Goal: Task Accomplishment & Management: Manage account settings

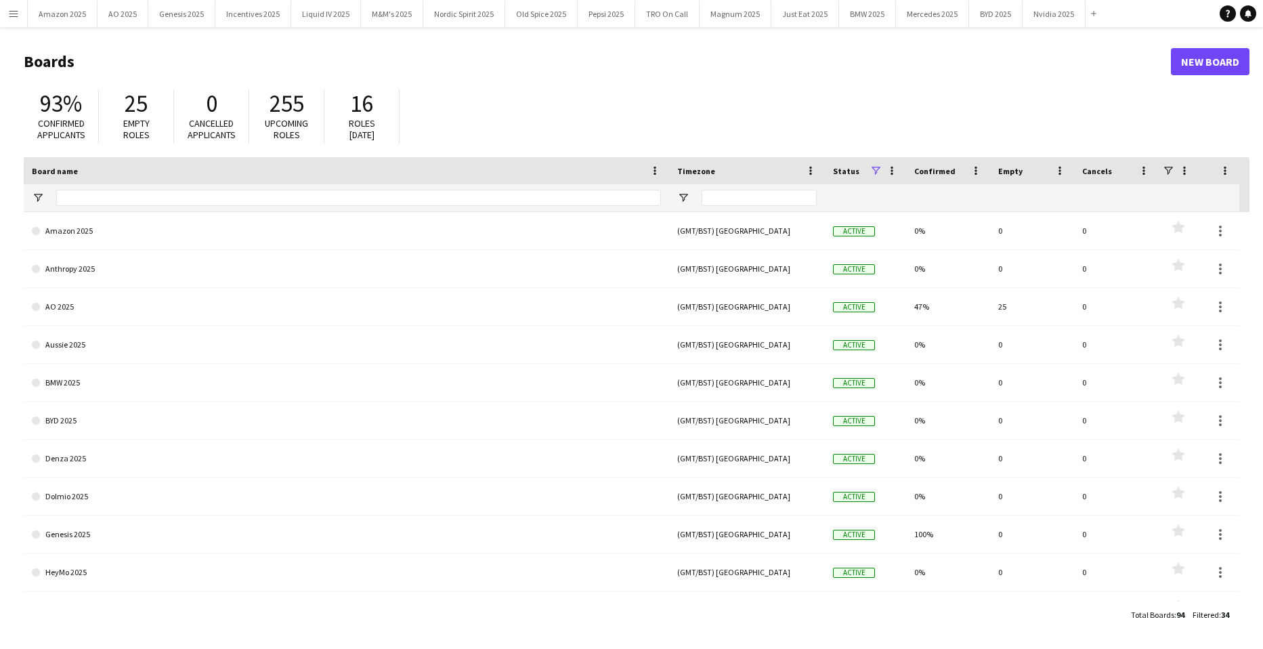
click at [20, 13] on button "Menu" at bounding box center [13, 13] width 27 height 27
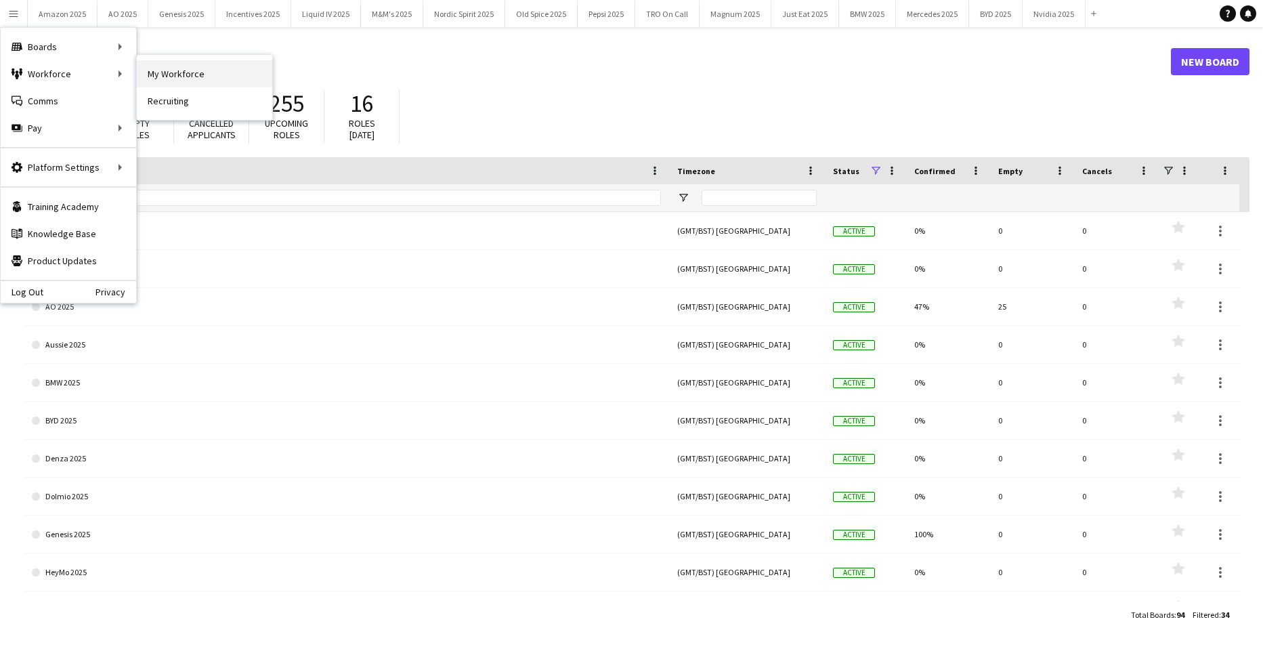
click at [209, 72] on link "My Workforce" at bounding box center [204, 73] width 135 height 27
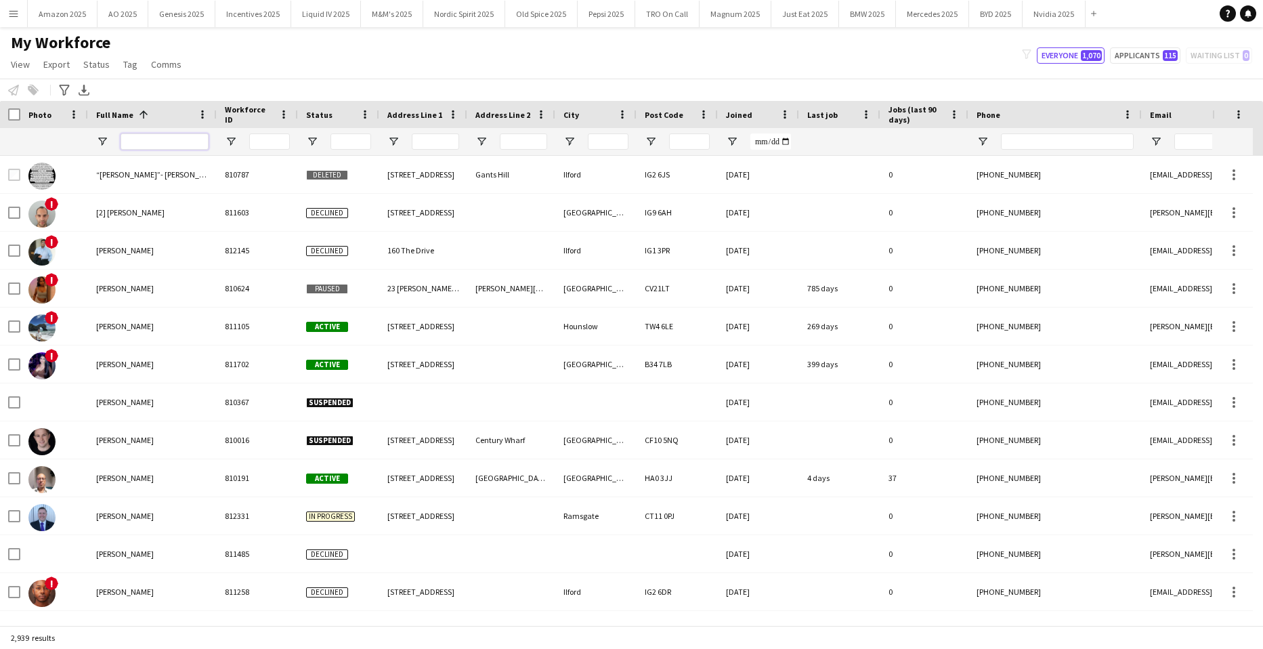
click at [152, 142] on input "Full Name Filter Input" at bounding box center [165, 141] width 88 height 16
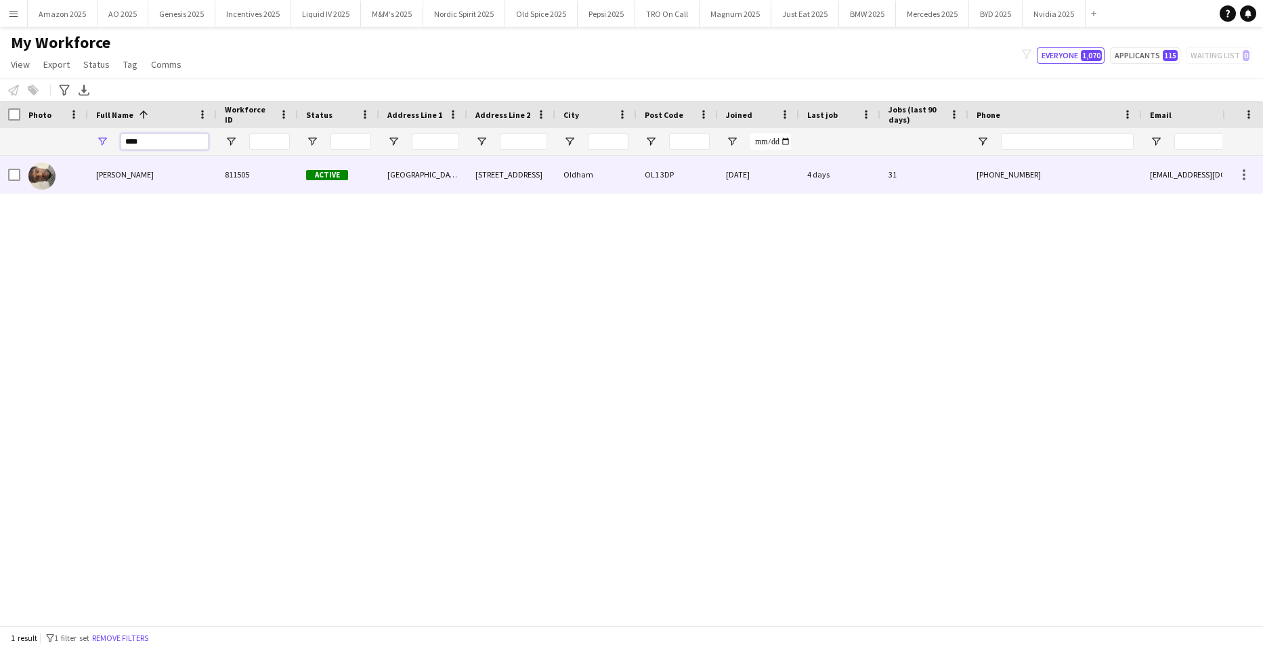
type input "****"
click at [127, 174] on span "[PERSON_NAME]" at bounding box center [125, 174] width 58 height 10
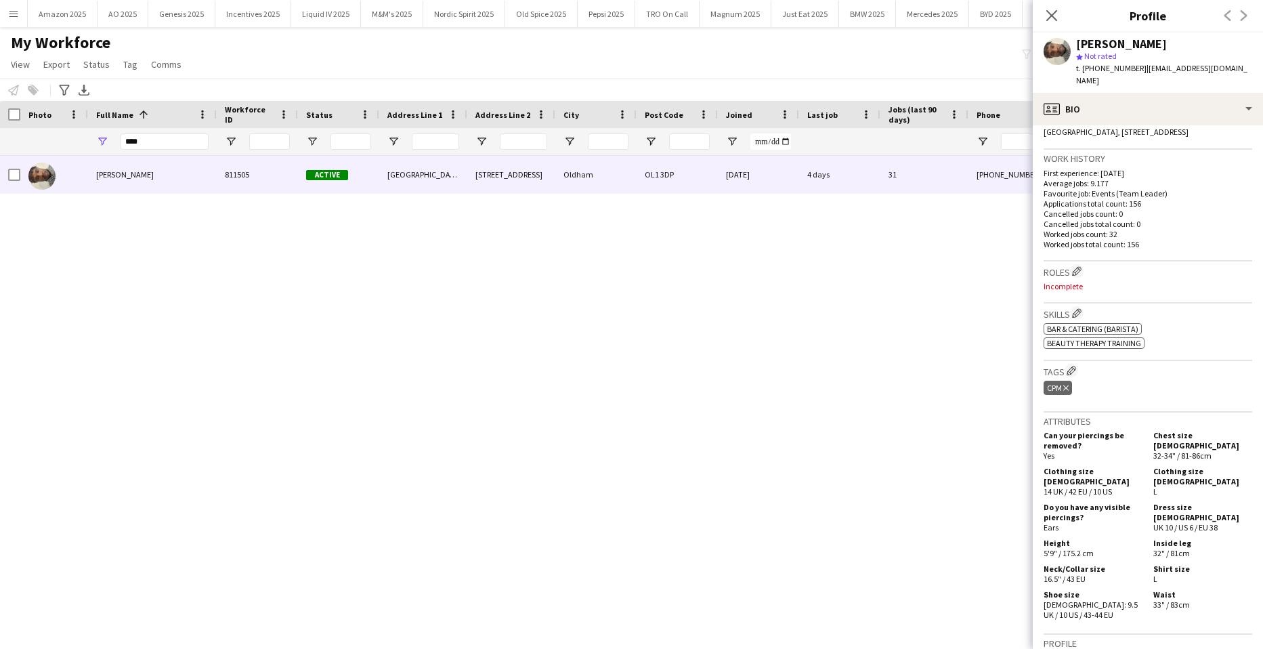
scroll to position [271, 0]
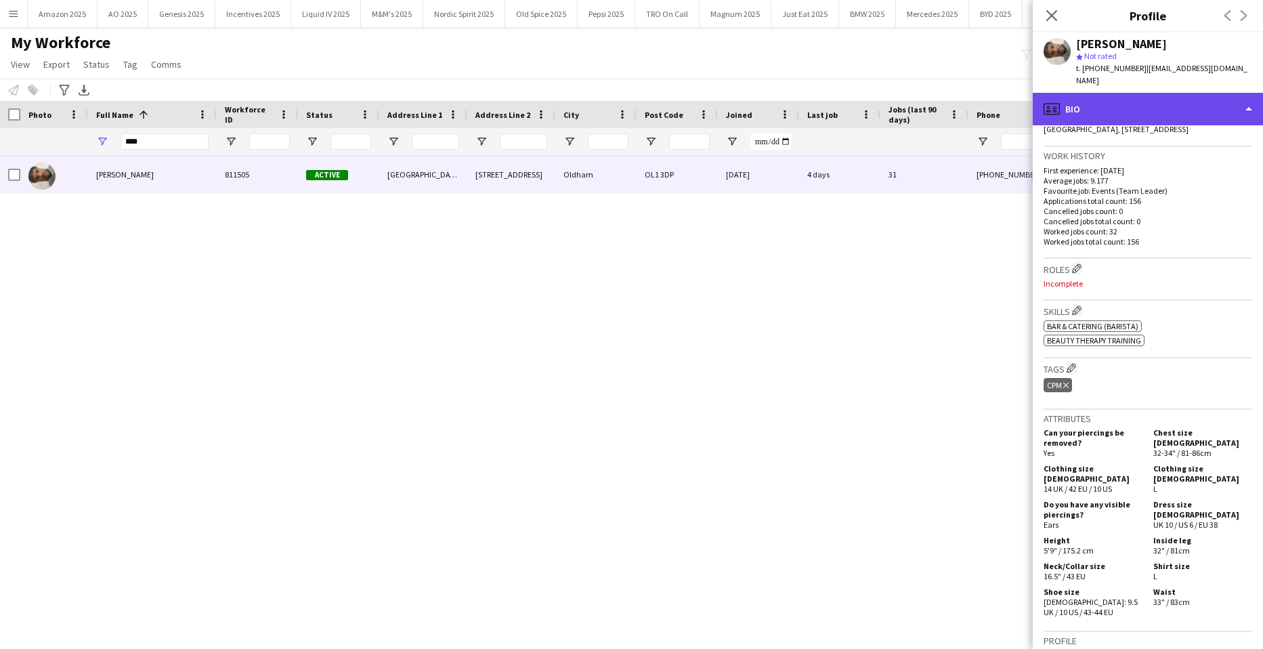
click at [1195, 99] on div "profile Bio" at bounding box center [1148, 109] width 230 height 33
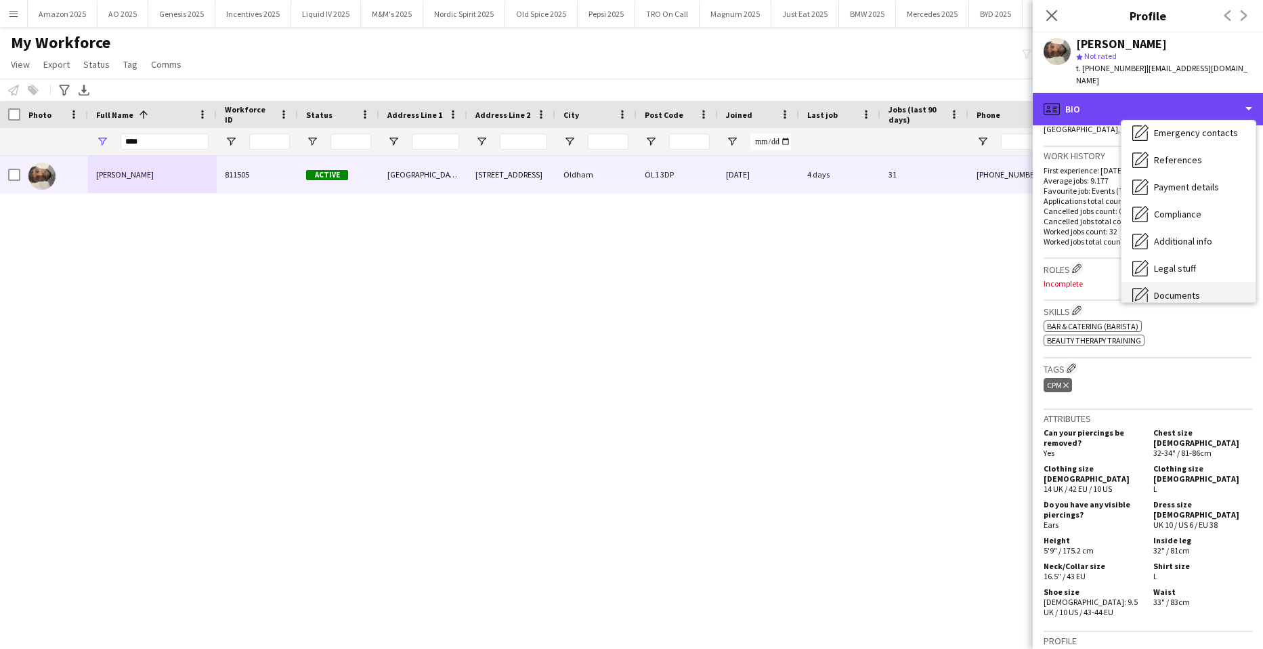
scroll to position [181, 0]
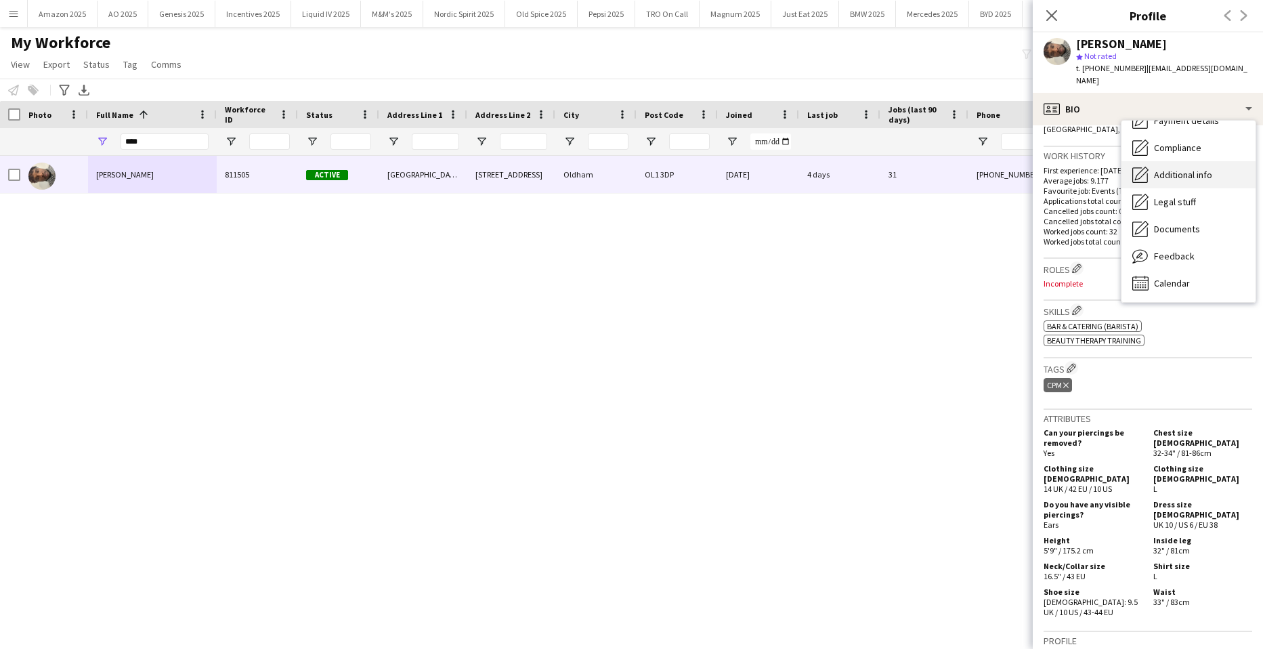
click at [1184, 169] on span "Additional info" at bounding box center [1183, 175] width 58 height 12
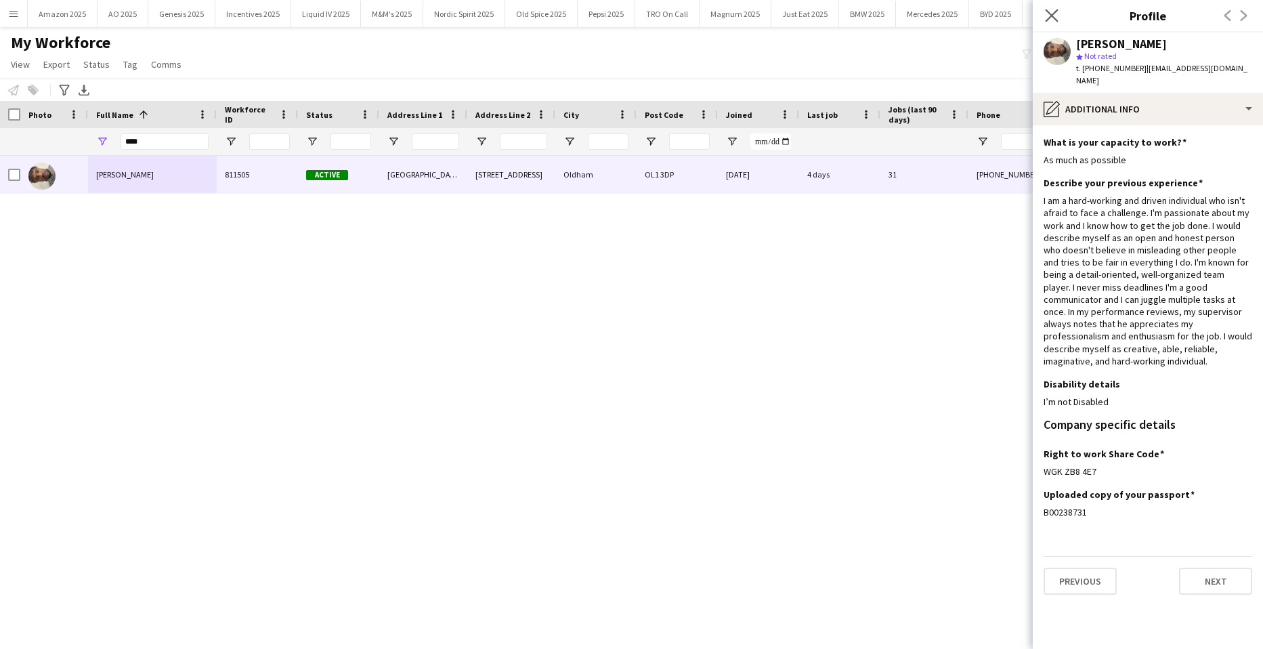
click at [1054, 6] on app-icon "Close pop-in" at bounding box center [1052, 16] width 20 height 20
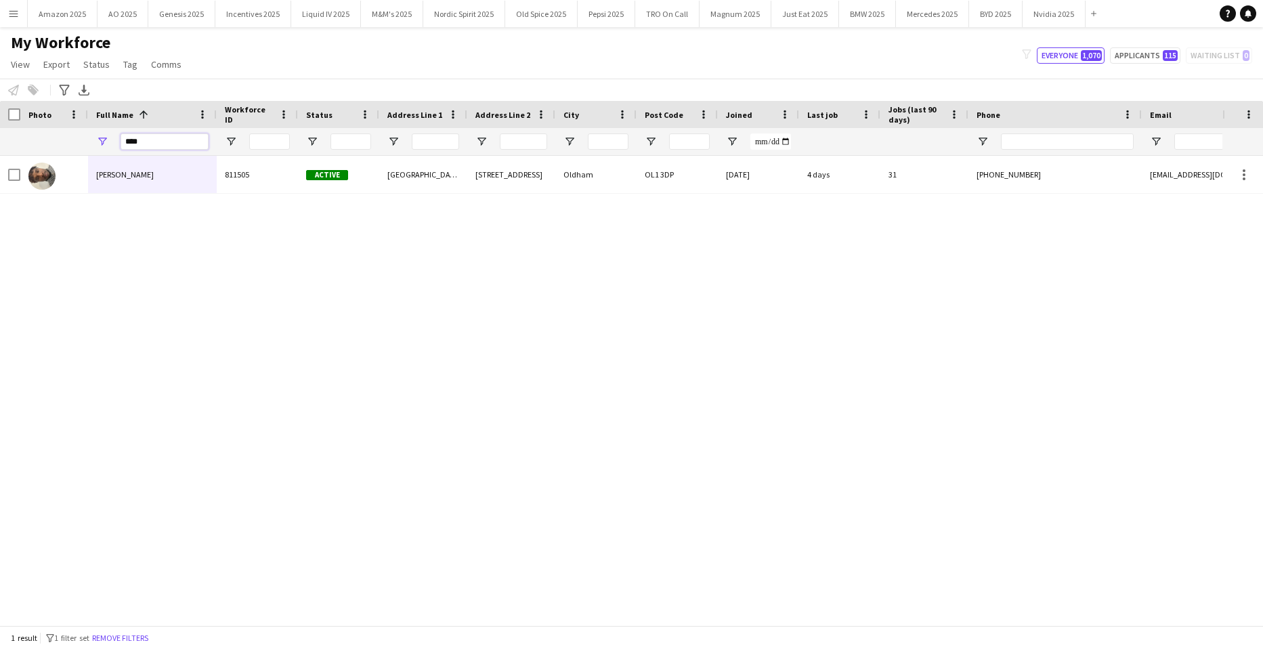
drag, startPoint x: 153, startPoint y: 139, endPoint x: 1, endPoint y: 154, distance: 152.4
click at [0, 154] on html "Menu Boards Boards Boards All jobs Status Workforce Workforce My Workforce Recr…" at bounding box center [631, 324] width 1263 height 649
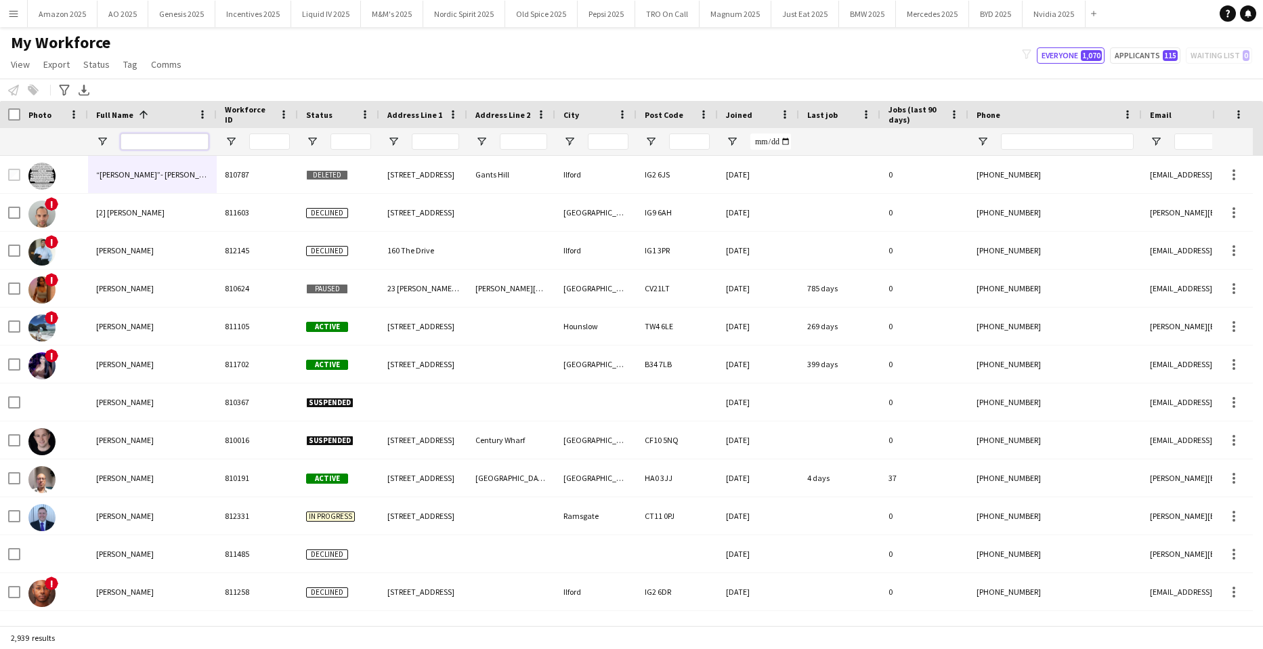
click at [148, 142] on input "Full Name Filter Input" at bounding box center [165, 141] width 88 height 16
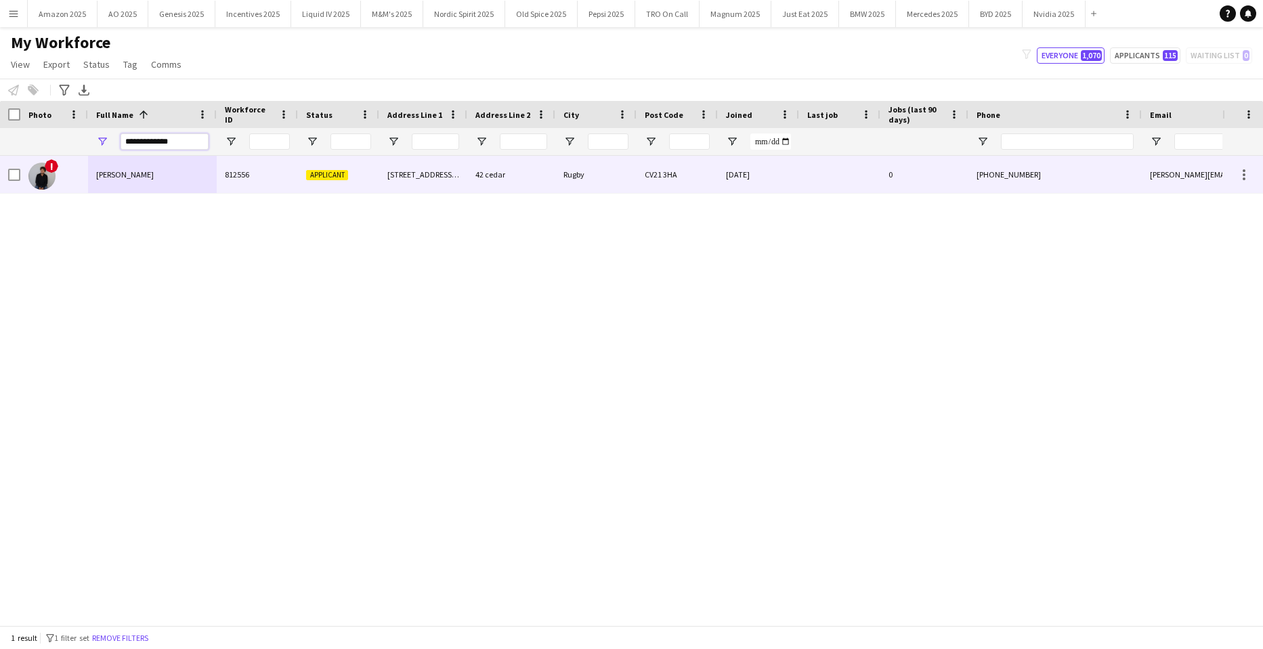
type input "**********"
click at [125, 173] on span "[PERSON_NAME]" at bounding box center [125, 174] width 58 height 10
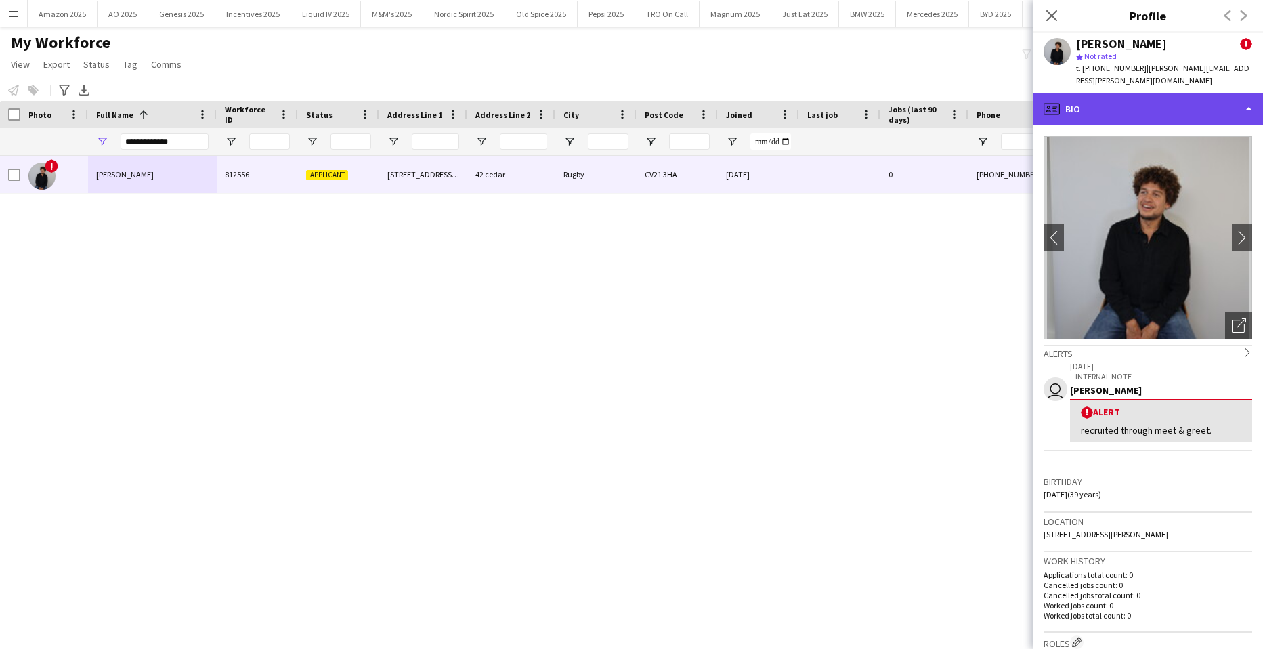
click at [1199, 100] on div "profile Bio" at bounding box center [1148, 109] width 230 height 33
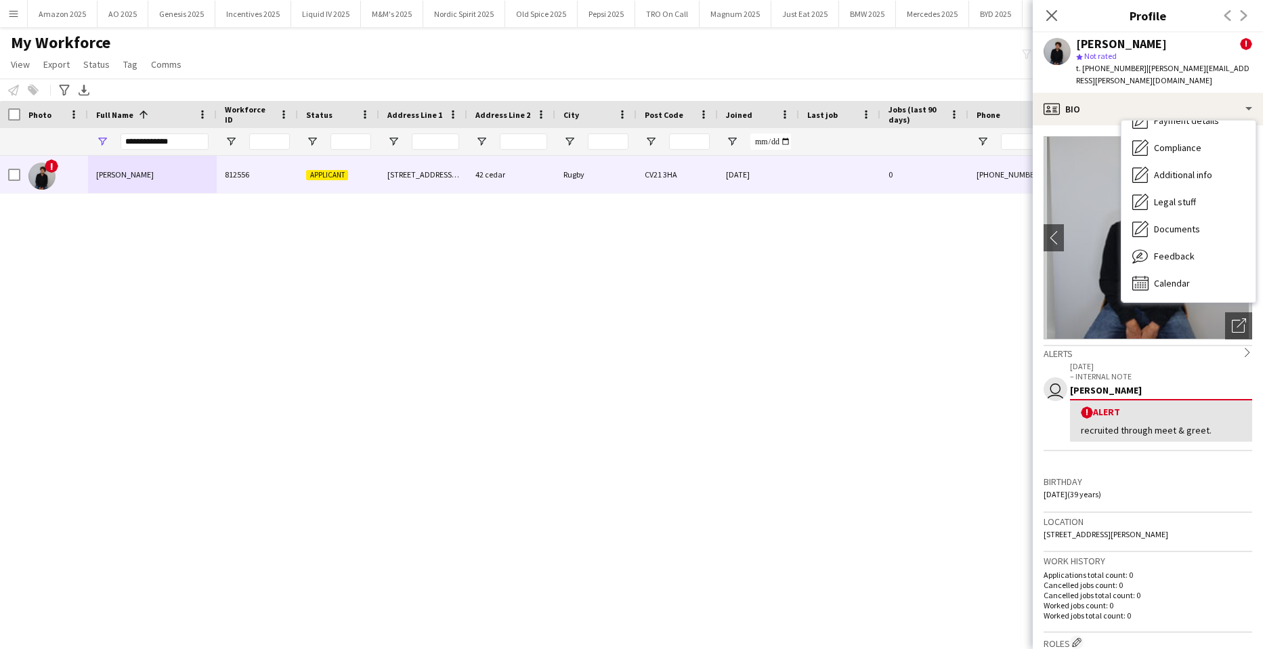
click at [861, 302] on div "! [PERSON_NAME] 812556 Applicant [STREET_ADDRESS][PERSON_NAME] [DATE] 0 [PHONE_…" at bounding box center [611, 385] width 1222 height 459
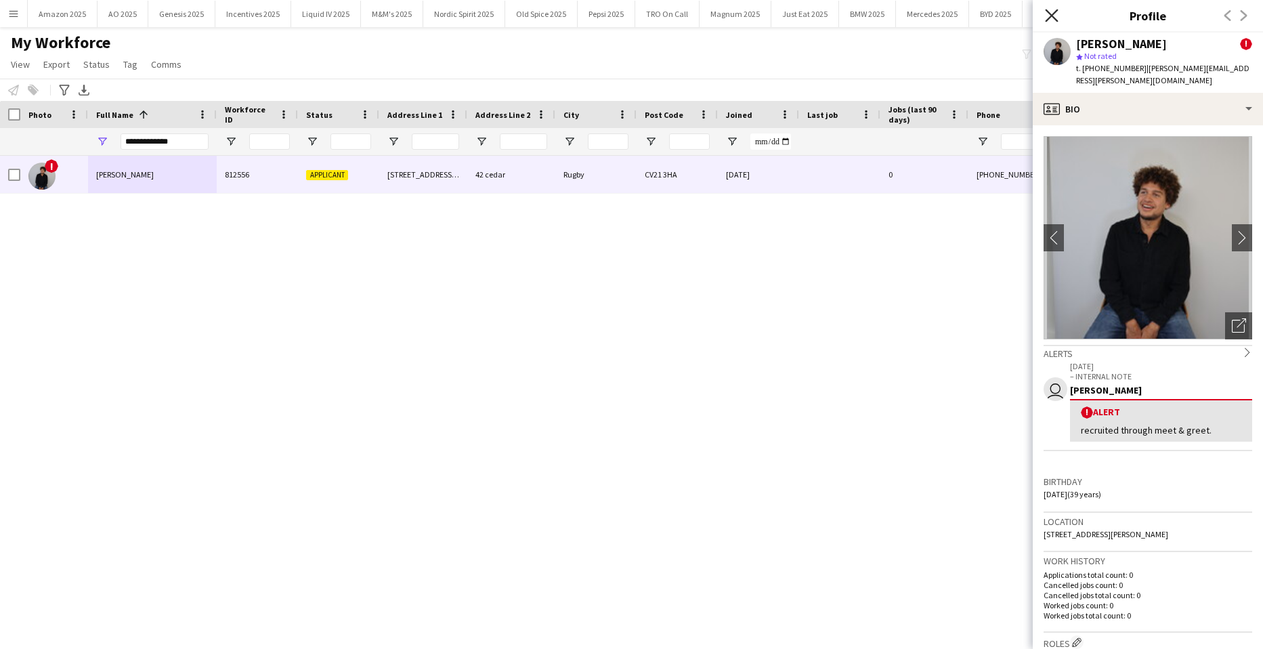
click at [1053, 14] on icon at bounding box center [1051, 15] width 13 height 13
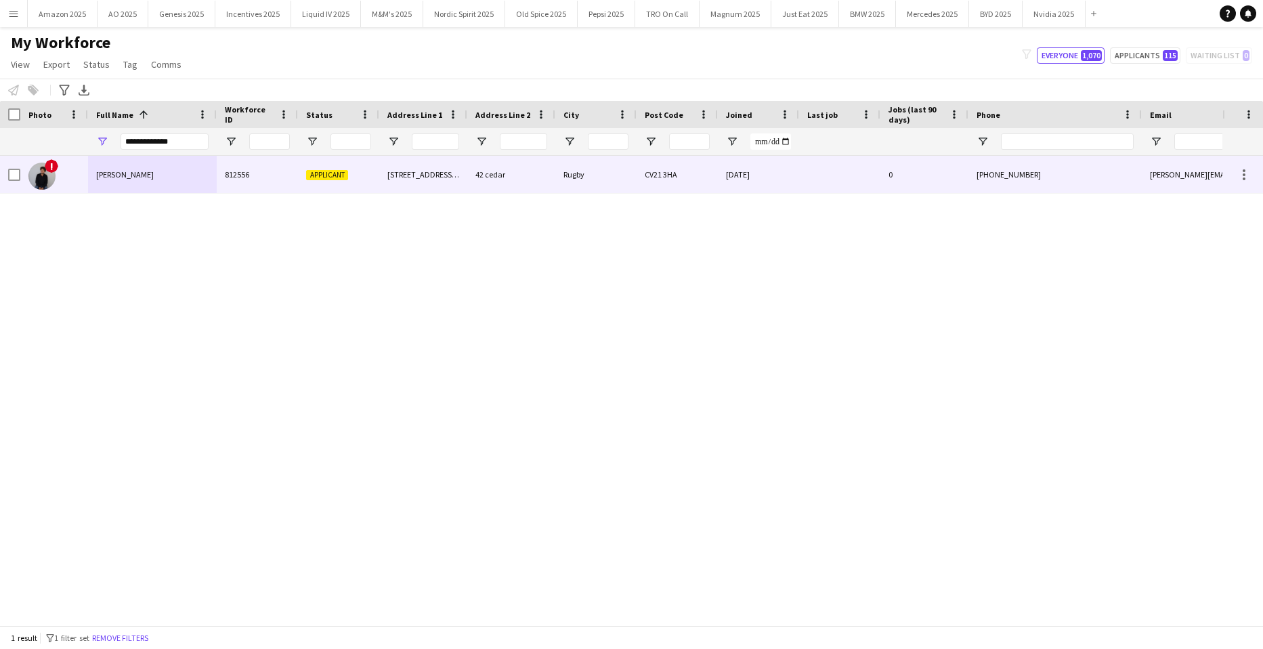
drag, startPoint x: 127, startPoint y: 176, endPoint x: 916, endPoint y: 213, distance: 790.4
click at [127, 176] on span "[PERSON_NAME]" at bounding box center [125, 174] width 58 height 10
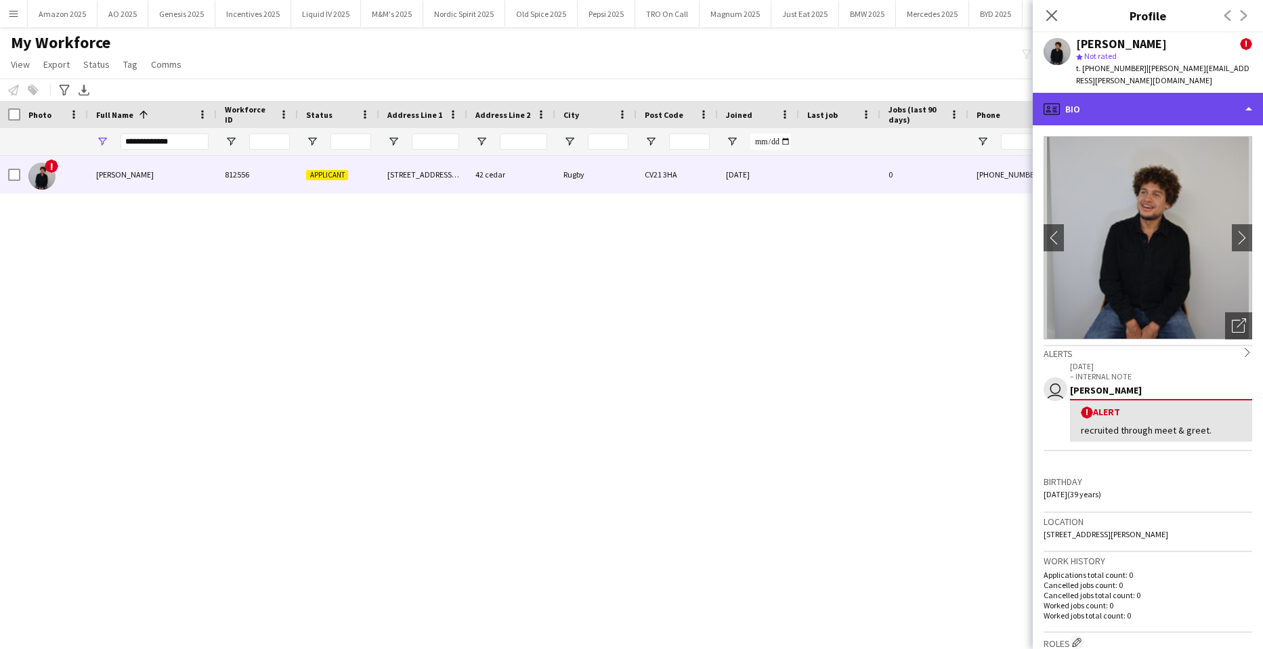
click at [1226, 93] on div "profile Bio" at bounding box center [1148, 109] width 230 height 33
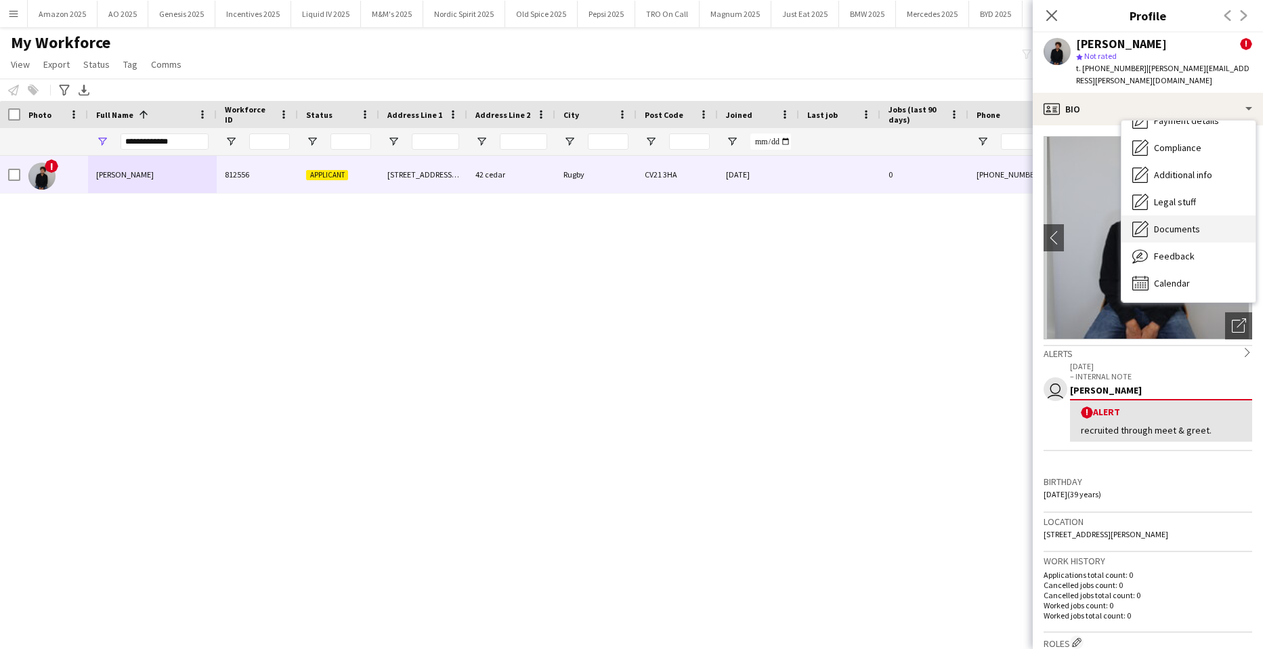
click at [1183, 223] on span "Documents" at bounding box center [1177, 229] width 46 height 12
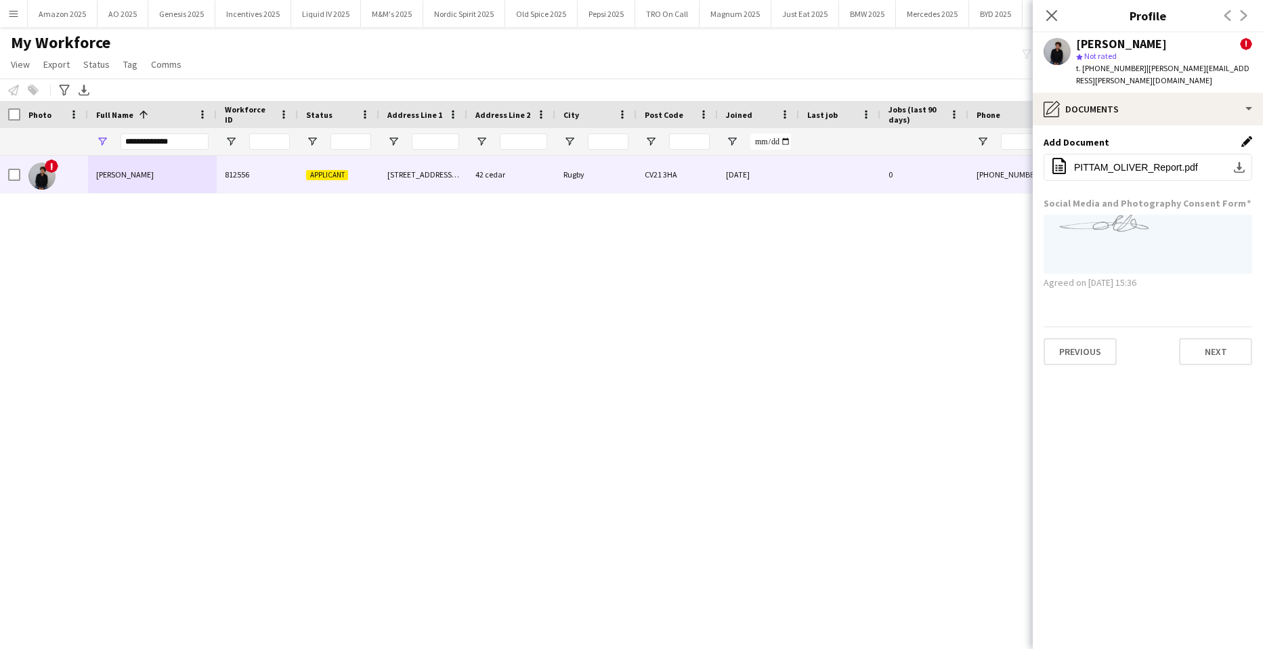
click at [1245, 136] on app-icon "Edit this field" at bounding box center [1246, 141] width 11 height 11
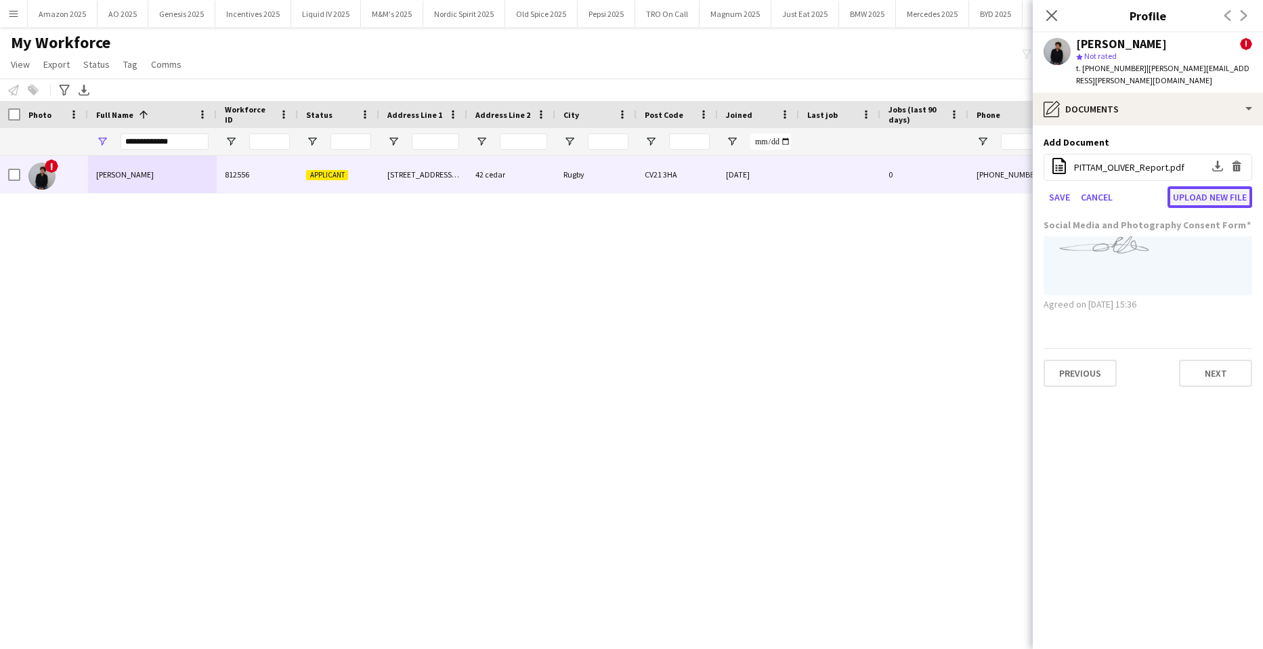
click at [1194, 187] on button "Upload new file" at bounding box center [1209, 197] width 85 height 22
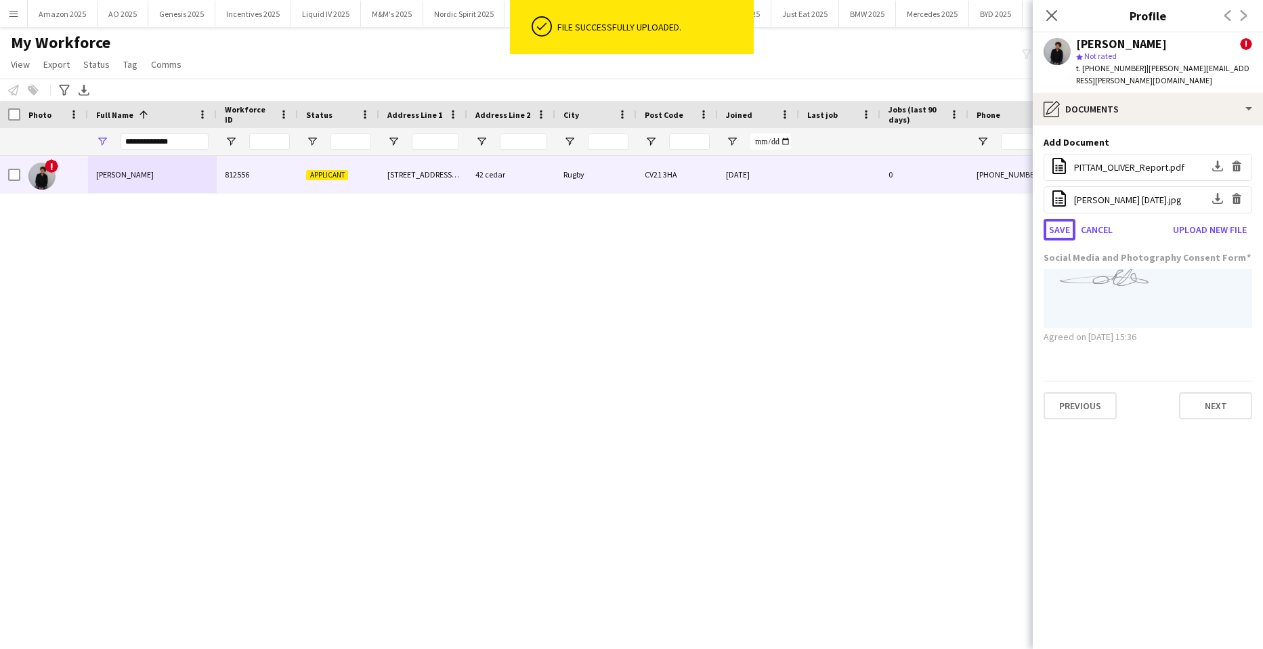
click at [1060, 223] on button "Save" at bounding box center [1059, 230] width 32 height 22
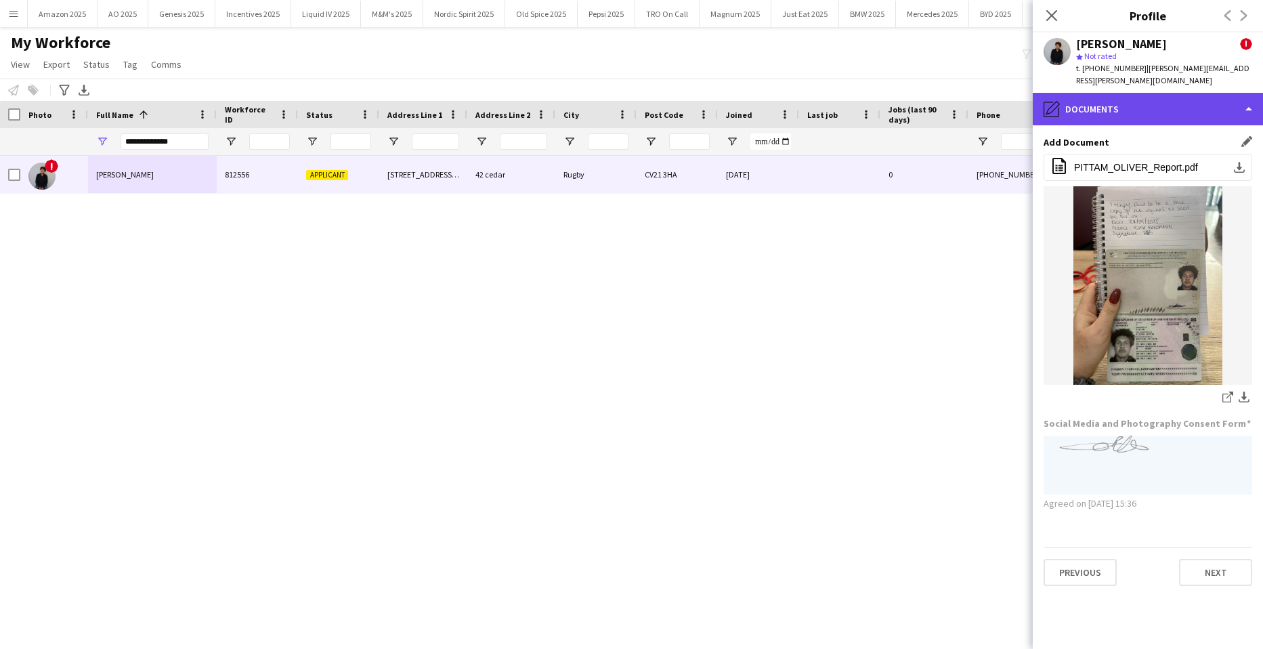
click at [1221, 95] on div "pencil4 Documents" at bounding box center [1148, 109] width 230 height 33
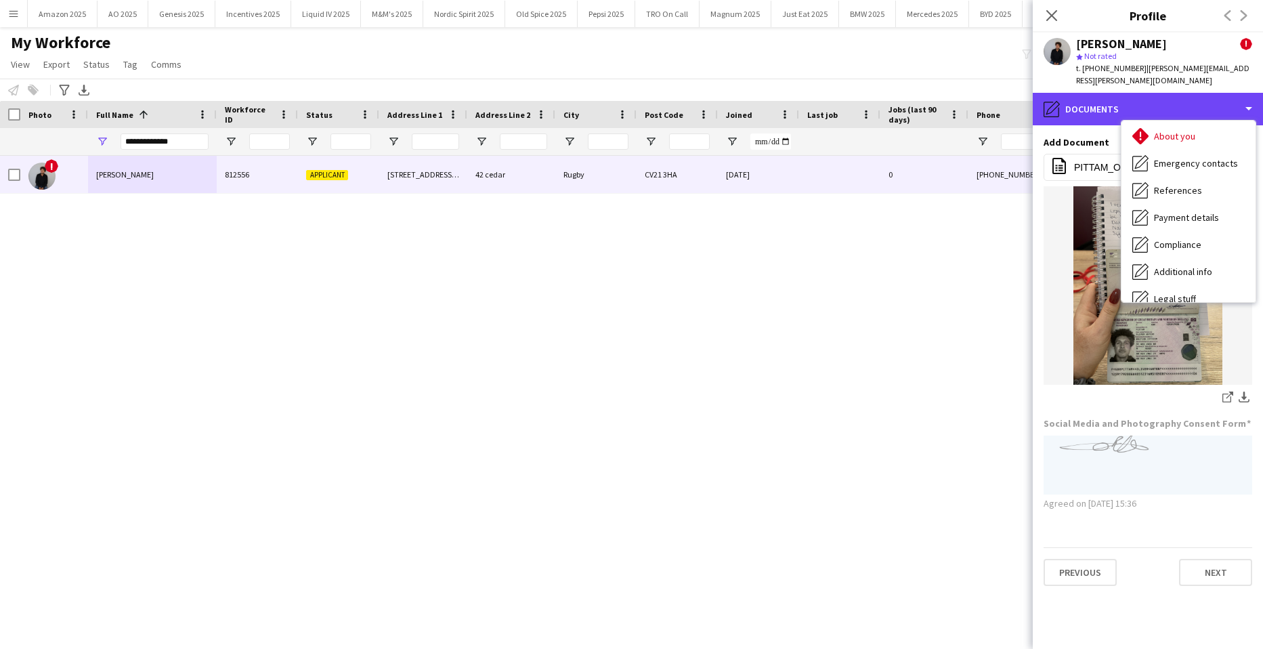
scroll to position [0, 0]
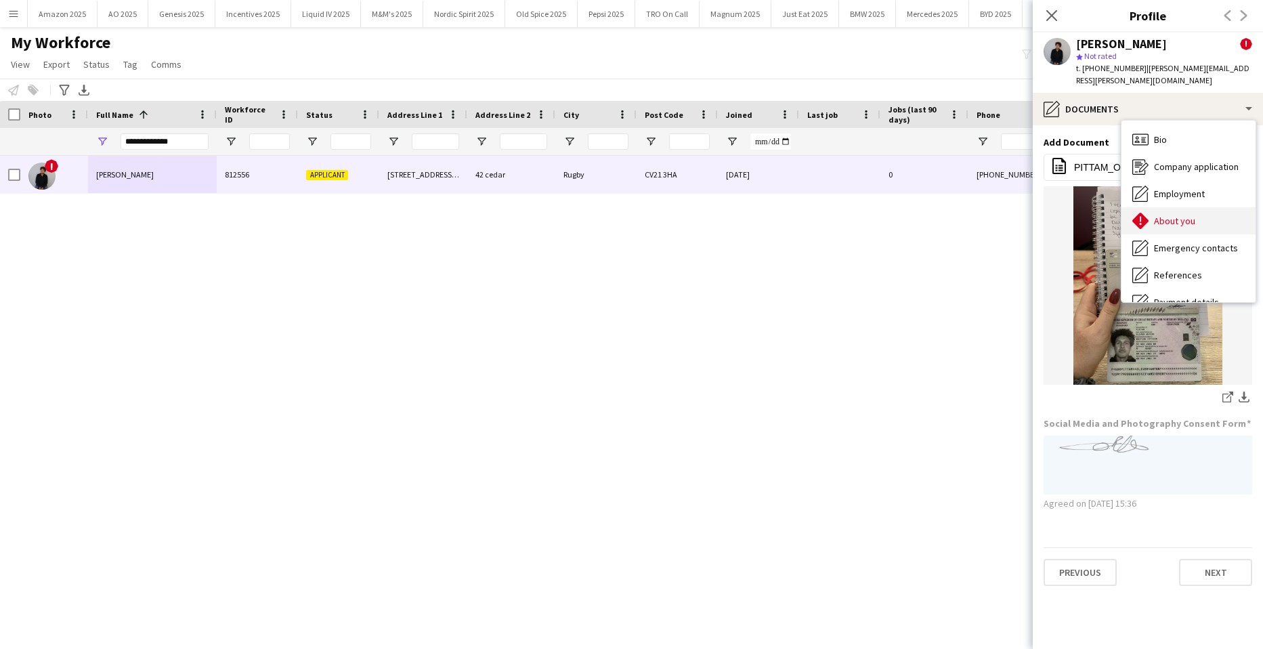
click at [1181, 215] on span "About you" at bounding box center [1174, 221] width 41 height 12
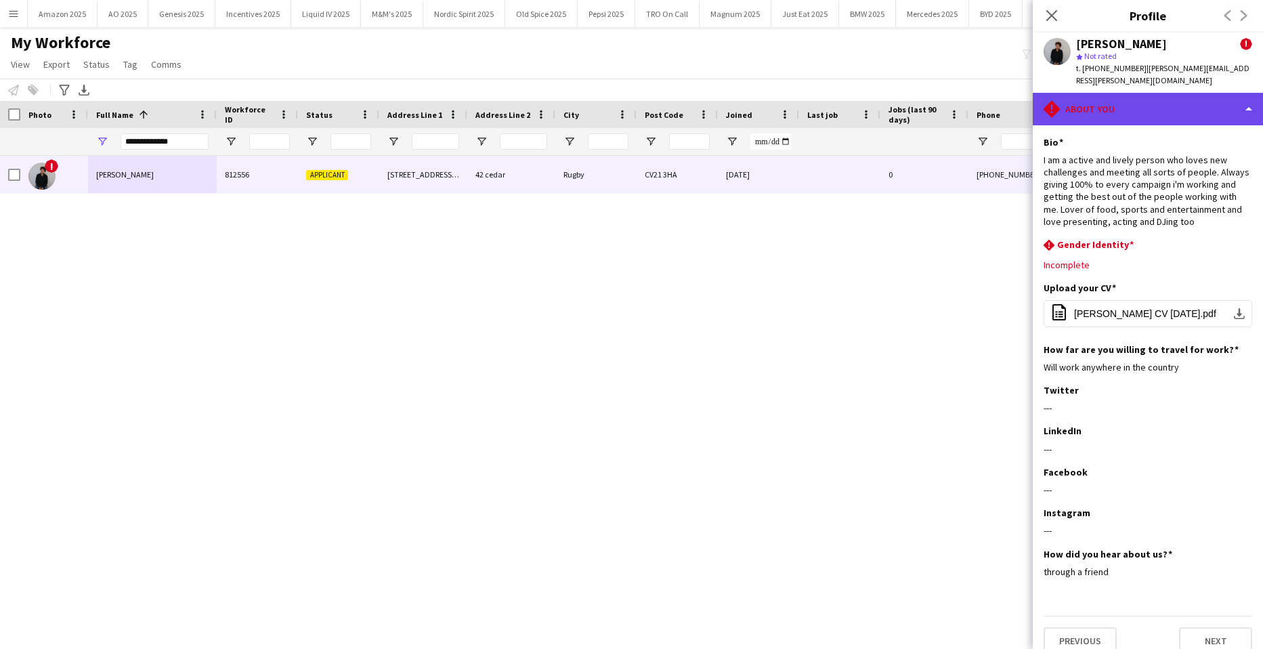
click at [1236, 103] on div "rhombus-alert About you" at bounding box center [1148, 109] width 230 height 33
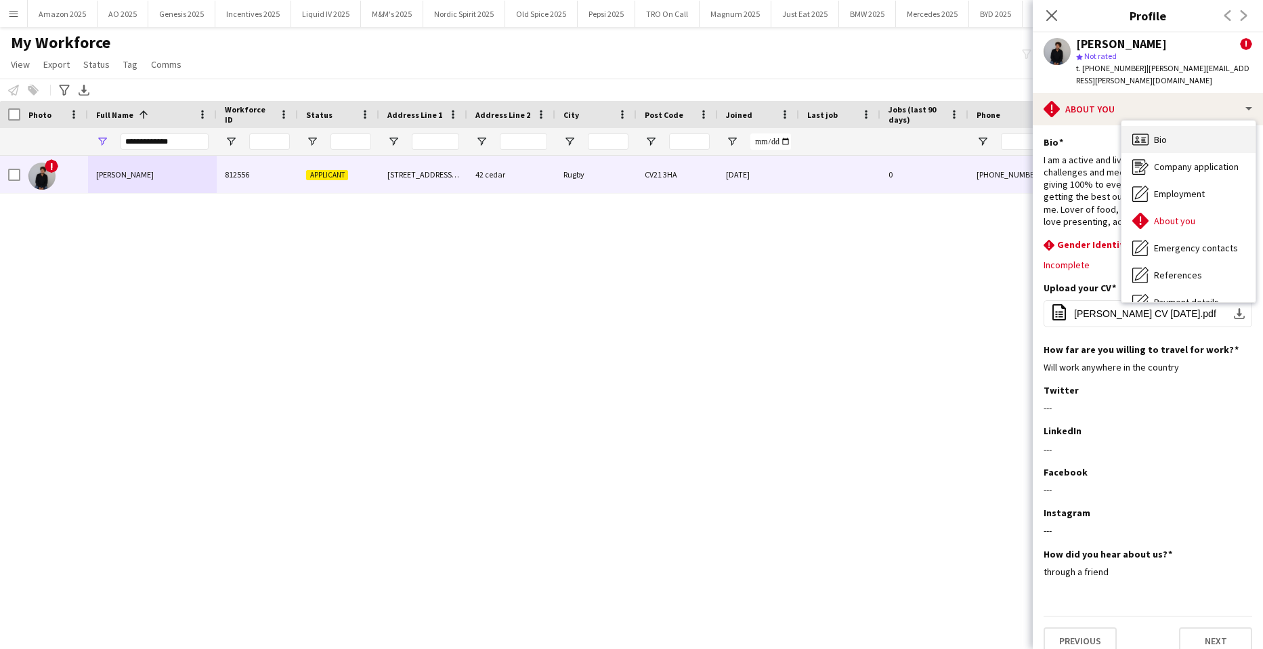
click at [1178, 127] on div "Bio Bio" at bounding box center [1188, 139] width 134 height 27
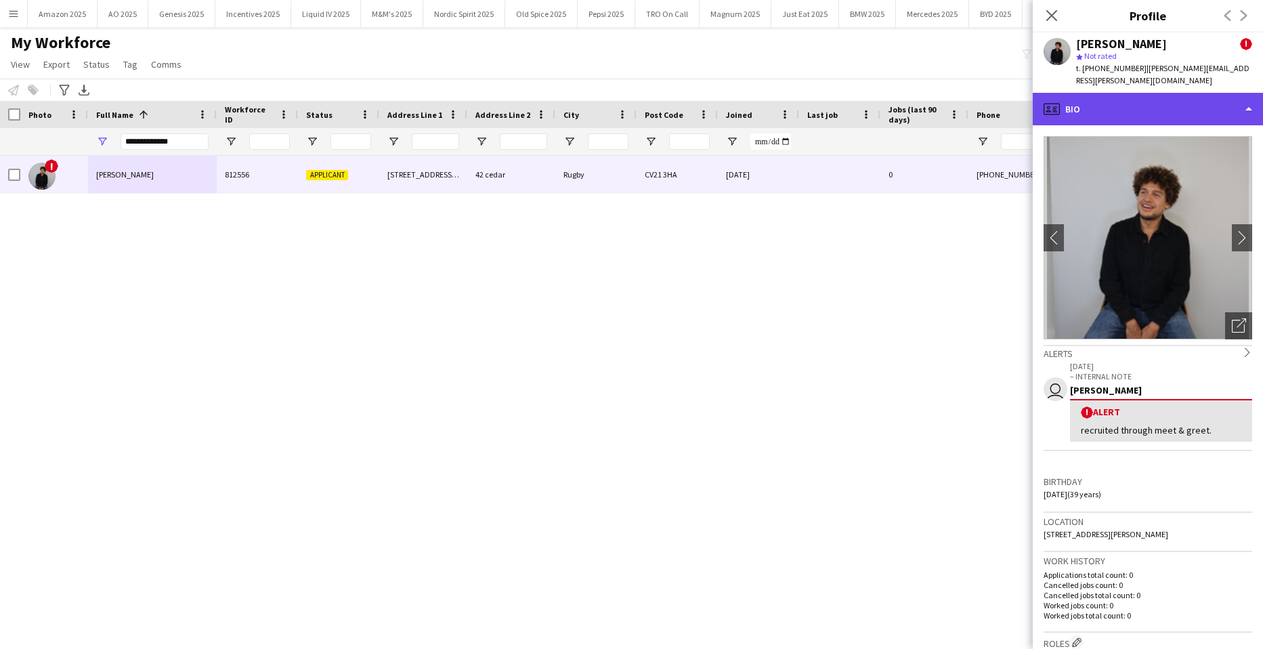
click at [1244, 95] on div "profile Bio" at bounding box center [1148, 109] width 230 height 33
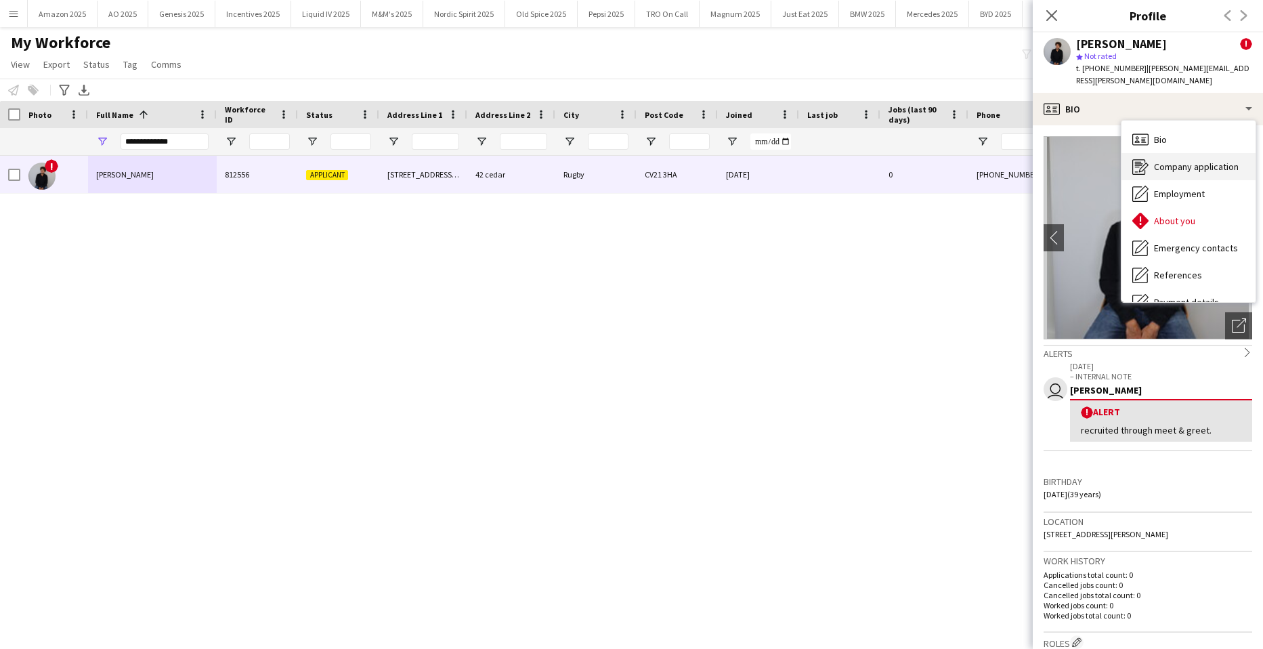
click at [1199, 160] on span "Company application" at bounding box center [1196, 166] width 85 height 12
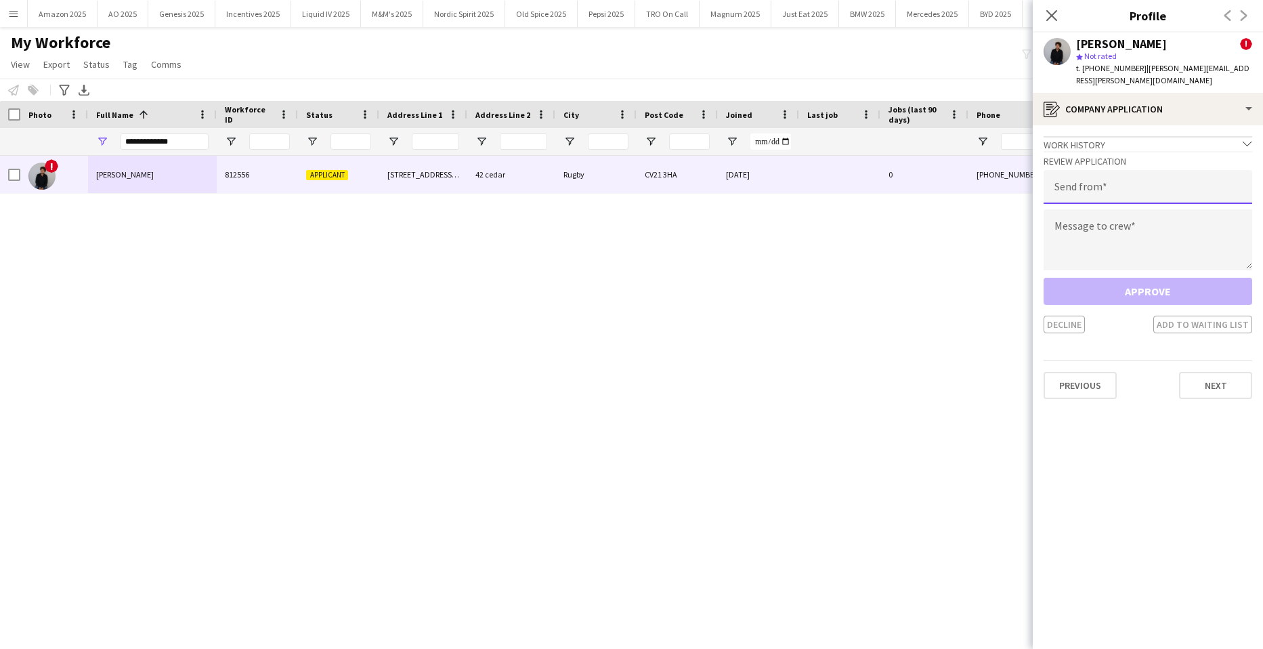
click at [1118, 190] on input "email" at bounding box center [1147, 187] width 209 height 34
type input "**********"
click at [1087, 219] on textarea at bounding box center [1147, 239] width 209 height 61
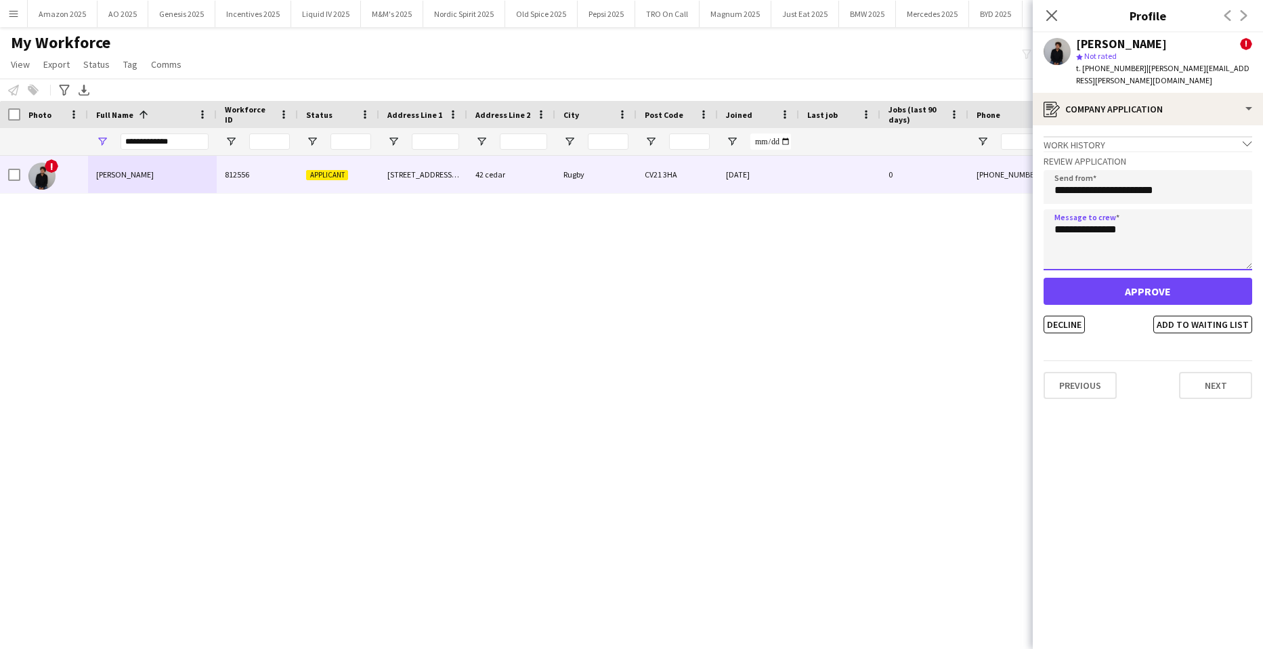
type textarea "**********"
click at [1107, 278] on button "Approve" at bounding box center [1147, 291] width 209 height 27
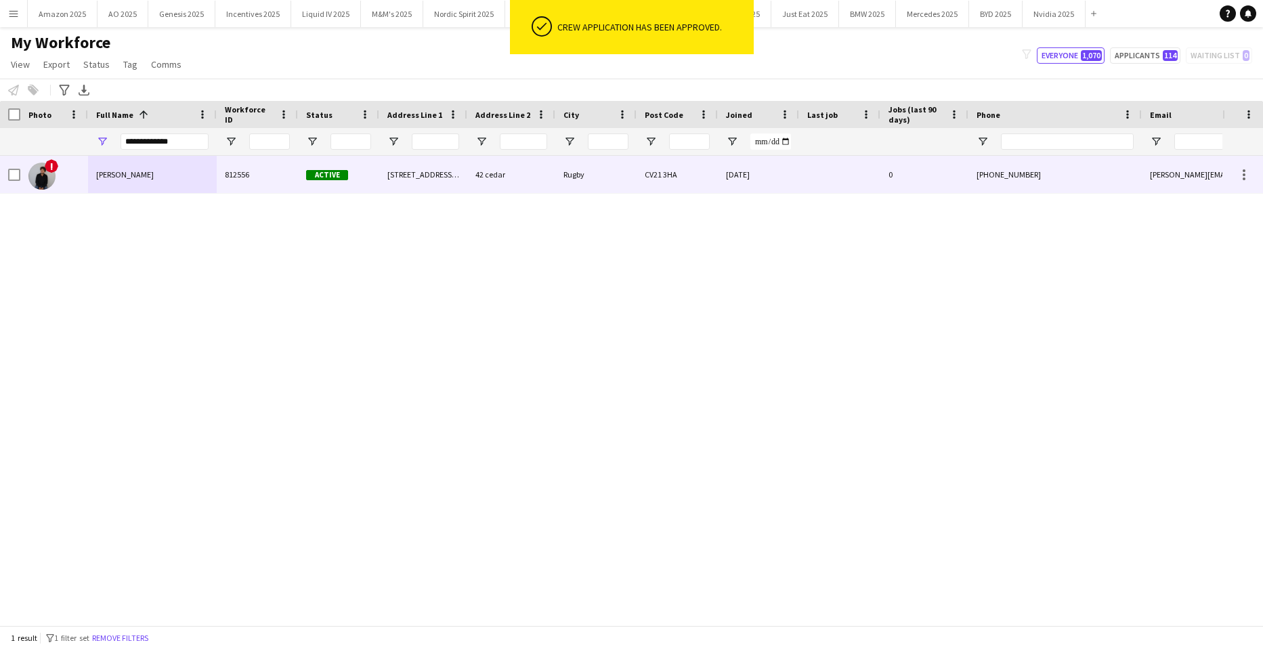
click at [51, 173] on img at bounding box center [41, 176] width 27 height 27
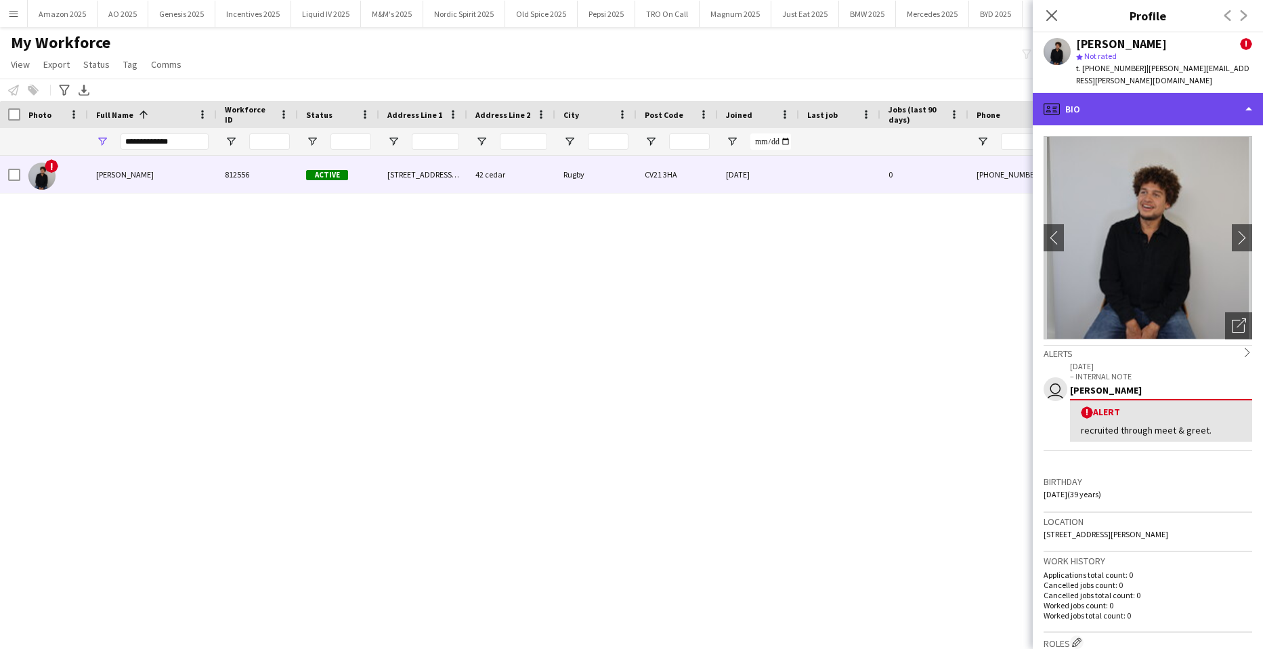
click at [1134, 93] on div "profile Bio" at bounding box center [1148, 109] width 230 height 33
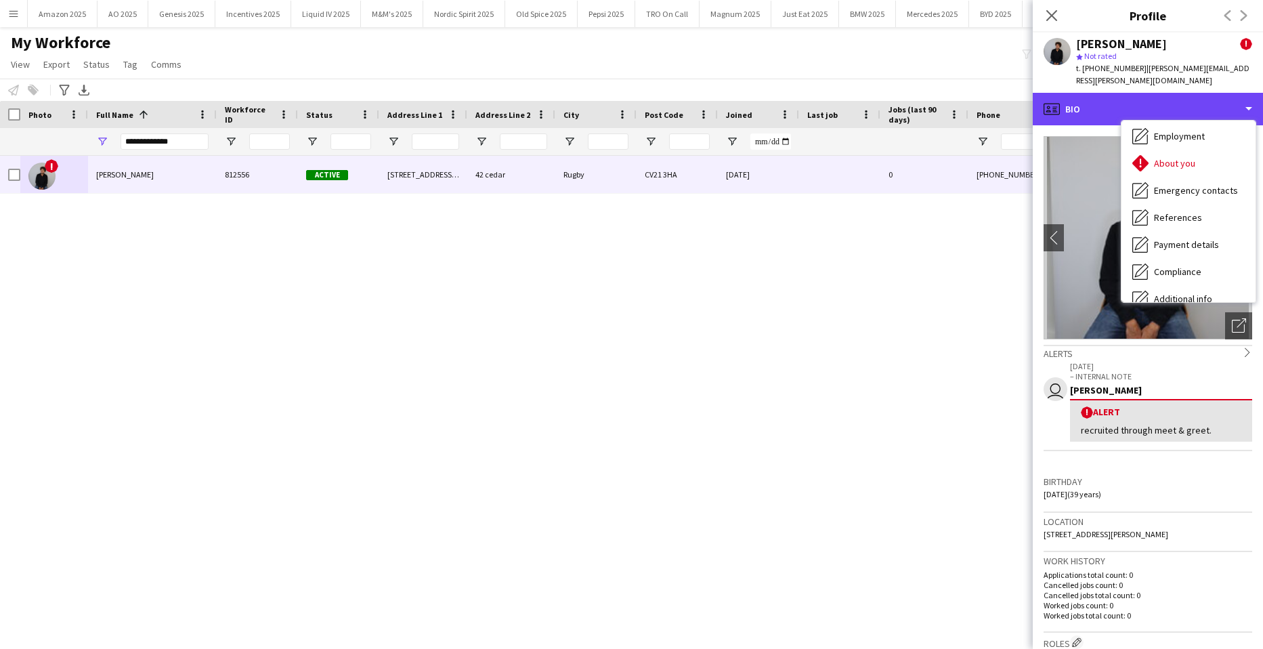
scroll to position [181, 0]
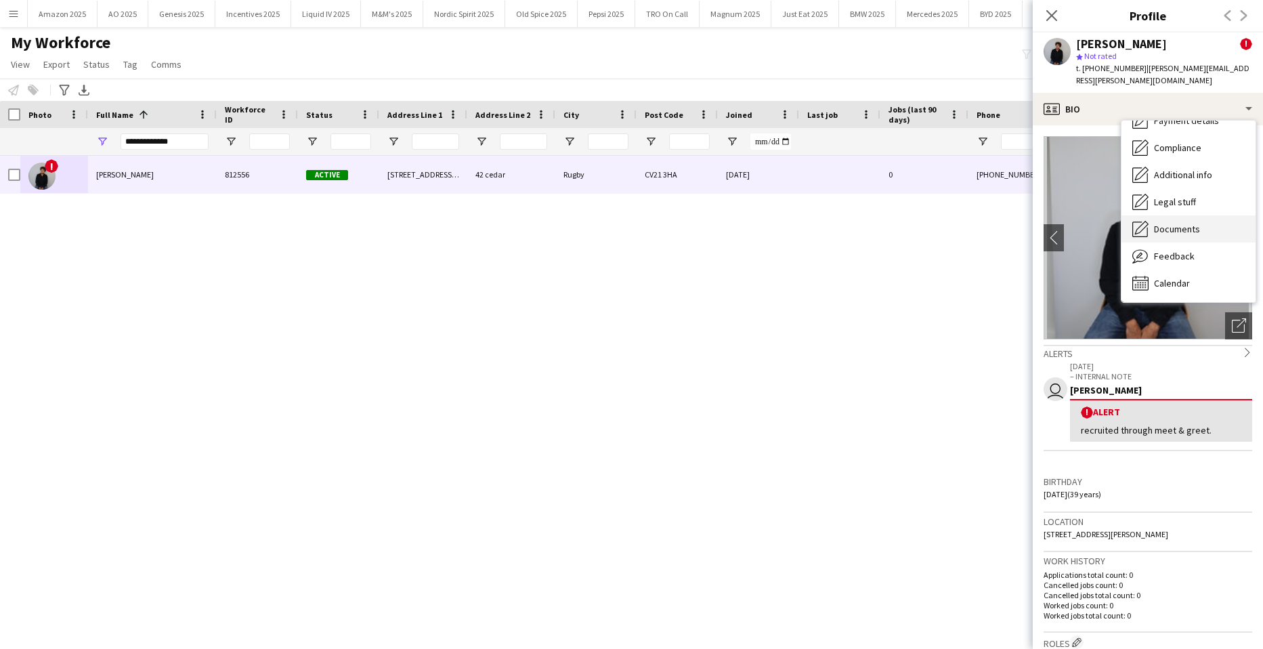
click at [1180, 223] on span "Documents" at bounding box center [1177, 229] width 46 height 12
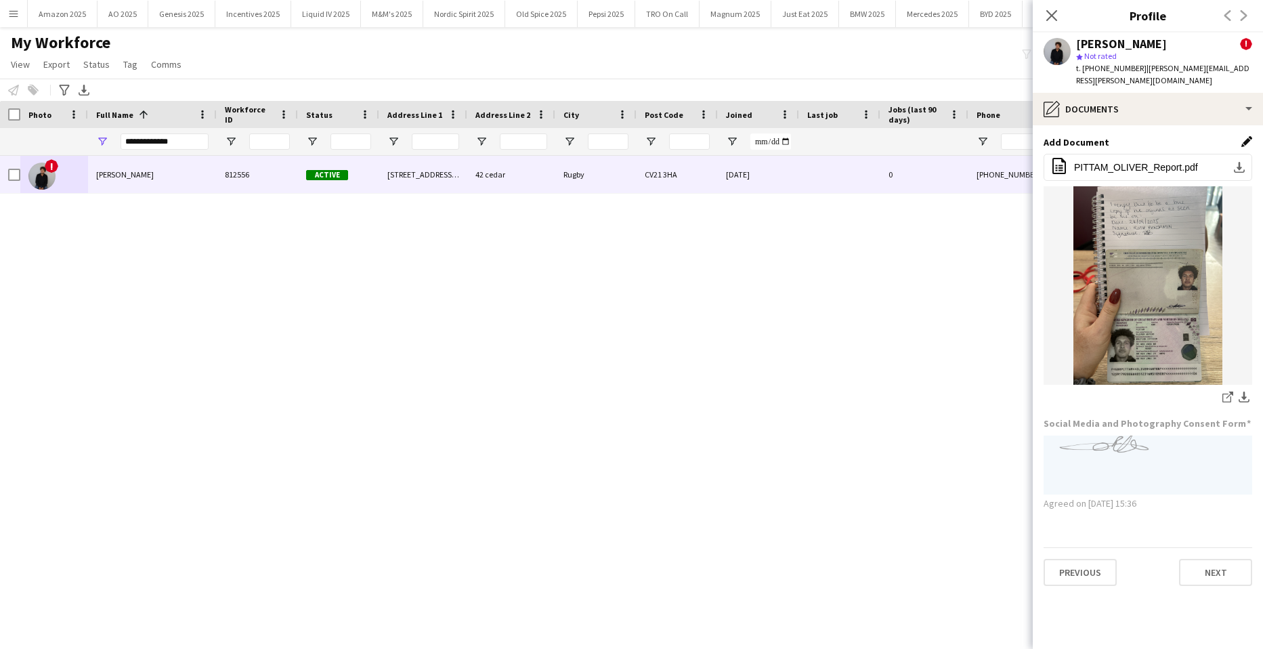
click at [1243, 136] on app-icon "Edit this field" at bounding box center [1246, 141] width 11 height 11
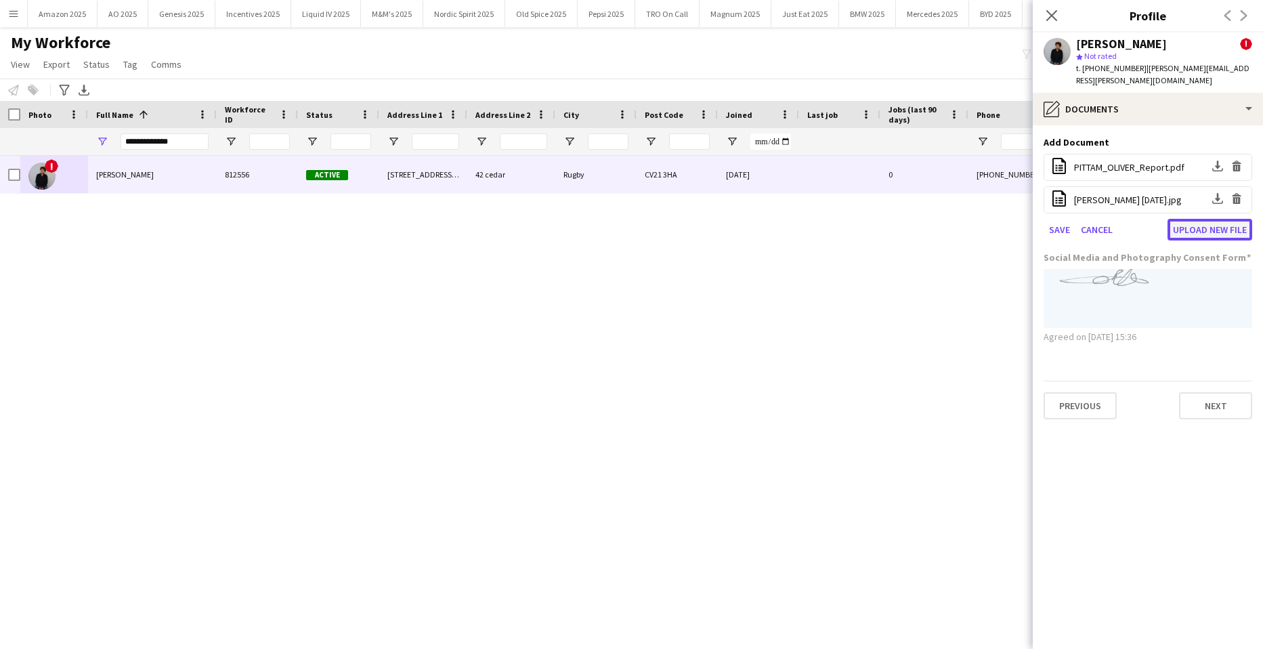
click at [1212, 219] on button "Upload new file" at bounding box center [1209, 230] width 85 height 22
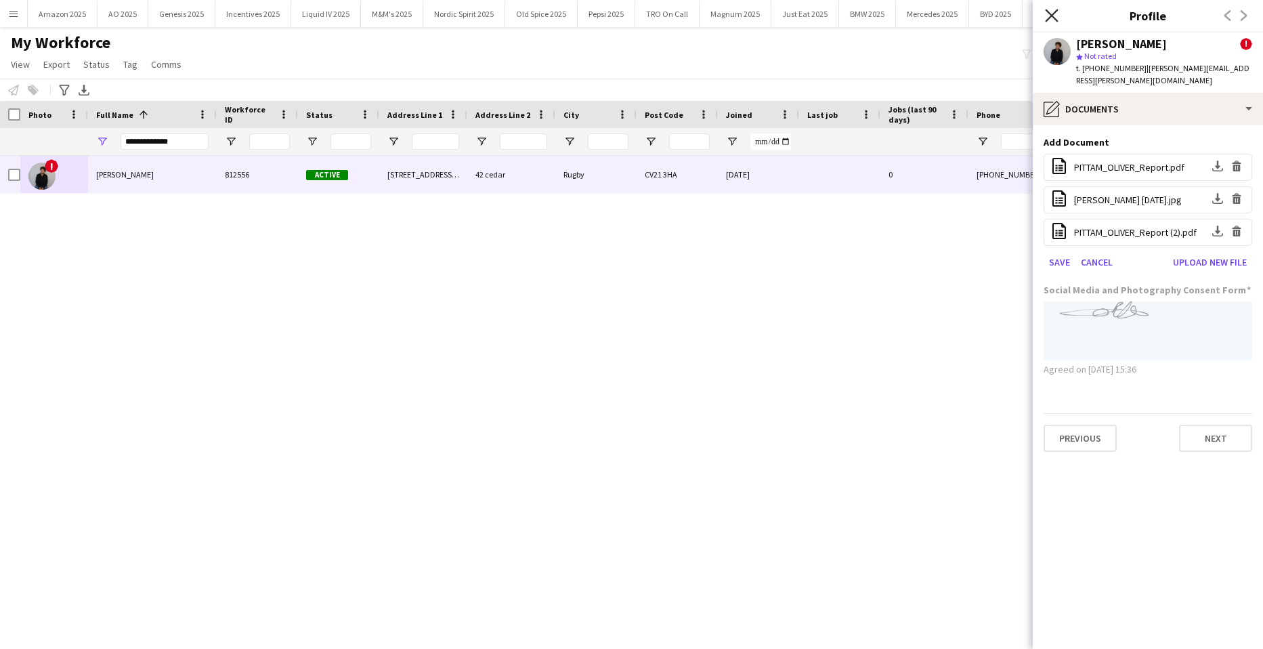
click at [1057, 15] on icon "Close pop-in" at bounding box center [1051, 15] width 13 height 13
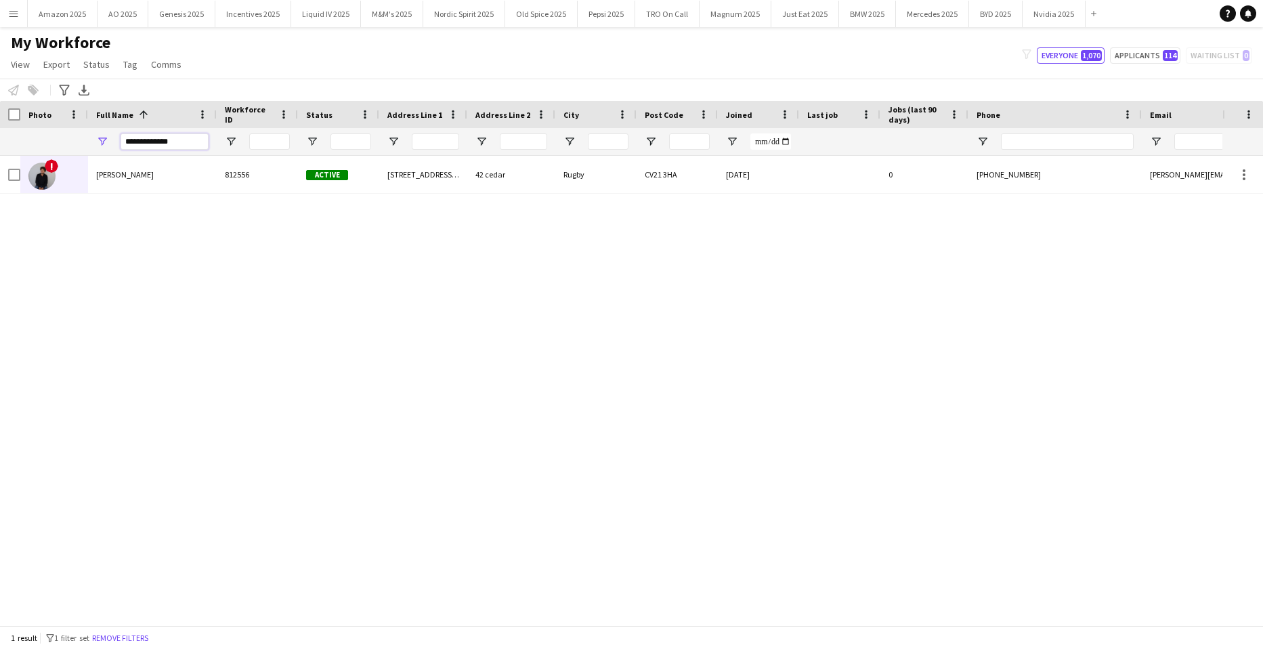
drag, startPoint x: 181, startPoint y: 145, endPoint x: -35, endPoint y: 140, distance: 216.1
click at [0, 140] on html "Menu Boards Boards Boards All jobs Status Workforce Workforce My Workforce Recr…" at bounding box center [631, 324] width 1263 height 649
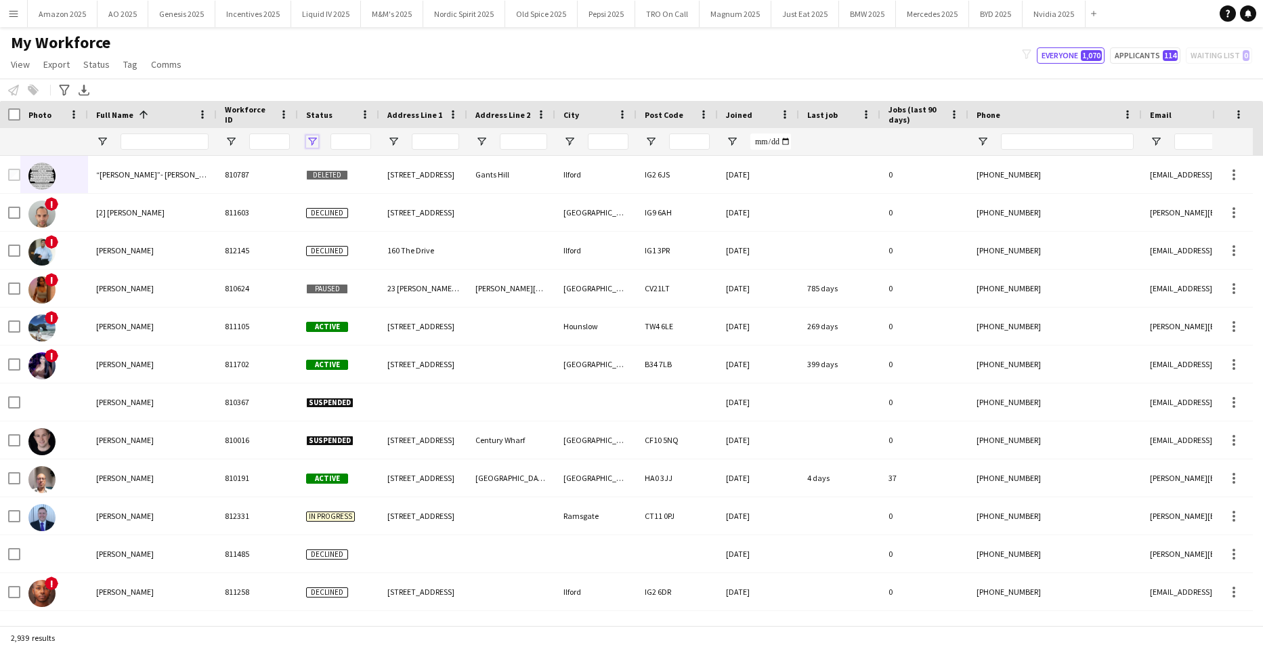
click at [312, 141] on span "Open Filter Menu" at bounding box center [312, 141] width 12 height 12
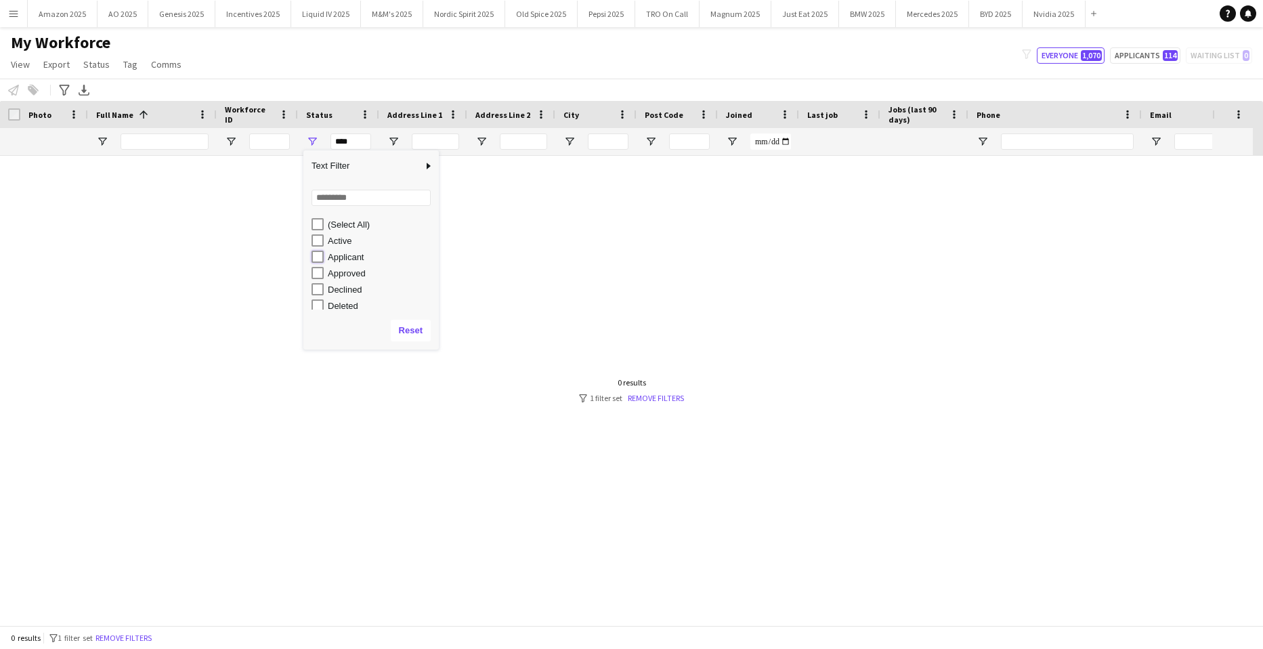
type input "**********"
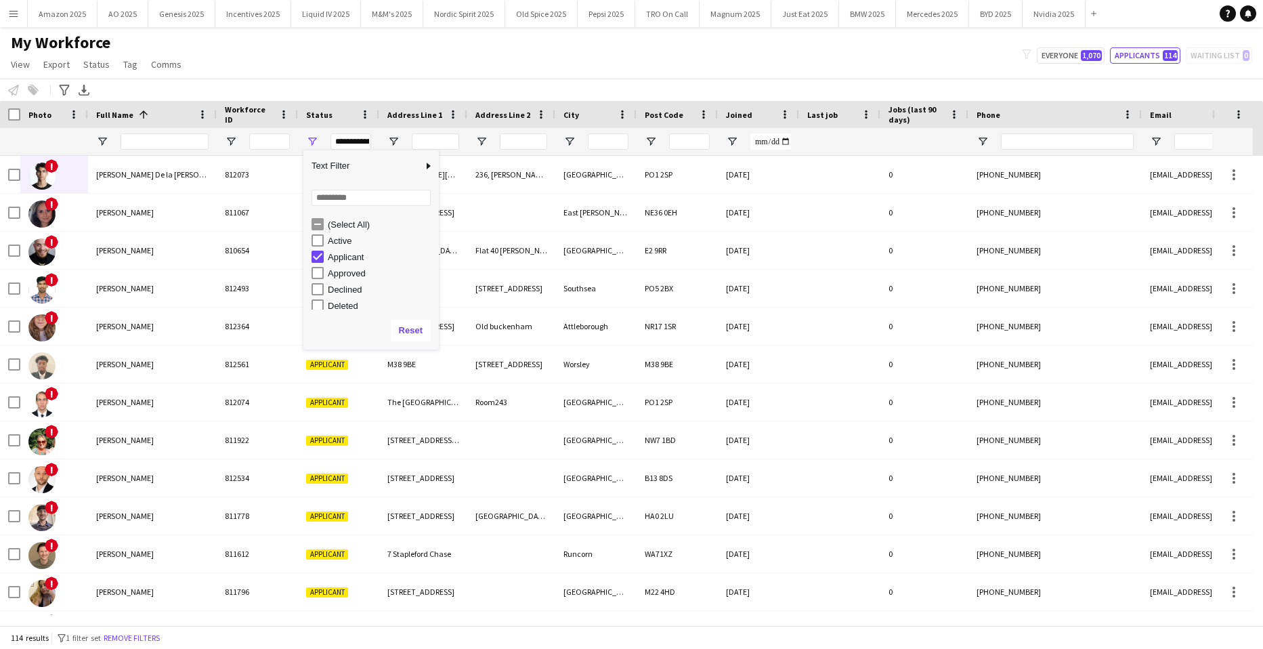
click at [627, 66] on div "My Workforce View Views Default view Compliance Log New view Update view Delete…" at bounding box center [631, 56] width 1263 height 46
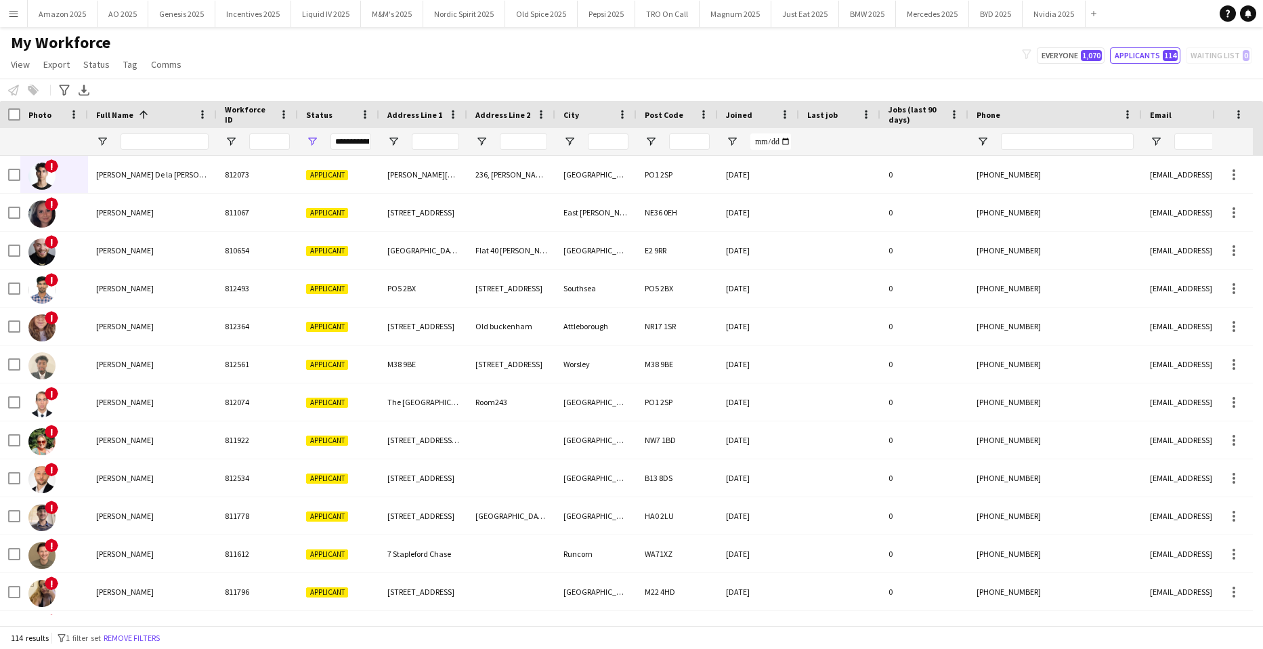
click at [750, 112] on span "Joined" at bounding box center [739, 115] width 26 height 10
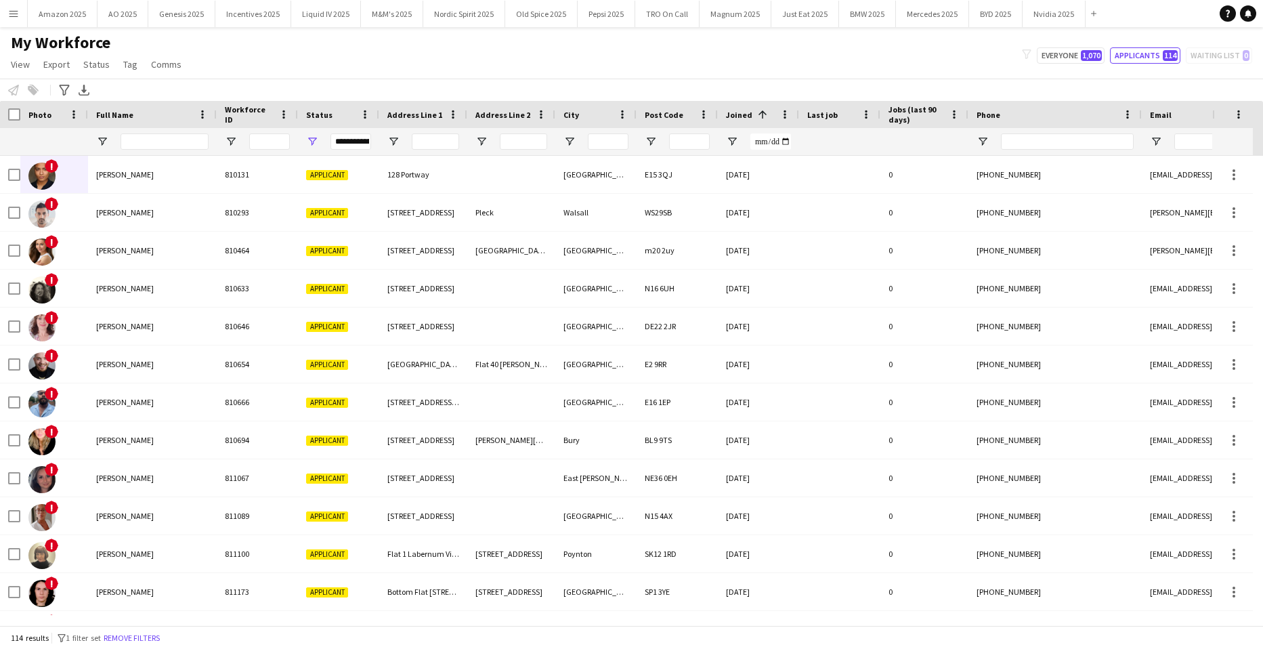
click at [750, 112] on span "Joined" at bounding box center [739, 115] width 26 height 10
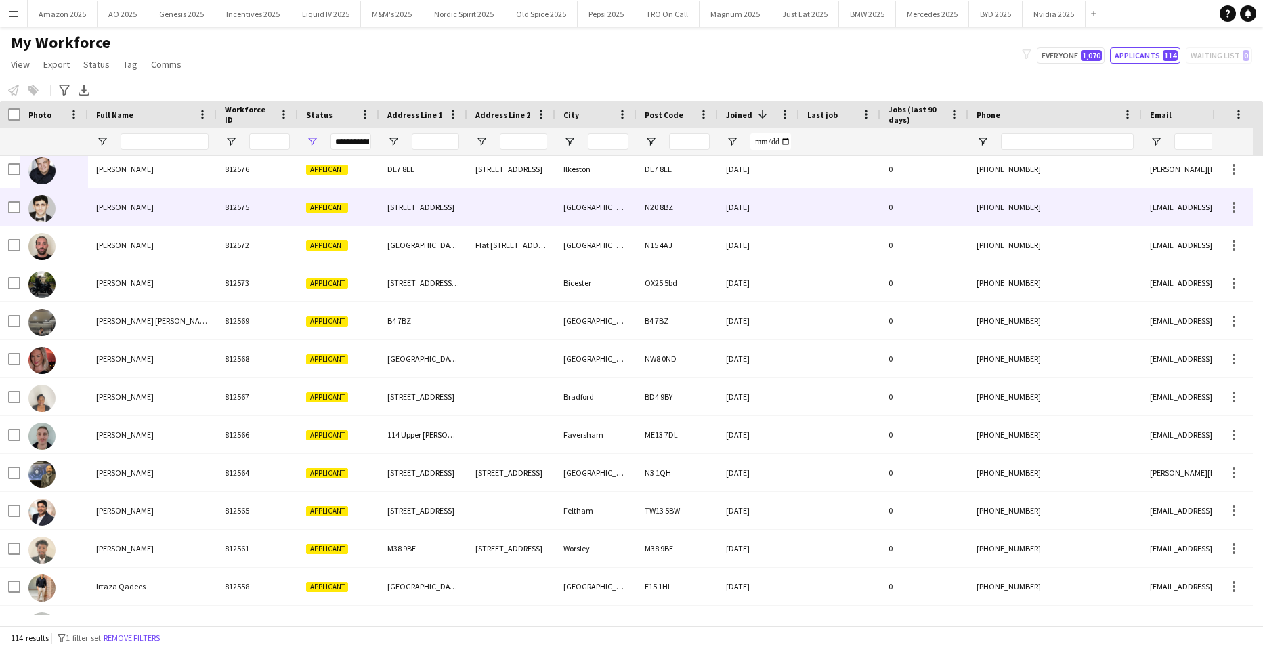
scroll to position [0, 0]
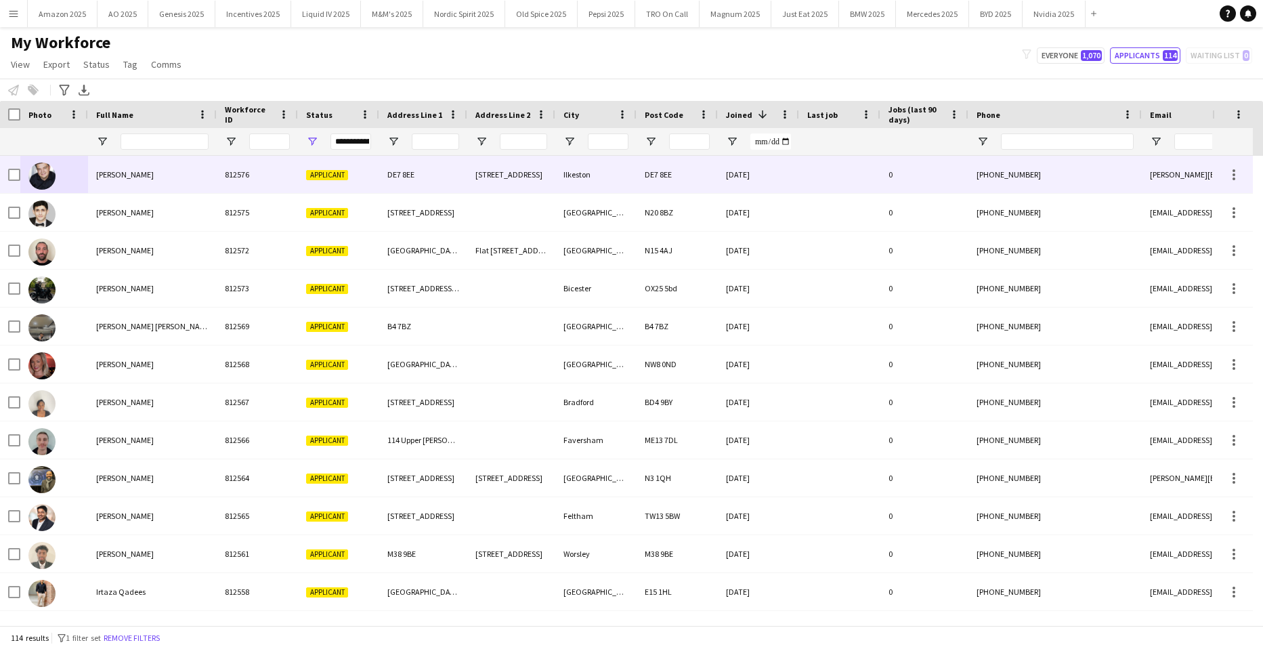
drag, startPoint x: 107, startPoint y: 174, endPoint x: 867, endPoint y: 137, distance: 761.3
click at [108, 174] on span "[PERSON_NAME]" at bounding box center [125, 174] width 58 height 10
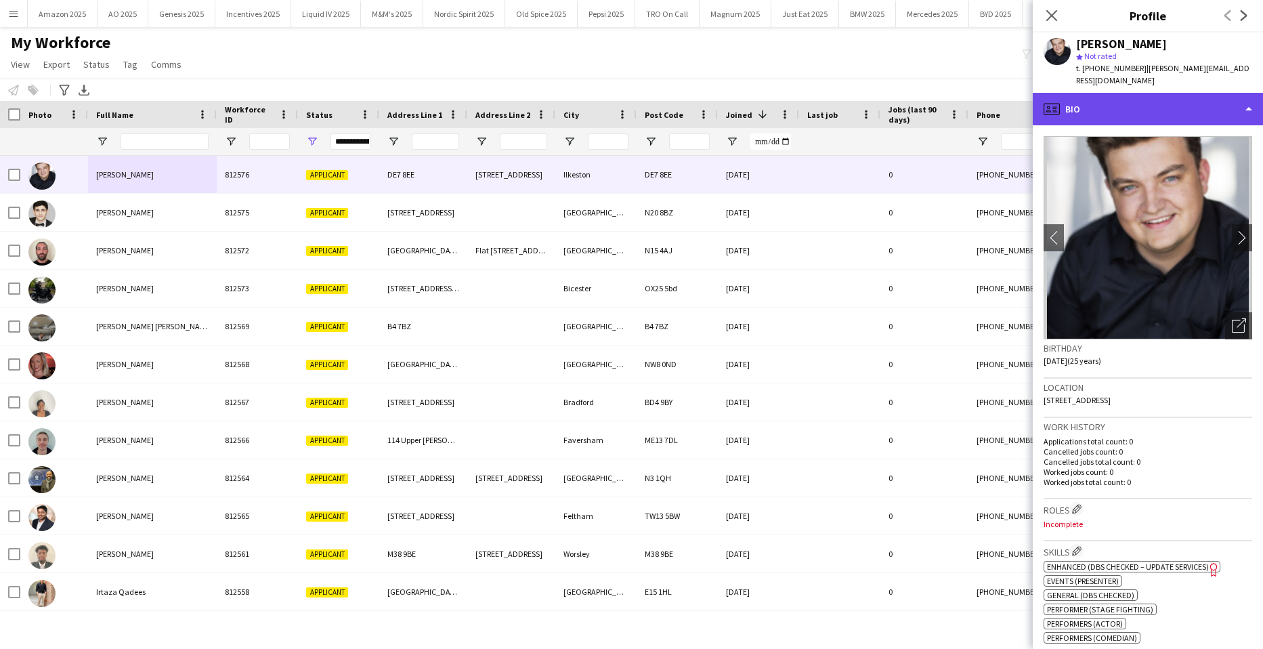
click at [1188, 95] on div "profile Bio" at bounding box center [1148, 109] width 230 height 33
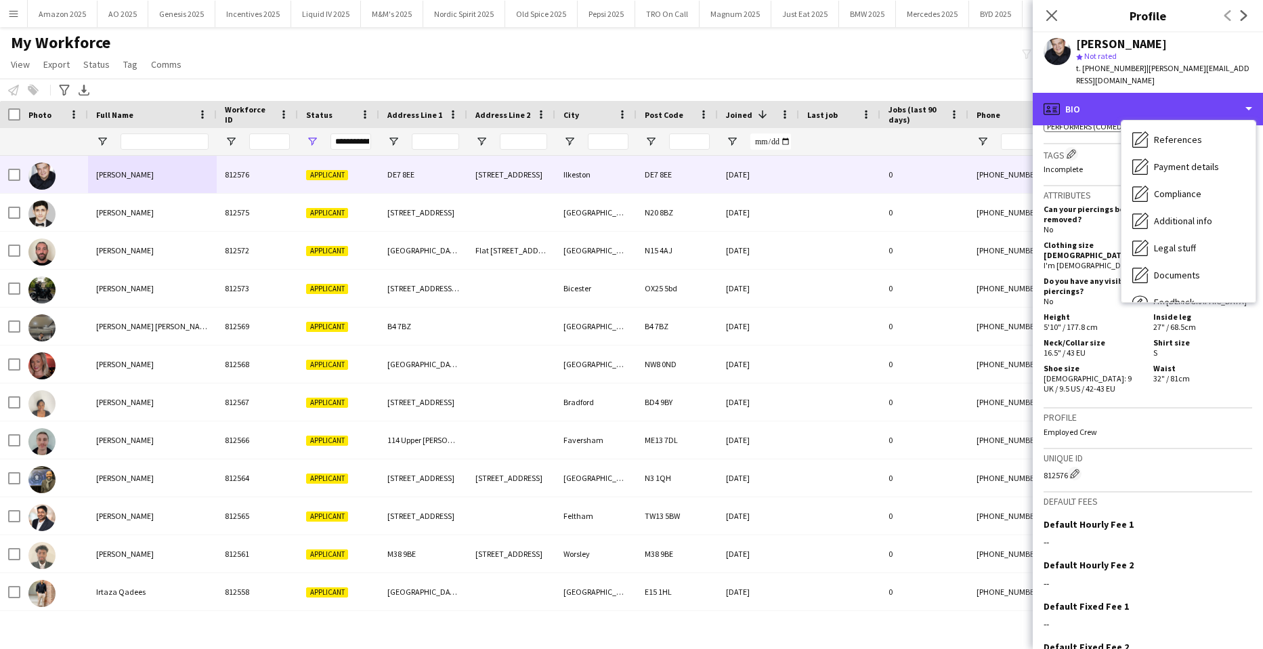
scroll to position [571, 0]
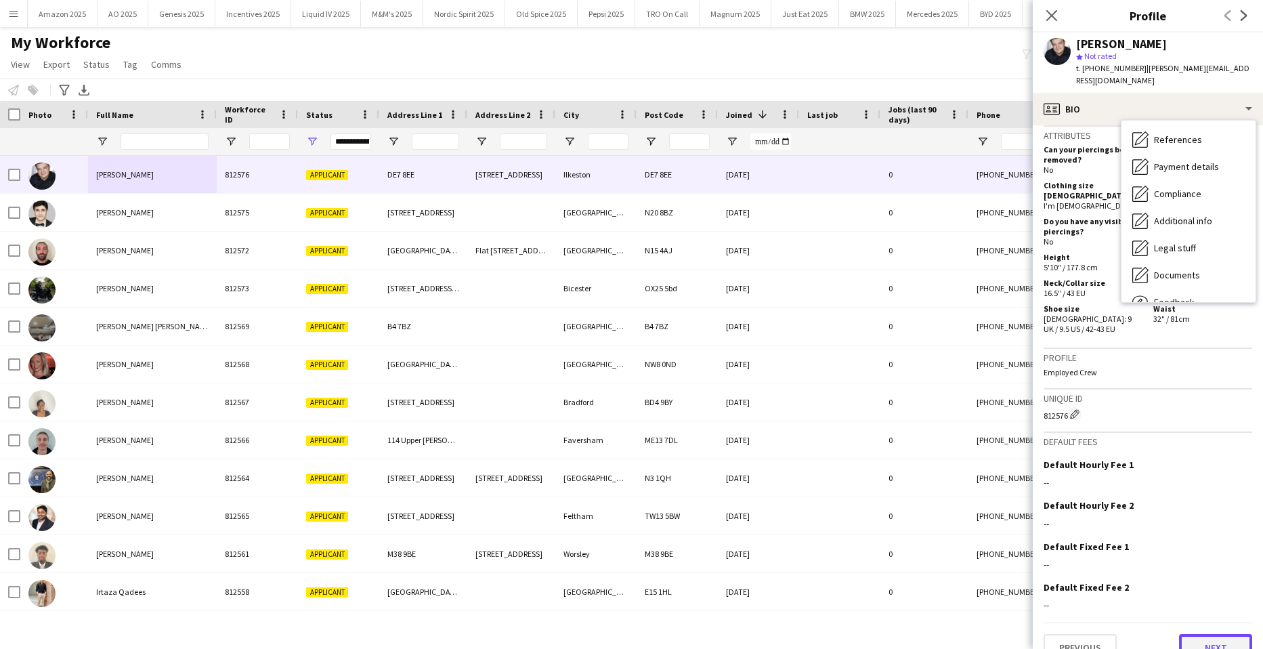
click at [1215, 634] on button "Next" at bounding box center [1215, 647] width 73 height 27
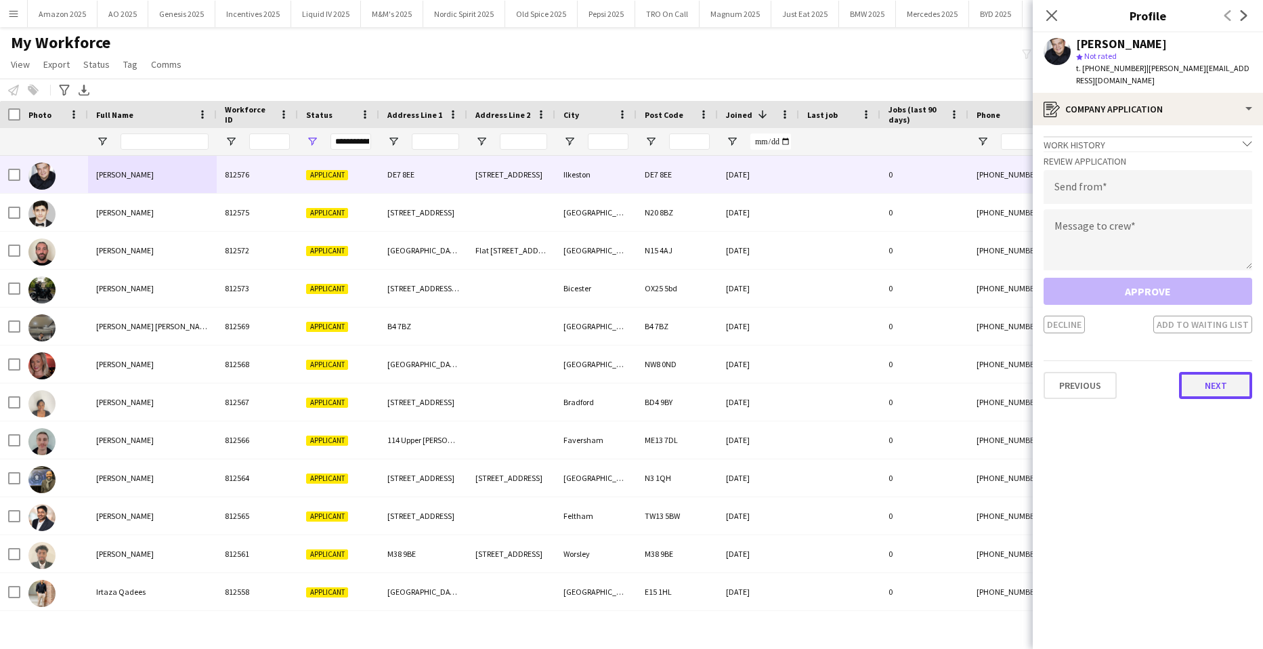
click at [1215, 372] on button "Next" at bounding box center [1215, 385] width 73 height 27
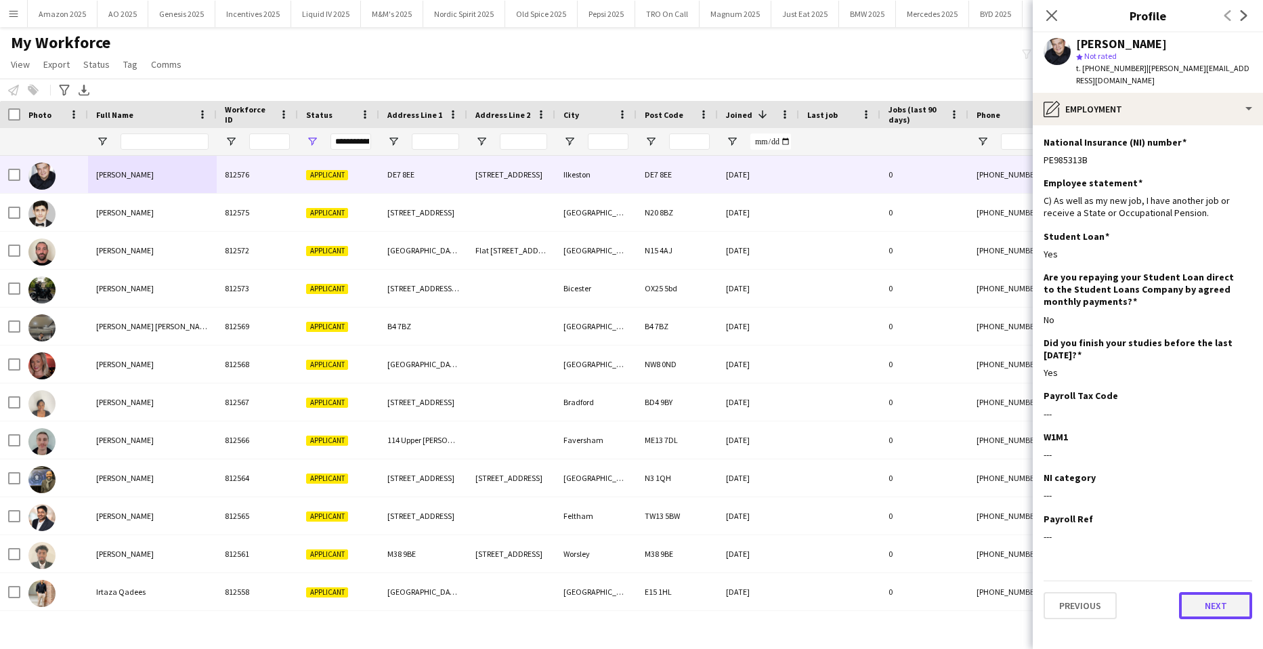
click at [1222, 592] on button "Next" at bounding box center [1215, 605] width 73 height 27
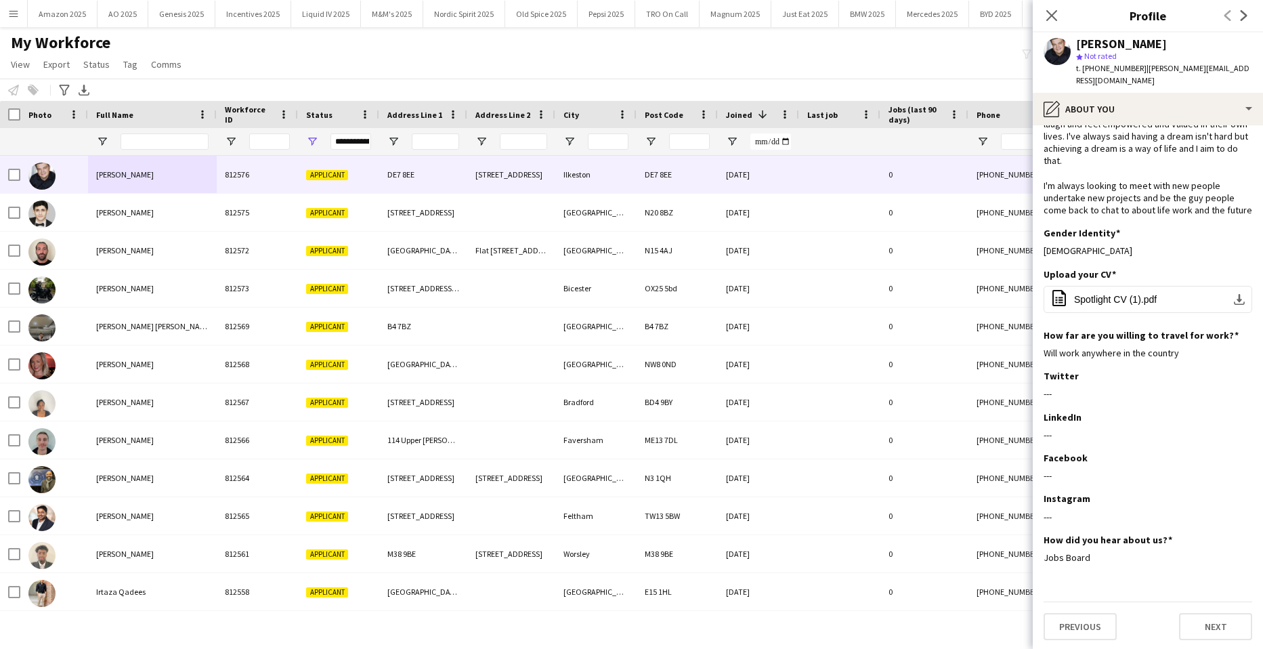
scroll to position [87, 0]
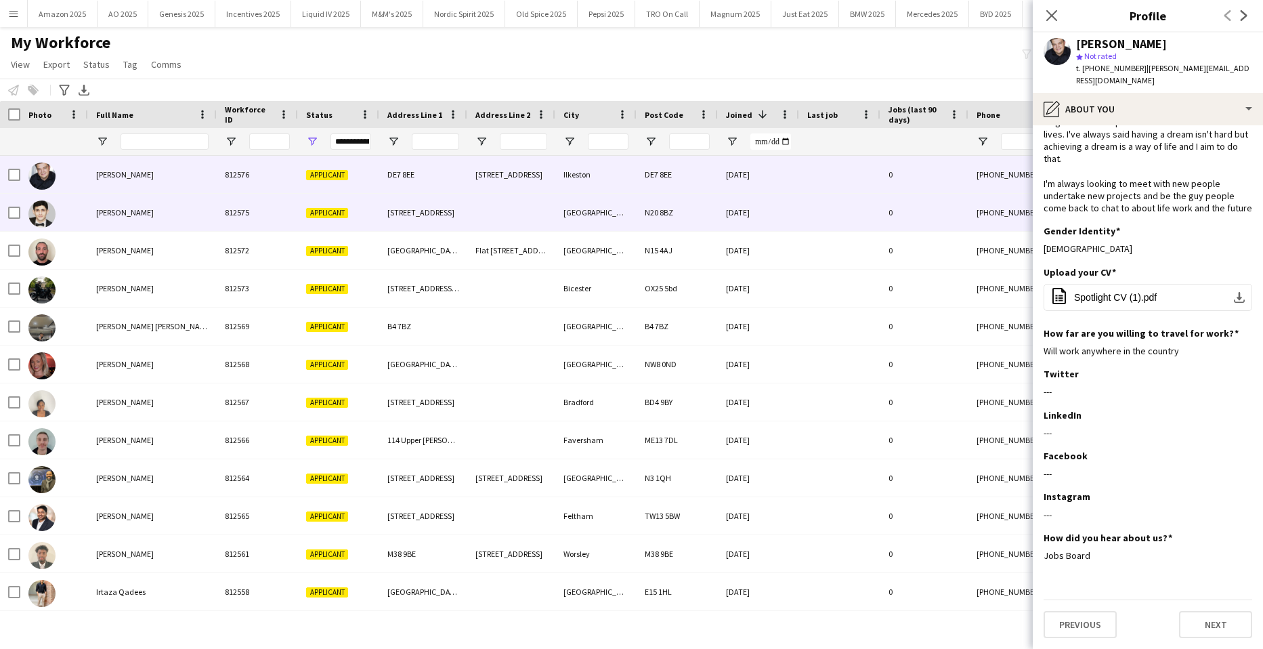
click at [697, 207] on div "N20 8BZ" at bounding box center [677, 212] width 81 height 37
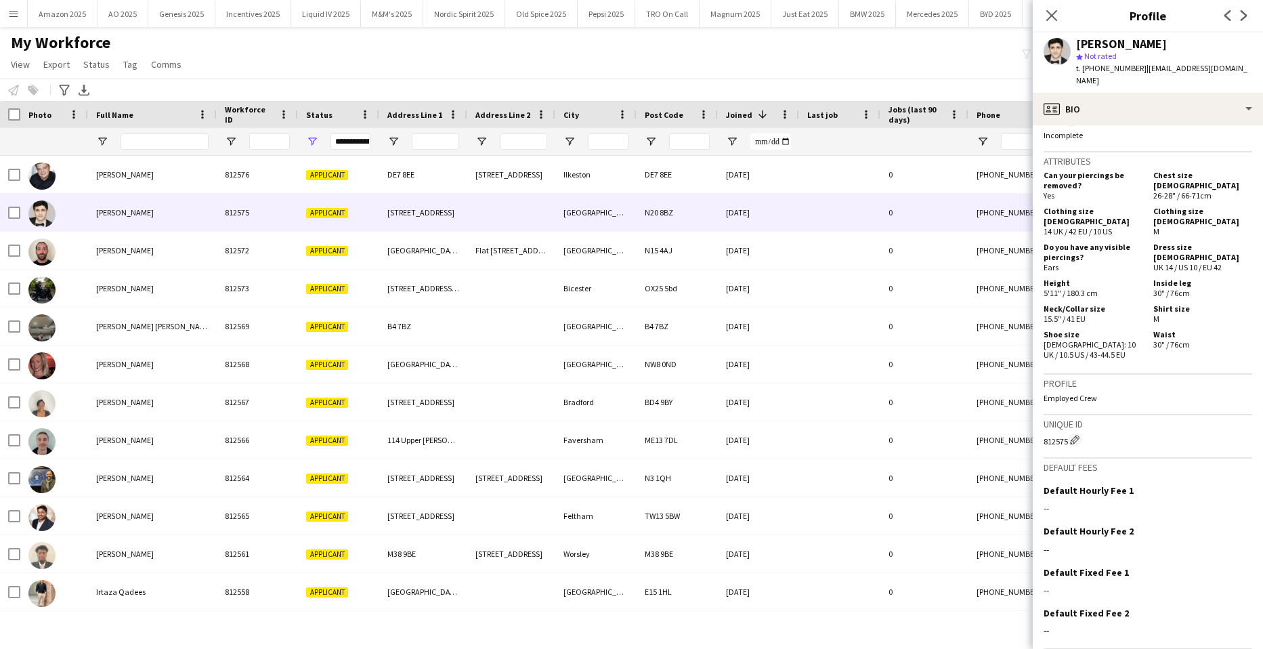
scroll to position [500, 0]
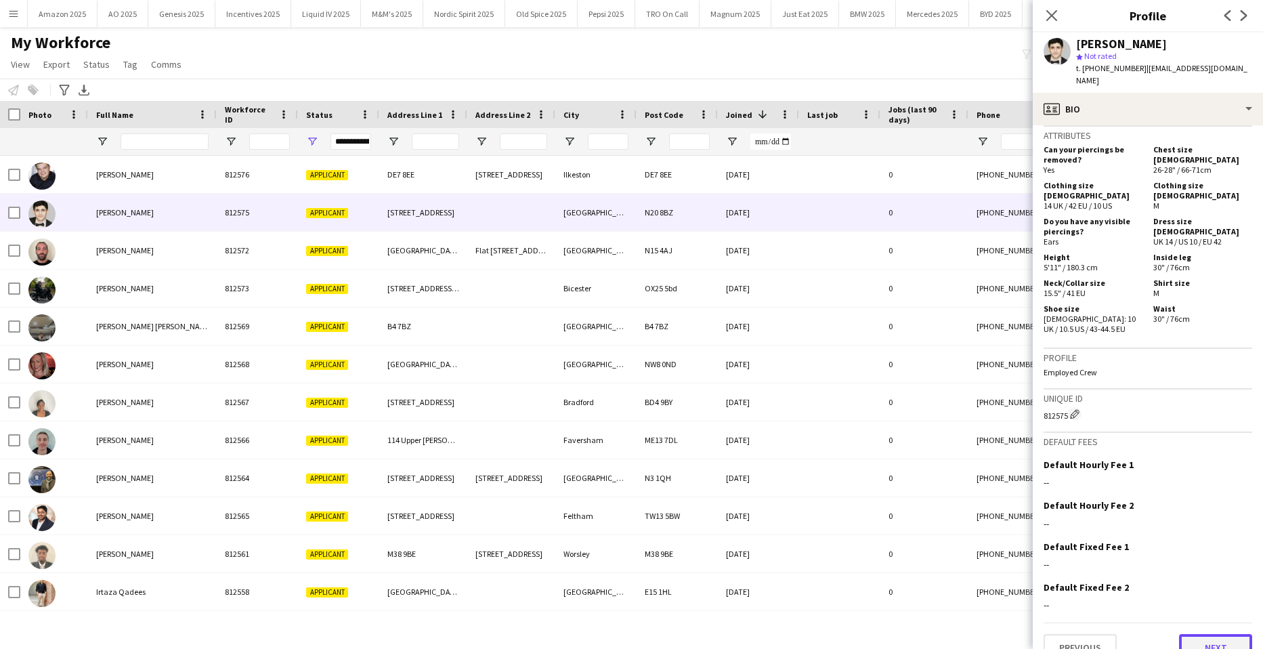
click at [1209, 634] on button "Next" at bounding box center [1215, 647] width 73 height 27
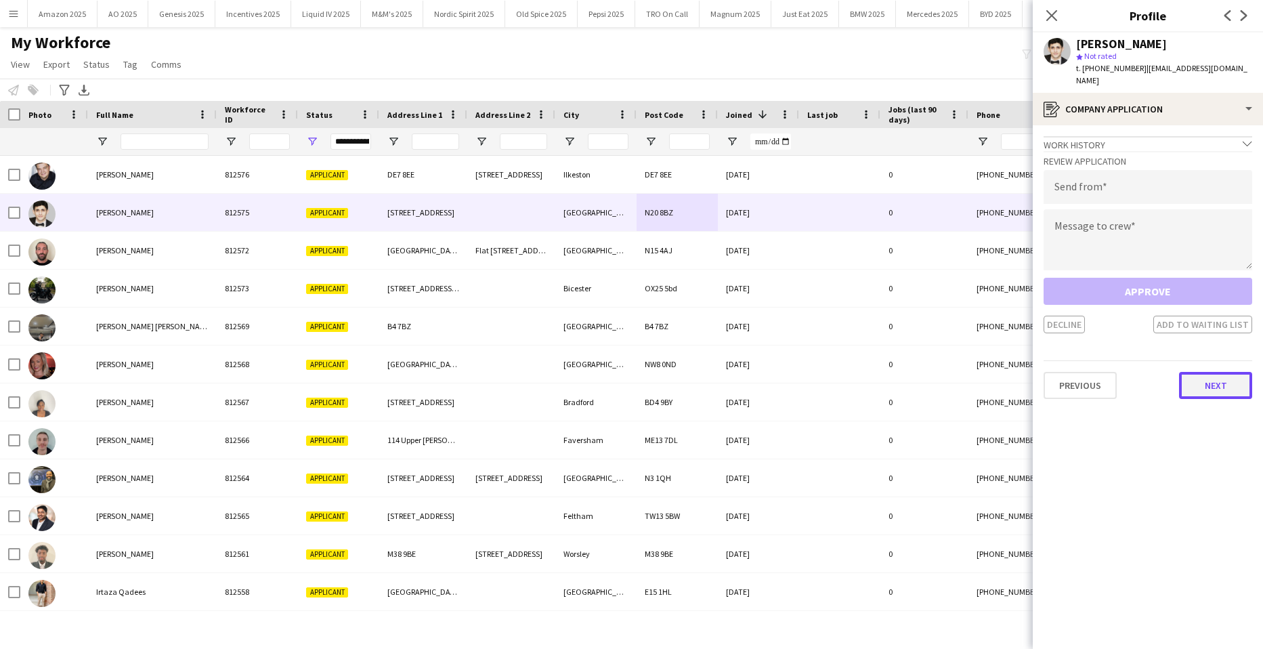
click at [1207, 376] on button "Next" at bounding box center [1215, 385] width 73 height 27
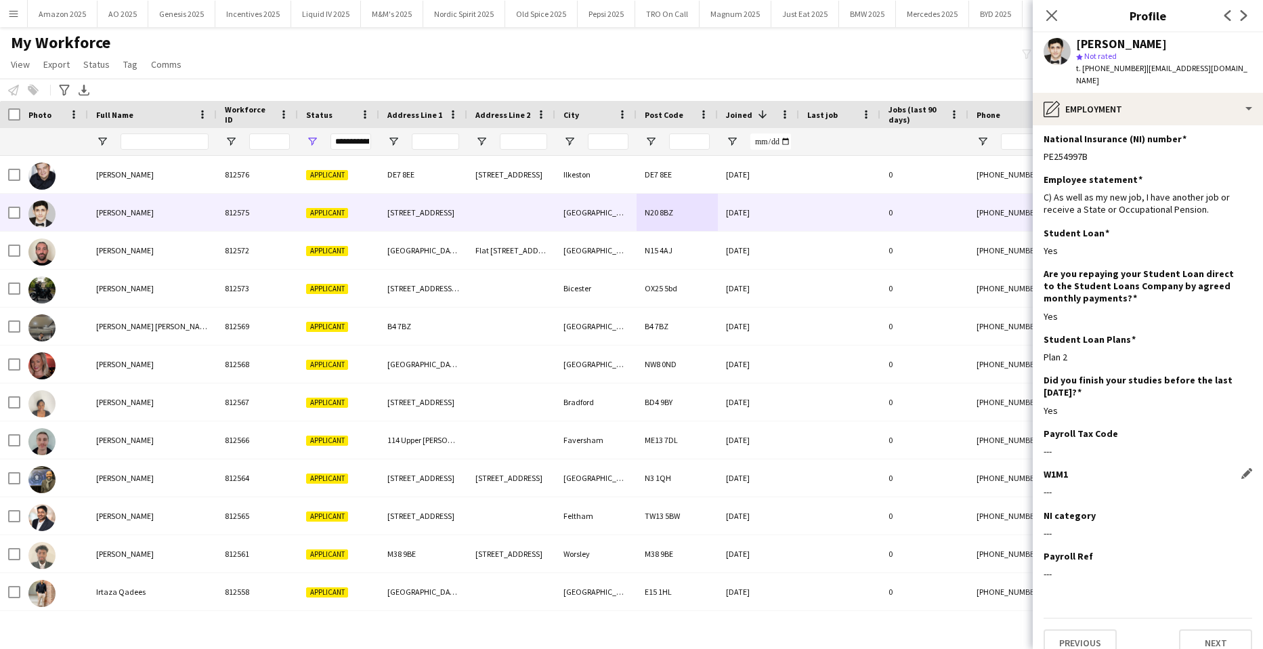
scroll to position [9, 0]
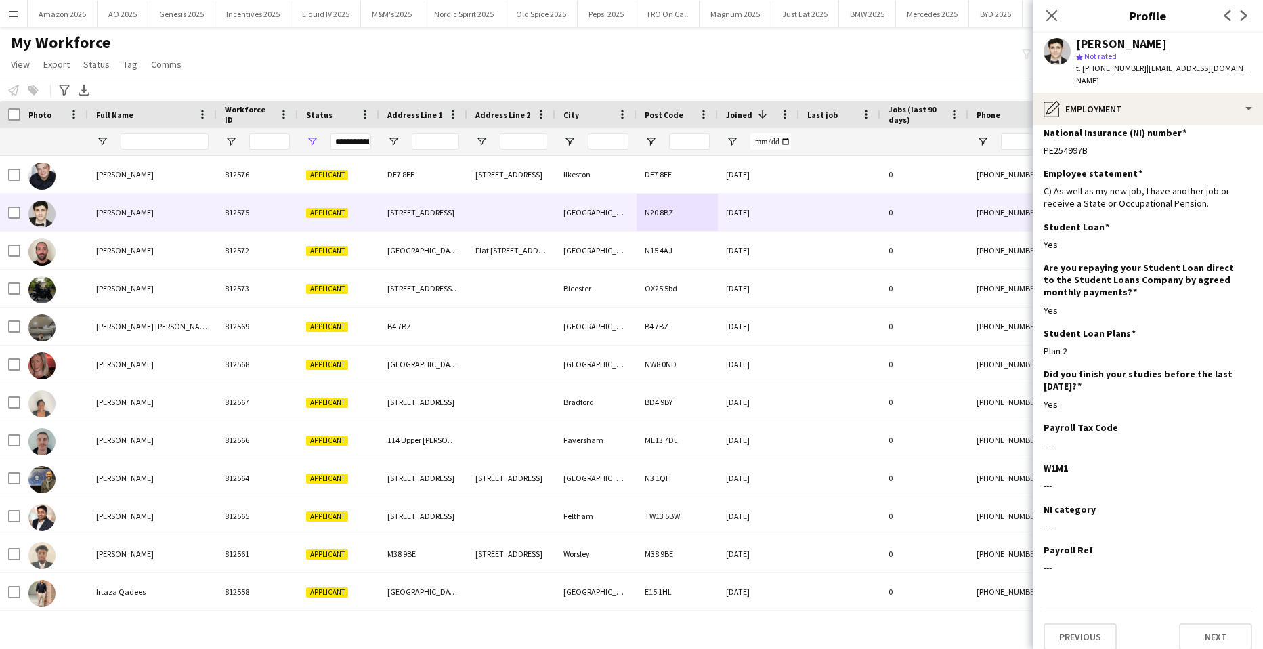
drag, startPoint x: 1209, startPoint y: 597, endPoint x: 1211, endPoint y: 605, distance: 8.6
click at [1210, 603] on app-section-data-types "National Insurance (NI) number Edit this field PE254997B Employee statement Edi…" at bounding box center [1148, 386] width 230 height 523
click at [1213, 623] on button "Next" at bounding box center [1215, 636] width 73 height 27
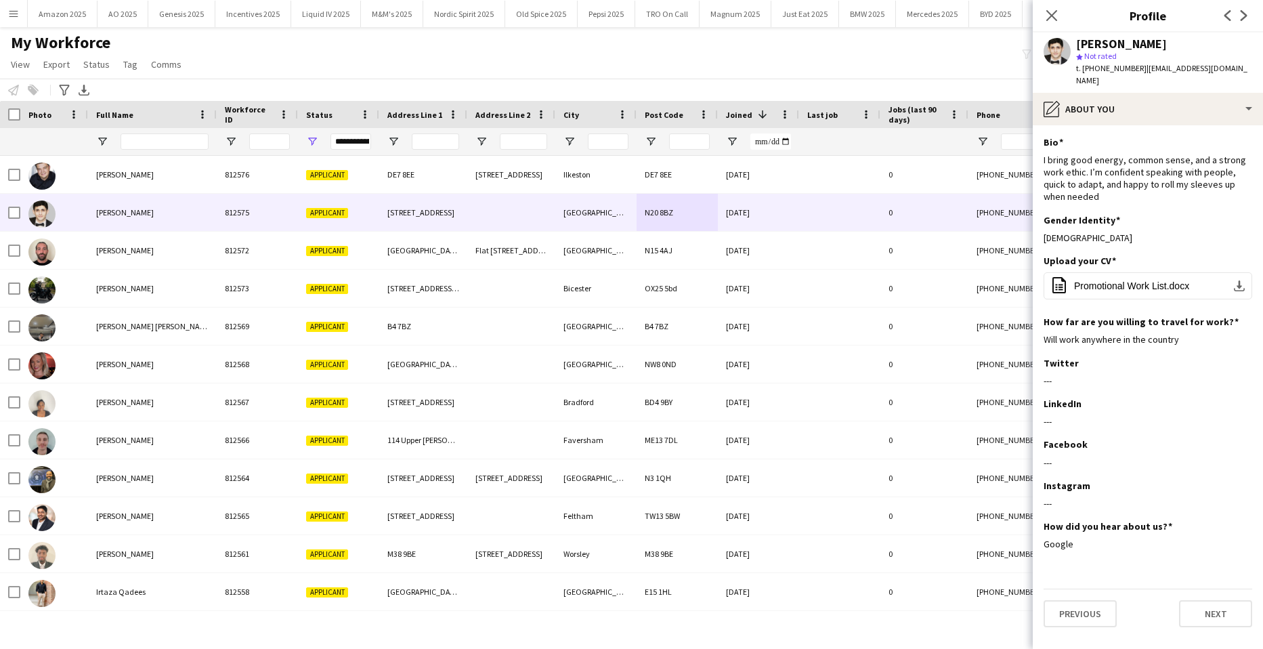
click at [1209, 619] on app-section-data-types "Bio Edit this field I bring good energy, common sense, and a strong work ethic.…" at bounding box center [1148, 386] width 230 height 523
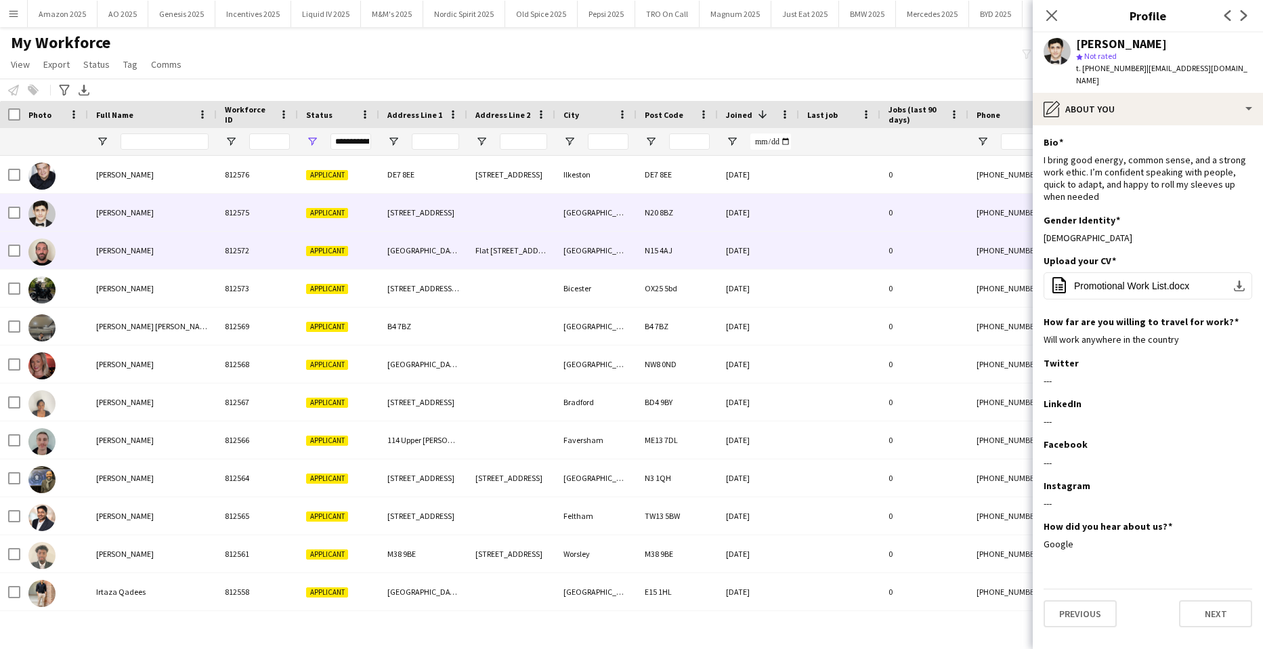
click at [773, 256] on div "[DATE]" at bounding box center [758, 250] width 81 height 37
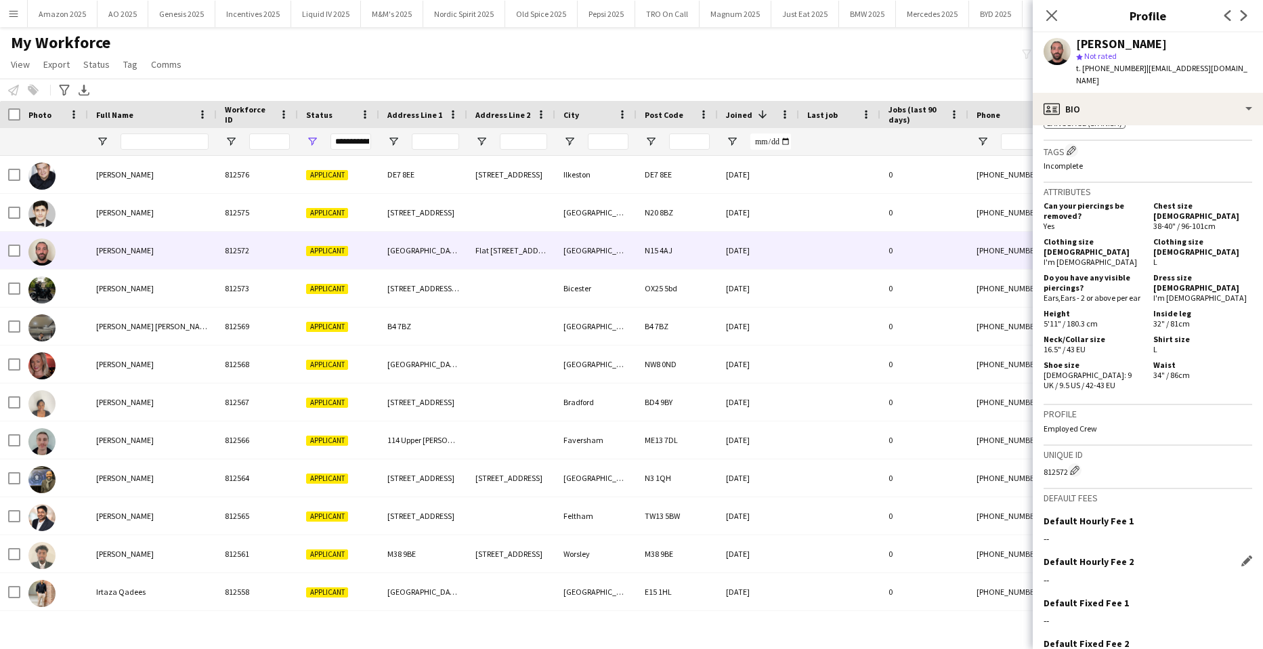
scroll to position [538, 0]
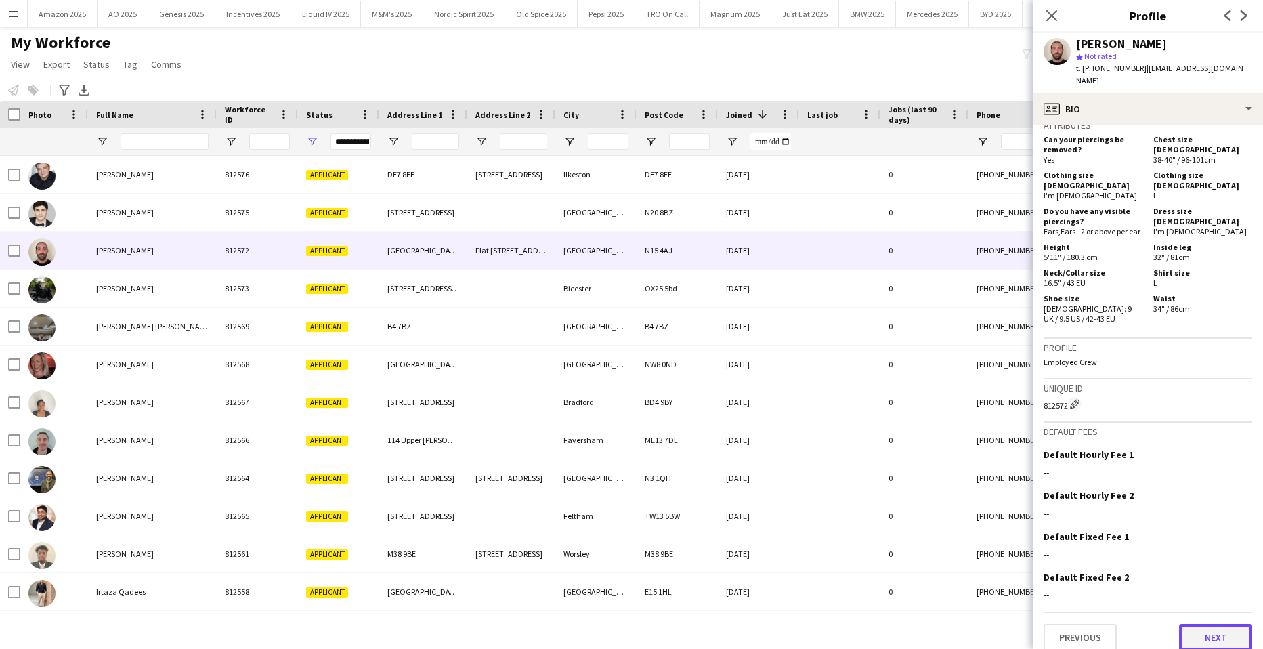
click at [1218, 625] on button "Next" at bounding box center [1215, 637] width 73 height 27
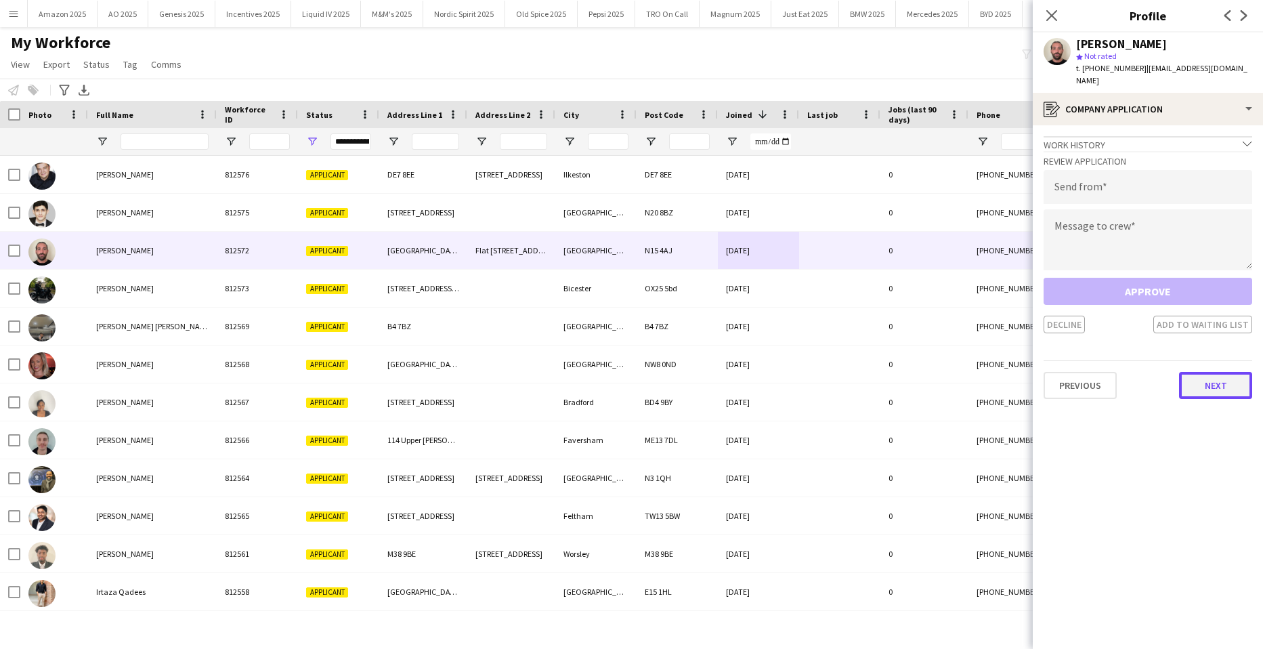
click at [1194, 372] on button "Next" at bounding box center [1215, 385] width 73 height 27
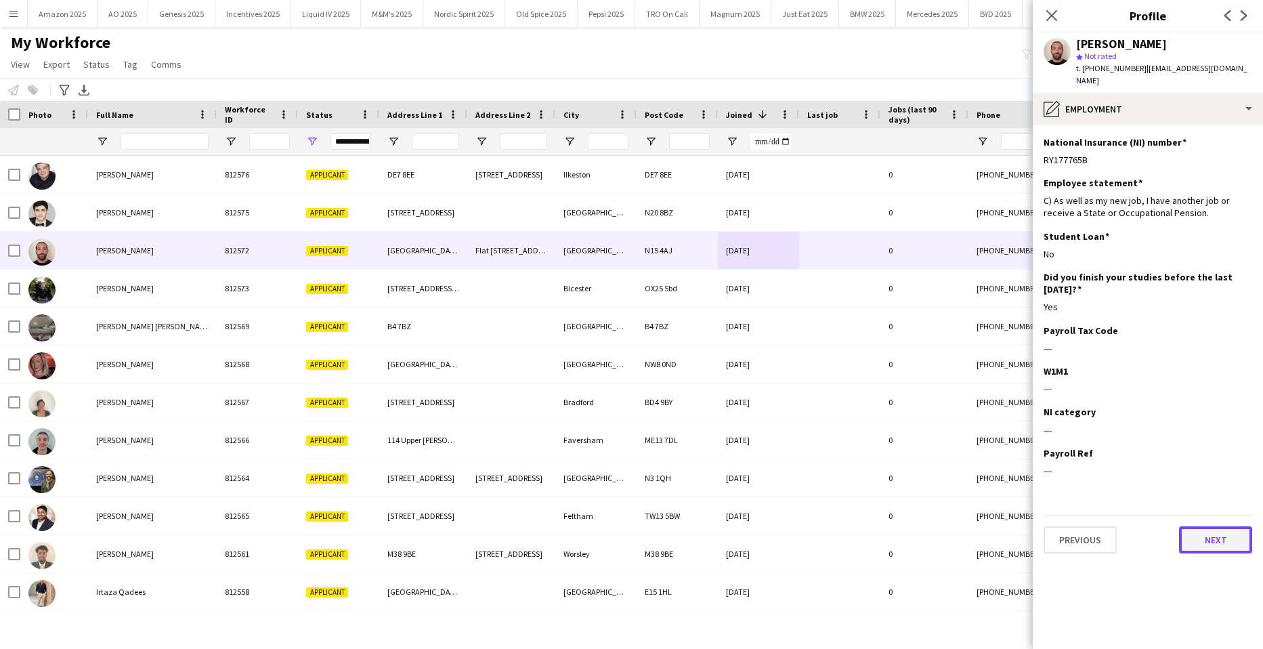
click at [1226, 528] on button "Next" at bounding box center [1215, 539] width 73 height 27
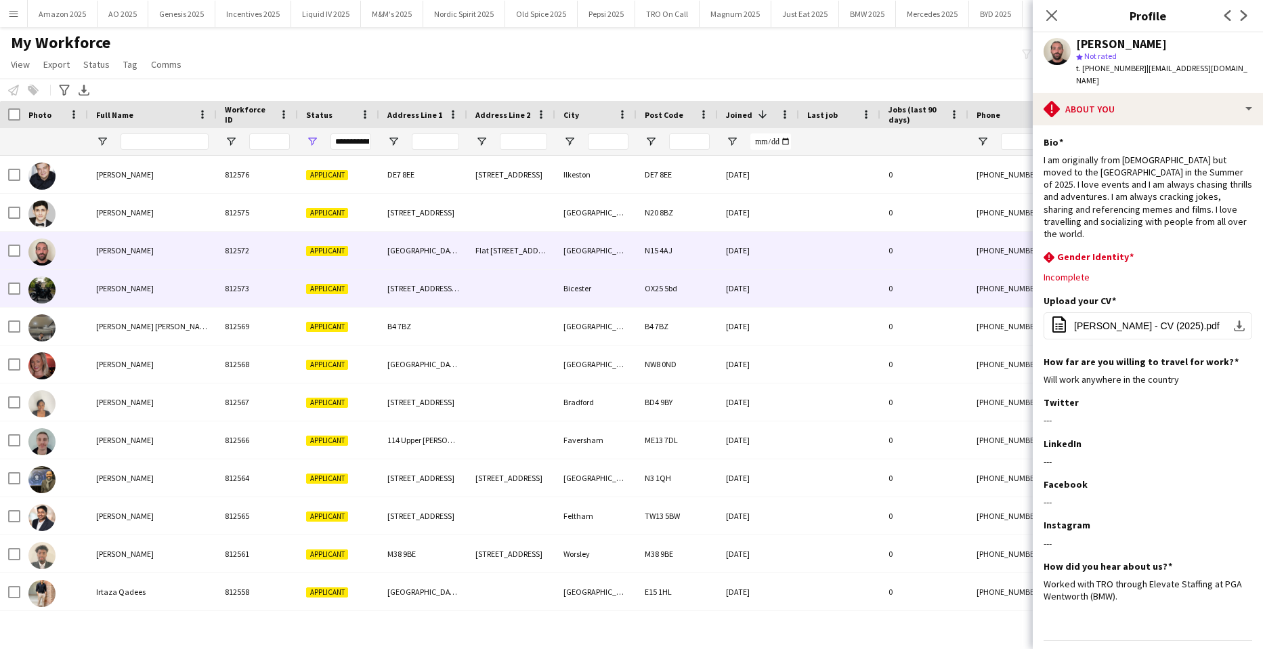
click at [861, 289] on div at bounding box center [839, 288] width 81 height 37
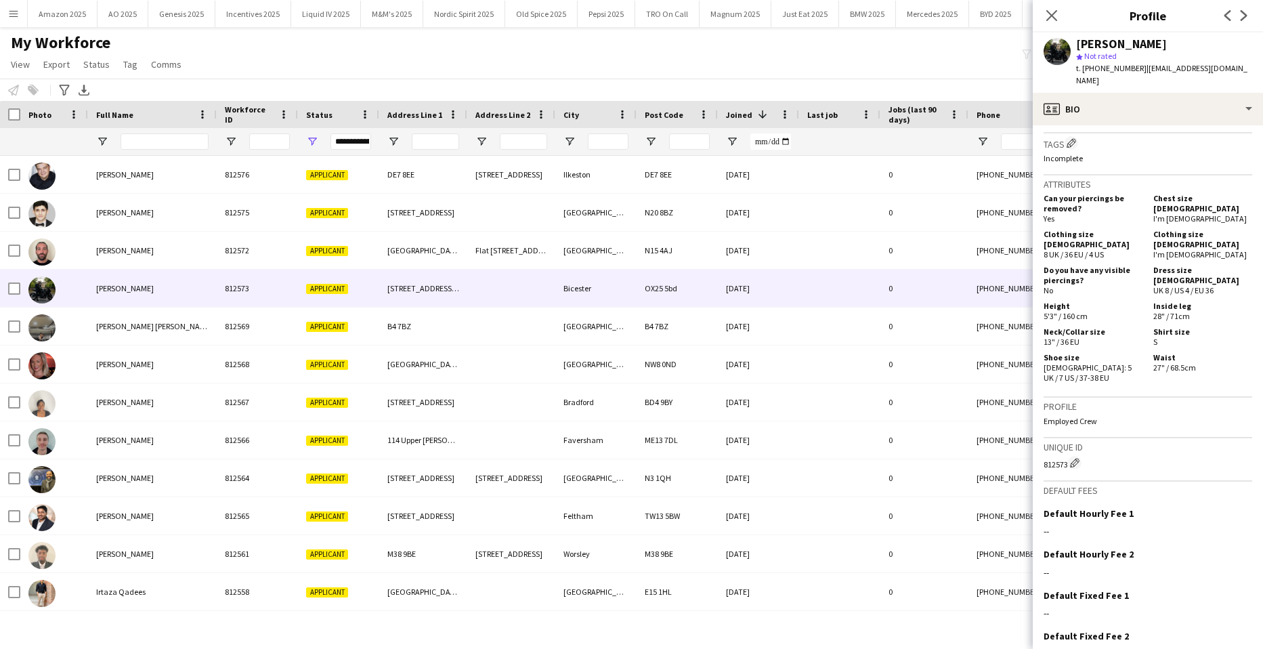
scroll to position [642, 0]
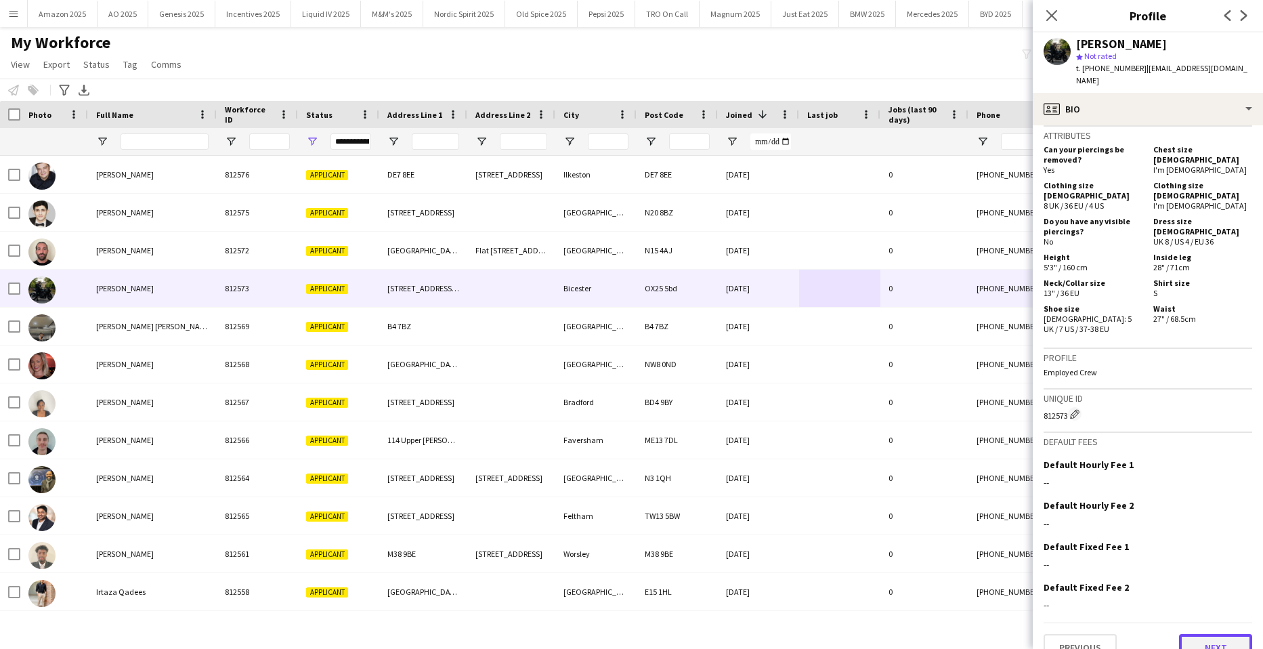
click at [1215, 634] on button "Next" at bounding box center [1215, 647] width 73 height 27
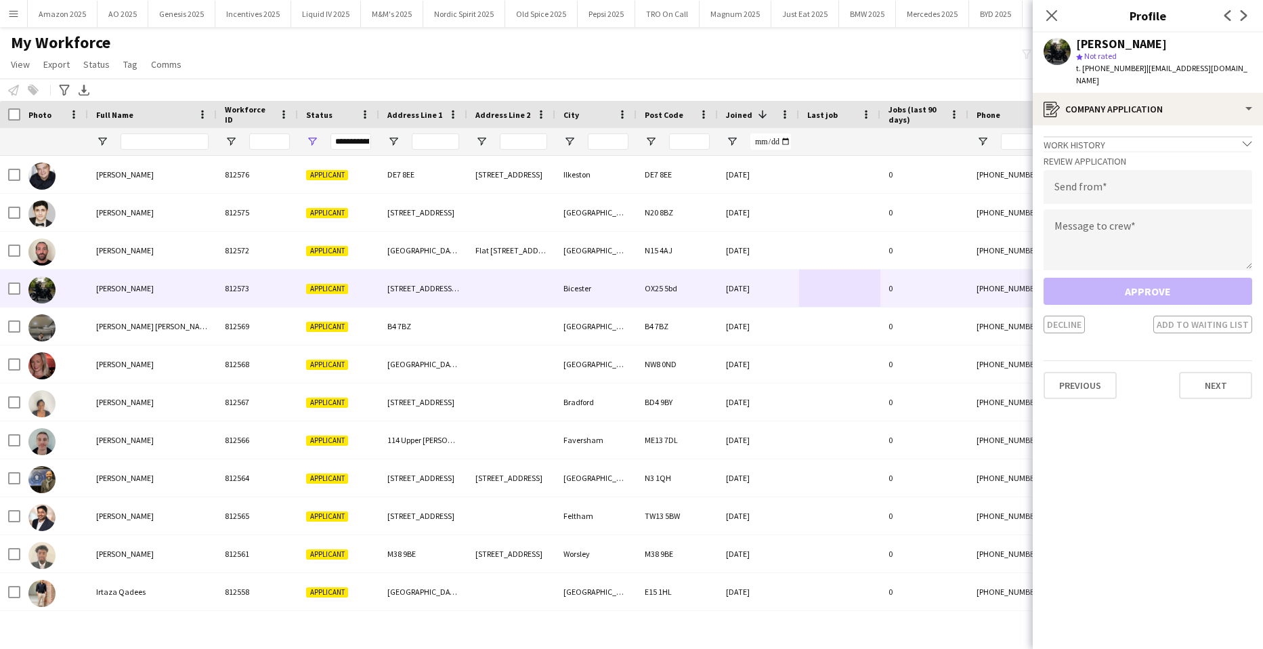
click at [1205, 391] on app-crew-profile-application "Work history chevron-down As above [DATE] — Present • 13 yr 0 mth Performer [DA…" at bounding box center [1148, 386] width 230 height 523
click at [1211, 377] on button "Next" at bounding box center [1215, 385] width 73 height 27
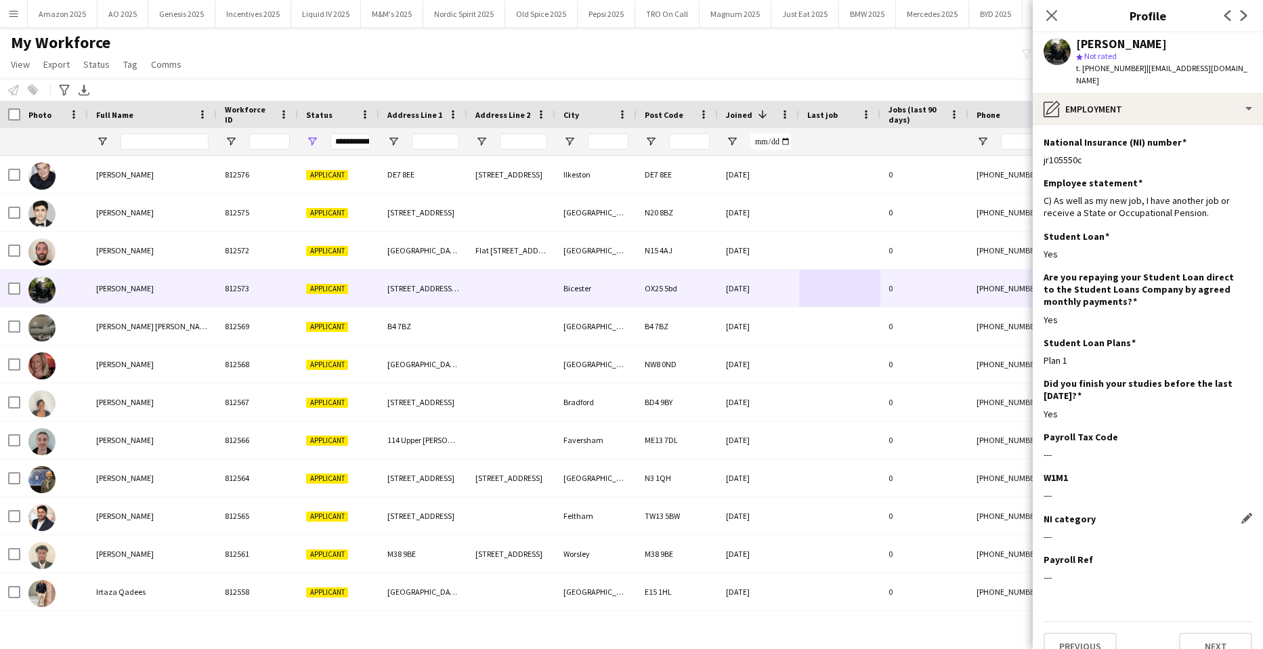
scroll to position [9, 0]
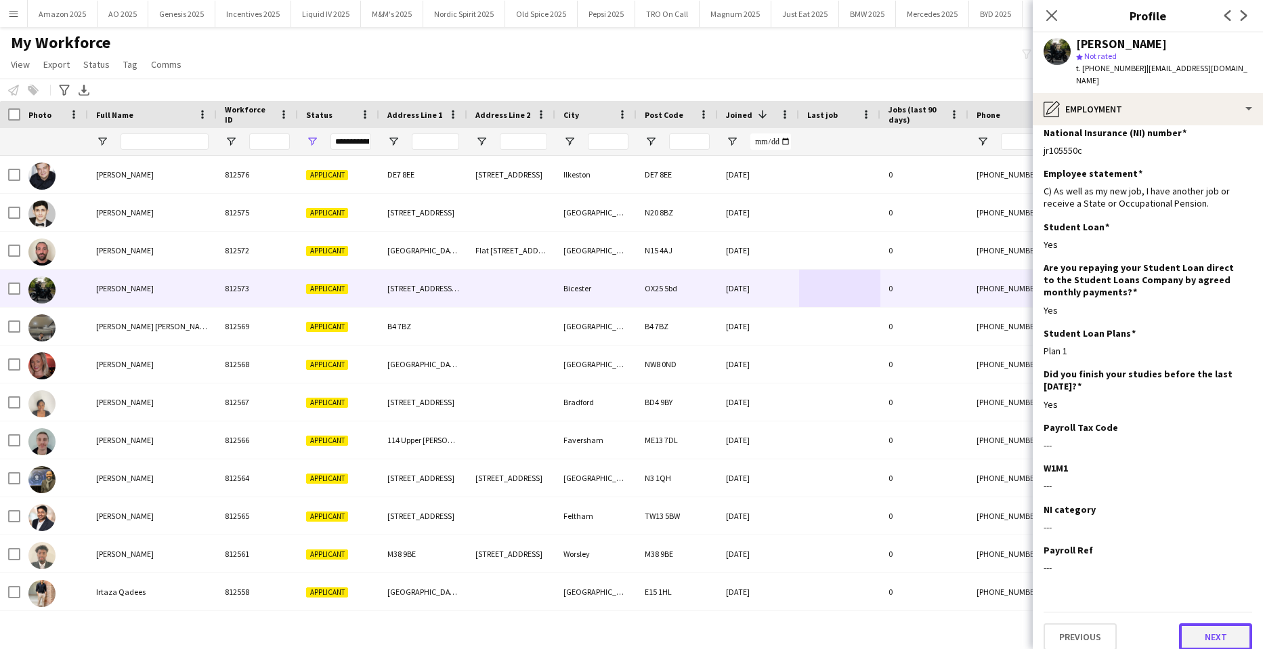
click at [1195, 623] on button "Next" at bounding box center [1215, 636] width 73 height 27
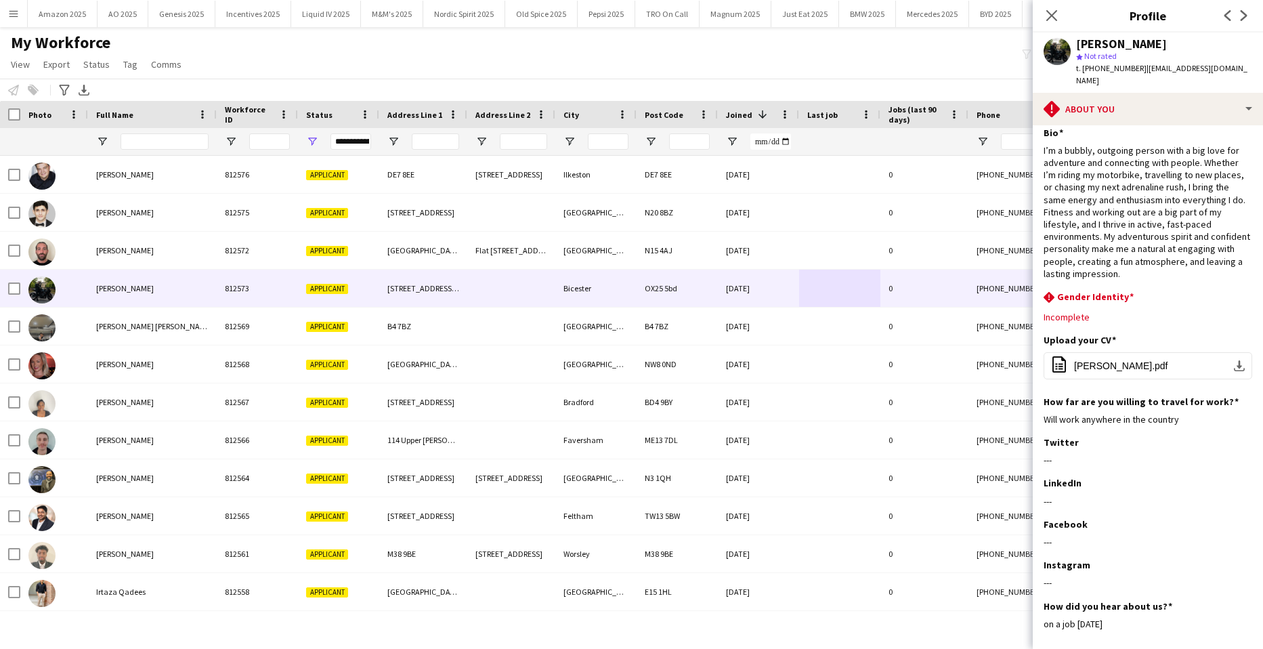
scroll to position [0, 0]
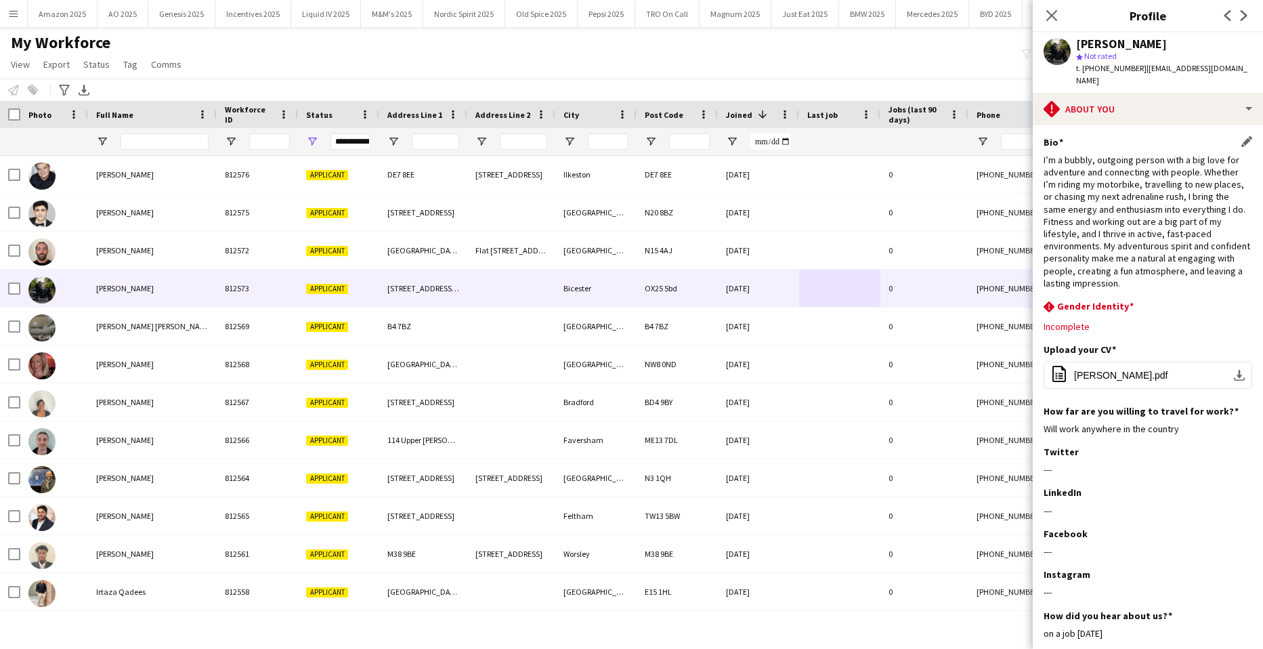
drag, startPoint x: 1052, startPoint y: 16, endPoint x: 1229, endPoint y: 223, distance: 272.3
click at [1052, 16] on icon at bounding box center [1051, 15] width 11 height 11
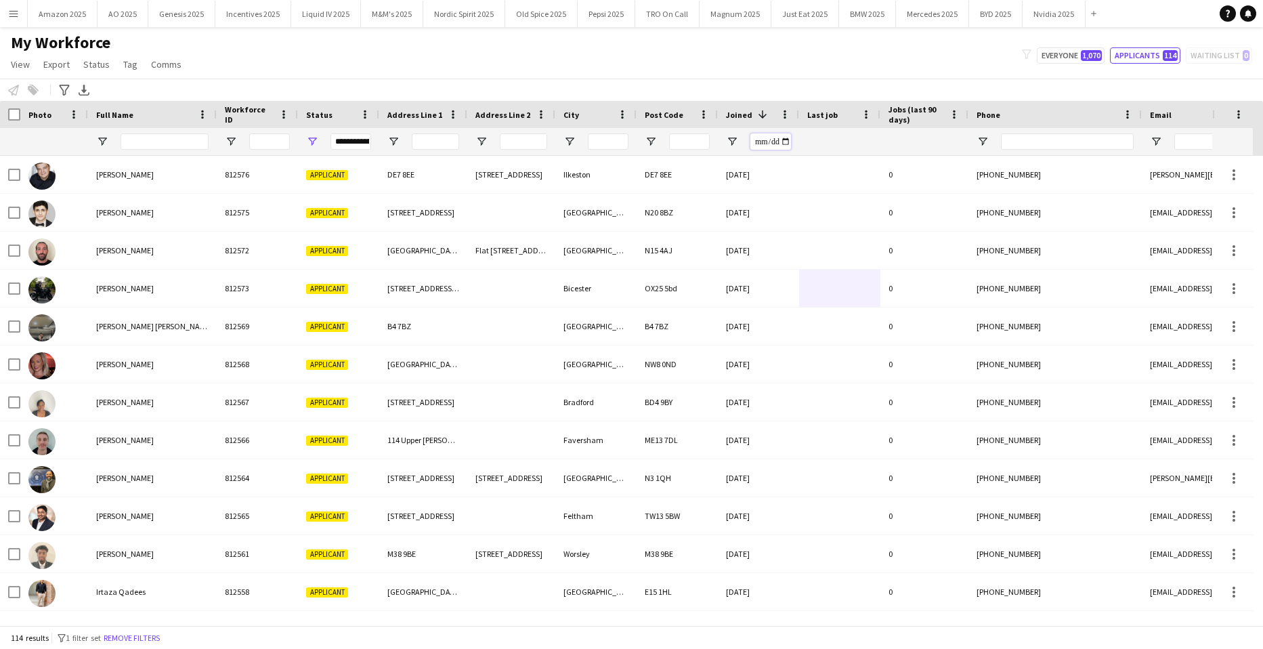
click at [785, 142] on input "Joined Filter Input" at bounding box center [770, 141] width 41 height 16
type input "**********"
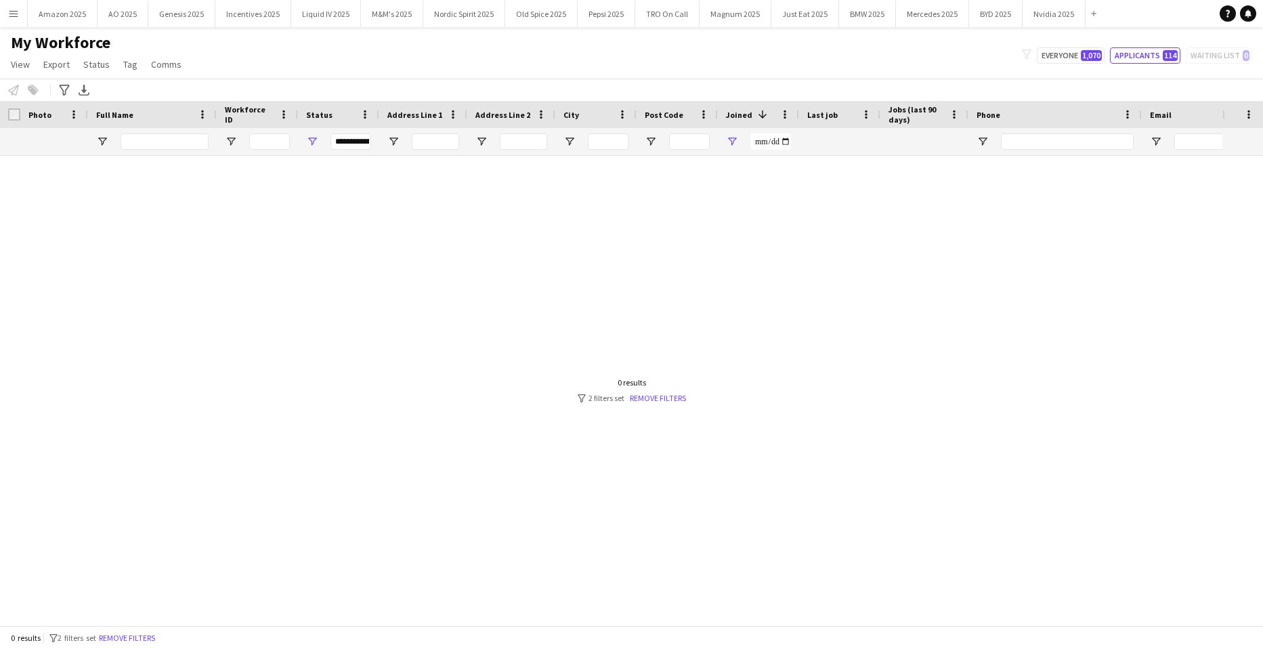
click at [794, 139] on div "**********" at bounding box center [758, 141] width 81 height 27
click at [790, 141] on input "**********" at bounding box center [770, 141] width 41 height 16
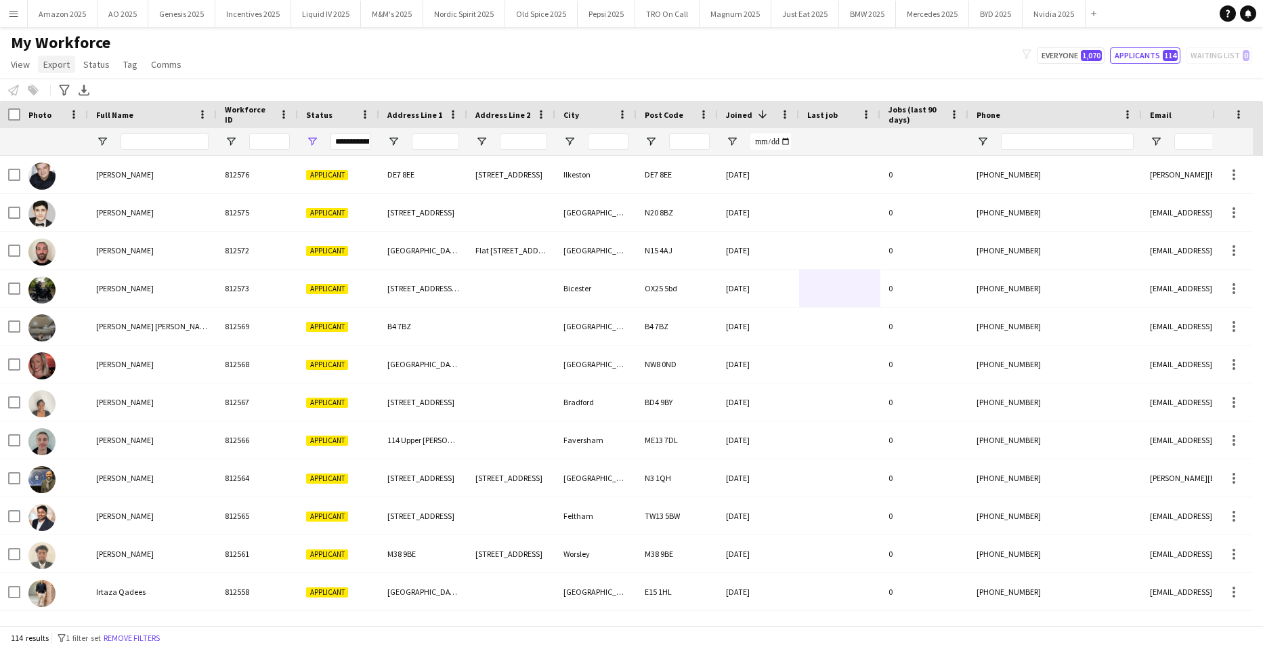
click at [58, 62] on span "Export" at bounding box center [56, 64] width 26 height 12
click at [74, 132] on span "Export as XLSX" at bounding box center [78, 133] width 59 height 12
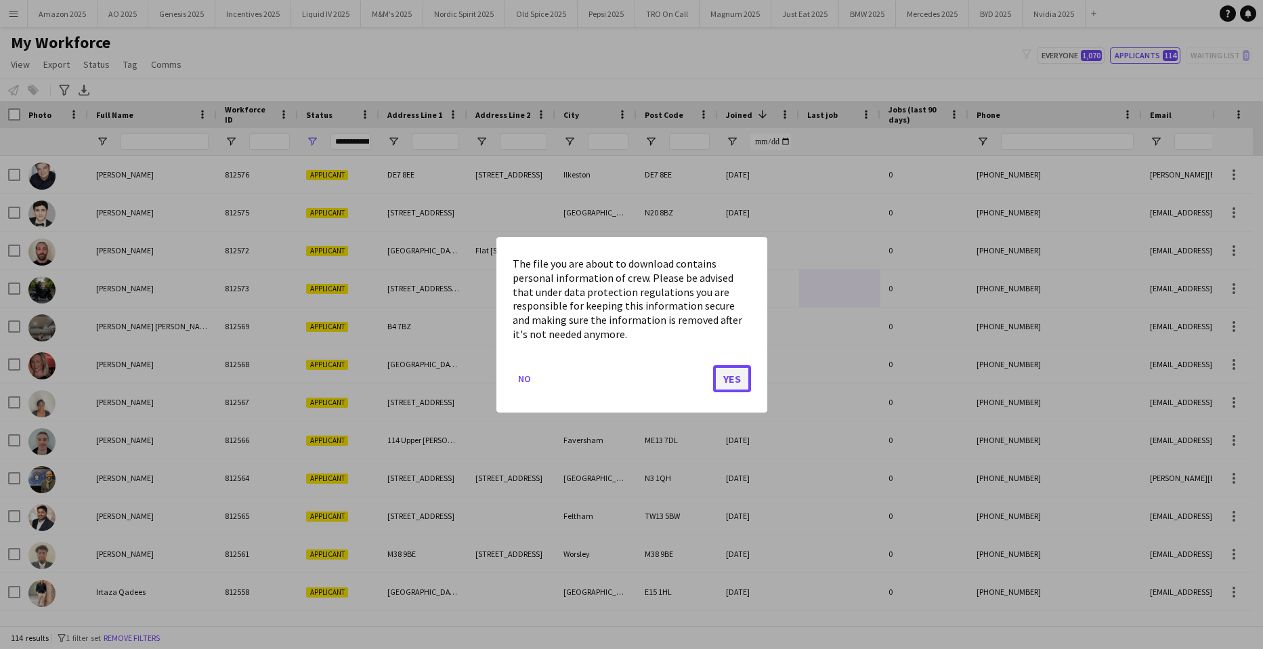
click at [743, 382] on button "Yes" at bounding box center [732, 377] width 38 height 27
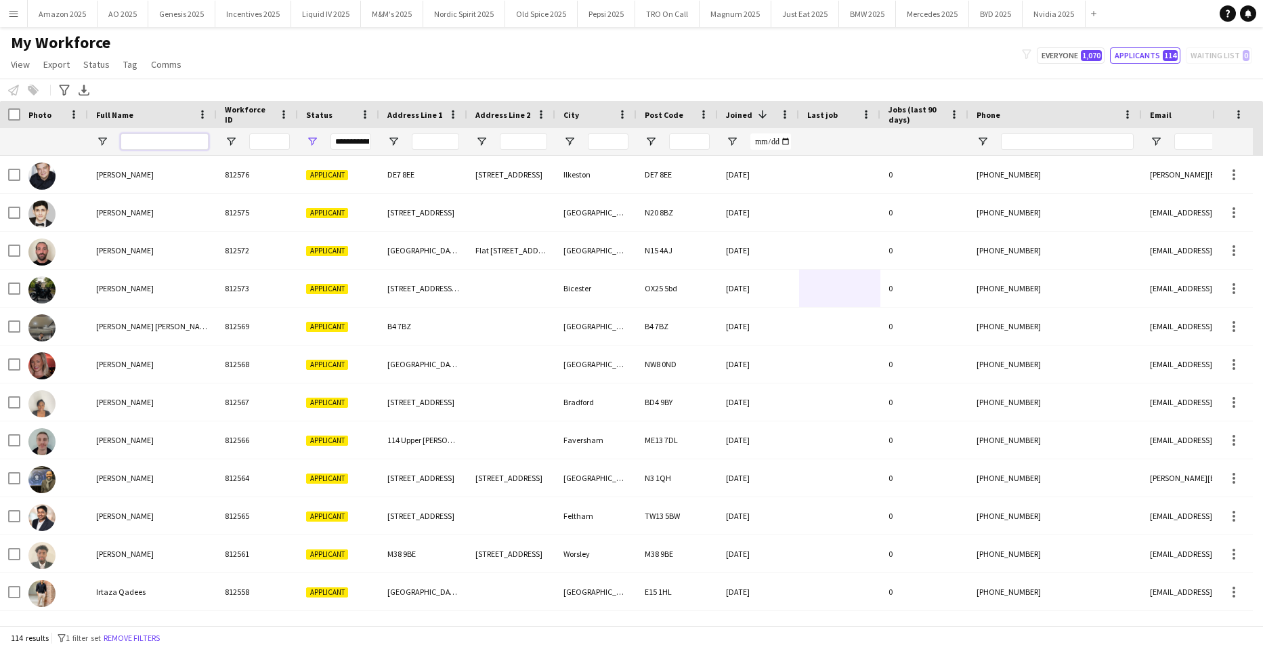
click at [142, 142] on input "Full Name Filter Input" at bounding box center [165, 141] width 88 height 16
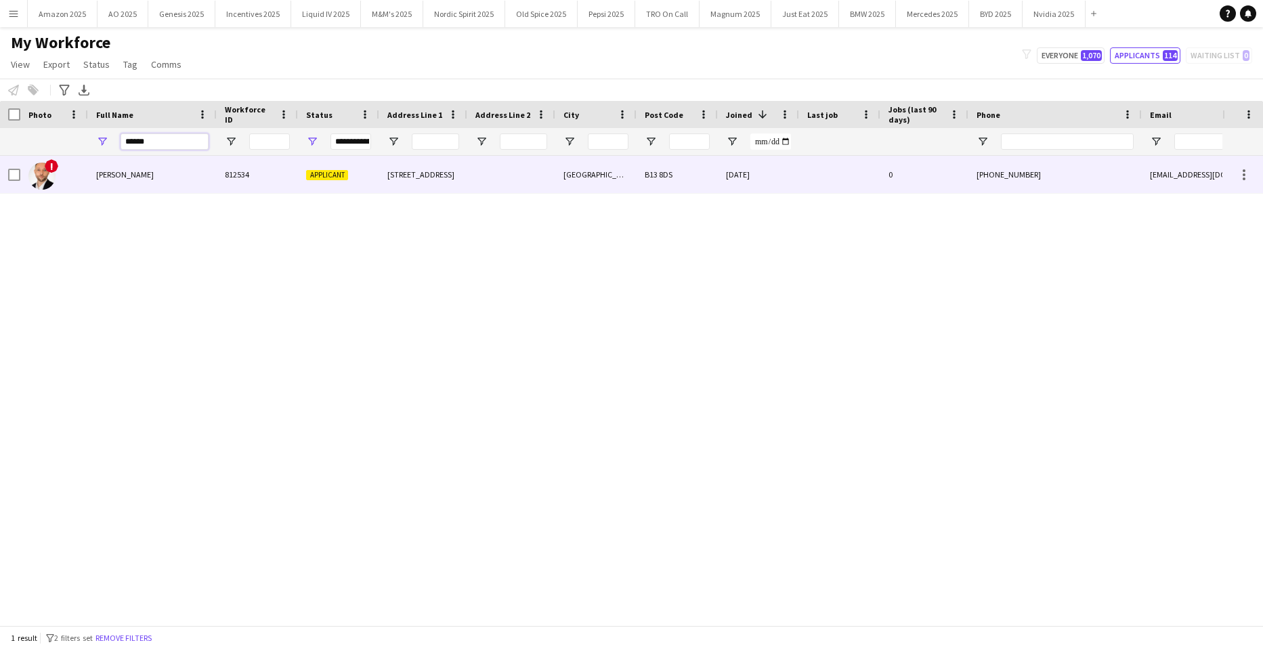
type input "******"
drag, startPoint x: 109, startPoint y: 181, endPoint x: 167, endPoint y: 216, distance: 67.1
click at [108, 181] on div "[PERSON_NAME]" at bounding box center [152, 174] width 129 height 37
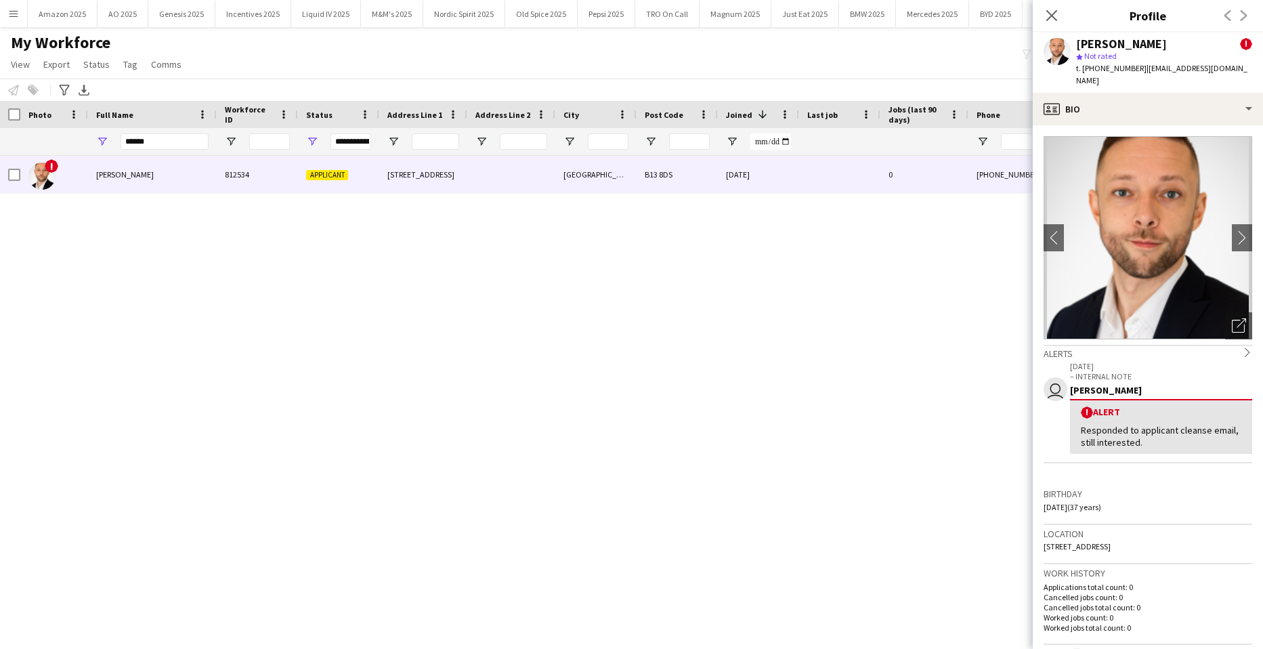
drag, startPoint x: 1055, startPoint y: 12, endPoint x: 863, endPoint y: 51, distance: 195.8
click at [1055, 12] on icon at bounding box center [1051, 15] width 11 height 11
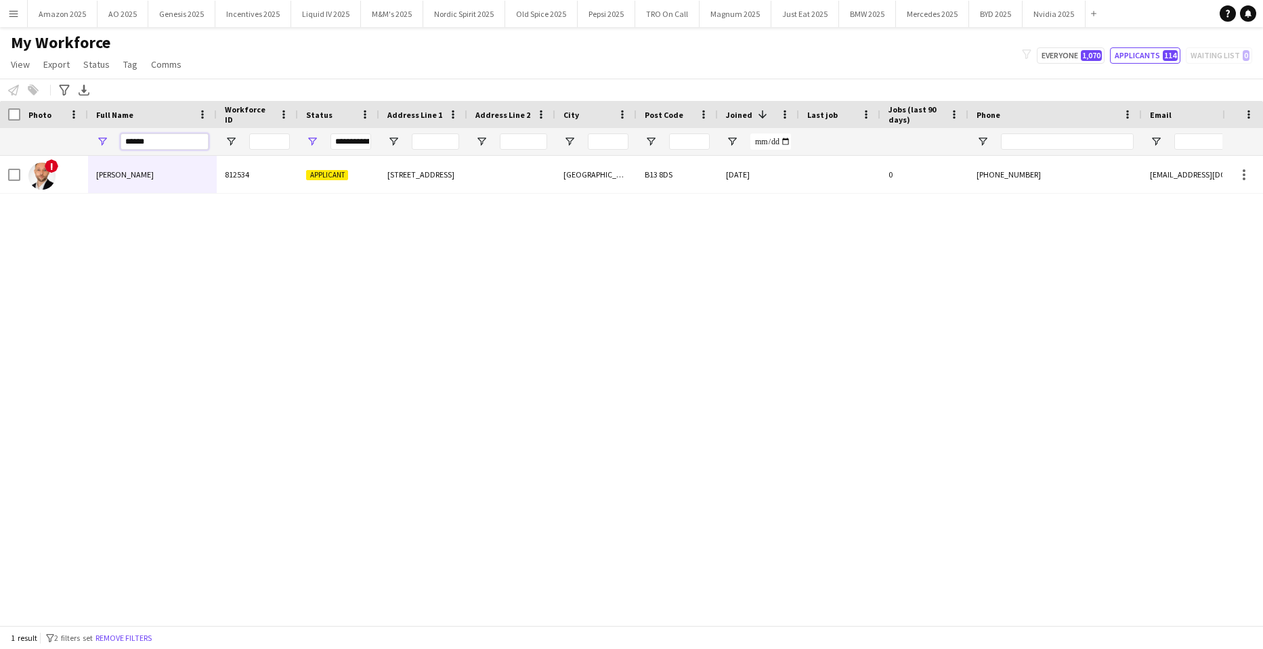
drag, startPoint x: 156, startPoint y: 148, endPoint x: -21, endPoint y: 159, distance: 177.1
click at [0, 159] on html "Menu Boards Boards Boards All jobs Status Workforce Workforce My Workforce Recr…" at bounding box center [631, 324] width 1263 height 649
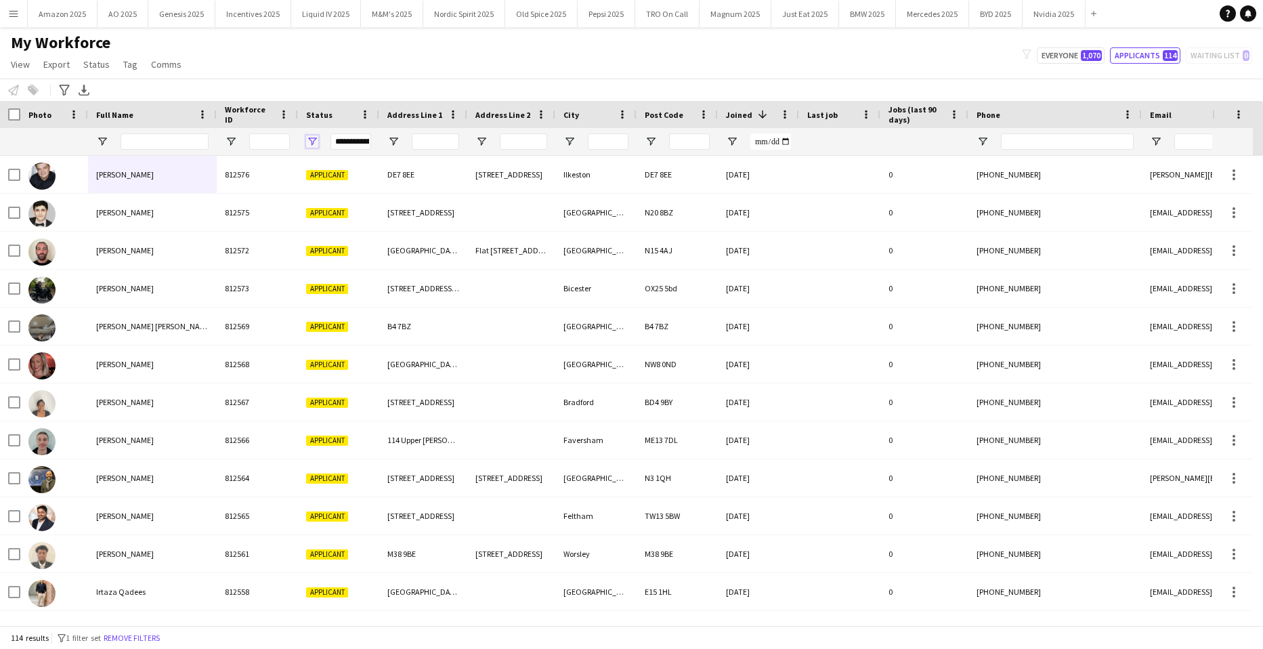
click at [312, 142] on span "Open Filter Menu" at bounding box center [312, 141] width 12 height 12
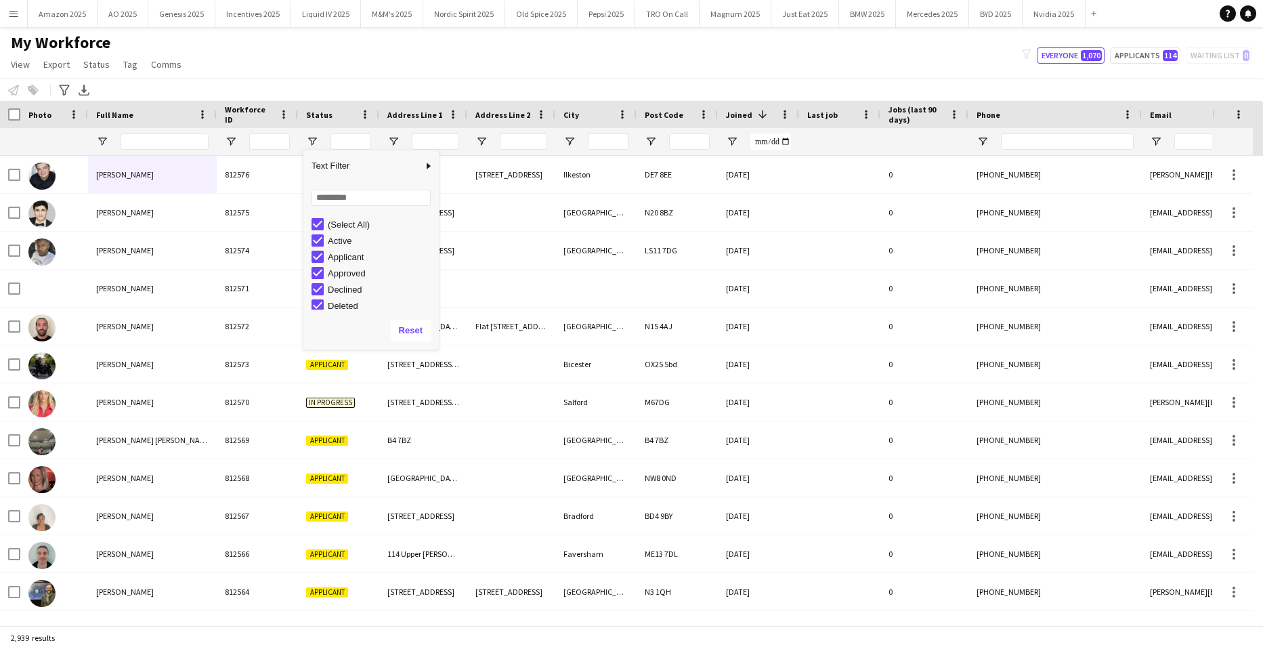
click at [498, 56] on div "My Workforce View Views Default view Compliance Log New view Update view Delete…" at bounding box center [631, 56] width 1263 height 46
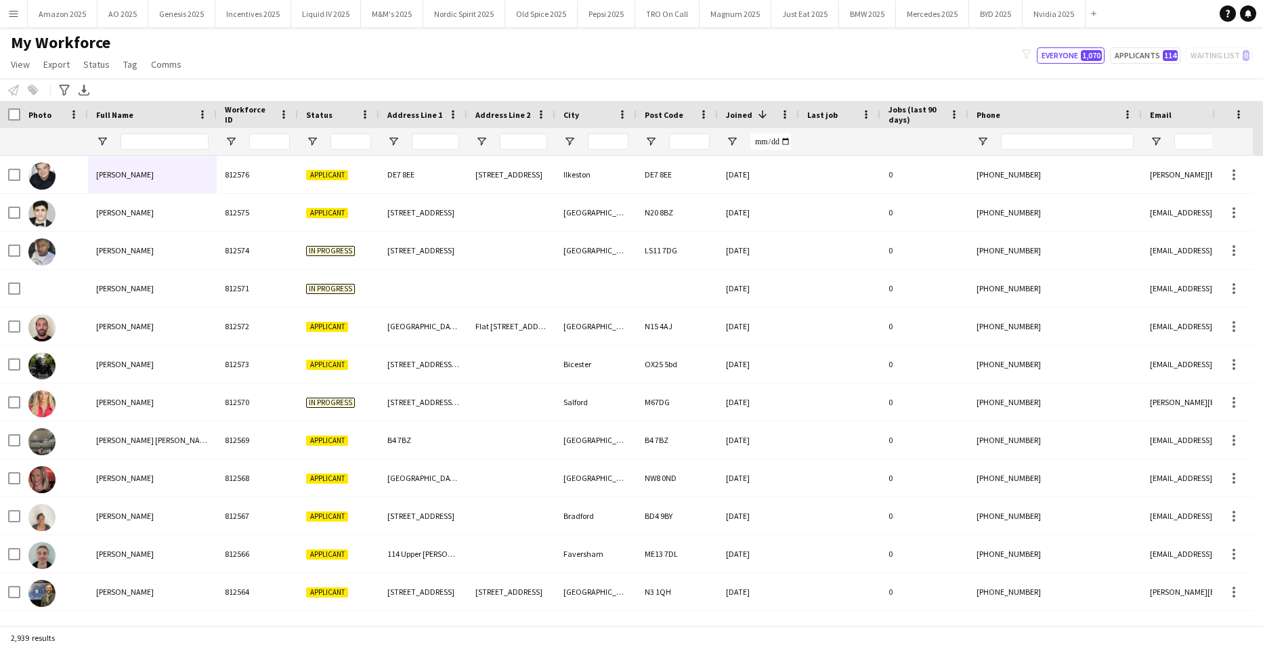
click at [731, 116] on span "Joined" at bounding box center [739, 115] width 26 height 10
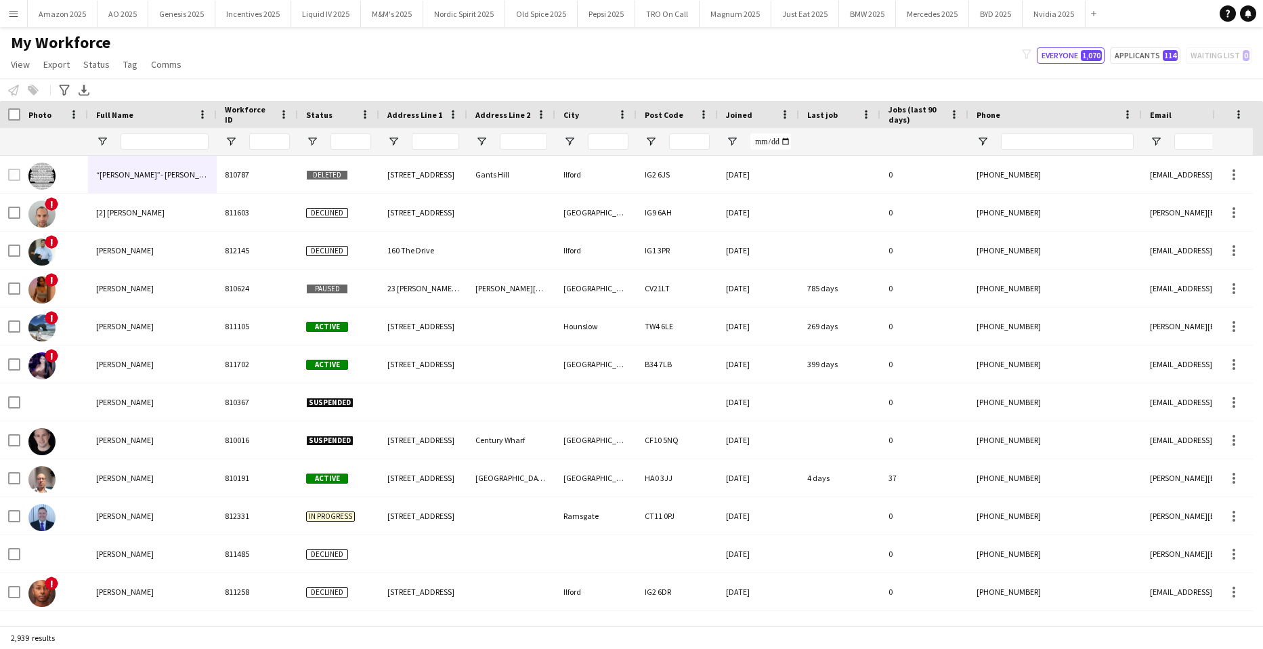
click at [731, 116] on span "Joined" at bounding box center [739, 115] width 26 height 10
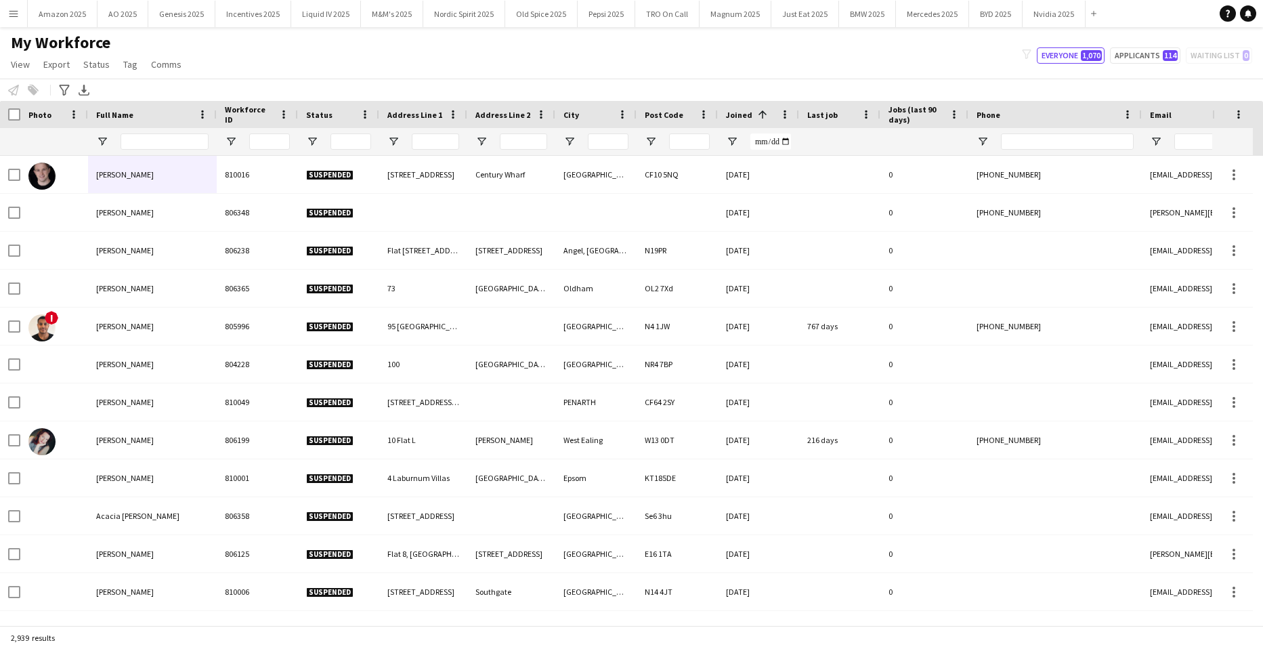
click at [131, 116] on span "Full Name" at bounding box center [114, 115] width 37 height 10
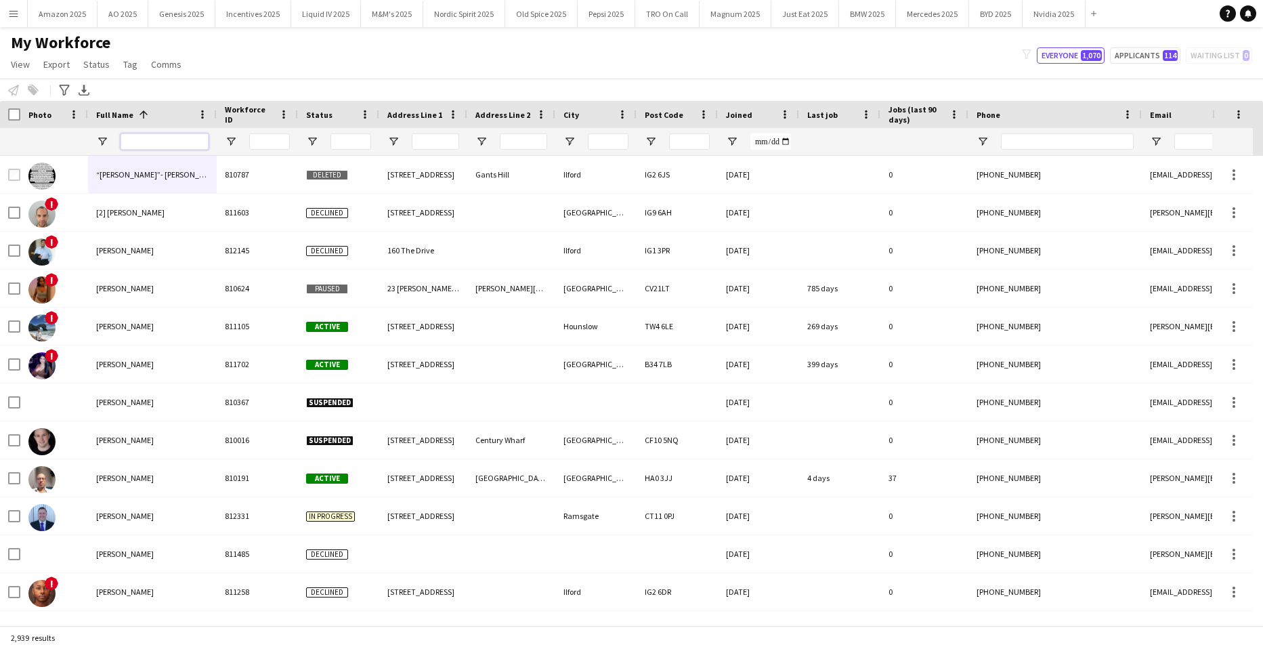
click at [156, 137] on input "Full Name Filter Input" at bounding box center [165, 141] width 88 height 16
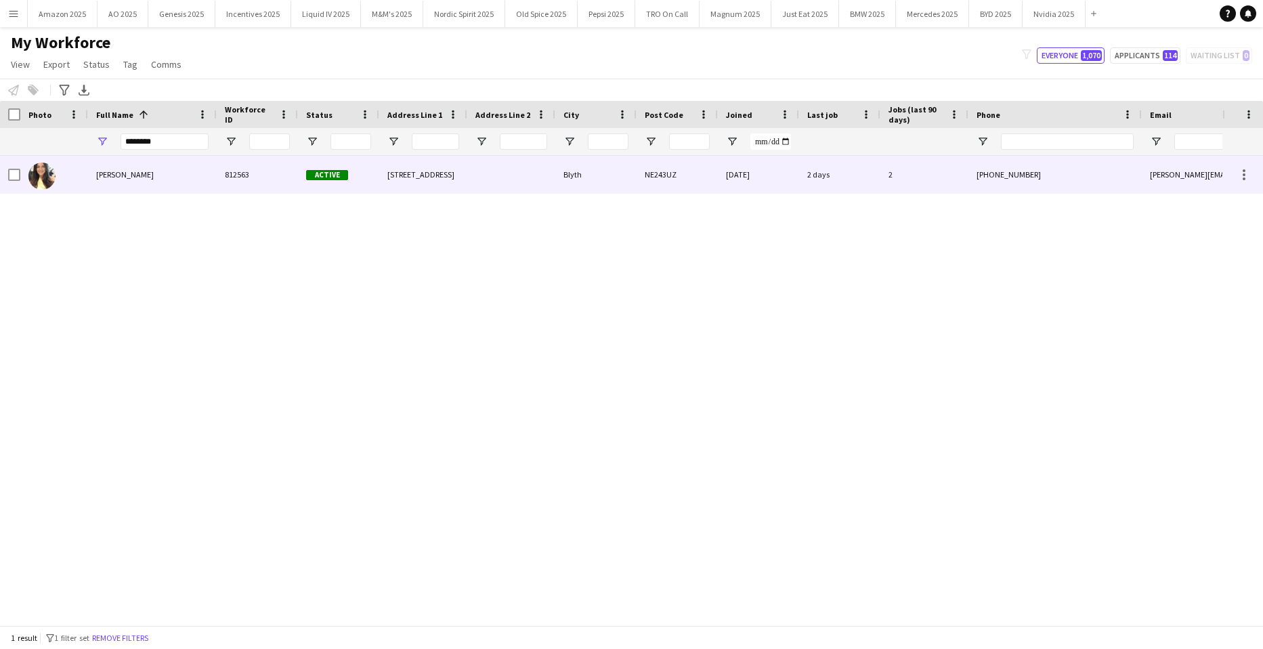
drag, startPoint x: 144, startPoint y: 175, endPoint x: 523, endPoint y: 188, distance: 380.1
click at [144, 176] on span "[PERSON_NAME]" at bounding box center [125, 174] width 58 height 10
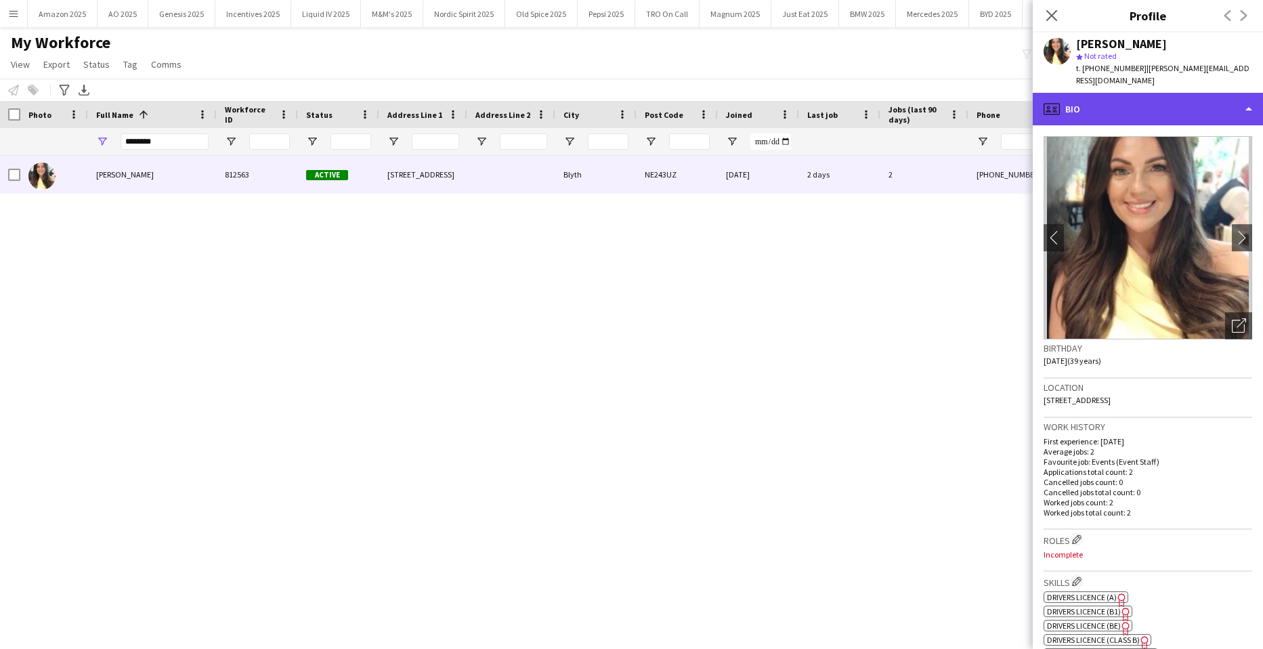
click at [1178, 93] on div "profile Bio" at bounding box center [1148, 109] width 230 height 33
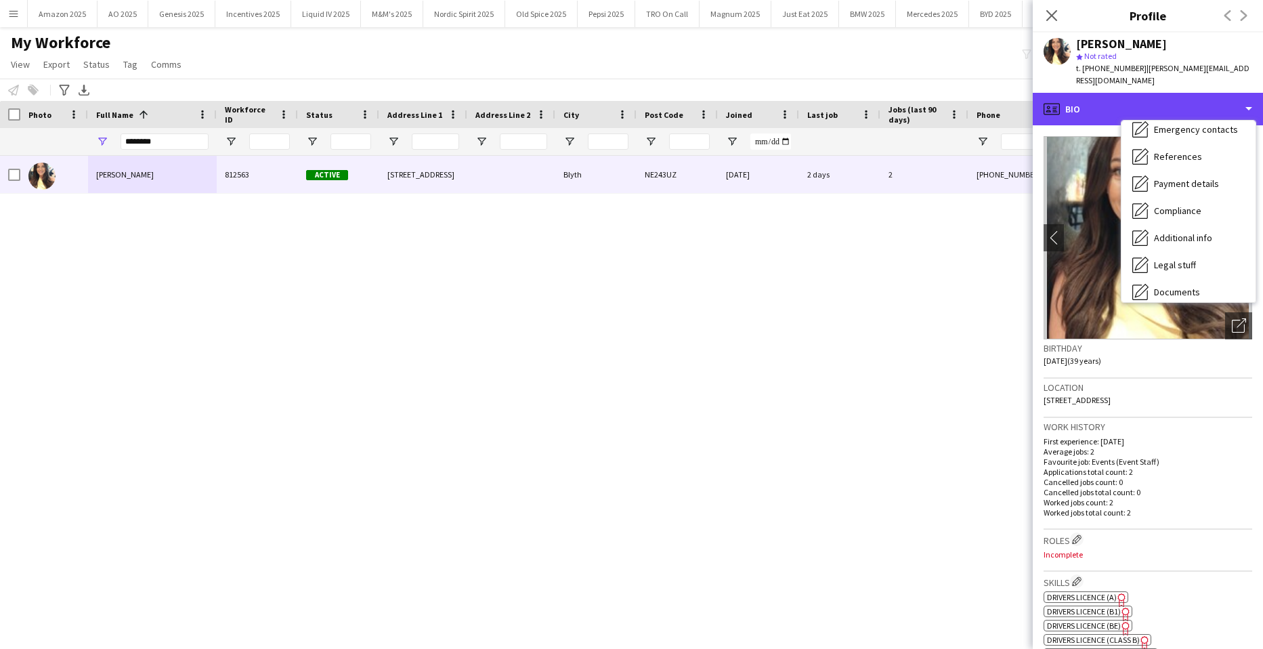
scroll to position [181, 0]
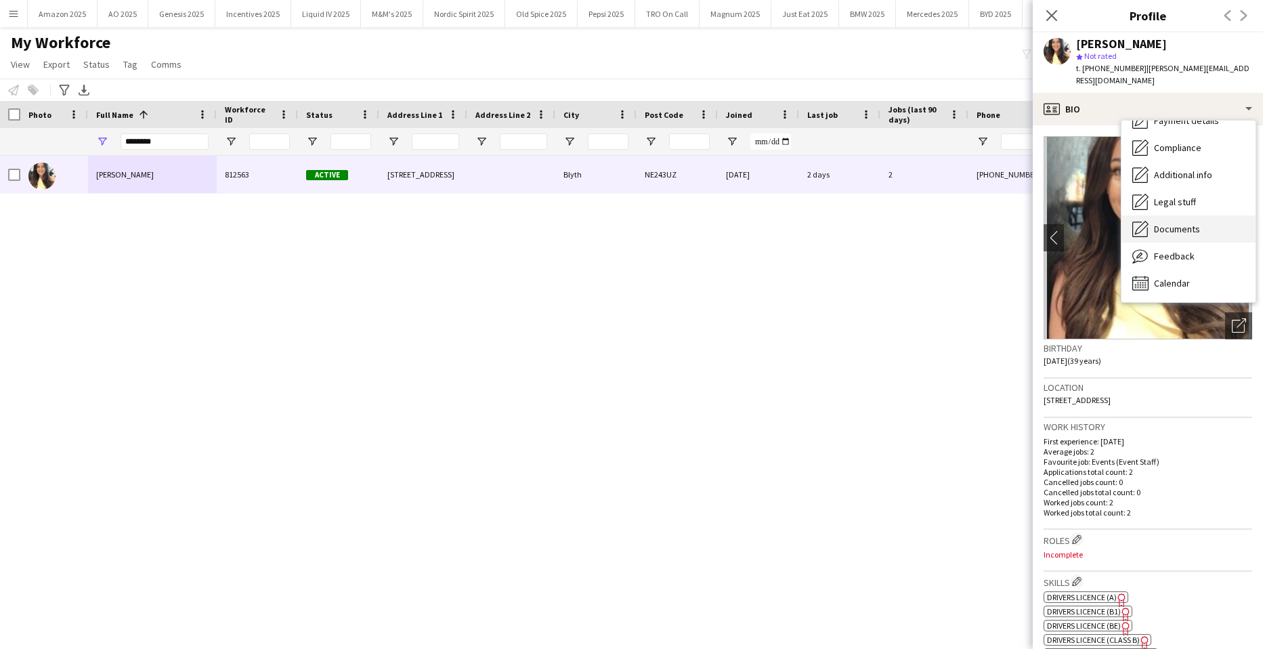
click at [1182, 223] on div "Documents Documents" at bounding box center [1188, 228] width 134 height 27
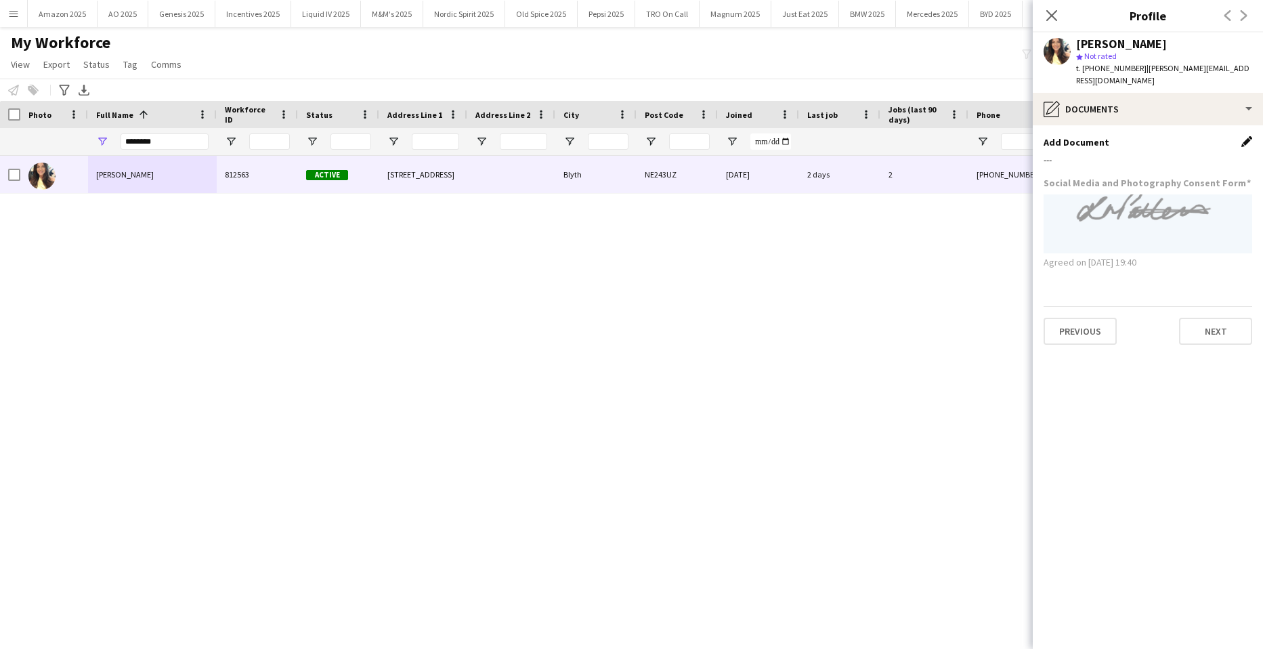
click at [1243, 136] on app-icon "Edit this field" at bounding box center [1246, 141] width 11 height 11
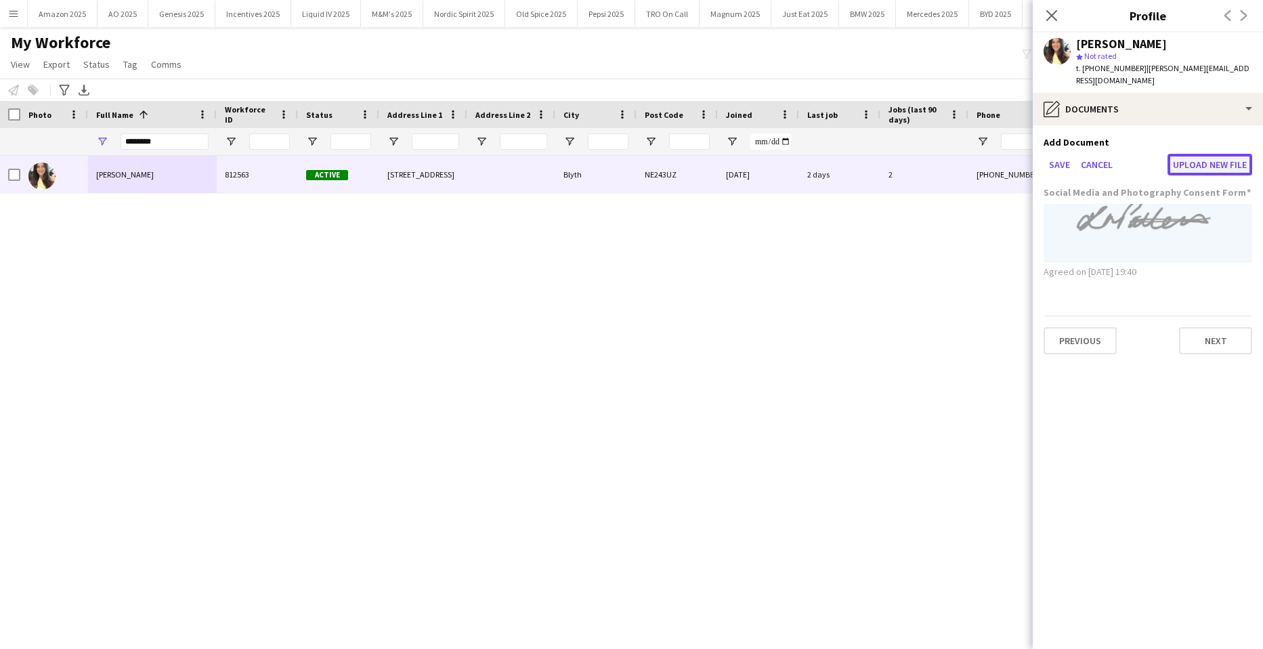
click at [1204, 154] on button "Upload new file" at bounding box center [1209, 165] width 85 height 22
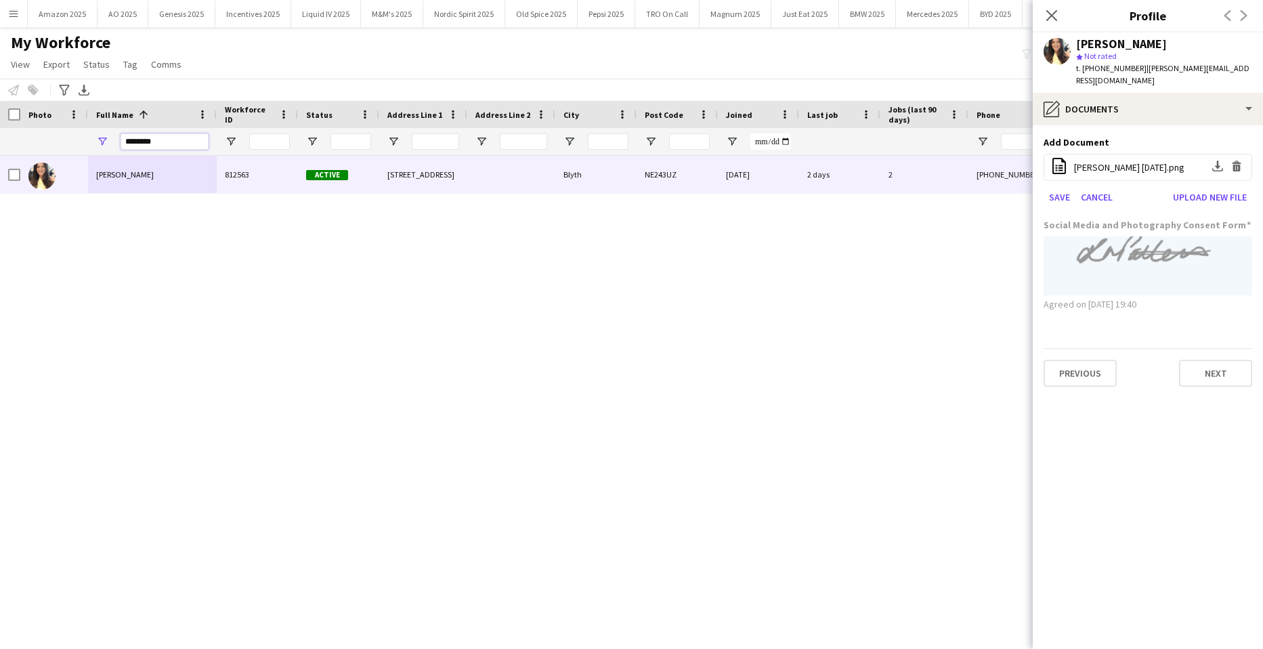
drag, startPoint x: 195, startPoint y: 143, endPoint x: -35, endPoint y: 156, distance: 229.9
click at [0, 156] on html "Menu Boards Boards Boards All jobs Status Workforce Workforce My Workforce Recr…" at bounding box center [631, 324] width 1263 height 649
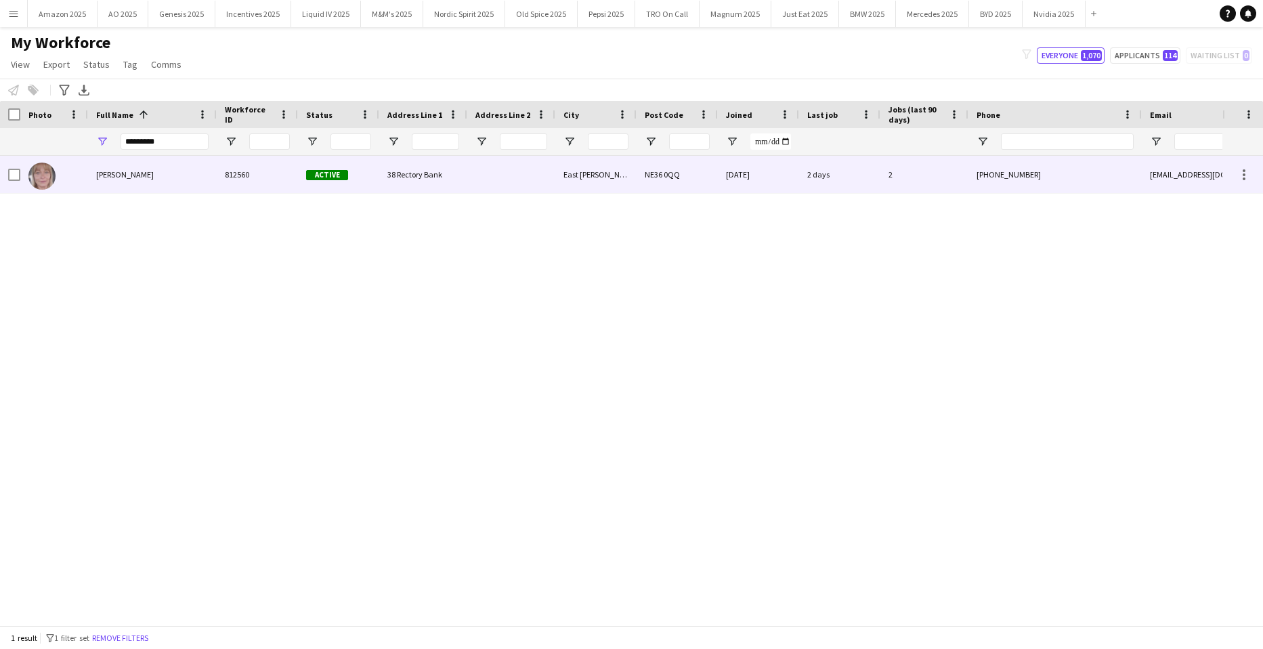
click at [114, 173] on span "[PERSON_NAME]" at bounding box center [125, 174] width 58 height 10
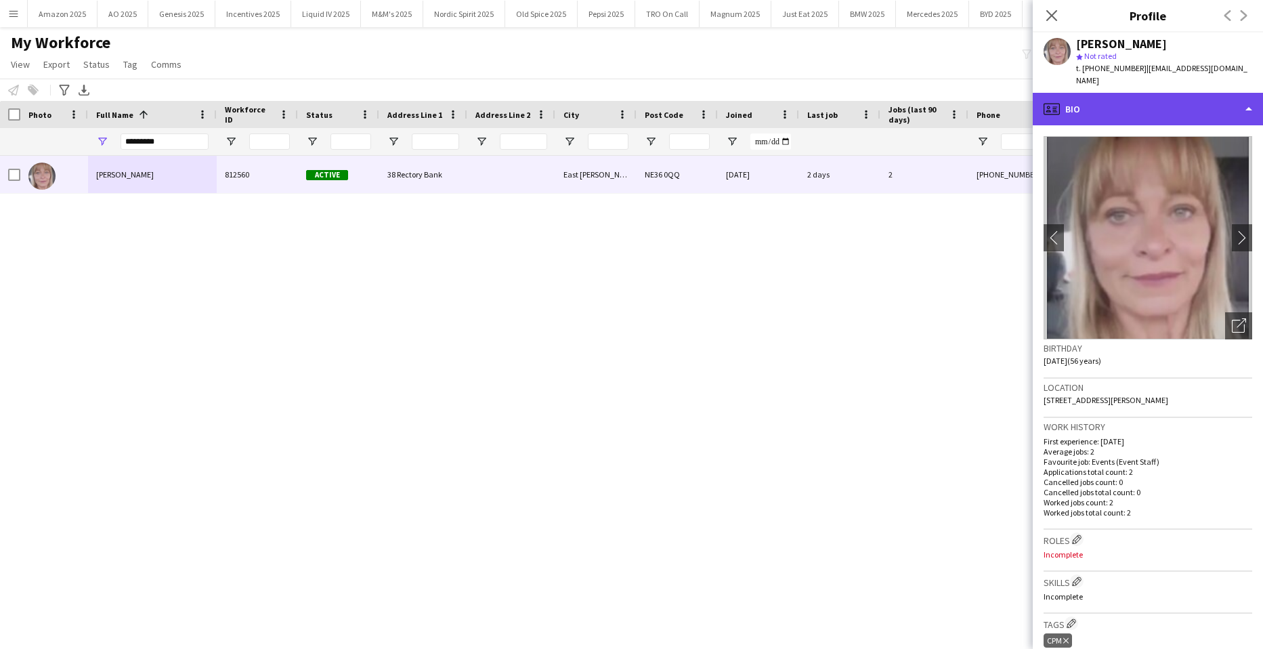
click at [1210, 102] on div "profile Bio" at bounding box center [1148, 109] width 230 height 33
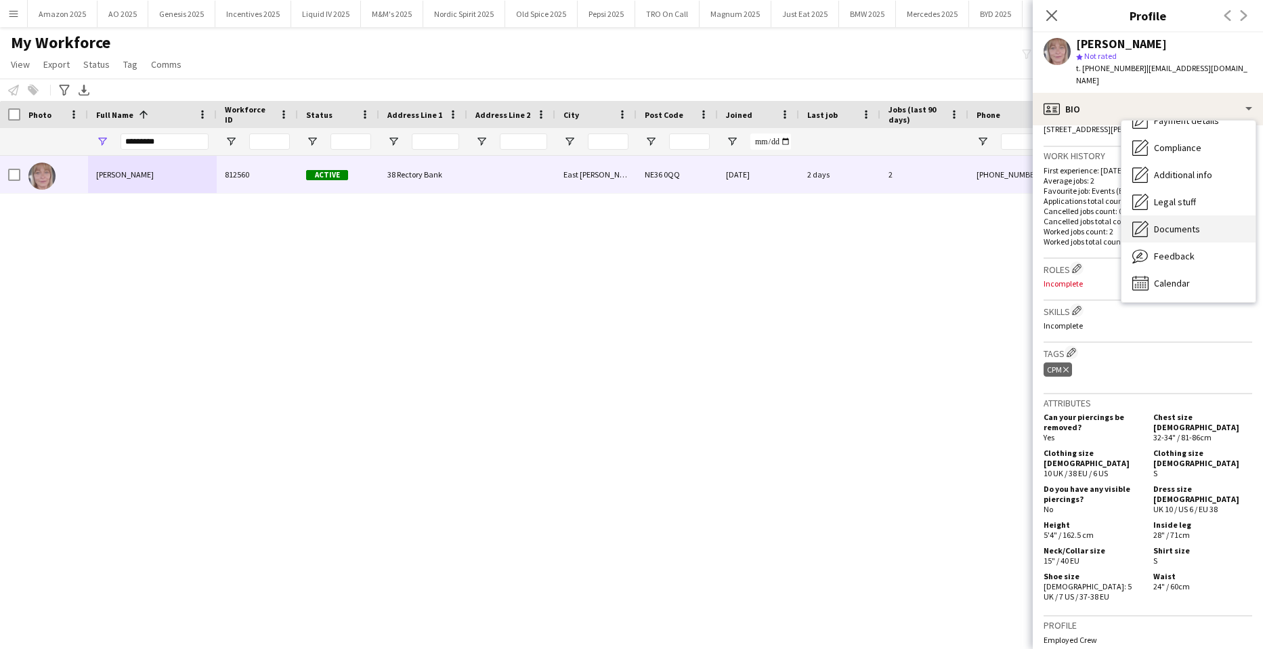
click at [1194, 225] on div "Documents Documents" at bounding box center [1188, 228] width 134 height 27
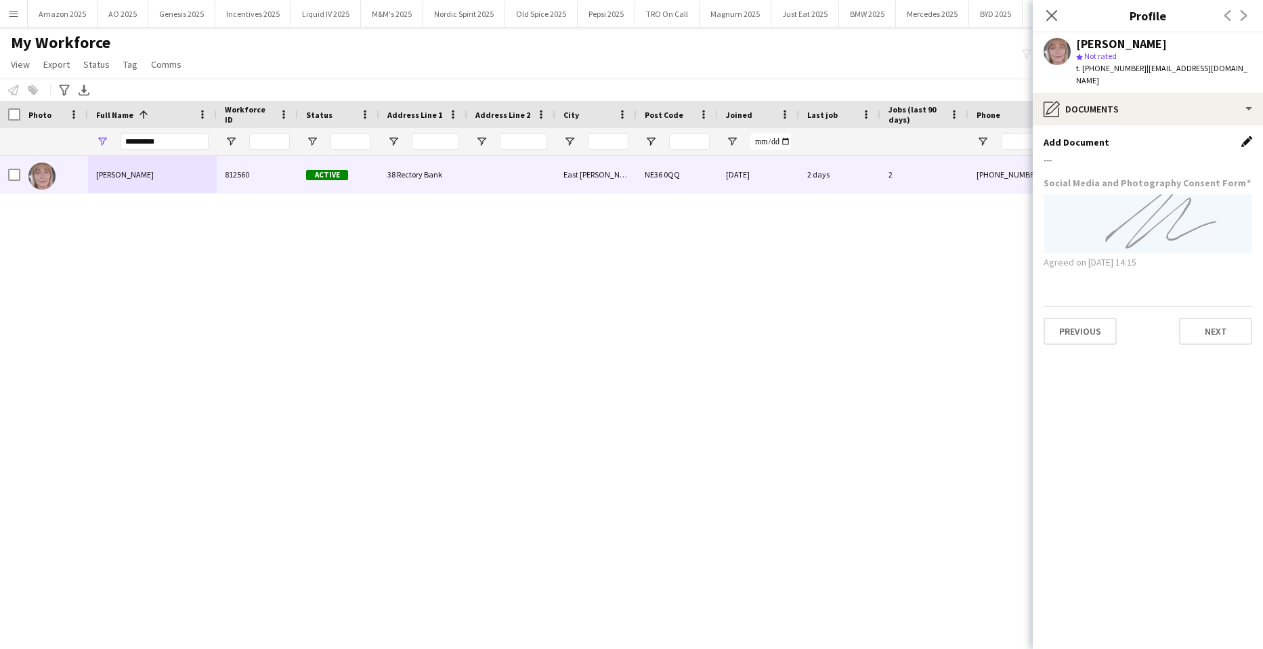
click at [1244, 136] on app-icon "Edit this field" at bounding box center [1246, 141] width 11 height 11
click at [1207, 154] on button "Upload new file" at bounding box center [1209, 165] width 85 height 22
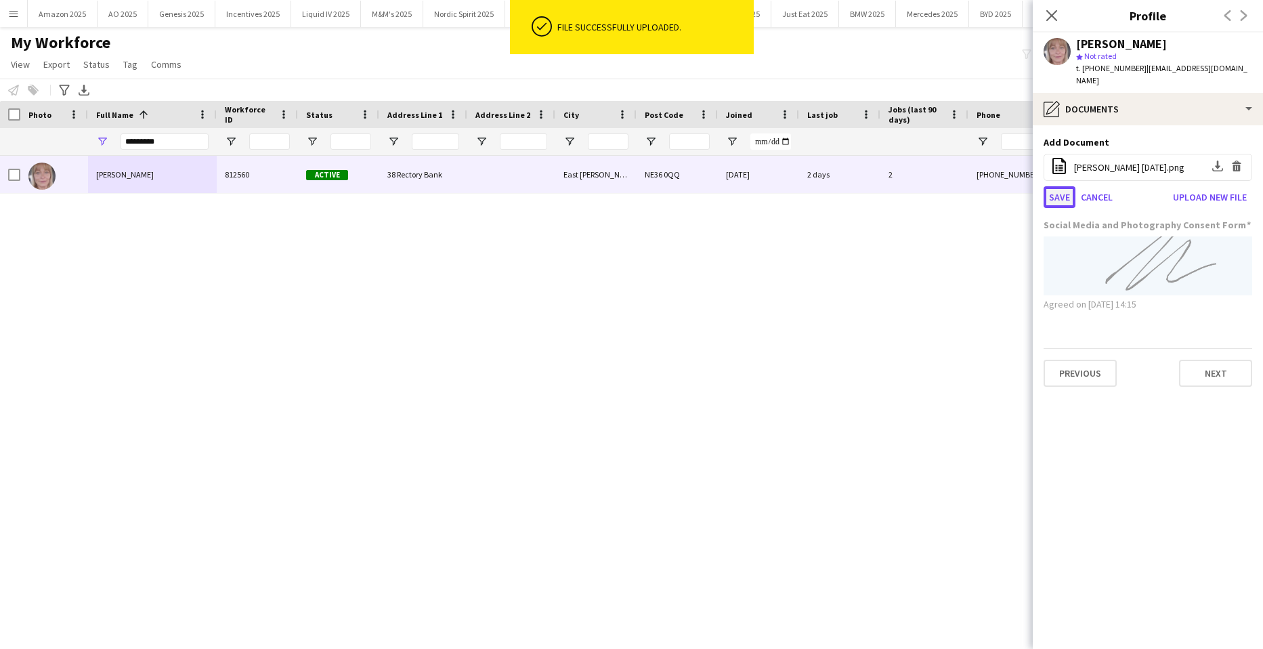
click at [1054, 188] on button "Save" at bounding box center [1059, 197] width 32 height 22
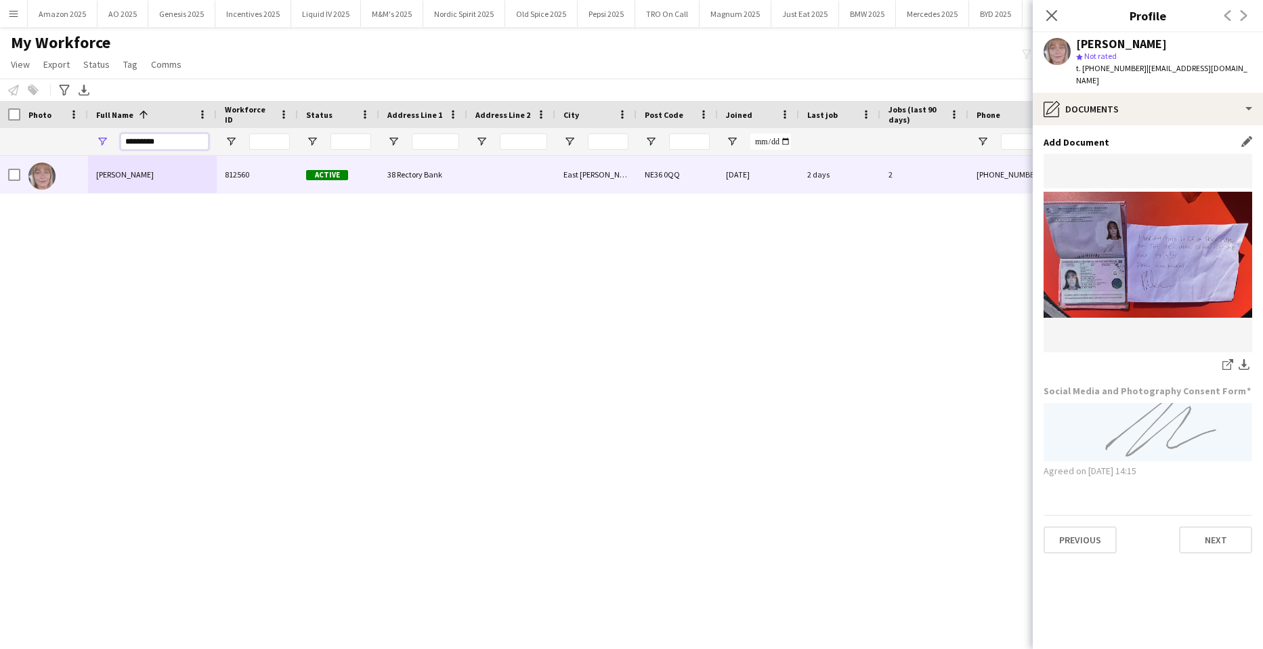
drag, startPoint x: 166, startPoint y: 142, endPoint x: -35, endPoint y: 143, distance: 200.4
click at [0, 143] on html "Menu Boards Boards Boards All jobs Status Workforce Workforce My Workforce Recr…" at bounding box center [631, 324] width 1263 height 649
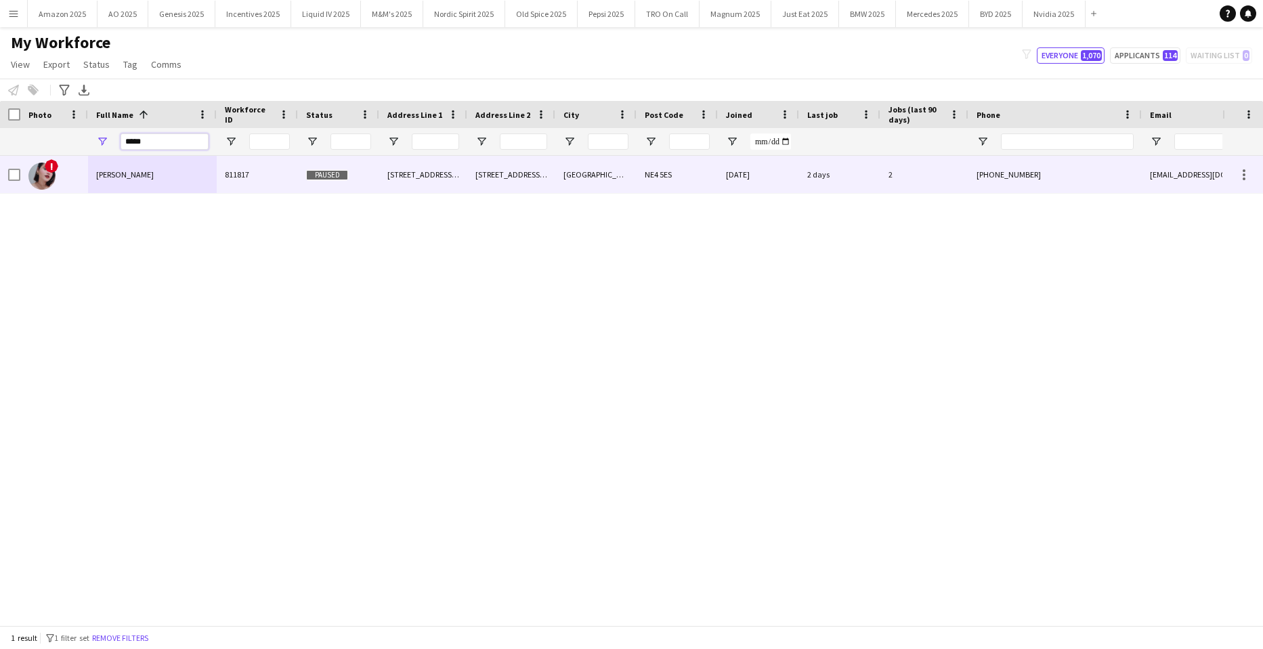
type input "*****"
click at [121, 171] on span "[PERSON_NAME]" at bounding box center [125, 174] width 58 height 10
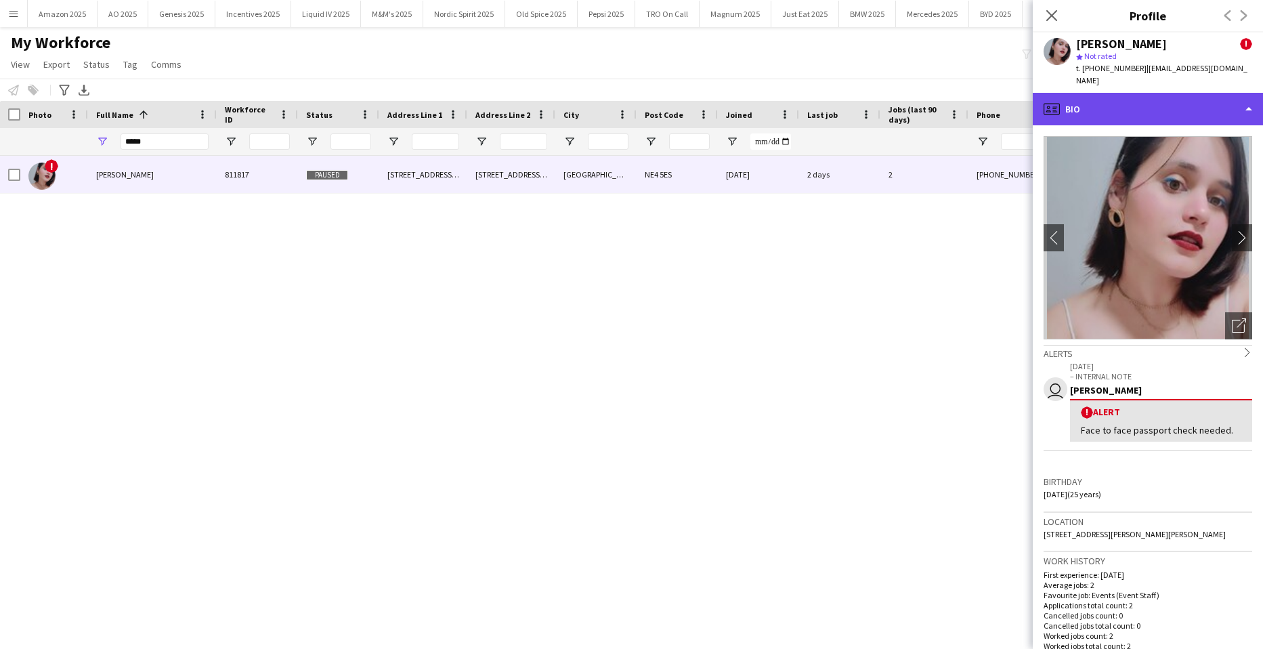
click at [1239, 95] on div "profile Bio" at bounding box center [1148, 109] width 230 height 33
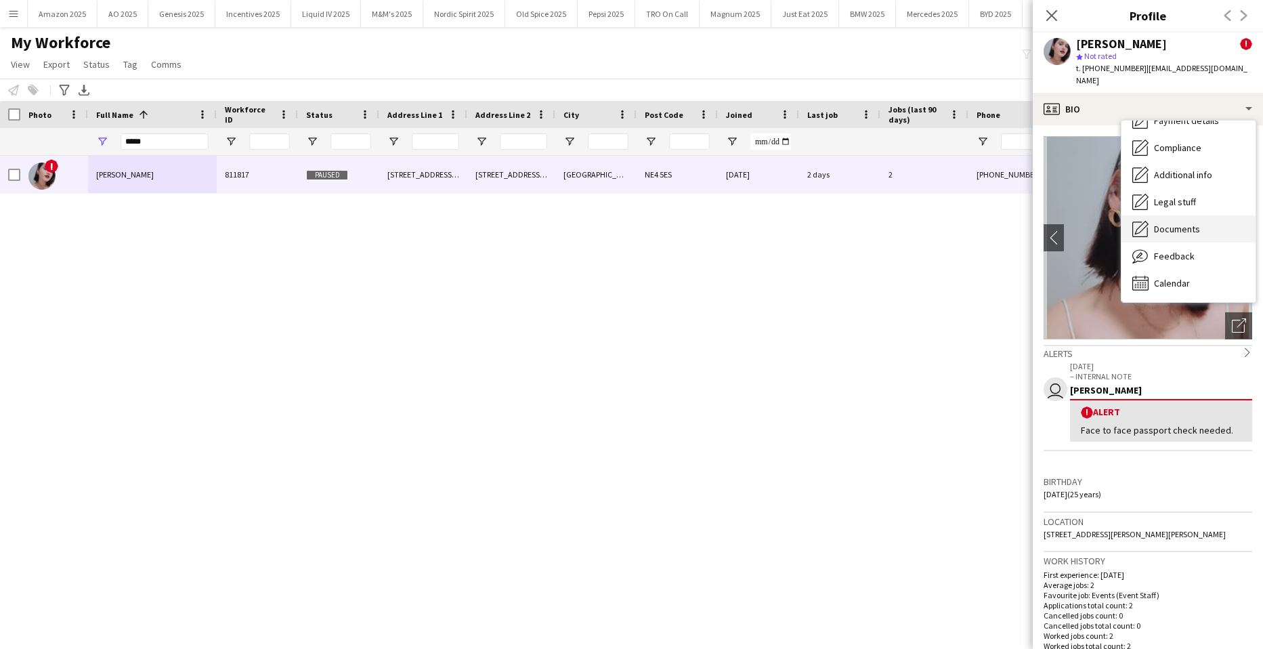
click at [1186, 223] on span "Documents" at bounding box center [1177, 229] width 46 height 12
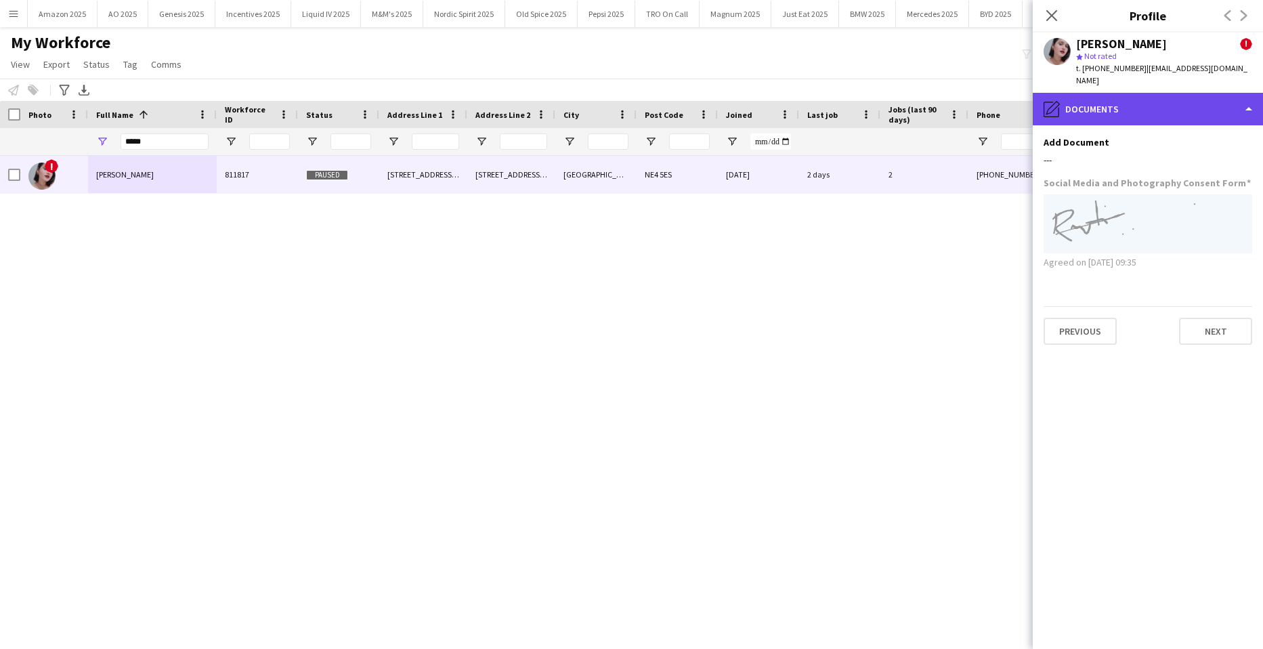
click at [1254, 93] on div "pencil4 Documents" at bounding box center [1148, 109] width 230 height 33
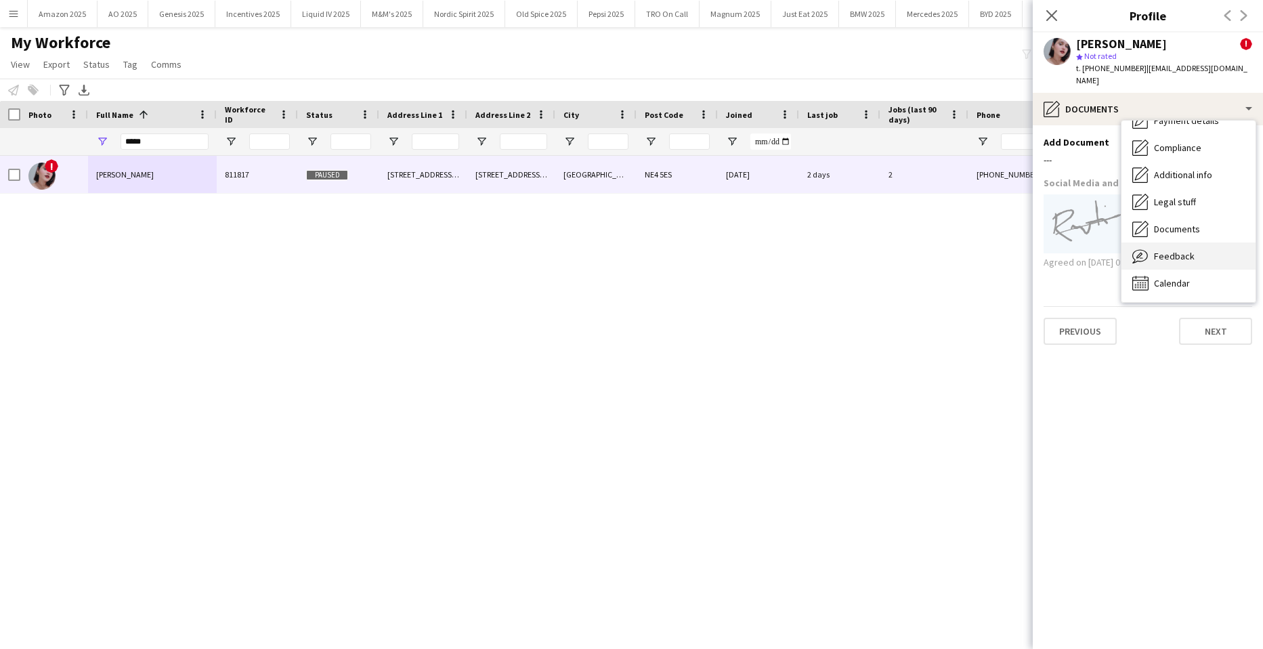
click at [1202, 247] on div "Feedback Feedback" at bounding box center [1188, 255] width 134 height 27
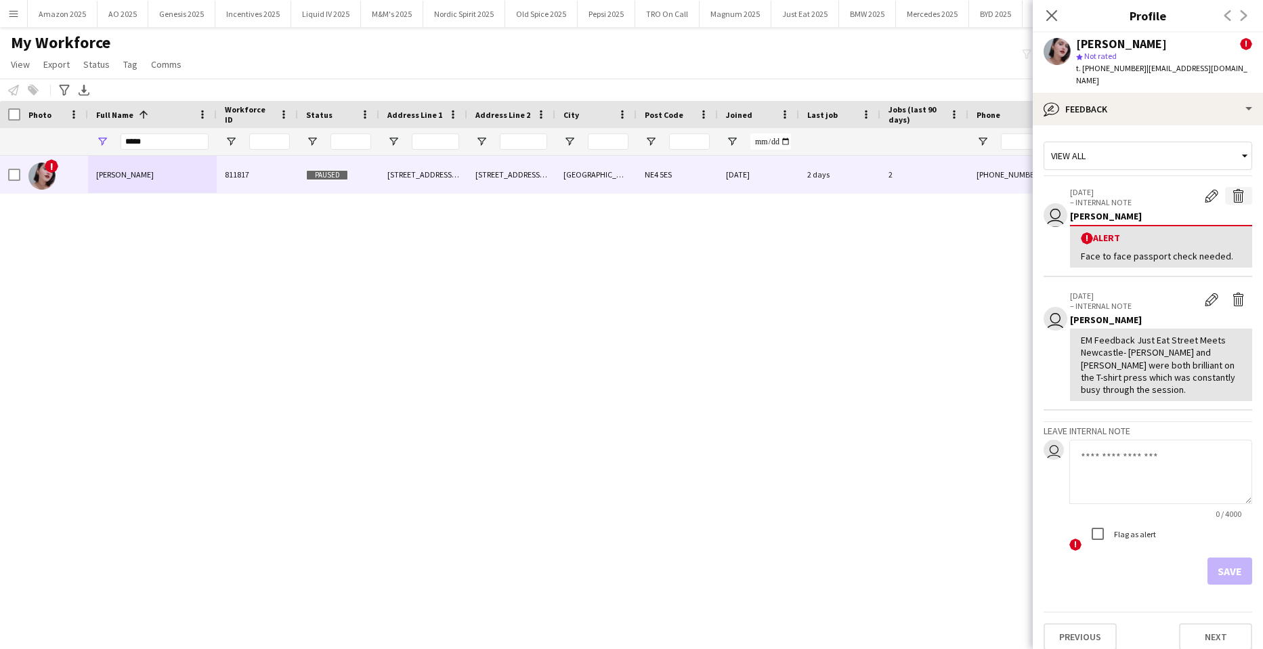
click at [1236, 189] on app-icon "Delete alert" at bounding box center [1239, 196] width 14 height 14
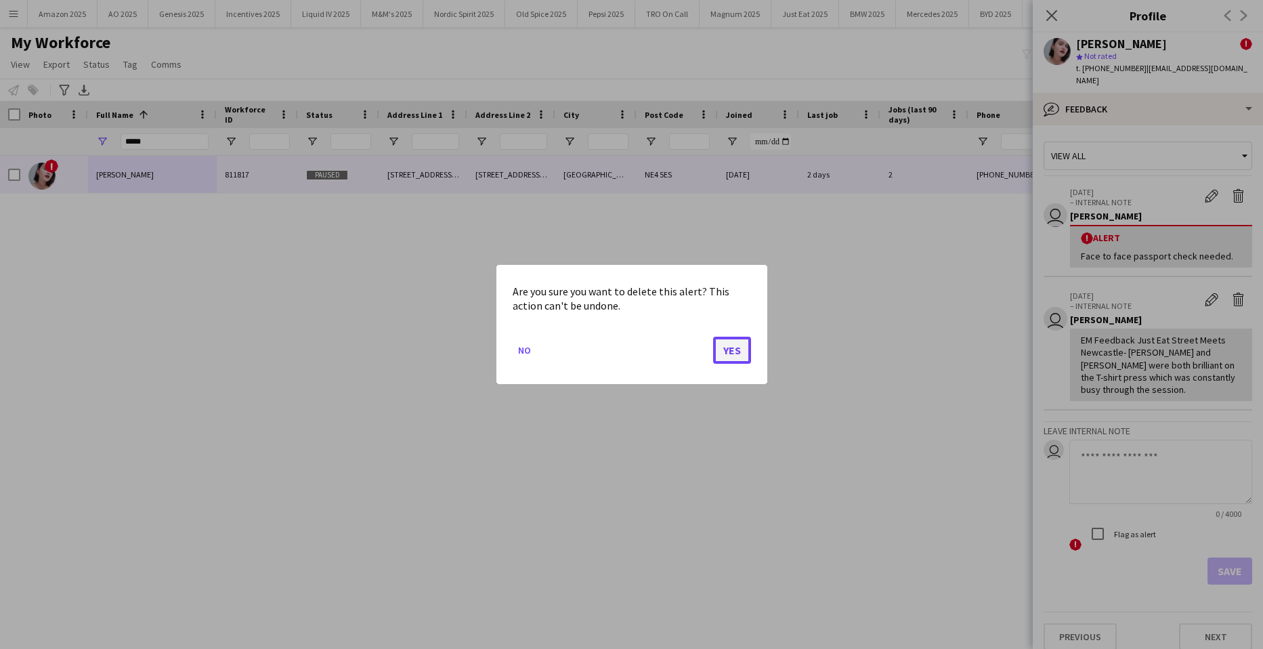
click at [735, 355] on button "Yes" at bounding box center [732, 350] width 38 height 27
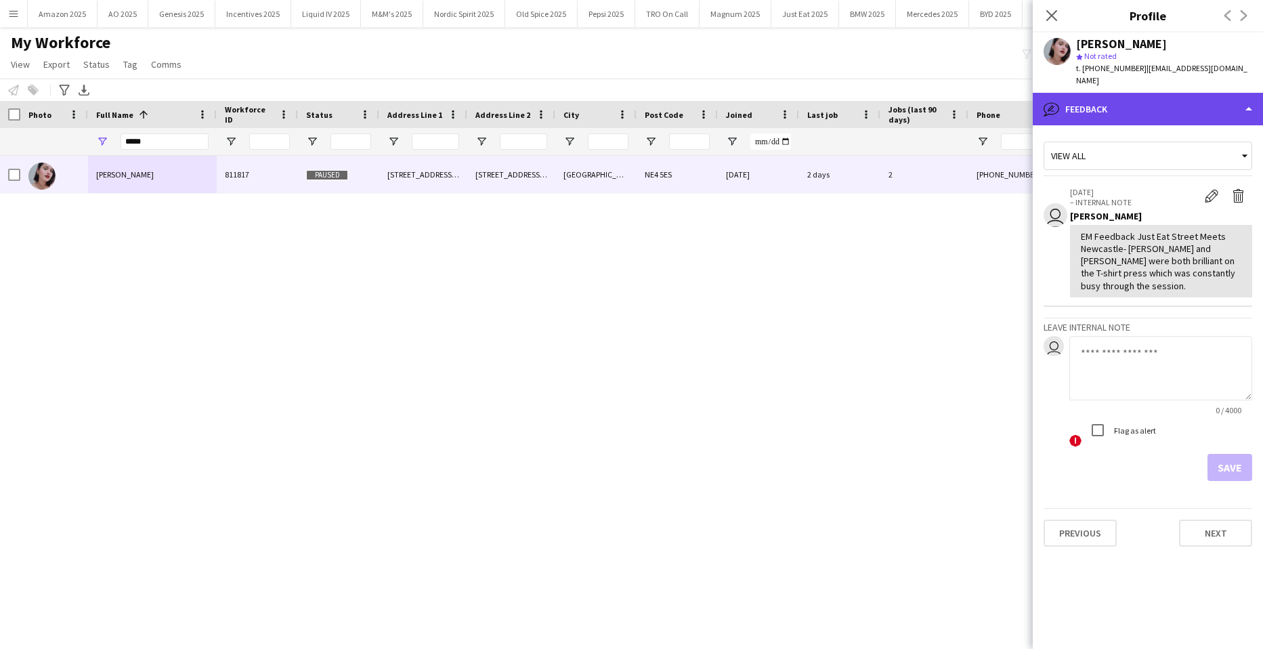
click at [1242, 104] on div "bubble-pencil Feedback" at bounding box center [1148, 109] width 230 height 33
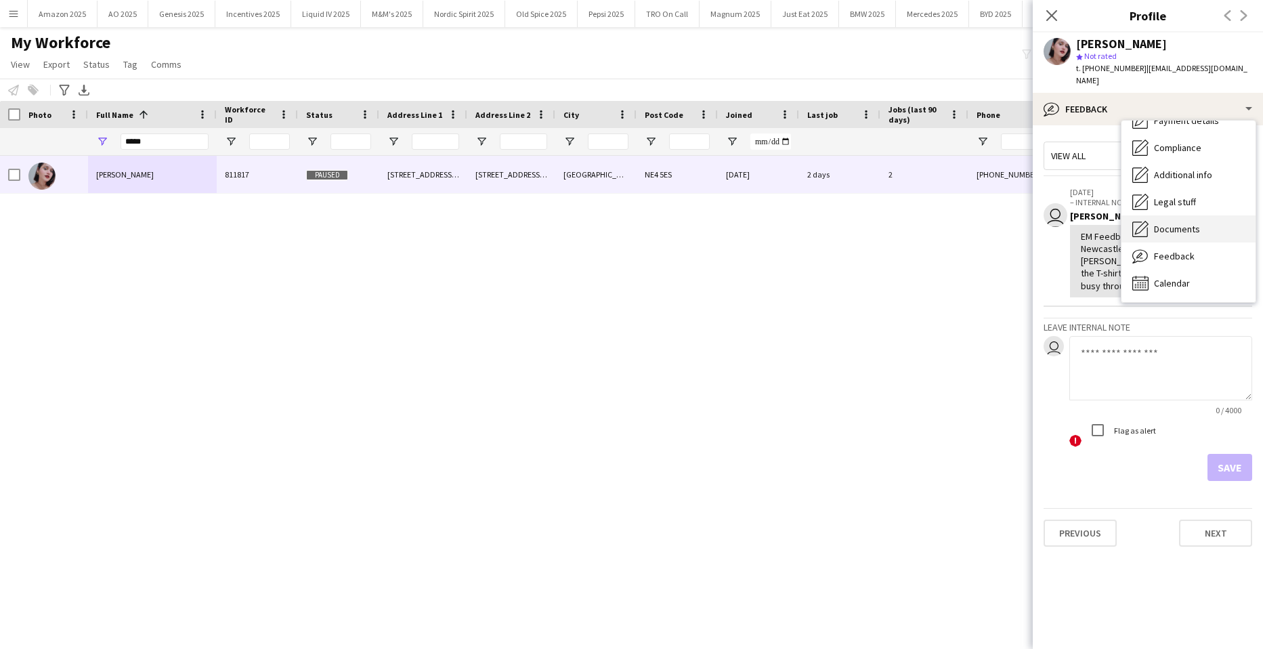
click at [1188, 223] on div "Documents Documents" at bounding box center [1188, 228] width 134 height 27
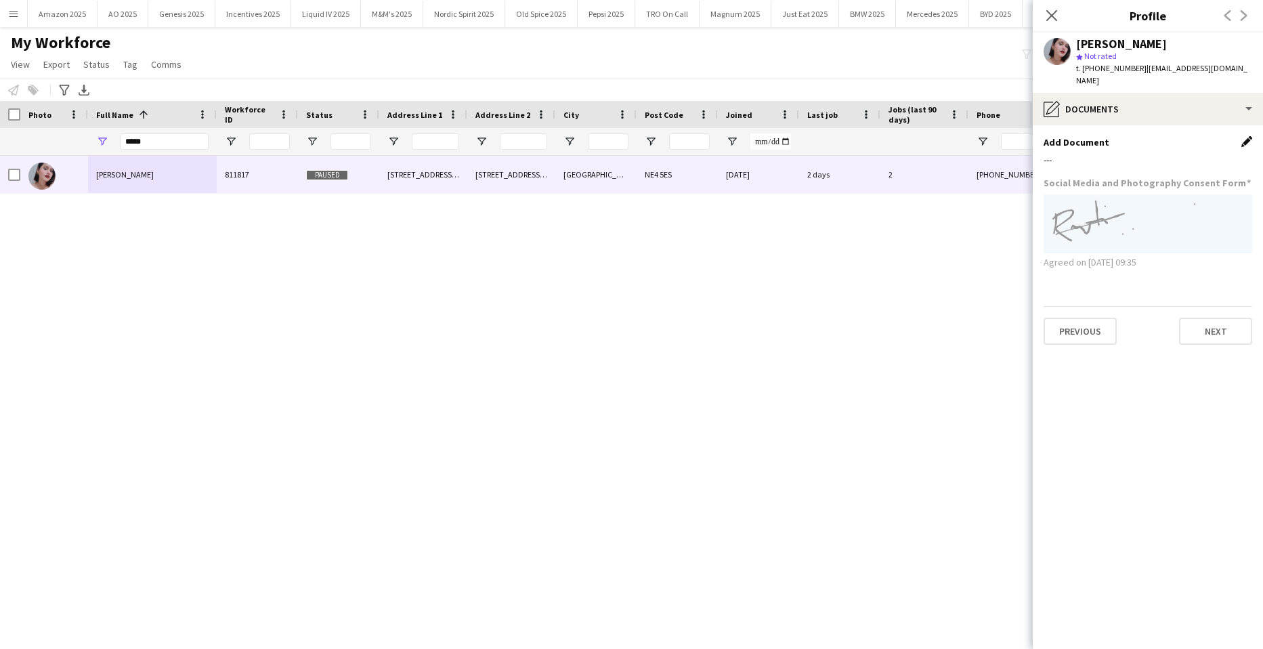
click at [1243, 136] on app-icon "Edit this field" at bounding box center [1246, 141] width 11 height 11
click at [1225, 154] on button "Upload new file" at bounding box center [1209, 165] width 85 height 22
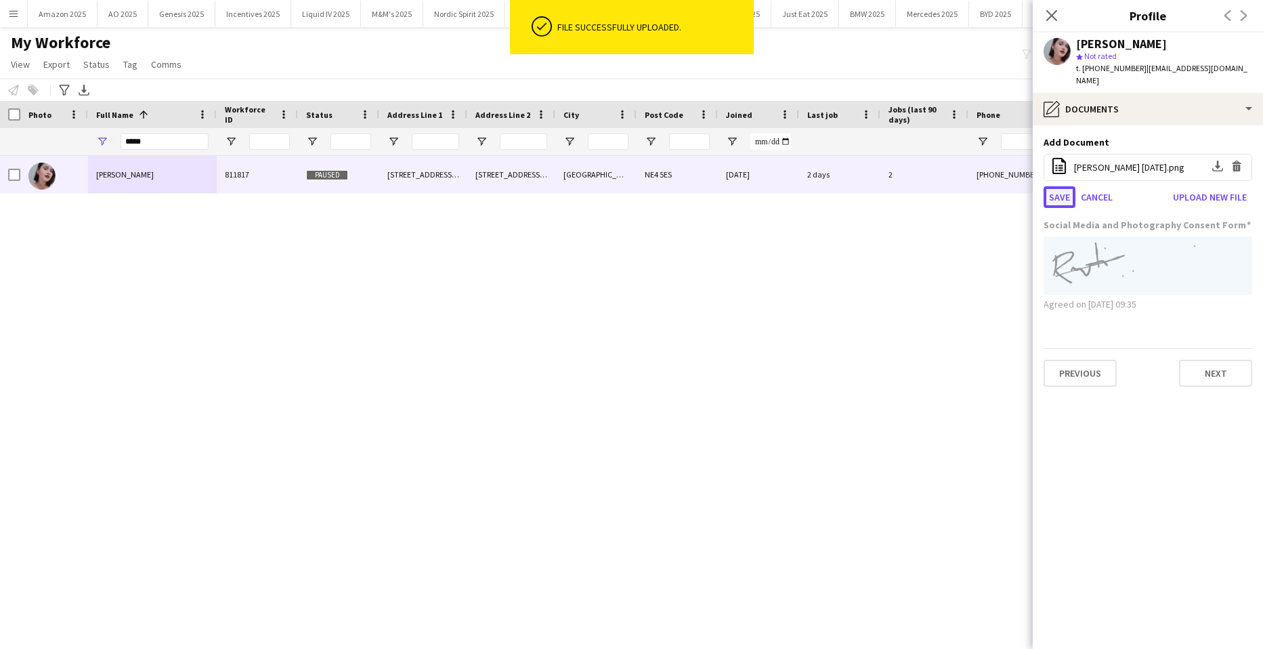
click at [1050, 186] on button "Save" at bounding box center [1059, 197] width 32 height 22
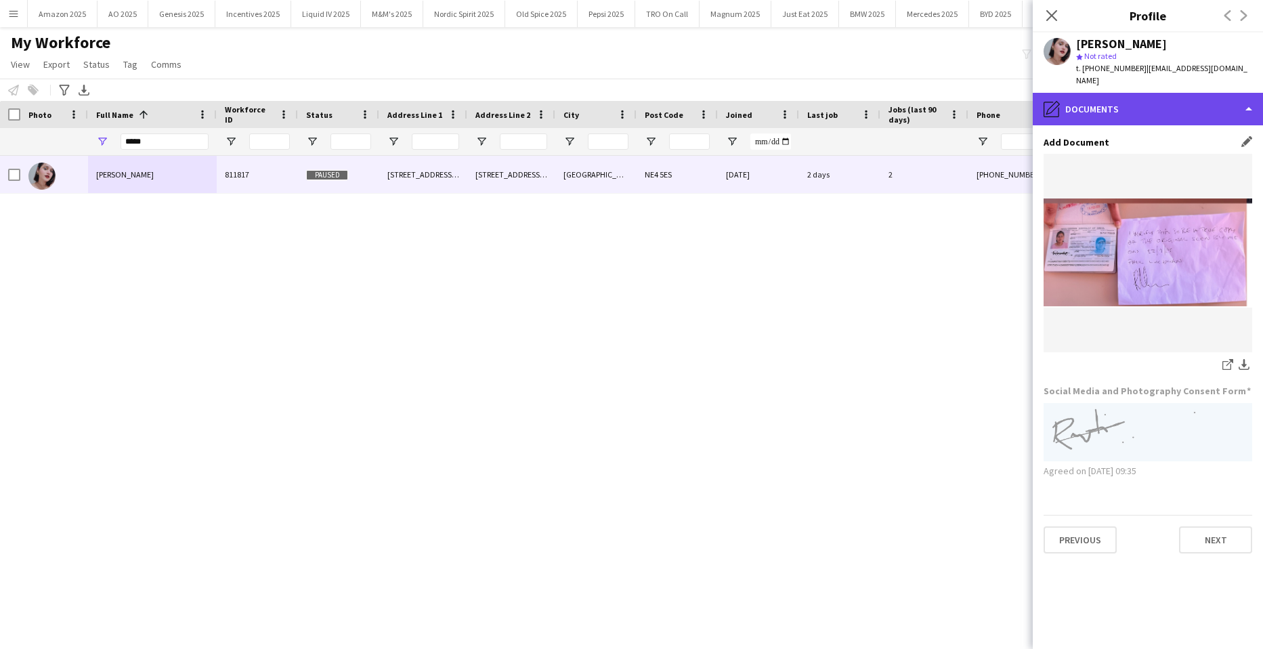
click at [1228, 103] on div "pencil4 Documents" at bounding box center [1148, 109] width 230 height 33
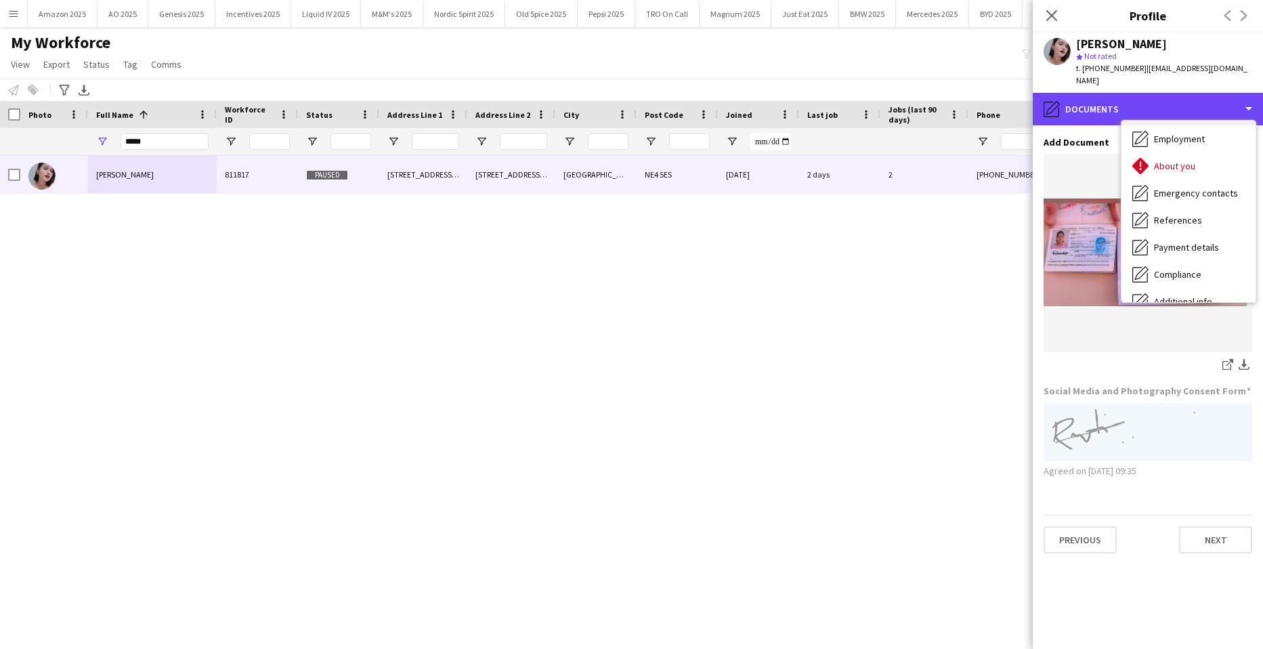
scroll to position [0, 0]
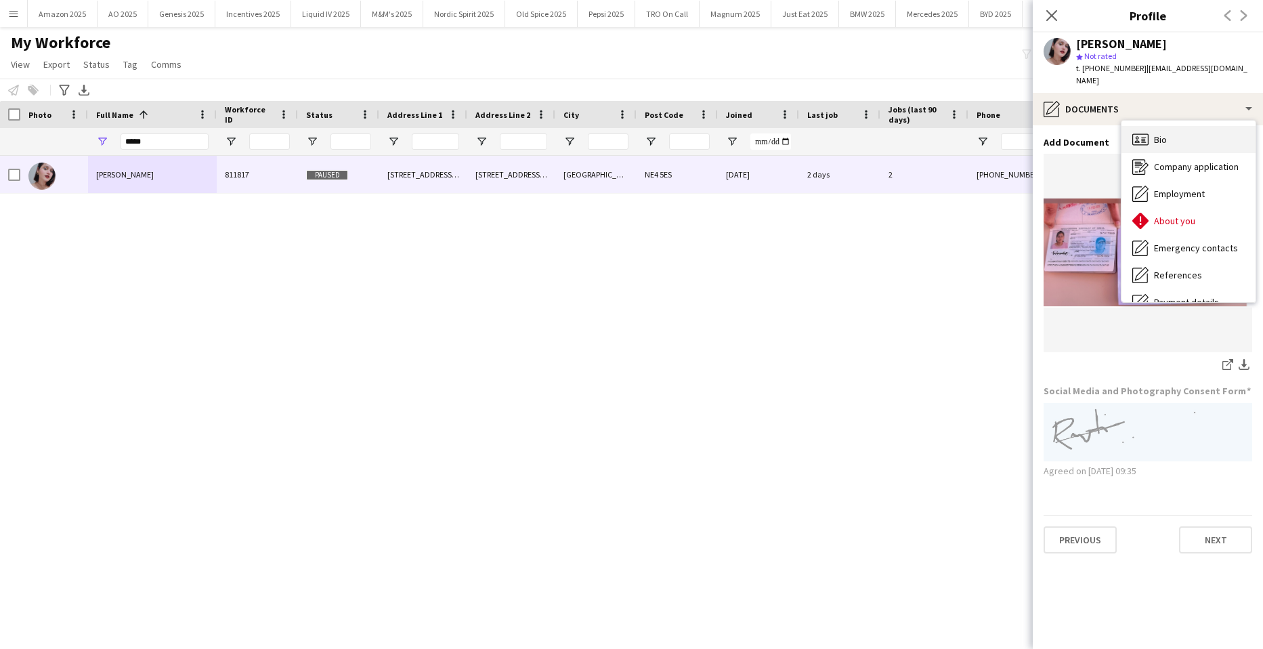
click at [1163, 133] on span "Bio" at bounding box center [1160, 139] width 13 height 12
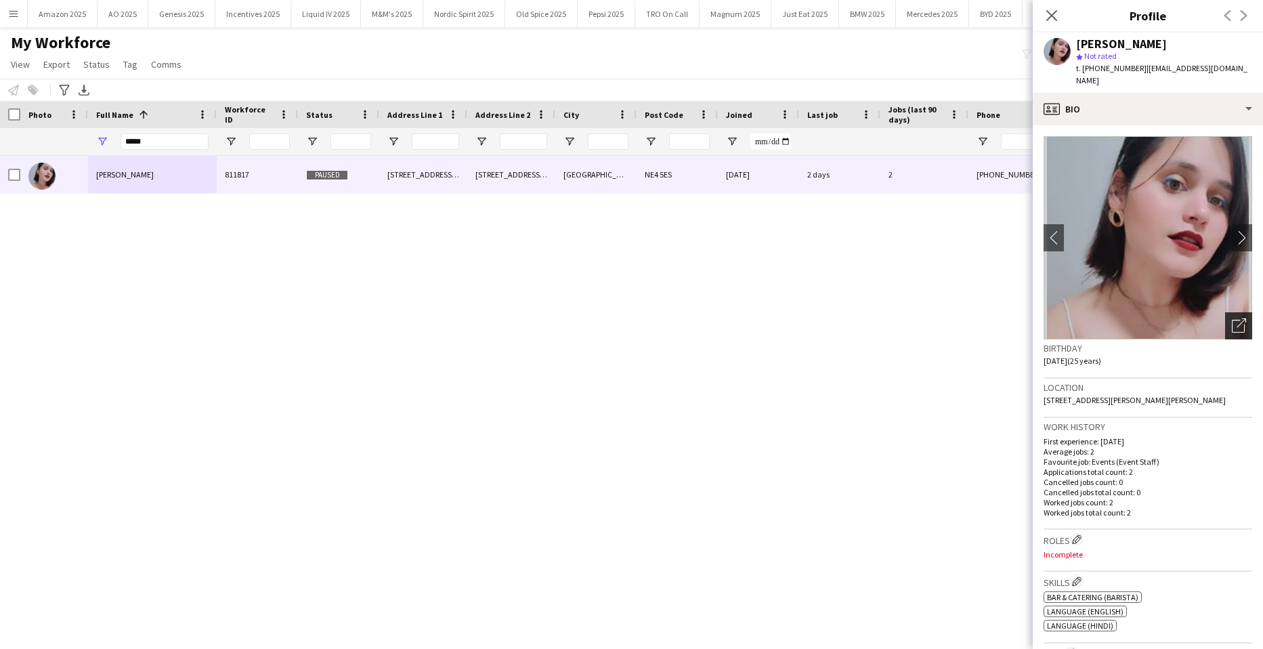
click at [1239, 318] on div "Open photos pop-in" at bounding box center [1238, 325] width 27 height 27
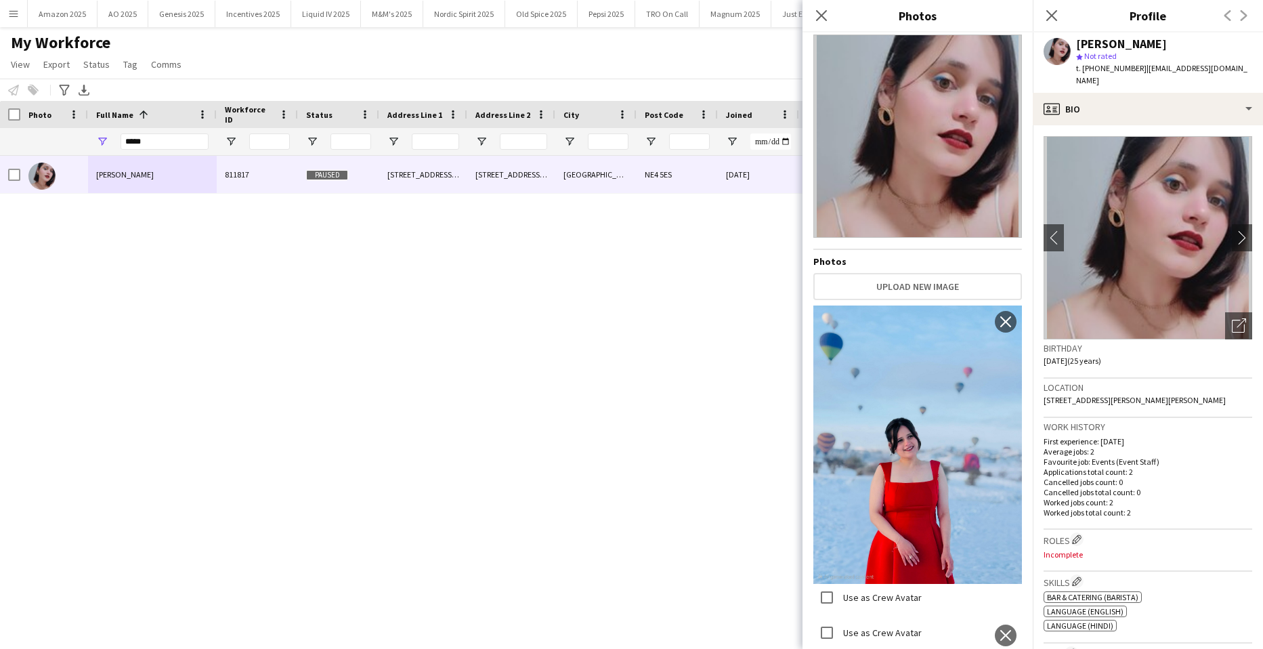
scroll to position [232, 0]
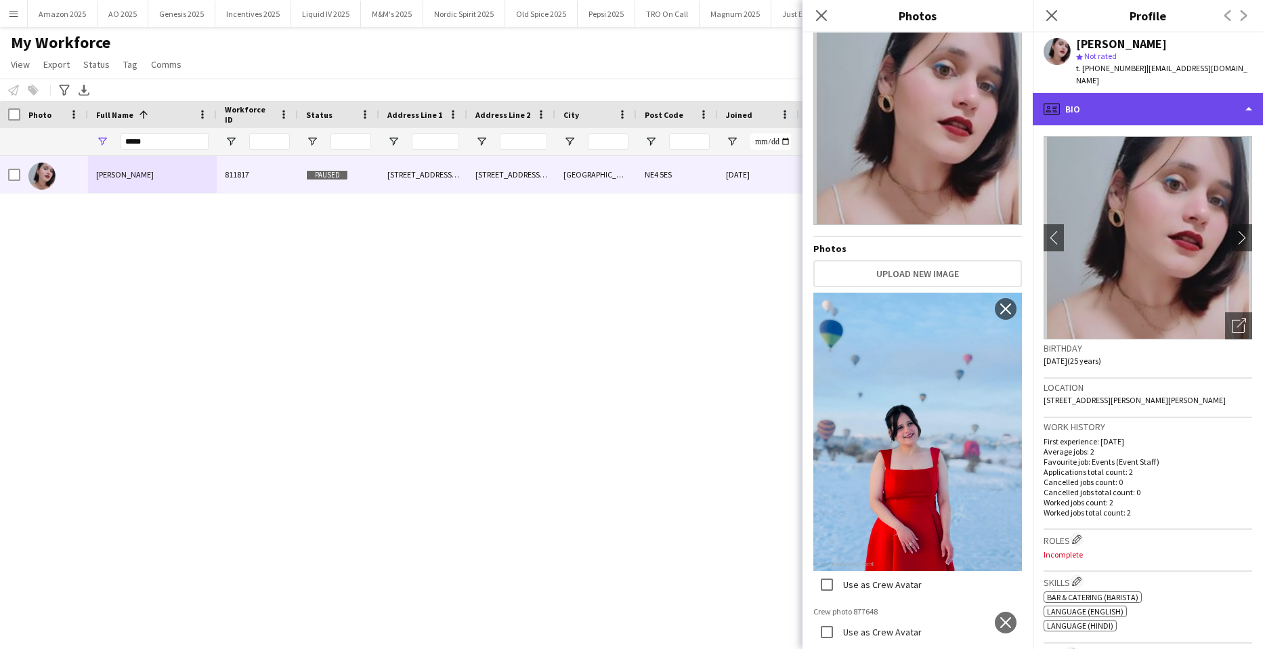
click at [1211, 93] on div "profile Bio" at bounding box center [1148, 109] width 230 height 33
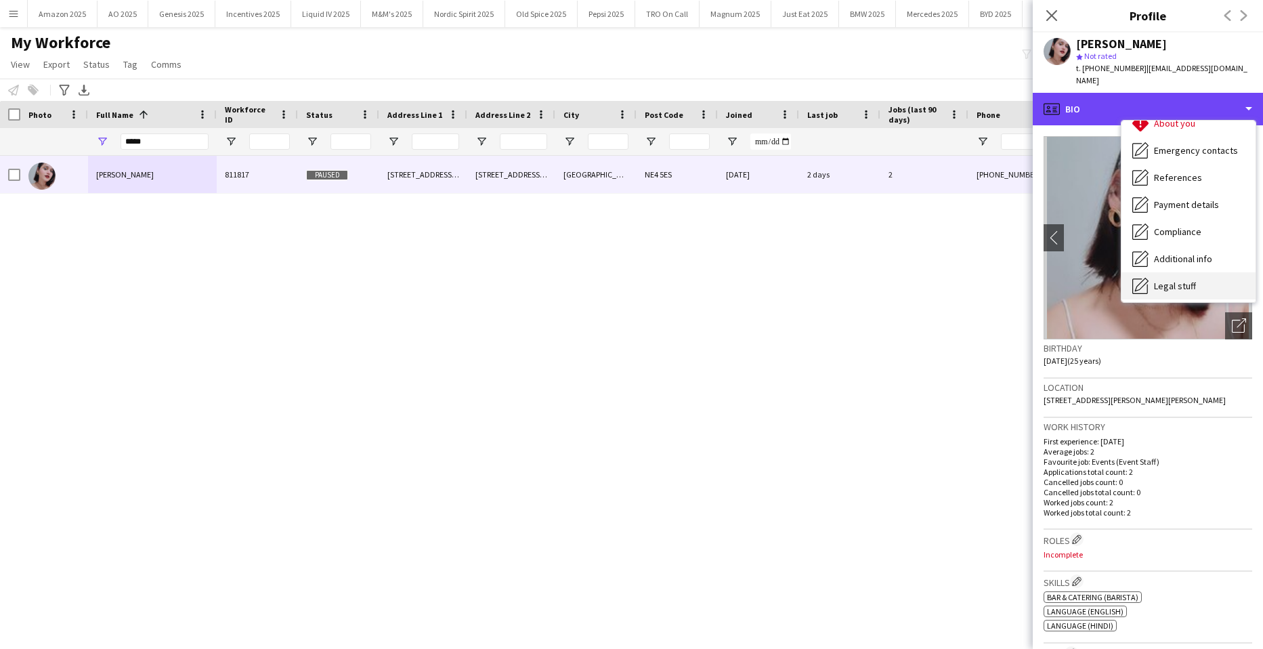
scroll to position [181, 0]
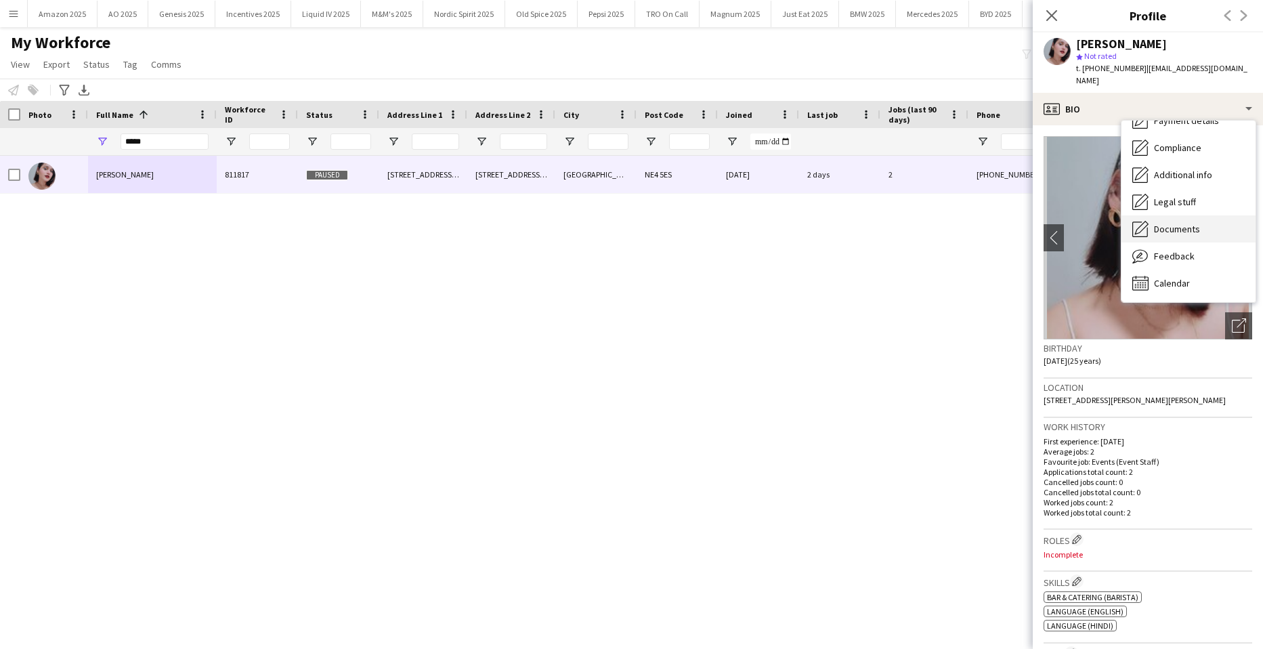
click at [1184, 225] on div "Documents Documents" at bounding box center [1188, 228] width 134 height 27
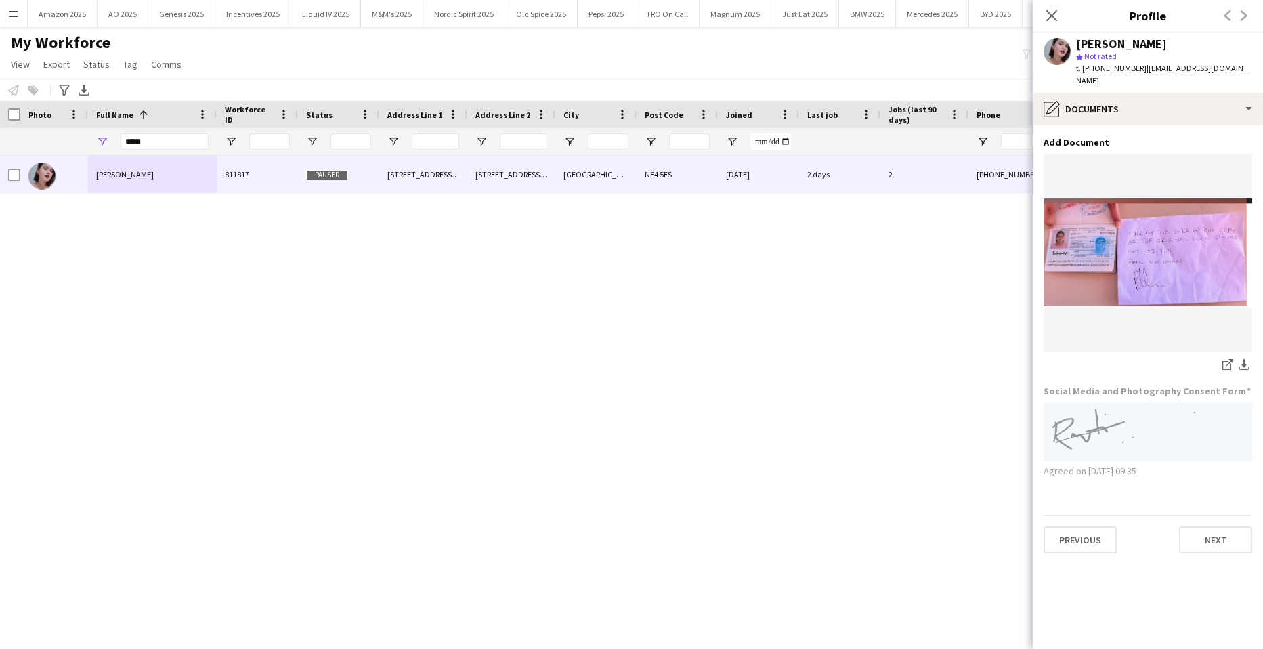
click at [1247, 125] on app-section-data-types "Add Document Edit this field share-external-link-1 download-bottom Social Media…" at bounding box center [1148, 386] width 230 height 523
click at [1247, 136] on app-icon "Edit this field" at bounding box center [1246, 141] width 11 height 11
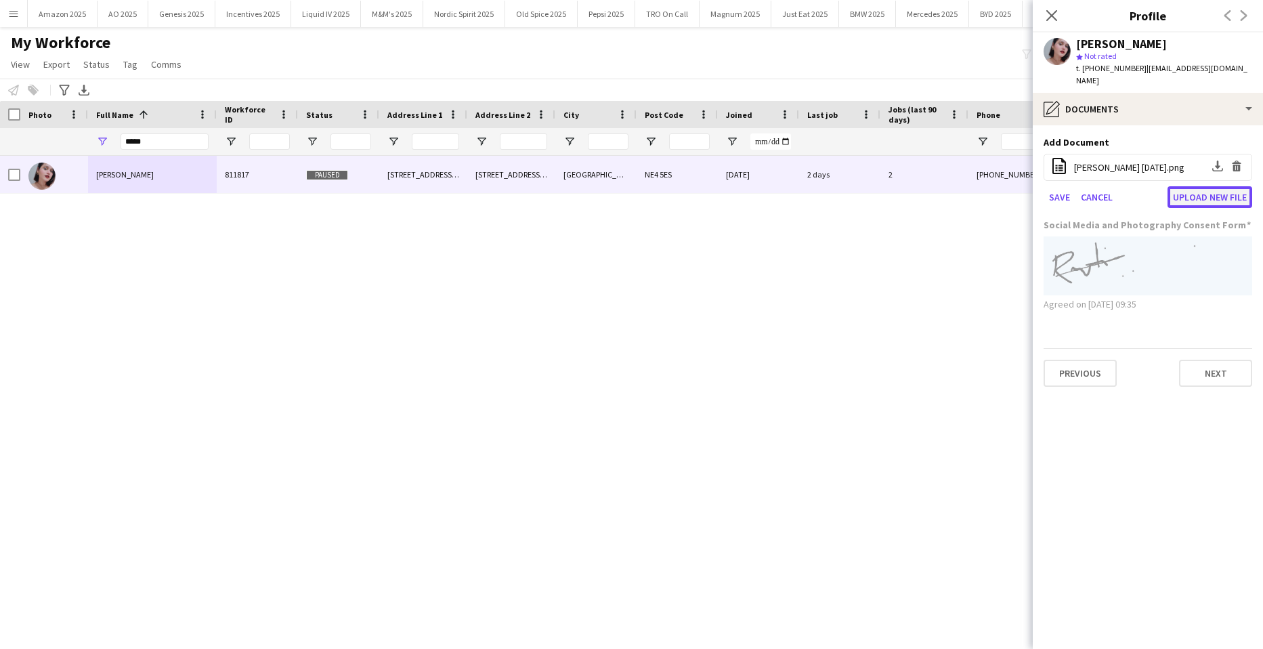
click at [1185, 186] on button "Upload new file" at bounding box center [1209, 197] width 85 height 22
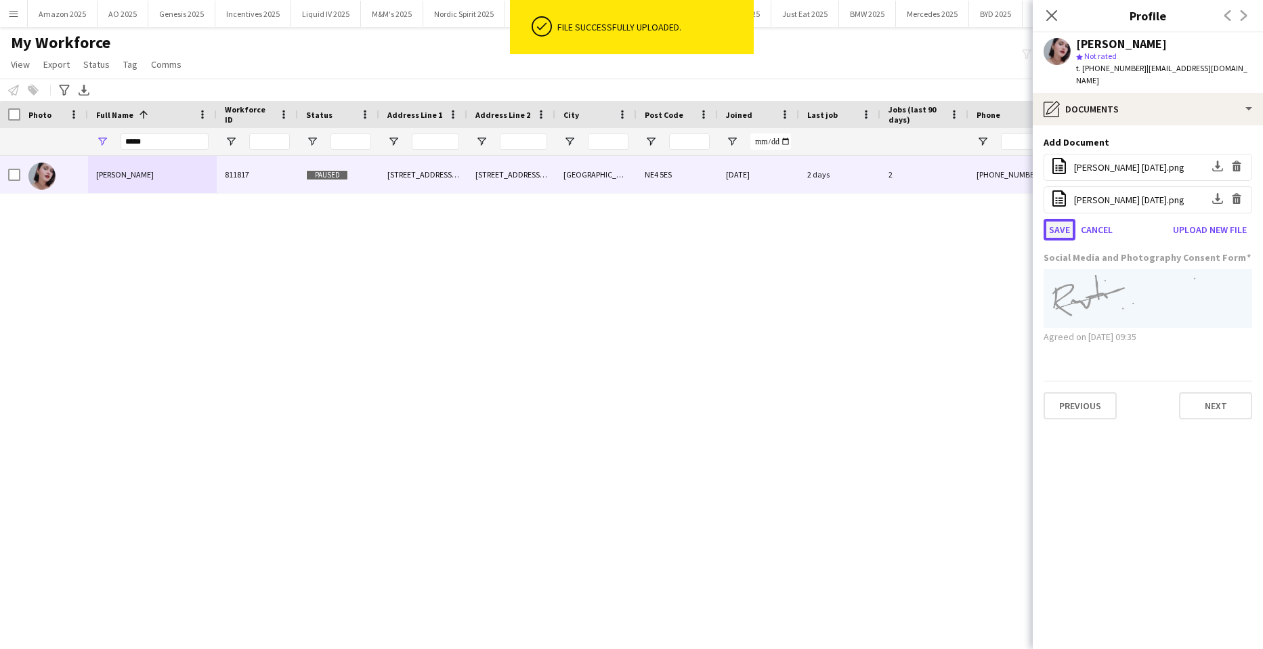
click at [1062, 221] on button "Save" at bounding box center [1059, 230] width 32 height 22
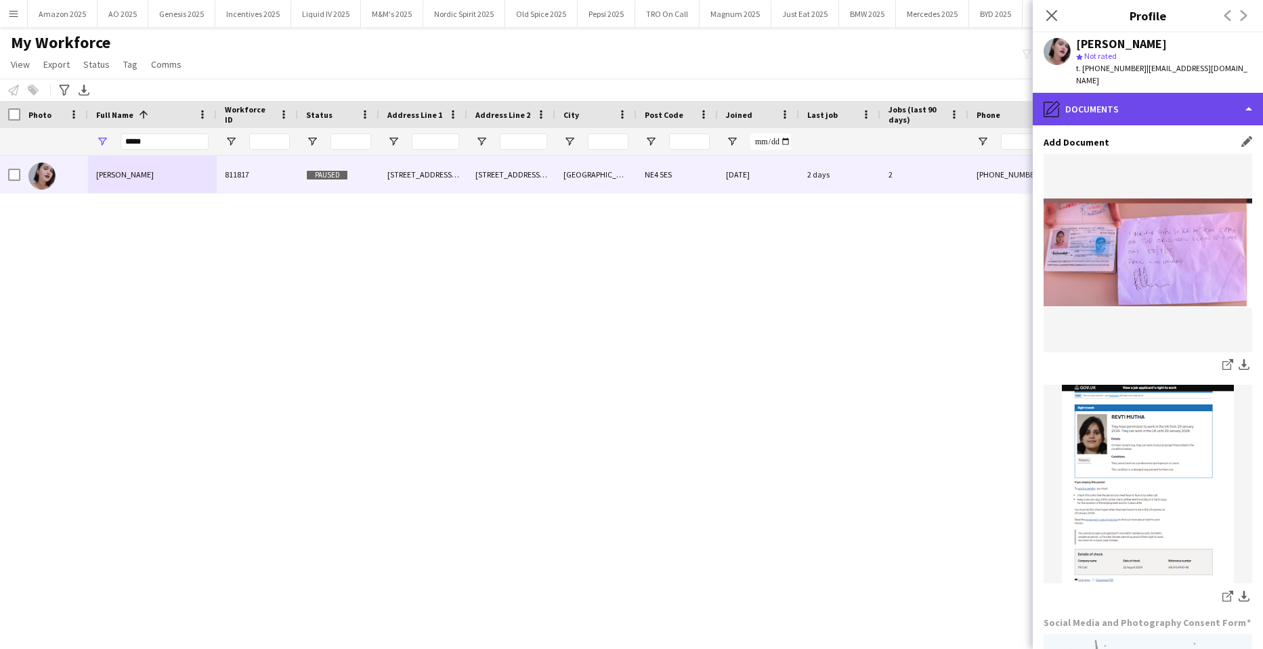
click at [1213, 98] on div "pencil4 Documents" at bounding box center [1148, 109] width 230 height 33
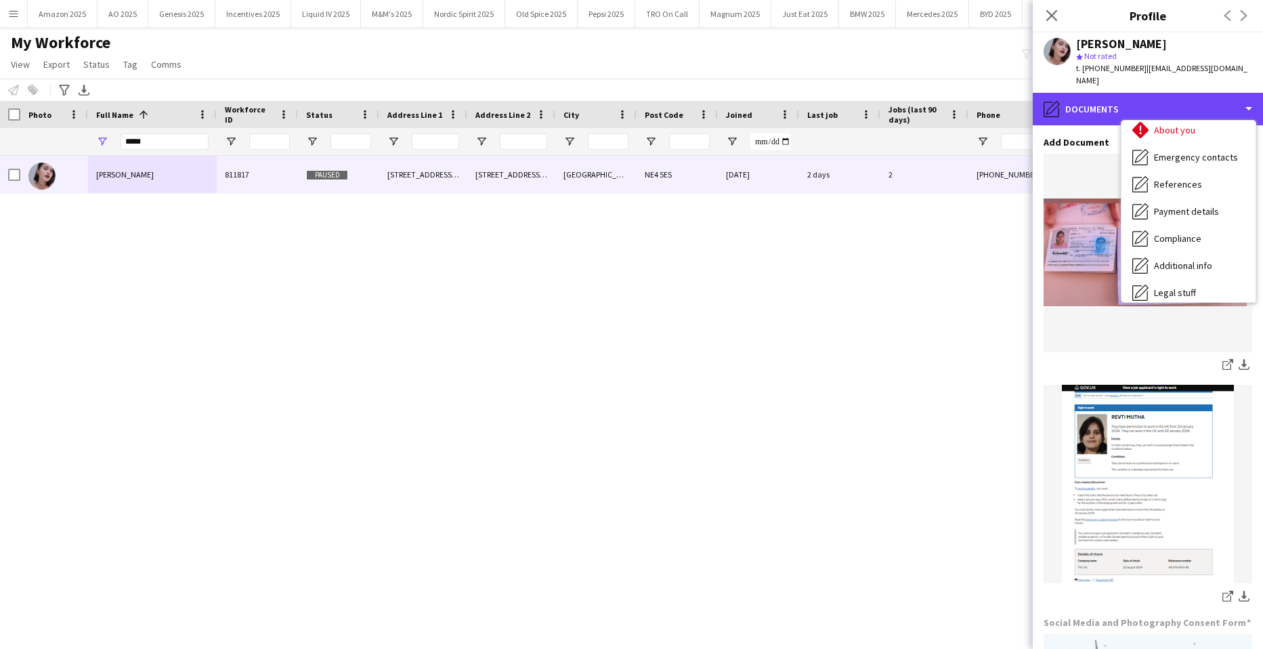
scroll to position [0, 0]
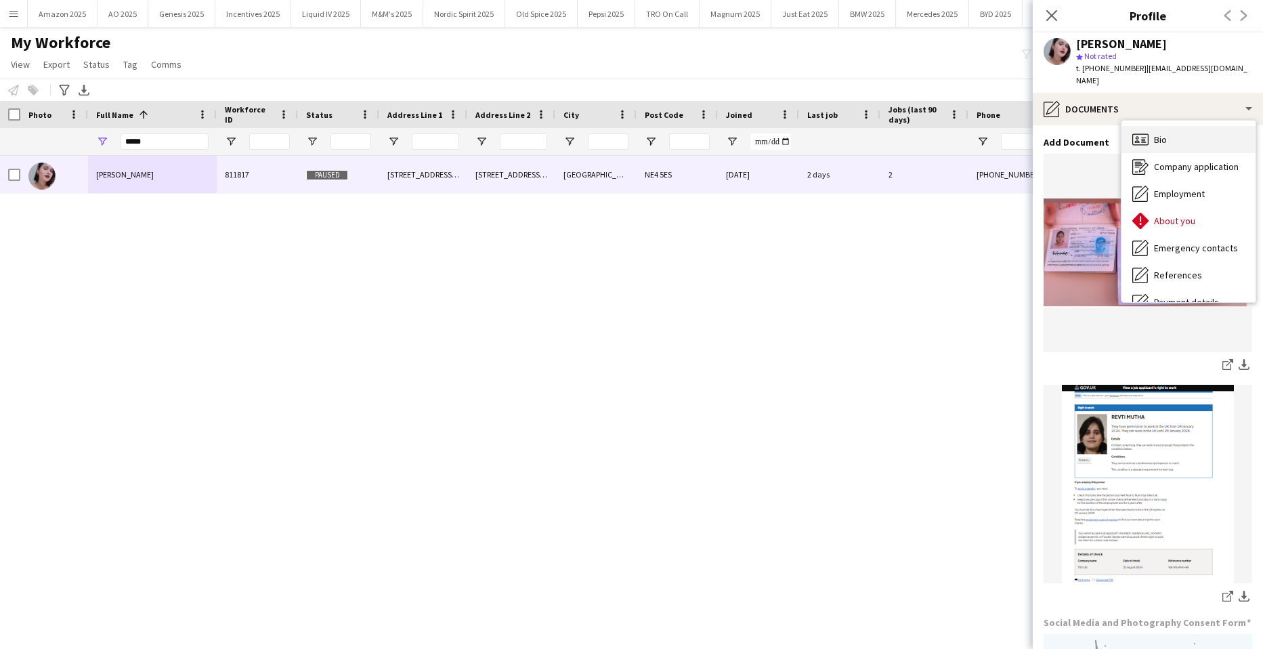
click at [1190, 126] on div "Bio Bio" at bounding box center [1188, 139] width 134 height 27
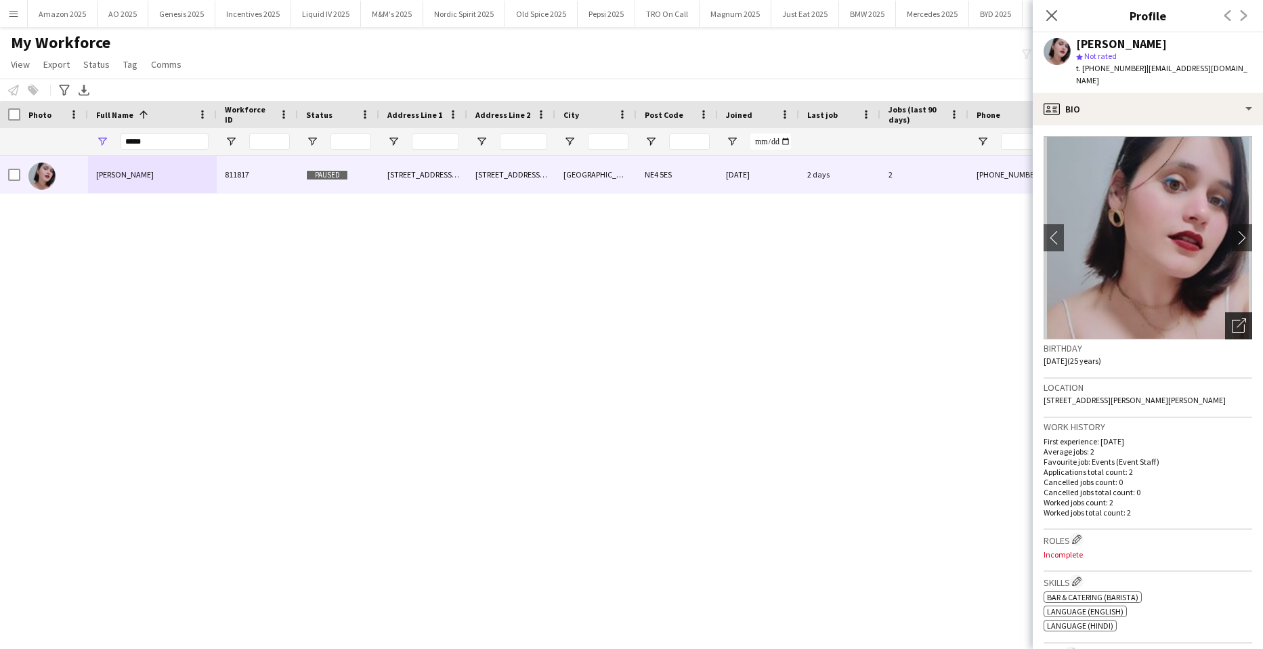
click at [1234, 318] on icon "Open photos pop-in" at bounding box center [1239, 325] width 14 height 14
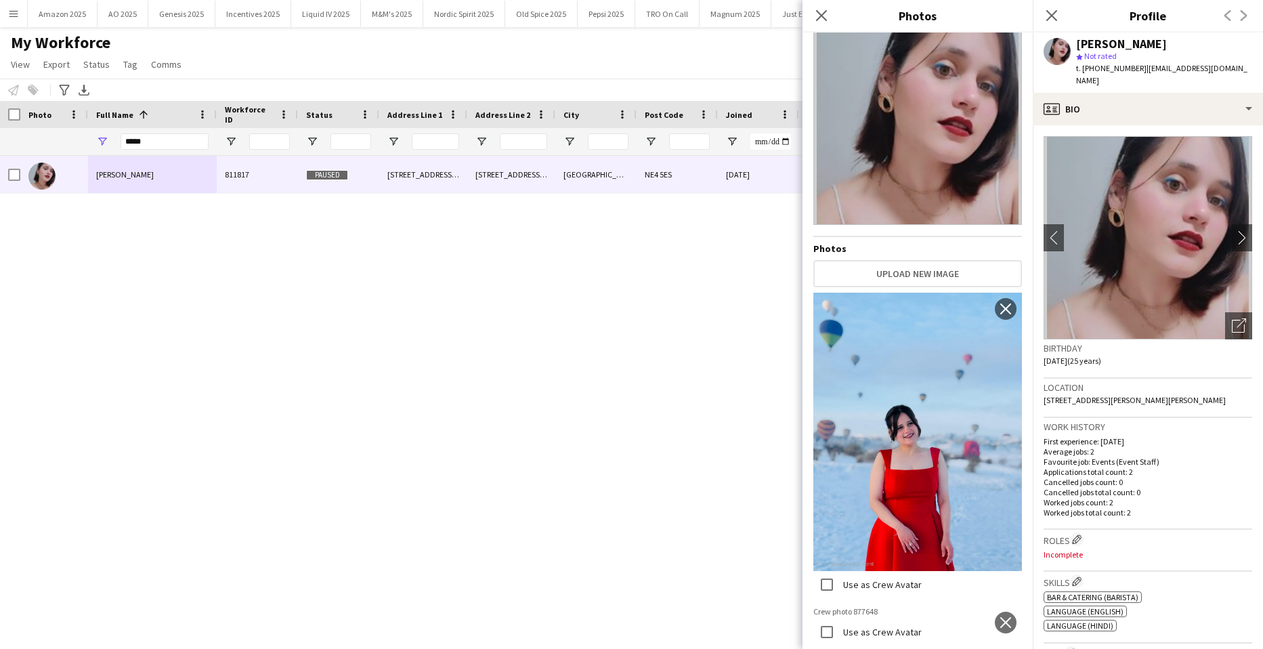
scroll to position [232, 0]
click at [999, 617] on app-icon "close" at bounding box center [1006, 622] width 14 height 11
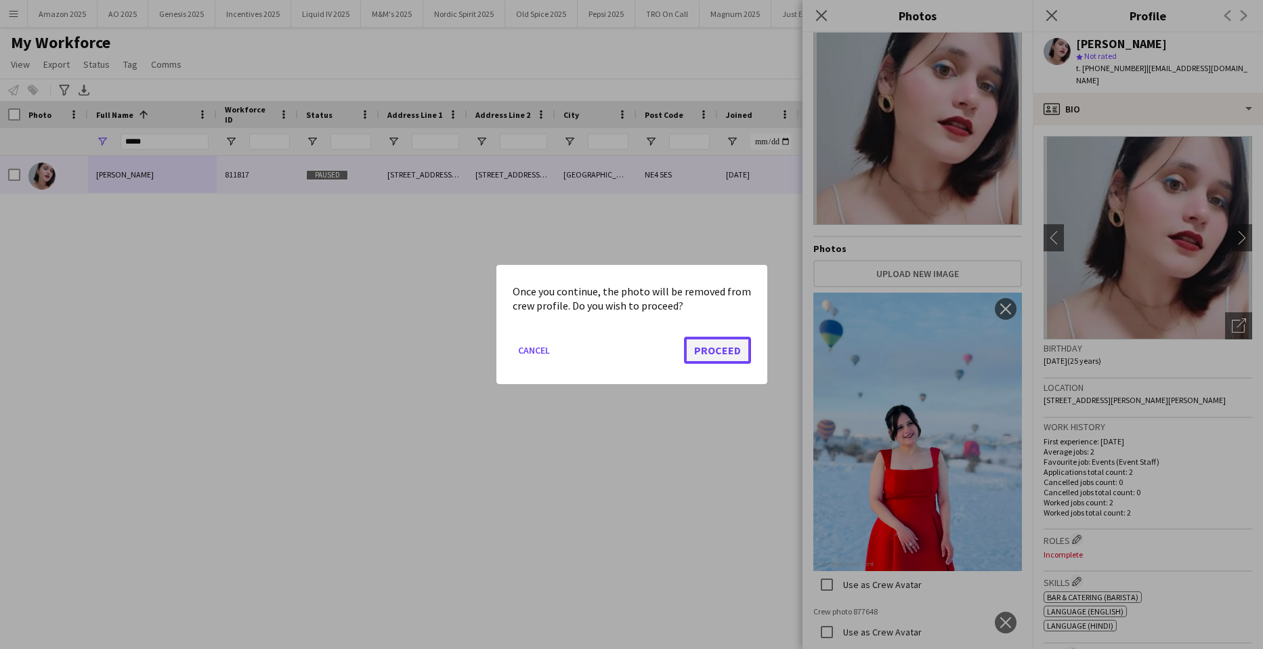
click at [707, 344] on button "Proceed" at bounding box center [717, 350] width 67 height 27
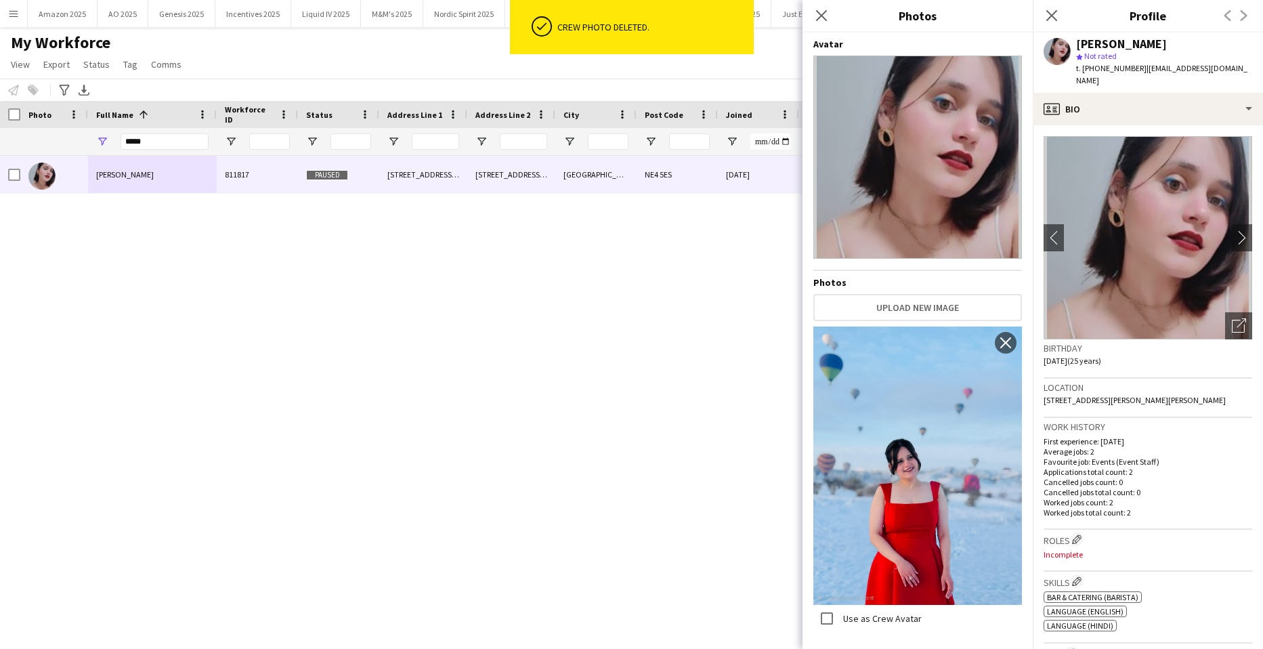
scroll to position [0, 0]
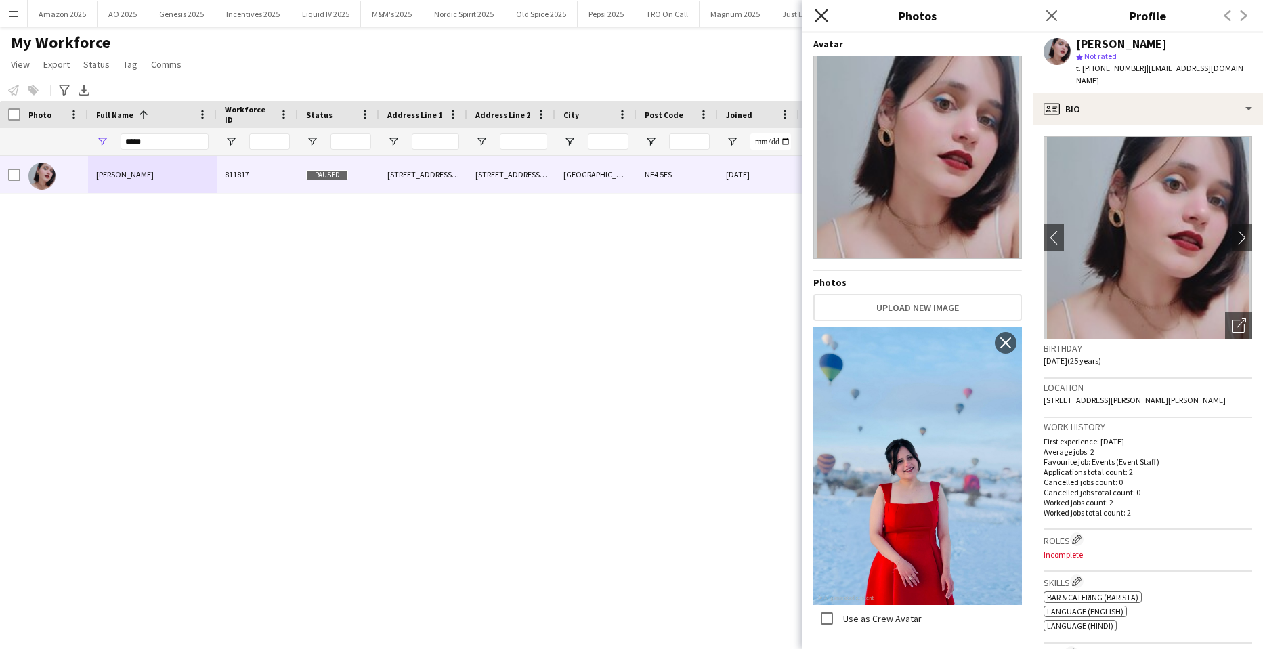
click at [821, 13] on icon "Close pop-in" at bounding box center [821, 15] width 13 height 13
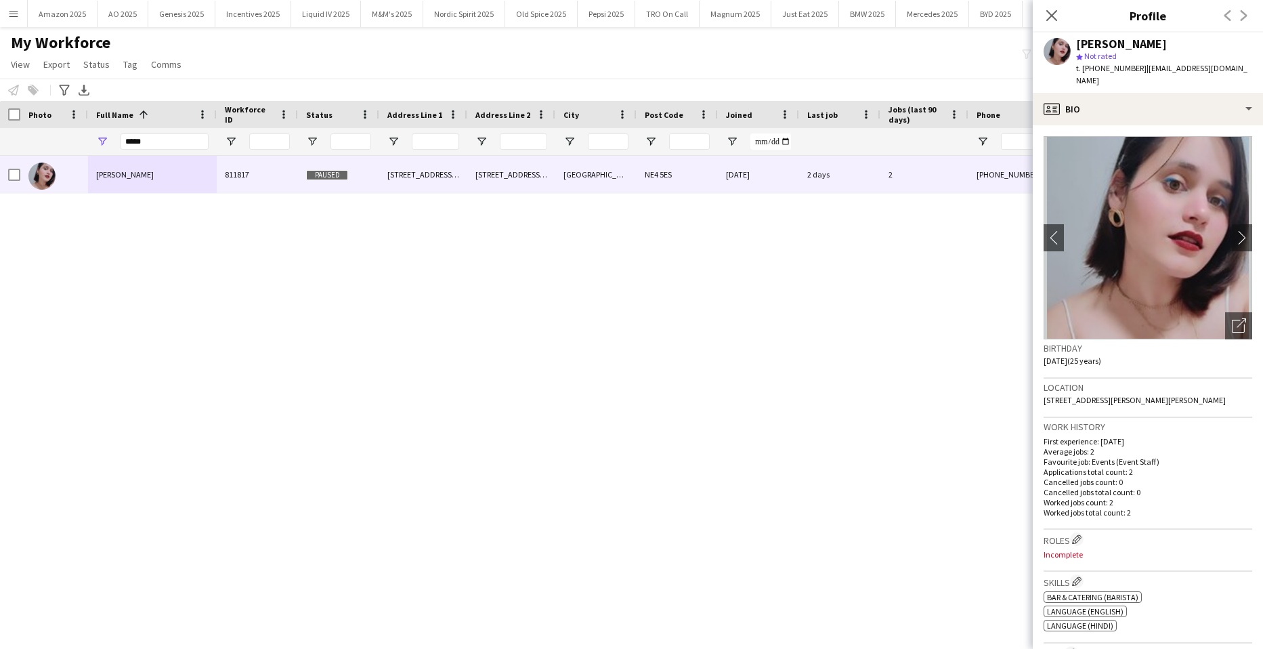
click at [724, 289] on div "[PERSON_NAME] 811817 Paused [STREET_ADDRESS][PERSON_NAME][PERSON_NAME] [DATE] 2…" at bounding box center [611, 385] width 1222 height 459
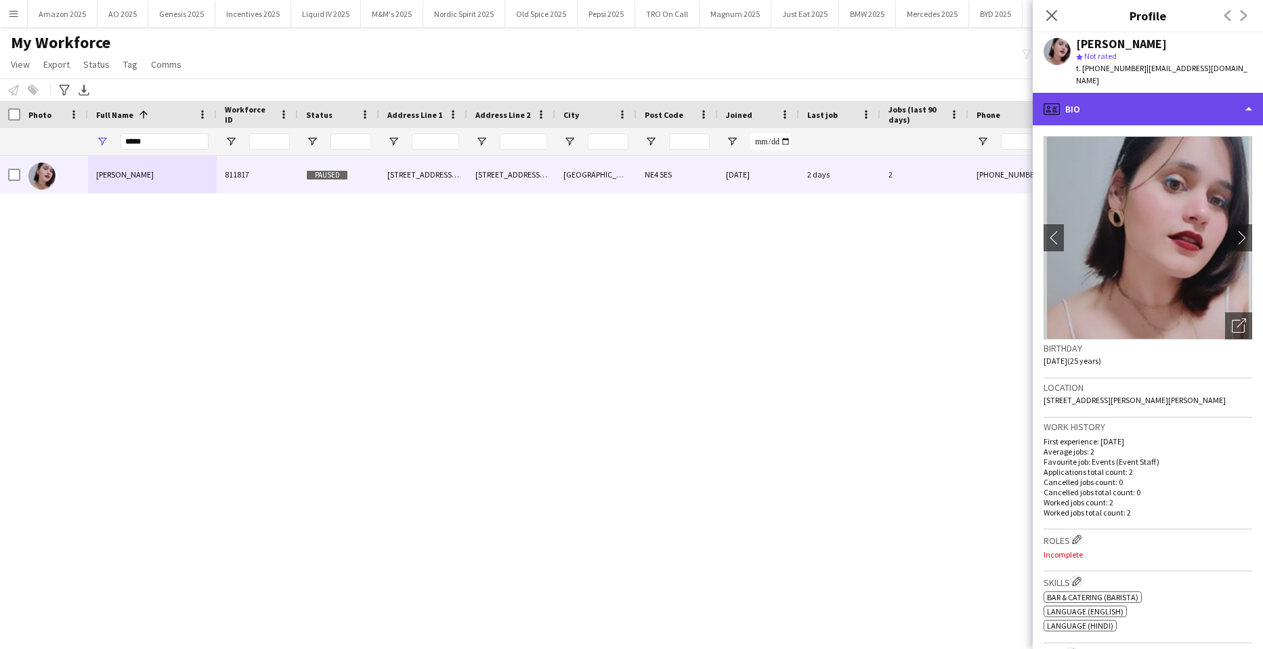
click at [1176, 95] on div "profile Bio" at bounding box center [1148, 109] width 230 height 33
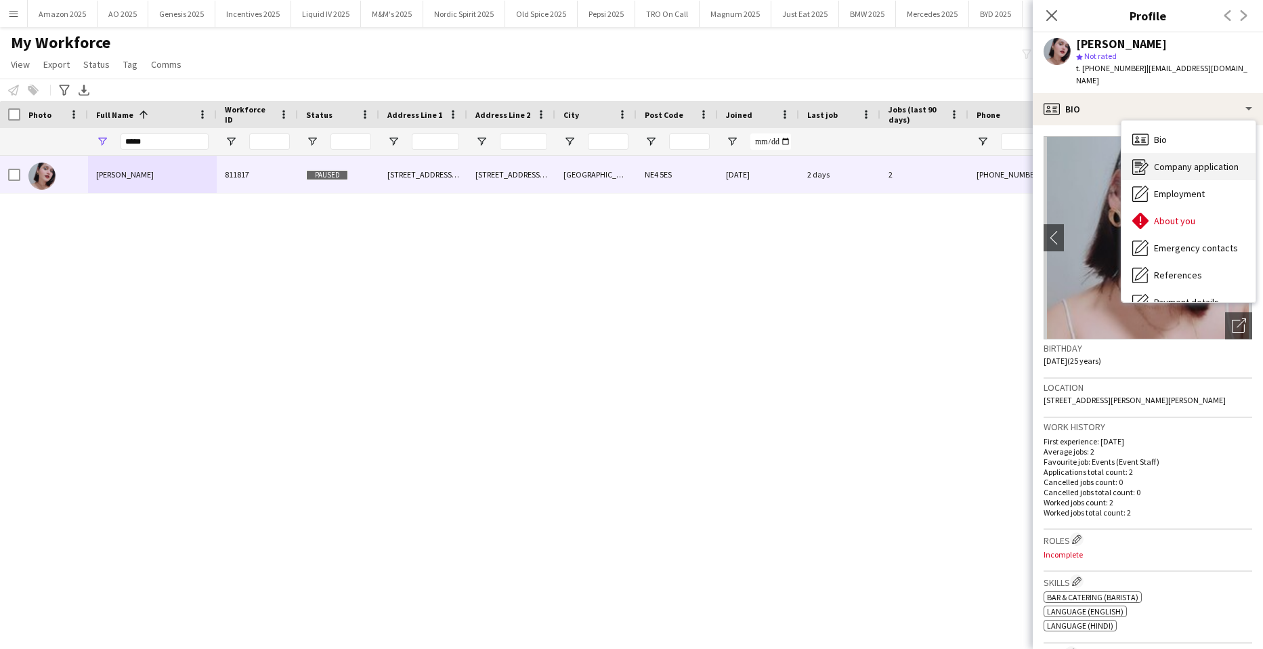
click at [1194, 160] on span "Company application" at bounding box center [1196, 166] width 85 height 12
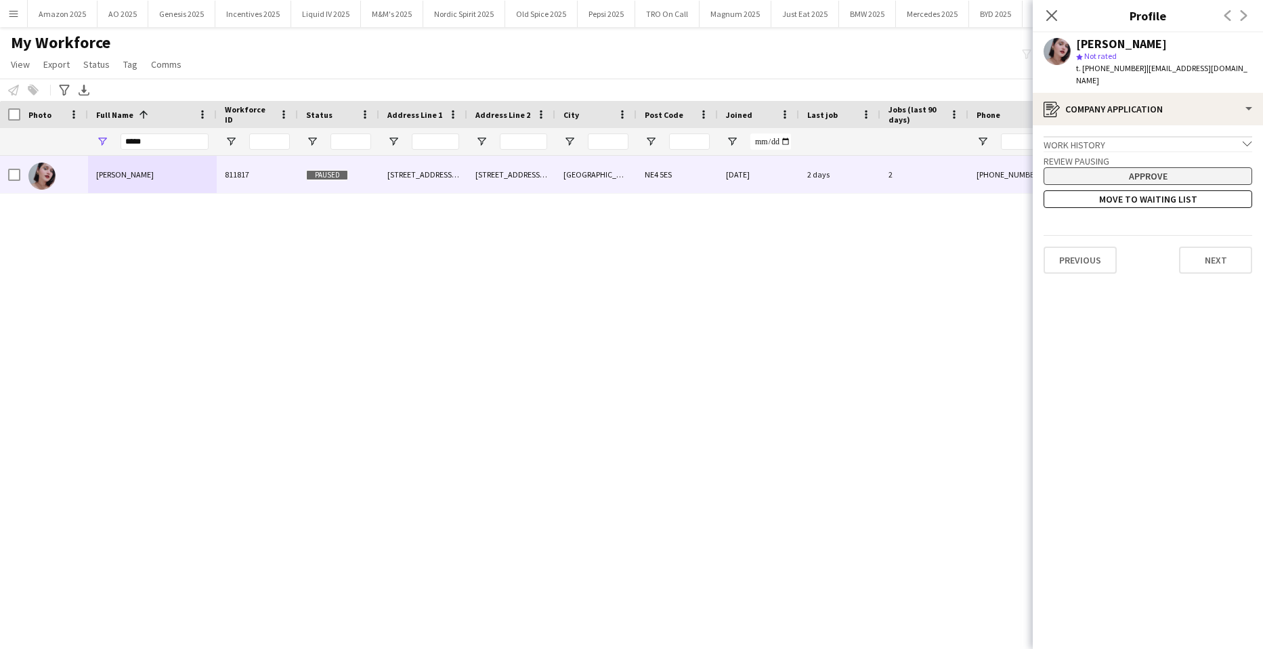
click at [1157, 167] on button "Approve" at bounding box center [1147, 176] width 209 height 18
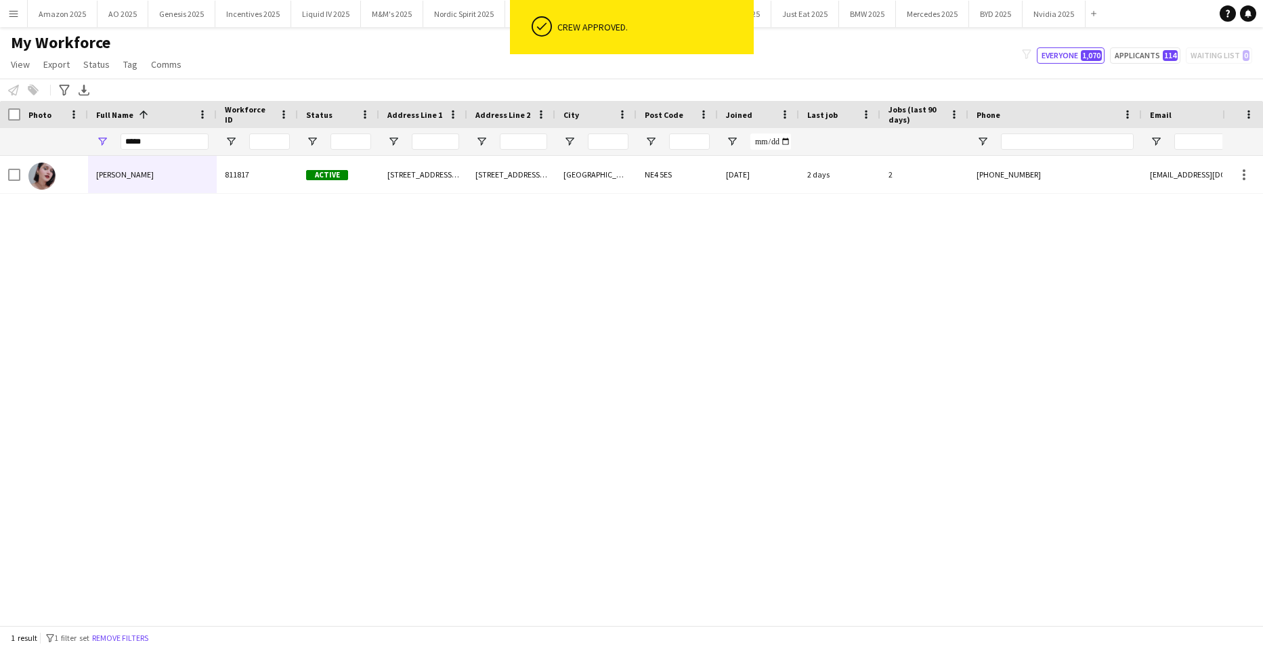
click at [817, 299] on div "[PERSON_NAME] 811817 Active [STREET_ADDRESS][PERSON_NAME][PERSON_NAME] [DATE] 2…" at bounding box center [611, 385] width 1222 height 459
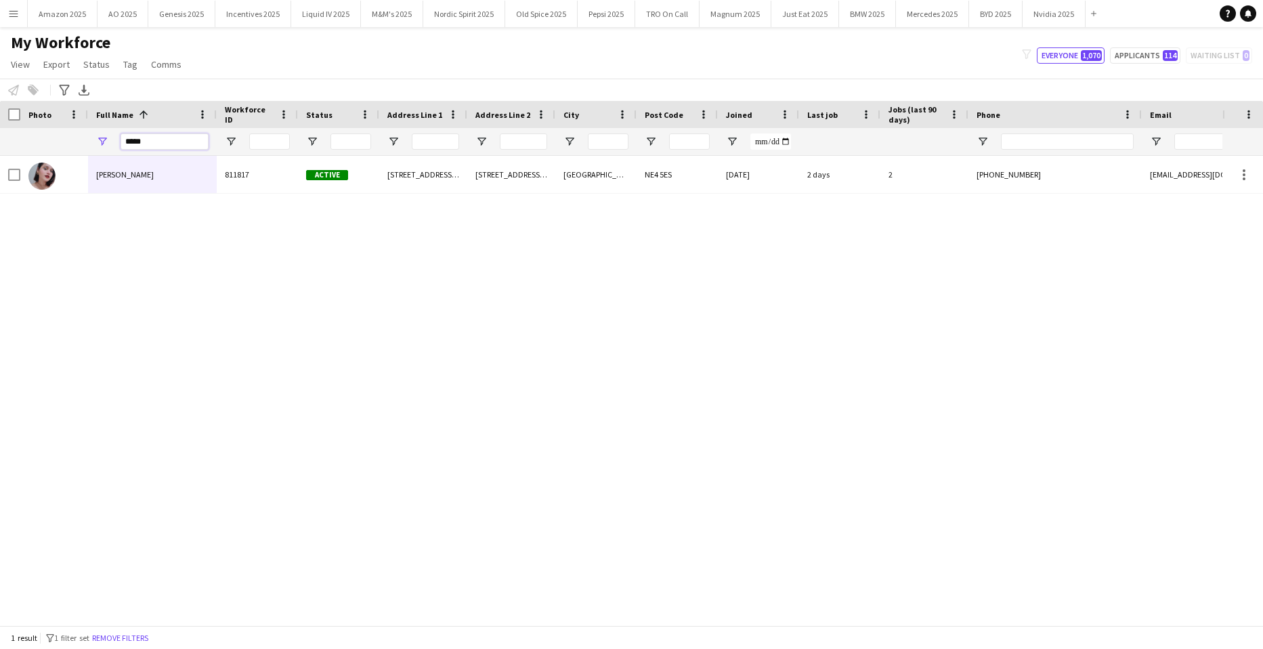
drag, startPoint x: 159, startPoint y: 139, endPoint x: -35, endPoint y: 145, distance: 193.7
click at [0, 145] on html "Menu Boards Boards Boards All jobs Status Workforce Workforce My Workforce Recr…" at bounding box center [631, 324] width 1263 height 649
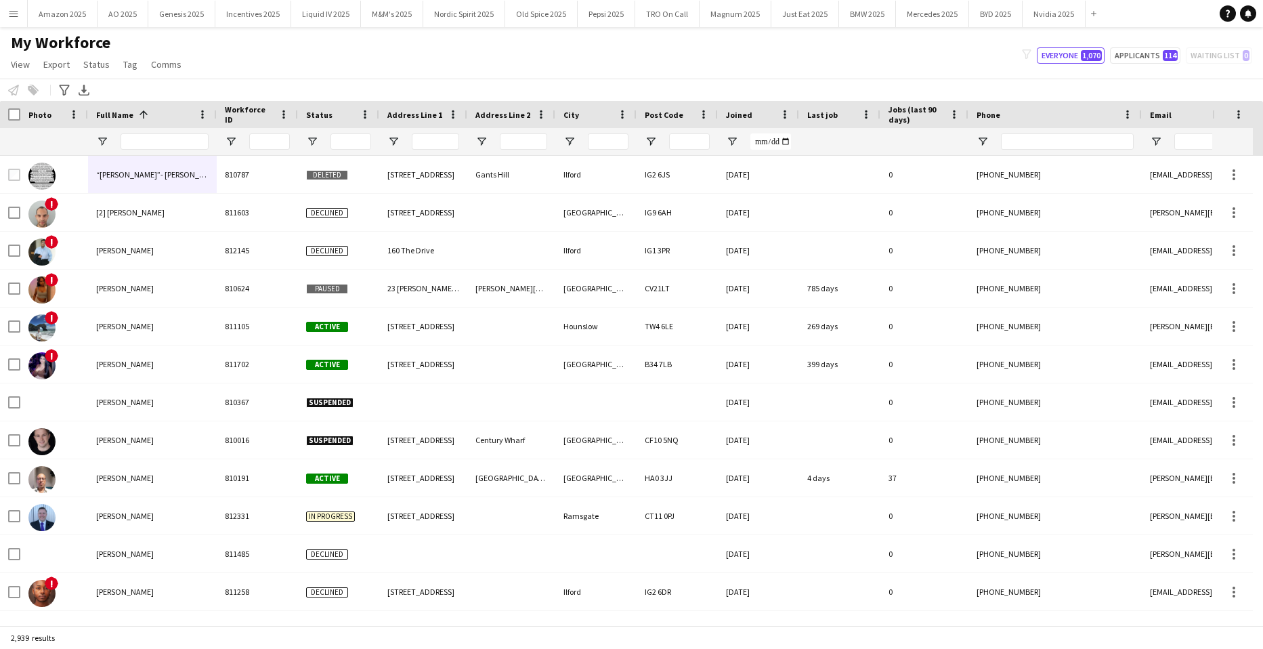
click at [16, 8] on app-icon "Menu" at bounding box center [13, 13] width 11 height 11
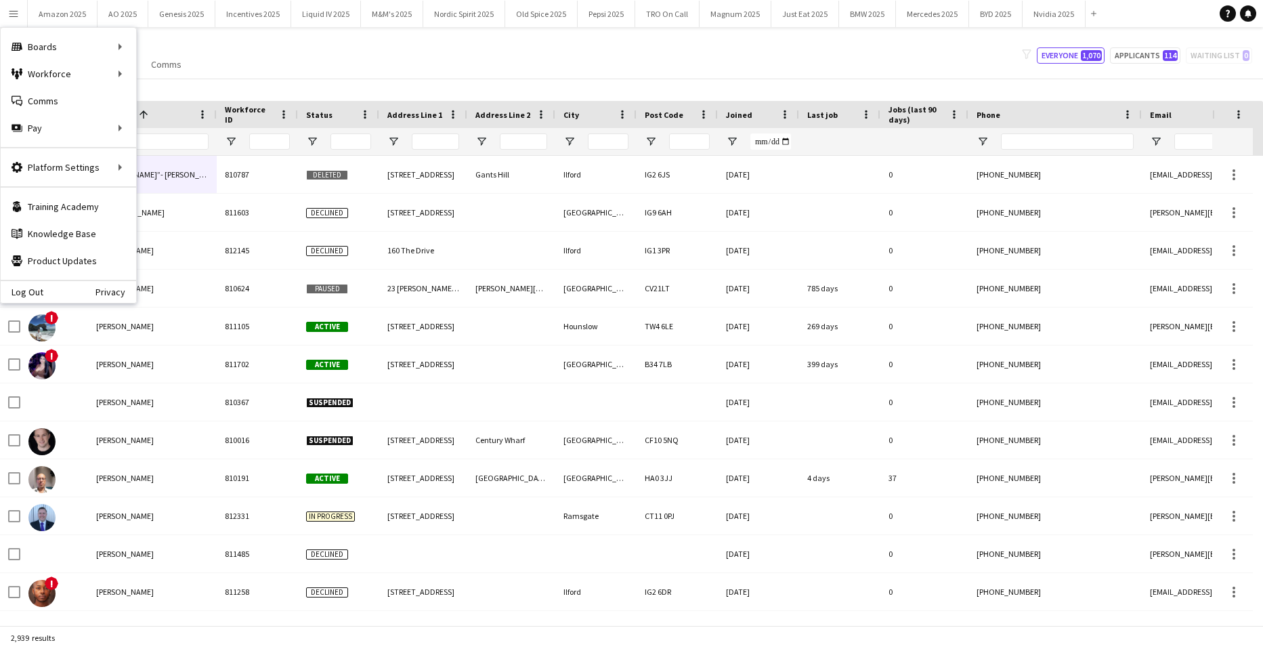
click at [405, 70] on div "My Workforce View Views Default view Compliance Log New view Update view Delete…" at bounding box center [631, 56] width 1263 height 46
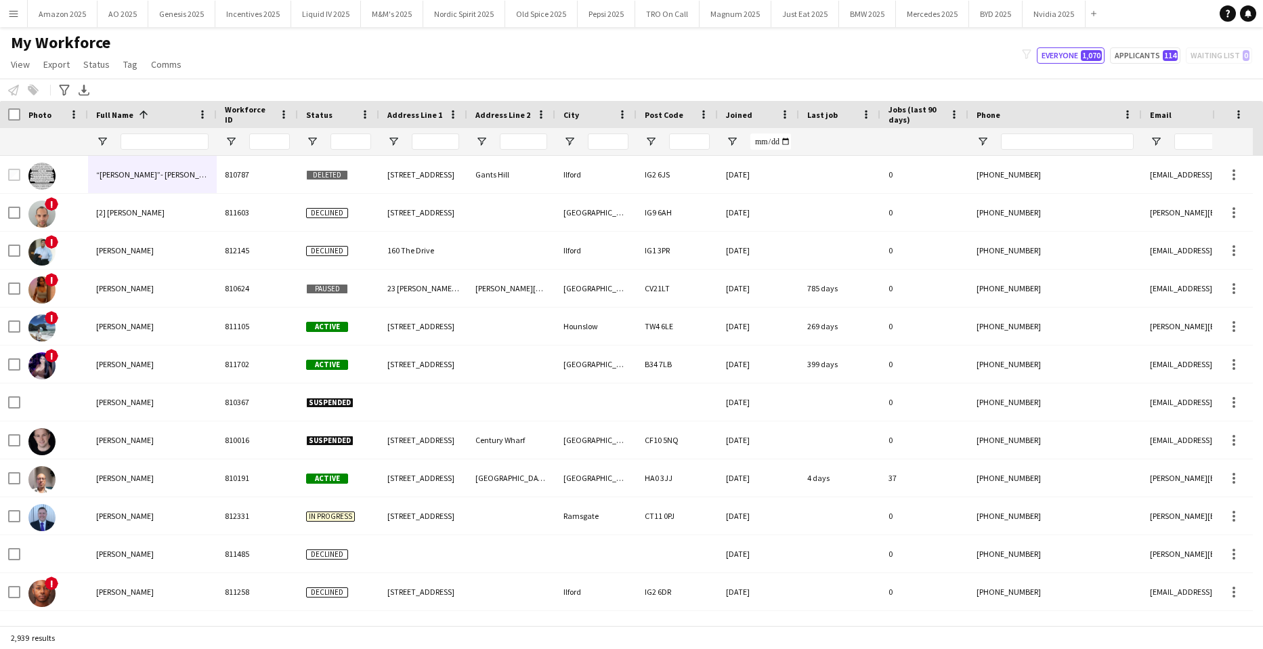
click at [12, 18] on app-icon "Menu" at bounding box center [13, 13] width 11 height 11
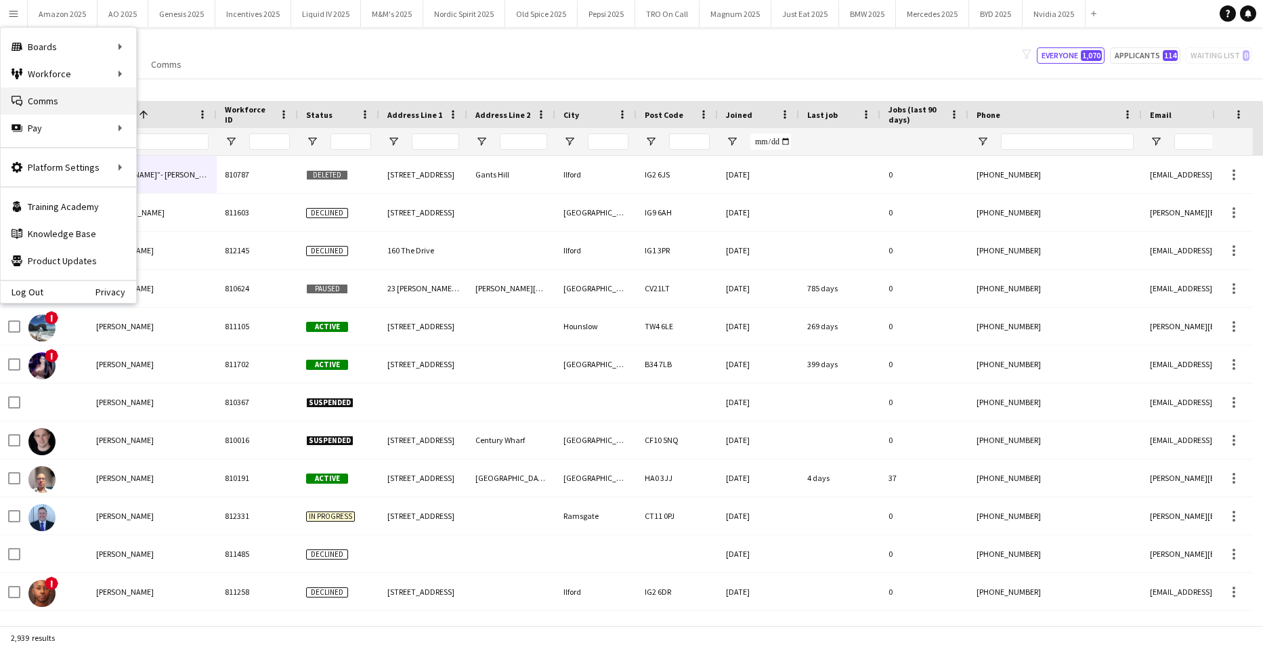
click at [83, 95] on link "Comms Comms" at bounding box center [68, 100] width 135 height 27
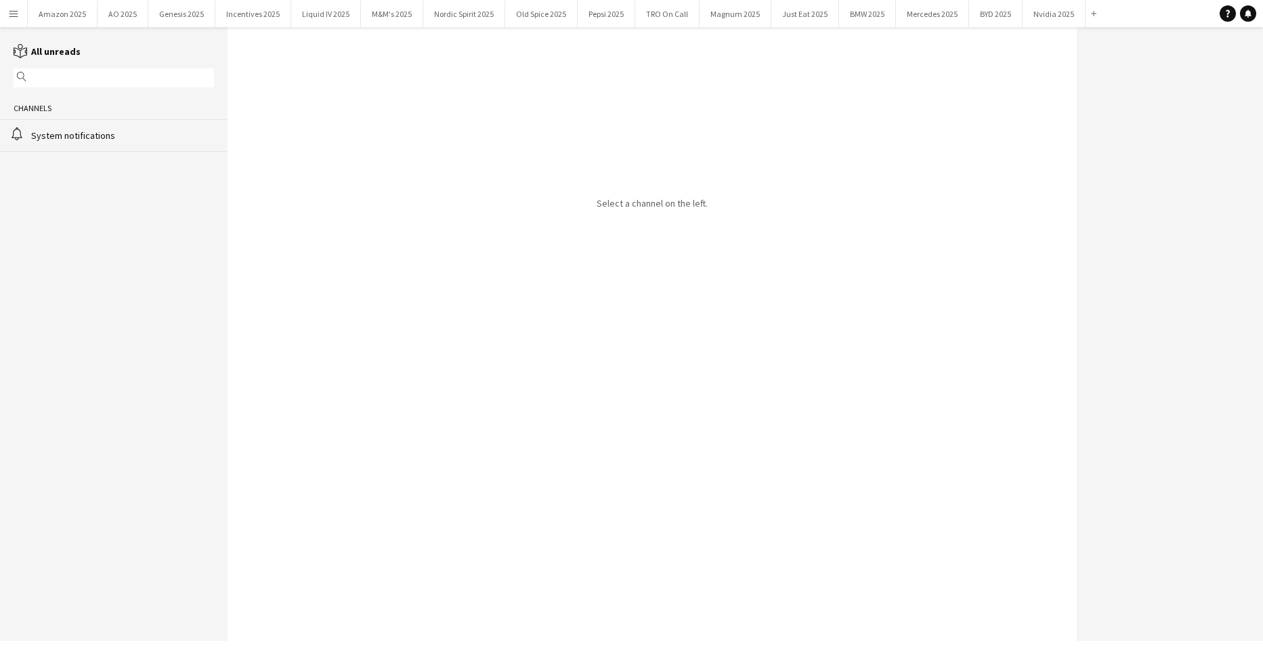
click at [116, 138] on div "System notifications" at bounding box center [122, 135] width 183 height 12
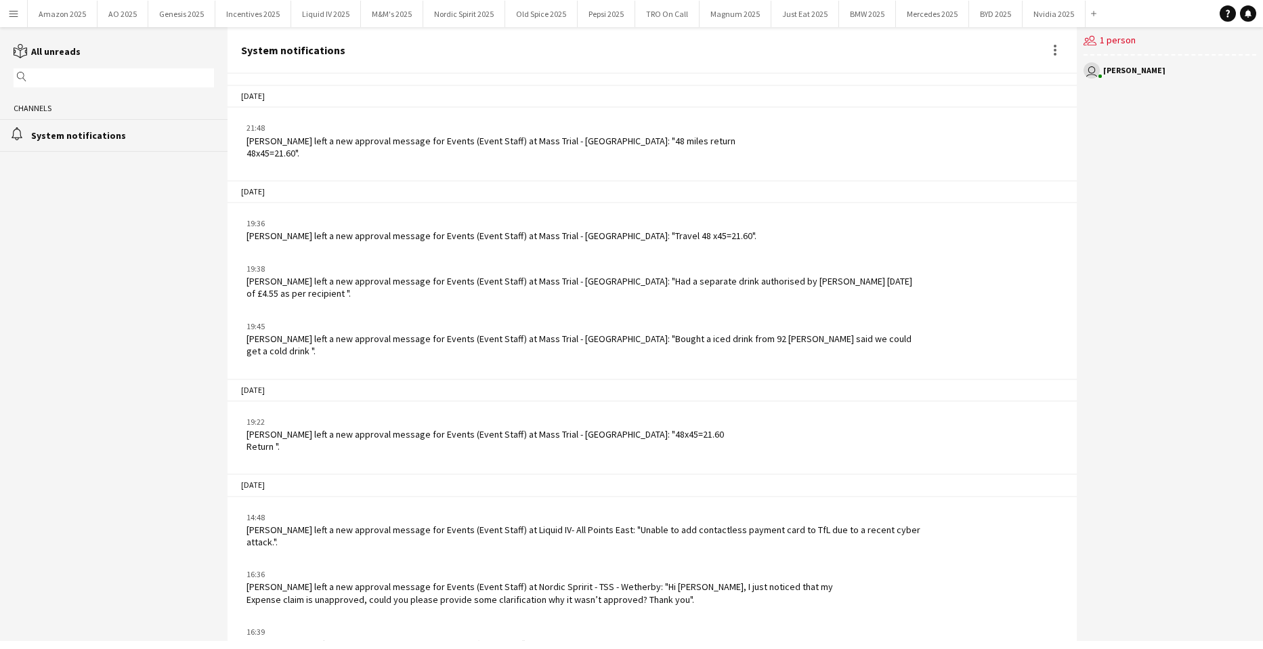
click at [1094, 72] on app-user-avatar "user" at bounding box center [1091, 70] width 16 height 16
click at [1091, 67] on app-user-avatar "user" at bounding box center [1091, 70] width 16 height 16
click at [17, 16] on app-icon "Menu" at bounding box center [13, 13] width 11 height 11
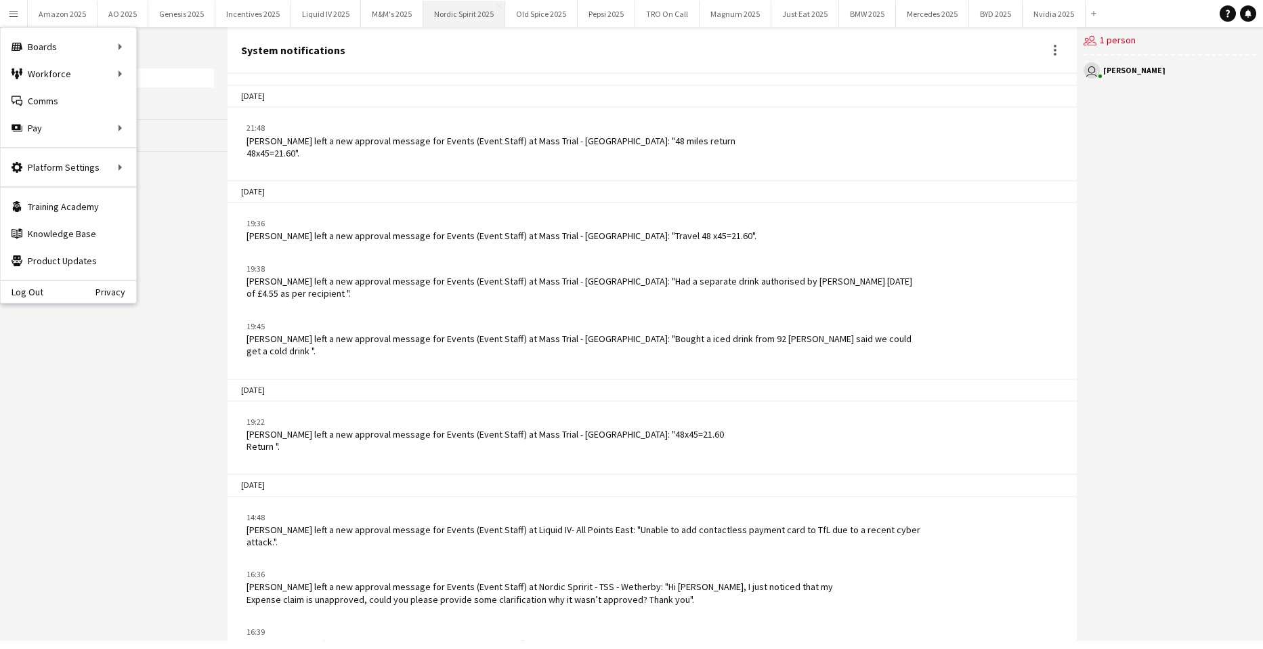
click at [429, 22] on button "Nordic Spirit 2025 Close" at bounding box center [464, 14] width 82 height 26
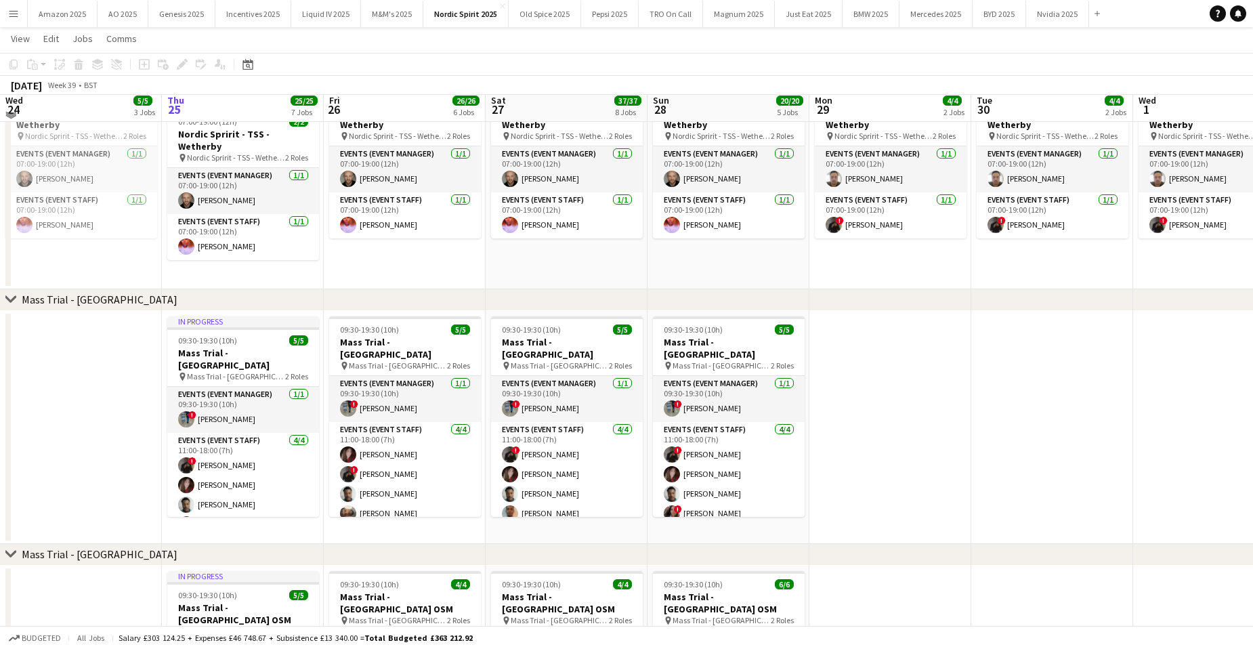
scroll to position [542, 0]
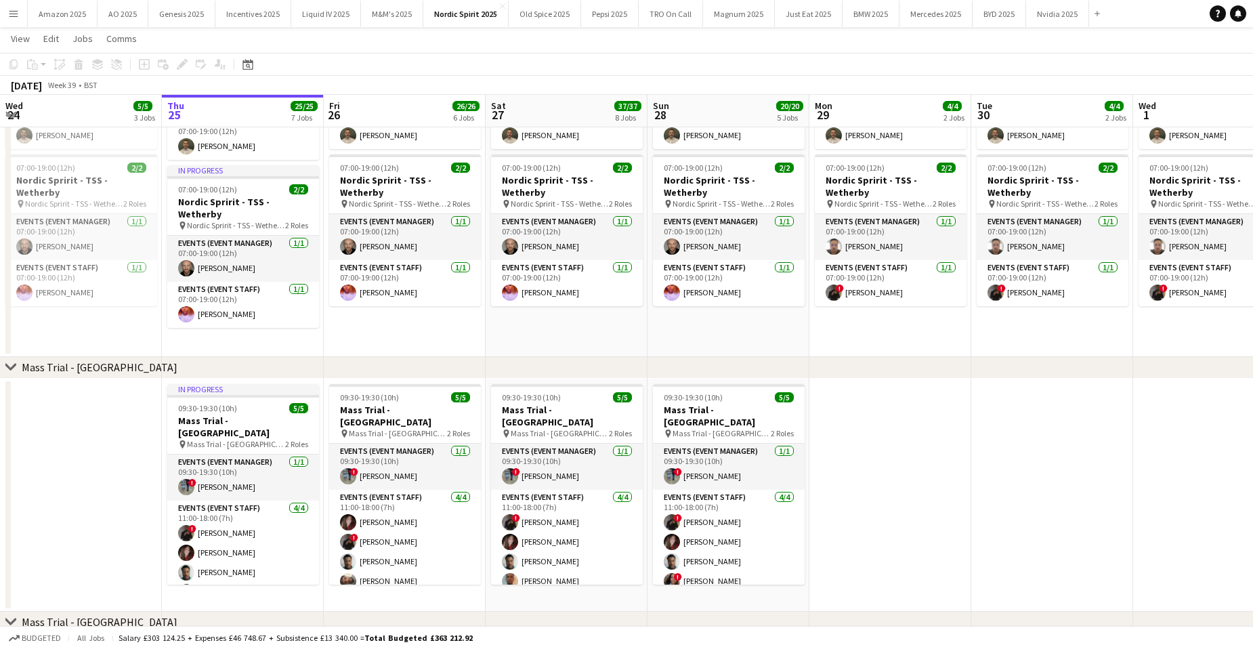
click at [20, 20] on button "Menu" at bounding box center [13, 13] width 27 height 27
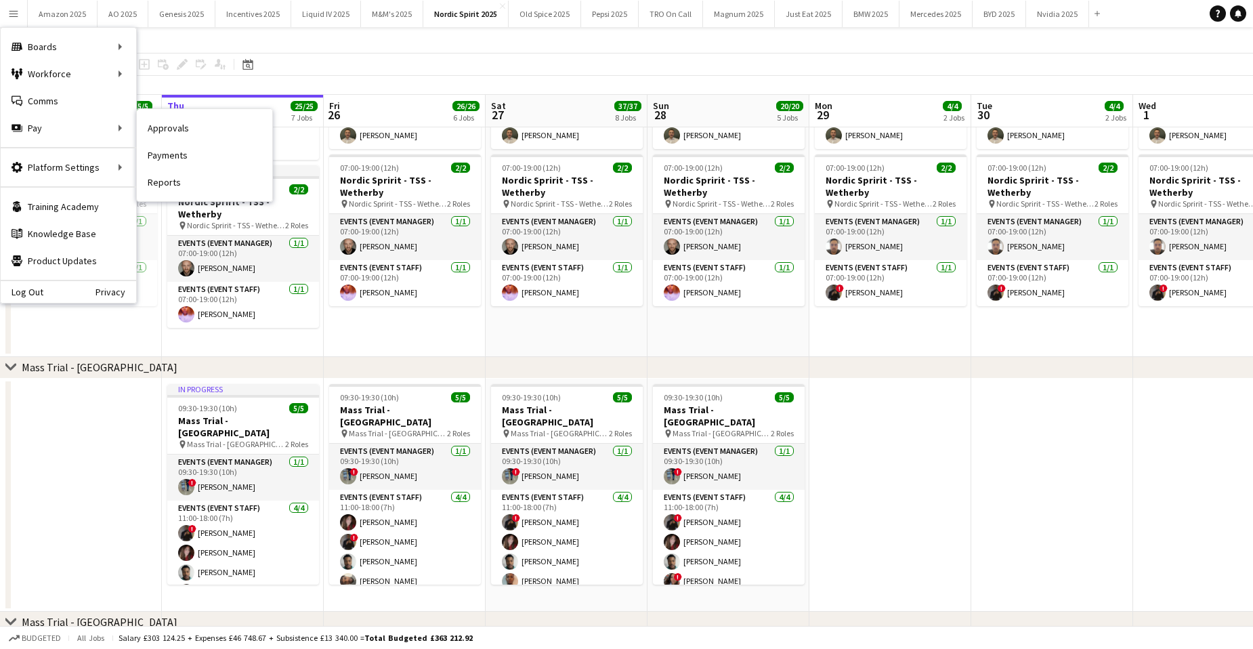
drag, startPoint x: 146, startPoint y: 133, endPoint x: 794, endPoint y: 255, distance: 659.4
click at [146, 133] on link "Approvals" at bounding box center [204, 127] width 135 height 27
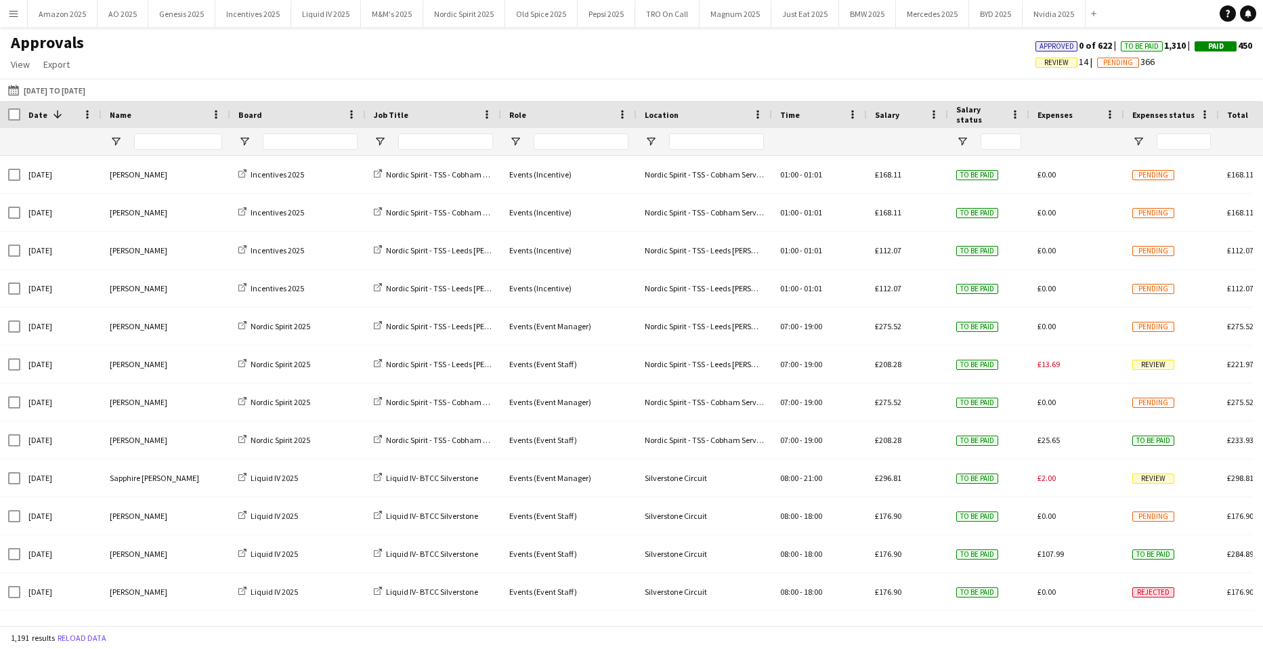
click at [235, 144] on div at bounding box center [297, 141] width 135 height 27
click at [244, 139] on span "Open Filter Menu" at bounding box center [244, 141] width 12 height 12
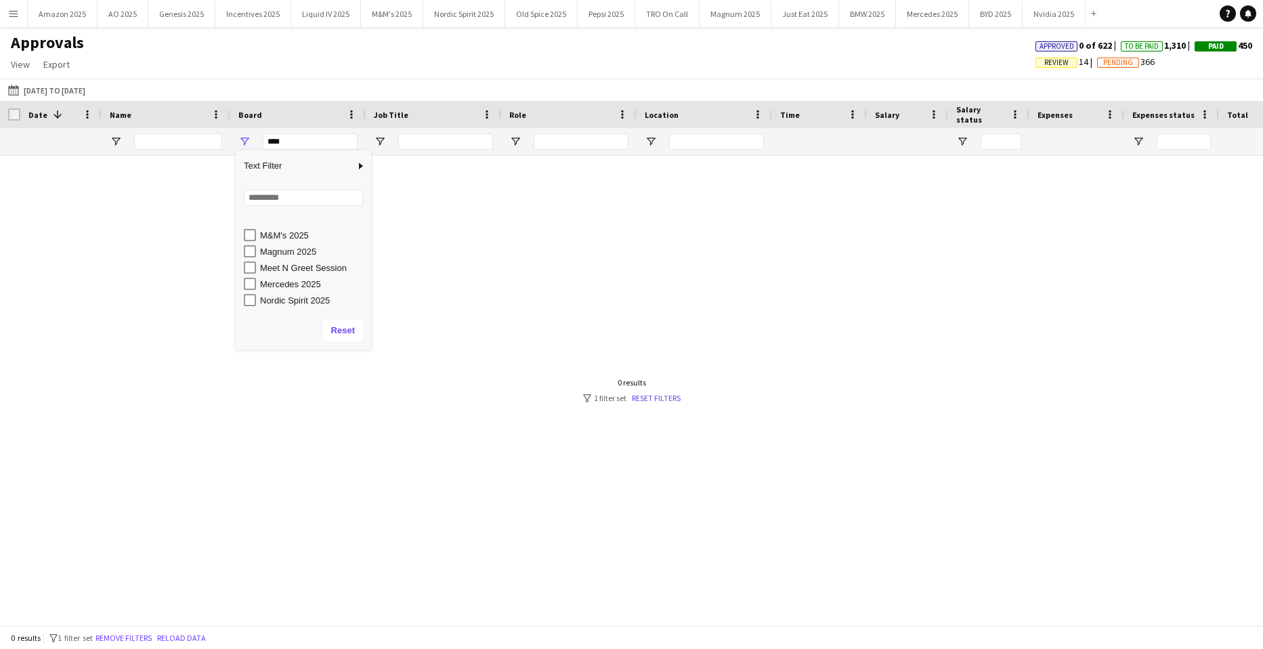
scroll to position [203, 0]
click at [301, 236] on div "Nordic Spirit 2025" at bounding box center [313, 233] width 107 height 10
type input "**********"
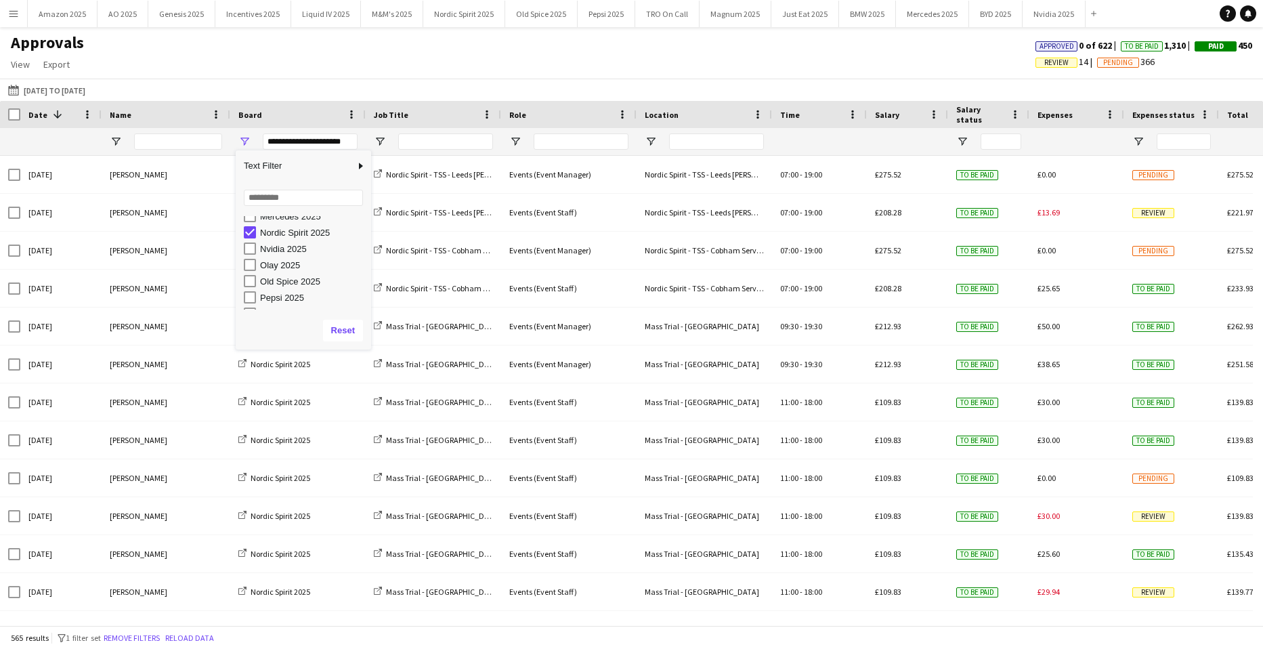
click at [418, 93] on div "[DATE] to [DATE] [DATE] to [DATE] [DATE] This Week This Month [DATE] Last Week …" at bounding box center [631, 90] width 1263 height 22
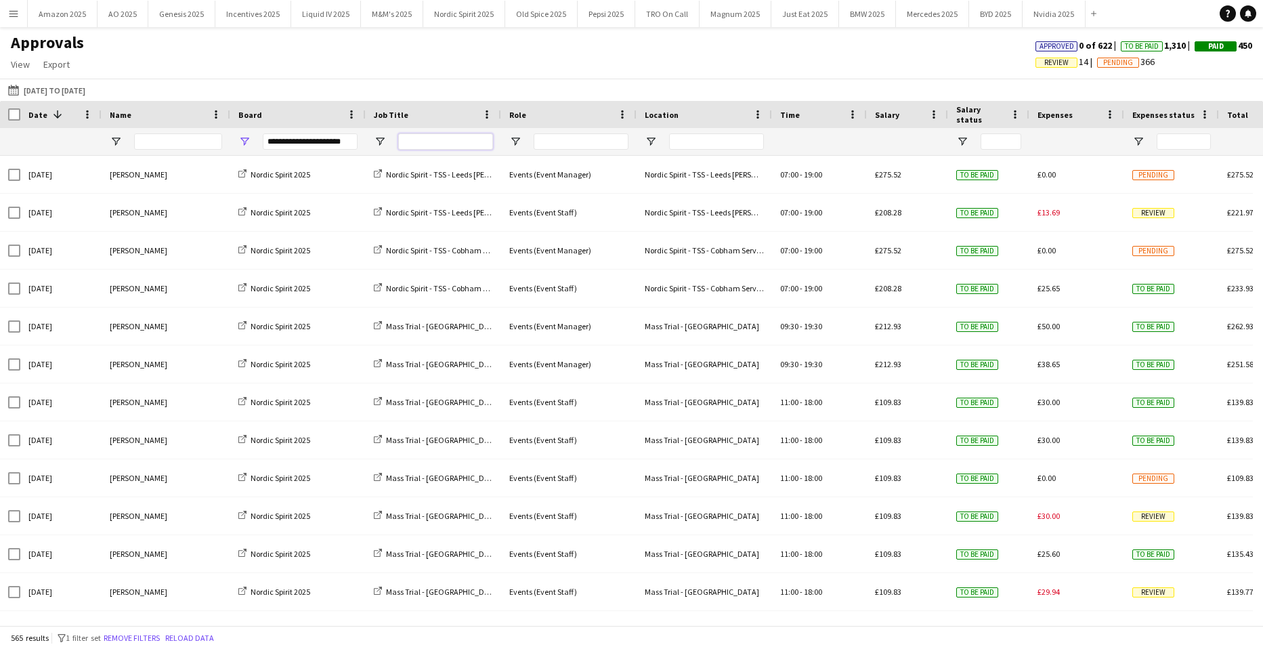
click at [440, 137] on input "Job Title Filter Input" at bounding box center [445, 141] width 95 height 16
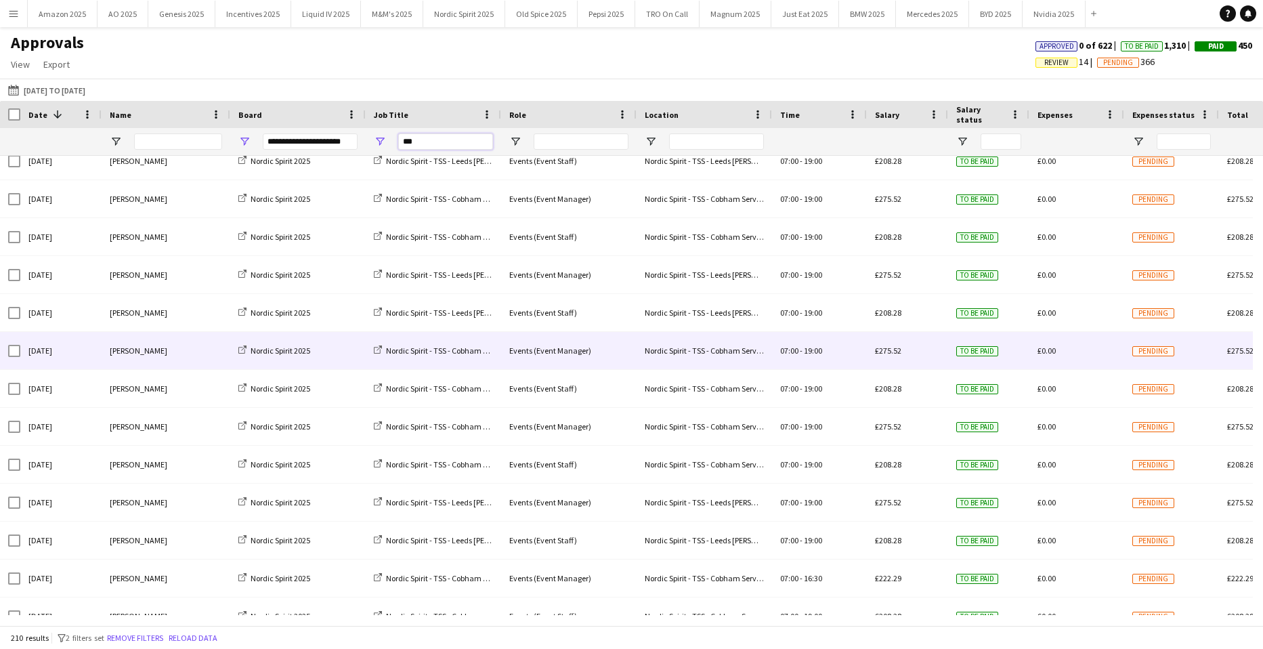
scroll to position [406, 0]
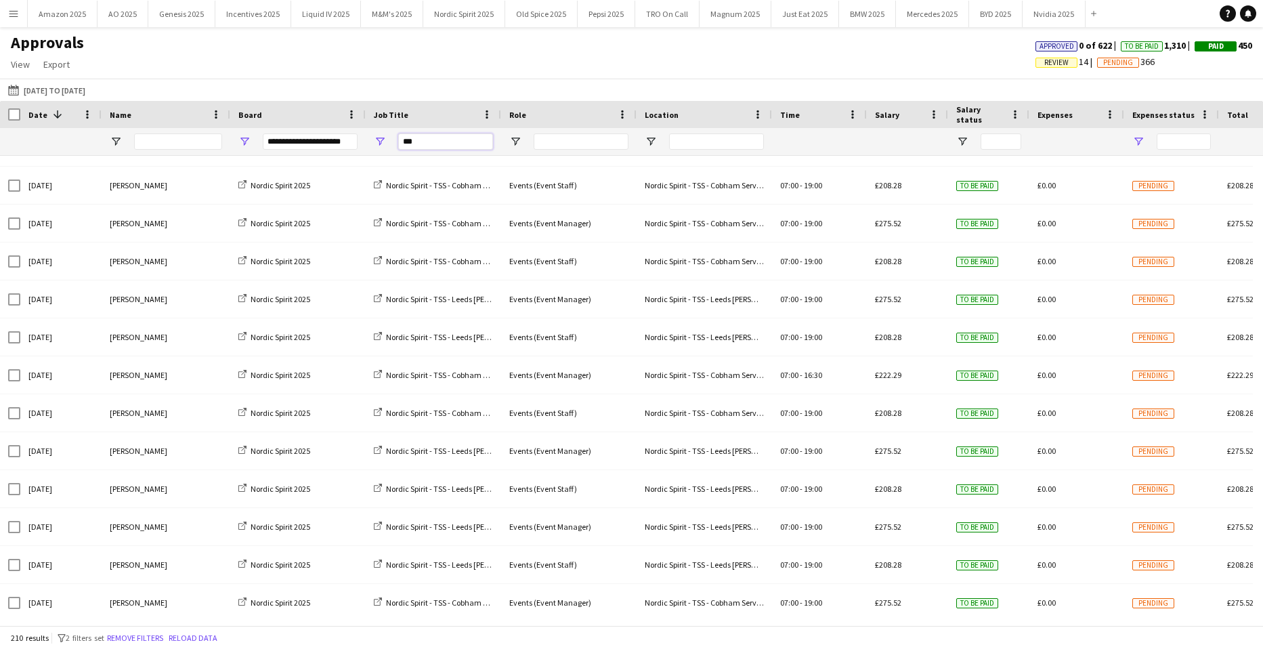
type input "***"
click at [1134, 140] on span "Open Filter Menu" at bounding box center [1138, 141] width 12 height 12
type input "***"
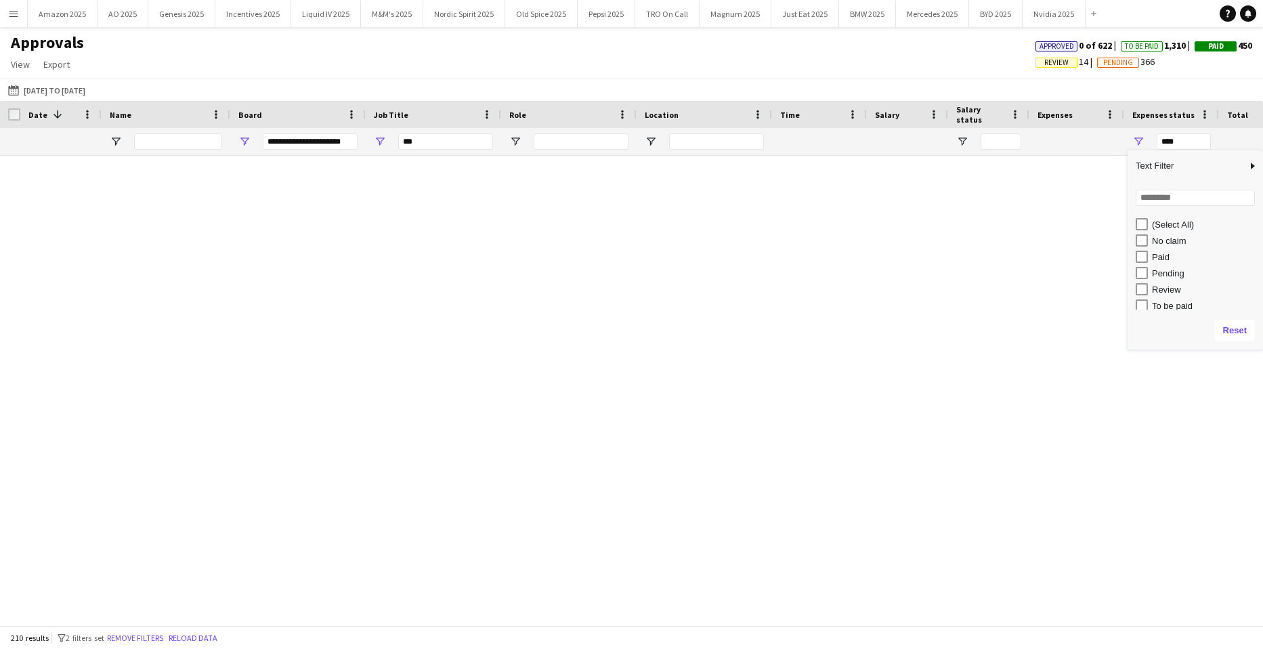
type input "***"
type input "**********"
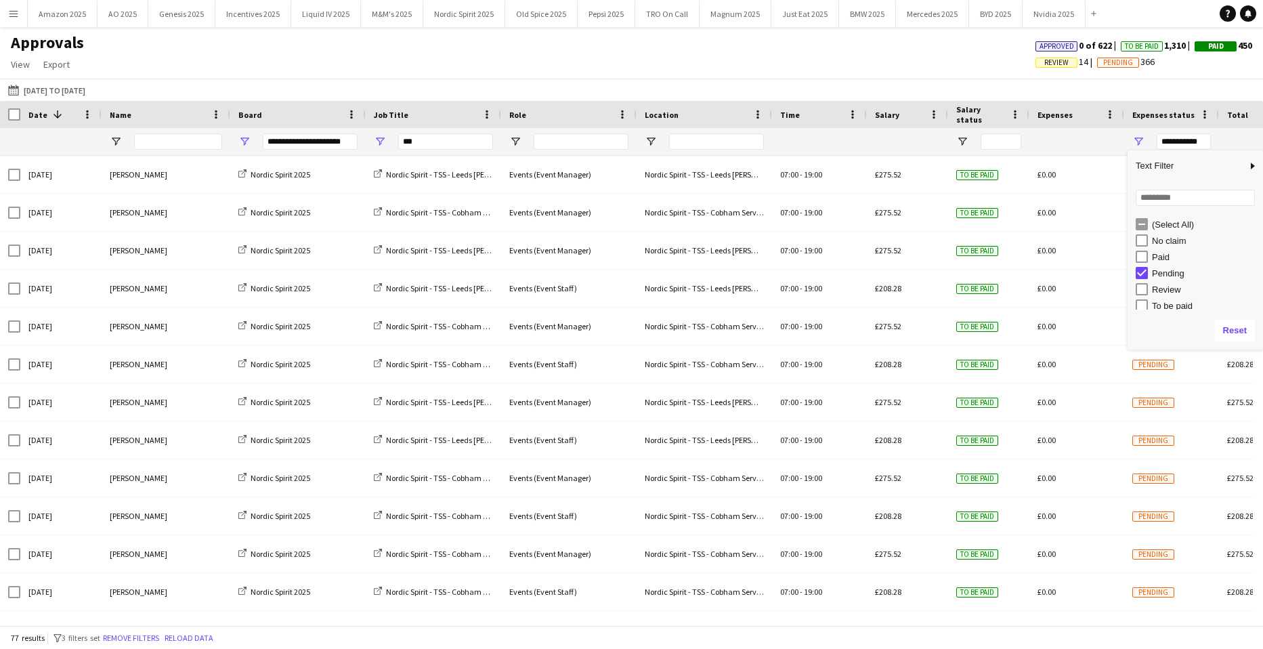
click at [905, 66] on div "Approvals View Customise view Customise filters Reset Filters Reset View Reset …" at bounding box center [631, 56] width 1263 height 46
click at [116, 142] on span "Open Filter Menu" at bounding box center [116, 141] width 12 height 12
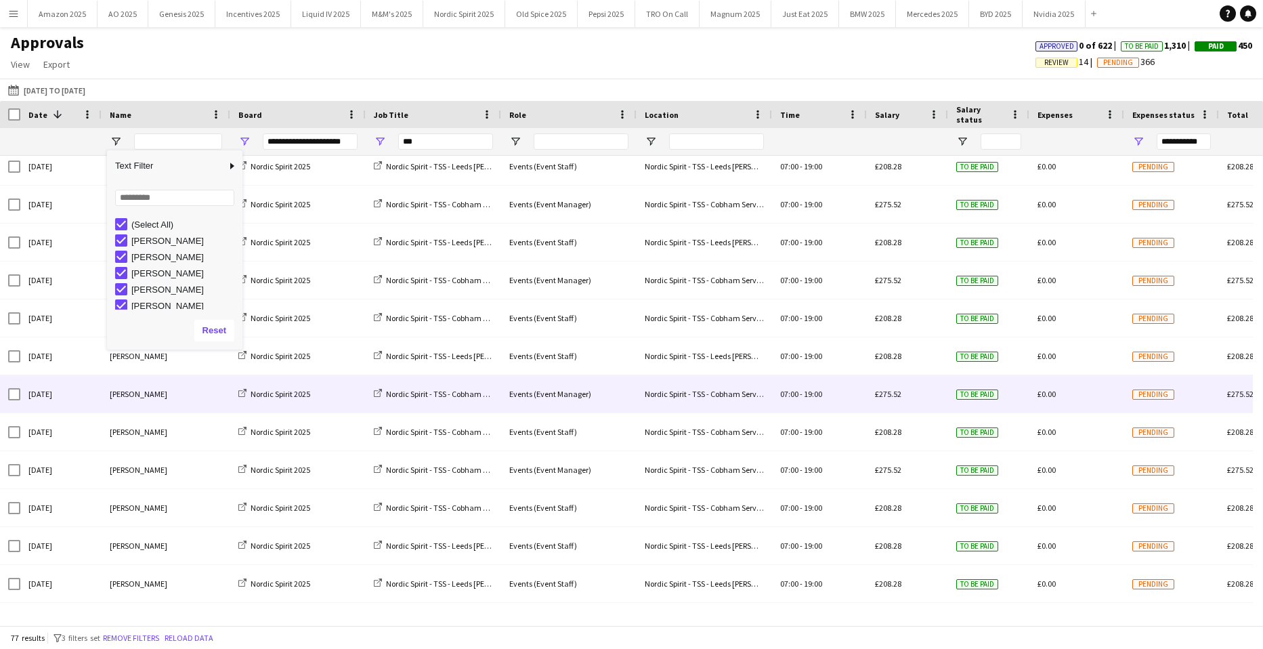
scroll to position [1306, 0]
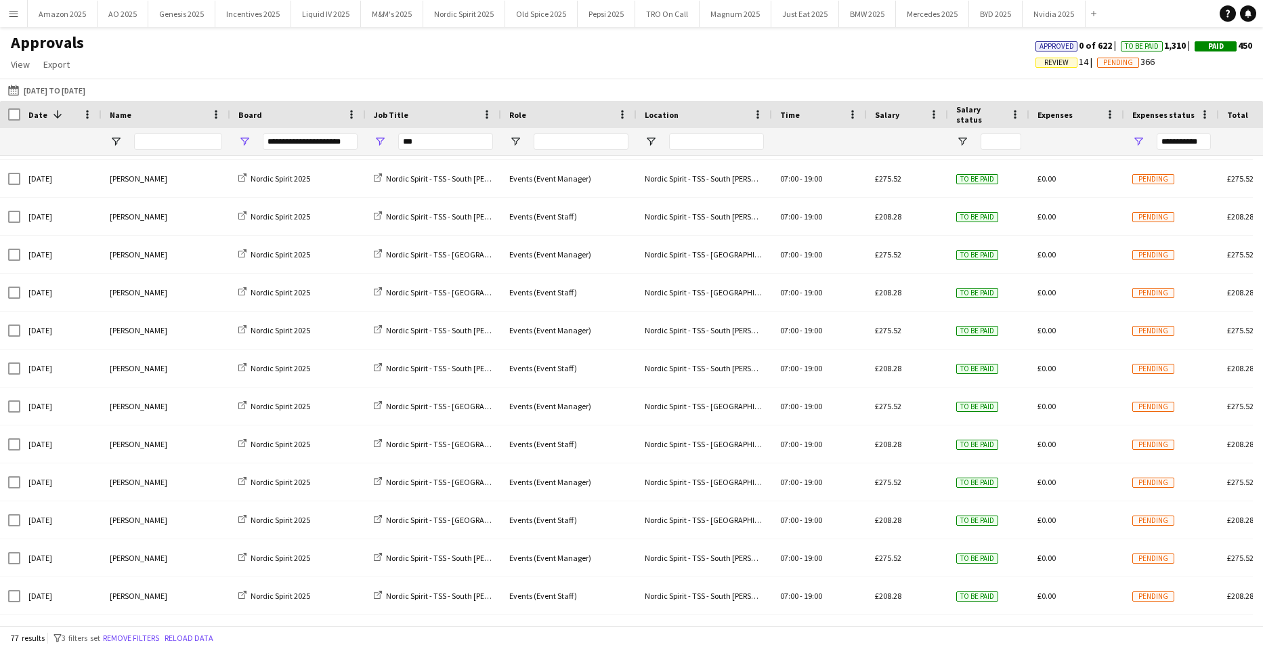
click at [263, 64] on div "Approvals View Customise view Customise filters Reset Filters Reset View Reset …" at bounding box center [631, 56] width 1263 height 46
click at [65, 68] on span "Export" at bounding box center [56, 64] width 26 height 12
click at [95, 94] on span "Export as XLSX" at bounding box center [78, 93] width 59 height 12
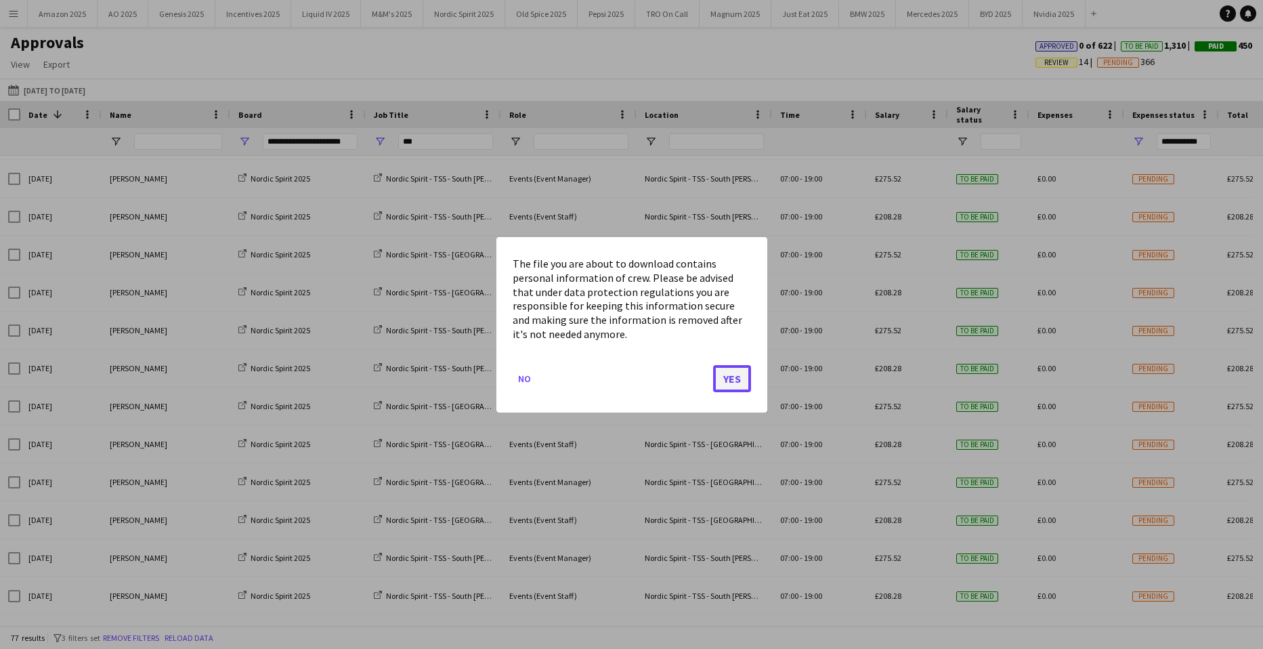
click at [734, 377] on button "Yes" at bounding box center [732, 377] width 38 height 27
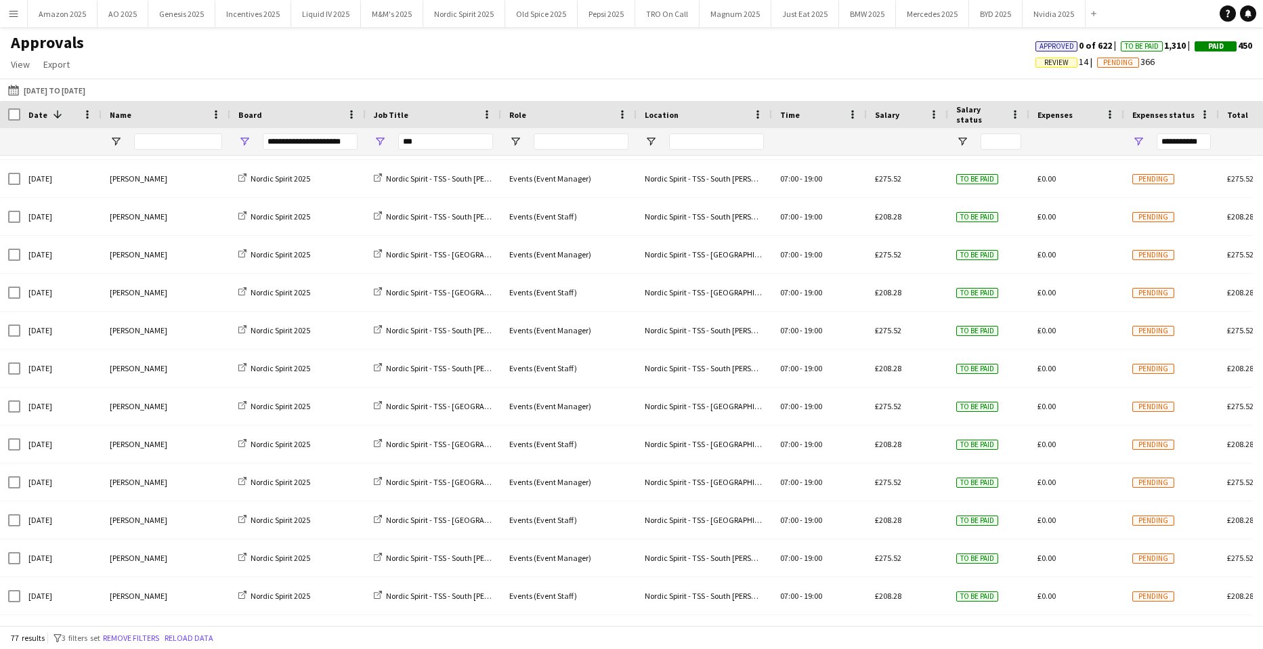
click at [712, 47] on div "Approvals View Customise view Customise filters Reset Filters Reset View Reset …" at bounding box center [631, 56] width 1263 height 46
click at [1149, 137] on div "**********" at bounding box center [1171, 141] width 95 height 27
click at [1138, 141] on span "Open Filter Menu" at bounding box center [1138, 141] width 12 height 12
click at [1146, 220] on div "(Select All)" at bounding box center [1199, 224] width 127 height 16
click at [836, 55] on div "Approvals View Customise view Customise filters Reset Filters Reset View Reset …" at bounding box center [631, 56] width 1263 height 46
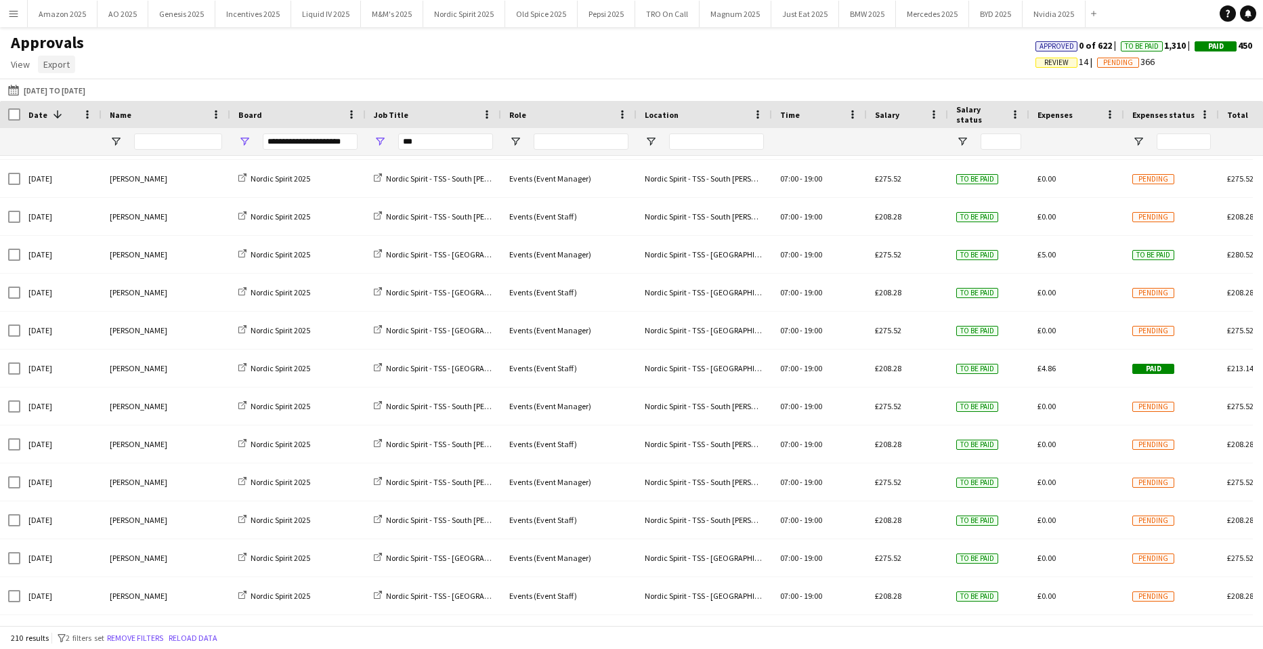
click at [61, 62] on span "Export" at bounding box center [56, 64] width 26 height 12
click at [77, 123] on span "Export as CSV" at bounding box center [77, 122] width 56 height 12
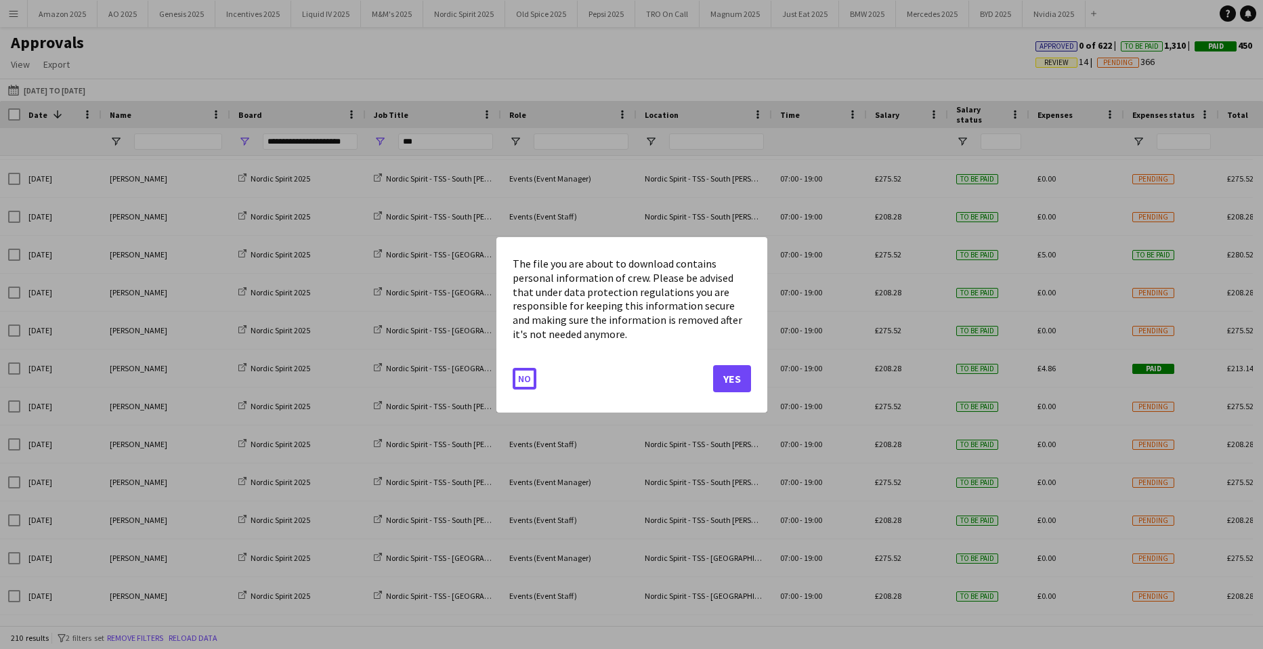
click at [527, 378] on button "No" at bounding box center [525, 378] width 24 height 22
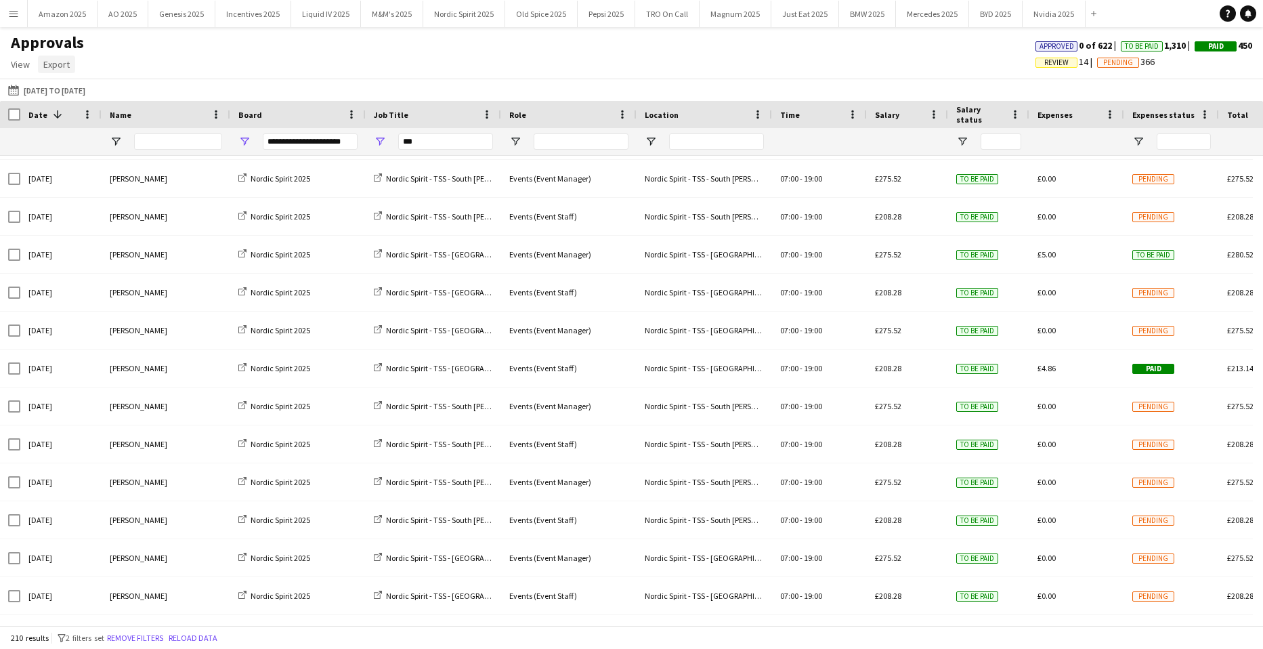
click at [67, 68] on span "Export" at bounding box center [56, 64] width 26 height 12
drag, startPoint x: 67, startPoint y: 68, endPoint x: 74, endPoint y: 124, distance: 56.7
click at [74, 124] on span "Export as CSV" at bounding box center [77, 122] width 56 height 12
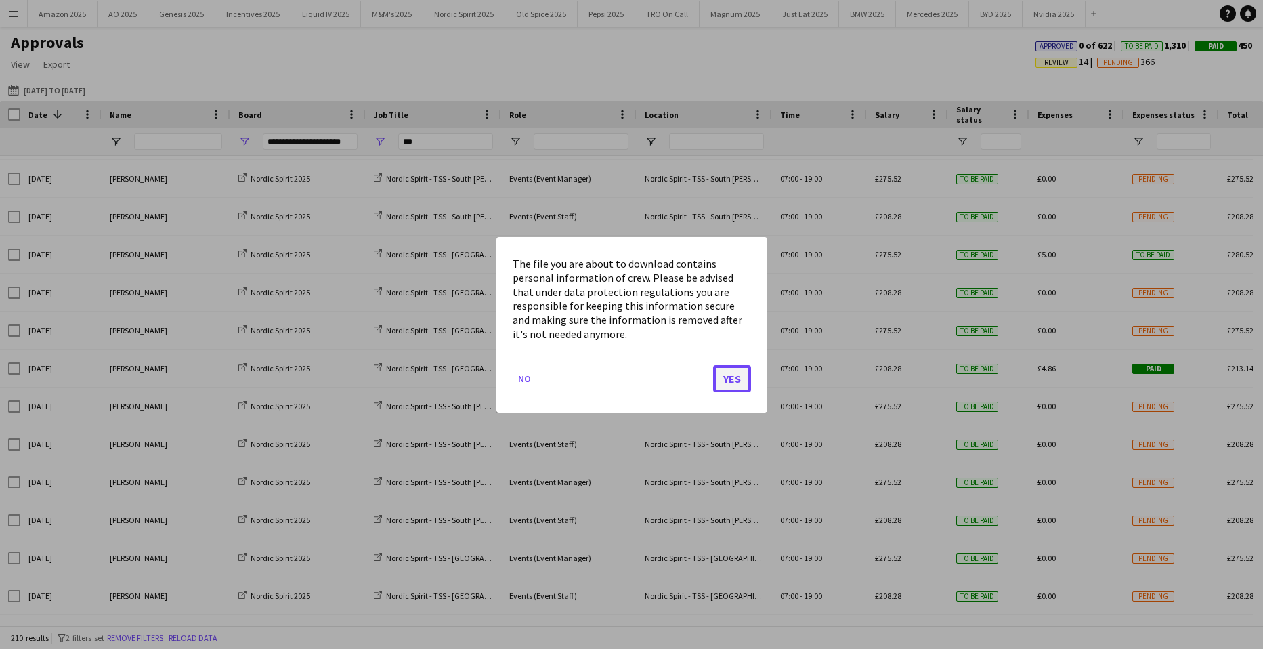
click at [732, 382] on button "Yes" at bounding box center [732, 377] width 38 height 27
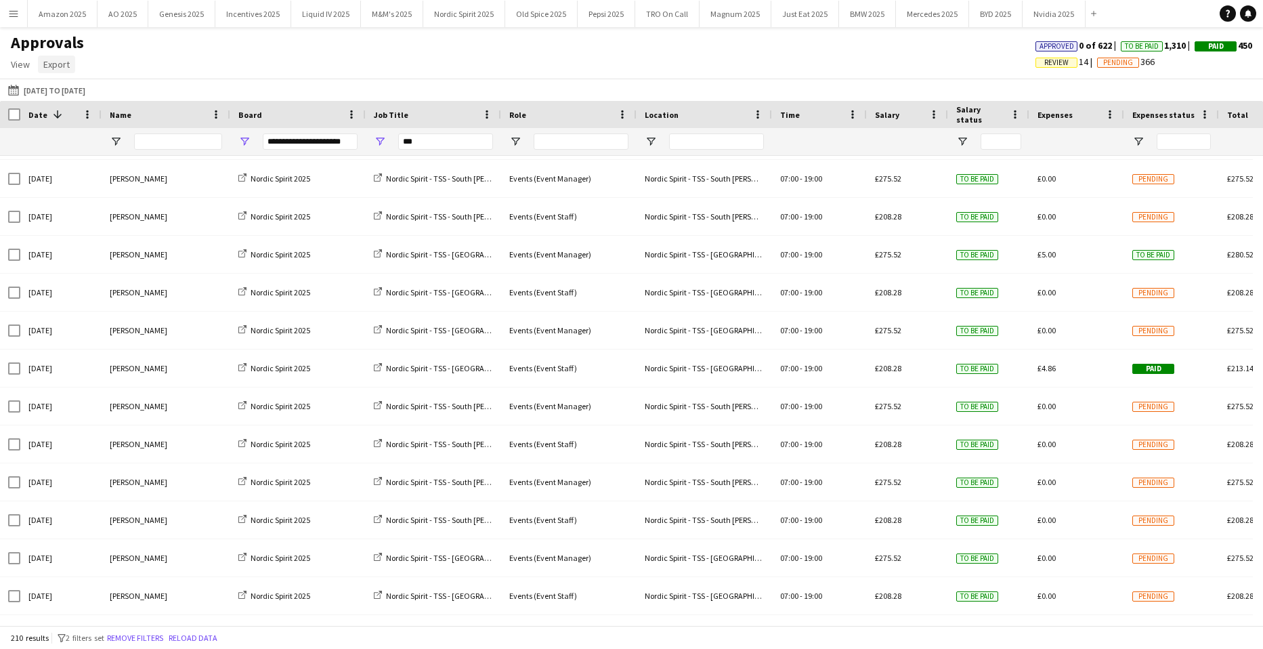
click at [65, 69] on span "Export" at bounding box center [56, 64] width 26 height 12
click at [72, 94] on span "Export as XLSX" at bounding box center [78, 93] width 59 height 12
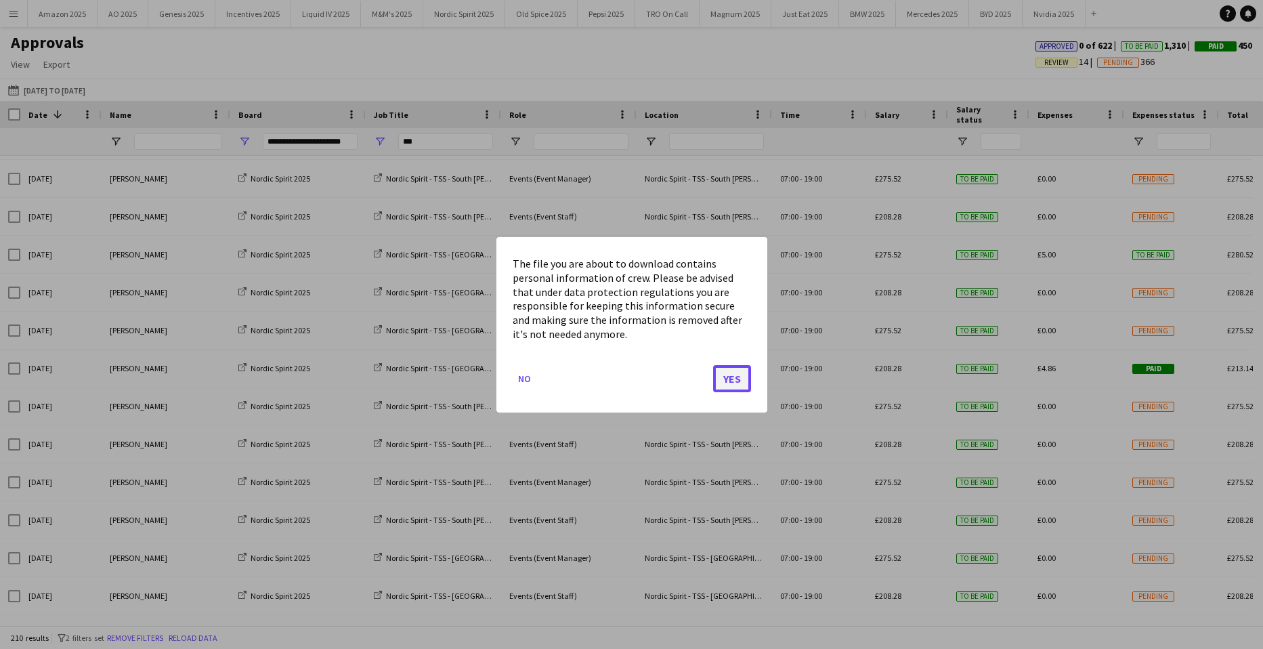
click at [725, 376] on button "Yes" at bounding box center [732, 377] width 38 height 27
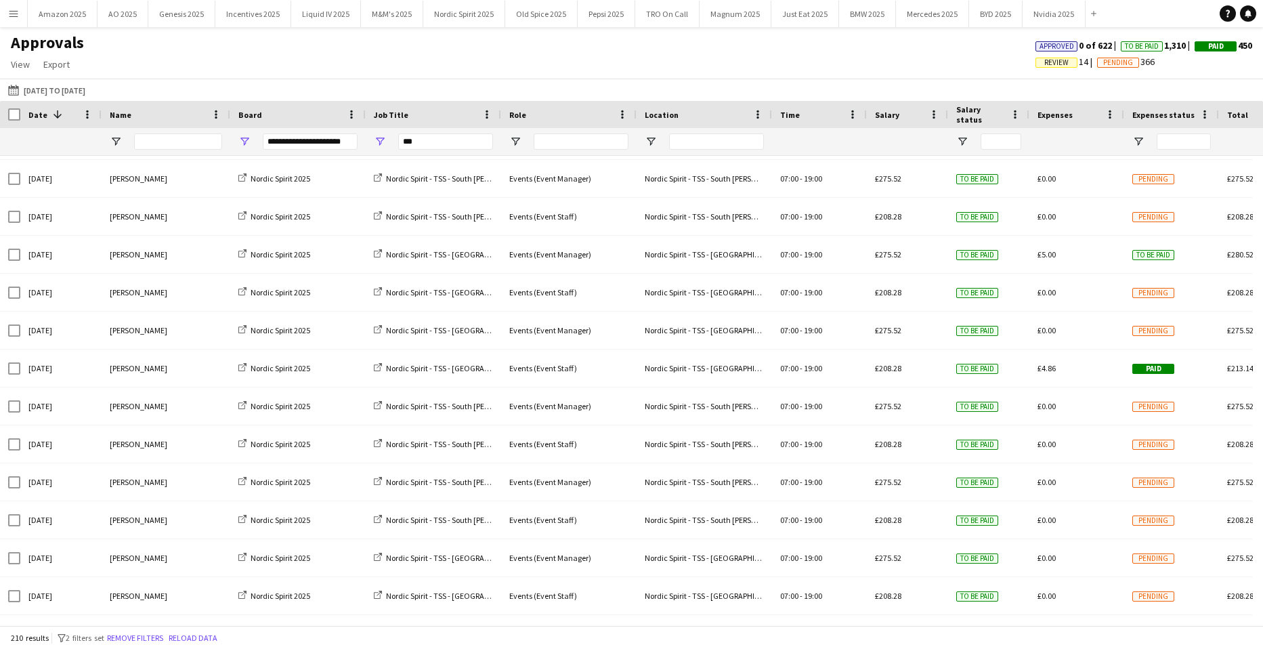
click at [1163, 81] on div "[DATE] to [DATE] [DATE] to [DATE] [DATE] This Week This Month [DATE] Last Week …" at bounding box center [631, 90] width 1263 height 22
click at [16, 22] on button "Menu" at bounding box center [13, 13] width 27 height 27
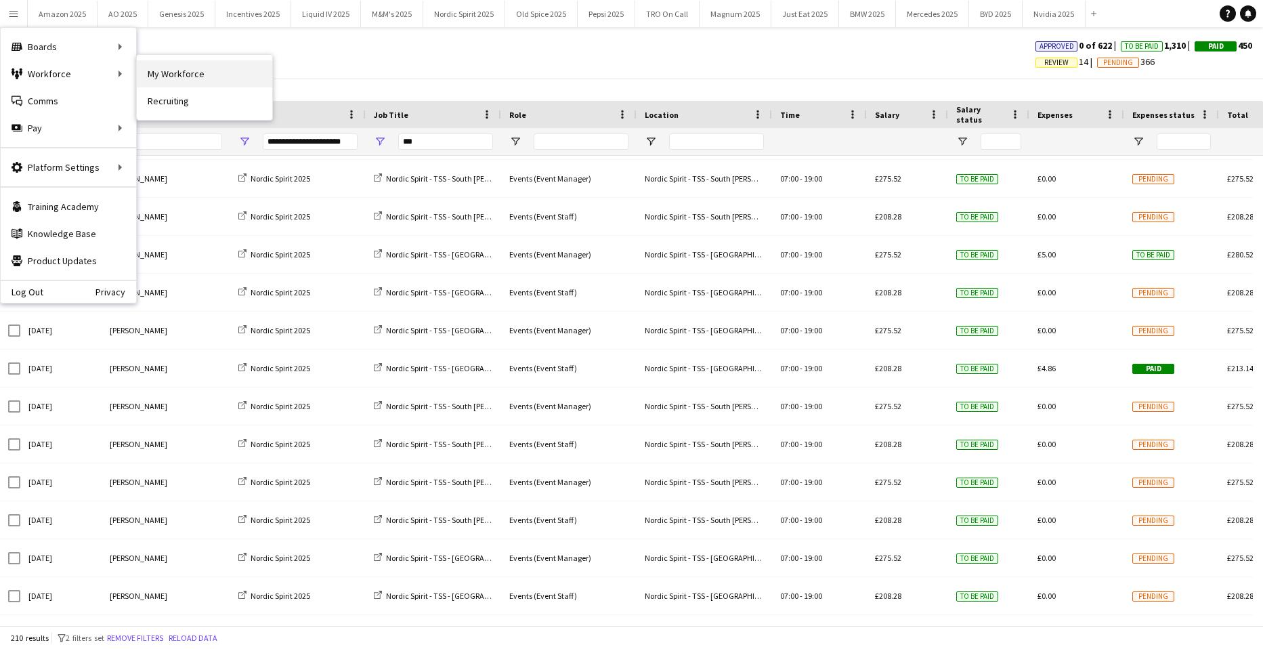
click at [211, 78] on link "My Workforce" at bounding box center [204, 73] width 135 height 27
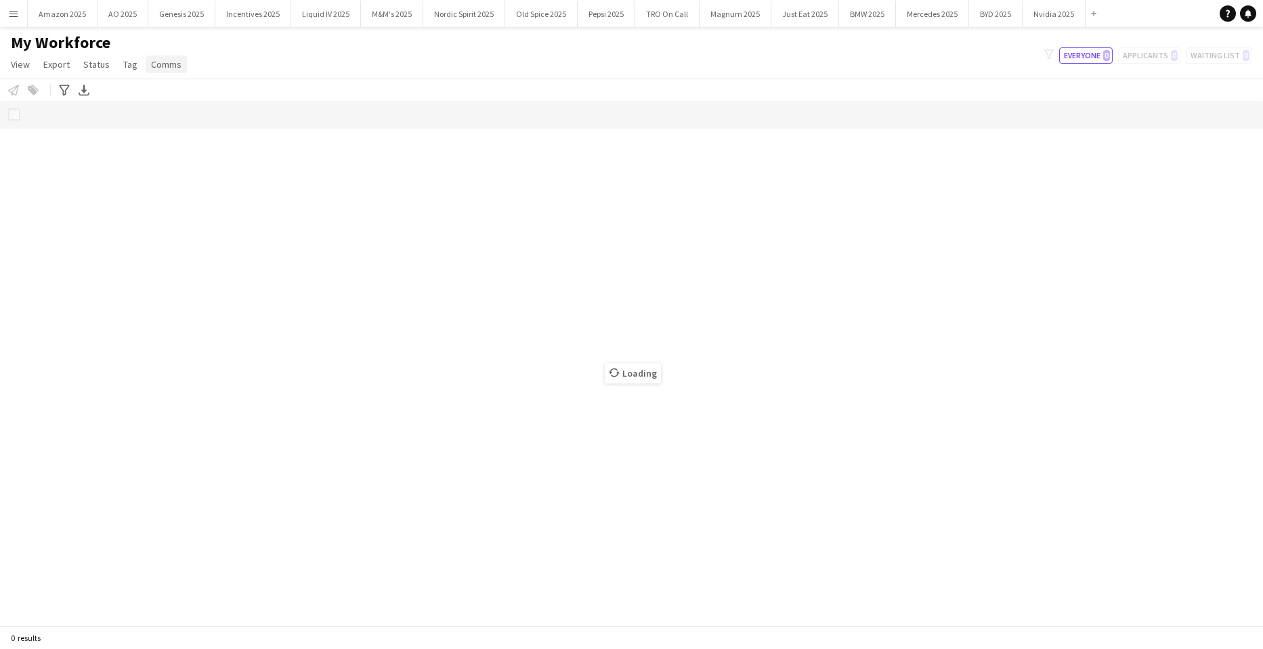
click at [157, 64] on span "Comms" at bounding box center [166, 64] width 30 height 12
click at [270, 64] on div "My Workforce View Views Default view Compliance Log New view Update view Delete…" at bounding box center [631, 56] width 1263 height 46
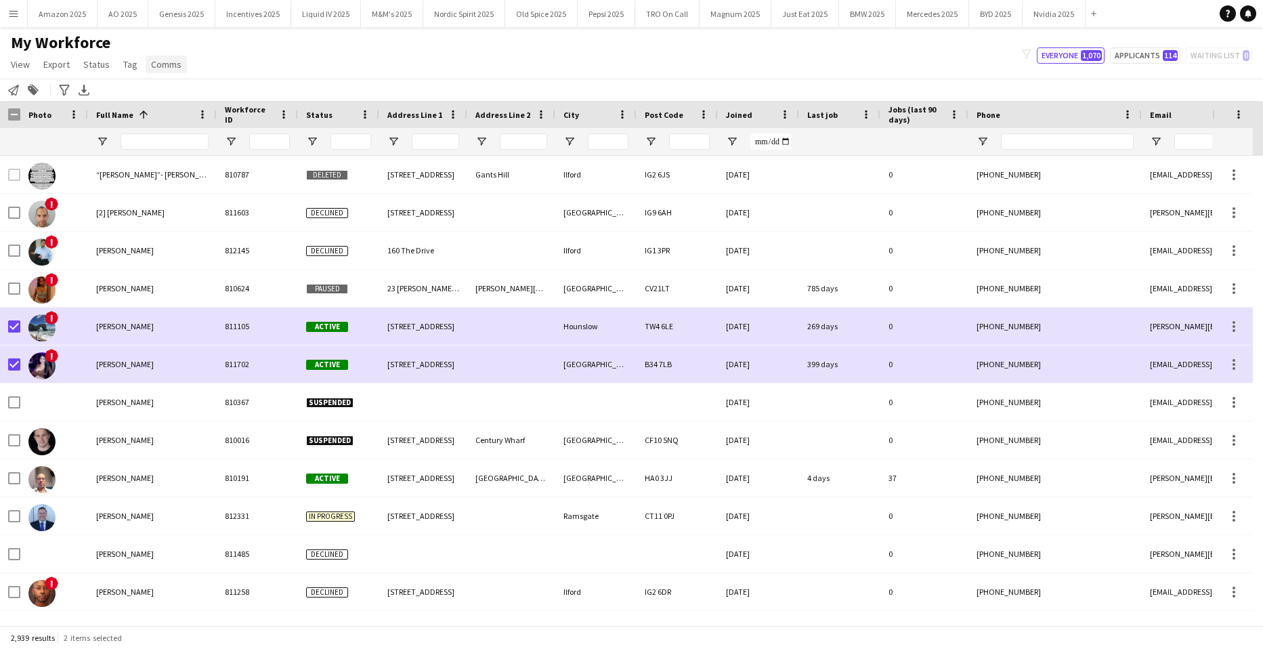
click at [164, 70] on link "Comms" at bounding box center [166, 65] width 41 height 18
click at [176, 91] on span "Send notification" at bounding box center [188, 93] width 69 height 12
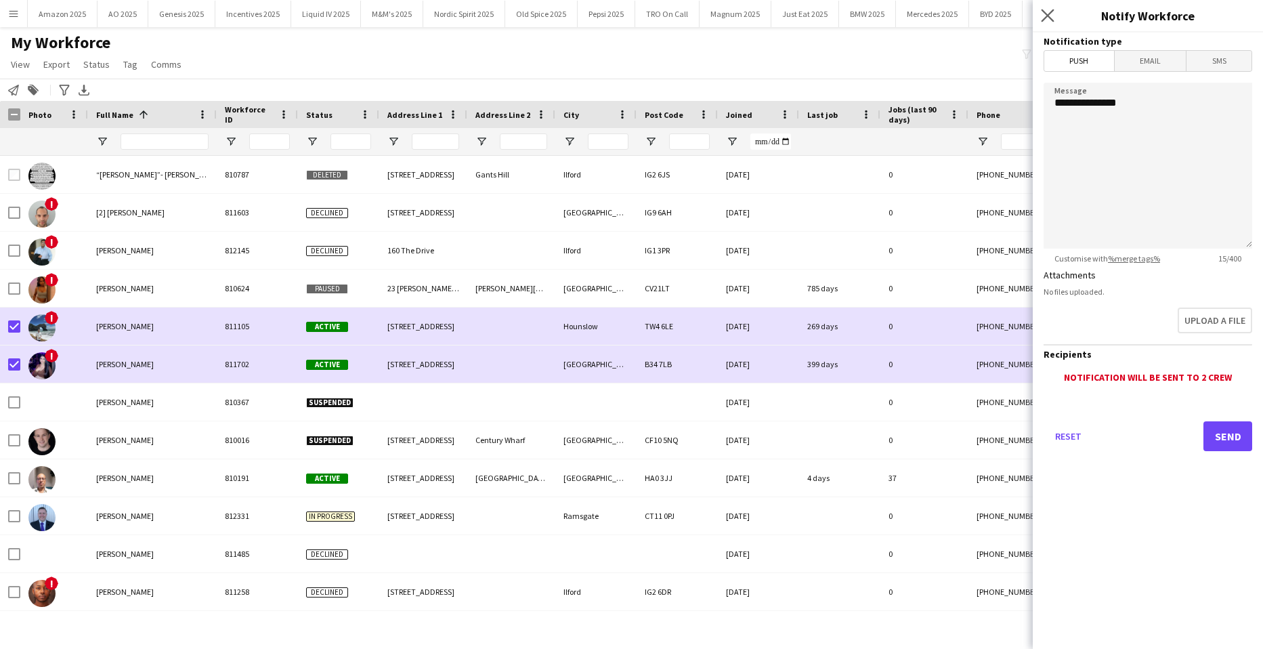
click at [1047, 23] on app-icon "Close pop-in" at bounding box center [1048, 16] width 20 height 20
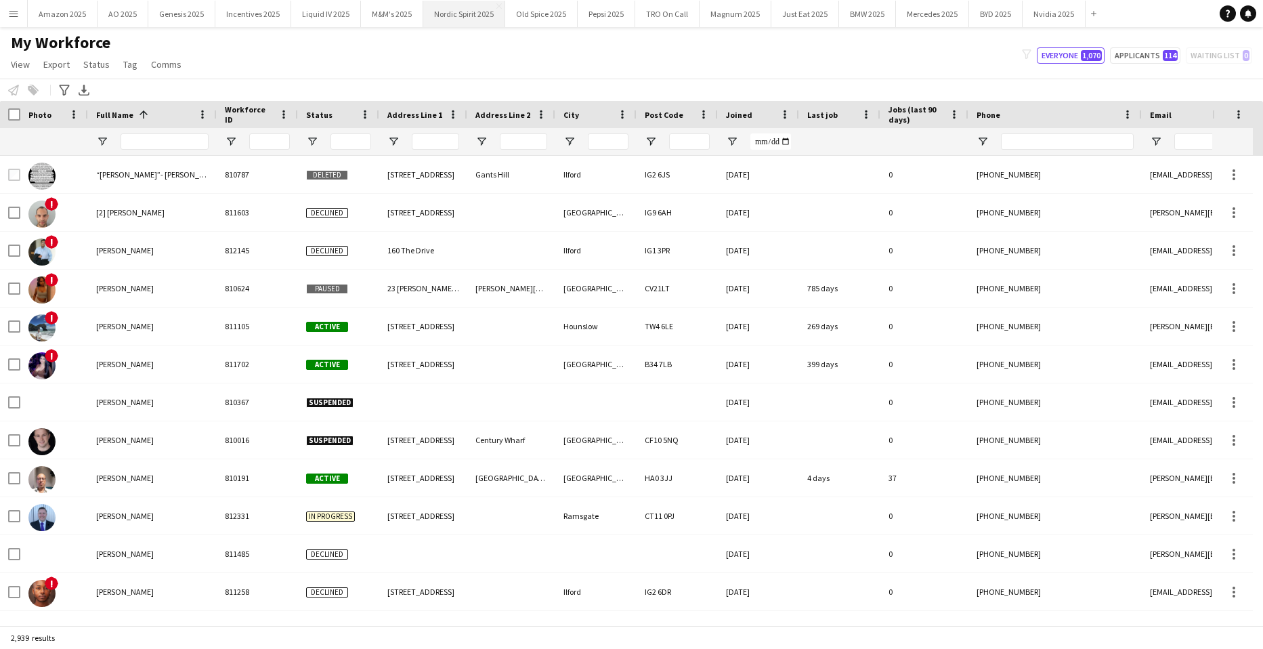
click at [469, 16] on button "Nordic Spirit 2025 Close" at bounding box center [464, 14] width 82 height 26
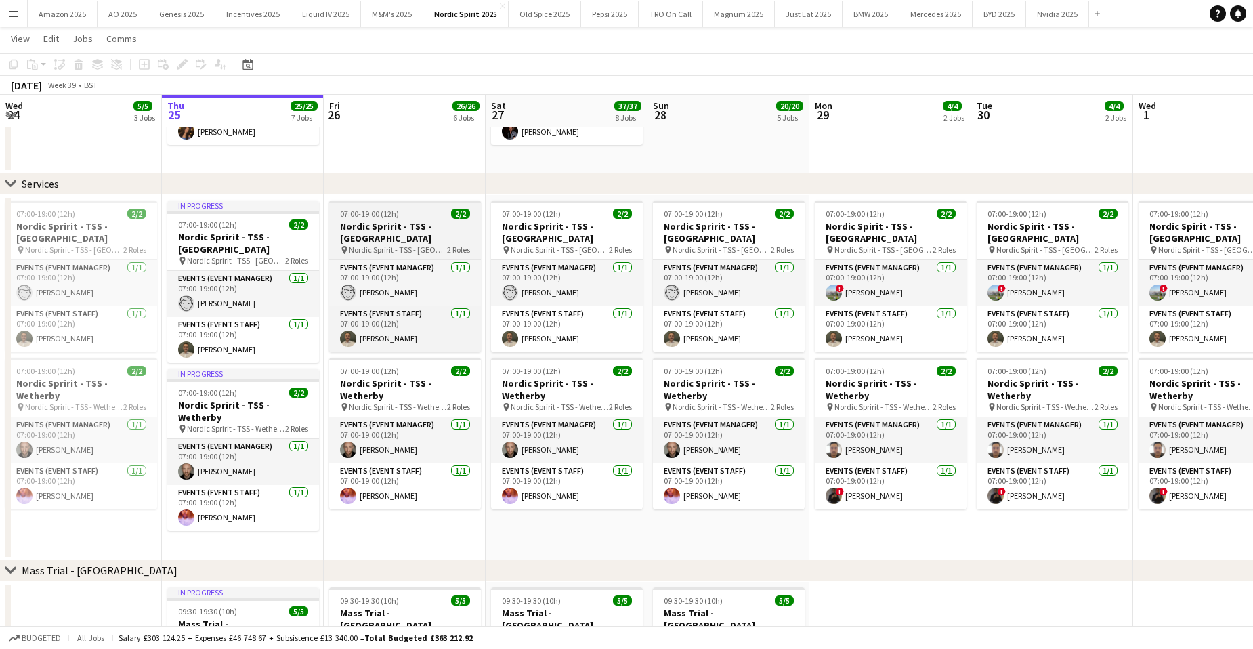
scroll to position [0, 324]
click at [418, 218] on div "07:00-19:00 (12h) 2/2" at bounding box center [404, 214] width 152 height 10
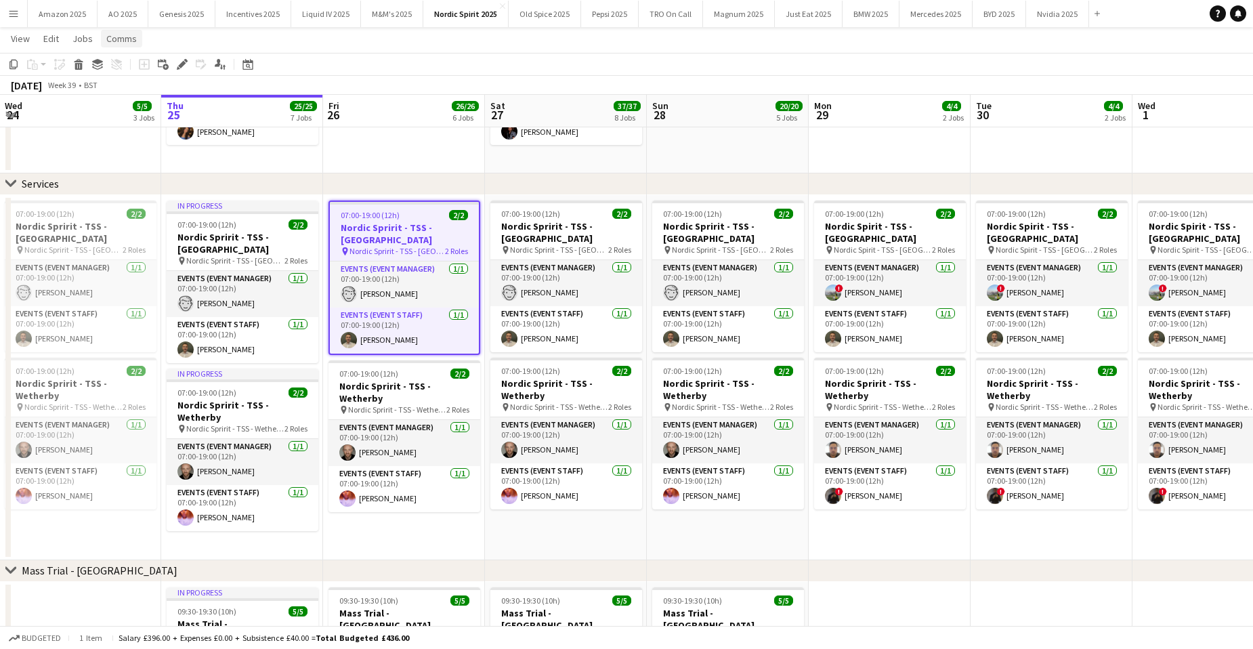
click at [125, 40] on span "Comms" at bounding box center [121, 39] width 30 height 12
click at [181, 93] on link "Create chat" at bounding box center [156, 96] width 112 height 28
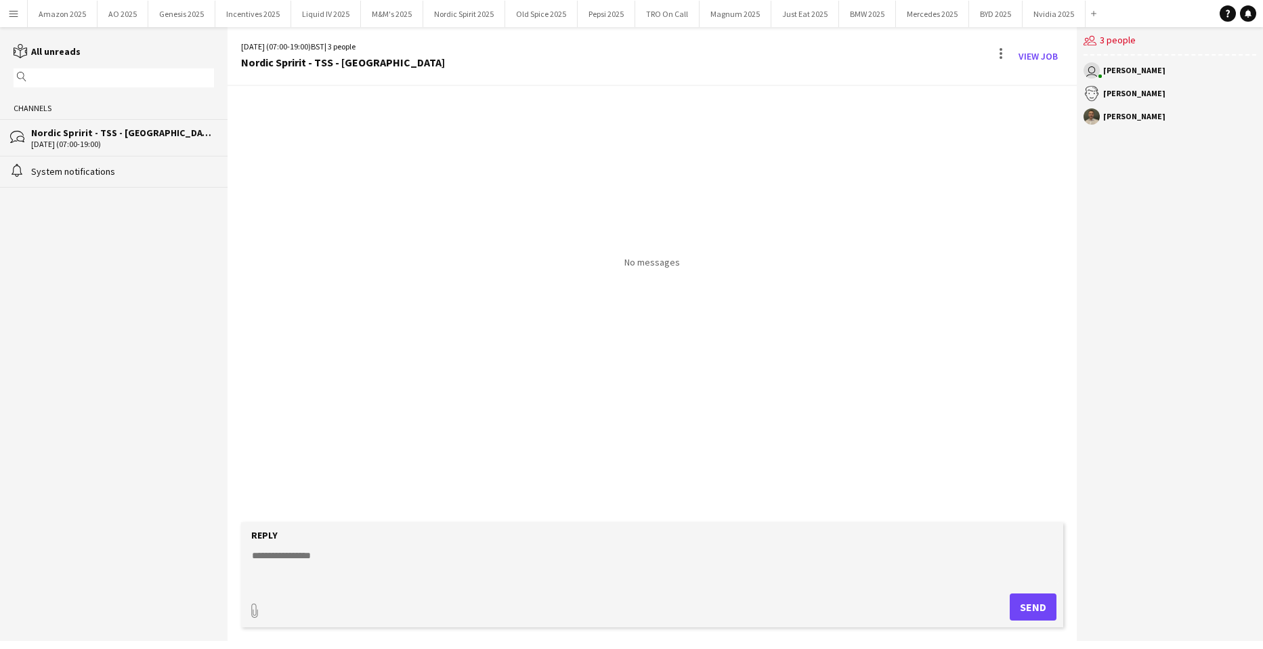
drag, startPoint x: 100, startPoint y: 137, endPoint x: 448, endPoint y: 175, distance: 350.1
click at [448, 175] on div "No messages" at bounding box center [652, 177] width 849 height 182
click at [995, 46] on div at bounding box center [1001, 56] width 16 height 22
click at [1016, 81] on span "Delete" at bounding box center [1029, 83] width 31 height 12
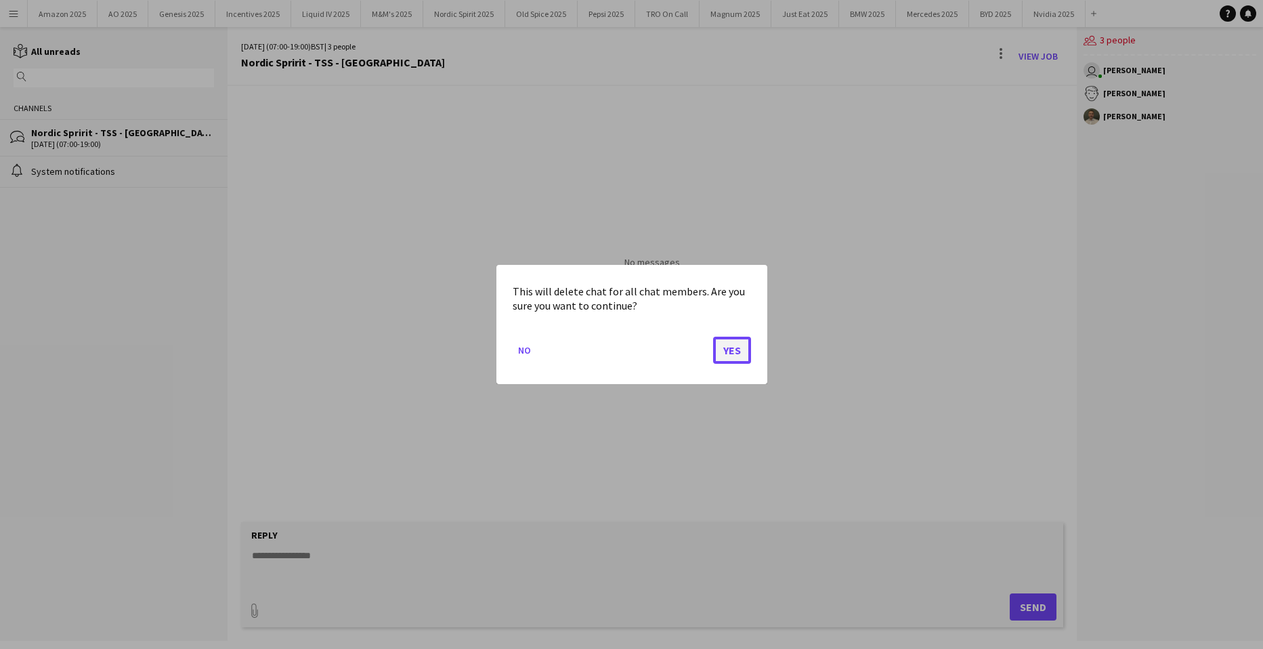
click at [735, 360] on button "Yes" at bounding box center [732, 350] width 38 height 27
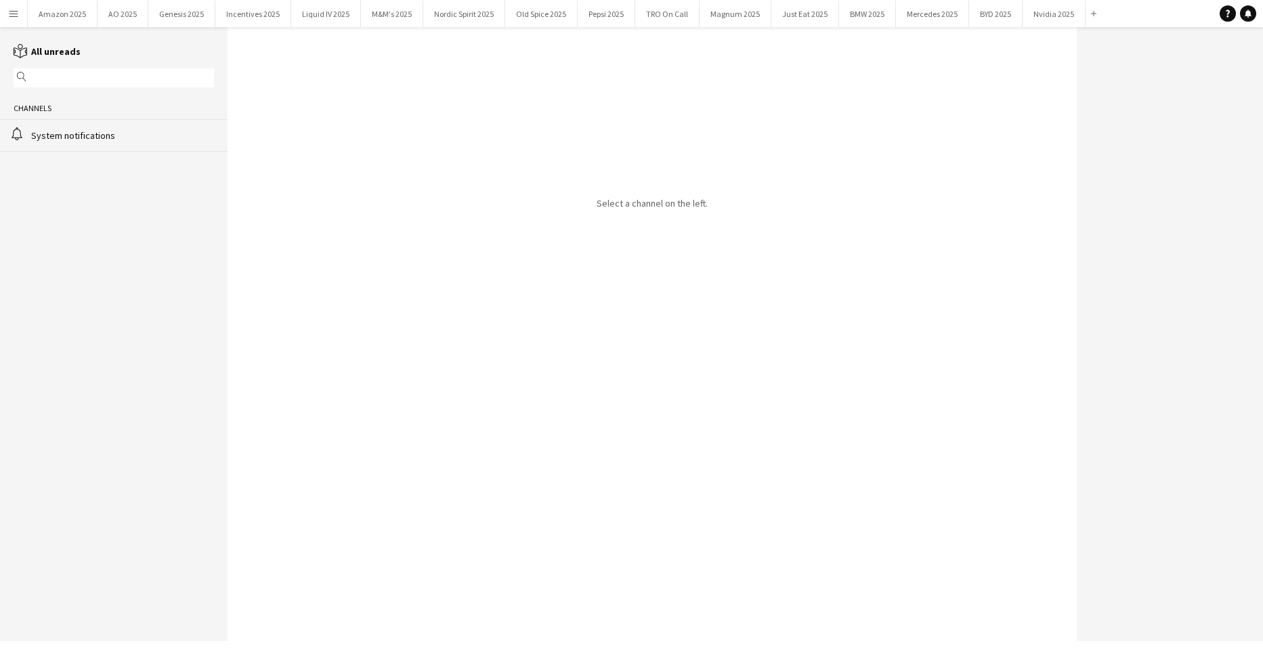
click at [14, 22] on button "Menu" at bounding box center [13, 13] width 27 height 27
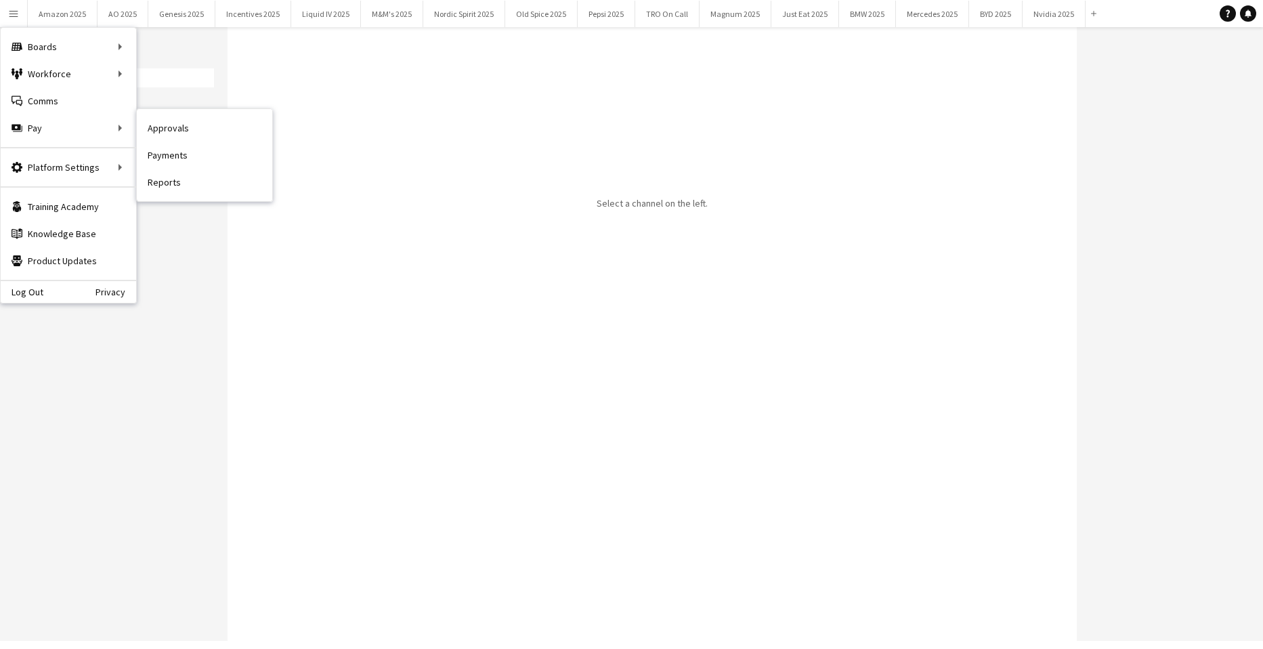
drag, startPoint x: 162, startPoint y: 135, endPoint x: 1260, endPoint y: 405, distance: 1131.1
click at [162, 135] on link "Approvals" at bounding box center [204, 127] width 135 height 27
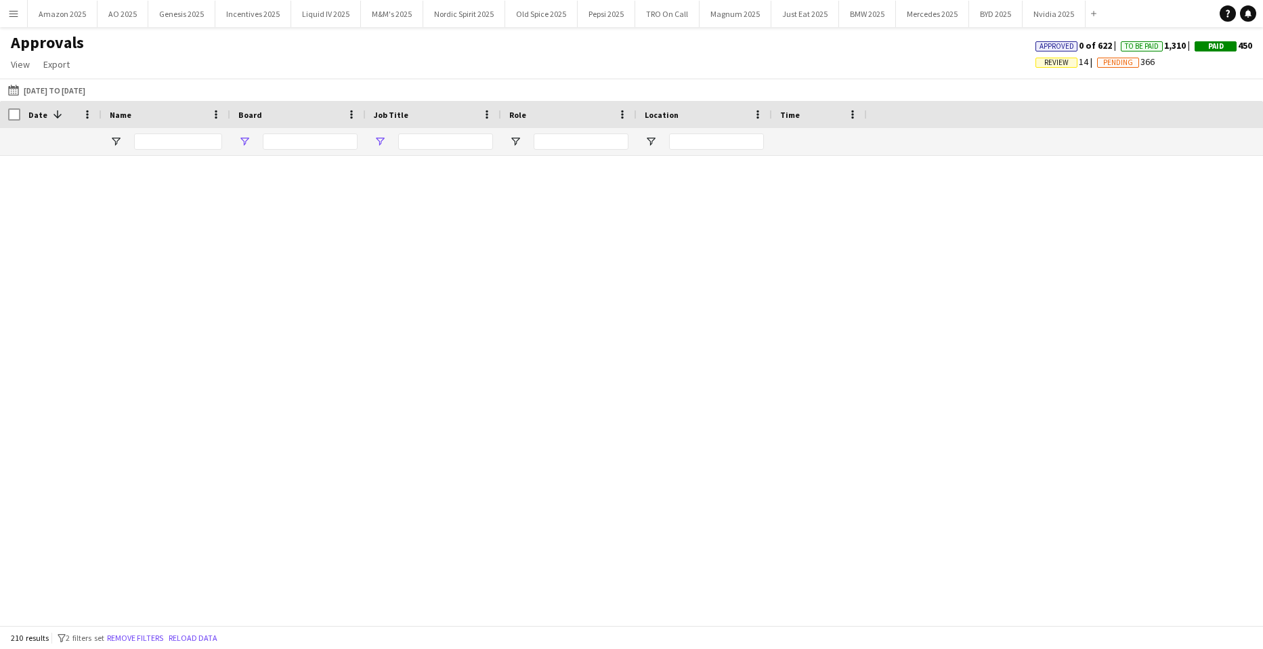
type input "**********"
type input "***"
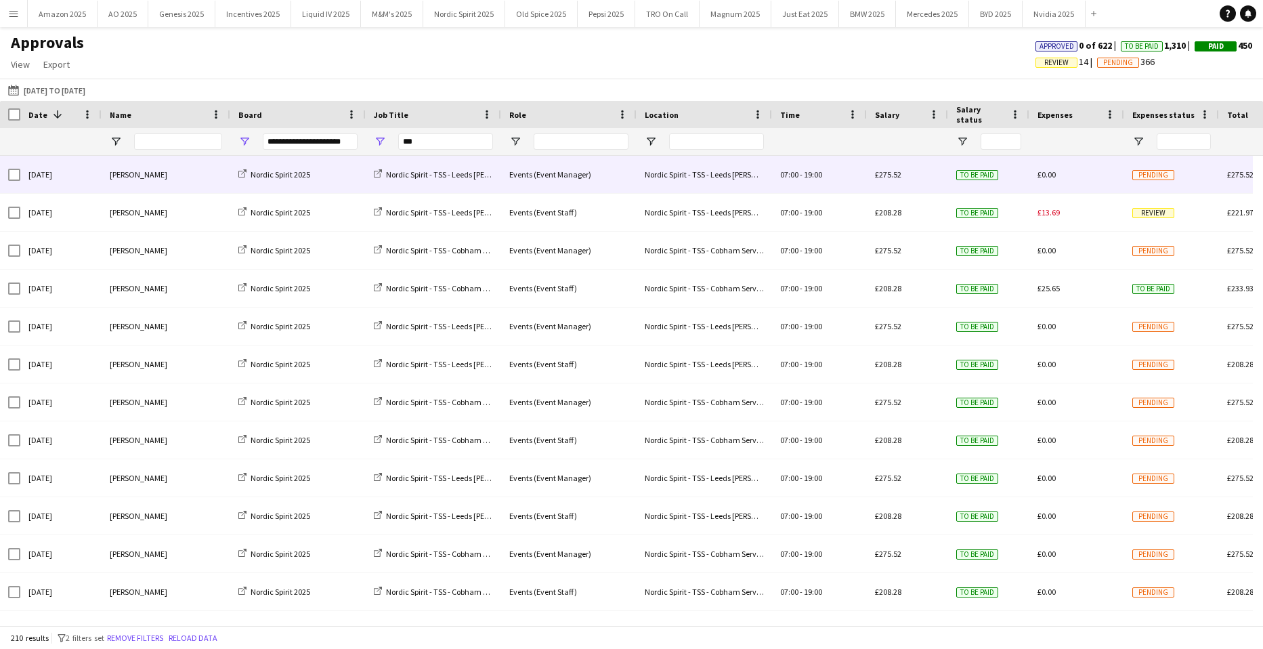
click at [120, 183] on div "[PERSON_NAME]" at bounding box center [166, 174] width 129 height 37
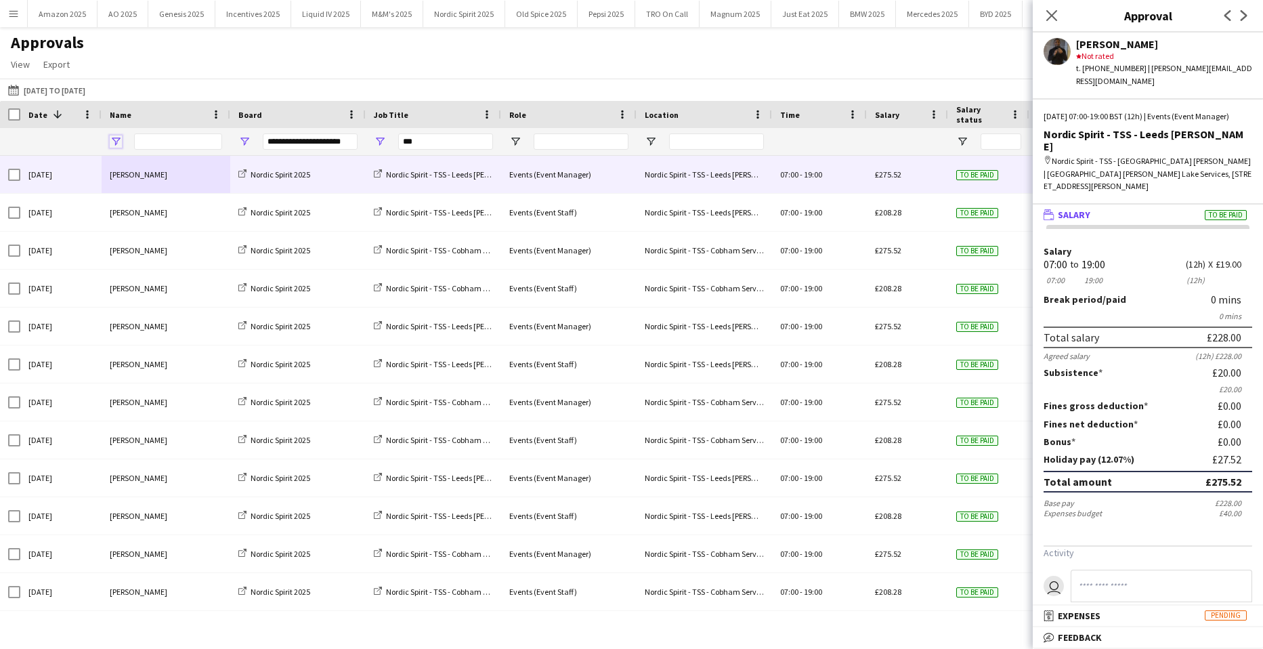
click at [116, 139] on span "Open Filter Menu" at bounding box center [116, 141] width 12 height 12
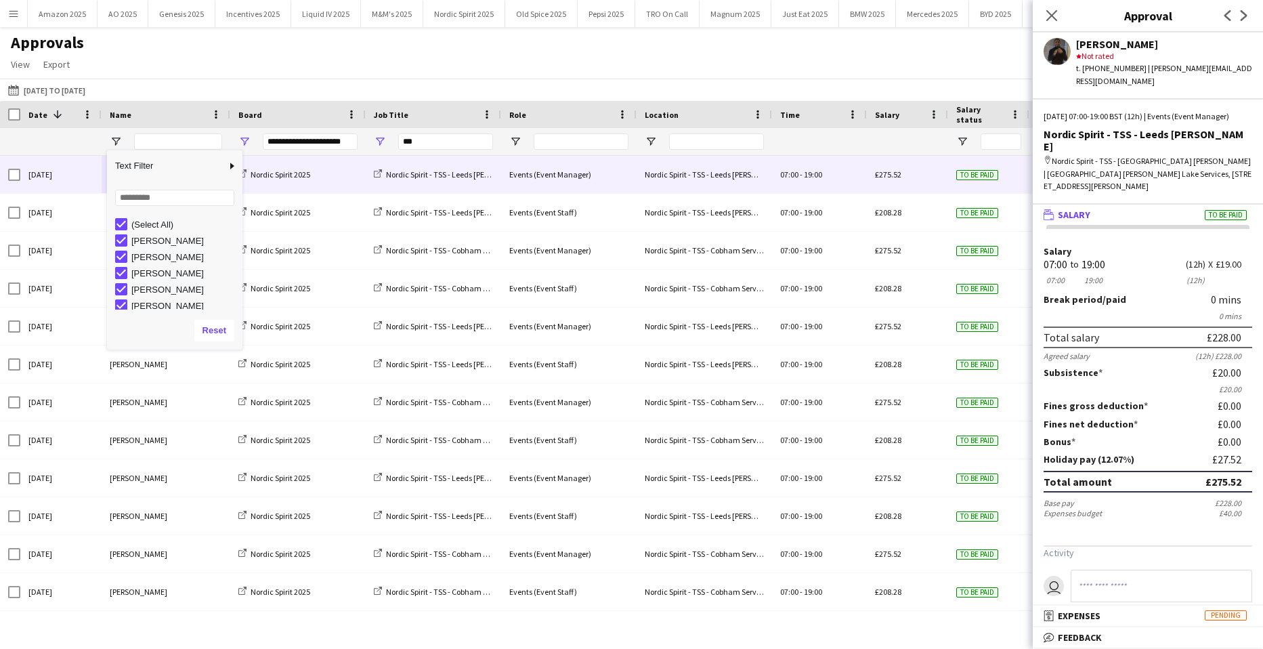
click at [181, 83] on div "[DATE] to [DATE] [DATE] to [DATE] [DATE] This Week This Month [DATE] Last Week …" at bounding box center [631, 90] width 1263 height 22
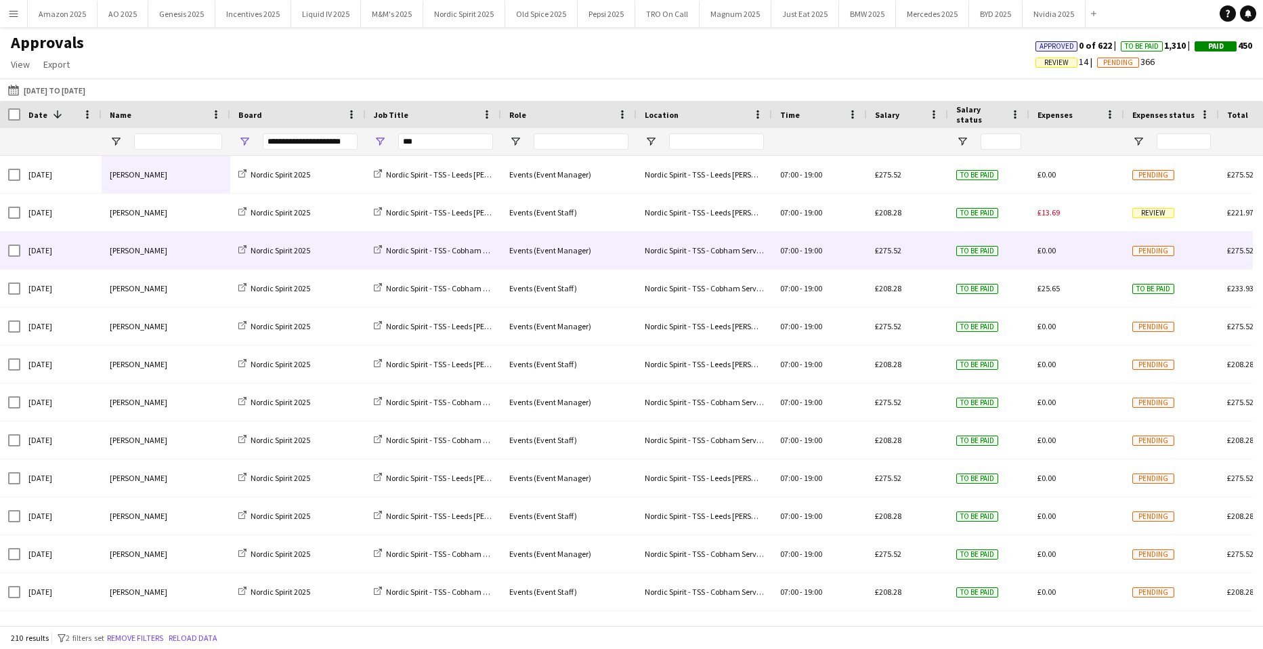
click at [154, 246] on div "[PERSON_NAME]" at bounding box center [166, 250] width 129 height 37
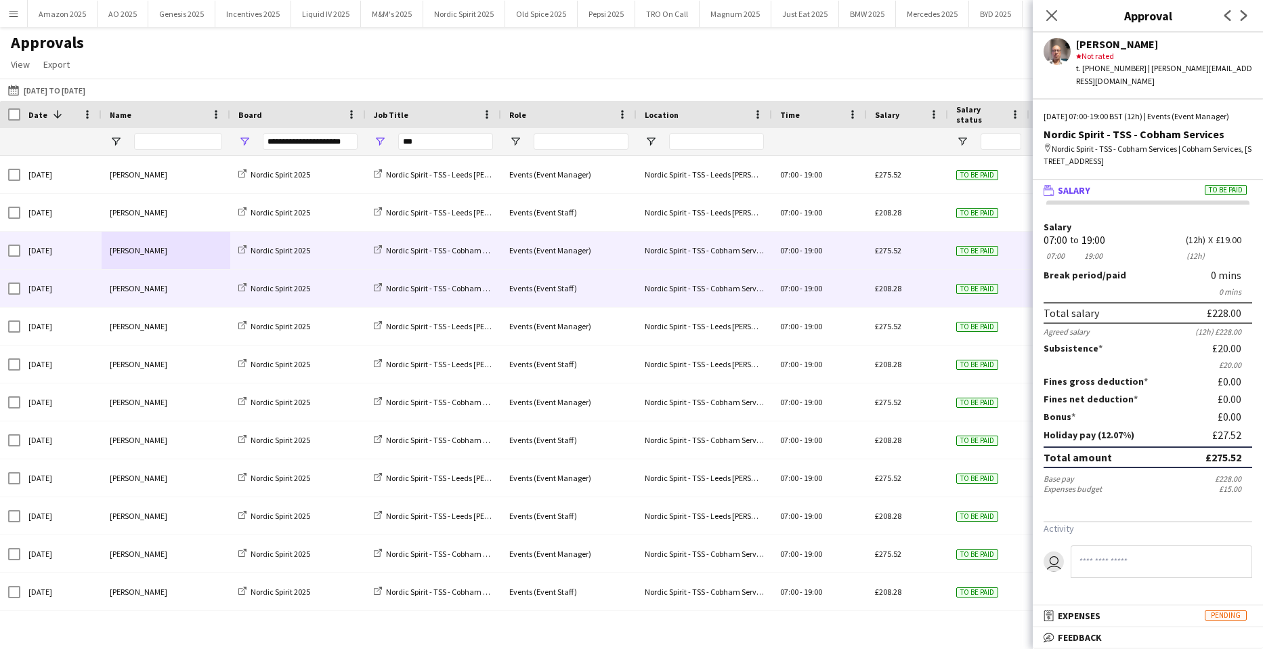
click at [133, 298] on div "[PERSON_NAME]" at bounding box center [166, 288] width 129 height 37
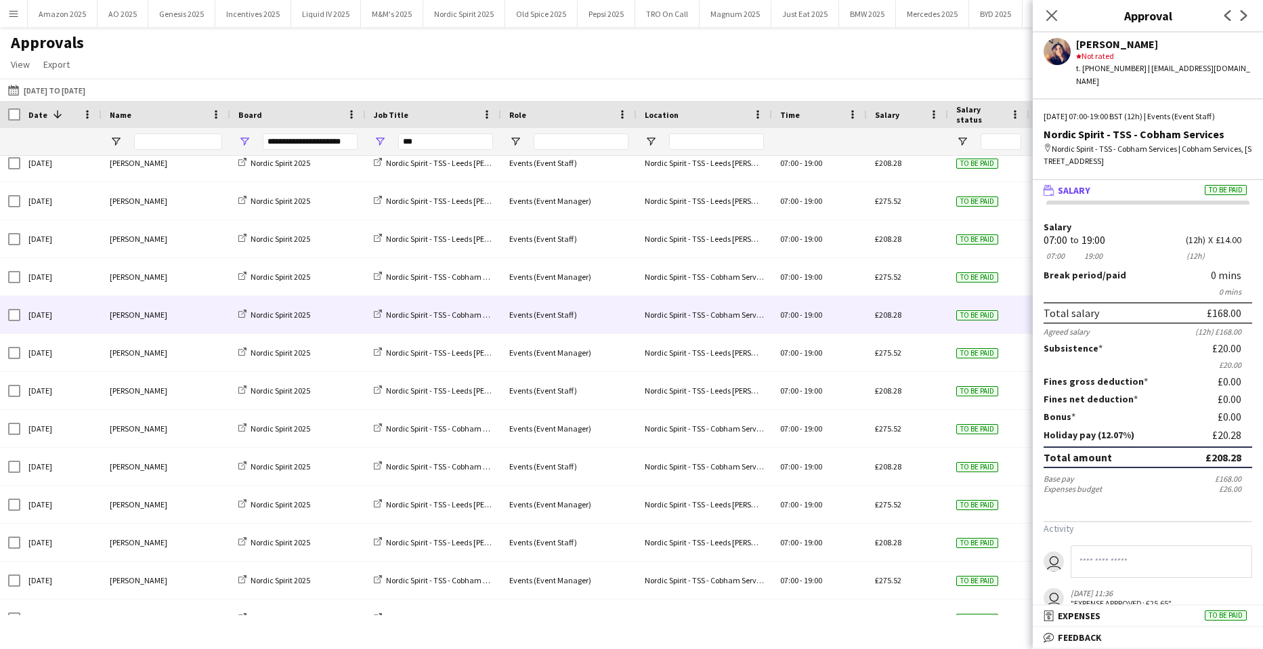
scroll to position [745, 0]
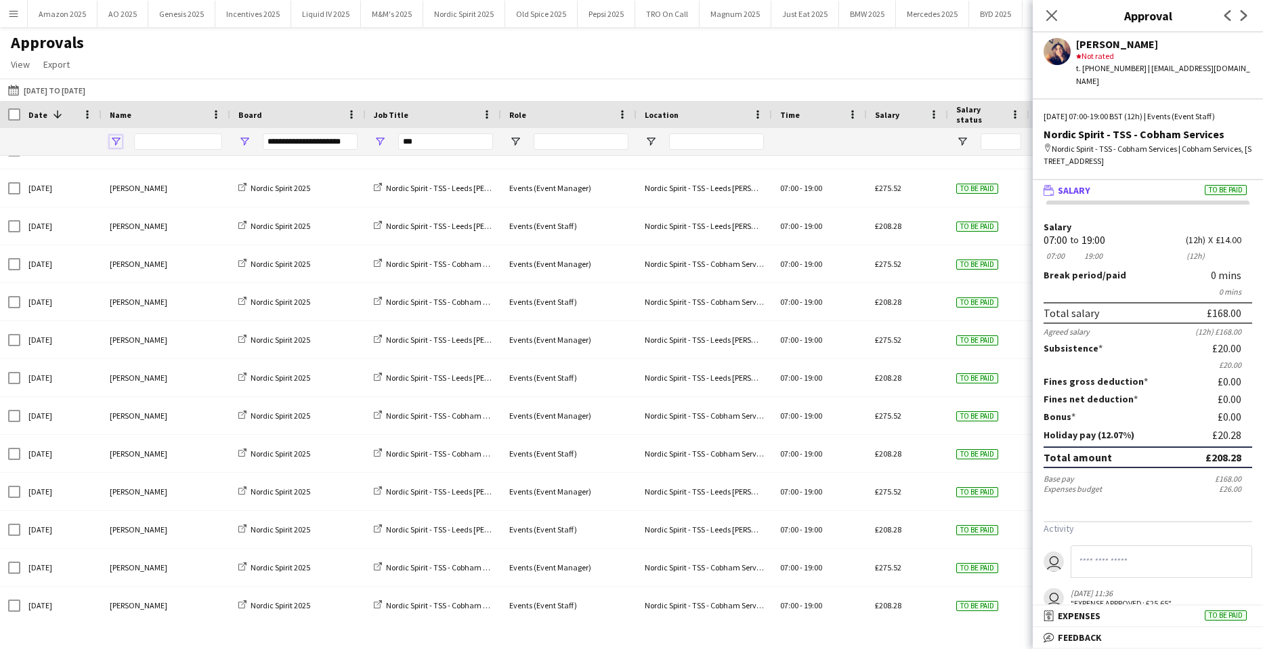
click at [118, 142] on span "Open Filter Menu" at bounding box center [116, 141] width 12 height 12
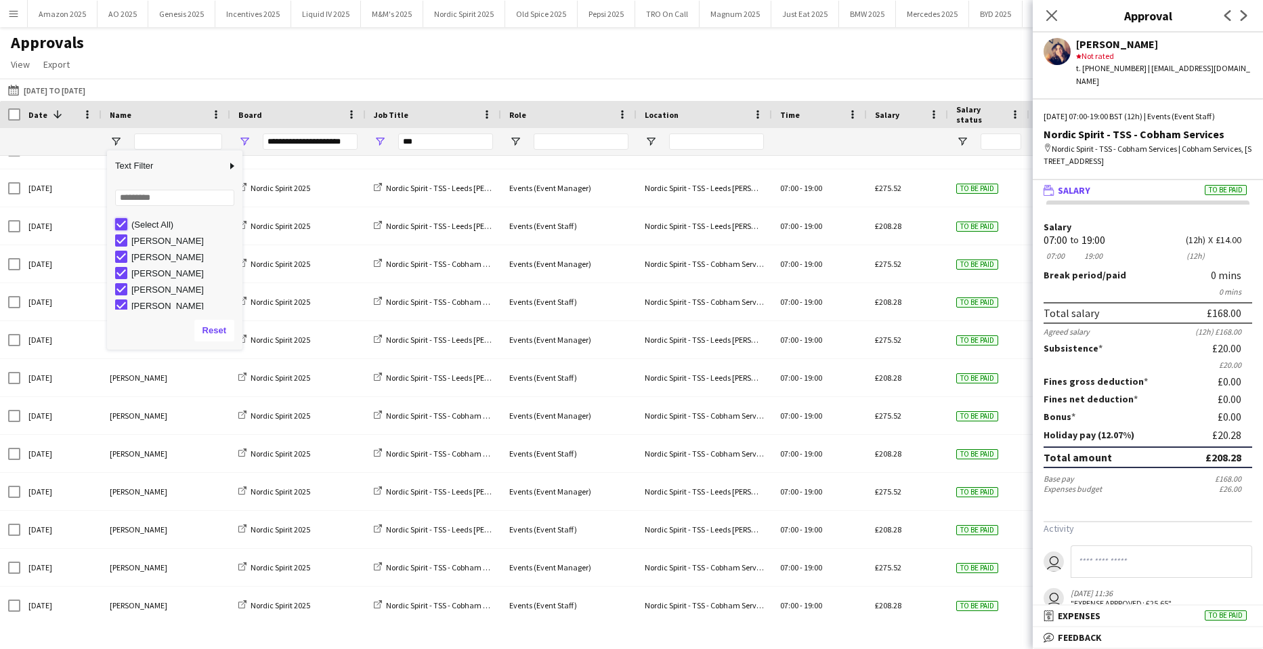
type input "***"
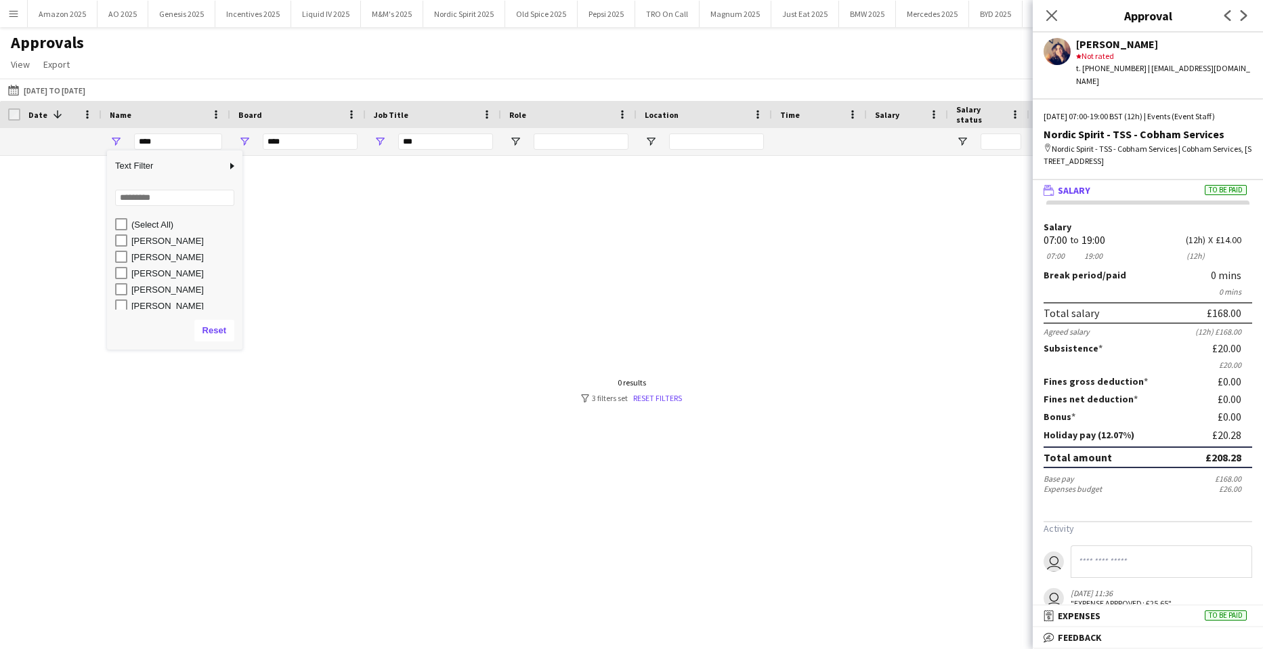
scroll to position [0, 0]
type input "**********"
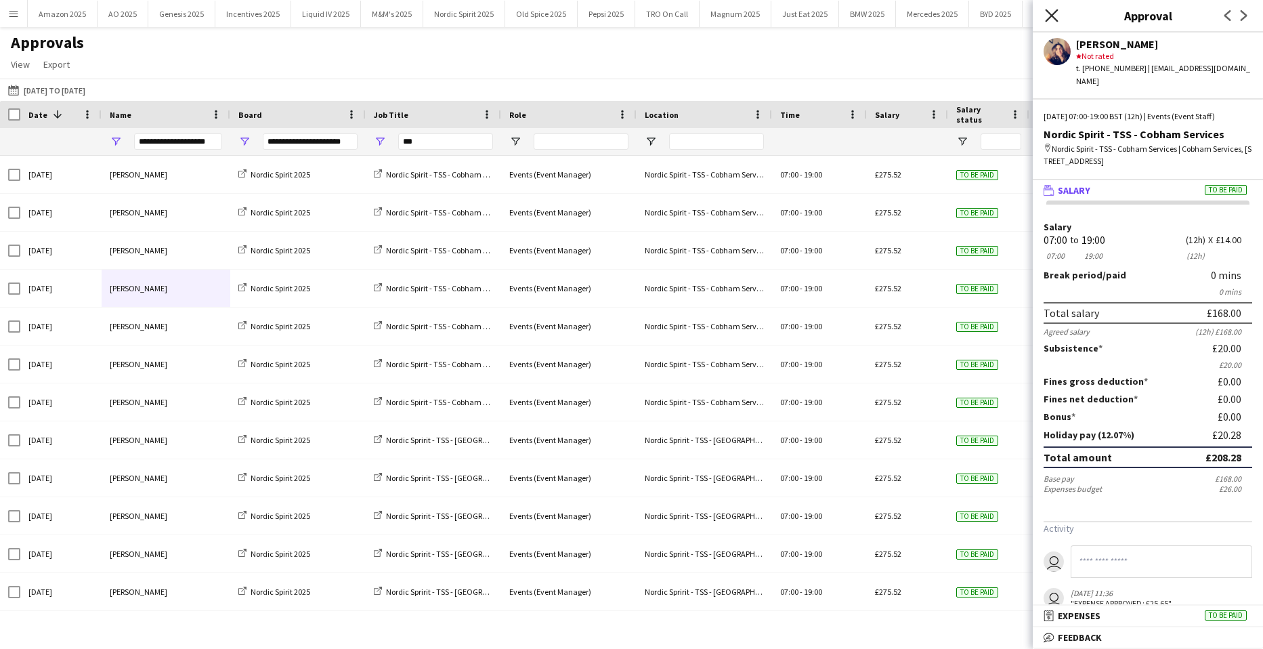
click at [1054, 13] on icon at bounding box center [1051, 15] width 13 height 13
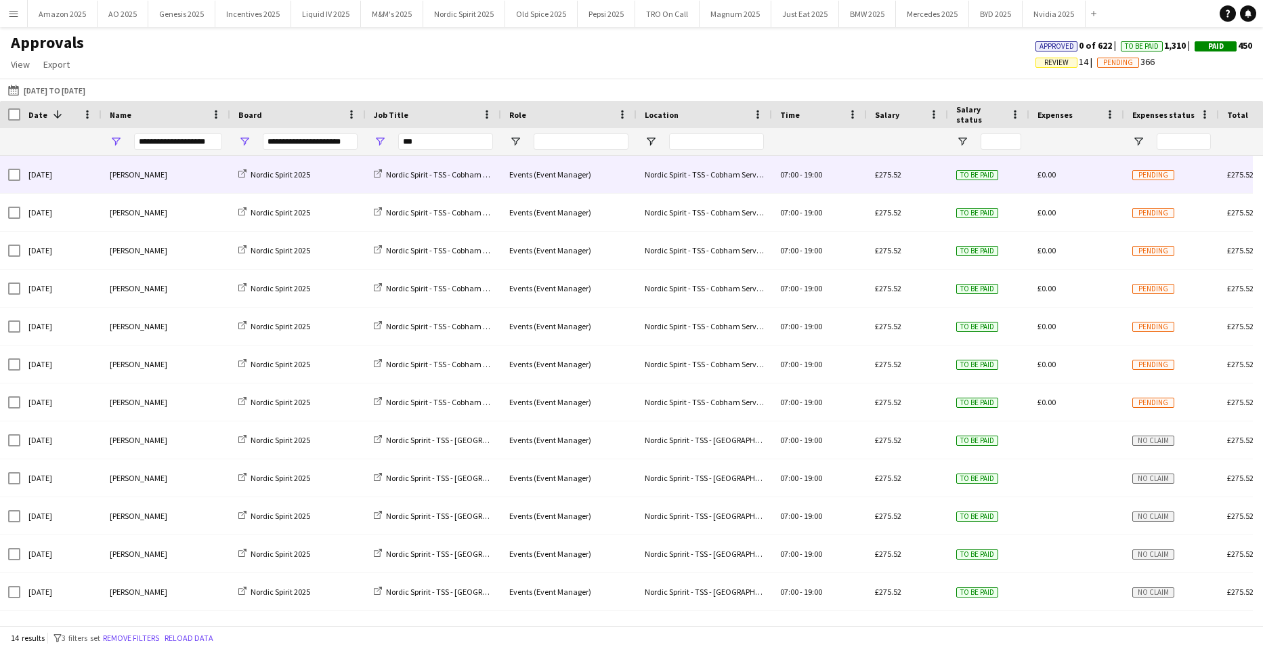
click at [134, 166] on div "[PERSON_NAME]" at bounding box center [166, 174] width 129 height 37
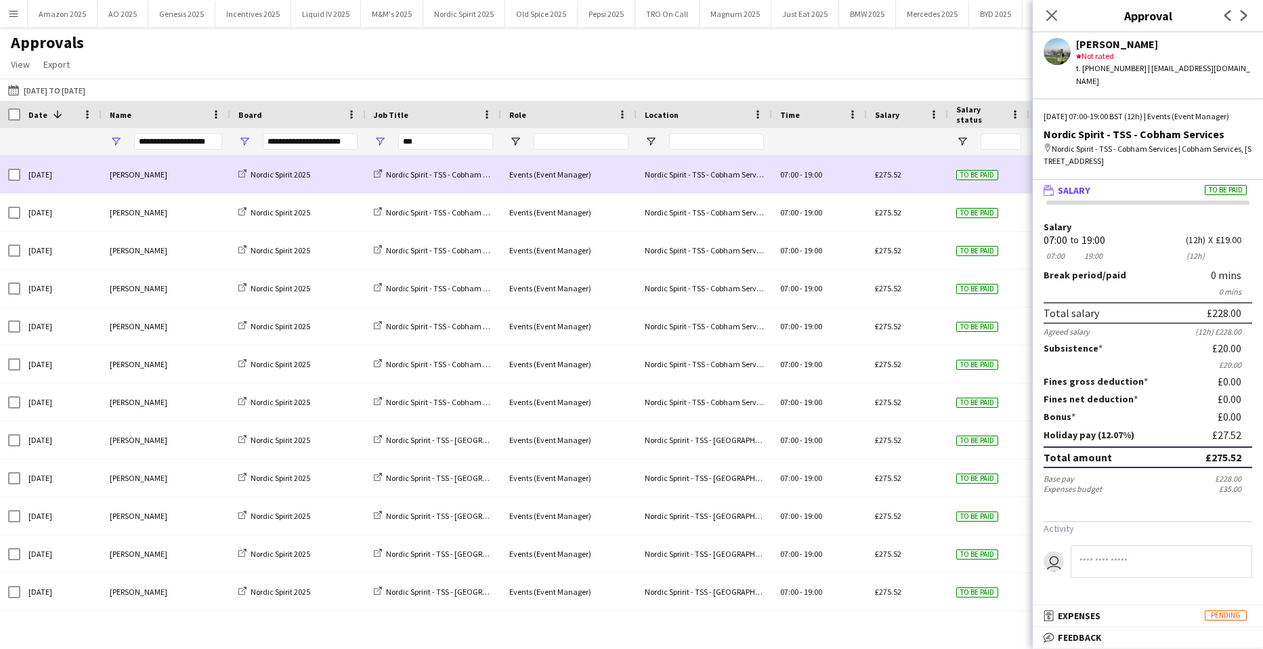
click at [149, 173] on div "[PERSON_NAME]" at bounding box center [166, 174] width 129 height 37
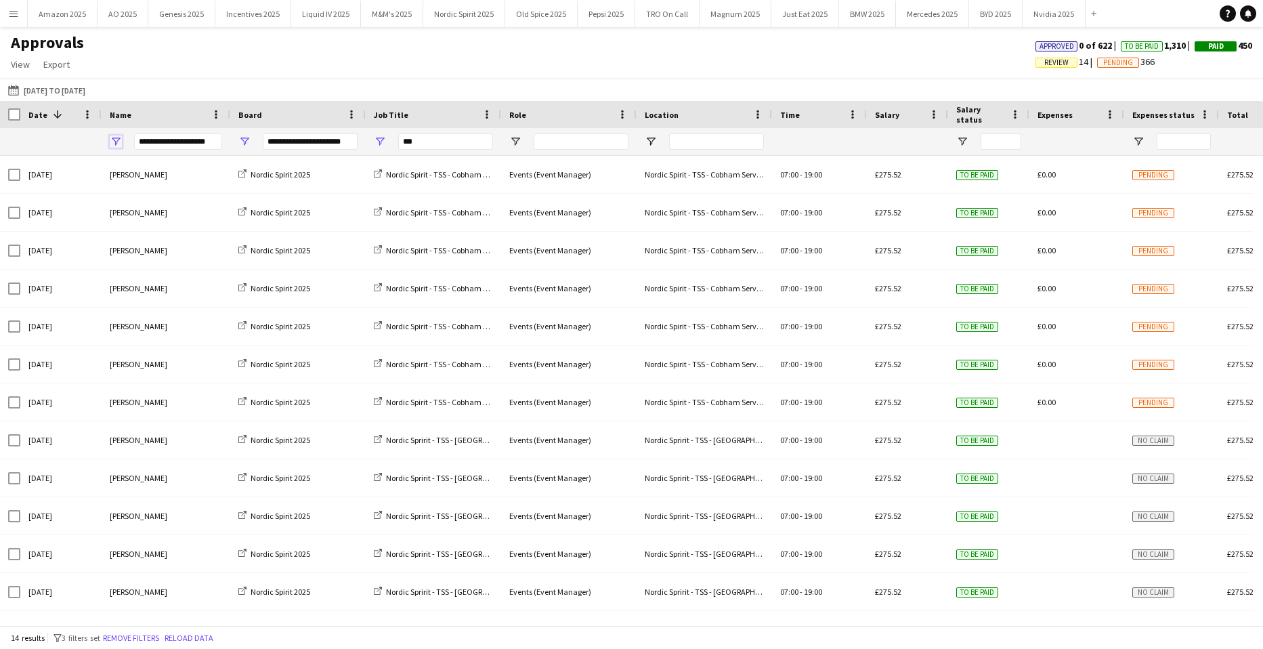
click at [114, 142] on span "Open Filter Menu" at bounding box center [116, 141] width 12 height 12
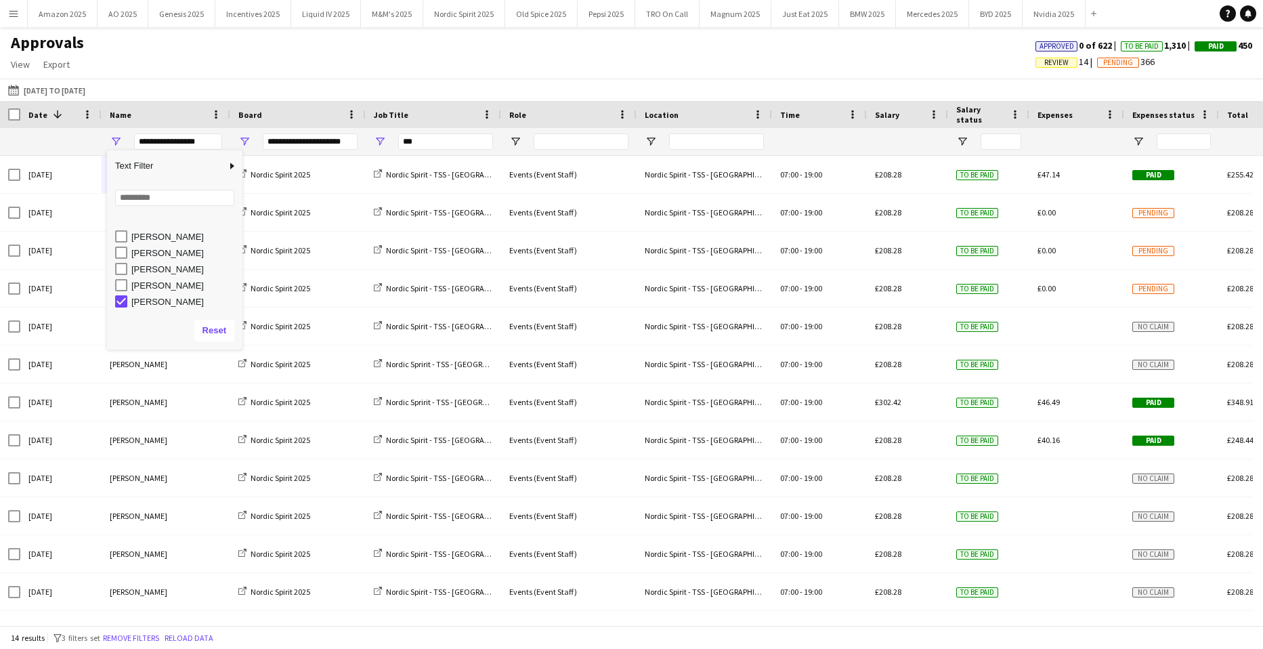
scroll to position [72, 0]
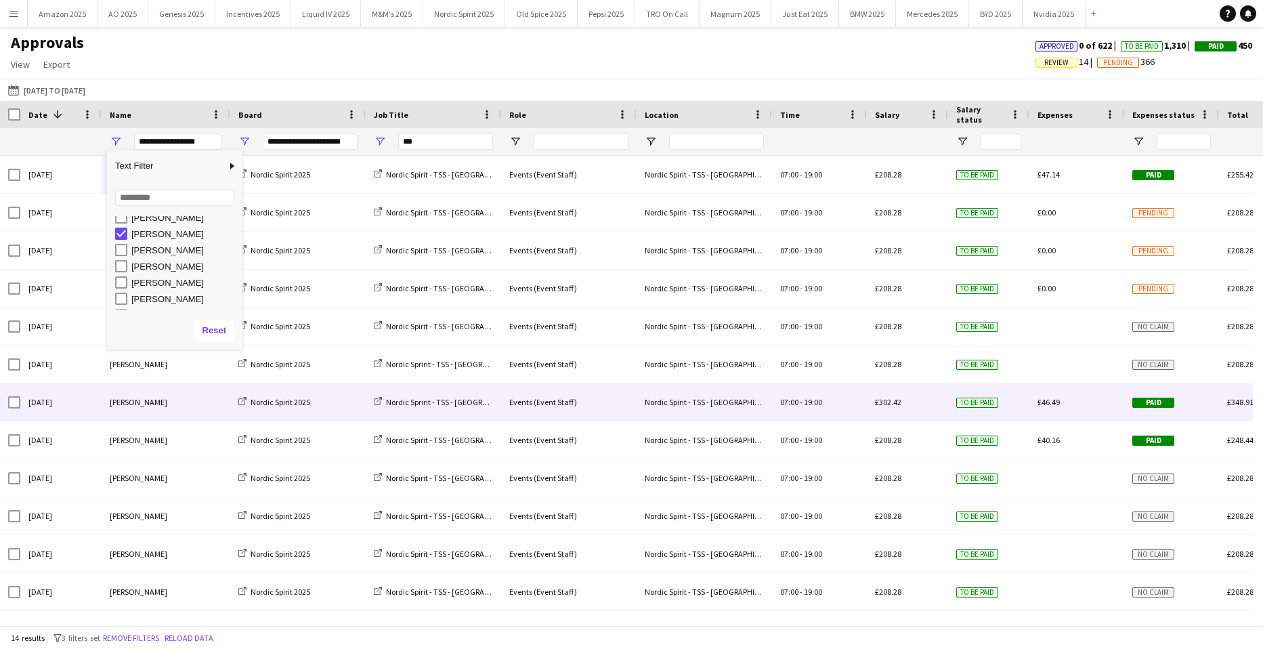
click at [118, 419] on div "[PERSON_NAME]" at bounding box center [166, 401] width 129 height 37
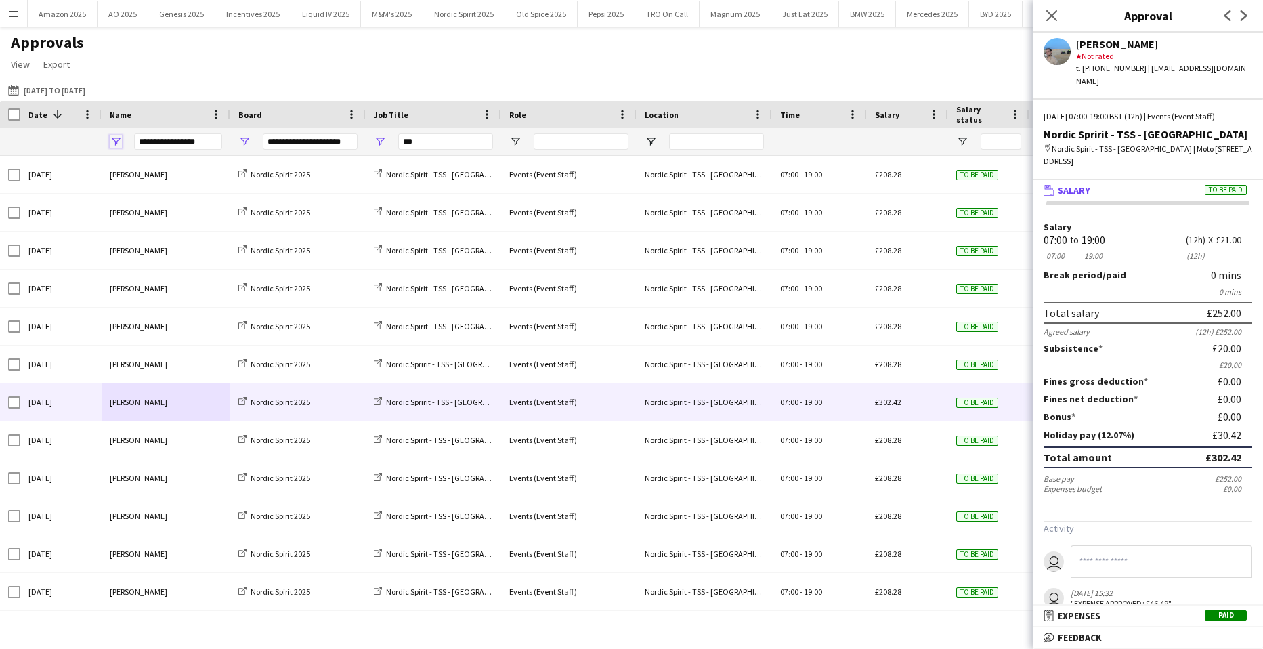
drag, startPoint x: 116, startPoint y: 142, endPoint x: 117, endPoint y: 150, distance: 7.5
click at [117, 143] on span "Open Filter Menu" at bounding box center [116, 141] width 12 height 12
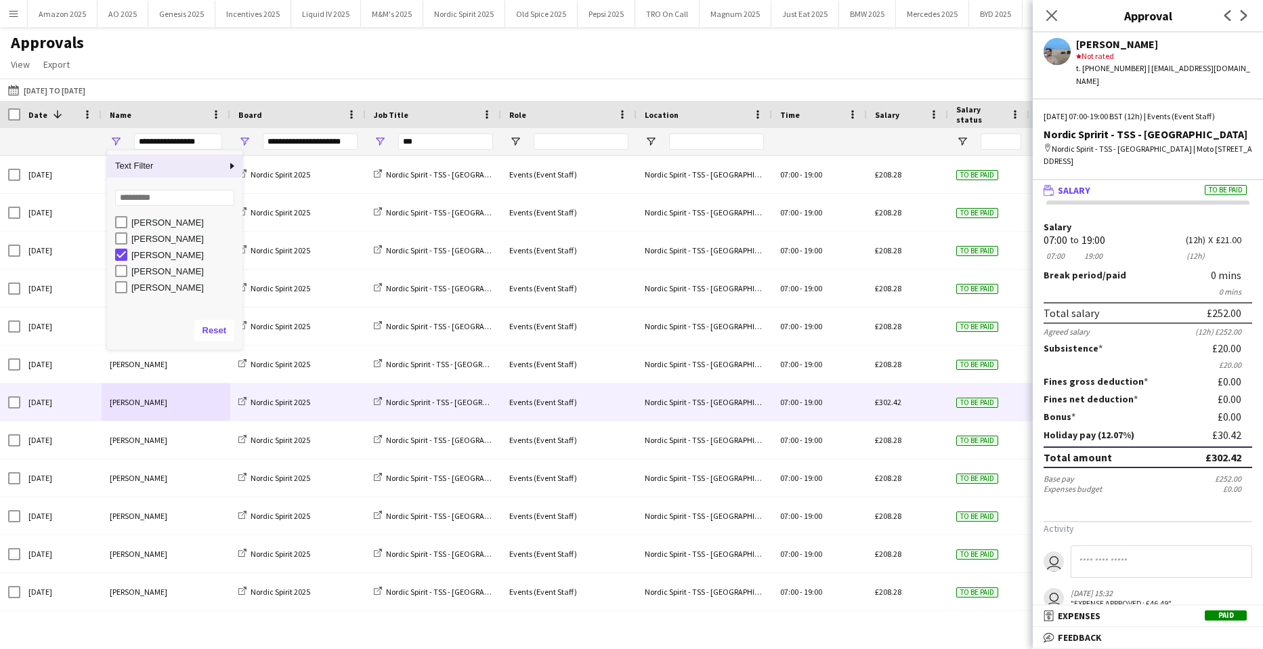
scroll to position [68, 0]
click at [136, 253] on div "[PERSON_NAME]" at bounding box center [184, 254] width 107 height 10
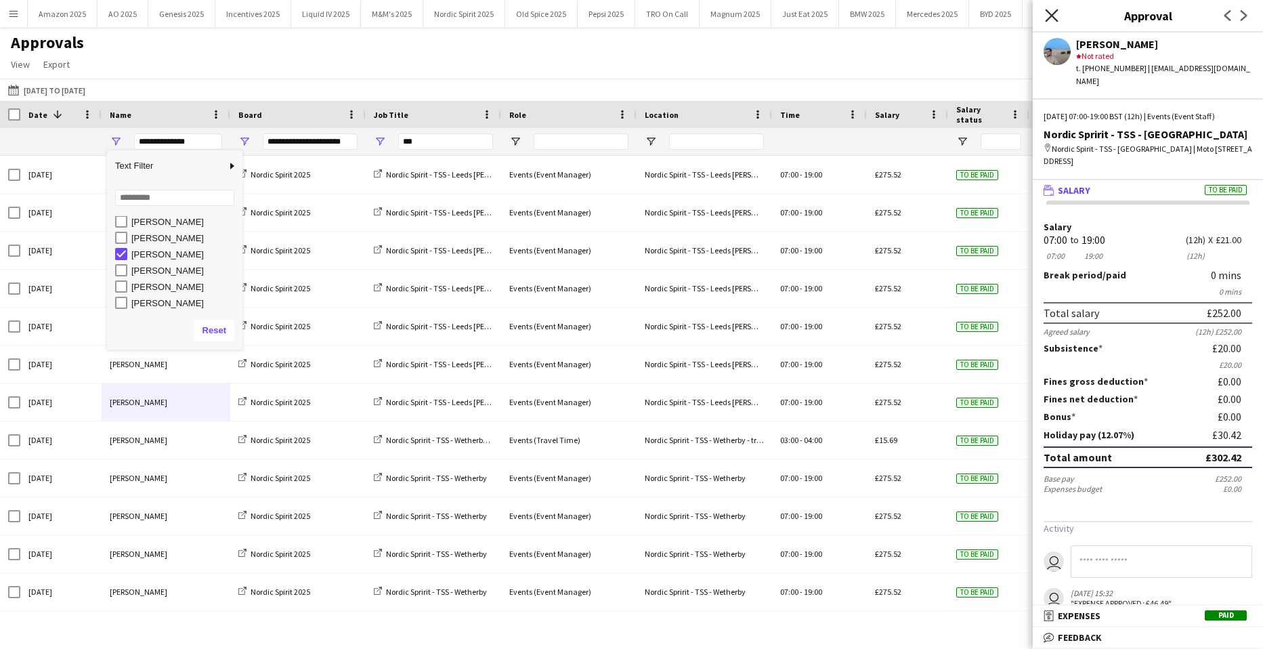
click at [1052, 16] on icon at bounding box center [1051, 15] width 13 height 13
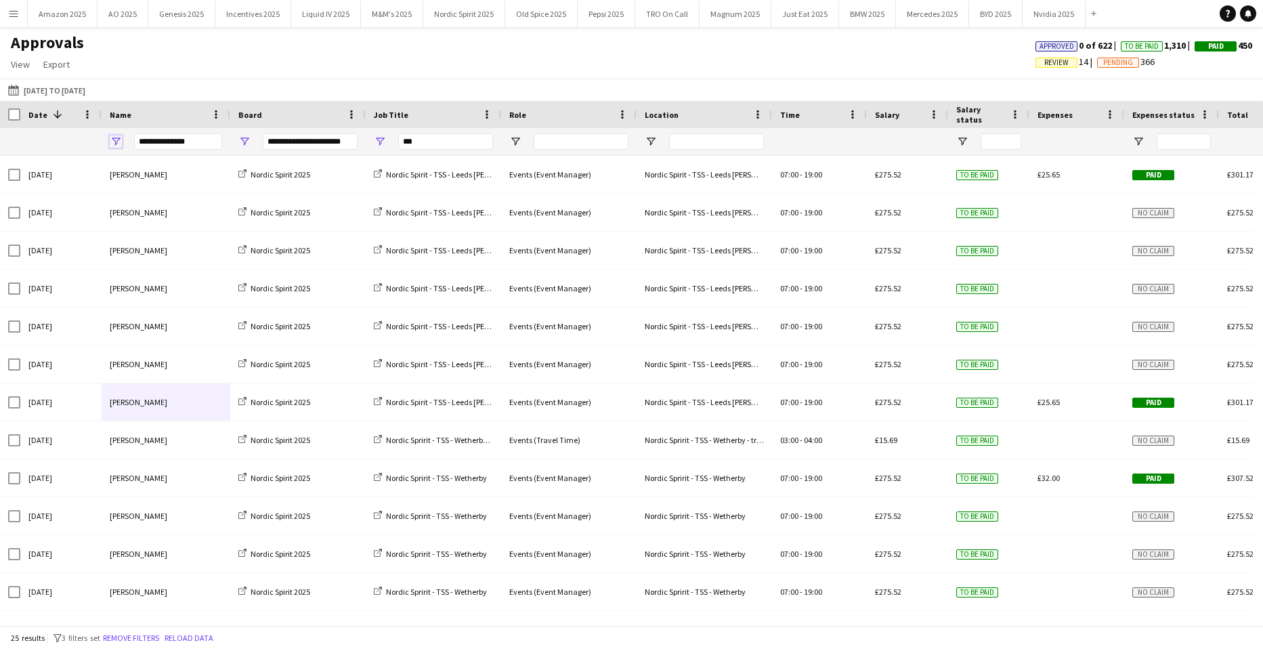
click at [116, 142] on span "Open Filter Menu" at bounding box center [116, 141] width 12 height 12
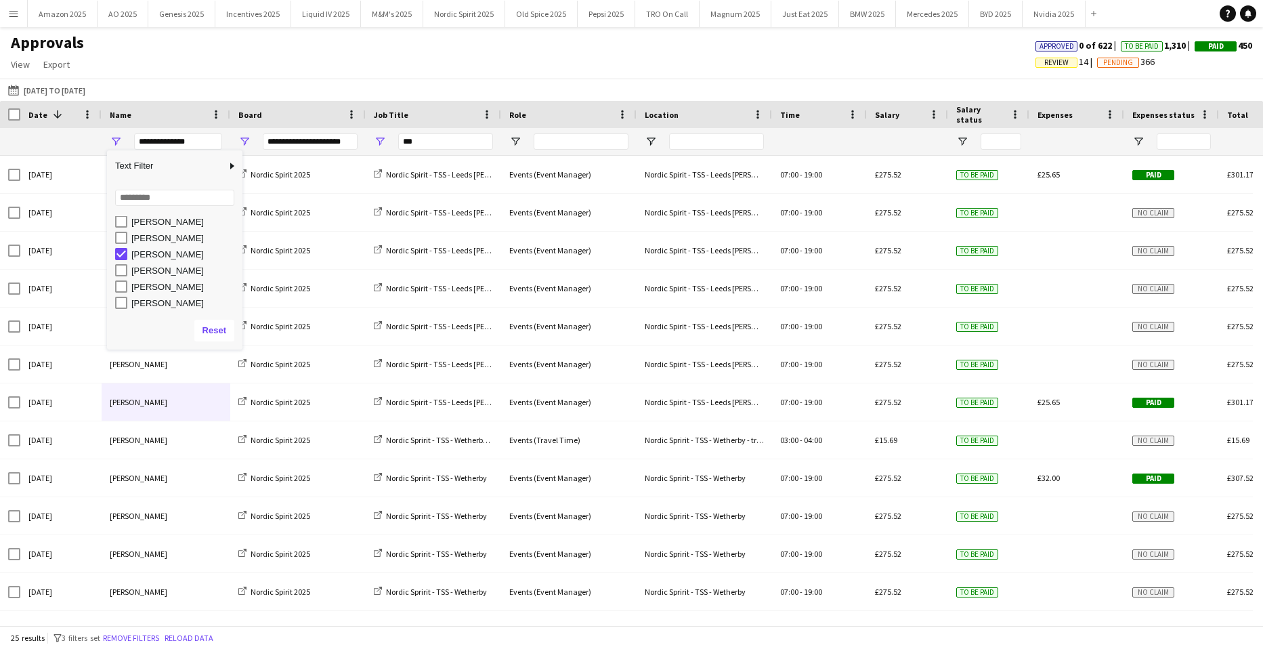
click at [168, 273] on div "[PERSON_NAME]" at bounding box center [184, 270] width 107 height 10
type input "***"
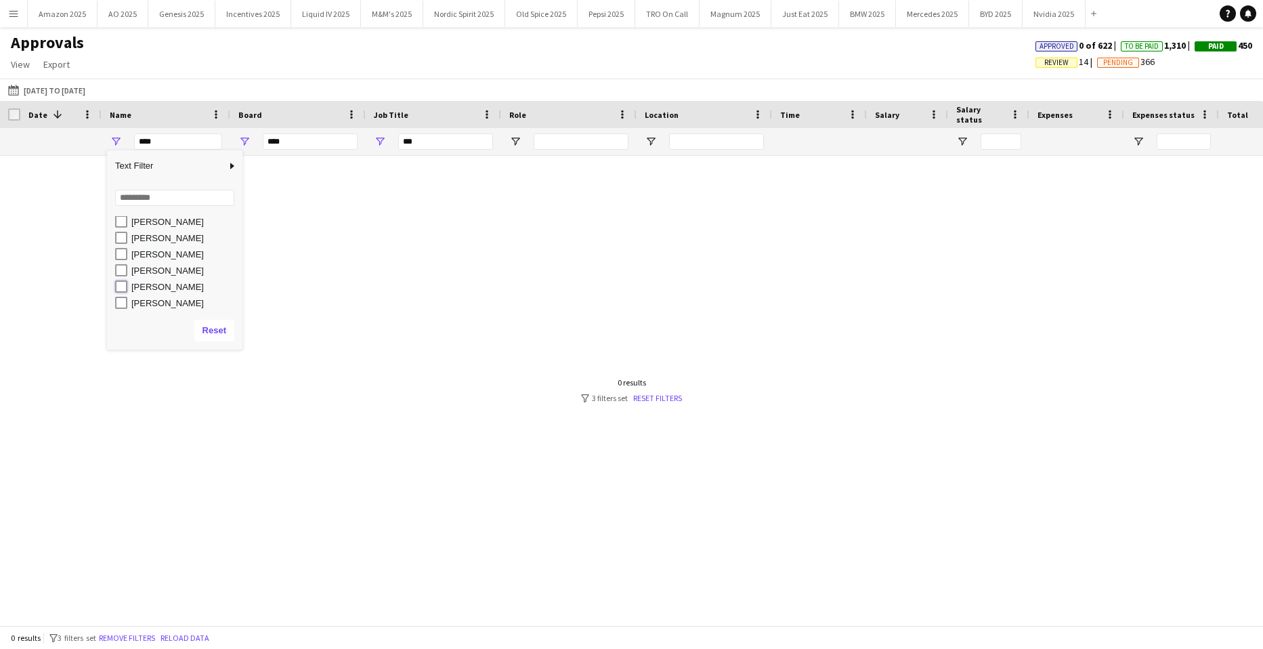
type input "**********"
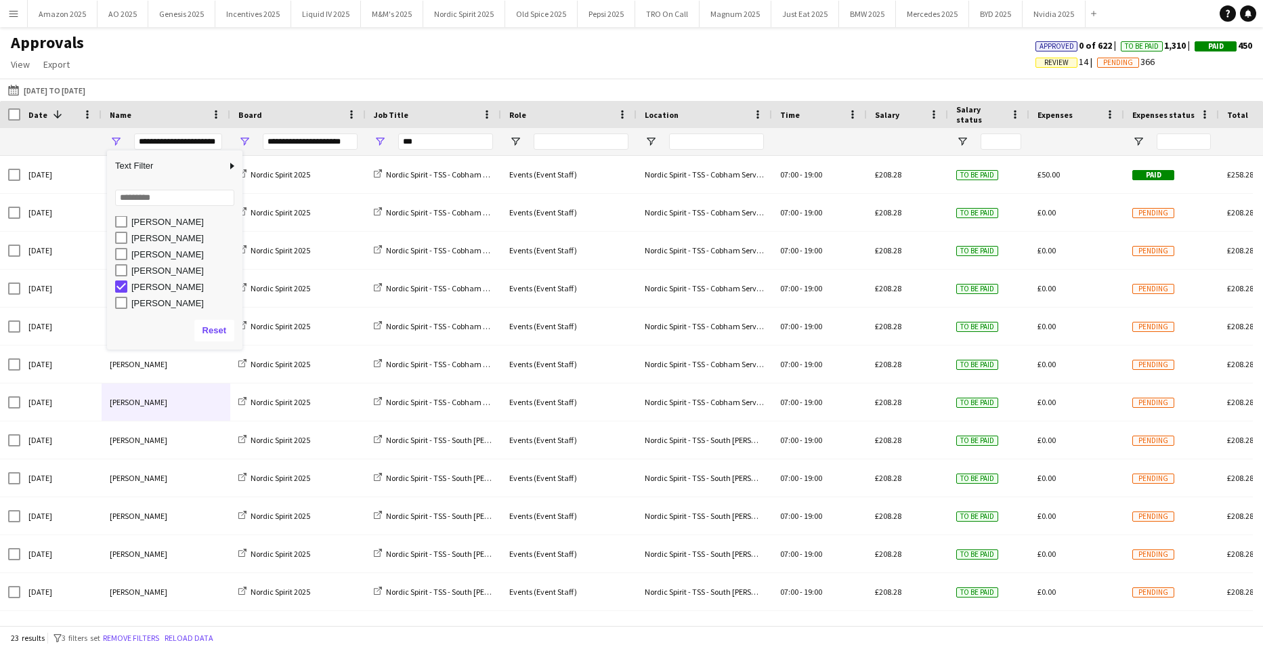
drag, startPoint x: 136, startPoint y: 305, endPoint x: 129, endPoint y: 297, distance: 10.6
click at [136, 305] on div "[PERSON_NAME]" at bounding box center [184, 303] width 107 height 10
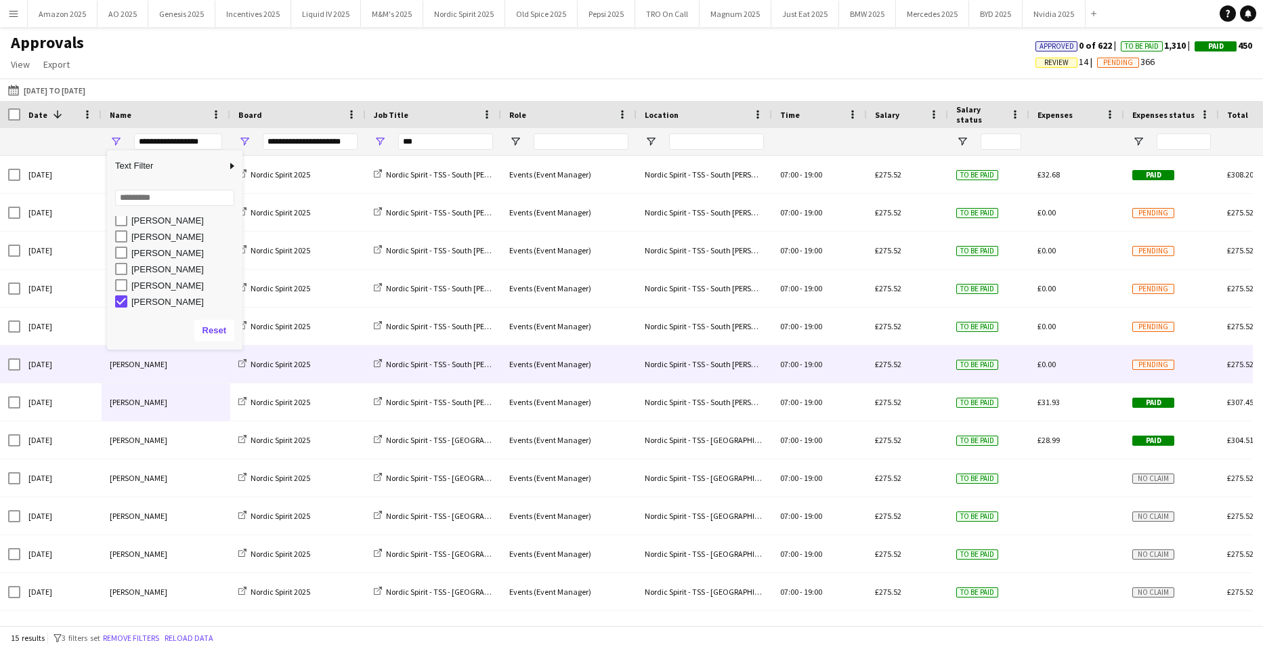
click at [129, 365] on div "[PERSON_NAME]" at bounding box center [166, 363] width 129 height 37
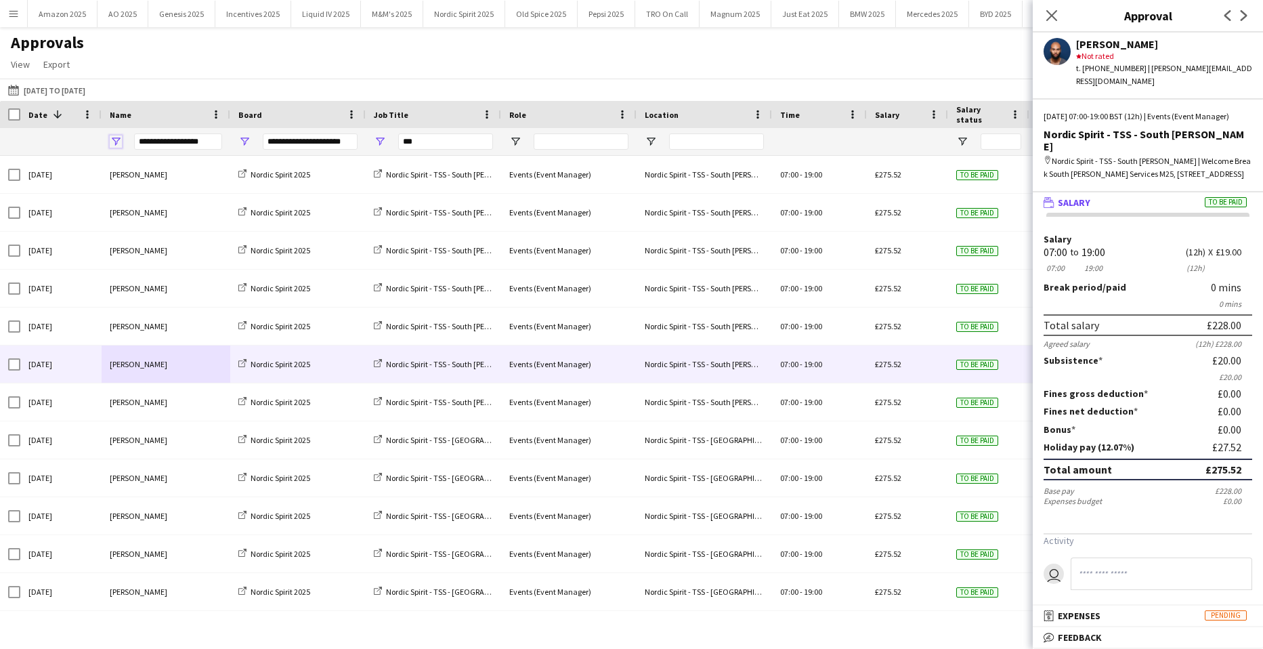
click at [117, 146] on span "Open Filter Menu" at bounding box center [116, 141] width 12 height 12
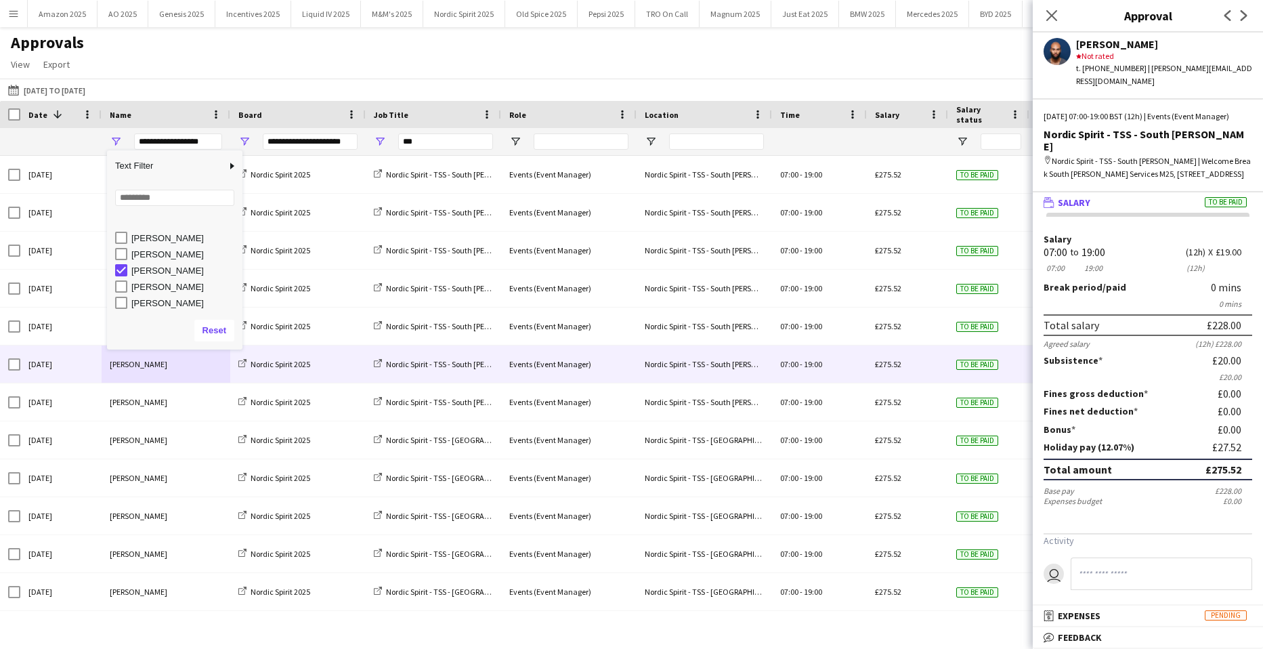
scroll to position [118, 0]
click at [155, 270] on div "[PERSON_NAME]" at bounding box center [184, 269] width 107 height 10
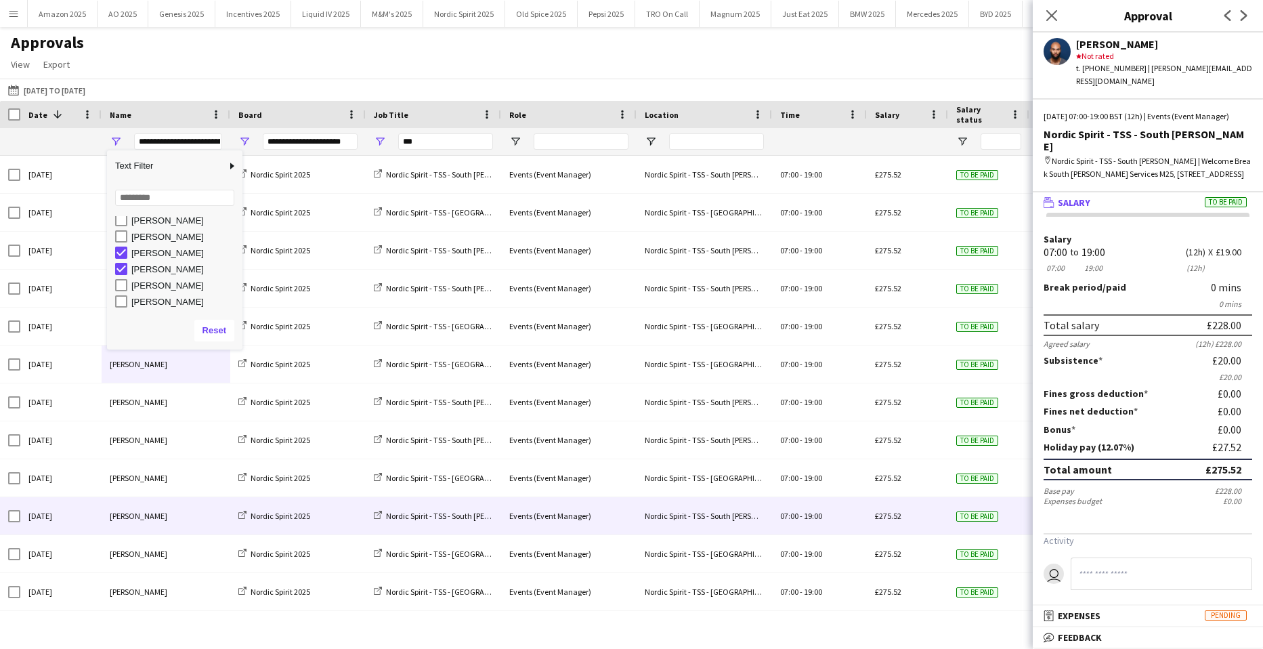
click at [146, 255] on div "[PERSON_NAME]" at bounding box center [184, 253] width 107 height 10
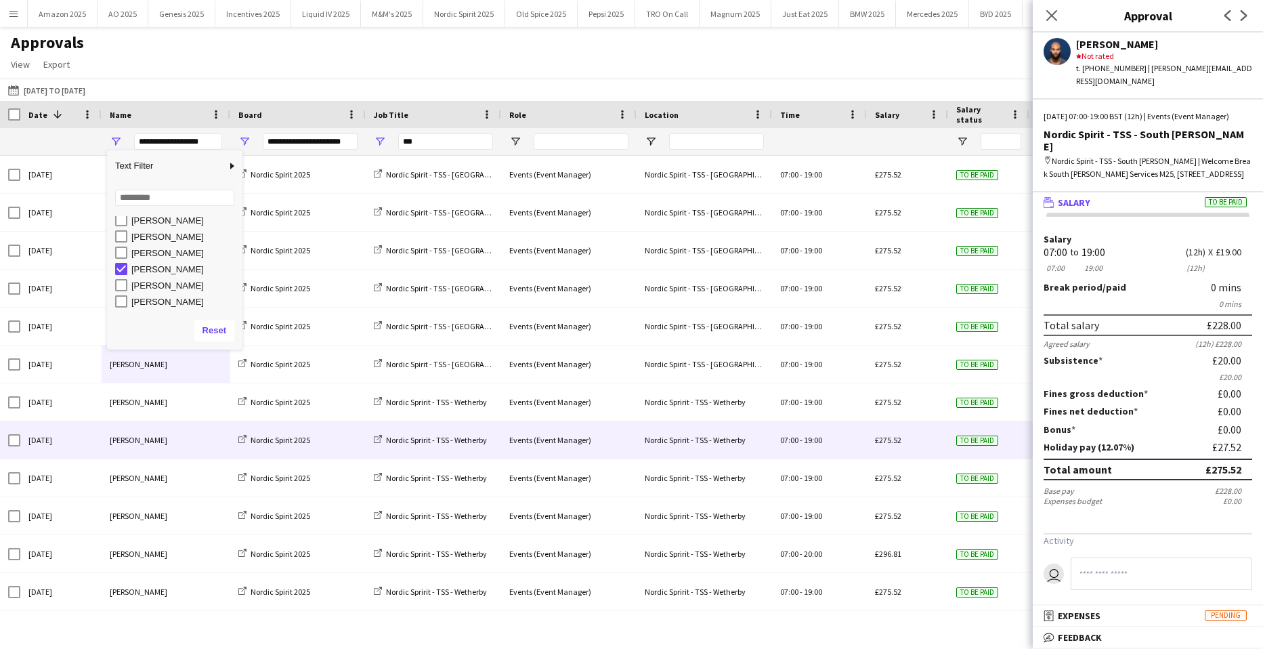
click at [131, 423] on div "[PERSON_NAME]" at bounding box center [166, 439] width 129 height 37
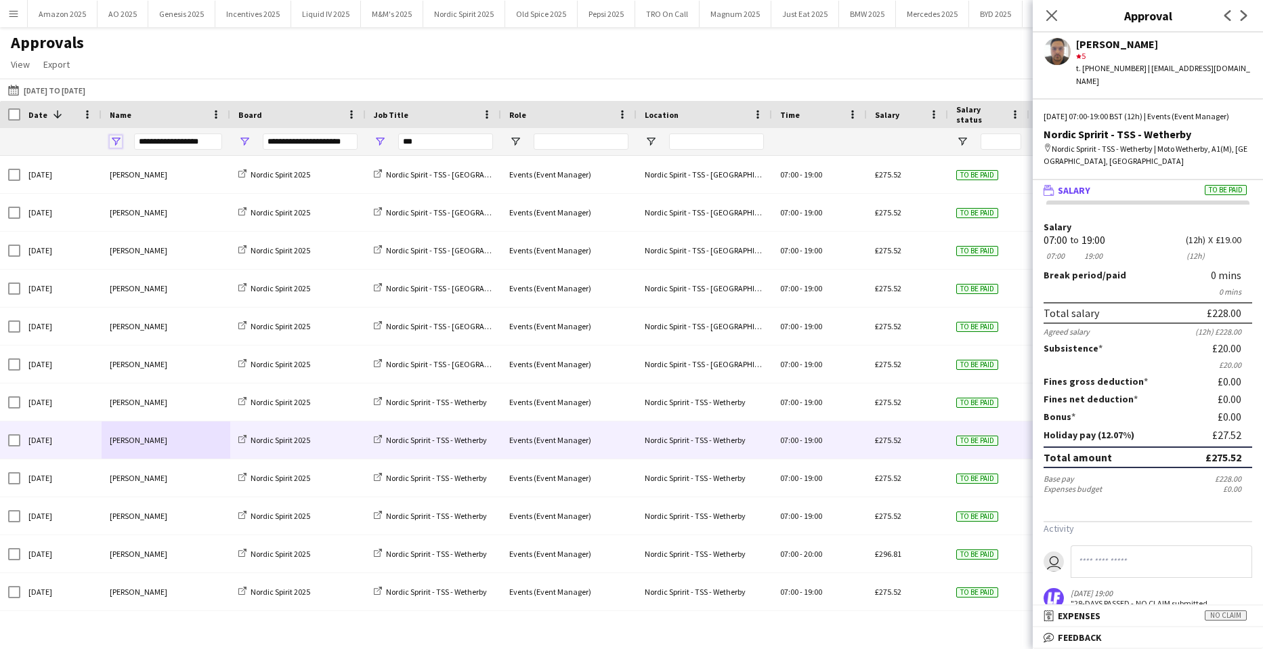
click at [116, 142] on span "Open Filter Menu" at bounding box center [116, 141] width 12 height 12
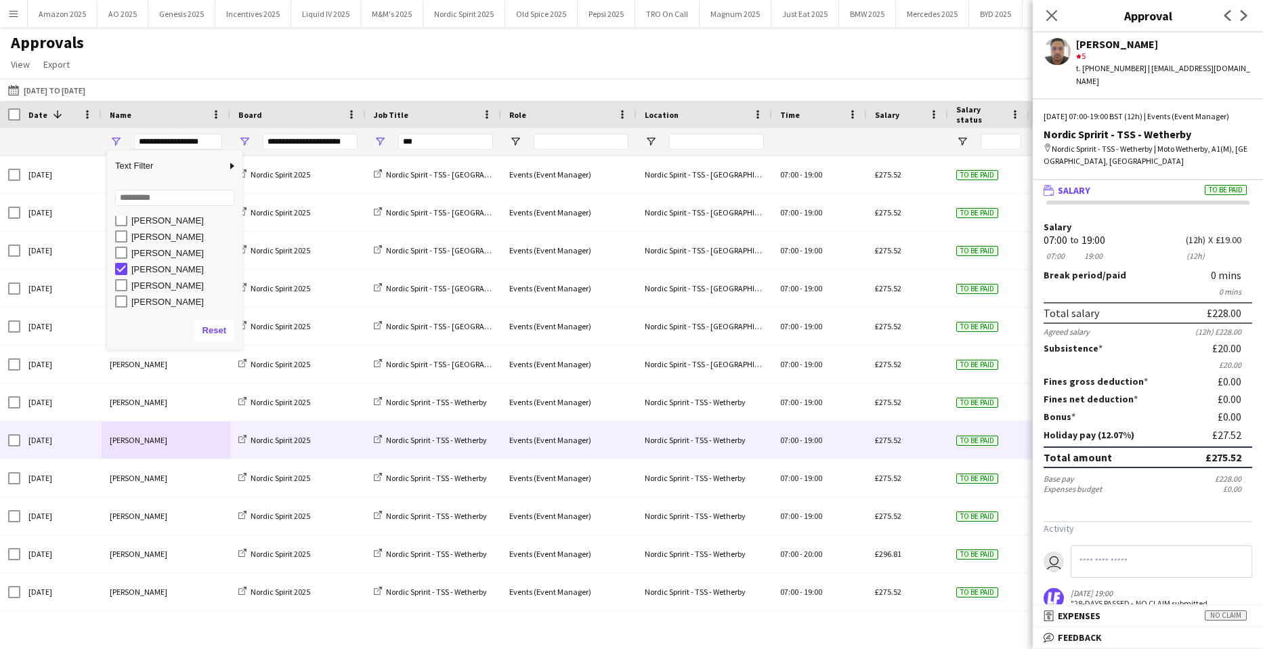
click at [168, 284] on div "[PERSON_NAME]" at bounding box center [184, 285] width 107 height 10
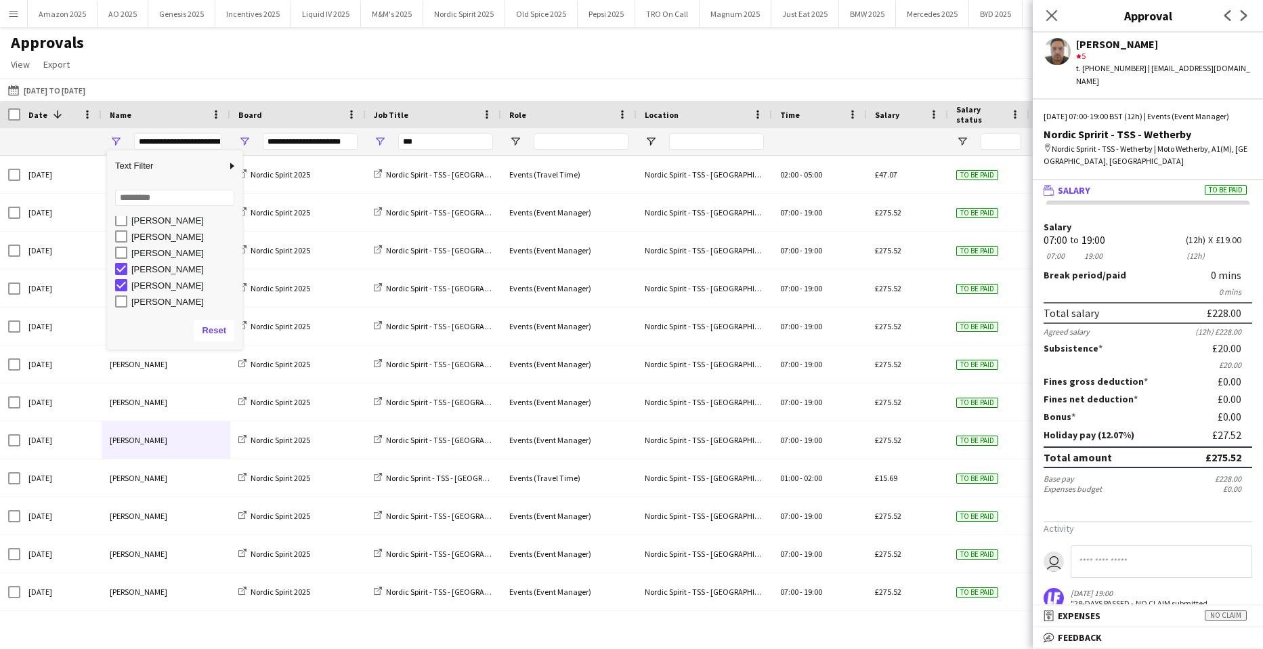
click at [161, 270] on div "[PERSON_NAME]" at bounding box center [184, 269] width 107 height 10
click at [437, 95] on div "[DATE] to [DATE] [DATE] to [DATE] [DATE] This Week This Month [DATE] Last Week …" at bounding box center [631, 90] width 1263 height 22
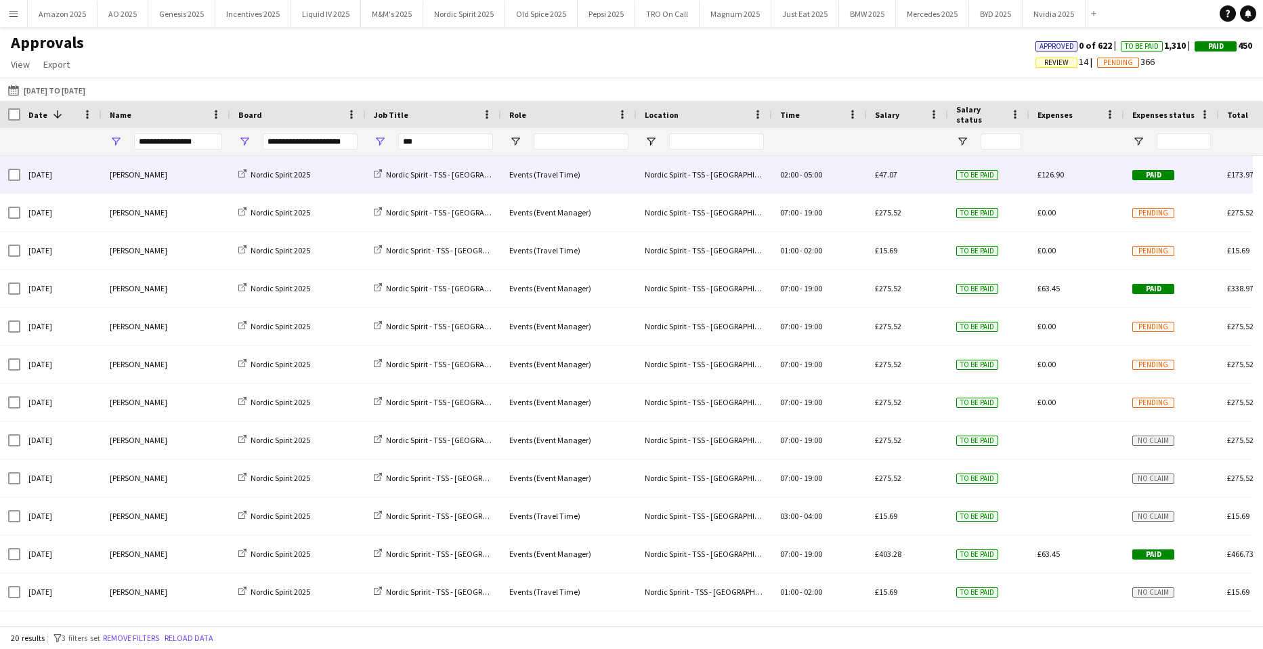
click at [144, 179] on div "[PERSON_NAME]" at bounding box center [166, 174] width 129 height 37
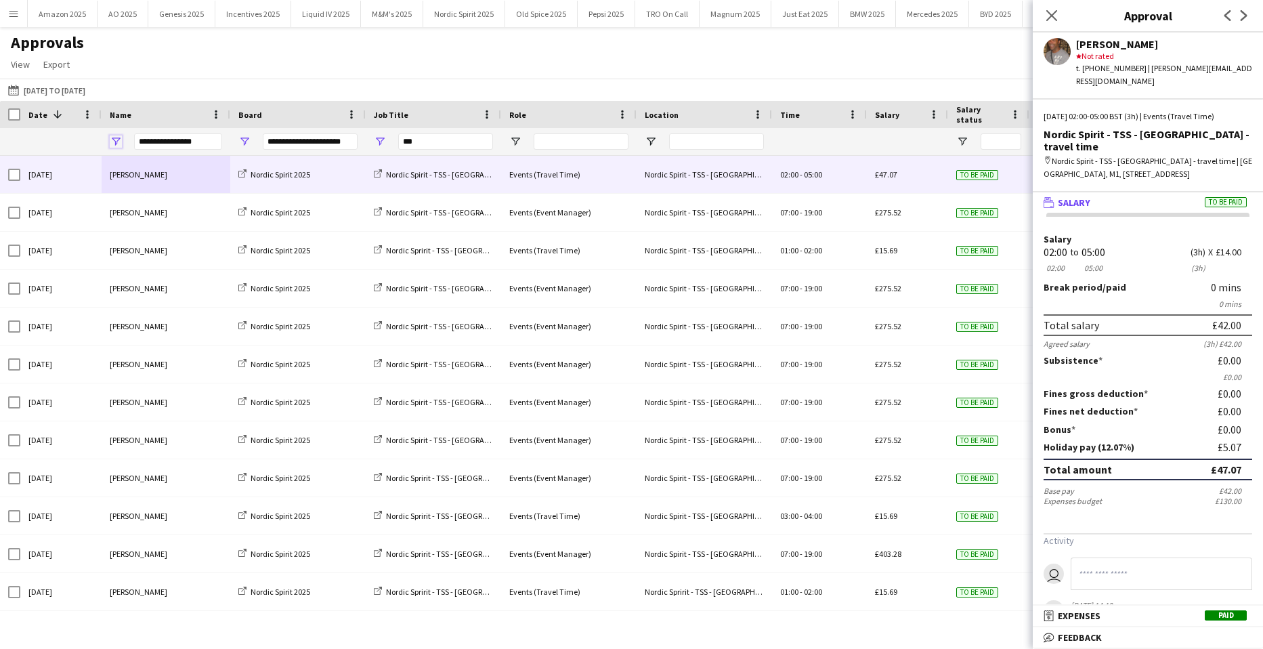
click at [119, 142] on span "Open Filter Menu" at bounding box center [116, 141] width 12 height 12
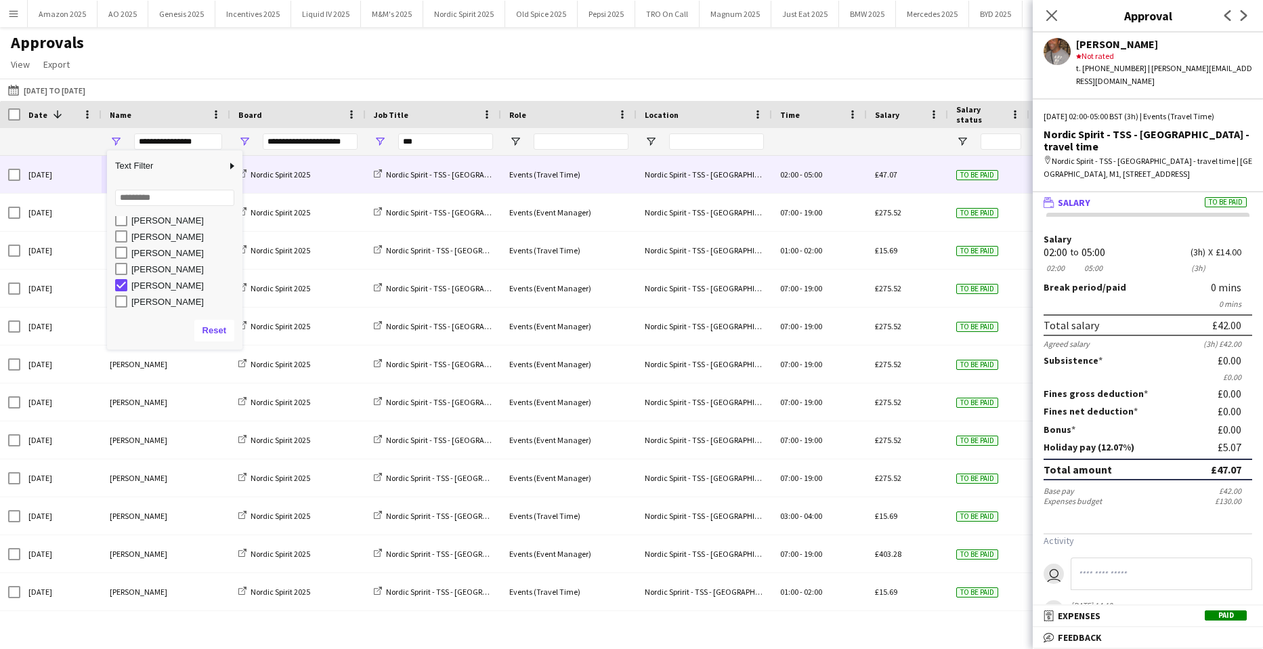
click at [167, 299] on div "[PERSON_NAME]" at bounding box center [184, 302] width 107 height 10
click at [162, 289] on div "[PERSON_NAME]" at bounding box center [184, 285] width 107 height 10
type input "**********"
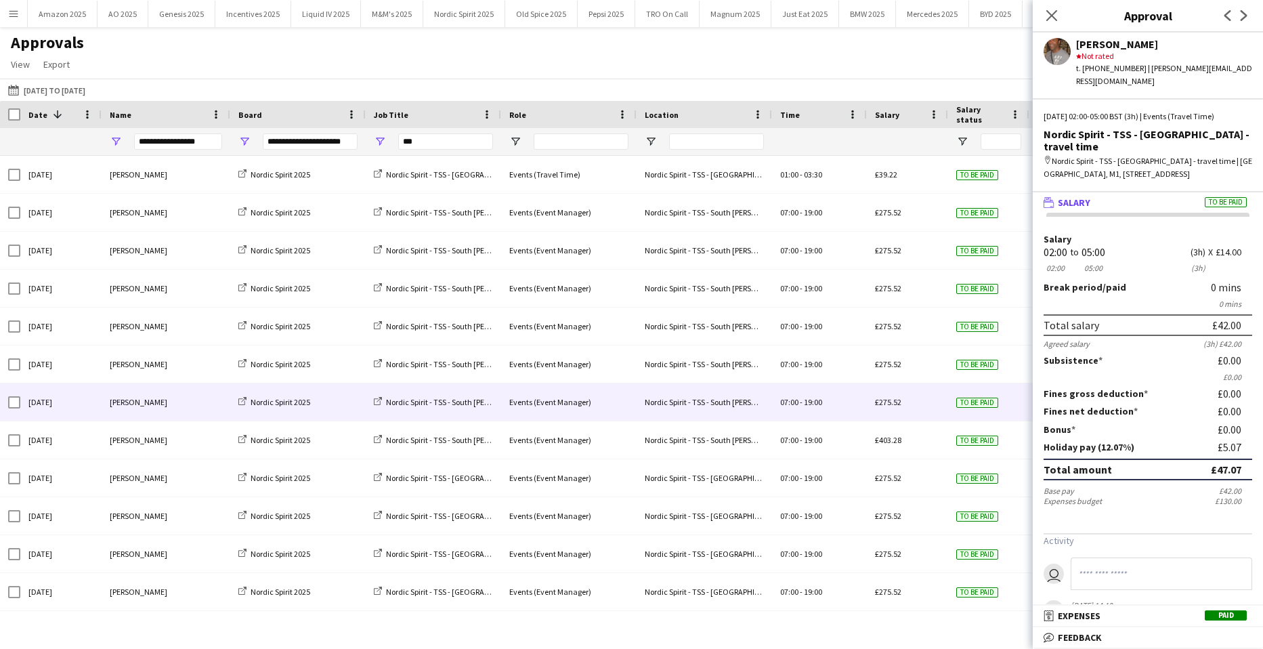
click at [135, 393] on div "[PERSON_NAME]" at bounding box center [166, 401] width 129 height 37
click at [1053, 14] on icon at bounding box center [1051, 15] width 13 height 13
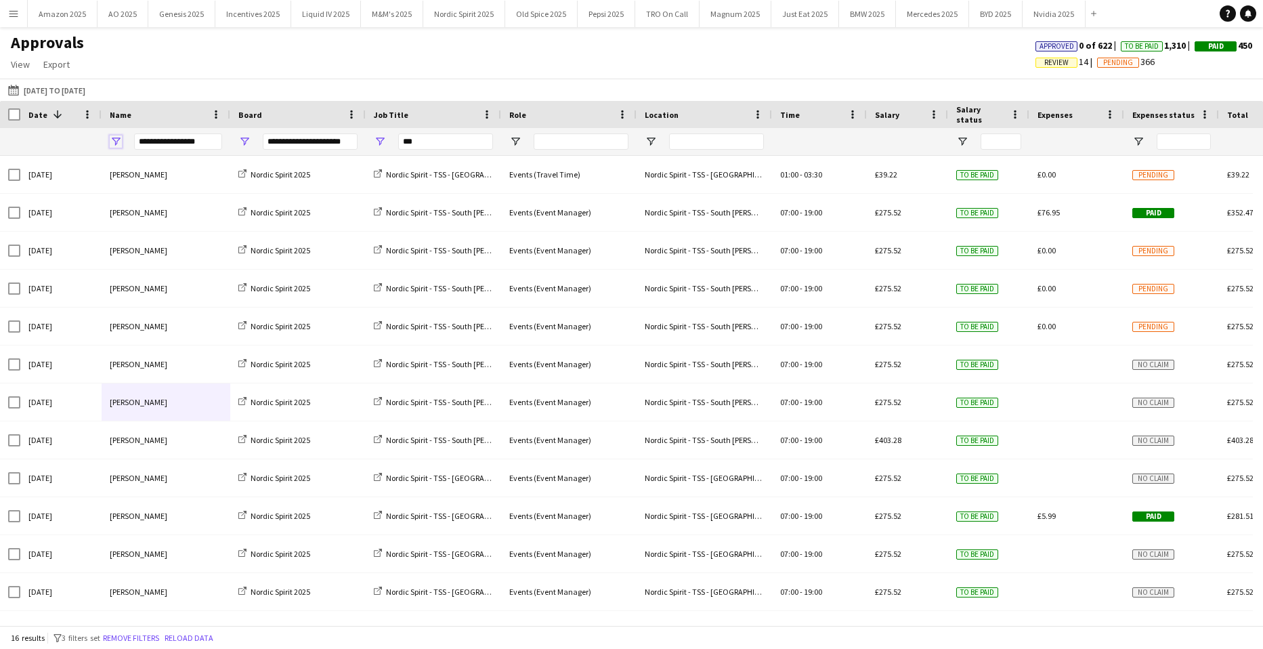
click at [114, 140] on span "Open Filter Menu" at bounding box center [116, 141] width 12 height 12
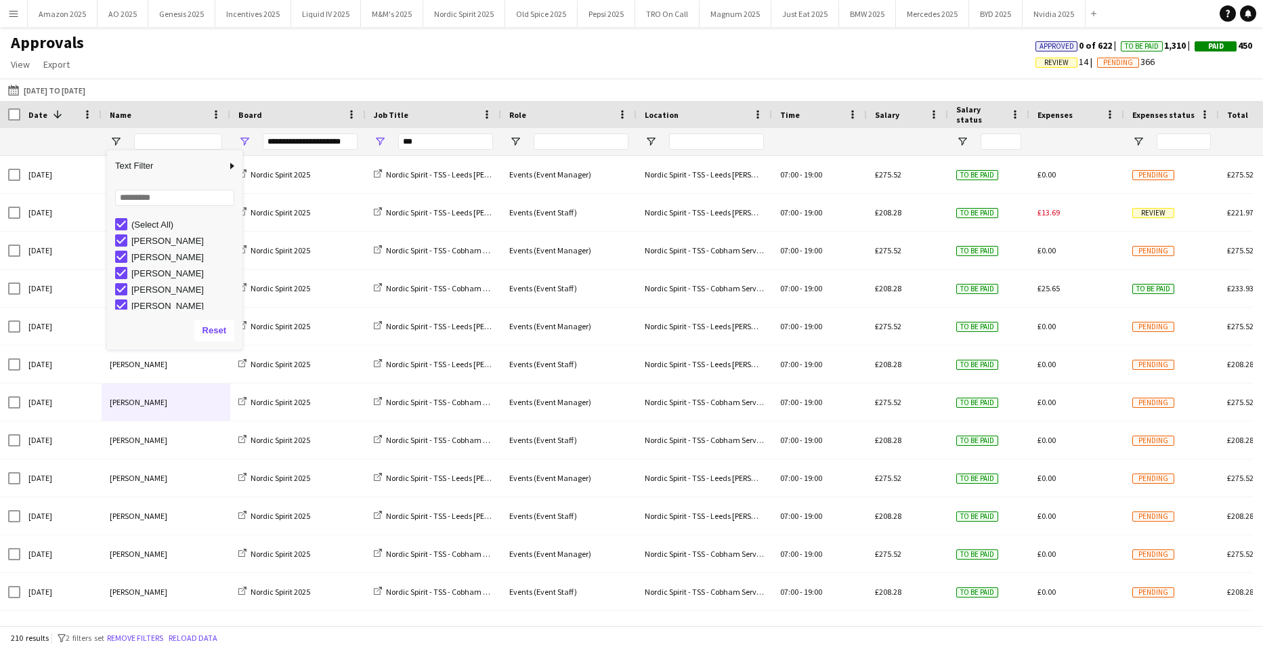
click at [260, 58] on div "Approvals View Customise view Customise filters Reset Filters Reset View Reset …" at bounding box center [631, 56] width 1263 height 46
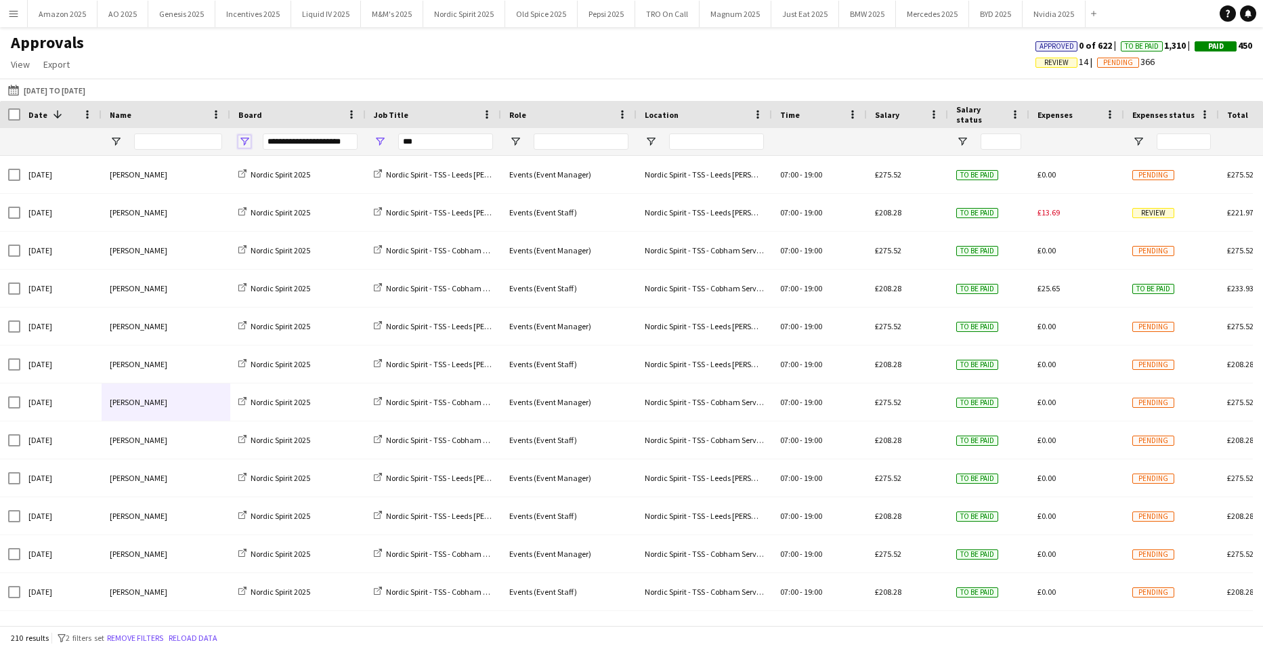
click at [243, 142] on span "Open Filter Menu" at bounding box center [244, 141] width 12 height 12
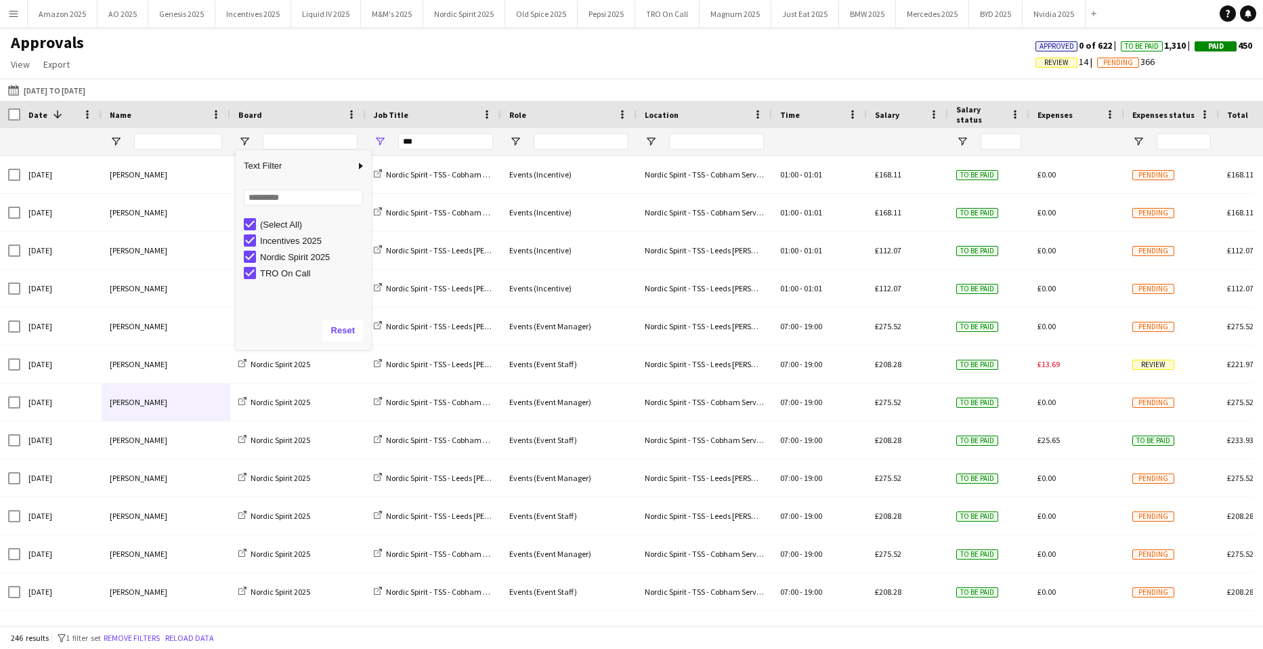
click at [377, 55] on div "Approvals View Customise view Customise filters Reset Filters Reset View Reset …" at bounding box center [631, 56] width 1263 height 46
click at [471, 22] on button "Nordic Spirit 2025 Close" at bounding box center [464, 14] width 82 height 26
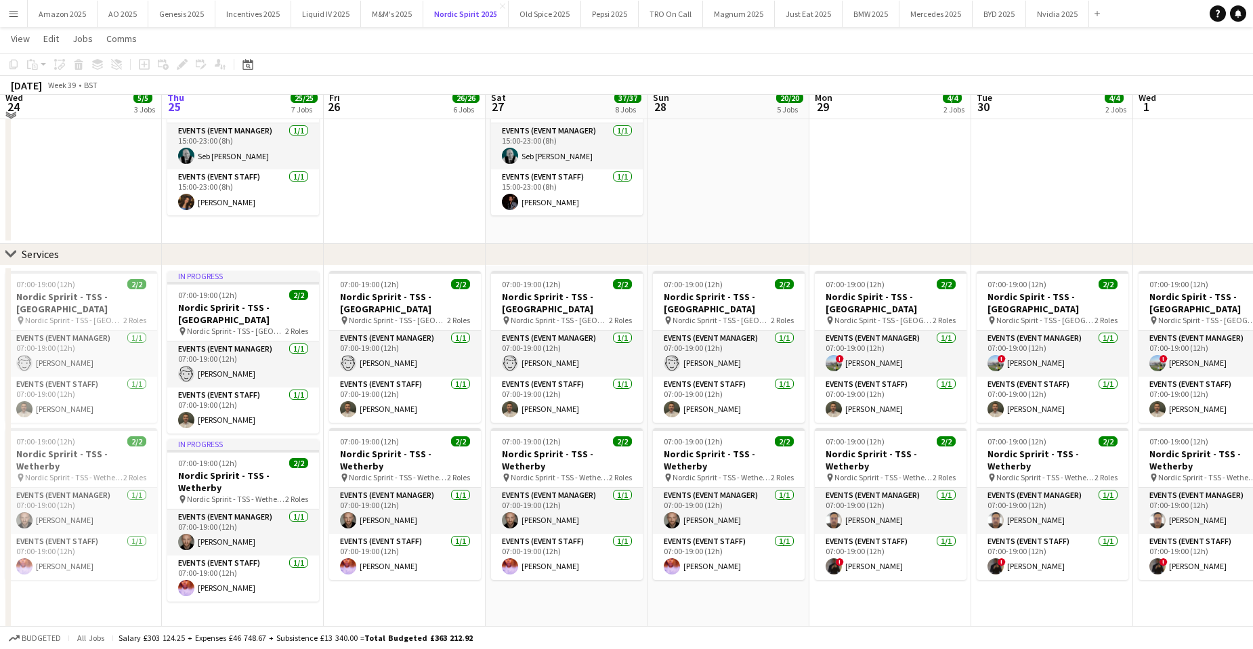
scroll to position [271, 0]
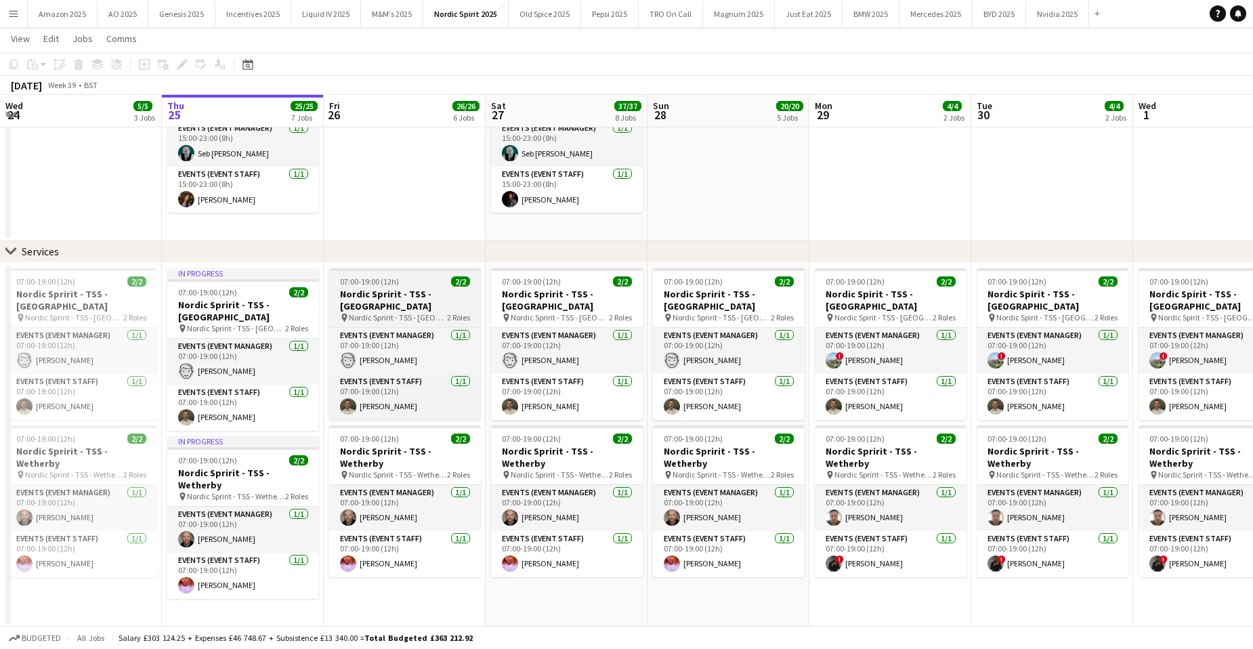
click at [395, 294] on h3 "Nordic Spririt - TSS - [GEOGRAPHIC_DATA]" at bounding box center [405, 300] width 152 height 24
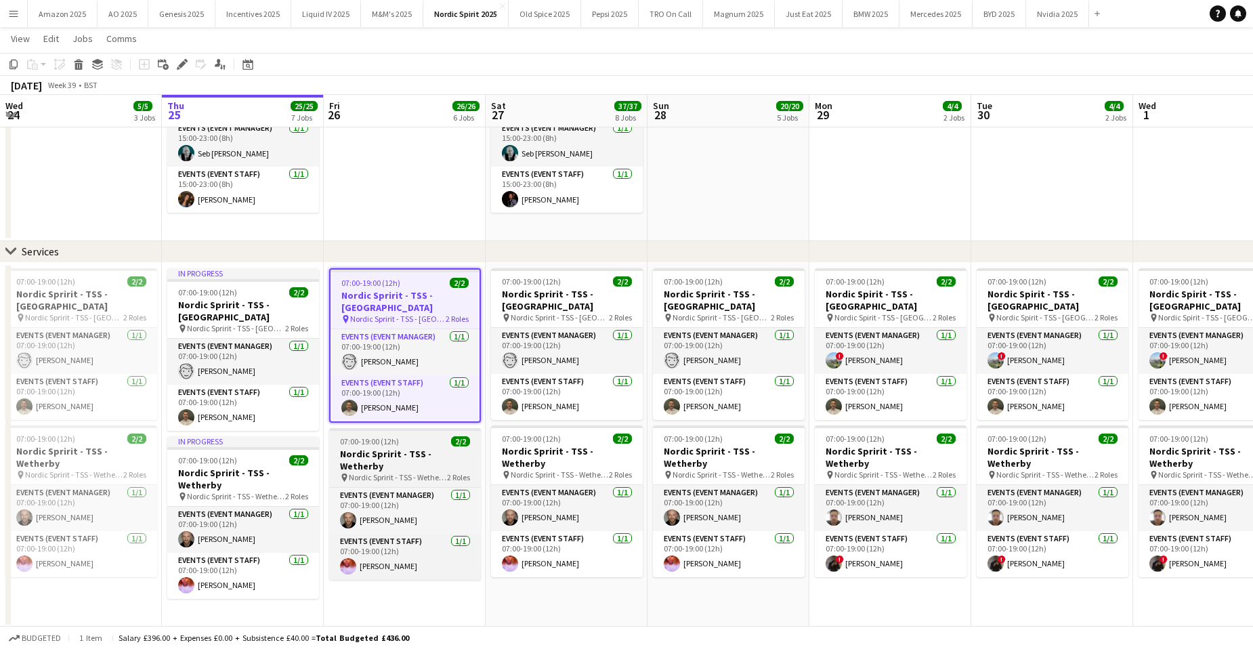
click at [416, 448] on h3 "Nordic Spririt - TSS - Wetherby" at bounding box center [405, 460] width 152 height 24
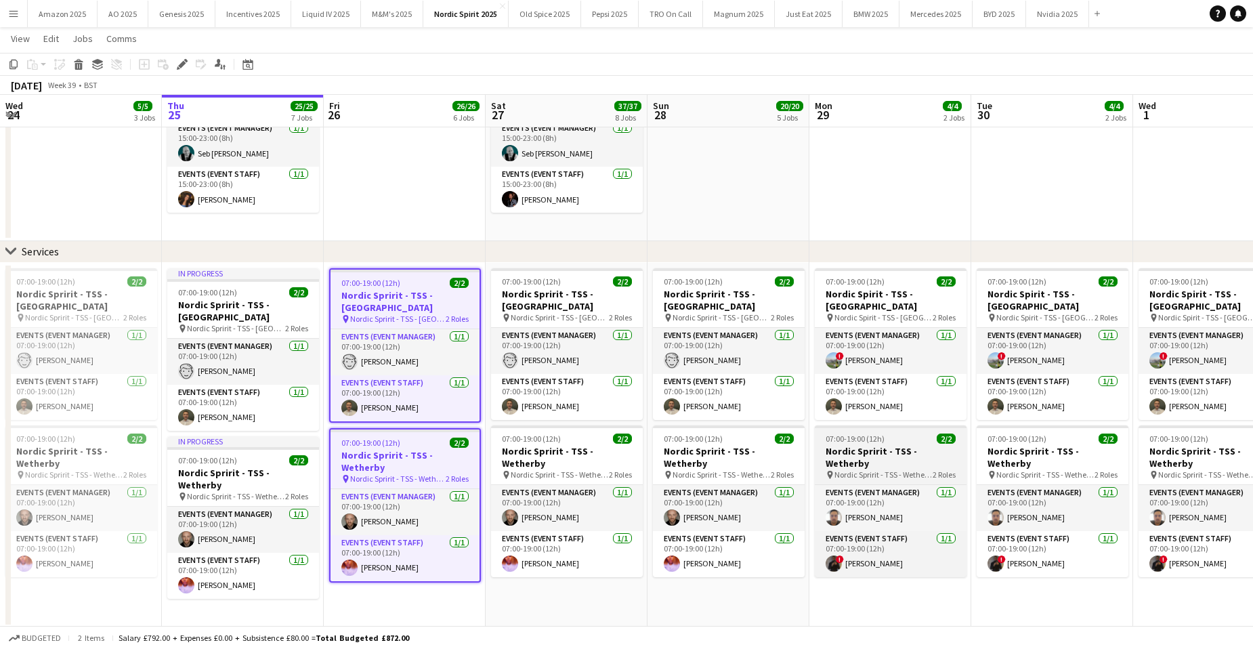
click at [895, 450] on h3 "Nordic Spririt - TSS - Wetherby" at bounding box center [891, 457] width 152 height 24
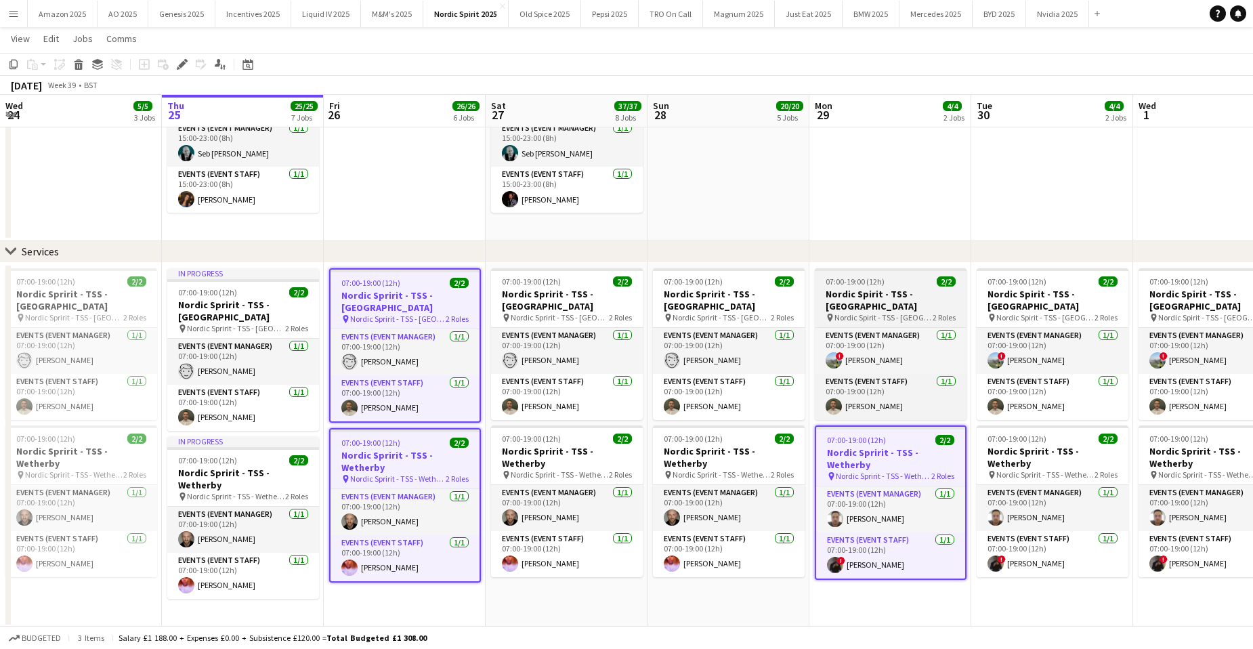
click at [864, 295] on h3 "Nordic Spirit - TSS - [GEOGRAPHIC_DATA]" at bounding box center [891, 300] width 152 height 24
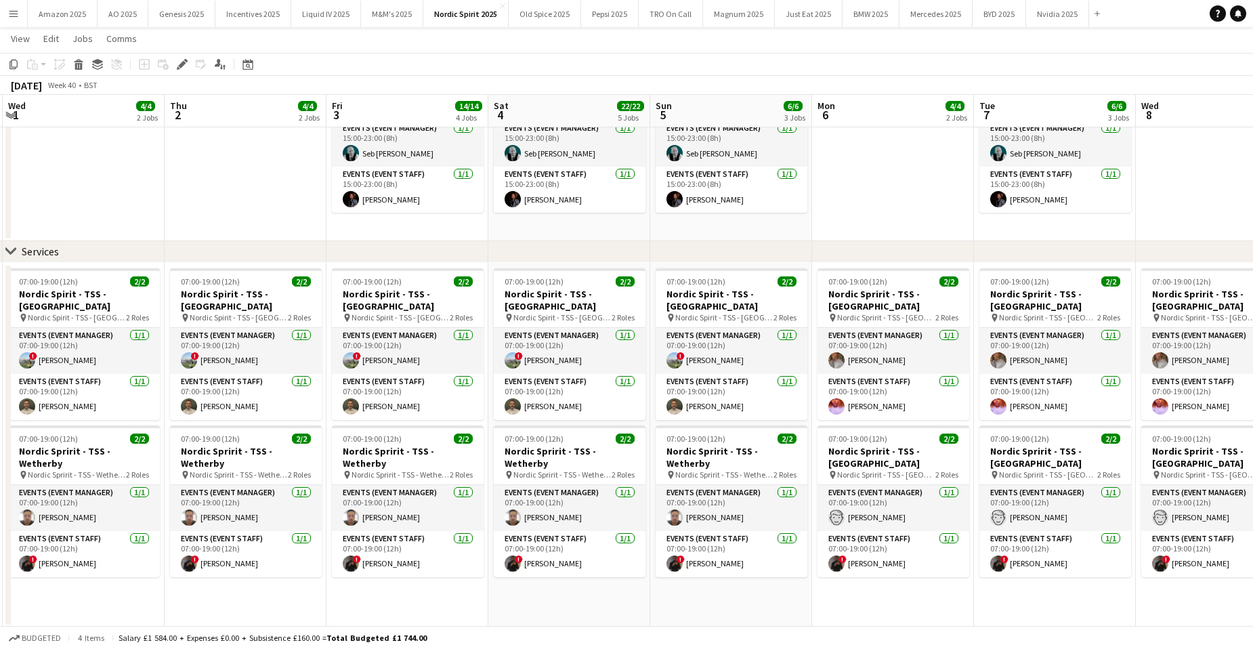
scroll to position [0, 490]
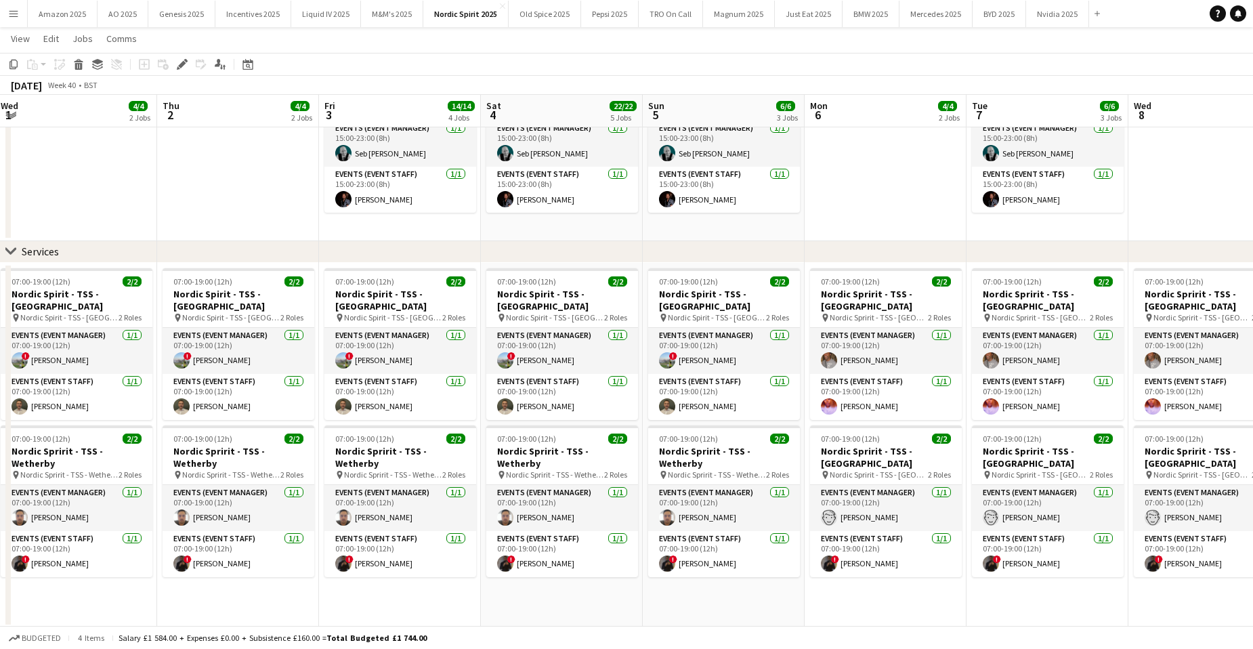
click at [418, 599] on app-date-cell "07:00-19:00 (12h) 2/2 Nordic Spirit - TSS - [GEOGRAPHIC_DATA] pin Nordic Spirit…" at bounding box center [400, 445] width 162 height 365
click at [517, 593] on app-date-cell "07:00-19:00 (12h) 2/2 Nordic Spirit - TSS - [GEOGRAPHIC_DATA] pin Nordic Spirit…" at bounding box center [562, 445] width 162 height 365
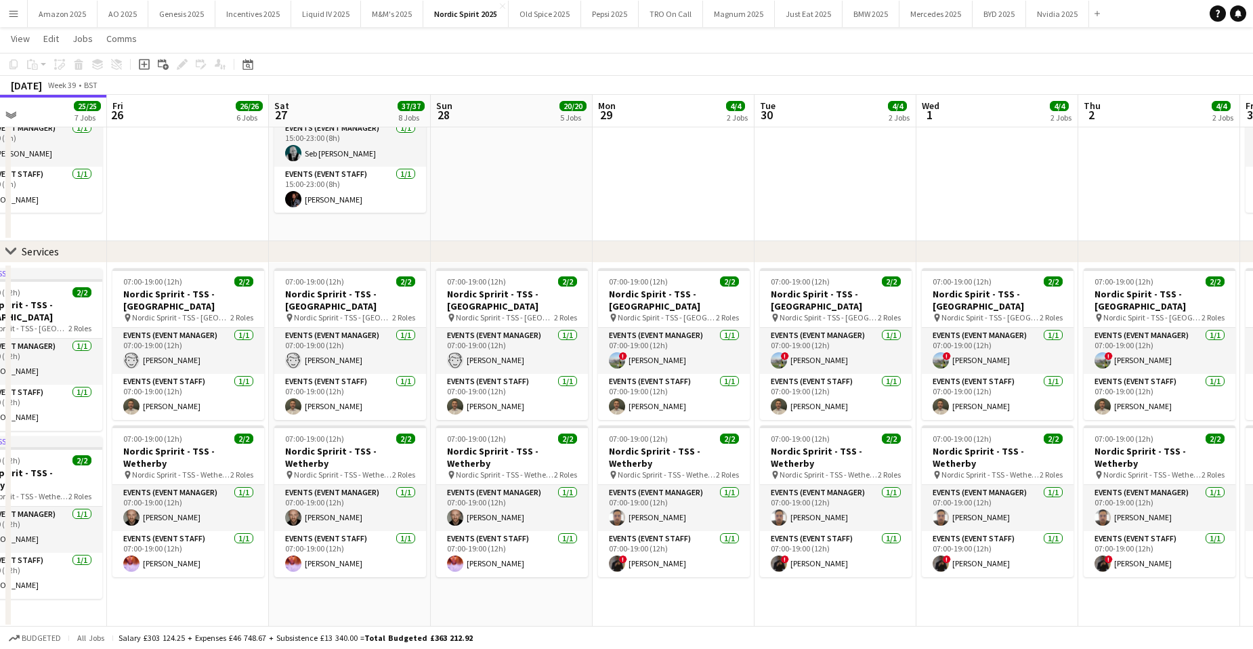
scroll to position [0, 324]
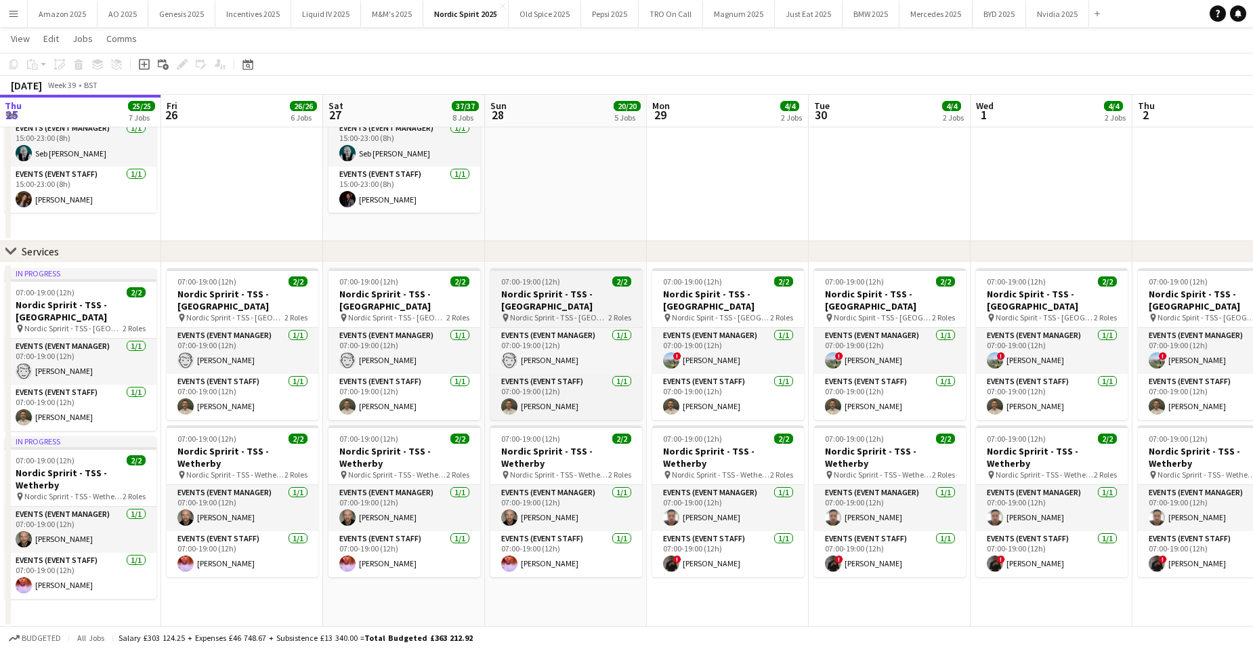
click at [565, 293] on h3 "Nordic Spririt - TSS - [GEOGRAPHIC_DATA]" at bounding box center [566, 300] width 152 height 24
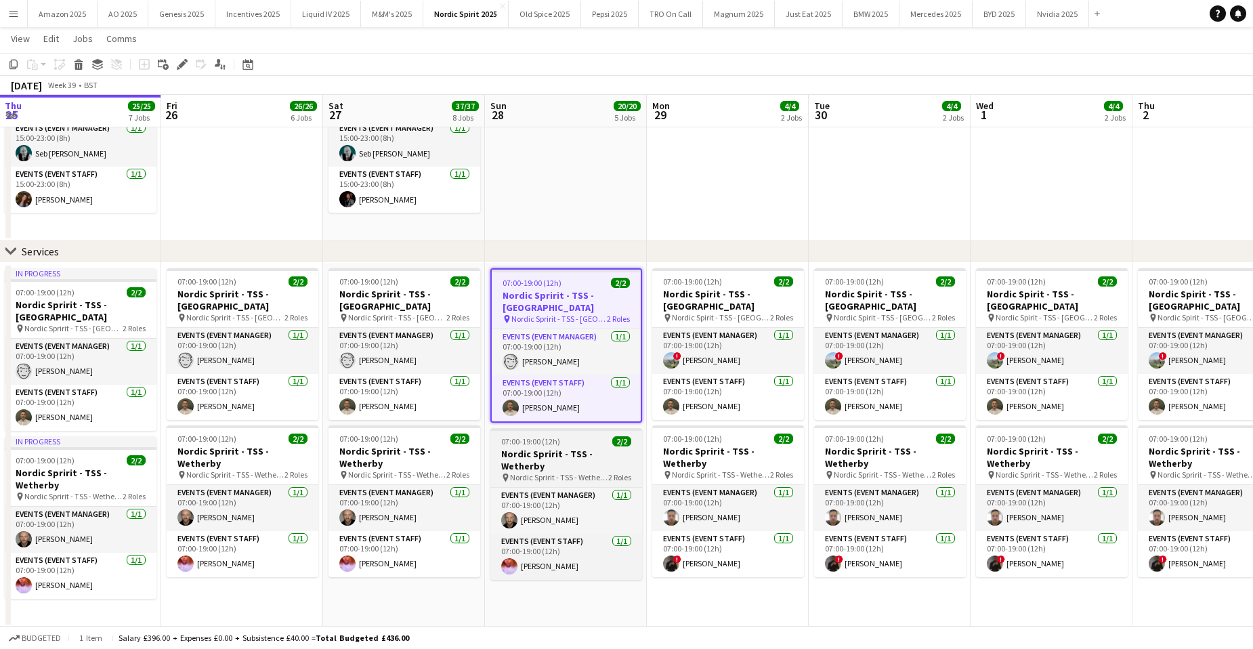
click at [566, 450] on h3 "Nordic Spririt - TSS - Wetherby" at bounding box center [566, 460] width 152 height 24
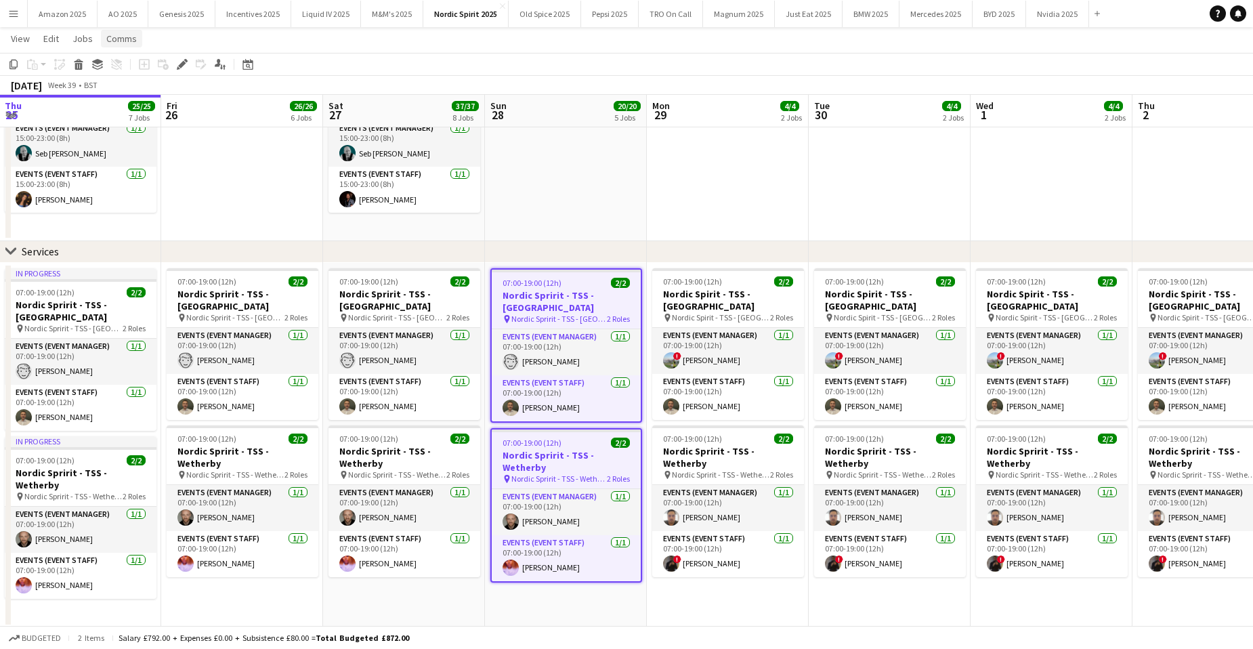
click at [130, 42] on span "Comms" at bounding box center [121, 39] width 30 height 12
click at [139, 100] on span "Create chat" at bounding box center [134, 96] width 47 height 12
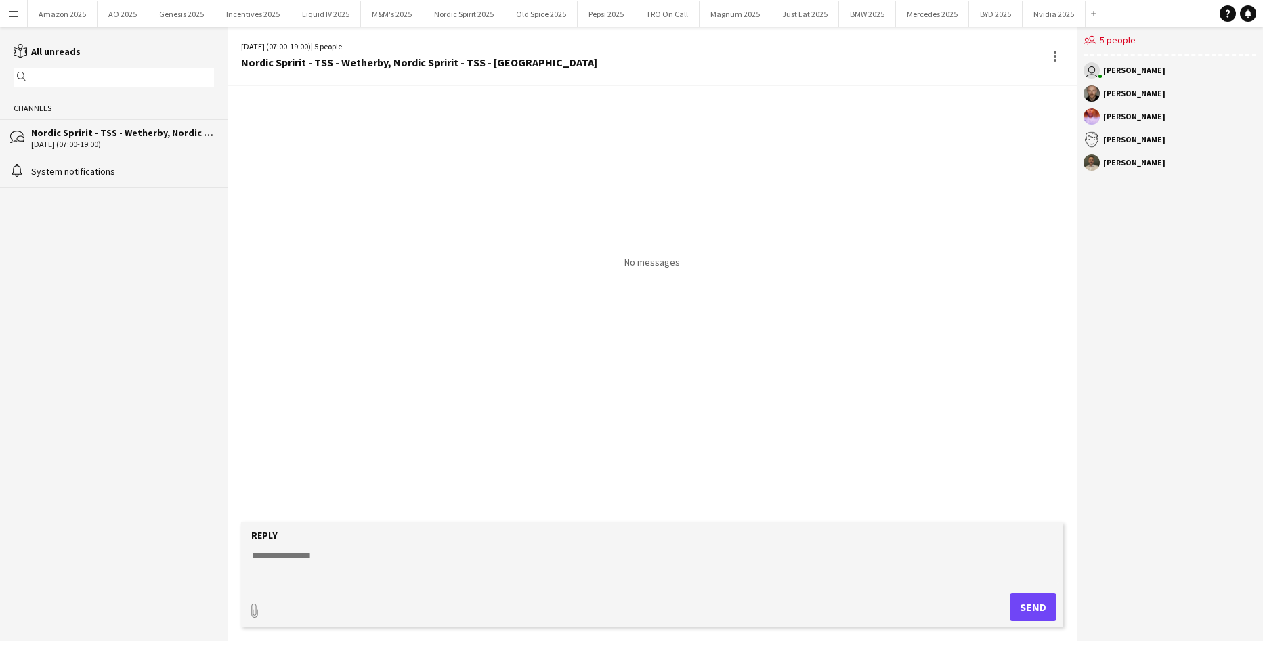
click at [369, 556] on textarea at bounding box center [655, 565] width 809 height 35
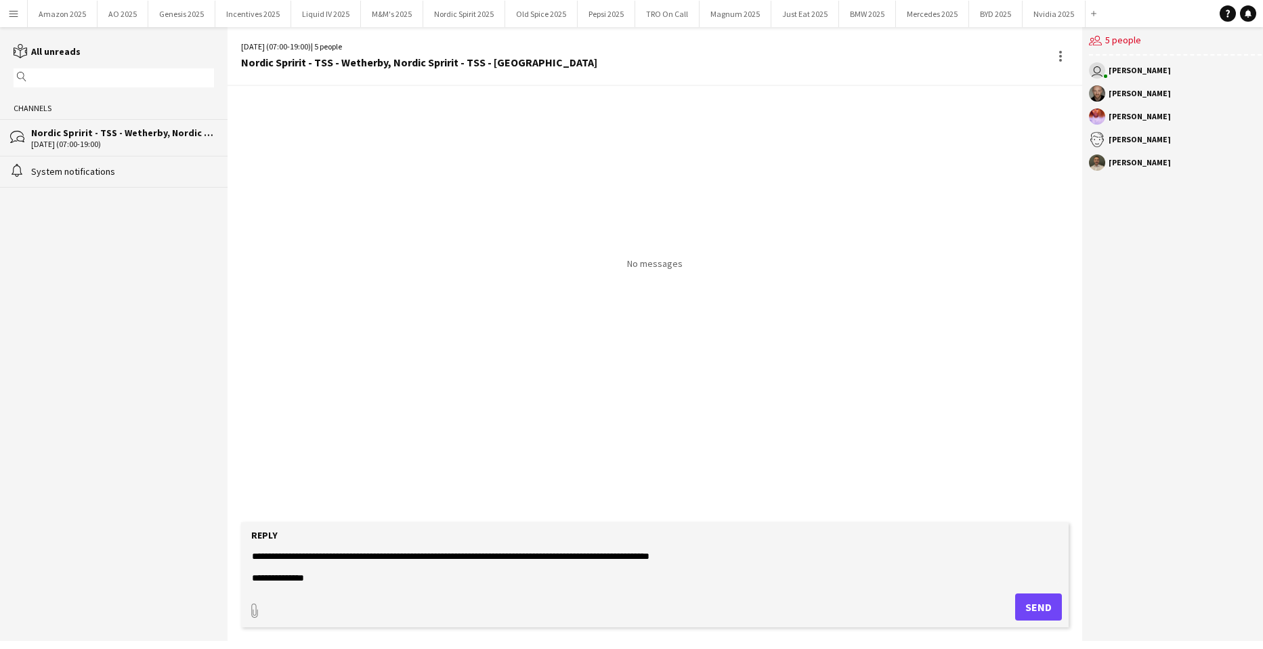
scroll to position [32, 0]
type textarea "**********"
click at [1046, 590] on form "**********" at bounding box center [654, 574] width 827 height 105
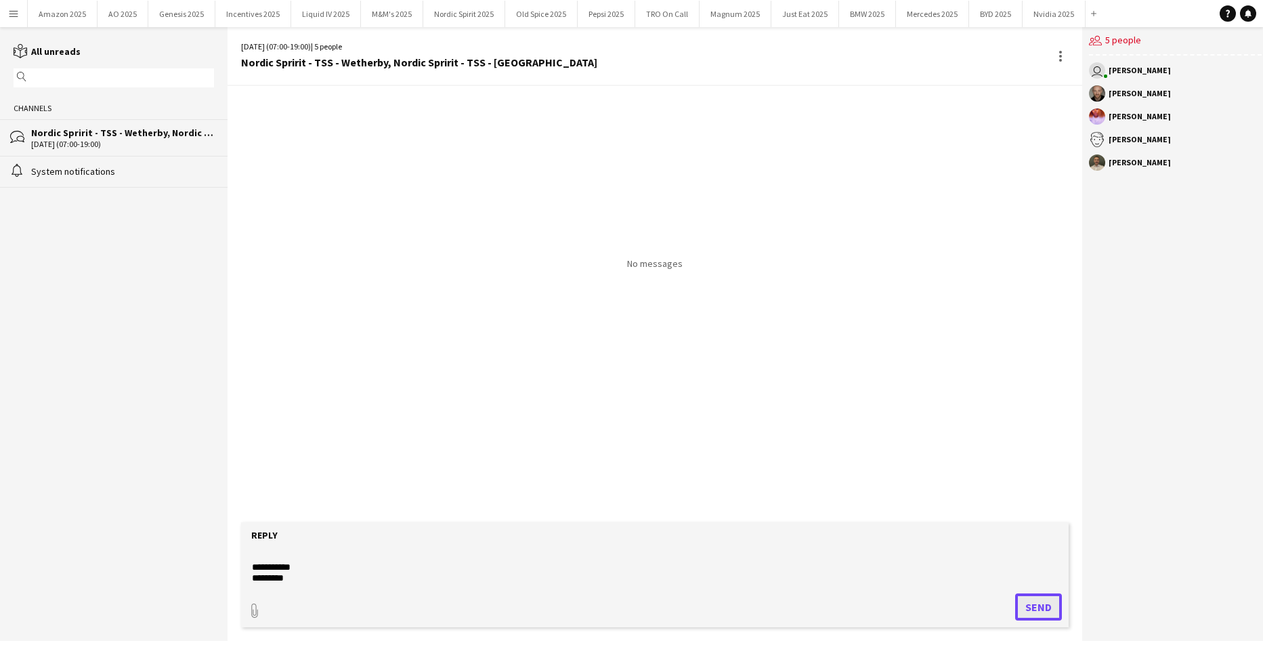
click at [1042, 616] on button "Send" at bounding box center [1038, 606] width 47 height 27
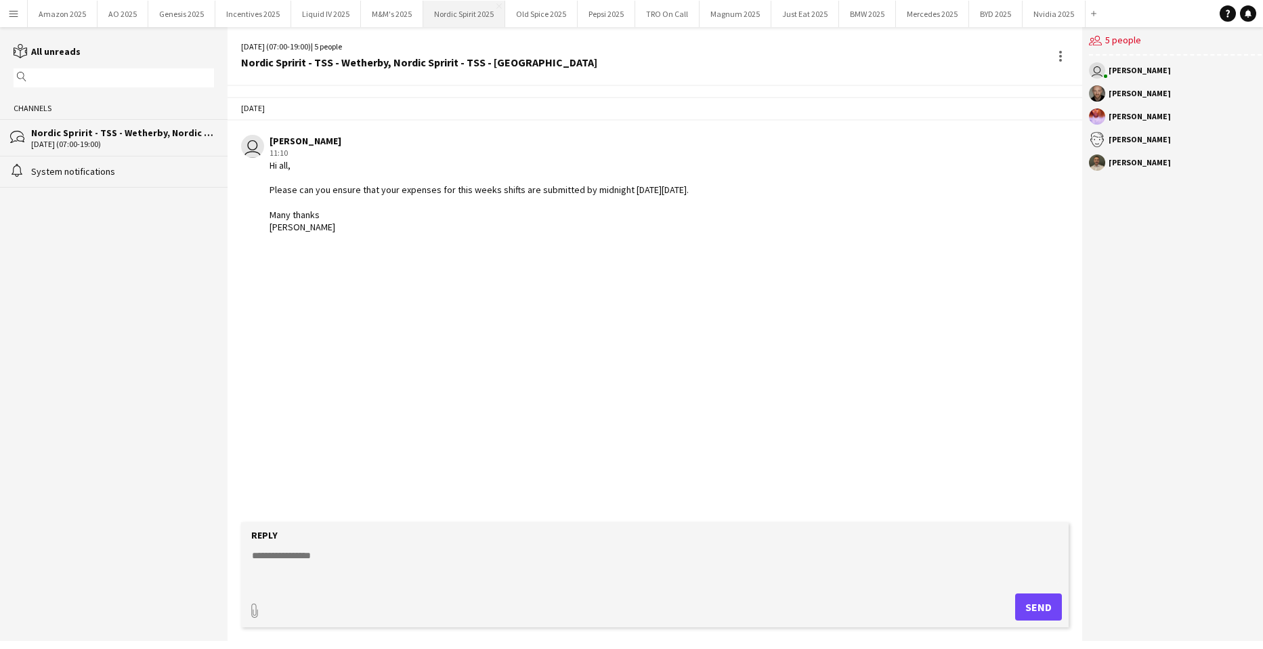
click at [458, 17] on button "Nordic Spirit 2025 Close" at bounding box center [464, 14] width 82 height 26
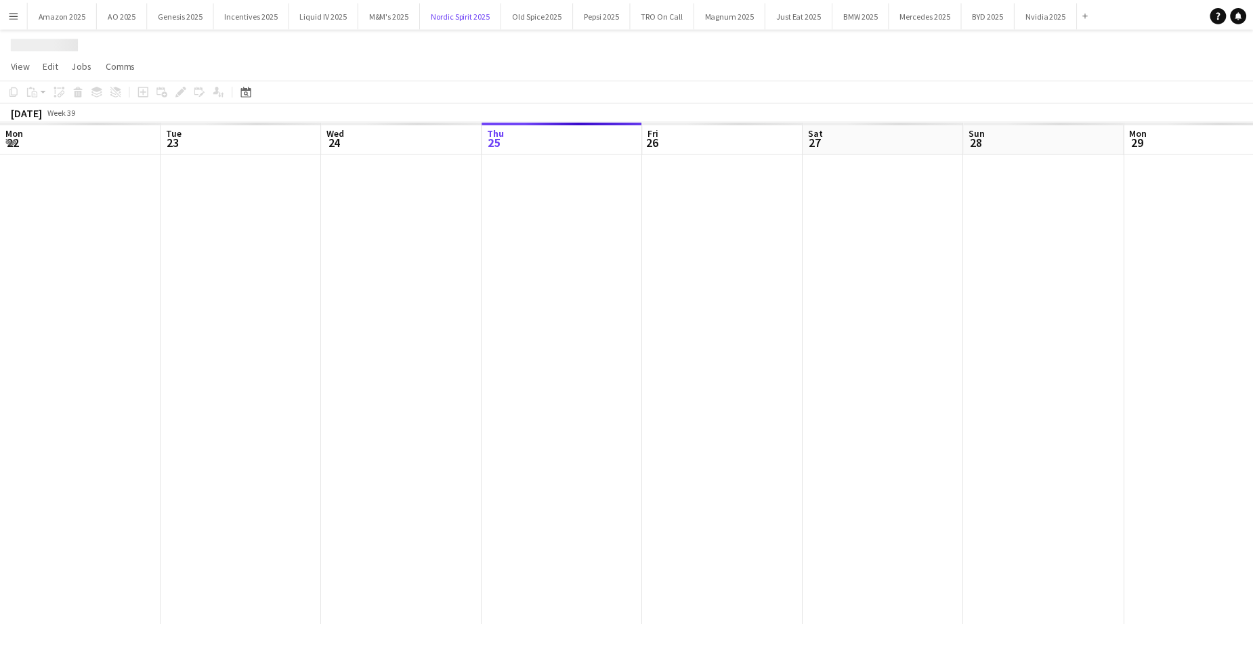
scroll to position [0, 324]
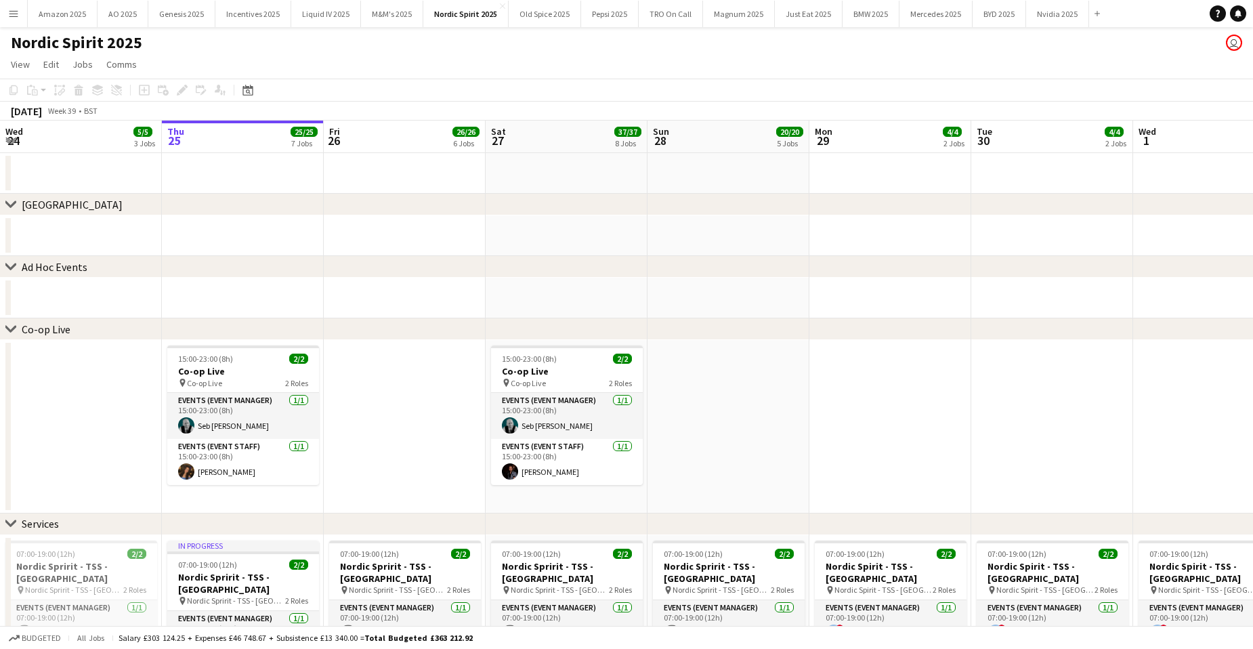
click at [403, 389] on app-date-cell at bounding box center [405, 426] width 162 height 173
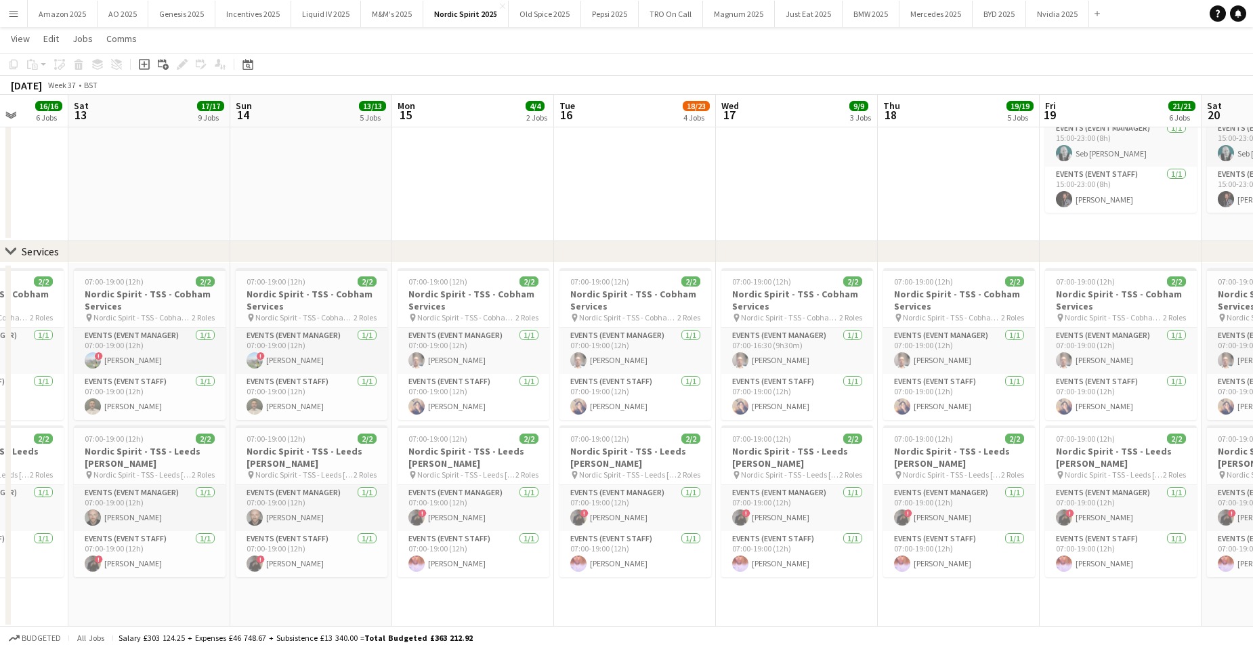
scroll to position [0, 343]
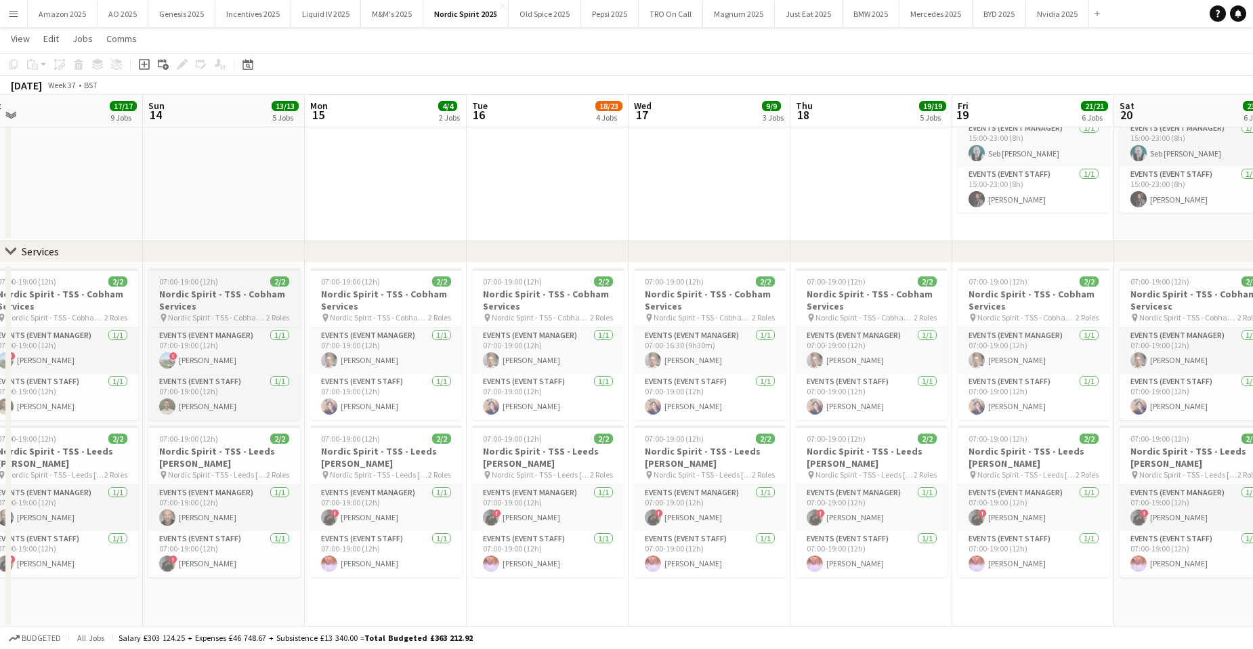
click at [221, 276] on div "07:00-19:00 (12h) 2/2" at bounding box center [224, 281] width 152 height 10
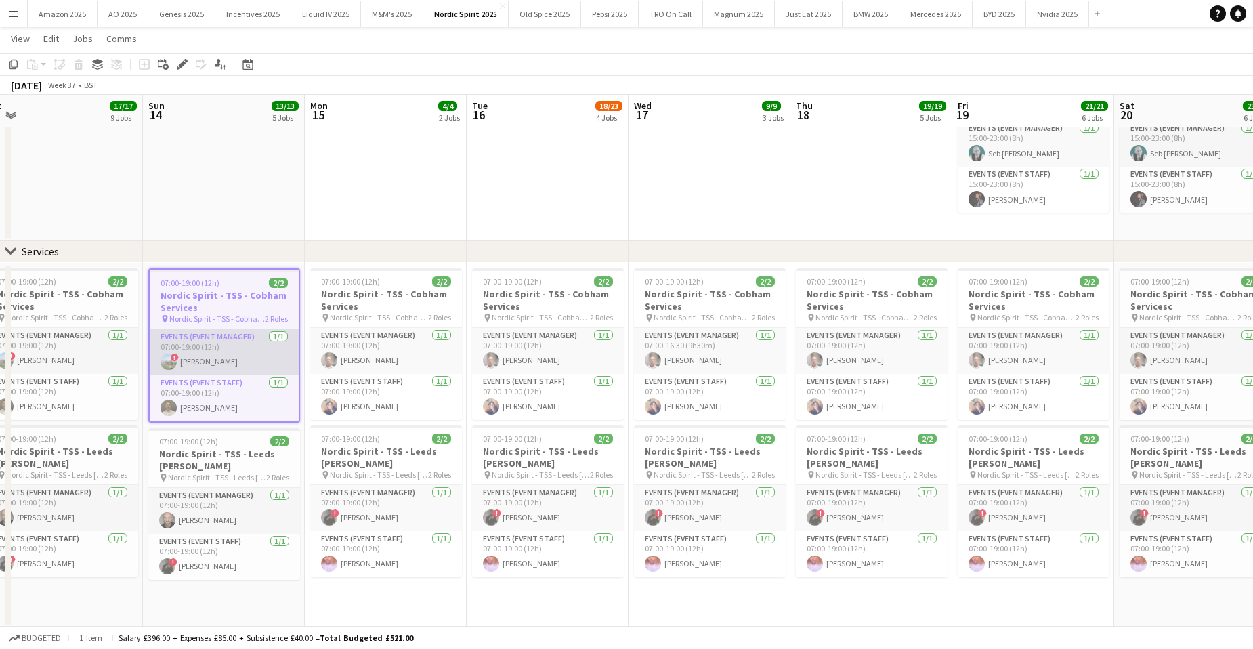
click at [225, 363] on app-card-role "Events (Event Manager) [DATE] 07:00-19:00 (12h) ! [PERSON_NAME]" at bounding box center [224, 352] width 149 height 46
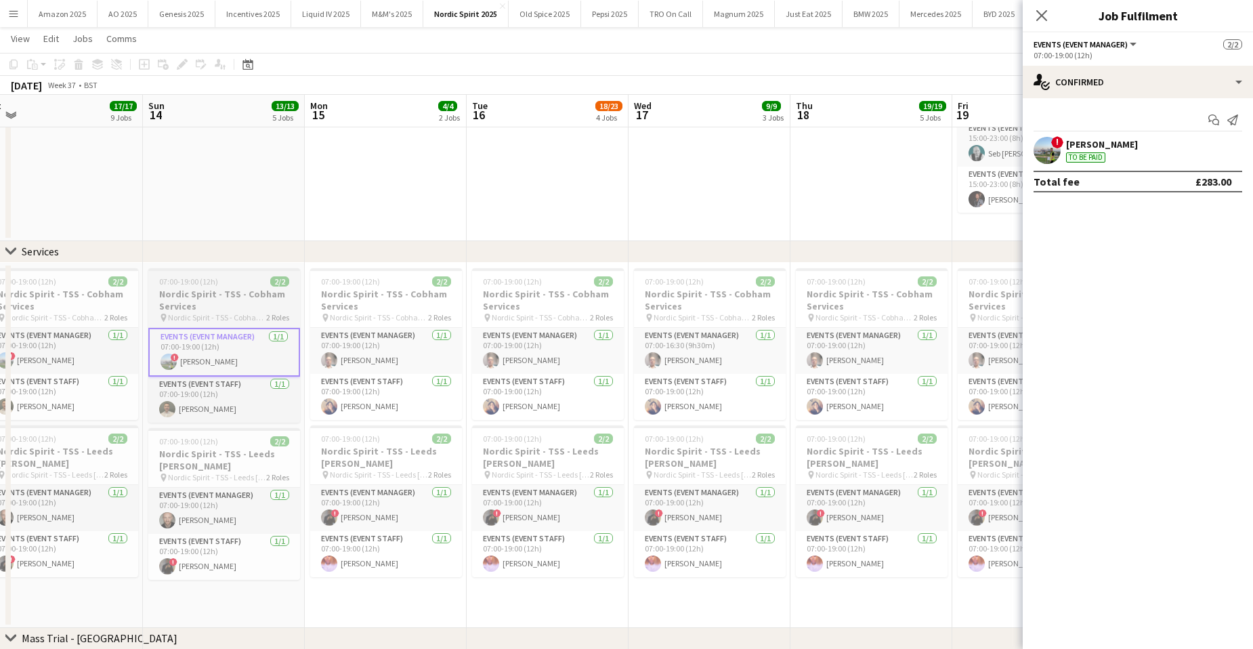
click at [193, 291] on h3 "Nordic Spirit - TSS - Cobham Services" at bounding box center [224, 300] width 152 height 24
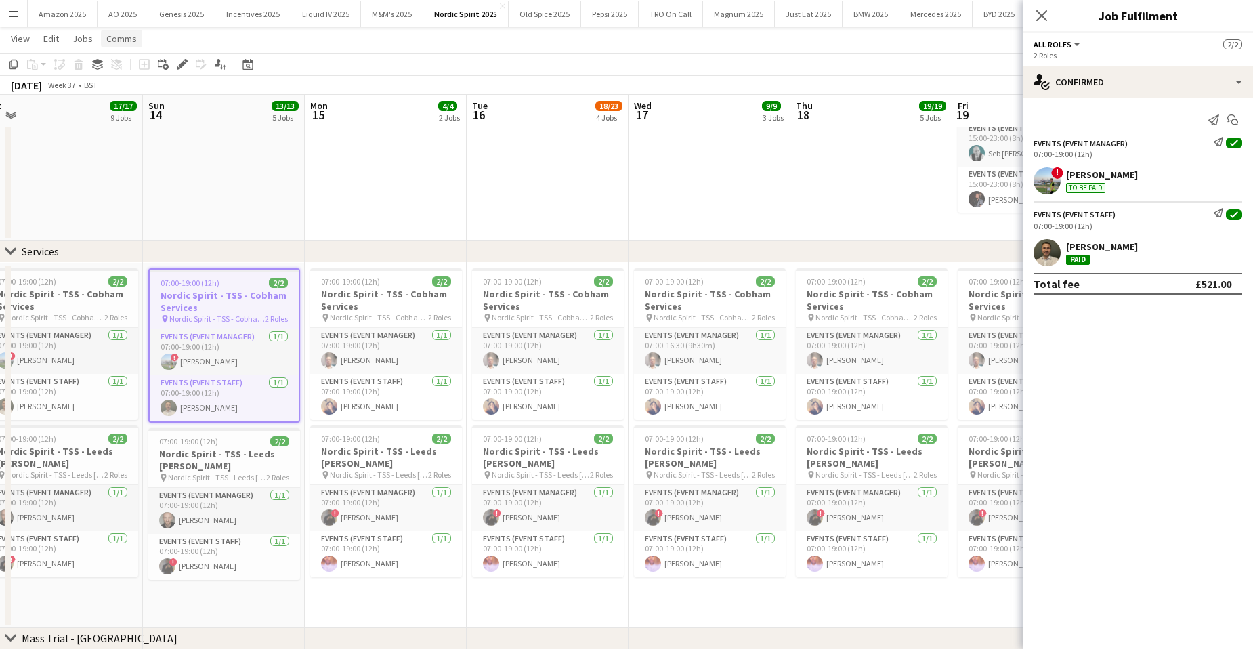
click at [129, 42] on span "Comms" at bounding box center [121, 39] width 30 height 12
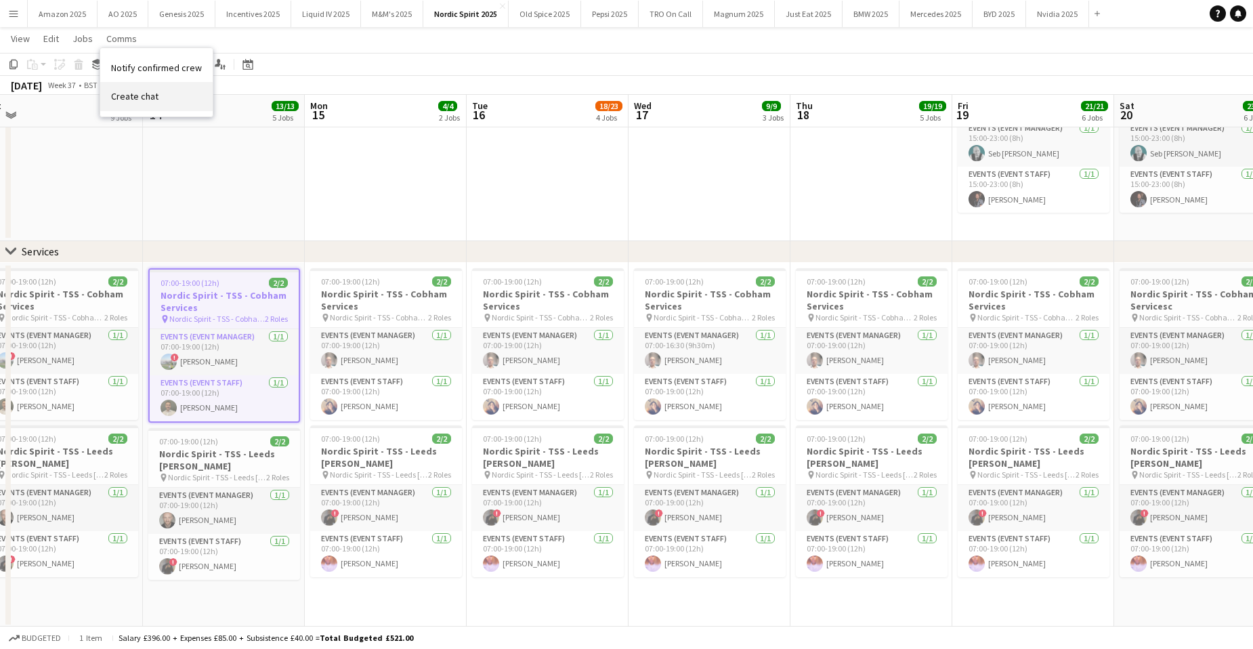
click at [137, 100] on span "Create chat" at bounding box center [134, 96] width 47 height 12
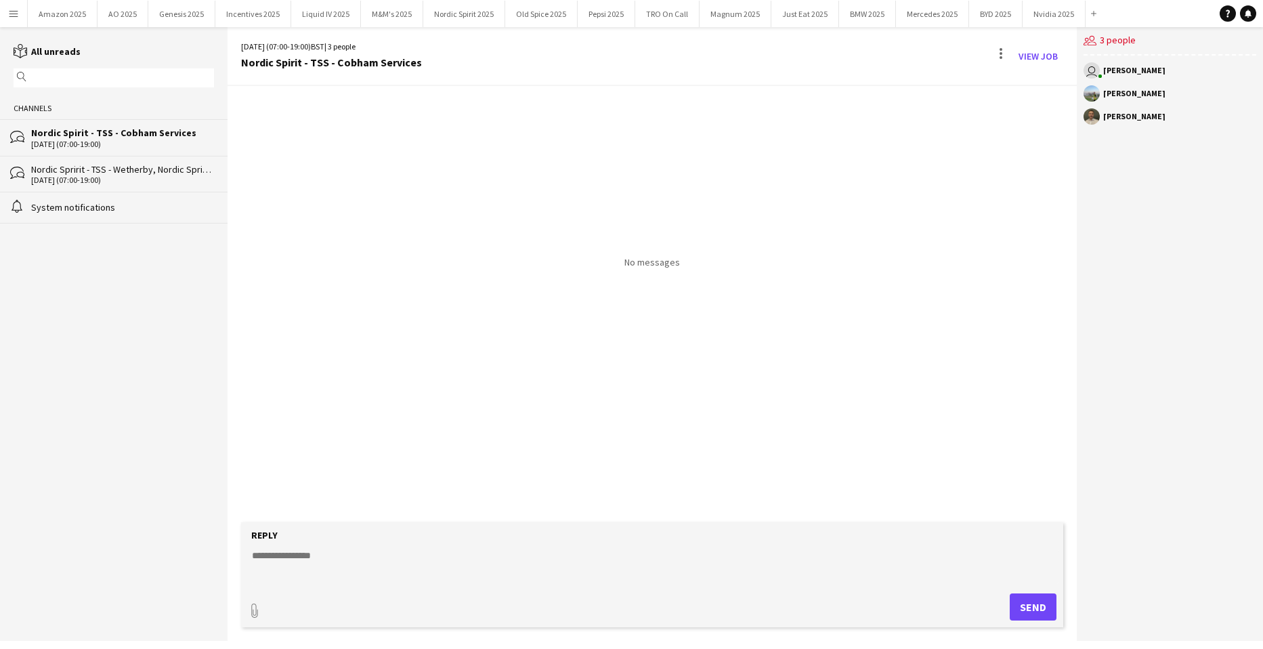
click at [1105, 114] on div "[PERSON_NAME]" at bounding box center [1134, 116] width 62 height 8
click at [1093, 116] on app-user-avatar at bounding box center [1091, 116] width 16 height 16
click at [1001, 55] on div at bounding box center [1001, 56] width 16 height 22
click at [1016, 83] on span "Delete" at bounding box center [1029, 83] width 31 height 12
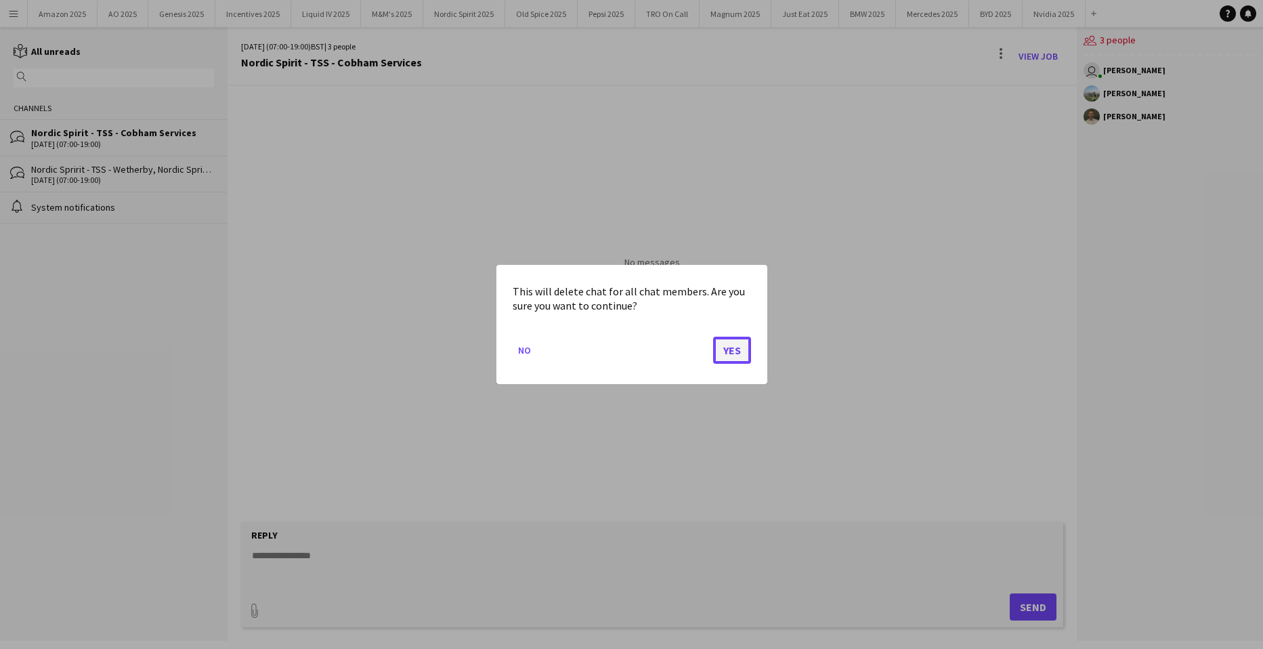
click at [740, 351] on button "Yes" at bounding box center [732, 350] width 38 height 27
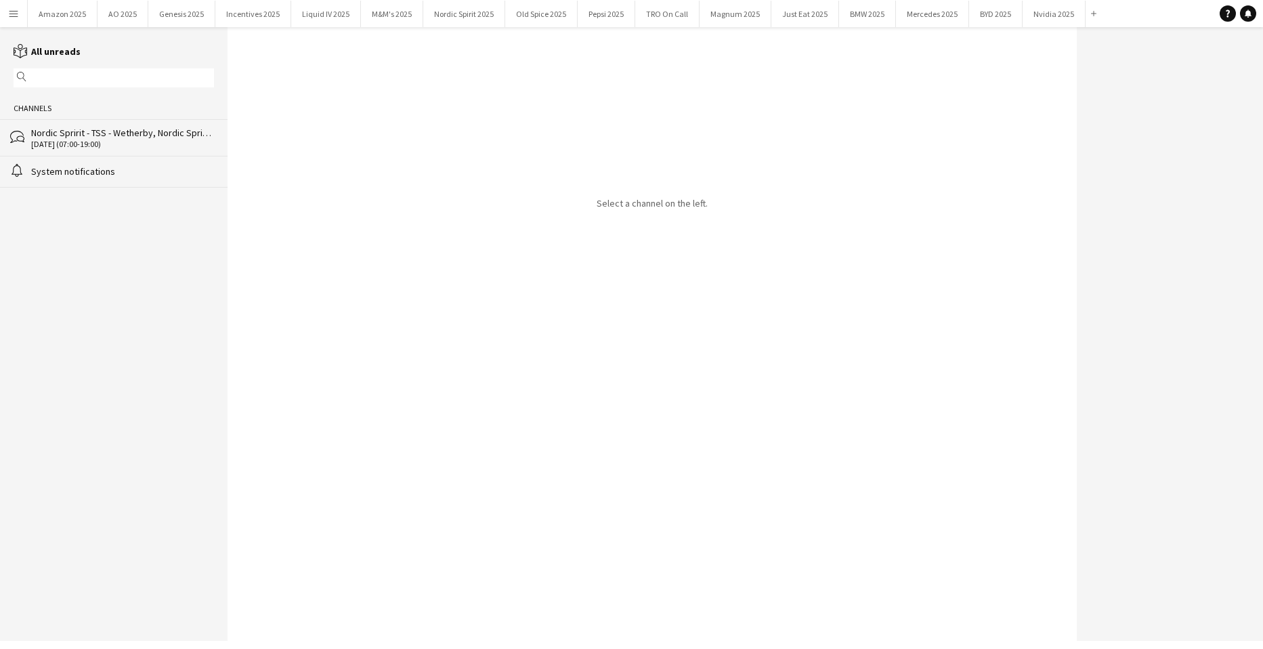
click at [463, 118] on div "Select a channel on the left." at bounding box center [652, 333] width 849 height 613
click at [14, 16] on app-icon "Menu" at bounding box center [13, 13] width 11 height 11
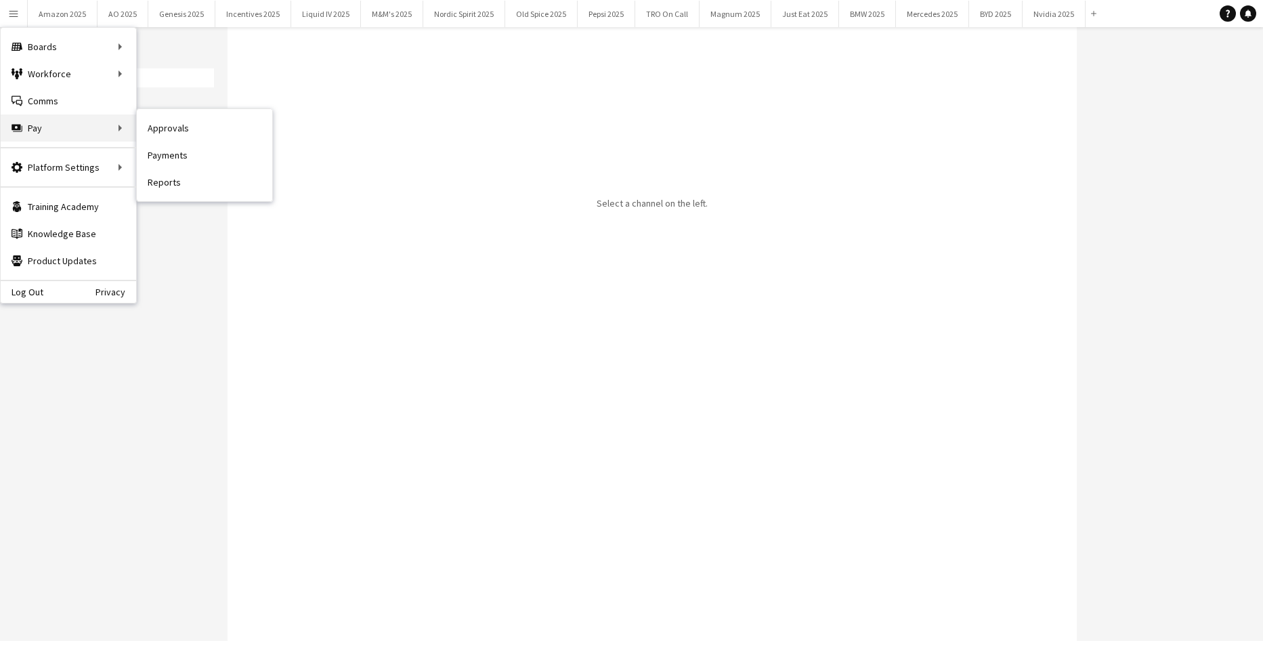
click at [115, 129] on div "Pay Pay" at bounding box center [68, 127] width 135 height 27
click at [160, 131] on link "Approvals" at bounding box center [204, 127] width 135 height 27
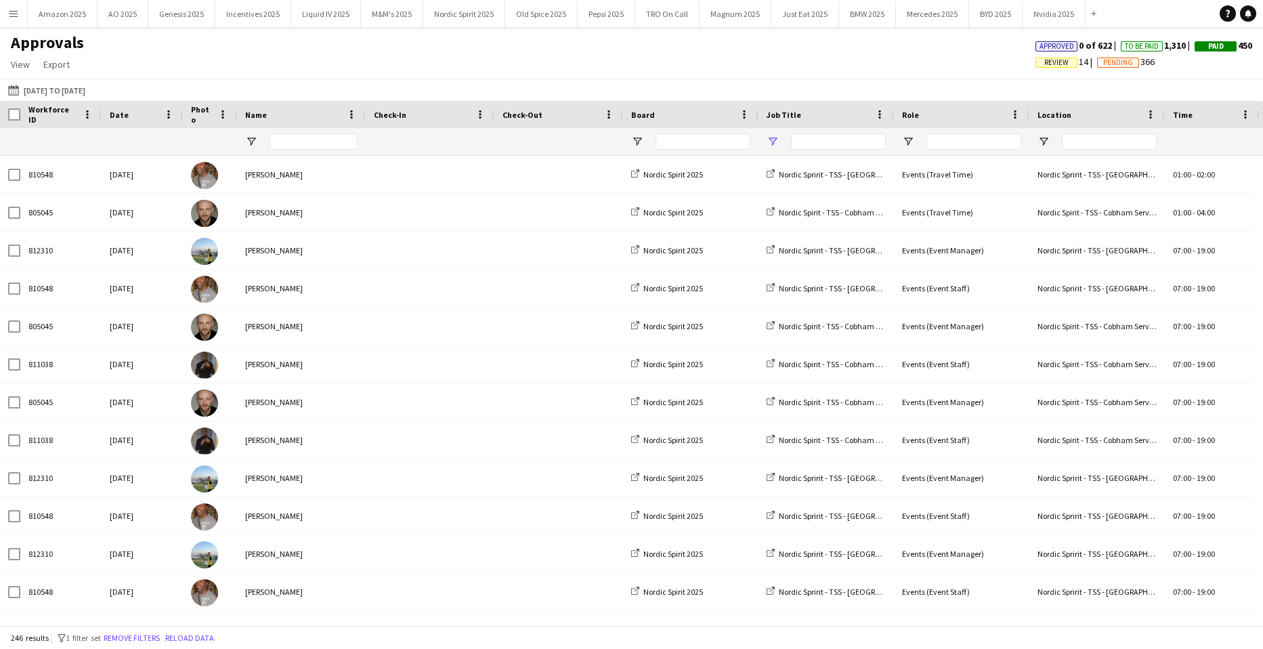
type input "***"
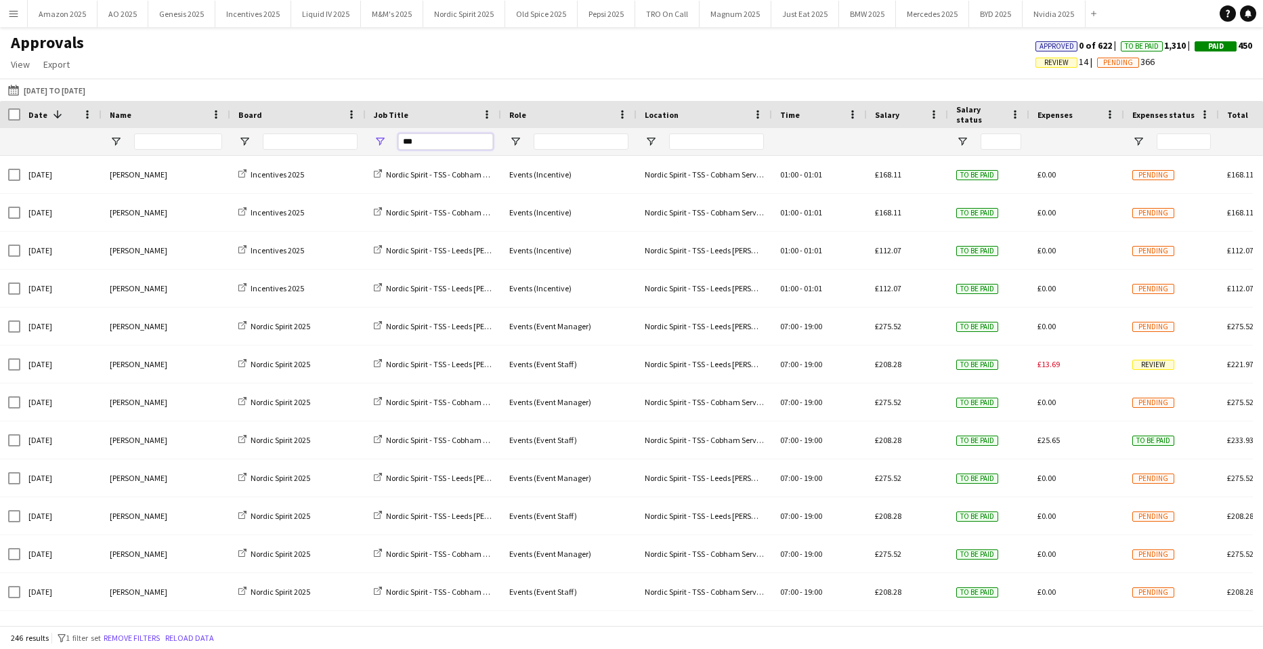
drag, startPoint x: 433, startPoint y: 144, endPoint x: 40, endPoint y: 132, distance: 392.9
click at [49, 132] on div "***" at bounding box center [826, 141] width 1652 height 27
click at [18, 17] on app-icon "Menu" at bounding box center [13, 13] width 11 height 11
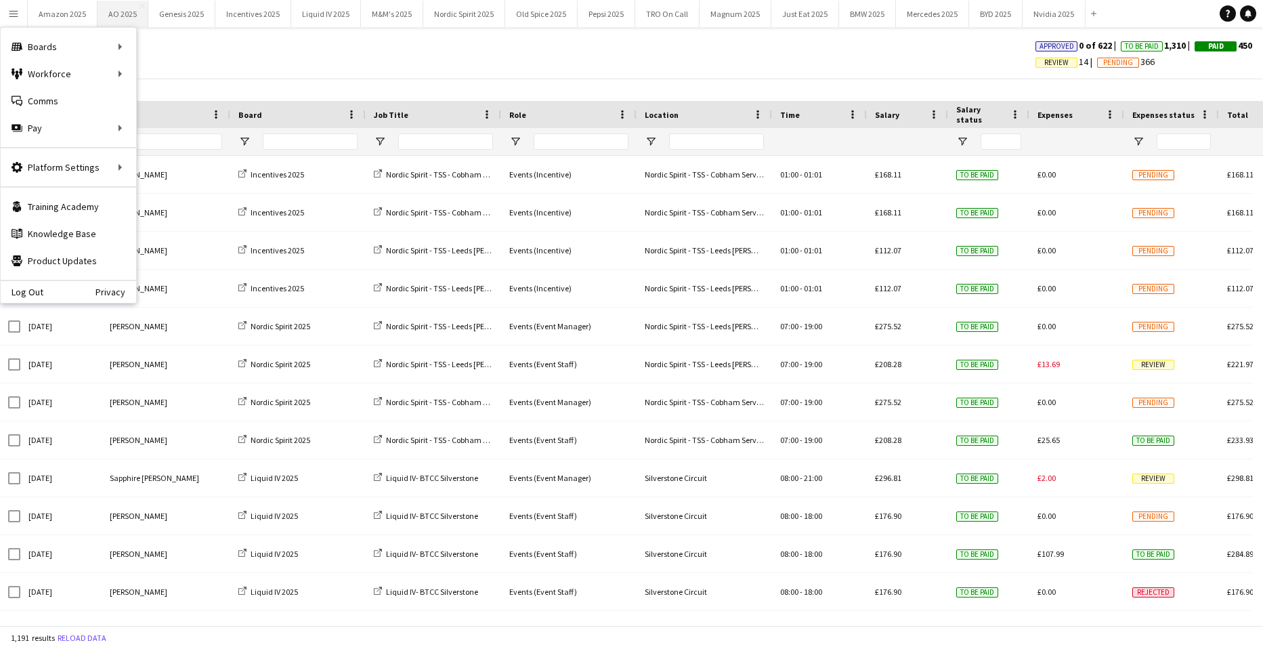
click at [120, 14] on button "AO 2025 Close" at bounding box center [123, 14] width 51 height 26
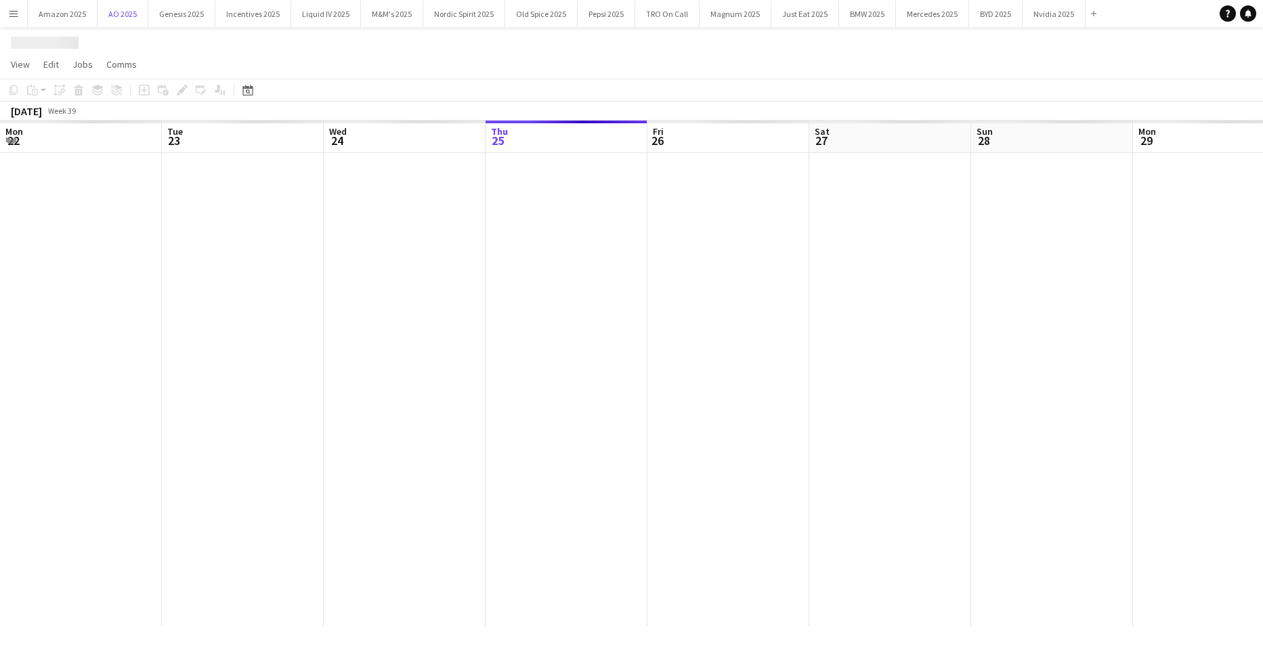
scroll to position [0, 324]
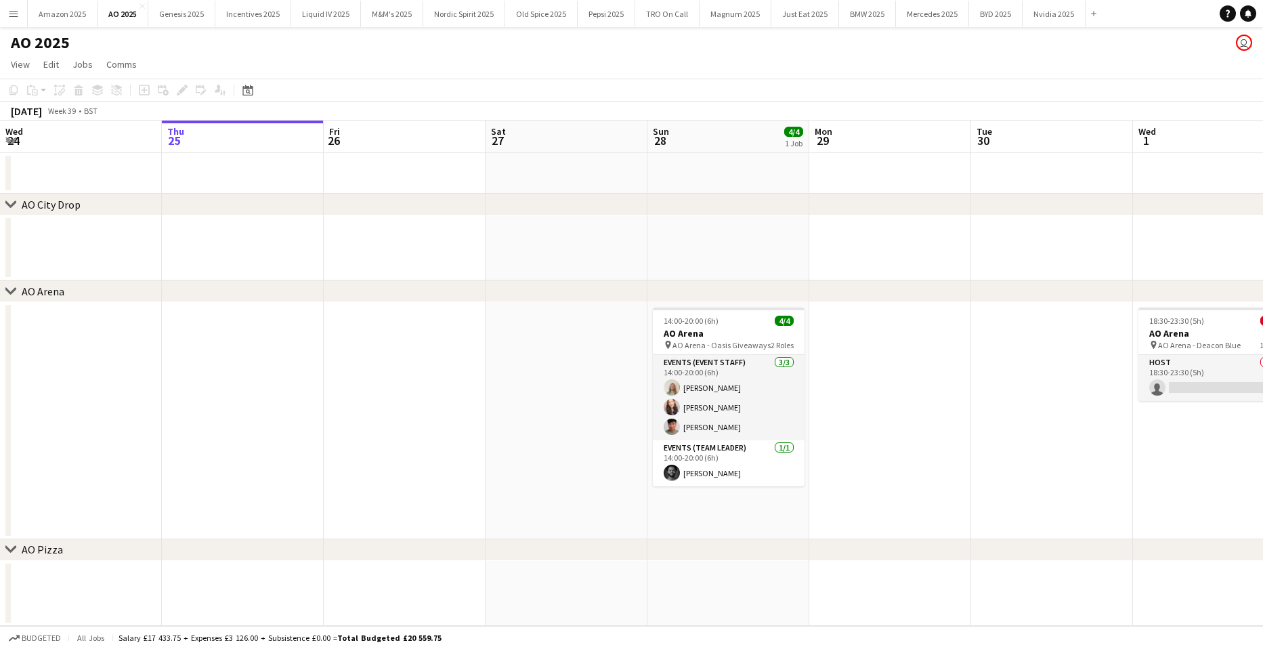
click at [998, 422] on app-date-cell at bounding box center [1052, 420] width 162 height 237
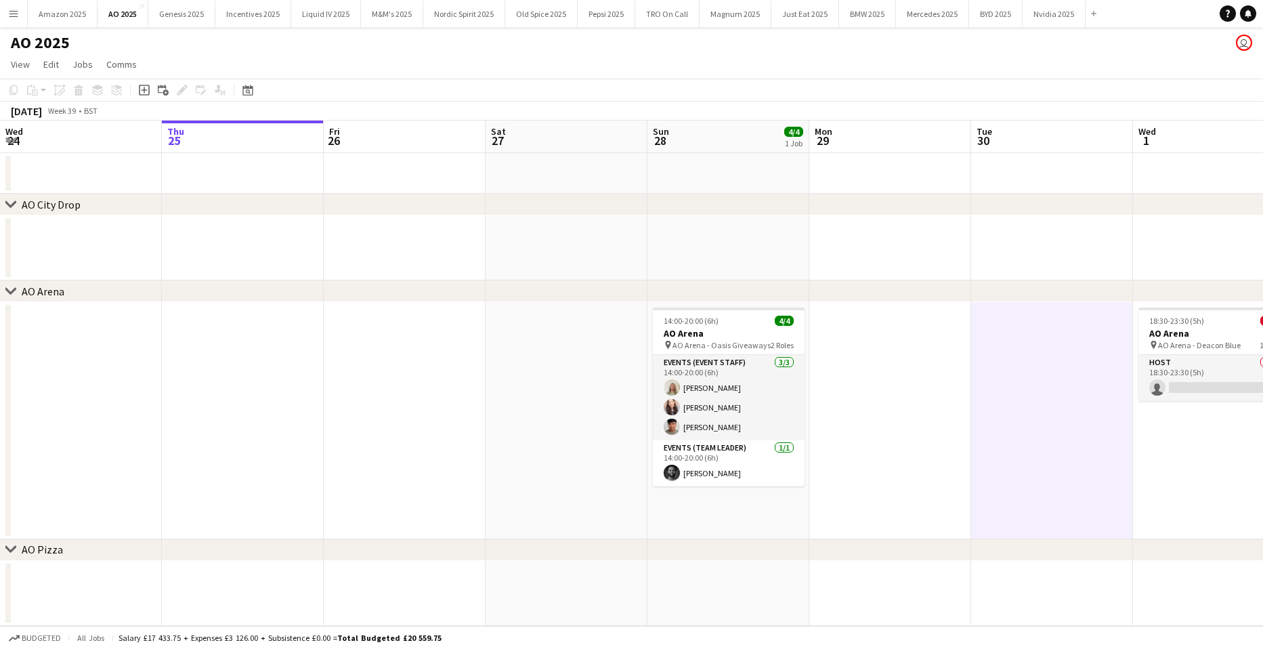
scroll to position [0, 335]
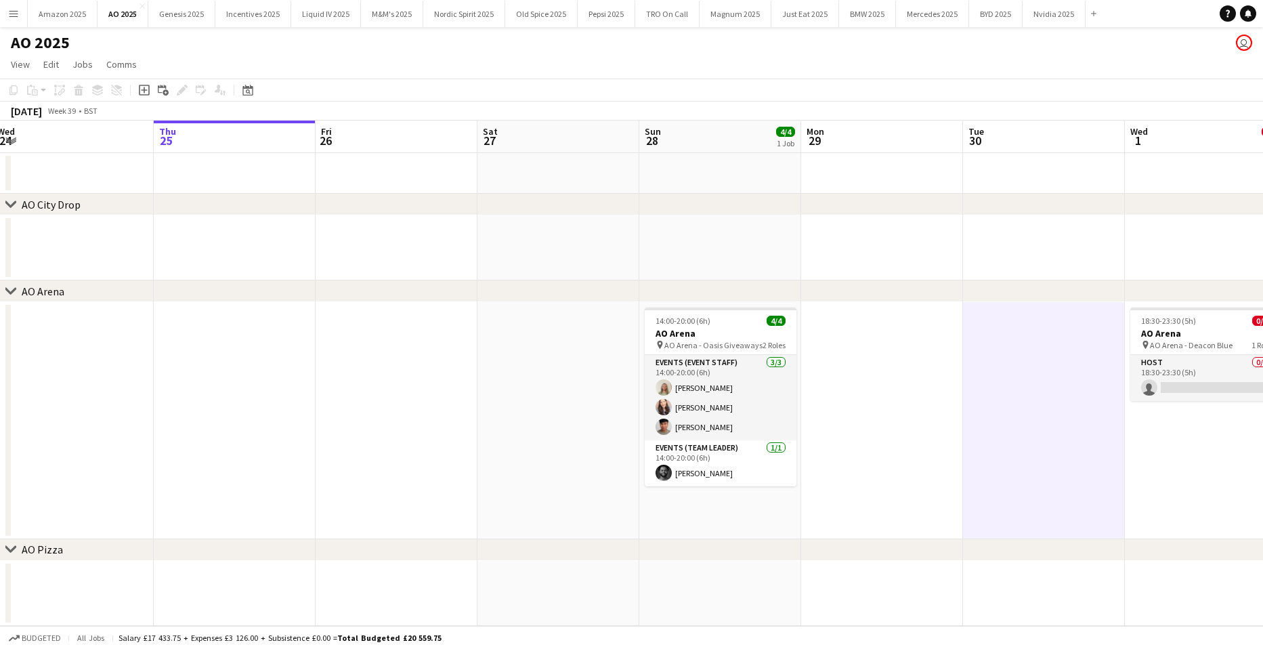
click at [1081, 425] on app-calendar-viewport "Mon 22 Tue 23 Wed 24 Thu 25 Fri 26 Sat 27 Sun 28 4/4 1 Job Mon 29 Tue 30 Wed 1 …" at bounding box center [631, 373] width 1263 height 505
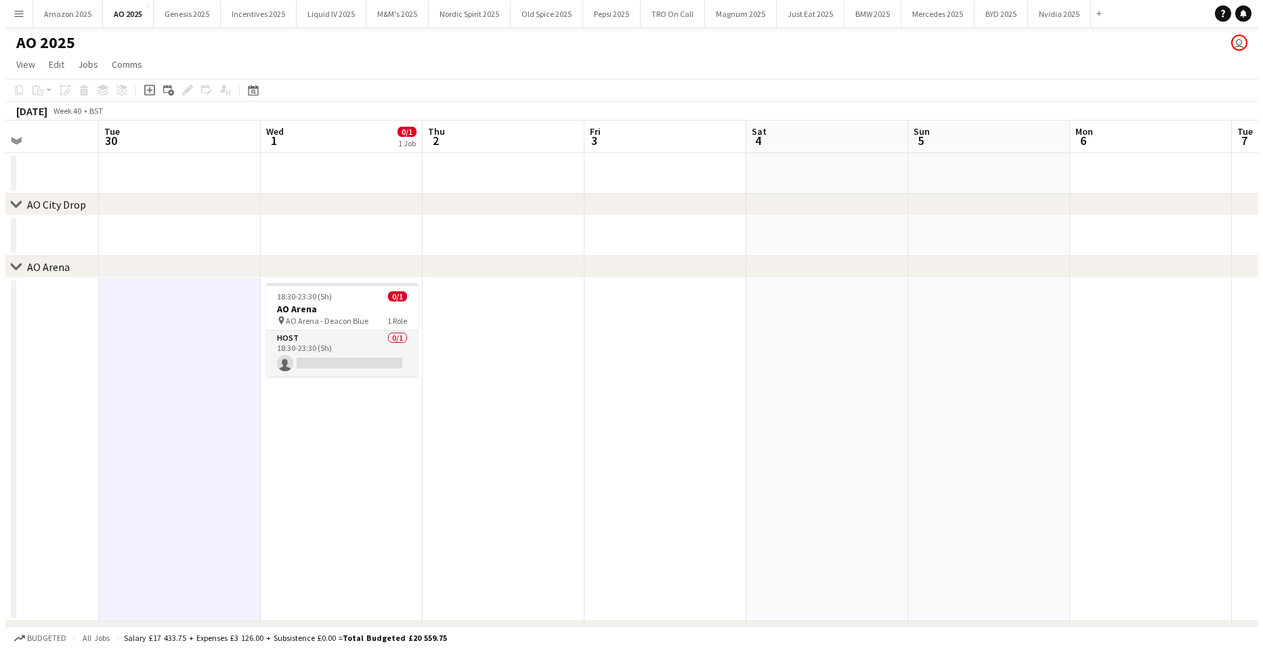
scroll to position [0, 389]
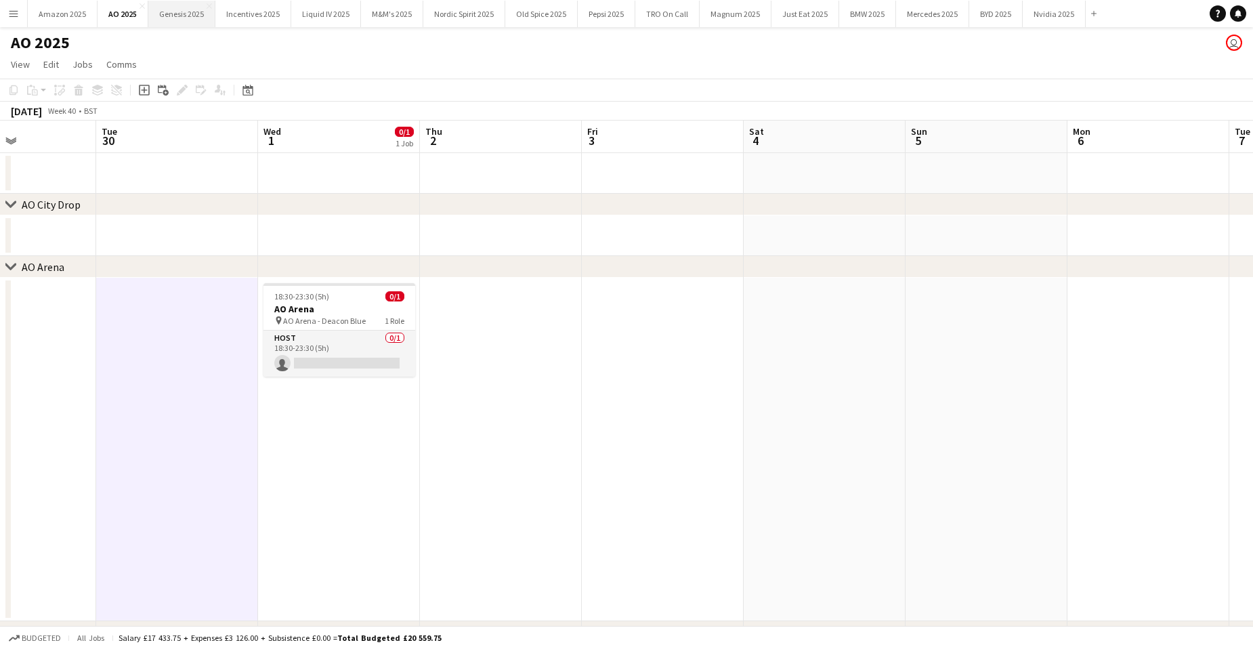
click at [157, 15] on button "Genesis 2025 Close" at bounding box center [181, 14] width 67 height 26
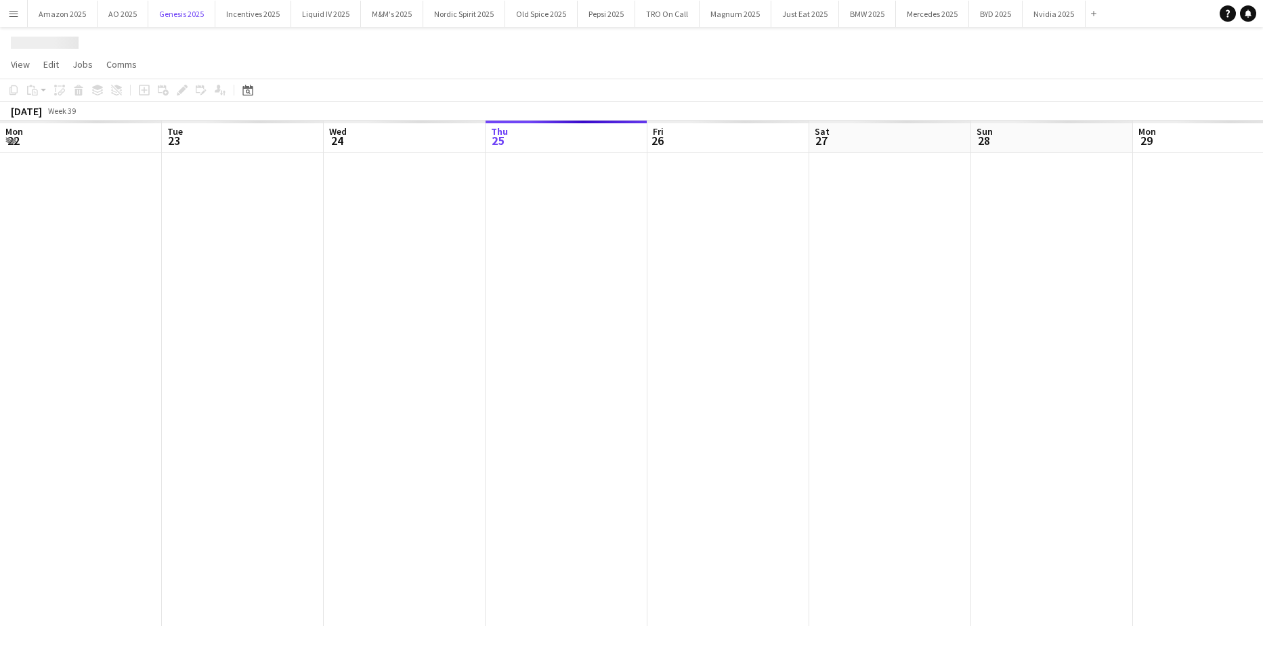
scroll to position [0, 324]
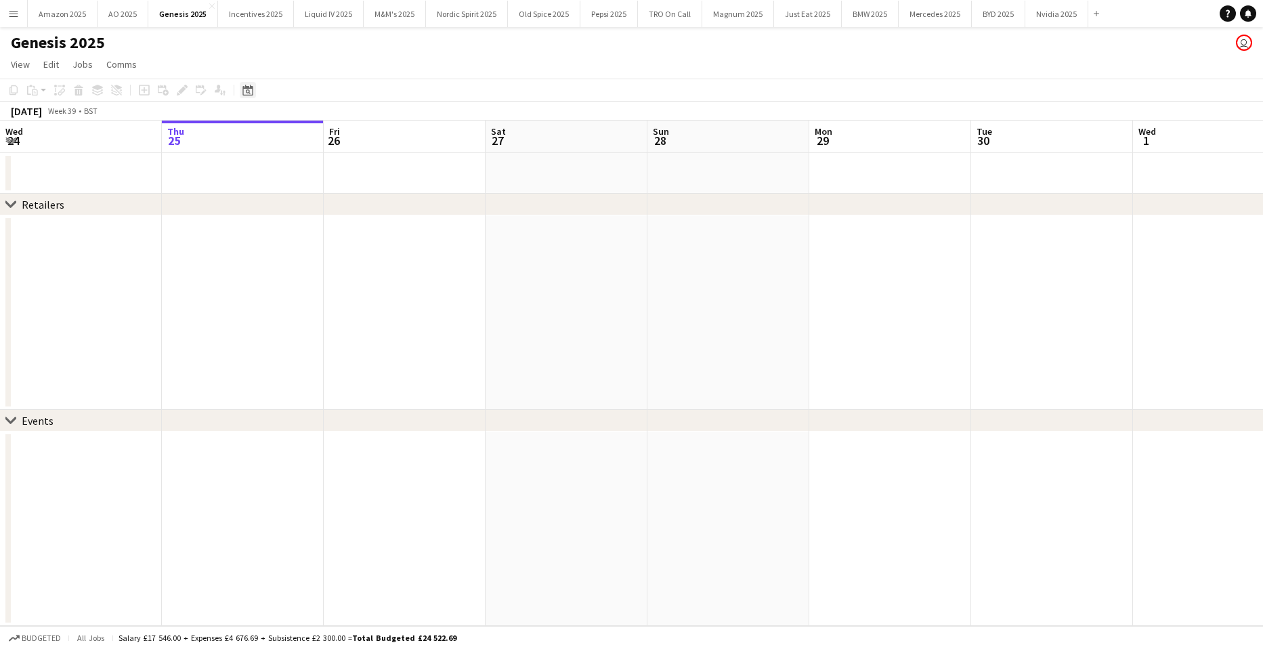
click at [245, 92] on icon "Date picker" at bounding box center [247, 90] width 11 height 11
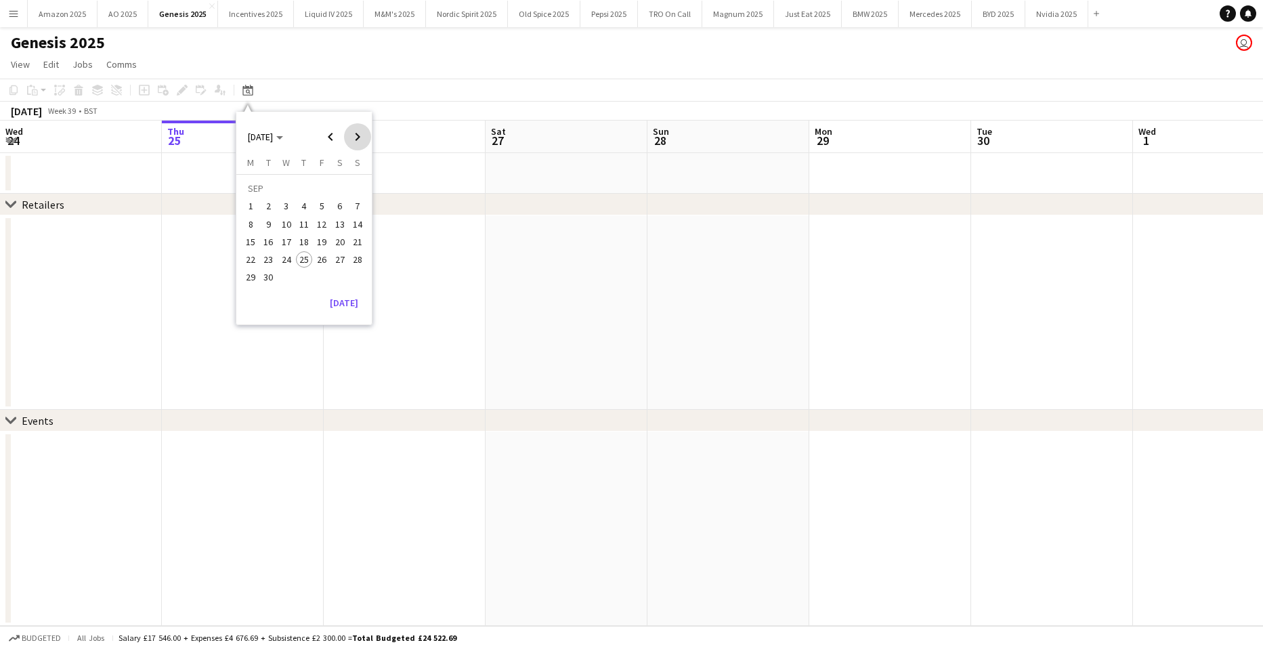
click at [364, 134] on span "Next month" at bounding box center [357, 136] width 27 height 27
click at [319, 228] on span "10" at bounding box center [322, 224] width 16 height 16
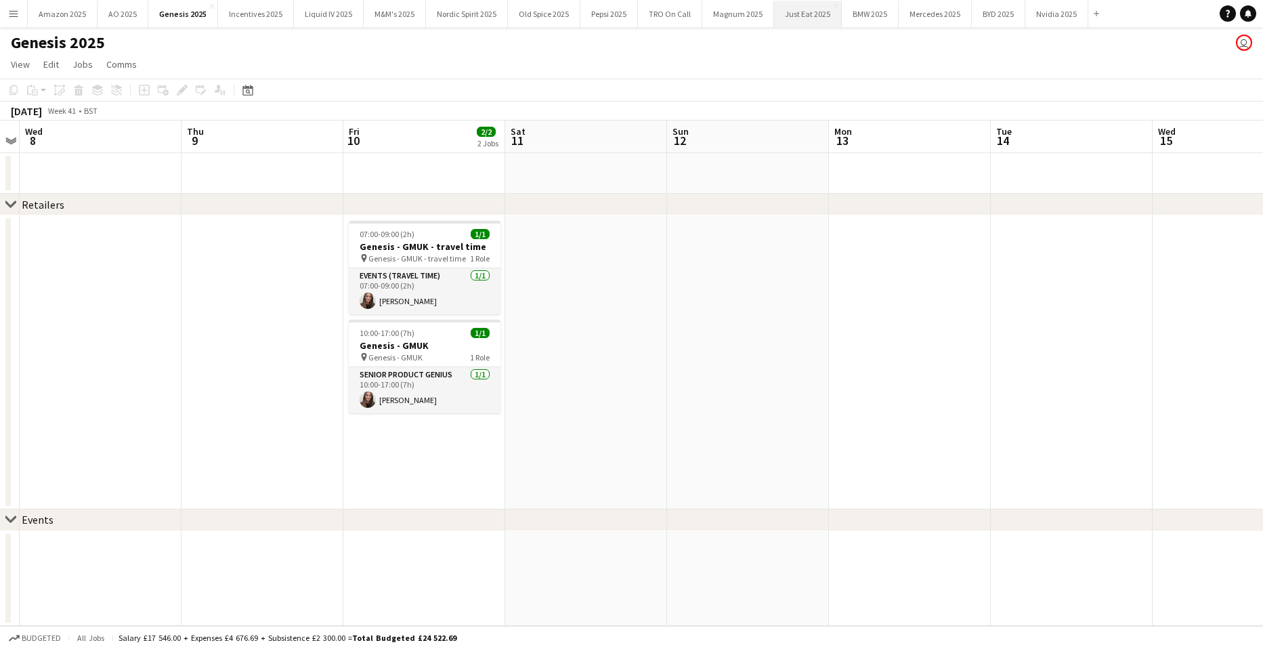
click at [802, 19] on button "Just Eat 2025 Close" at bounding box center [808, 14] width 68 height 26
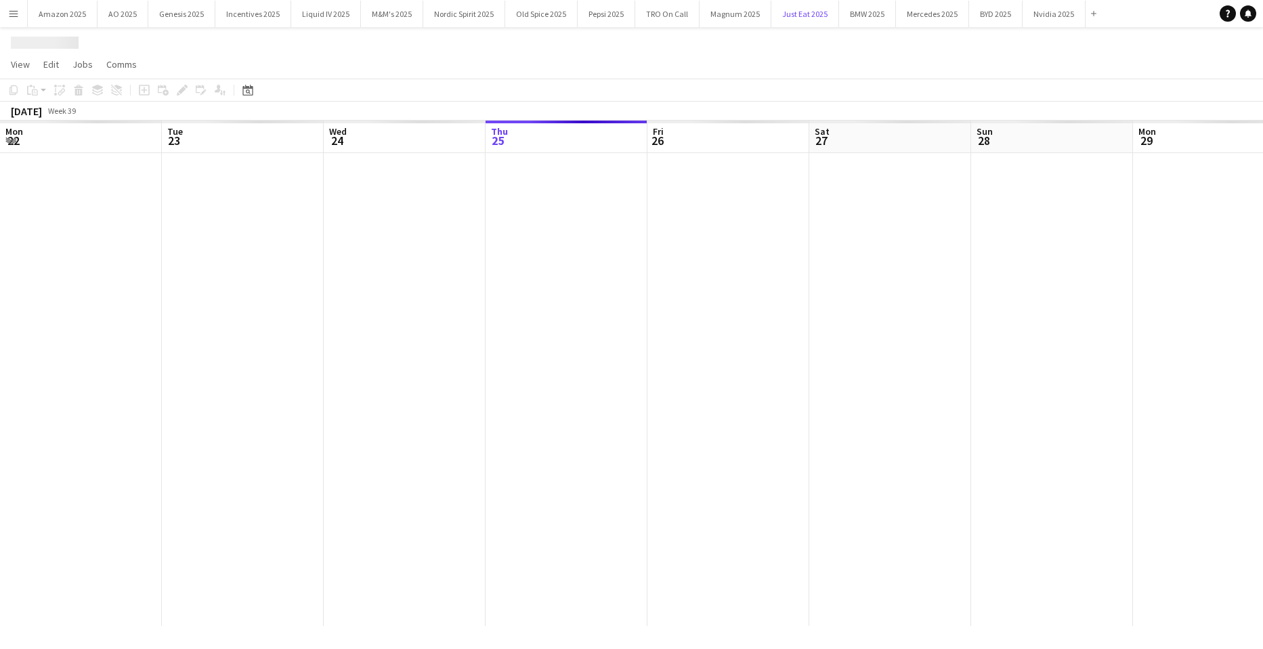
scroll to position [0, 324]
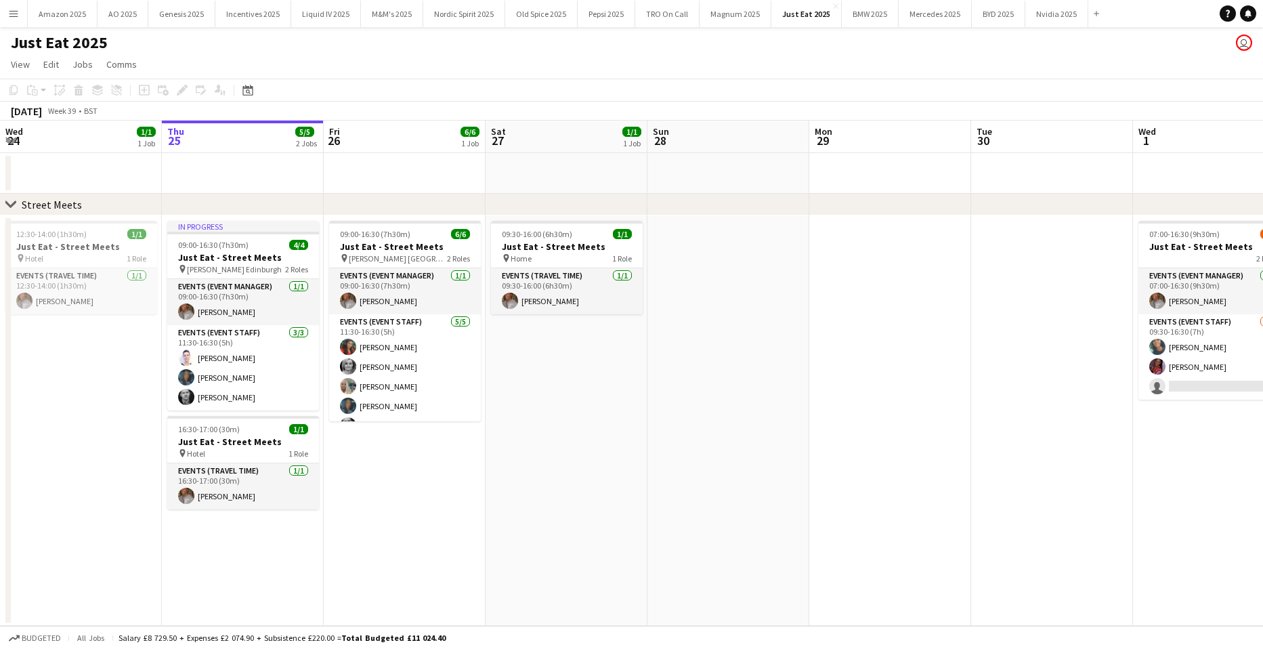
click at [577, 412] on app-date-cell "09:30-16:00 (6h30m) 1/1 Just Eat - Street Meets pin Home 1 Role Events (Travel …" at bounding box center [567, 420] width 162 height 410
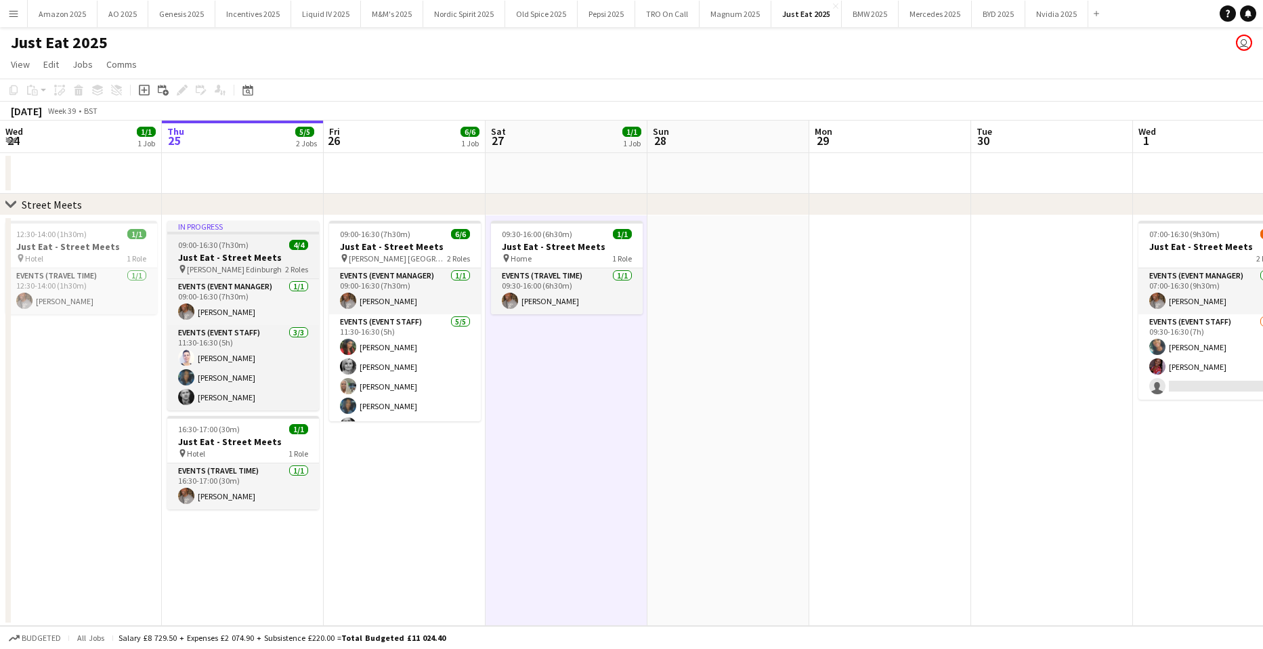
click at [246, 252] on h3 "Just Eat - Street Meets" at bounding box center [243, 257] width 152 height 12
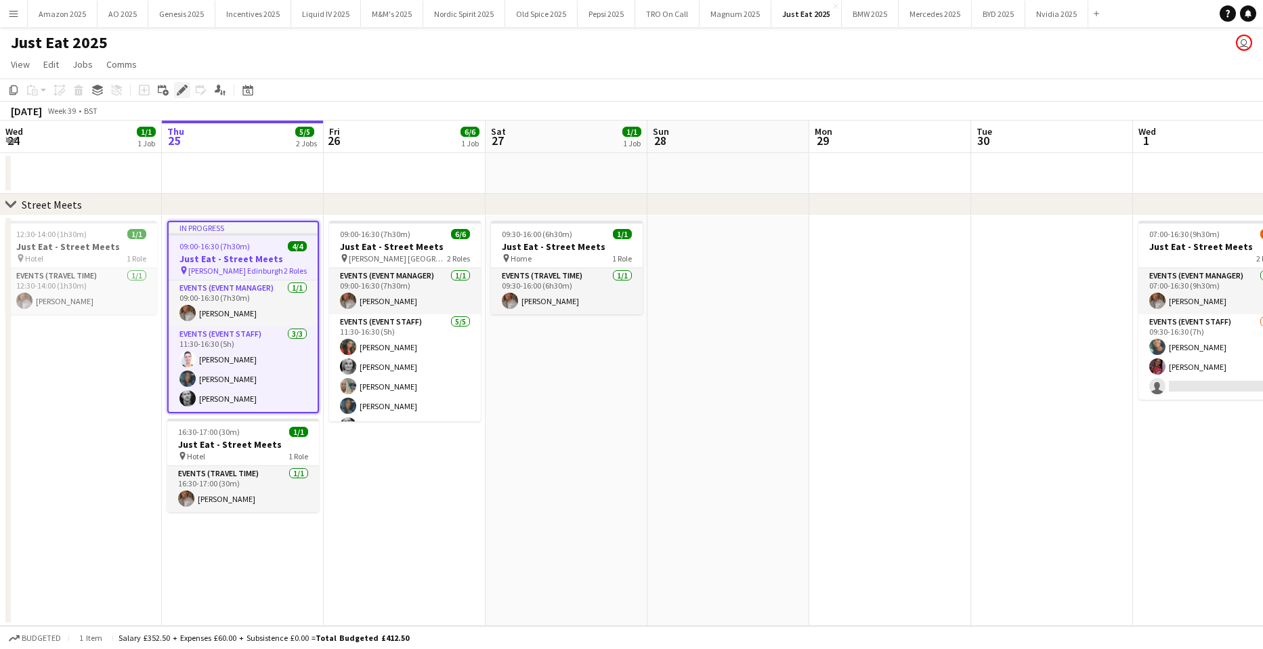
click at [185, 86] on icon at bounding box center [185, 86] width 3 height 3
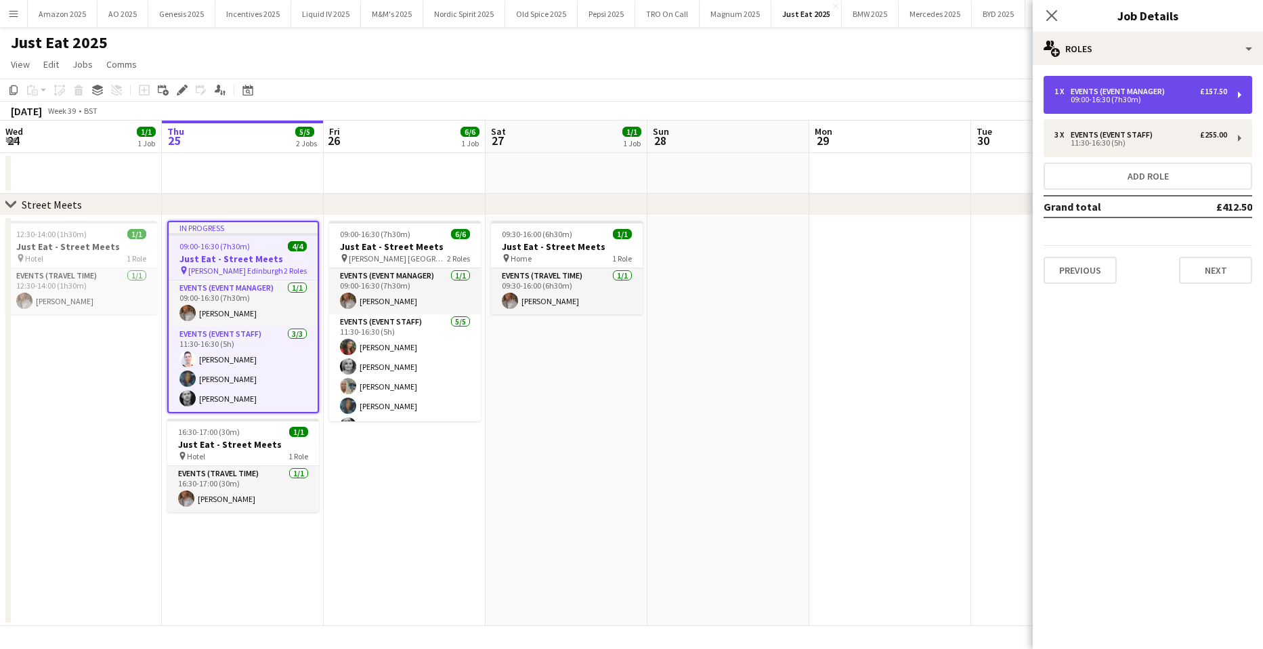
click at [1140, 98] on div "09:00-16:30 (7h30m)" at bounding box center [1140, 99] width 173 height 7
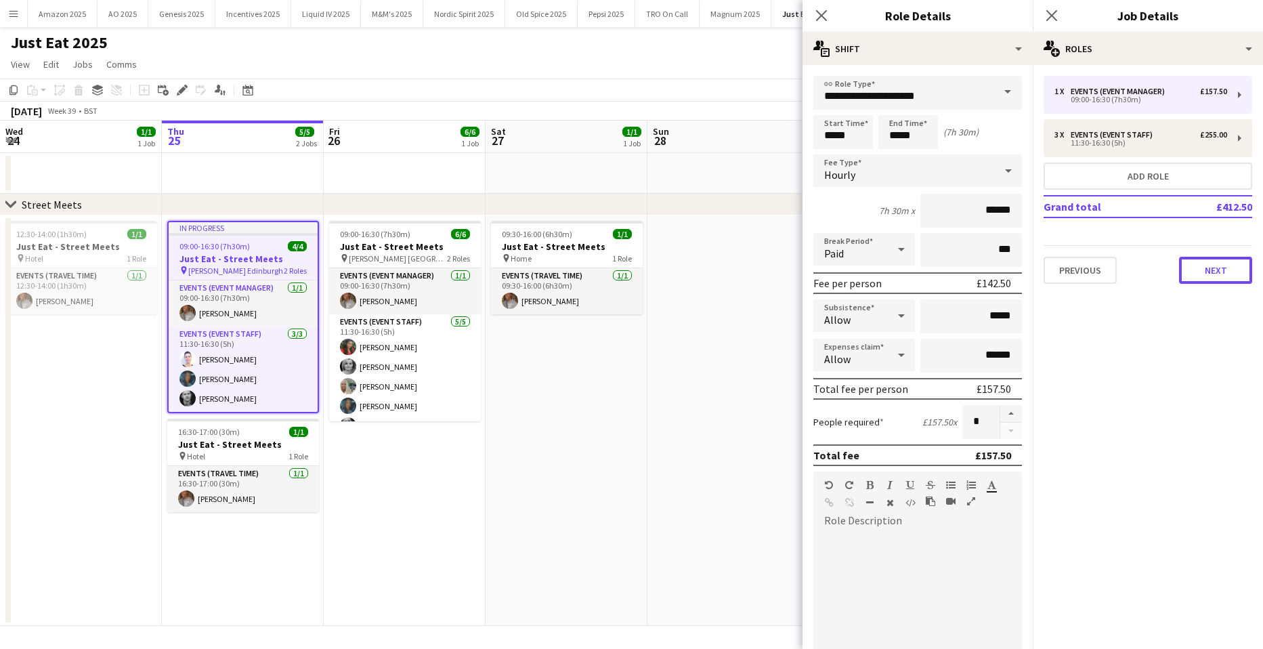
click at [1222, 262] on button "Next" at bounding box center [1215, 270] width 73 height 27
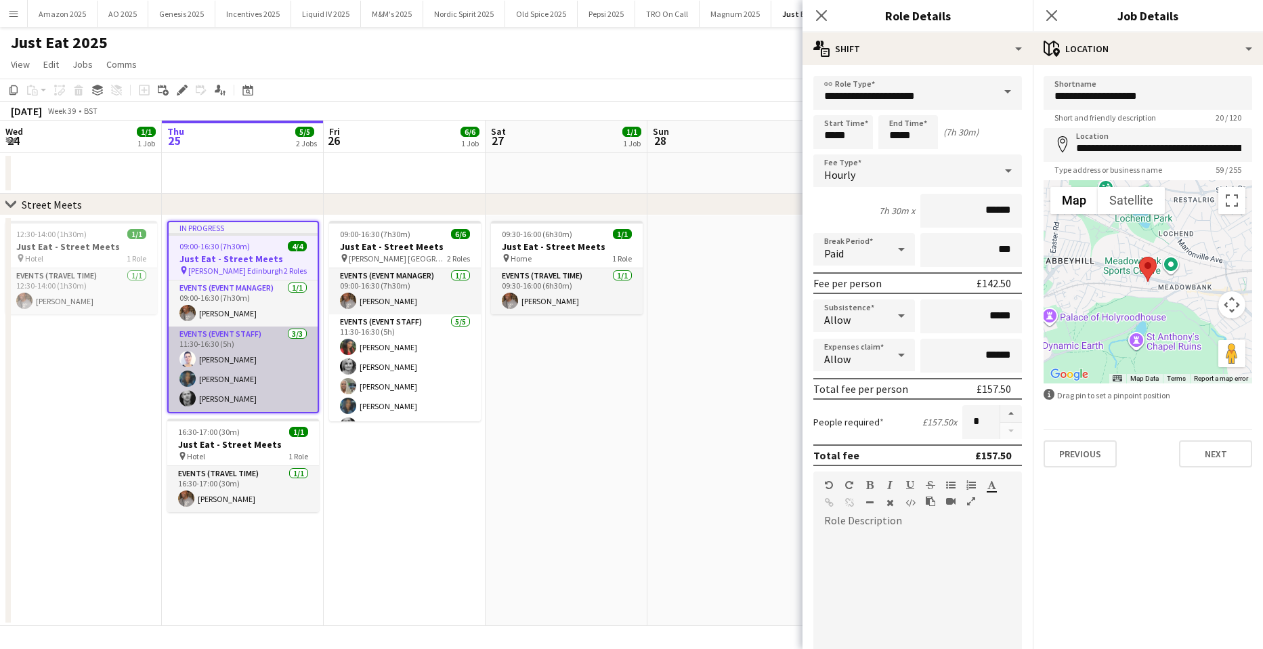
click at [268, 353] on app-card-role "Events (Event Staff) [DATE] 11:30-16:30 (5h) [PERSON_NAME] [PERSON_NAME] [PERSO…" at bounding box center [243, 368] width 149 height 85
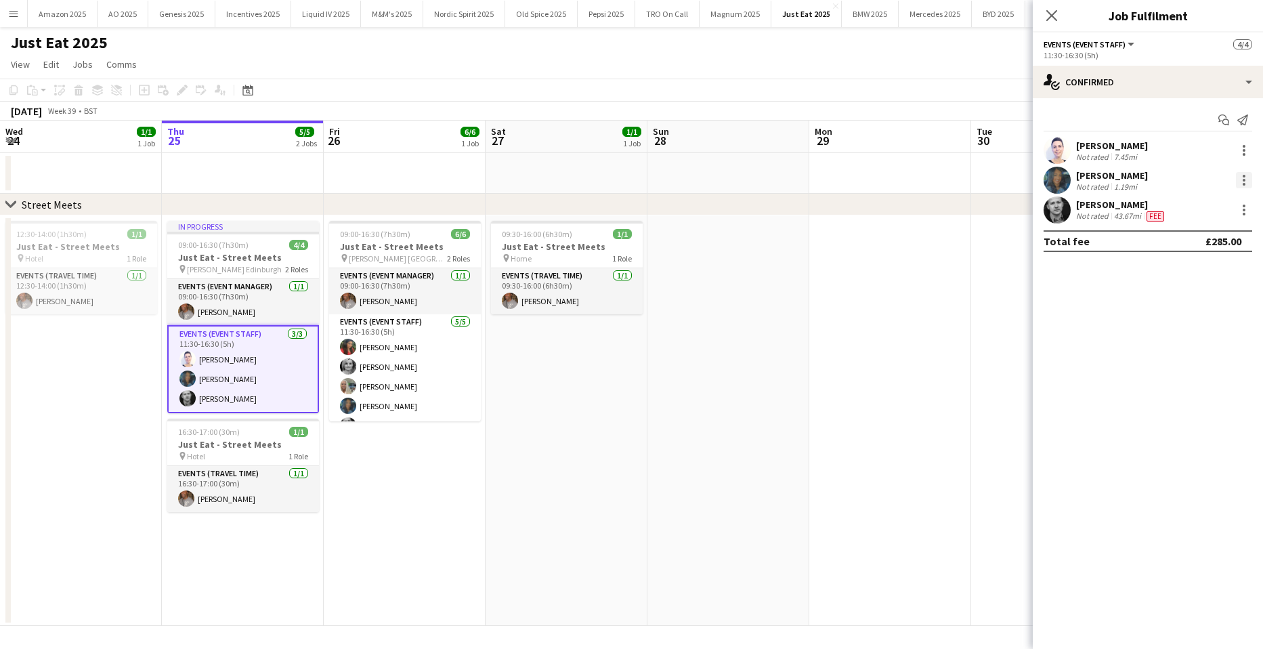
click at [1243, 181] on div at bounding box center [1244, 180] width 3 height 3
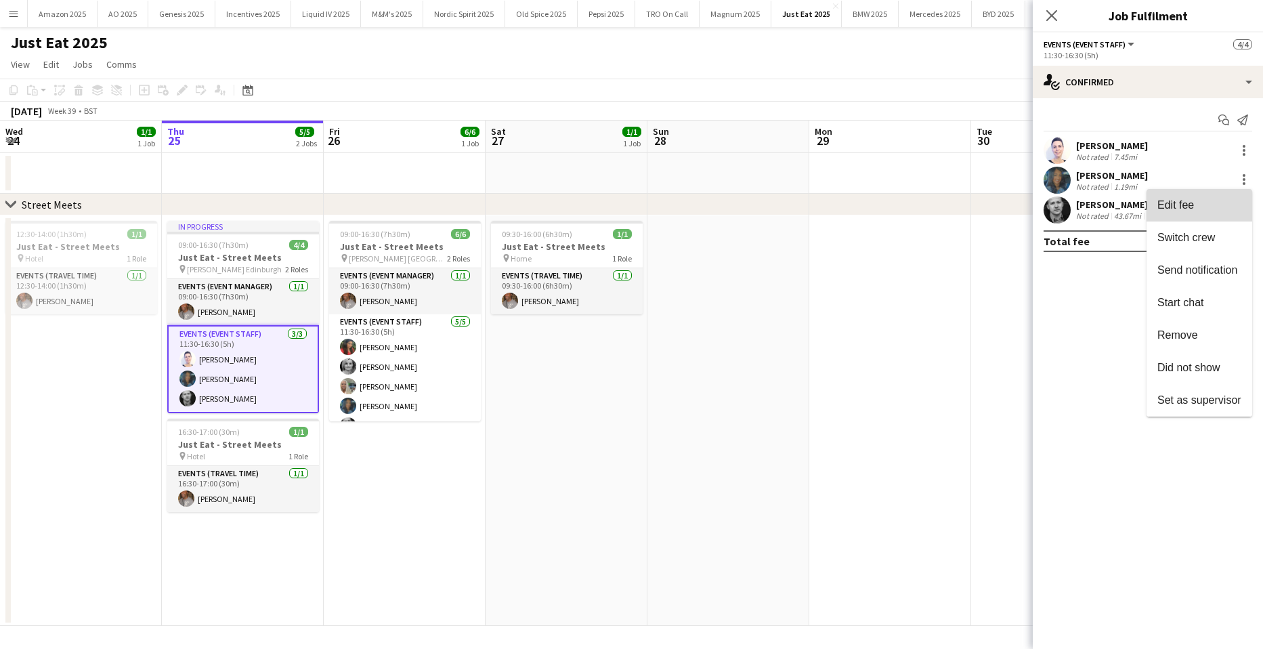
click at [1207, 204] on span "Edit fee" at bounding box center [1199, 205] width 84 height 12
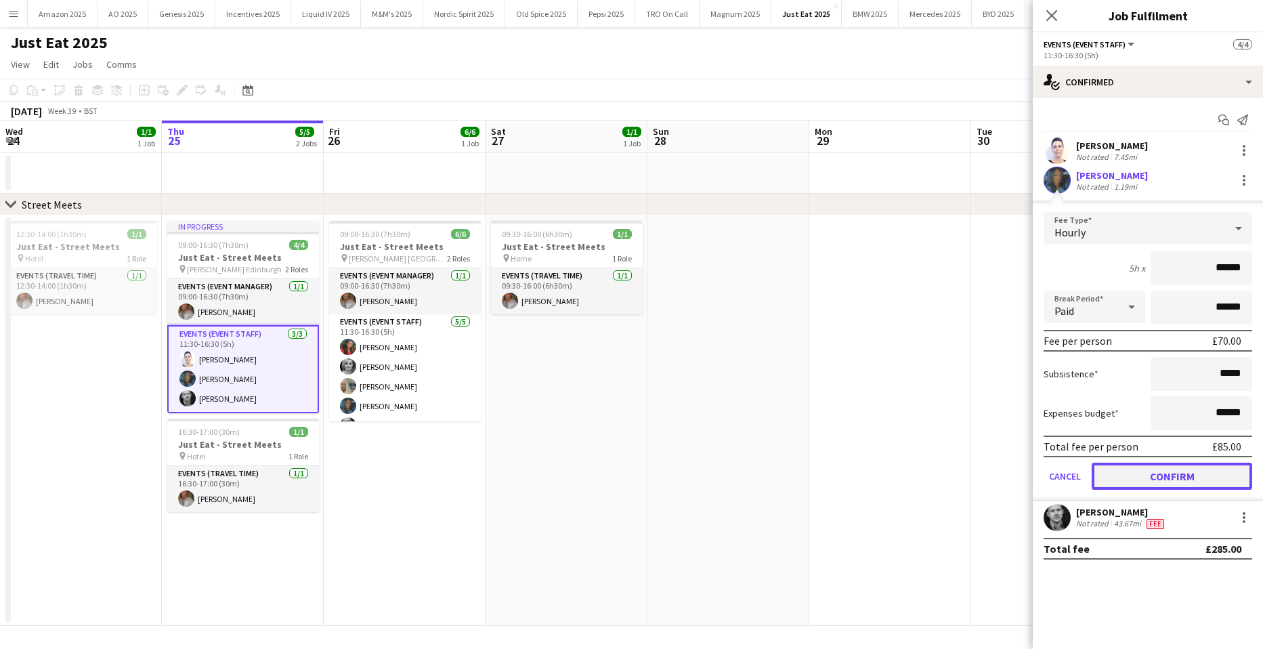
click at [1143, 475] on button "Confirm" at bounding box center [1172, 475] width 160 height 27
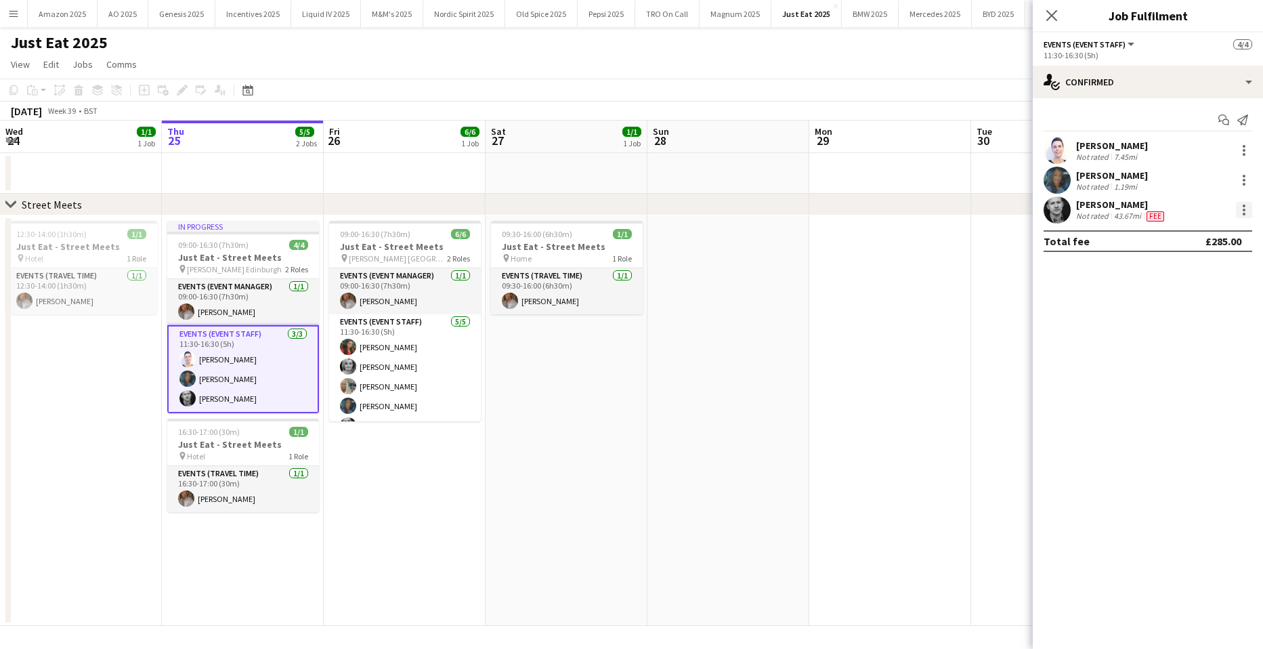
click at [1243, 213] on div at bounding box center [1244, 214] width 3 height 3
click at [1217, 240] on span "Edit fee" at bounding box center [1199, 235] width 84 height 12
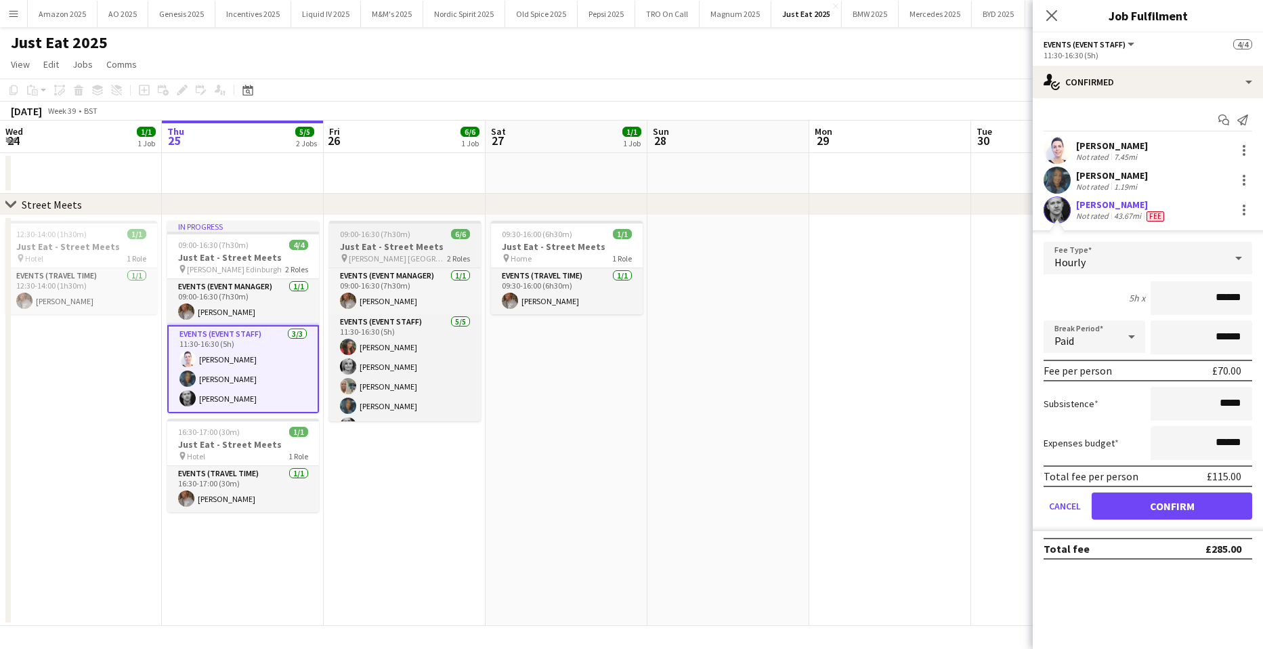
click at [408, 242] on h3 "Just Eat - Street Meets" at bounding box center [405, 246] width 152 height 12
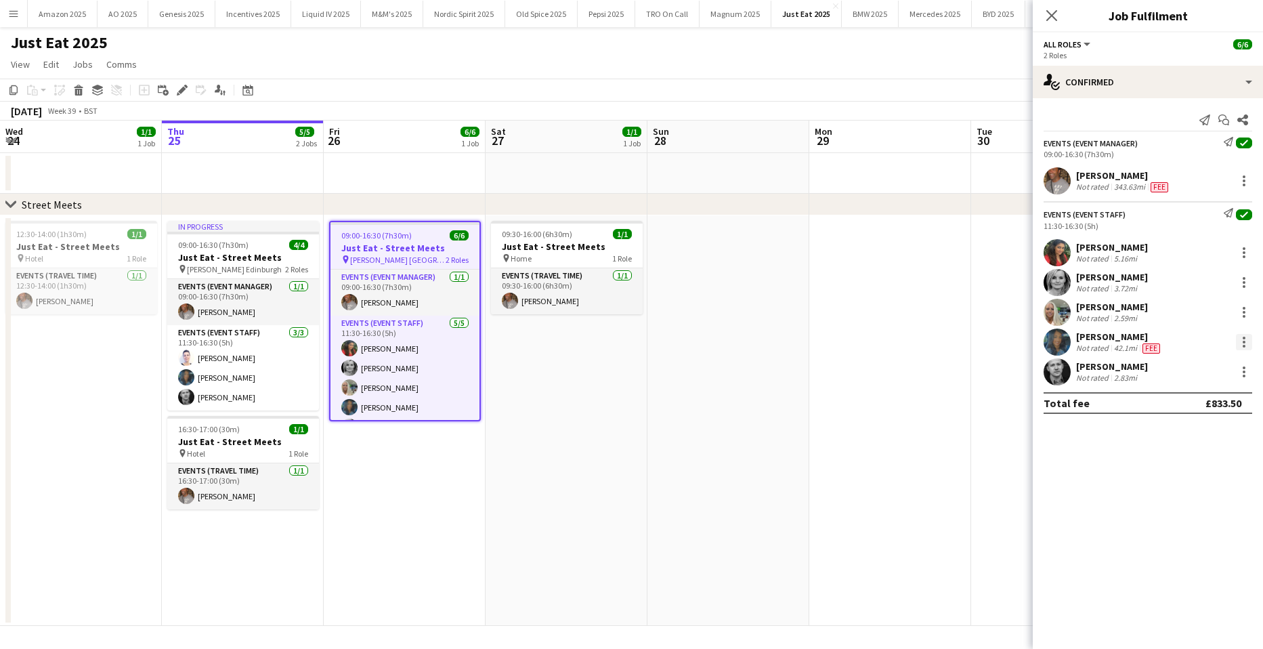
click at [1237, 341] on div at bounding box center [1244, 342] width 16 height 16
click at [1218, 371] on span "Edit fee" at bounding box center [1199, 366] width 84 height 12
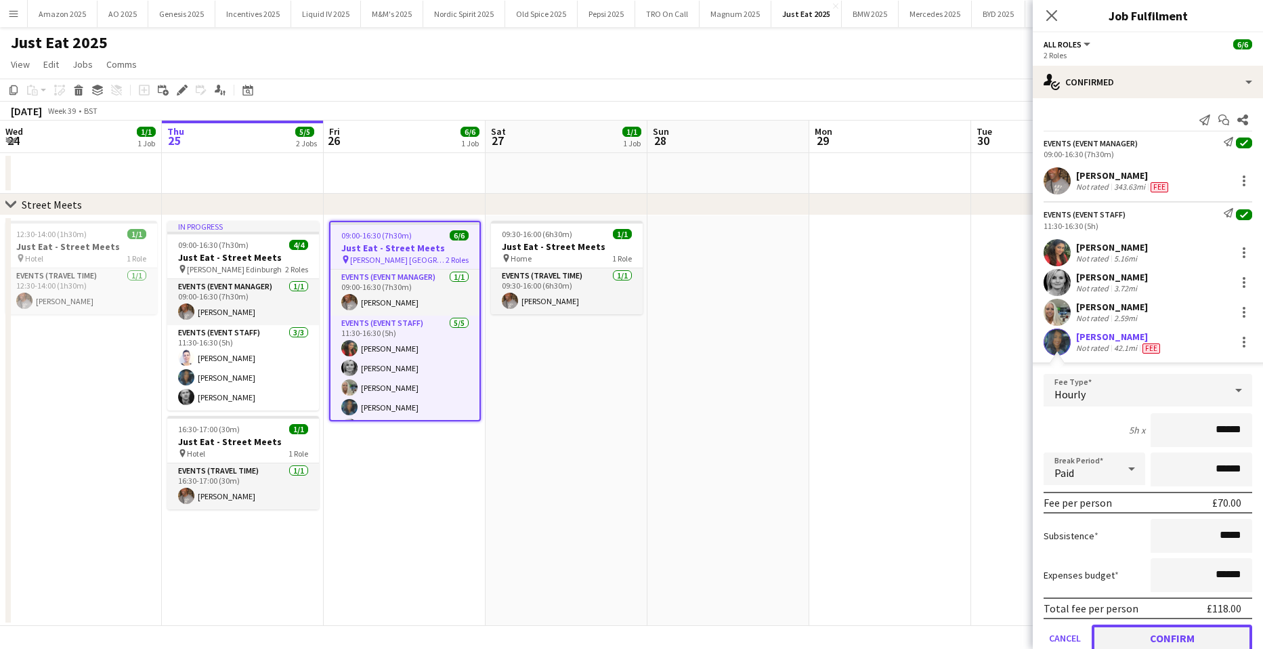
click at [1169, 634] on button "Confirm" at bounding box center [1172, 637] width 160 height 27
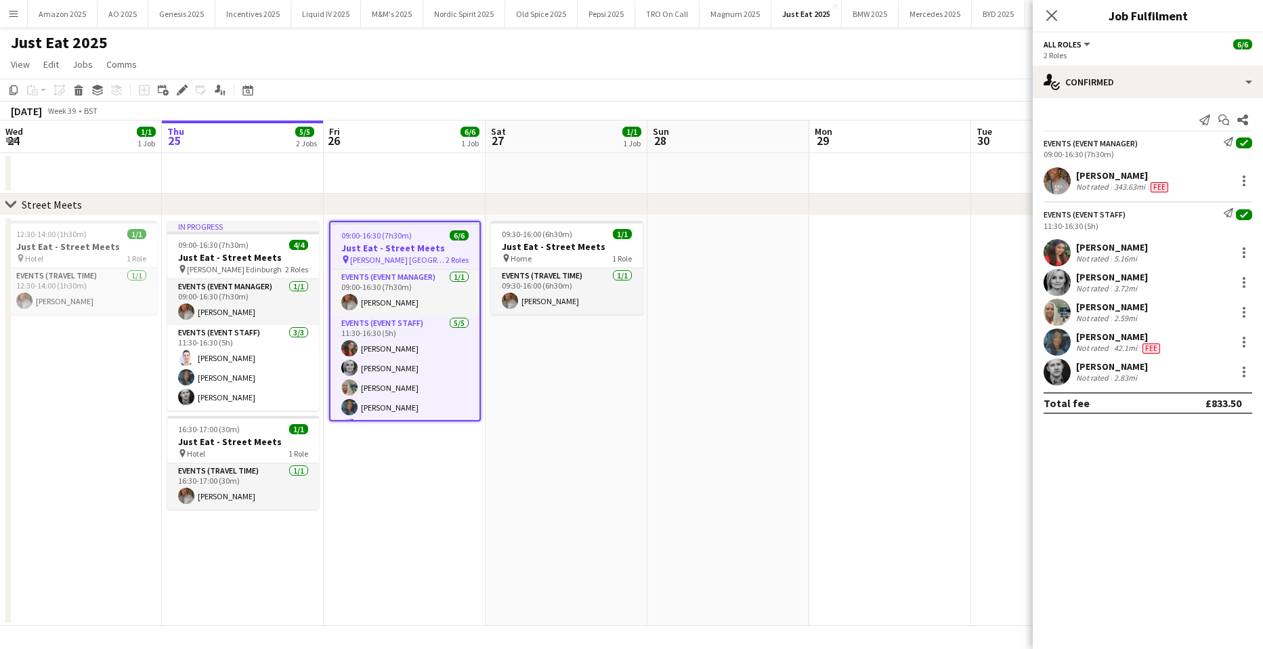
click at [932, 429] on app-date-cell at bounding box center [890, 420] width 162 height 410
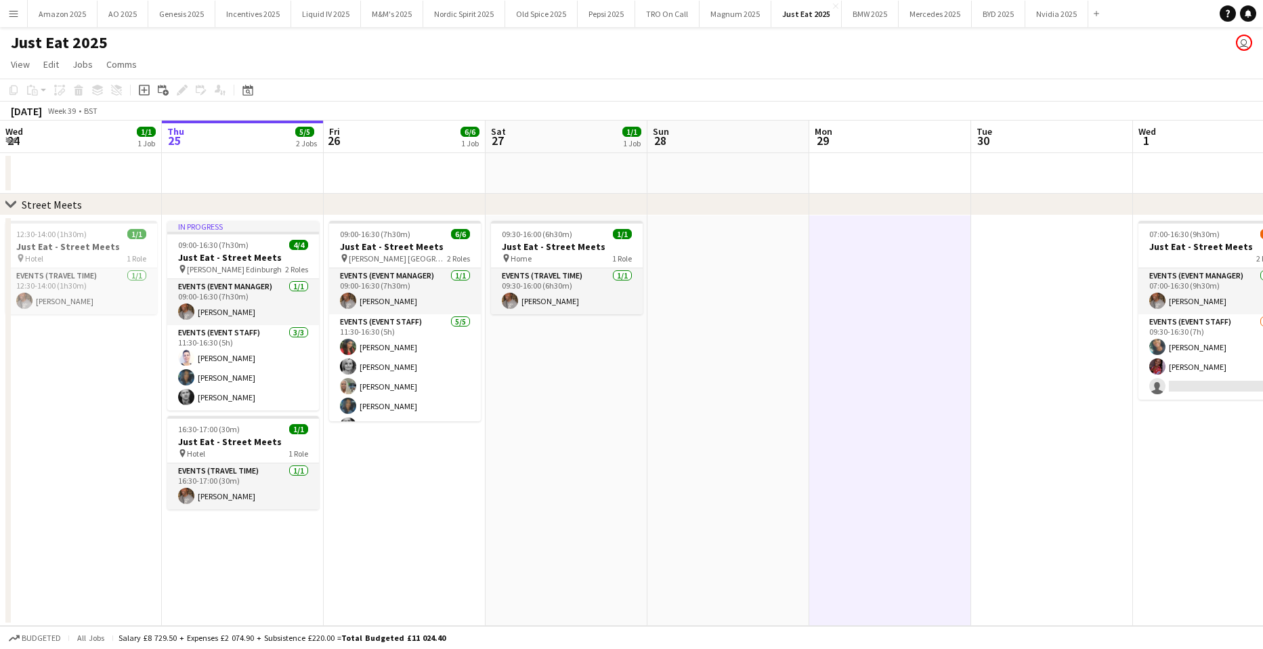
drag, startPoint x: 1033, startPoint y: 429, endPoint x: 1004, endPoint y: 430, distance: 28.5
click at [1029, 426] on app-date-cell at bounding box center [1052, 420] width 162 height 410
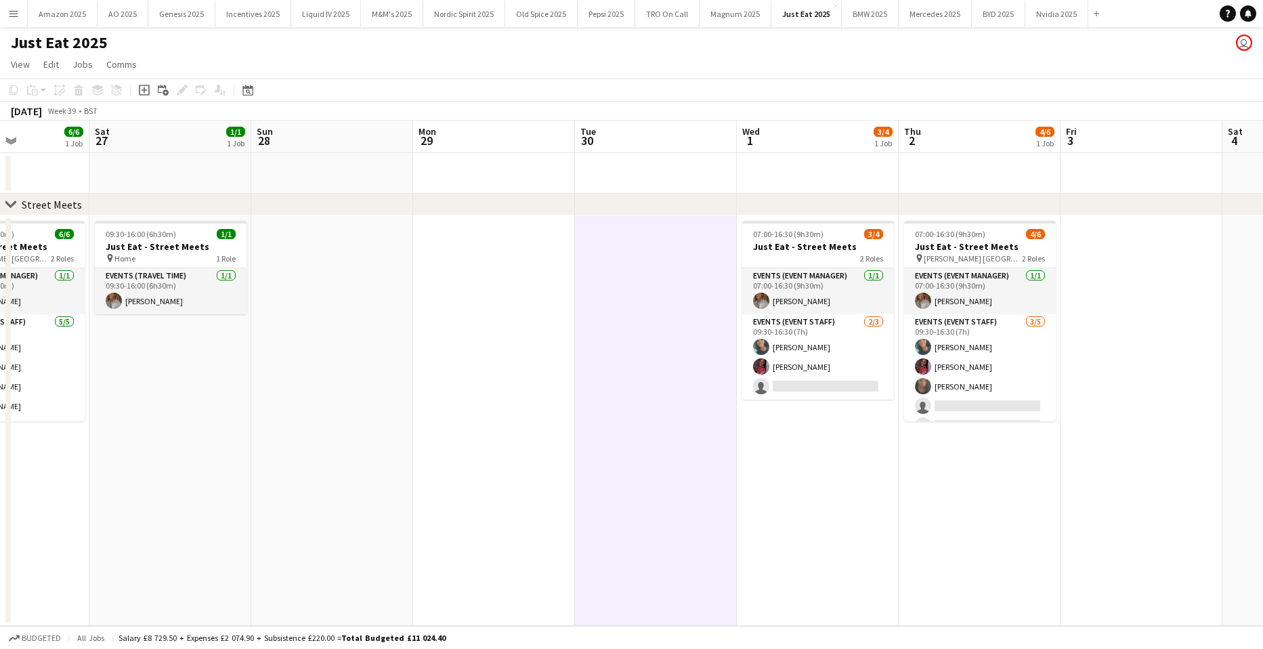
scroll to position [0, 572]
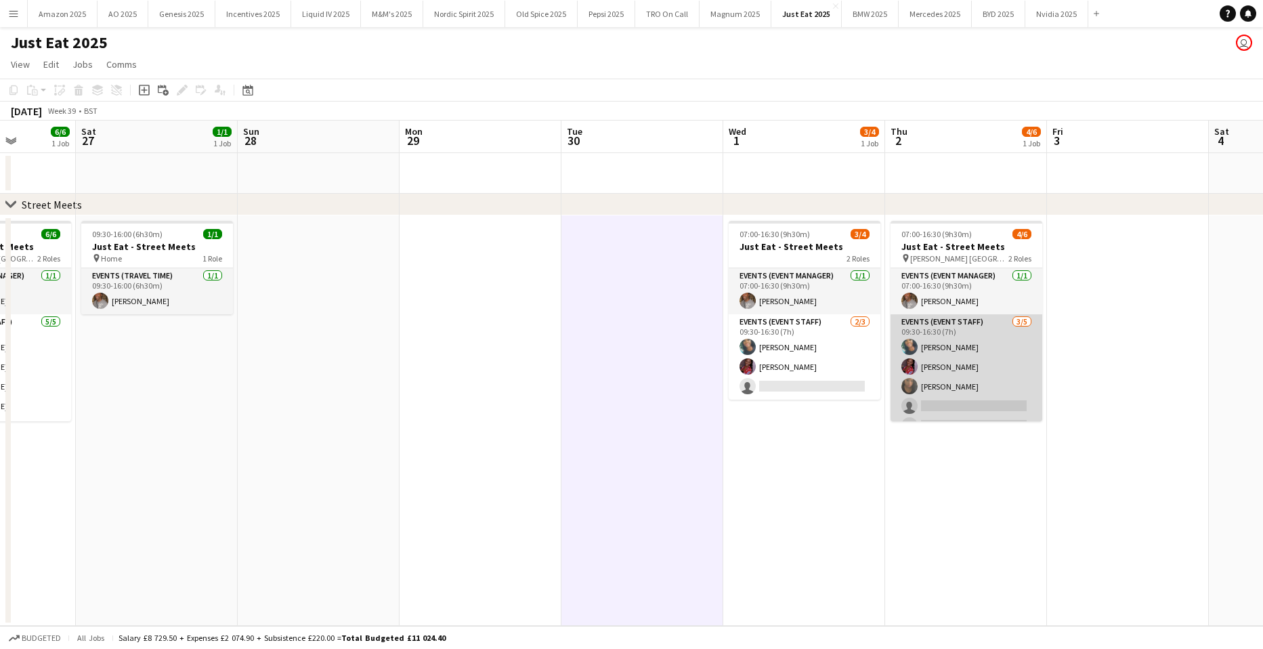
click at [962, 383] on app-card-role "Events (Event Staff) [DATE] 09:30-16:30 (7h) [PERSON_NAME] [PERSON_NAME] [PERSO…" at bounding box center [966, 376] width 152 height 125
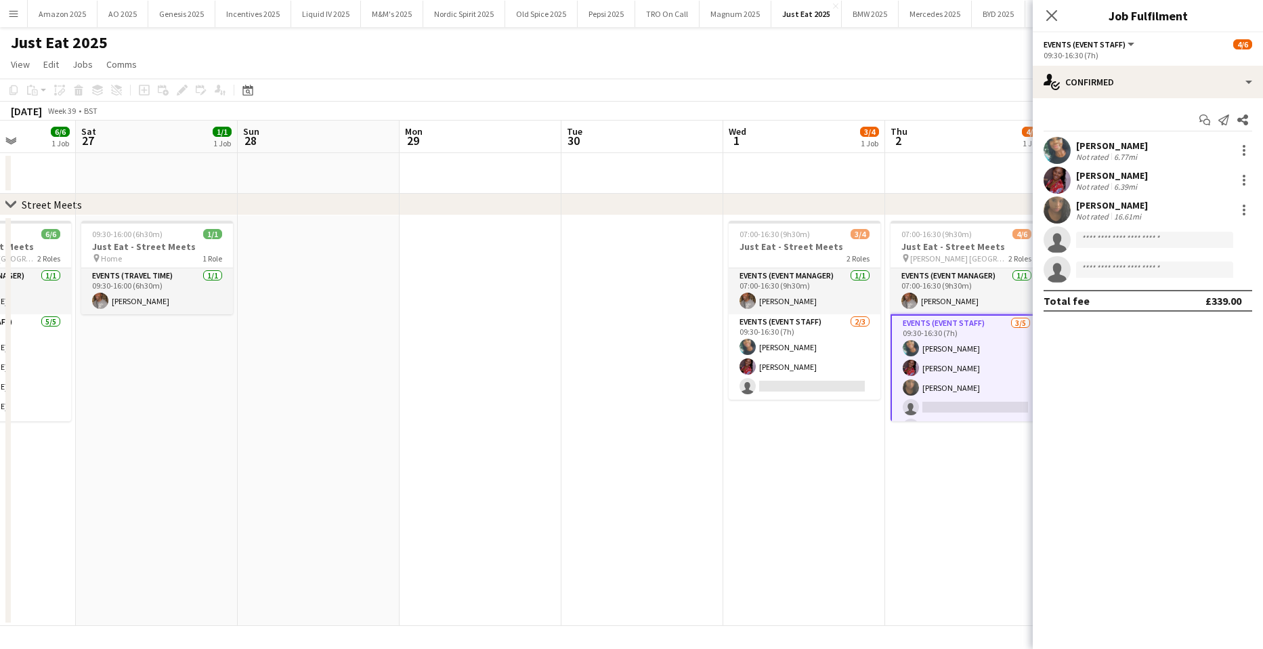
click at [1060, 198] on app-user-avatar at bounding box center [1056, 209] width 27 height 27
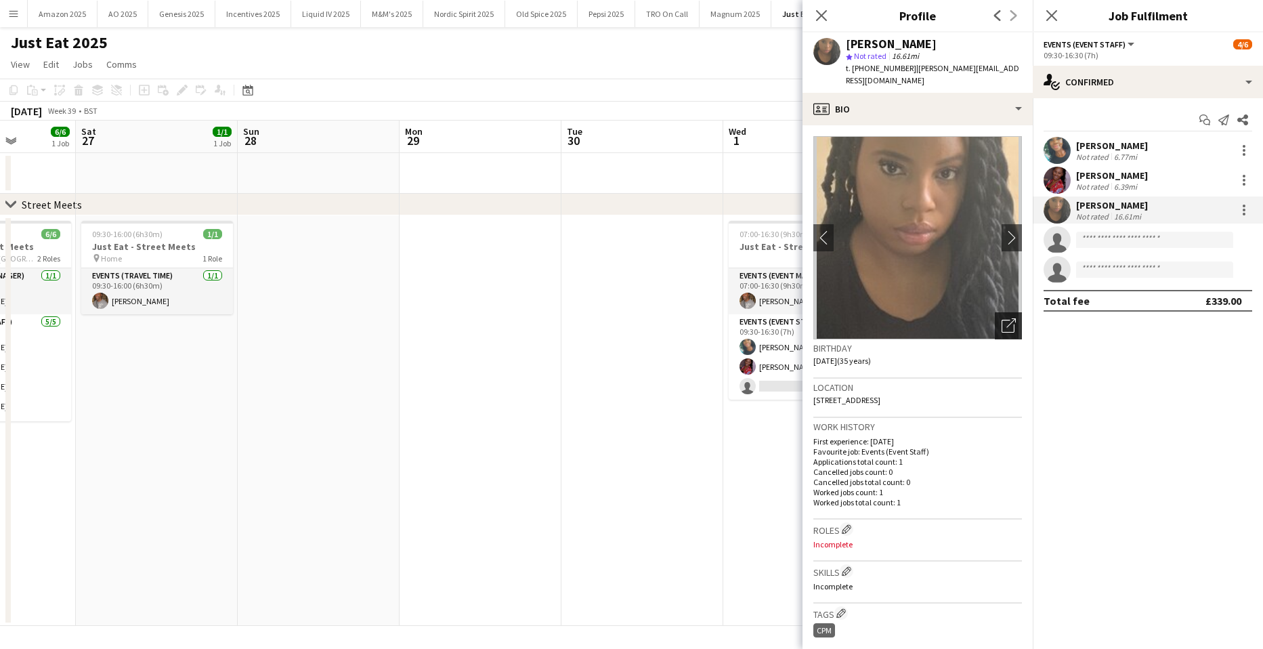
click at [1001, 318] on icon "Open photos pop-in" at bounding box center [1008, 325] width 14 height 14
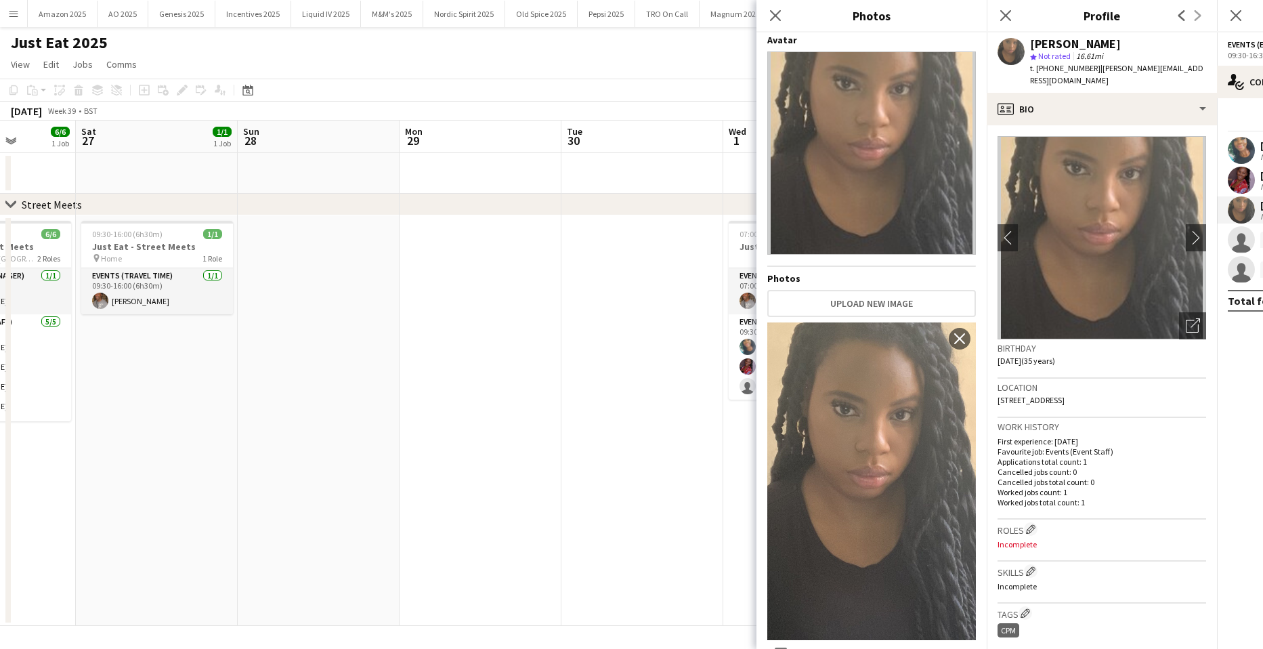
scroll to position [5, 0]
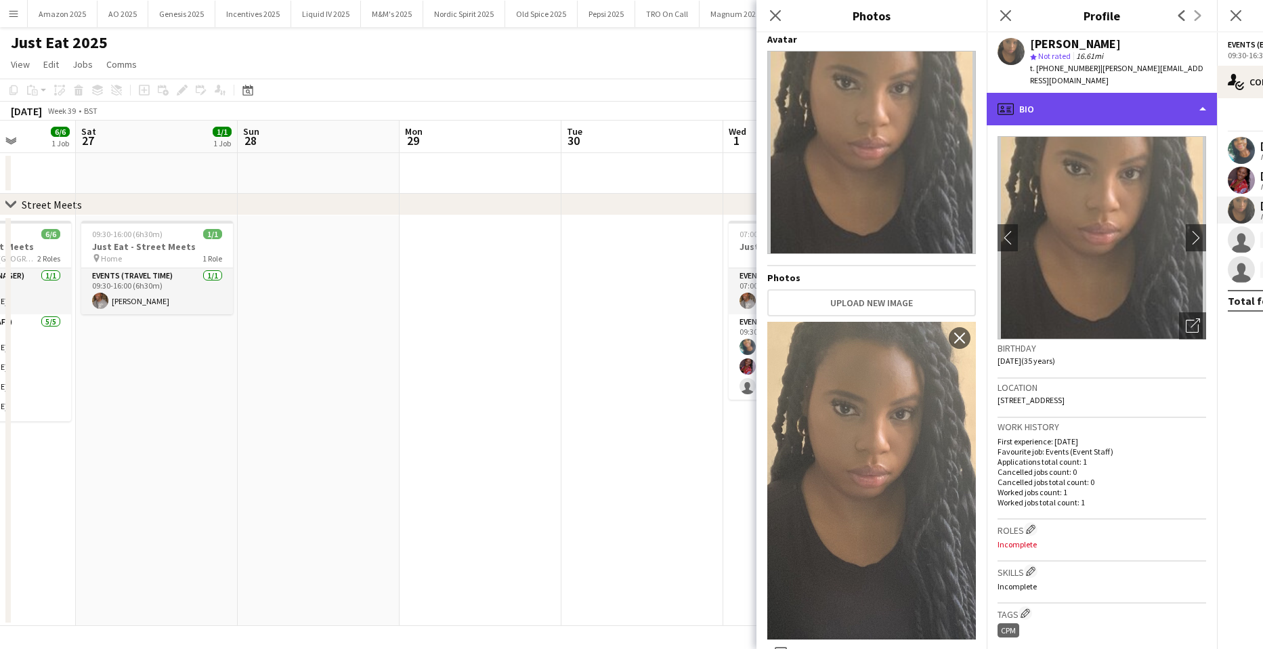
click at [1106, 100] on div "profile Bio" at bounding box center [1102, 109] width 230 height 33
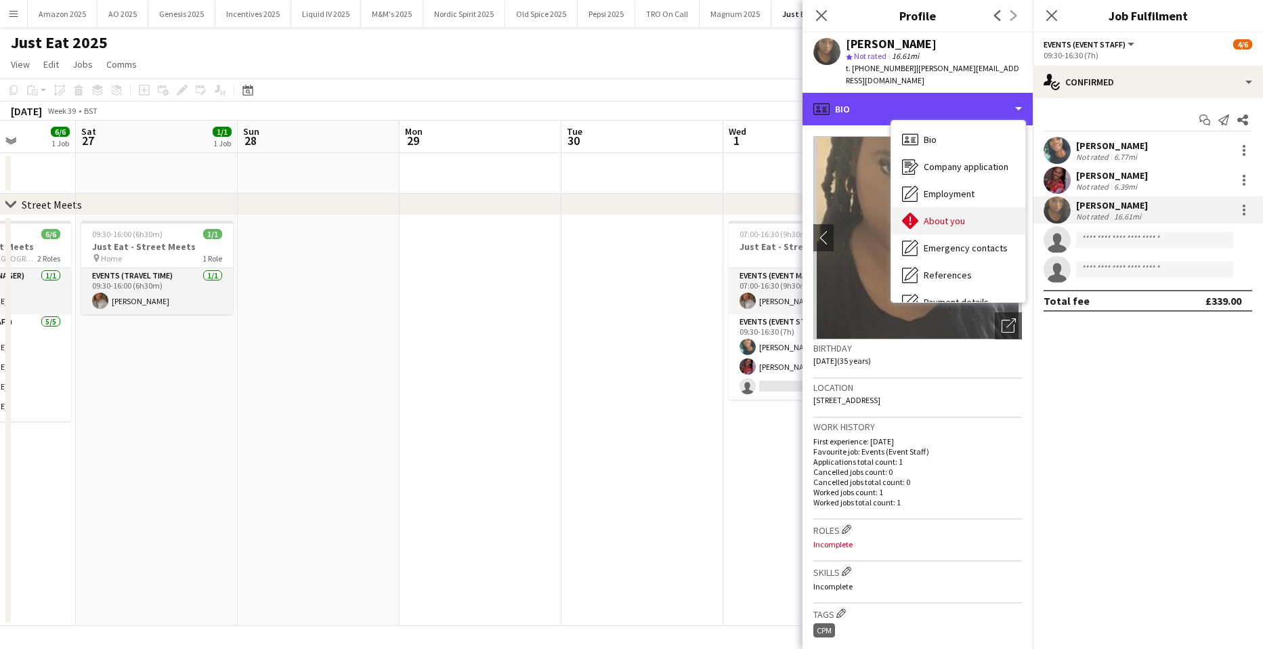
scroll to position [181, 0]
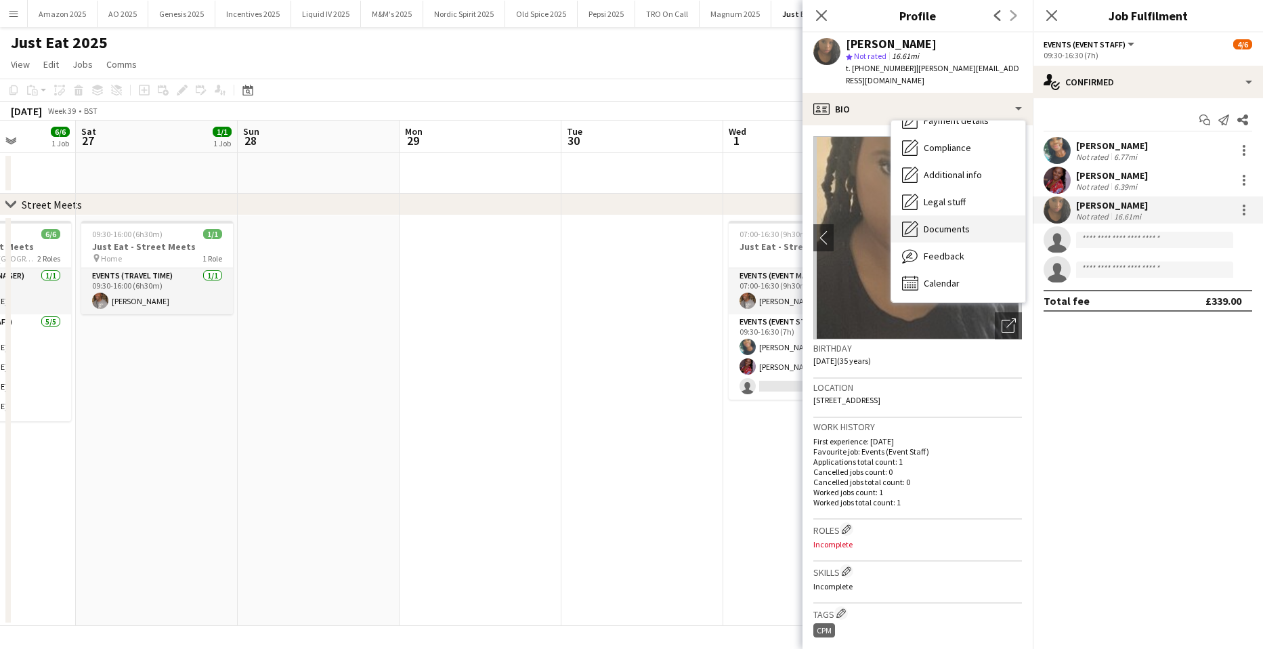
click at [942, 223] on span "Documents" at bounding box center [947, 229] width 46 height 12
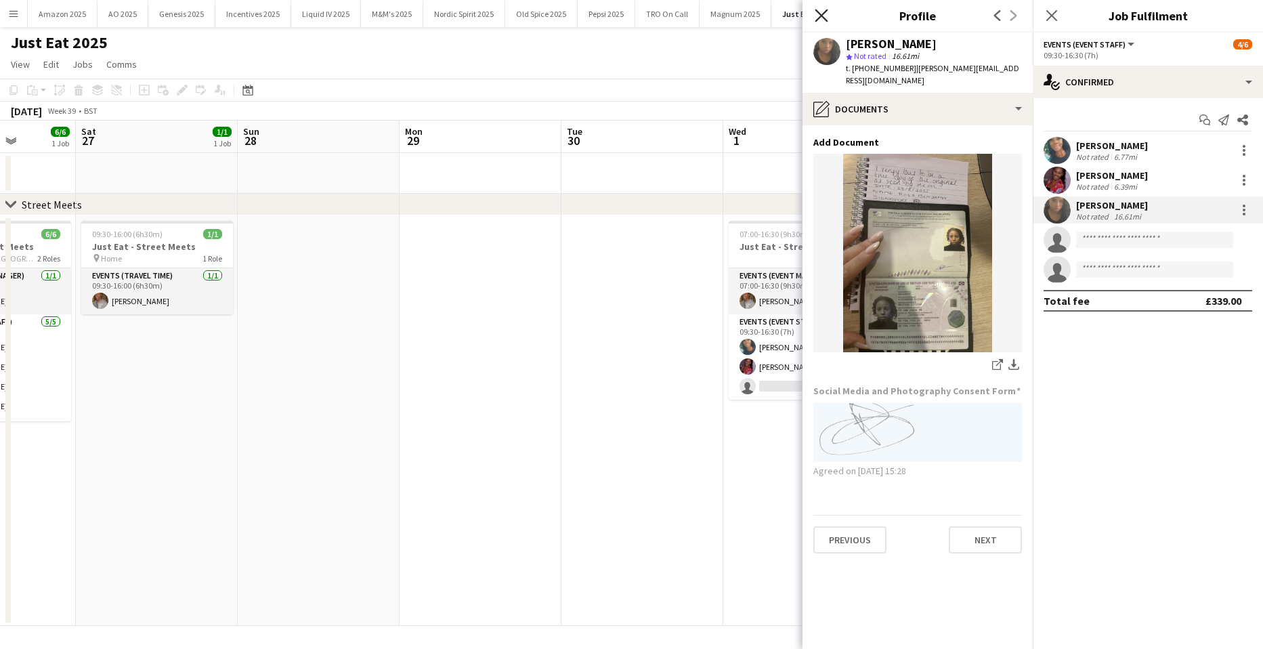
click at [819, 16] on icon "Close pop-in" at bounding box center [821, 15] width 13 height 13
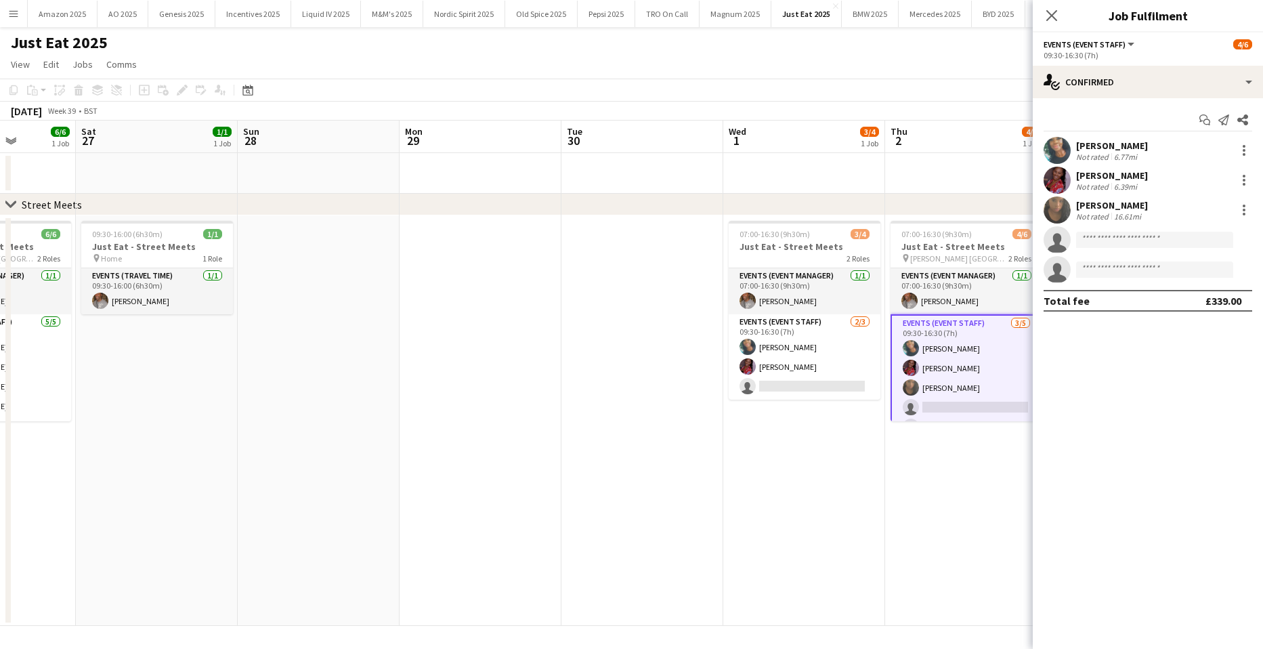
click at [966, 578] on app-date-cell "07:00-16:30 (9h30m) 4/6 Just Eat - Street Meets pin [PERSON_NAME] London 2 Role…" at bounding box center [966, 420] width 162 height 410
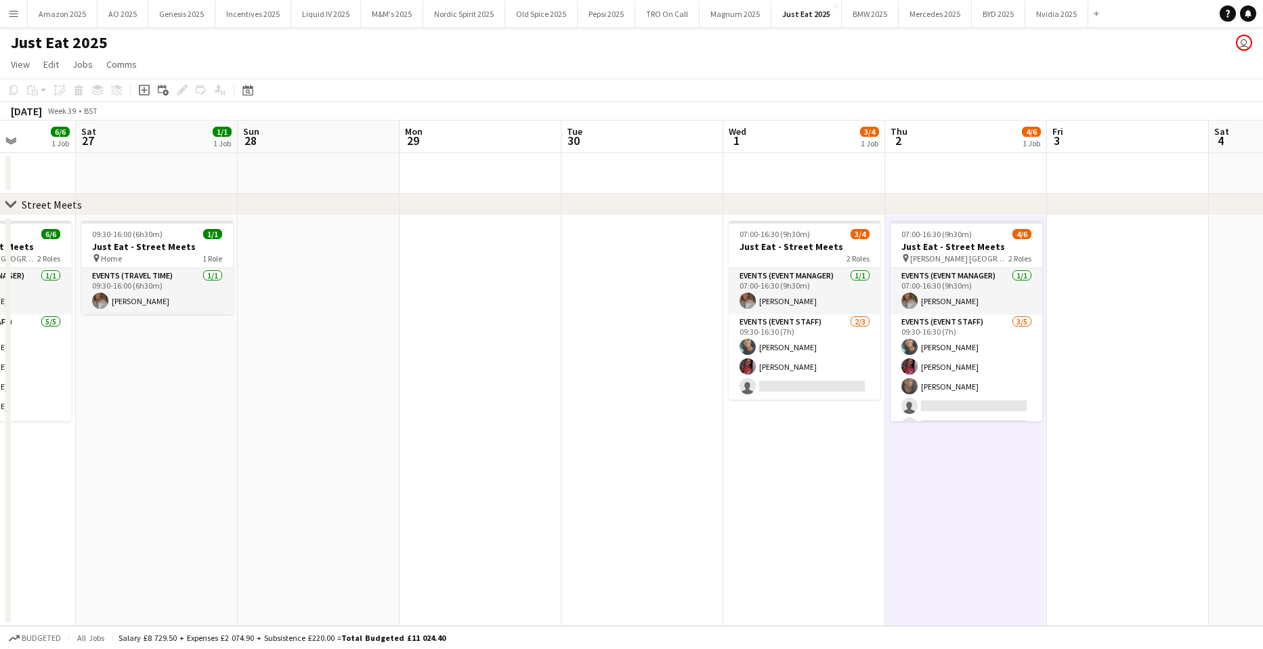
click at [12, 17] on app-icon "Menu" at bounding box center [13, 13] width 11 height 11
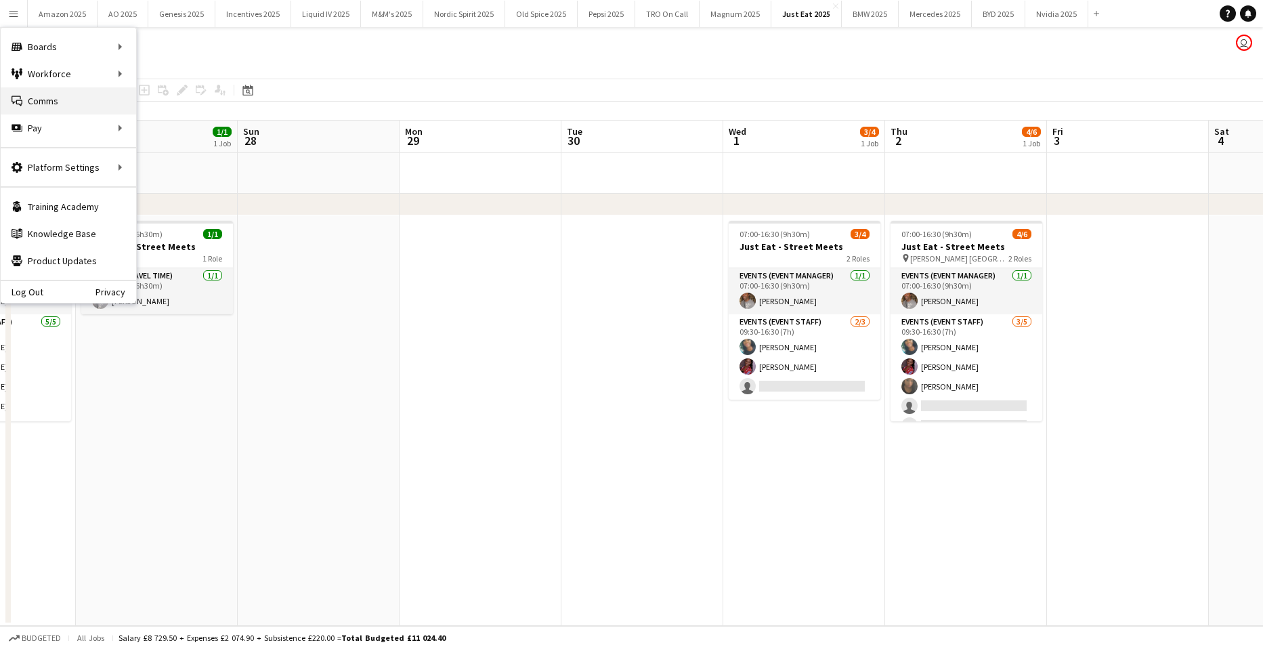
click at [37, 106] on link "Comms Comms" at bounding box center [68, 100] width 135 height 27
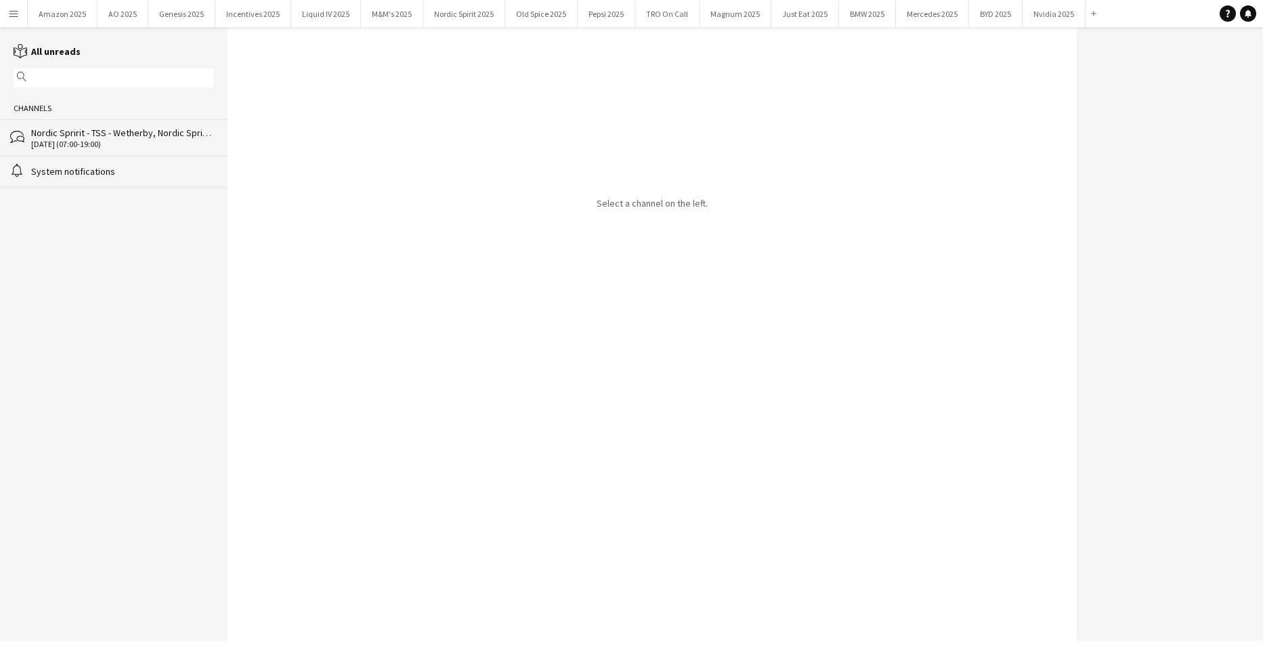
click at [99, 138] on div "Nordic Spririt - TSS - Wetherby, Nordic Spririt - TSS - [GEOGRAPHIC_DATA]" at bounding box center [122, 133] width 183 height 12
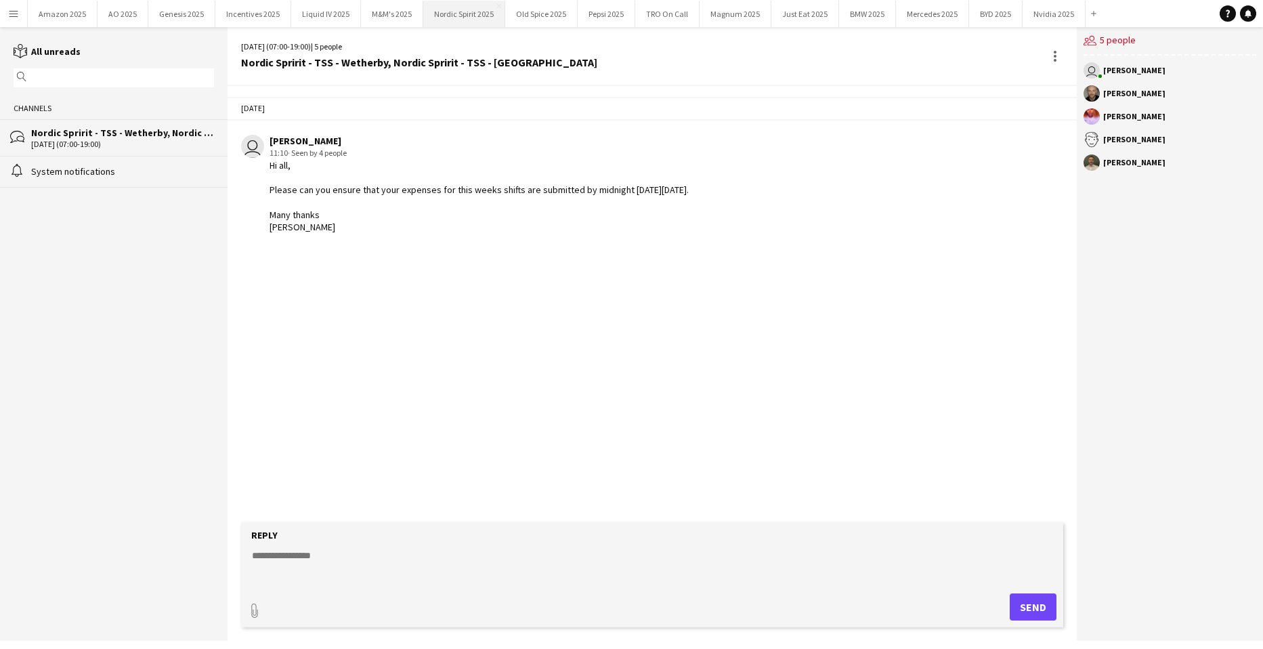
drag, startPoint x: 445, startPoint y: 14, endPoint x: 460, endPoint y: 20, distance: 16.5
click at [445, 14] on button "Nordic Spirit 2025 Close" at bounding box center [464, 14] width 82 height 26
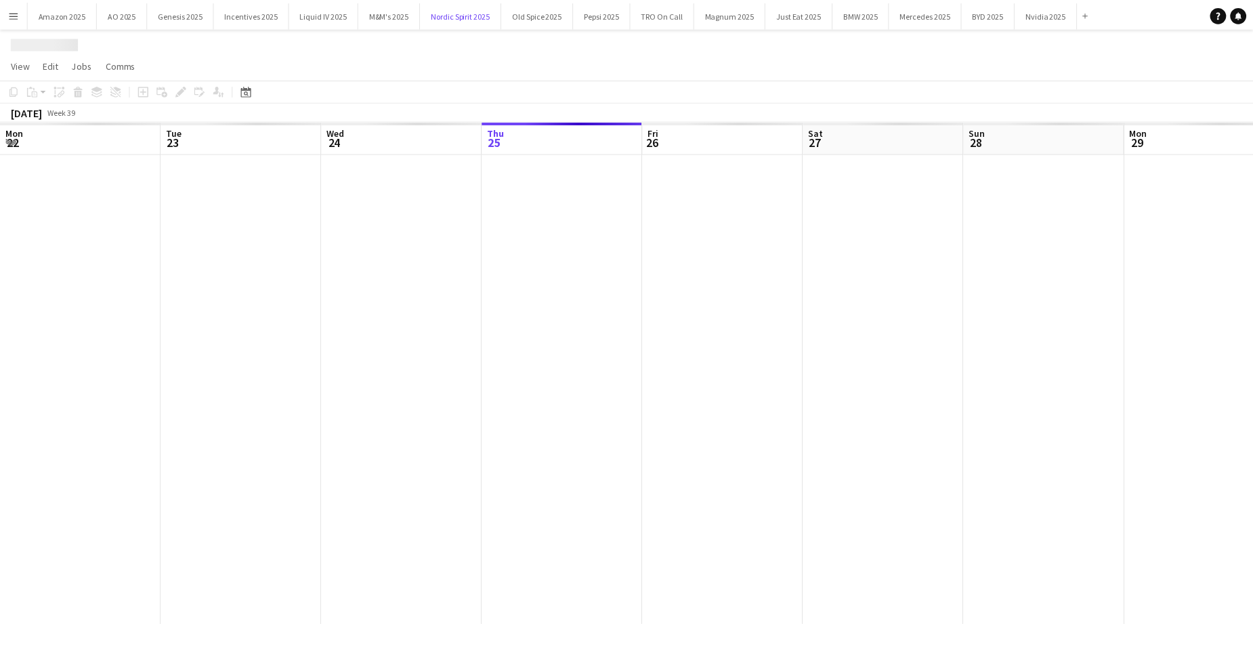
scroll to position [0, 324]
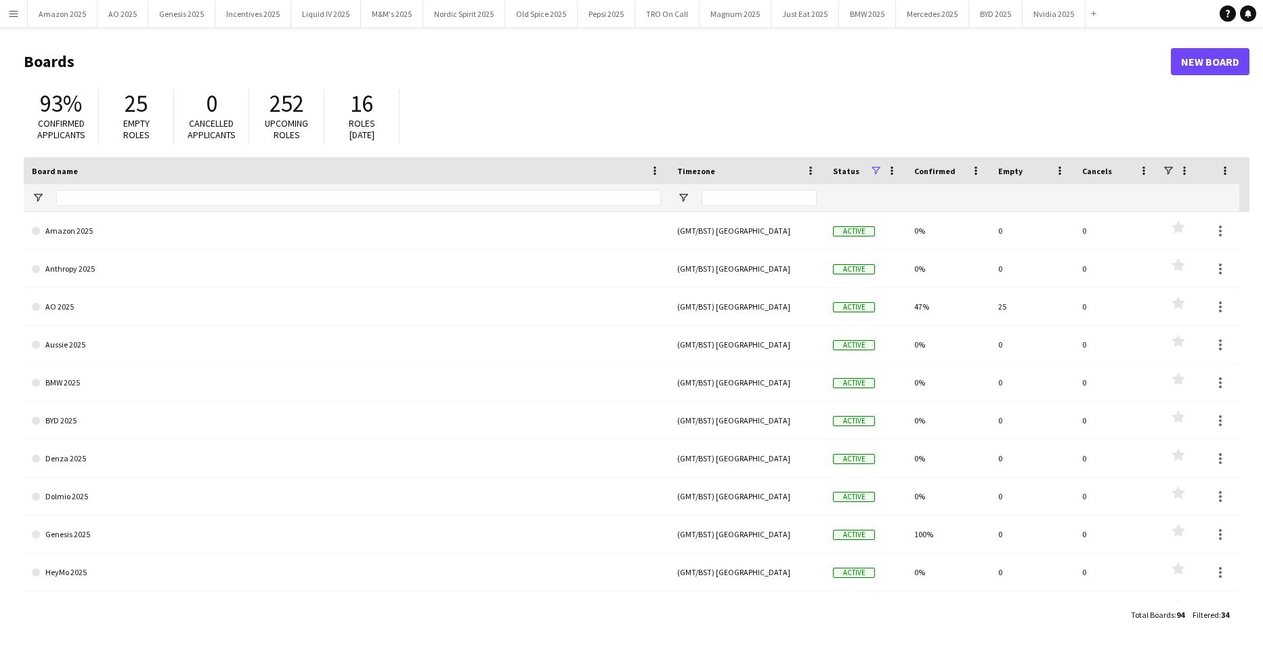
click at [24, 13] on button "Menu" at bounding box center [13, 13] width 27 height 27
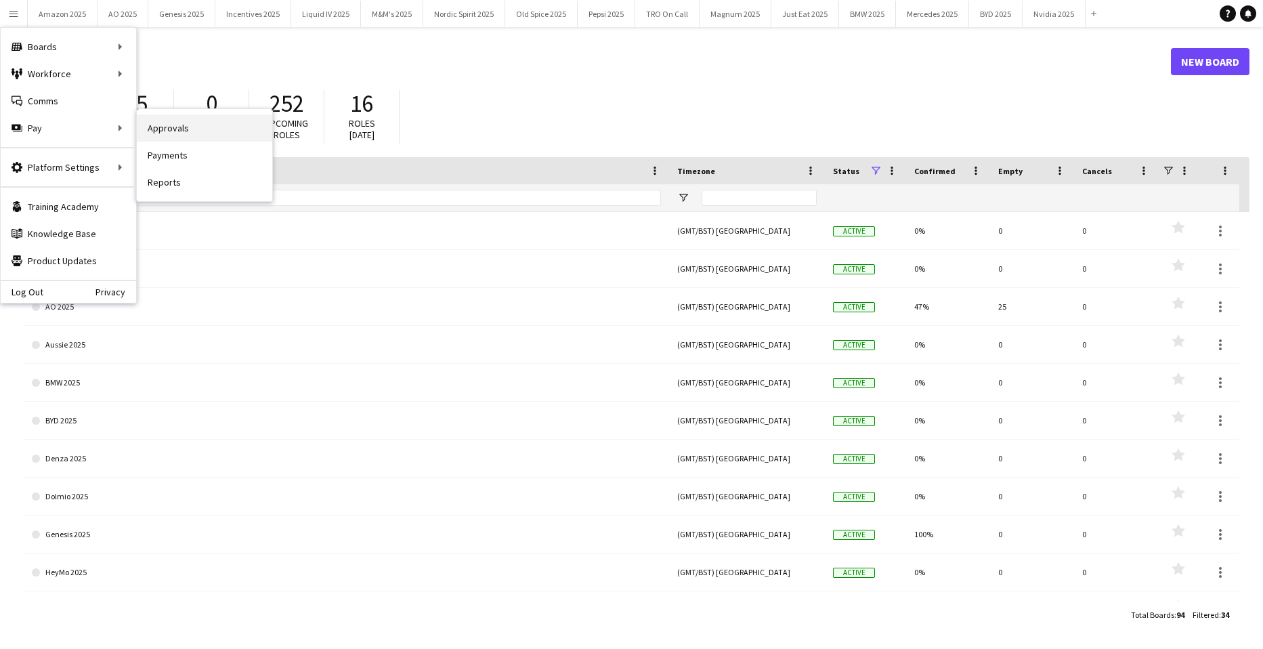
click at [157, 131] on link "Approvals" at bounding box center [204, 127] width 135 height 27
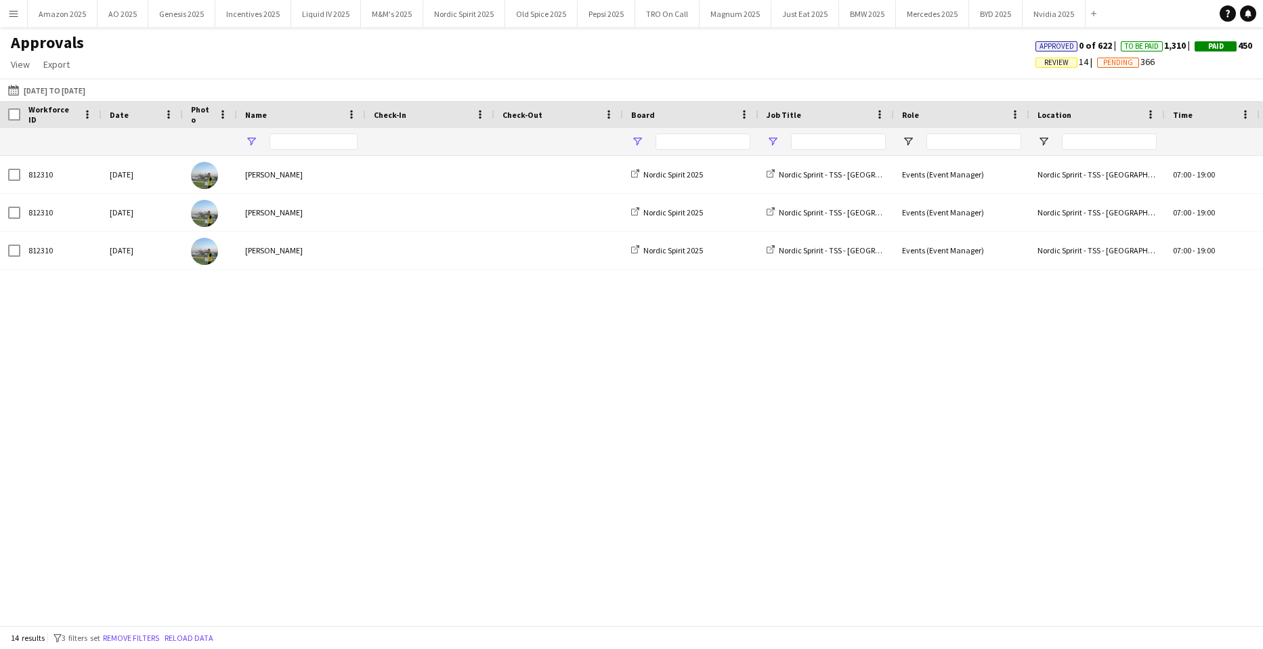
type input "**********"
type input "***"
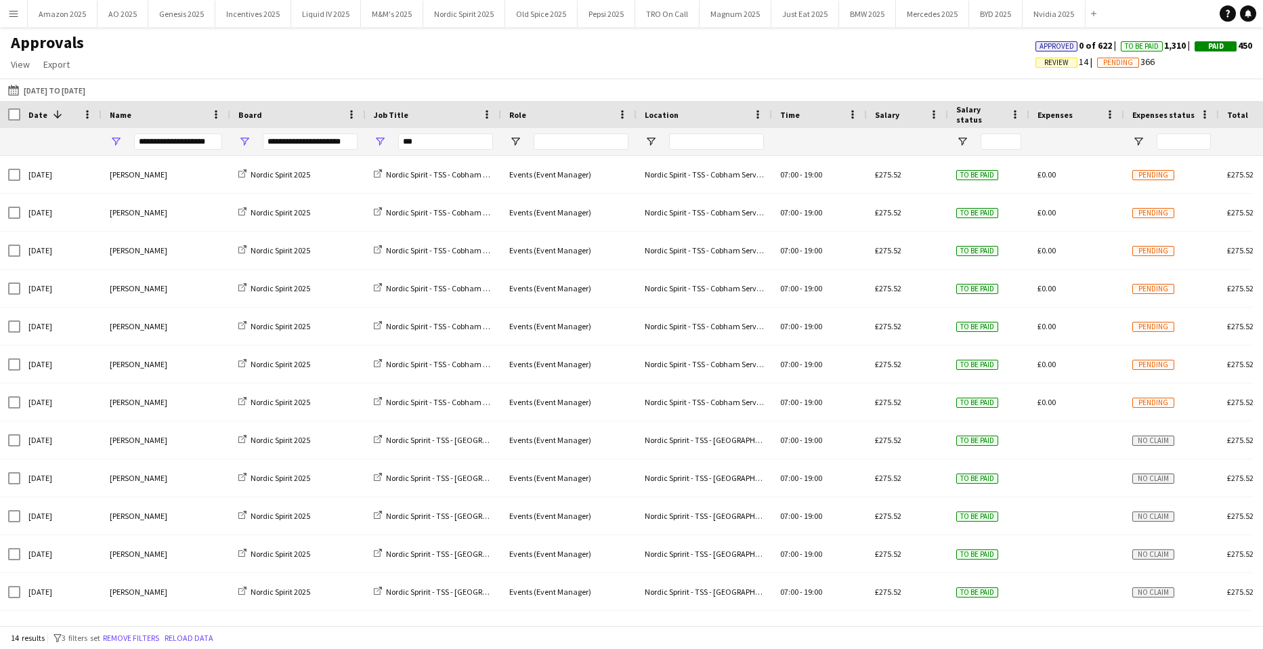
click at [14, 14] on app-icon "Menu" at bounding box center [13, 13] width 11 height 11
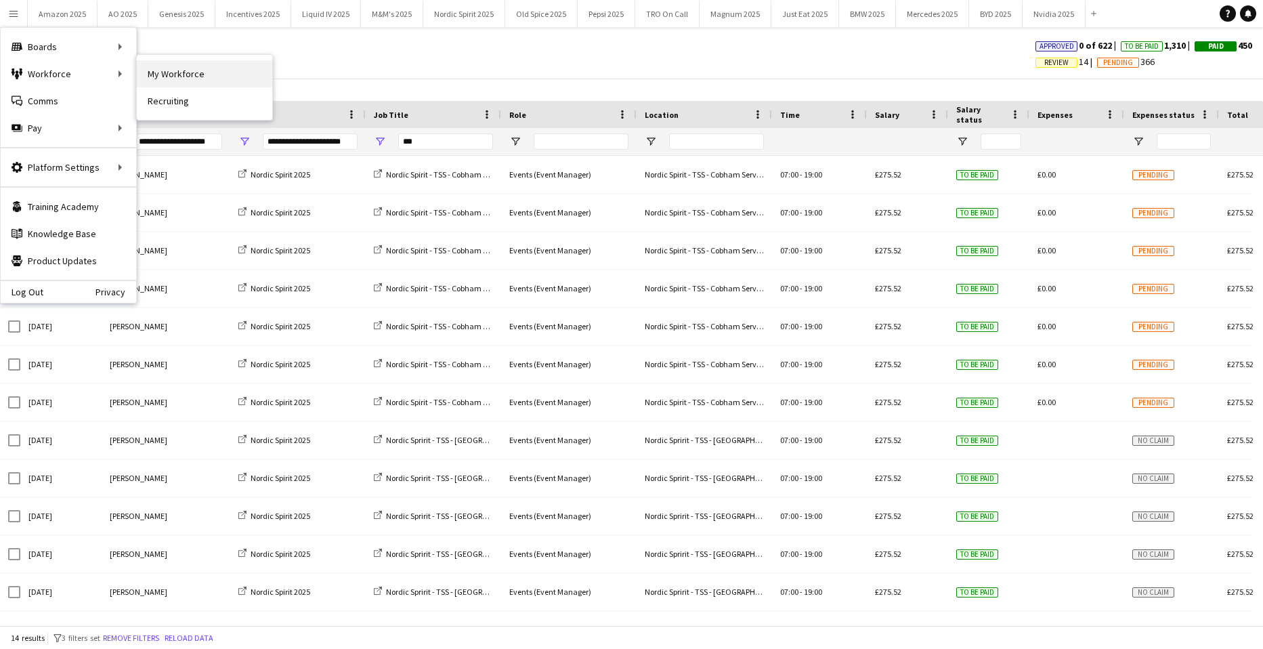
click at [150, 71] on link "My Workforce" at bounding box center [204, 73] width 135 height 27
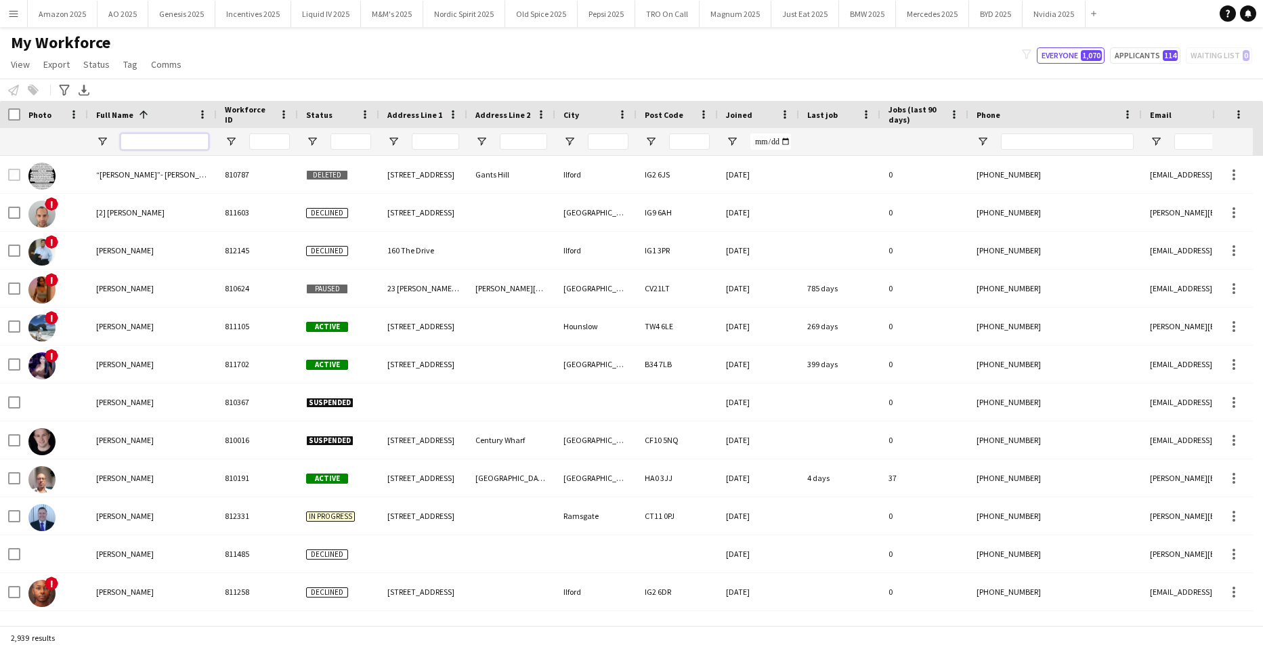
click at [152, 139] on input "Full Name Filter Input" at bounding box center [165, 141] width 88 height 16
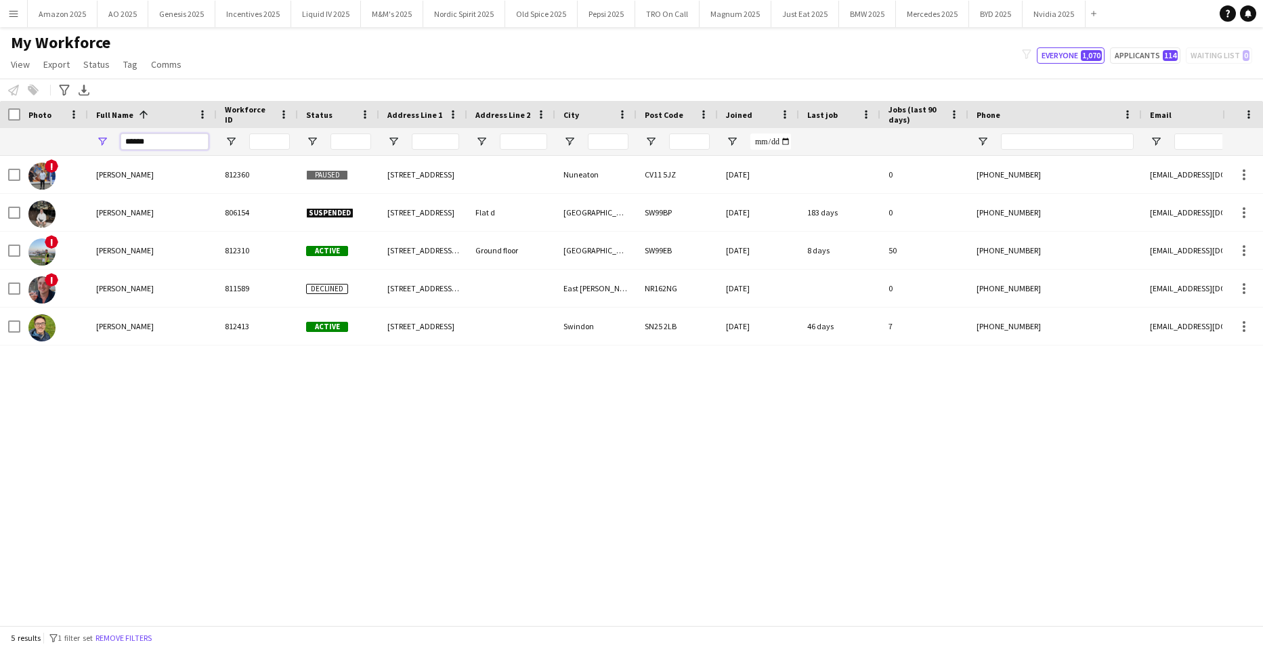
type input "******"
click at [178, 456] on div "! Callum Clark 812360 Paused 64B Queens Road Nuneaton CV11 5JZ 10-05-2025 0 +44…" at bounding box center [611, 385] width 1222 height 459
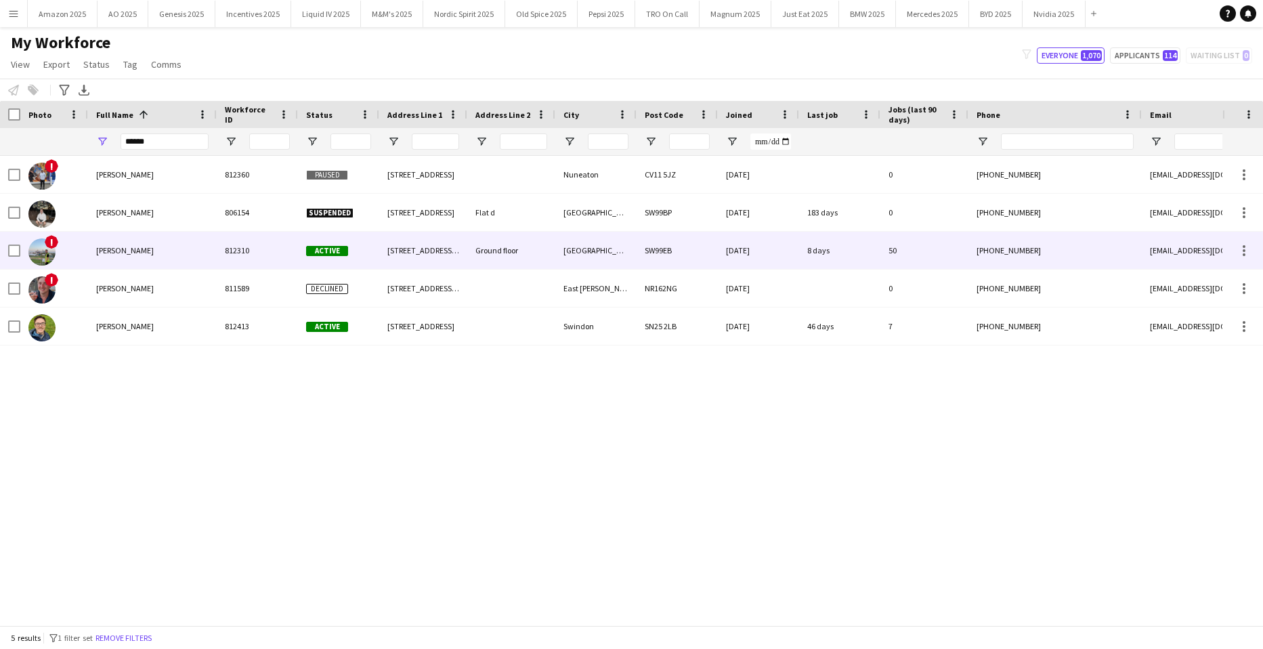
click at [118, 242] on div "[PERSON_NAME]" at bounding box center [152, 250] width 129 height 37
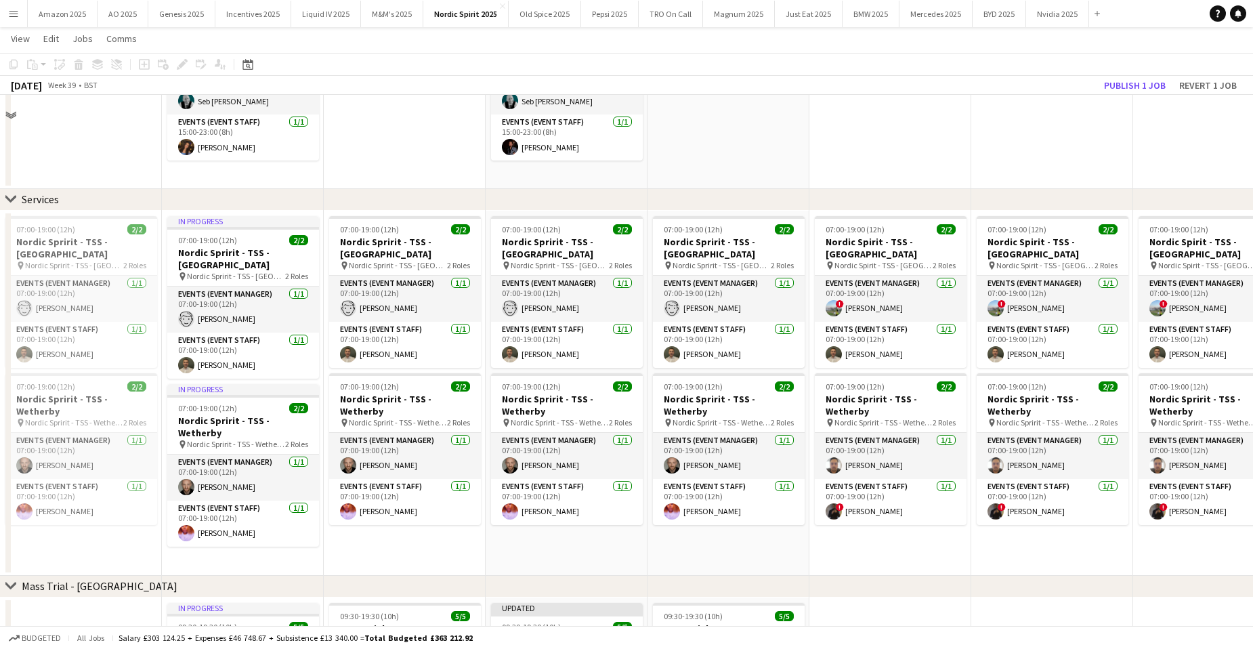
scroll to position [339, 0]
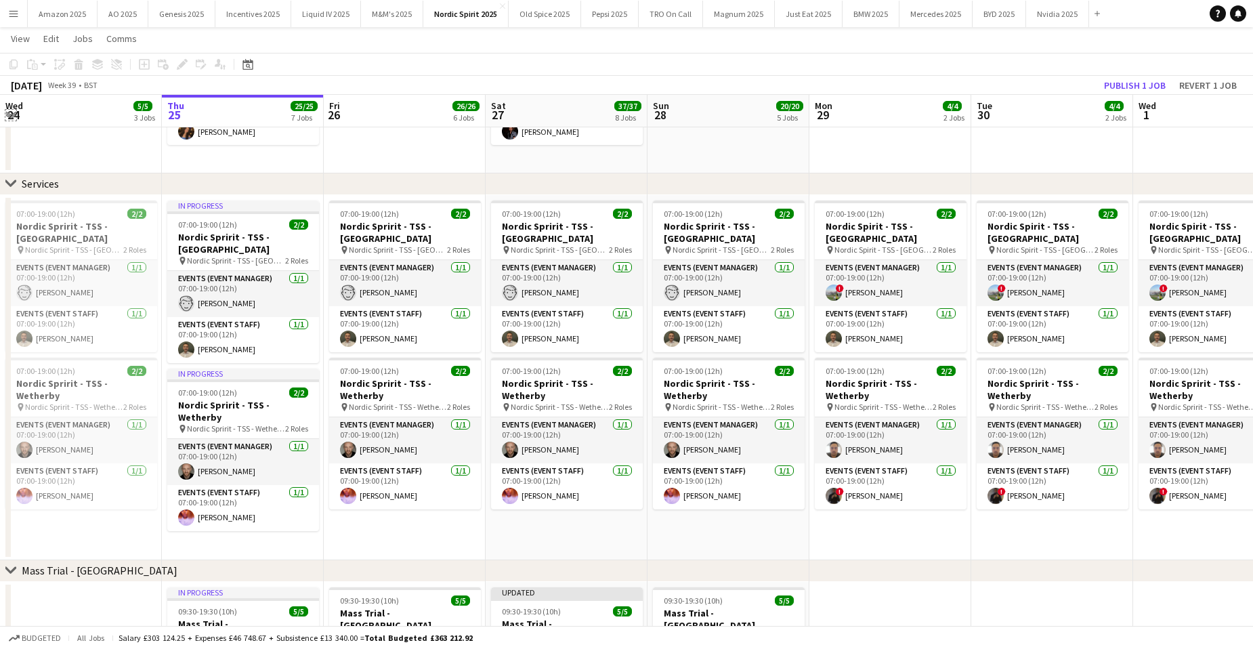
click at [12, 116] on app-icon "Expand/collapse" at bounding box center [10, 114] width 11 height 13
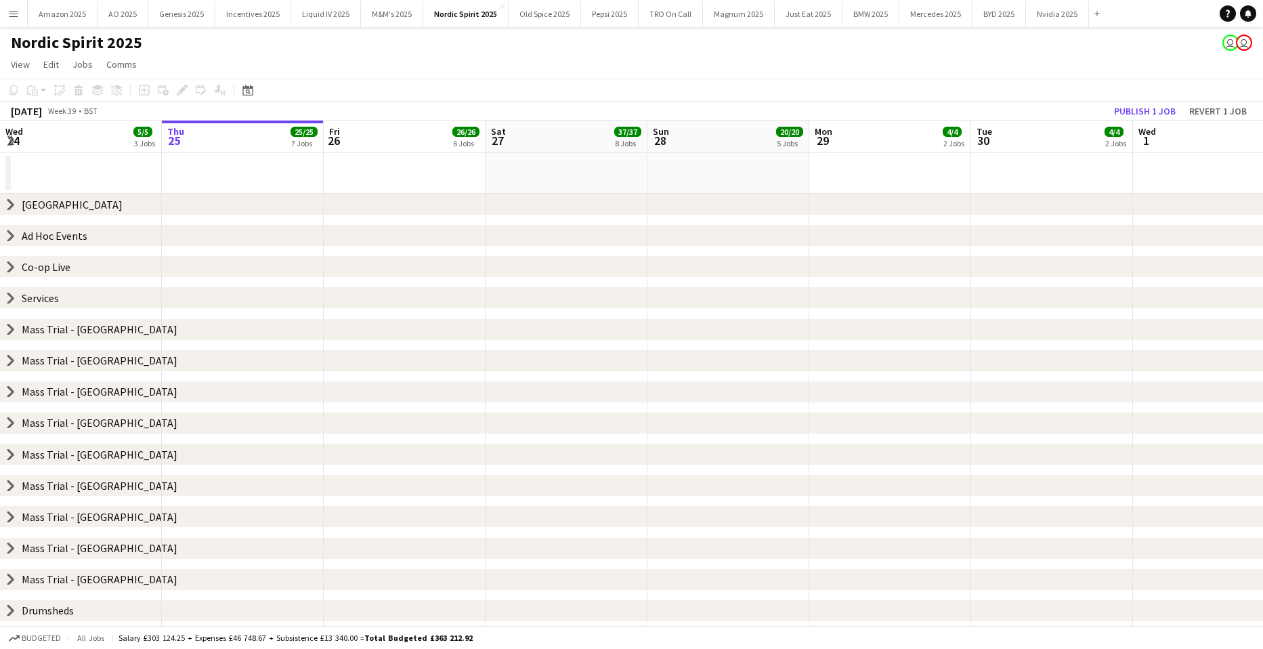
click at [5, 327] on icon "chevron-right" at bounding box center [10, 329] width 11 height 11
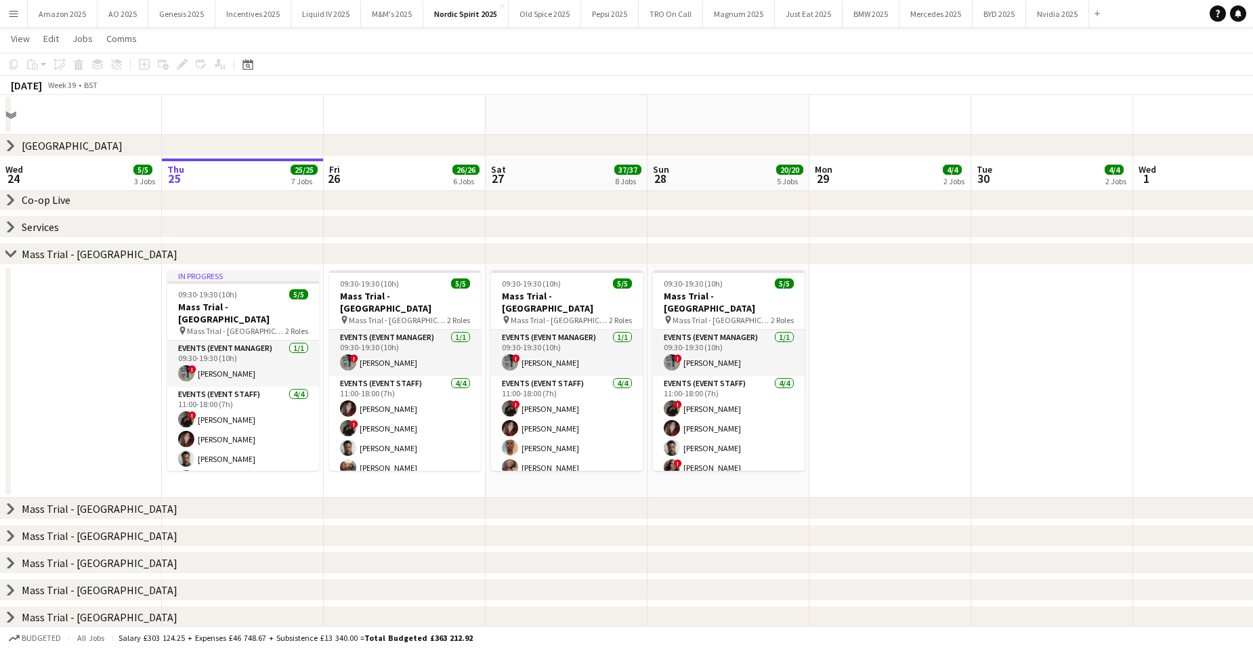
scroll to position [135, 0]
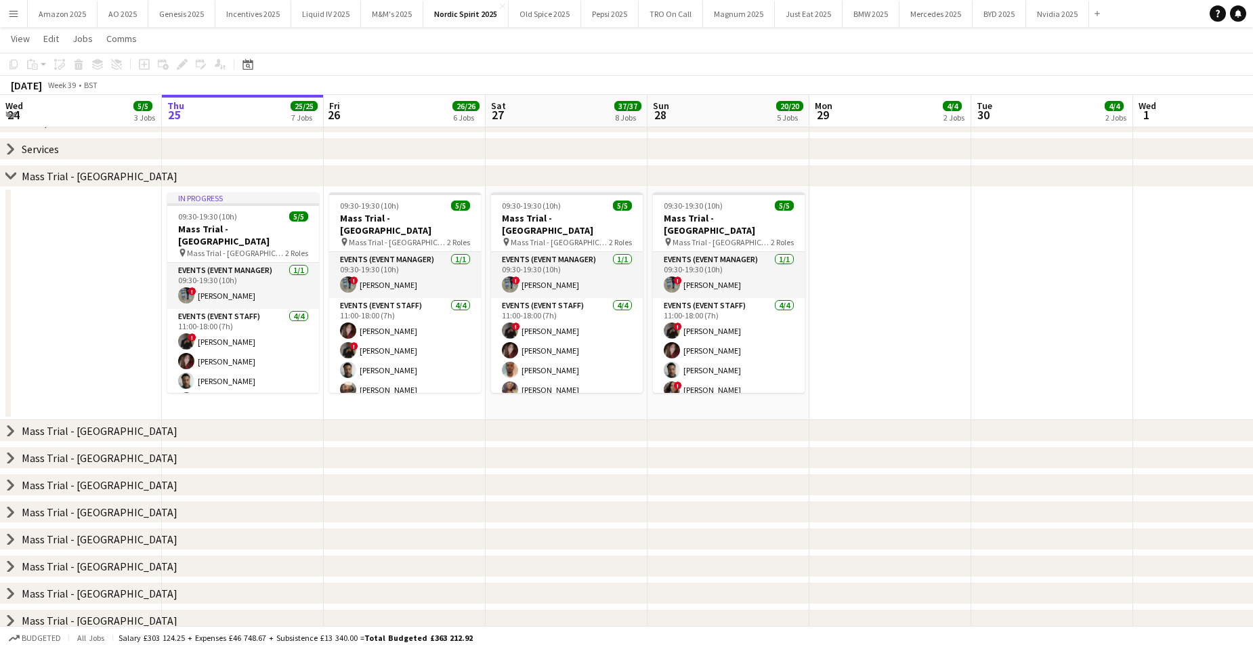
click at [10, 433] on icon at bounding box center [10, 430] width 5 height 10
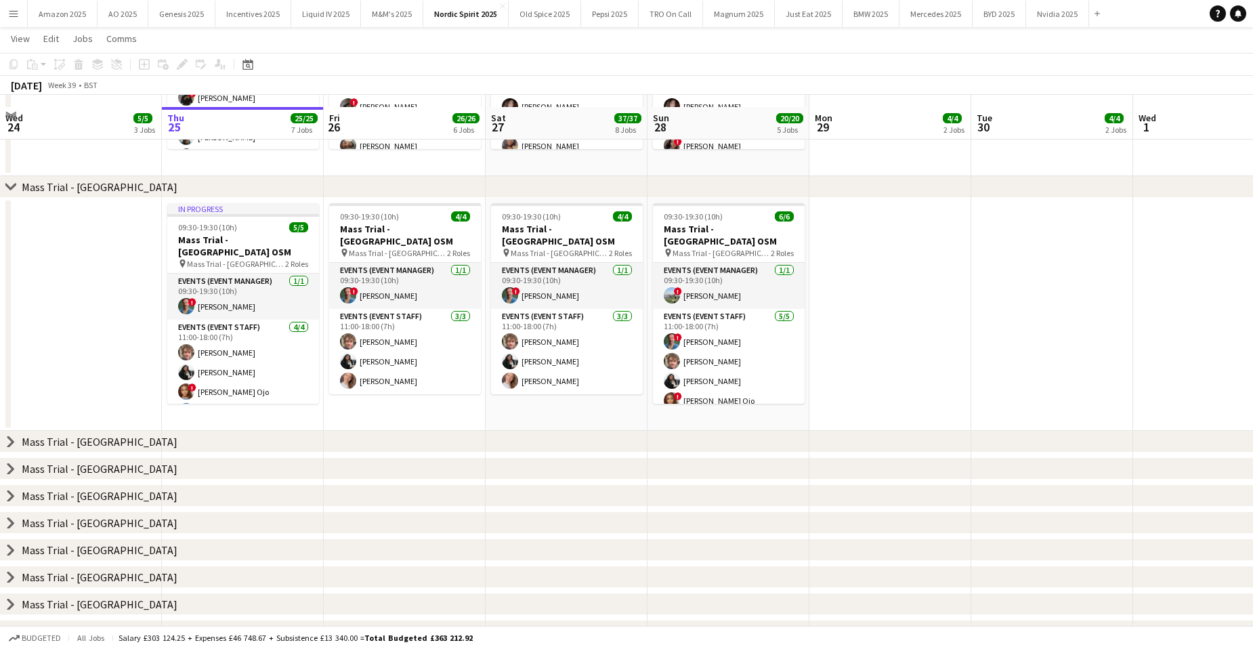
scroll to position [395, 0]
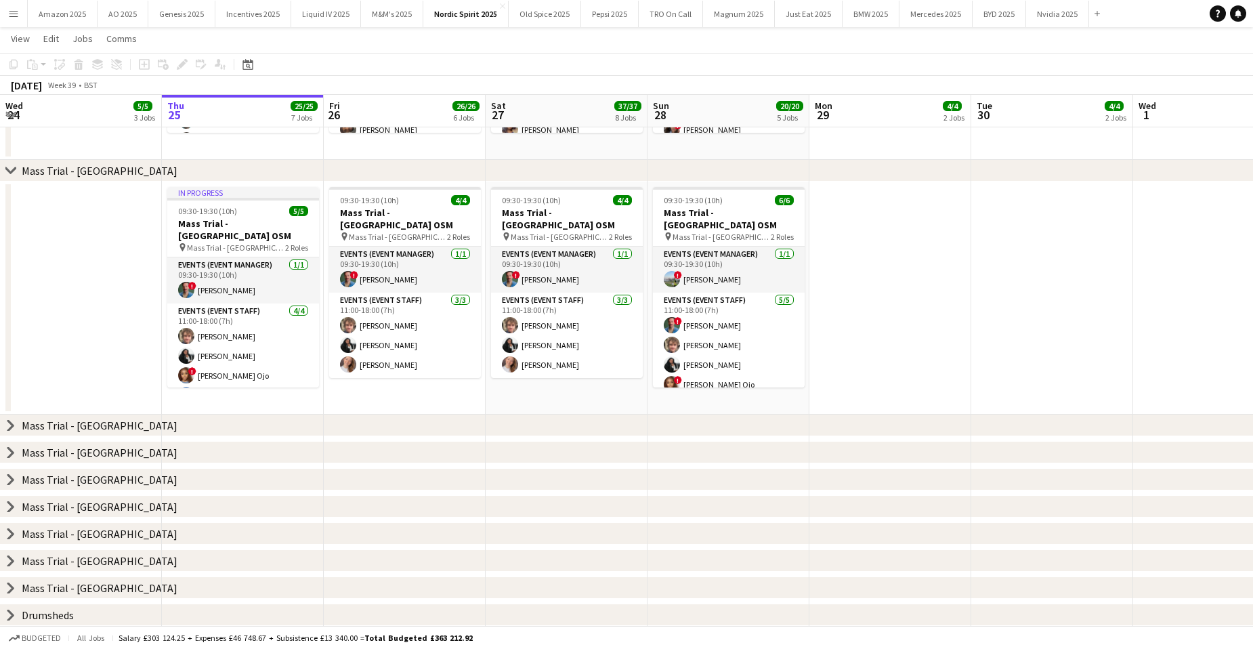
click at [12, 536] on icon at bounding box center [10, 533] width 5 height 10
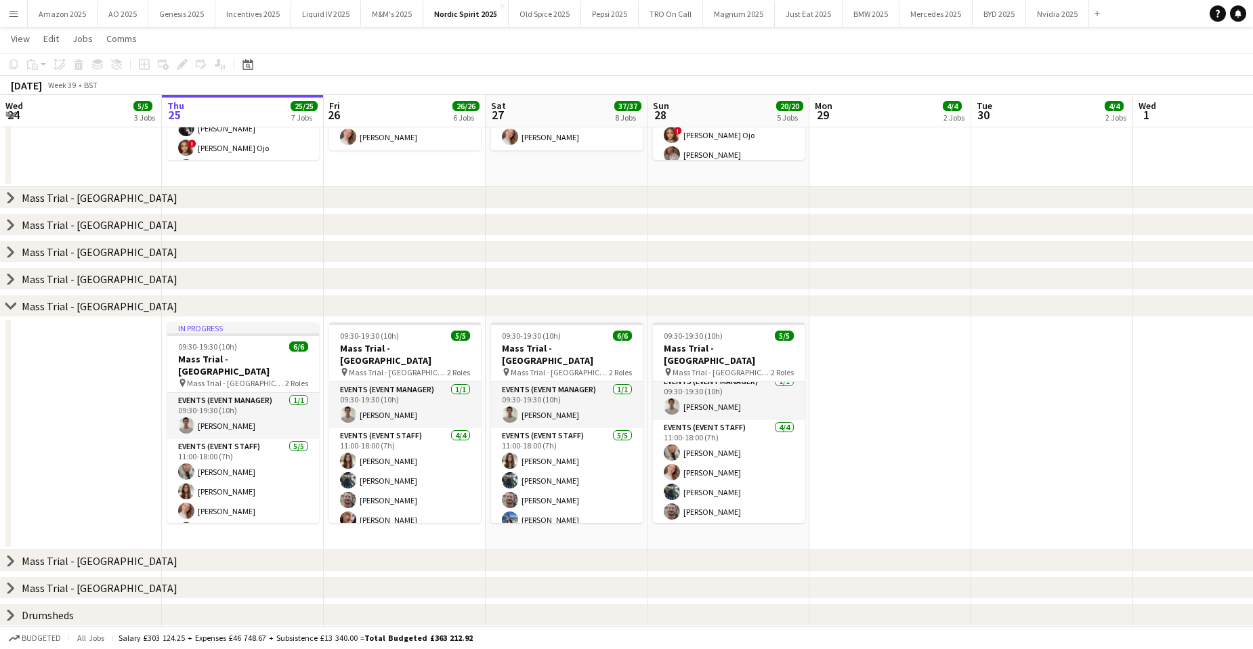
scroll to position [10, 0]
click at [12, 310] on icon "chevron-right" at bounding box center [10, 306] width 11 height 11
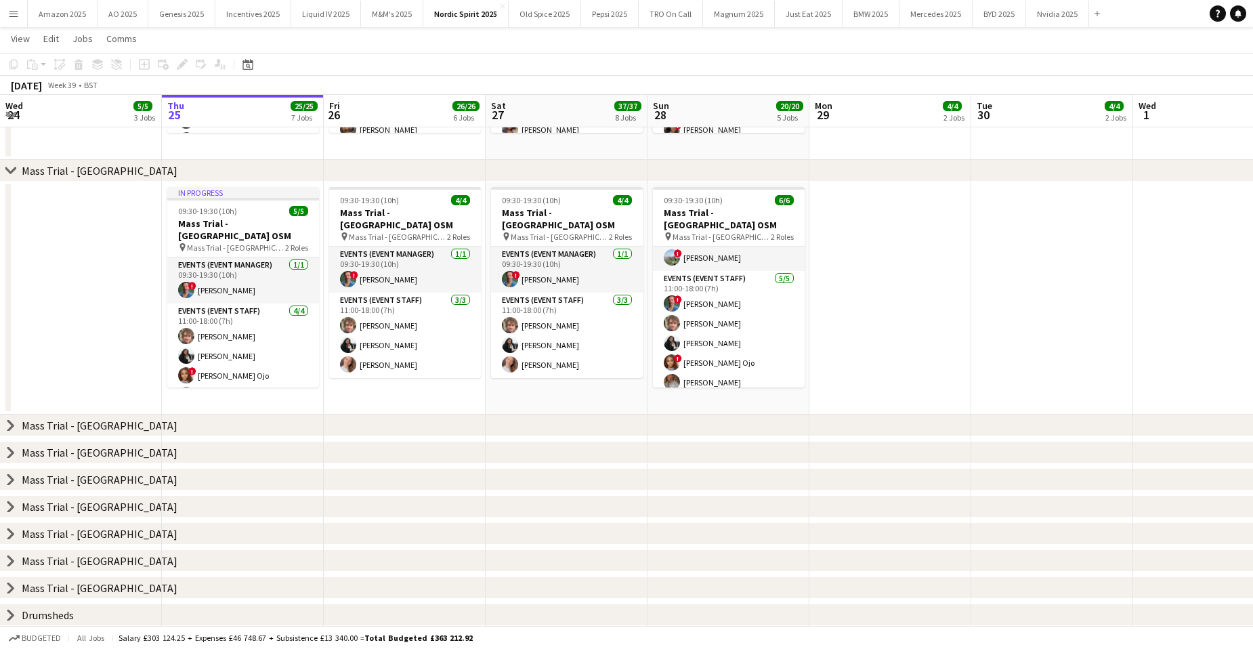
click at [8, 168] on icon "chevron-right" at bounding box center [10, 170] width 11 height 11
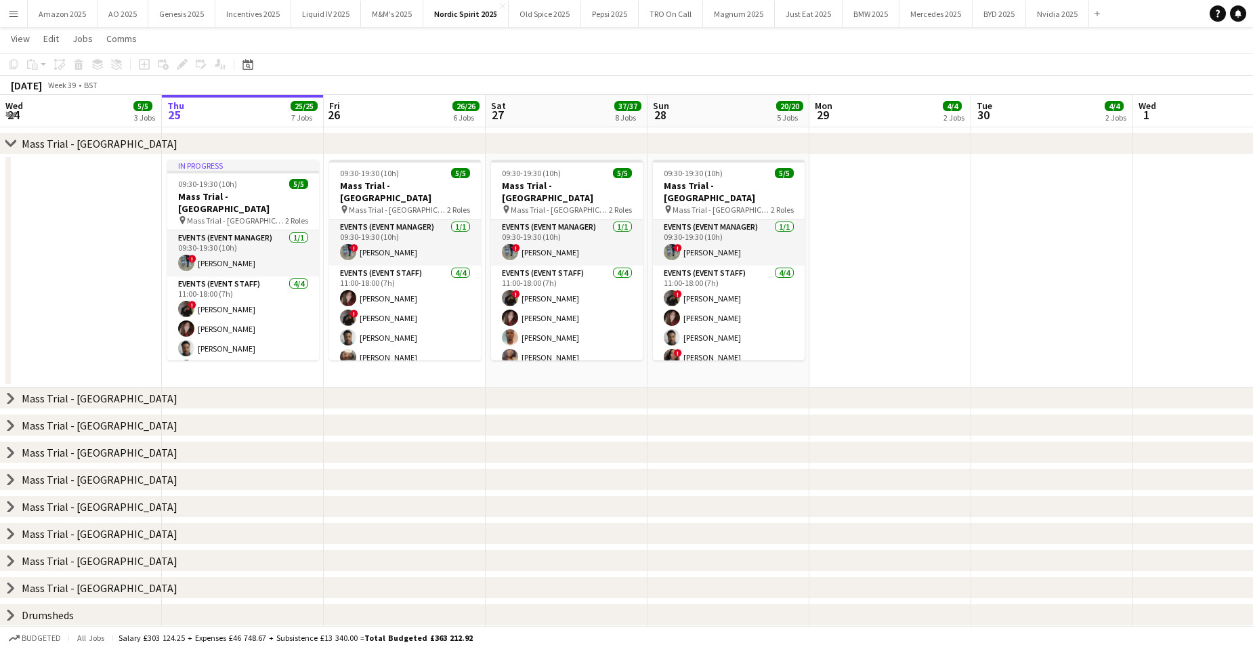
scroll to position [168, 0]
click at [8, 140] on icon "chevron-right" at bounding box center [10, 143] width 11 height 11
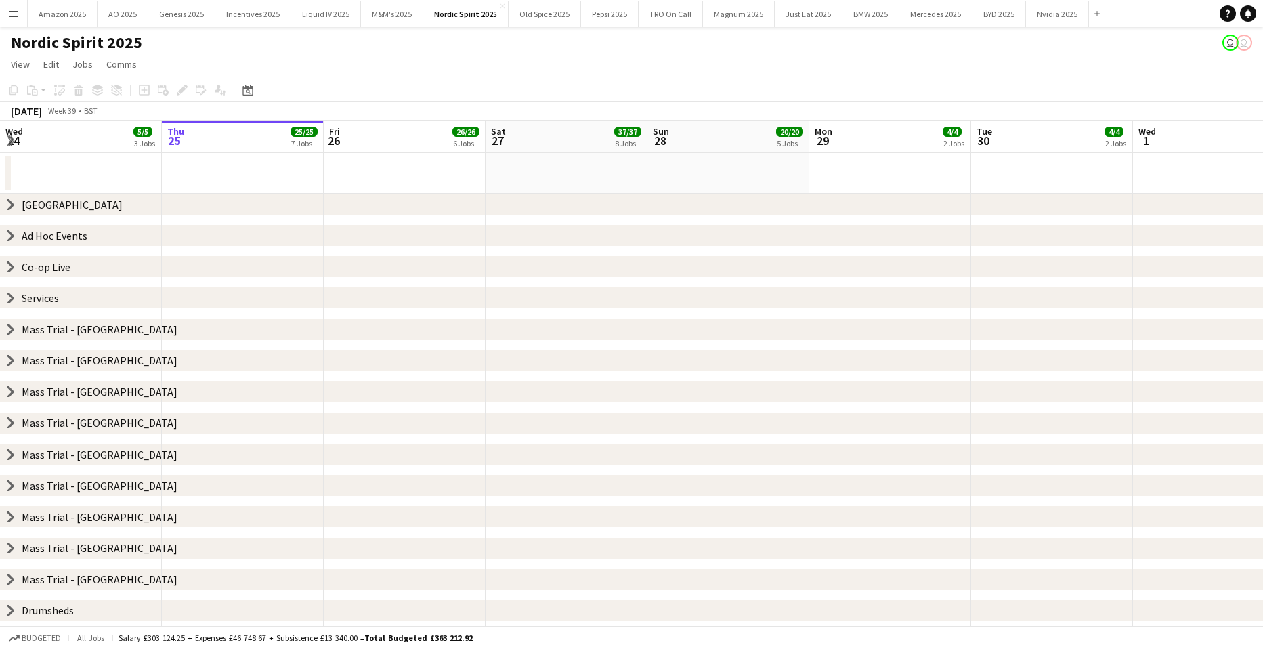
click at [9, 267] on icon "chevron-right" at bounding box center [10, 266] width 11 height 11
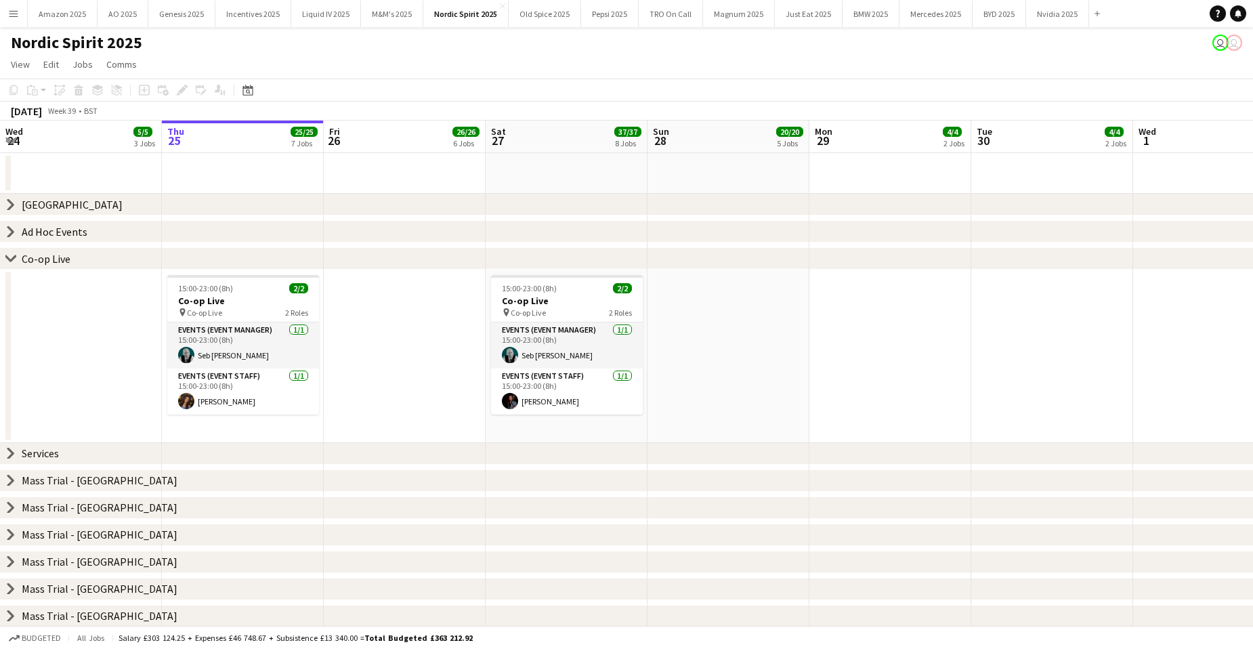
click at [844, 379] on app-date-cell at bounding box center [890, 356] width 162 height 173
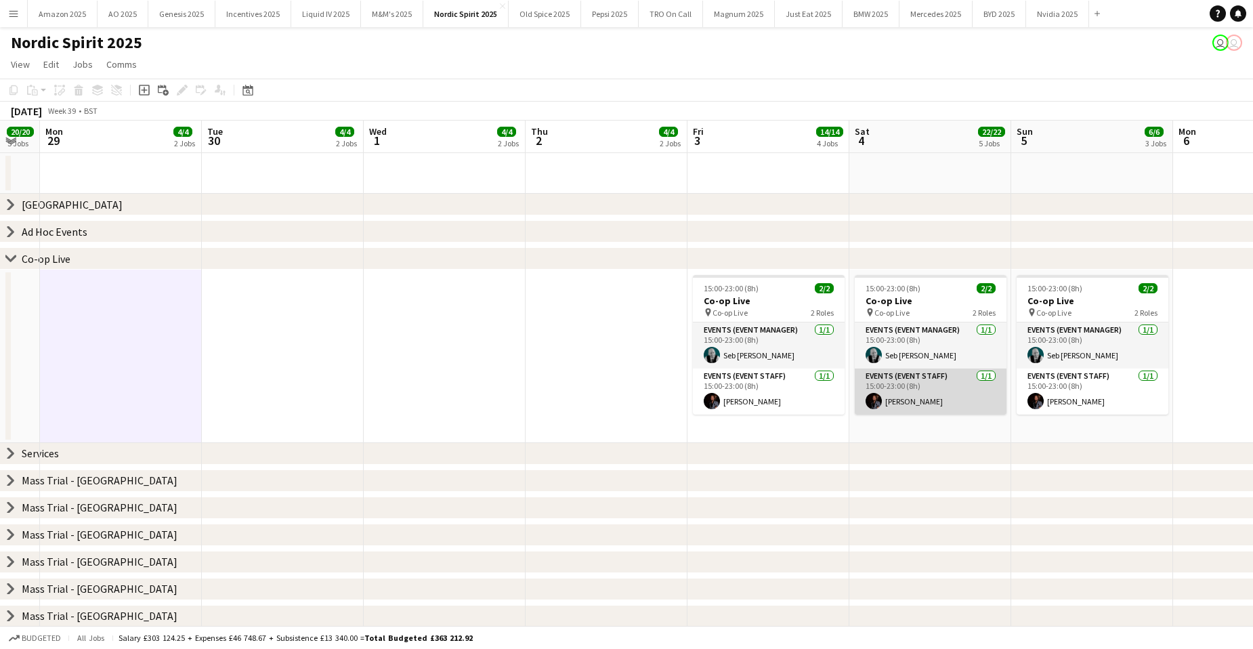
scroll to position [0, 462]
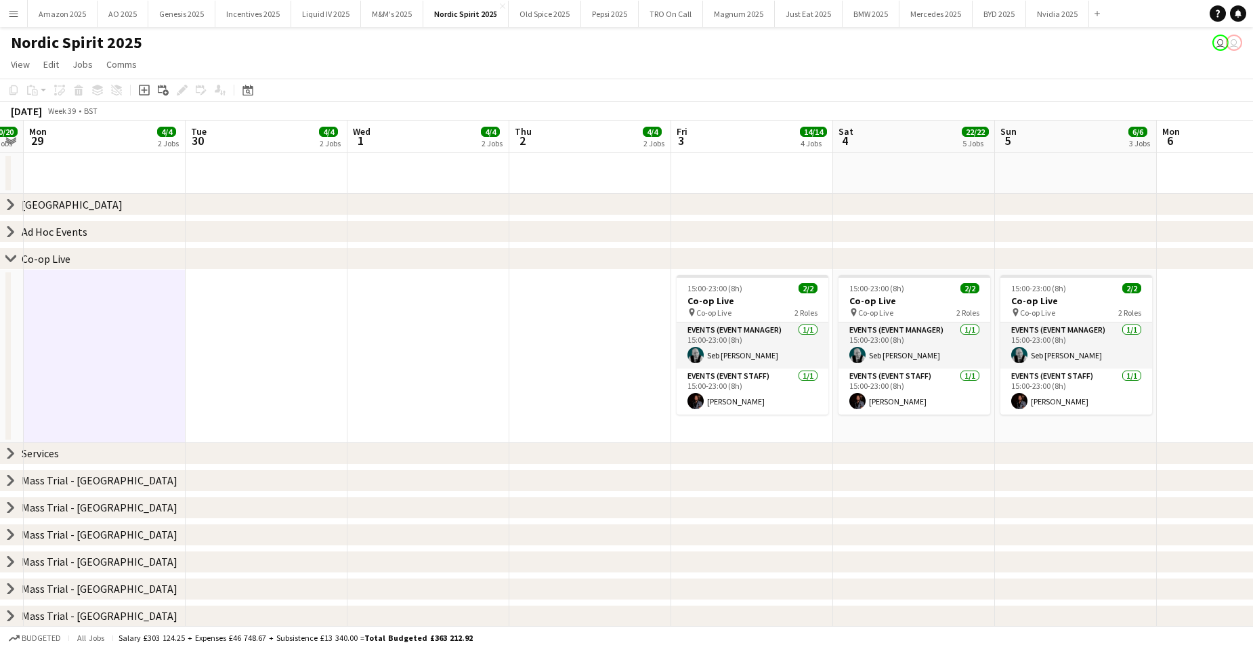
drag, startPoint x: 743, startPoint y: 288, endPoint x: 641, endPoint y: 255, distance: 107.5
click at [739, 286] on app-calendar-viewport "Fri 26 26/26 6 Jobs Sat 27 37/37 8 Jobs Sun 28 20/20 5 Jobs Mon 29 4/4 2 Jobs T…" at bounding box center [626, 428] width 1253 height 615
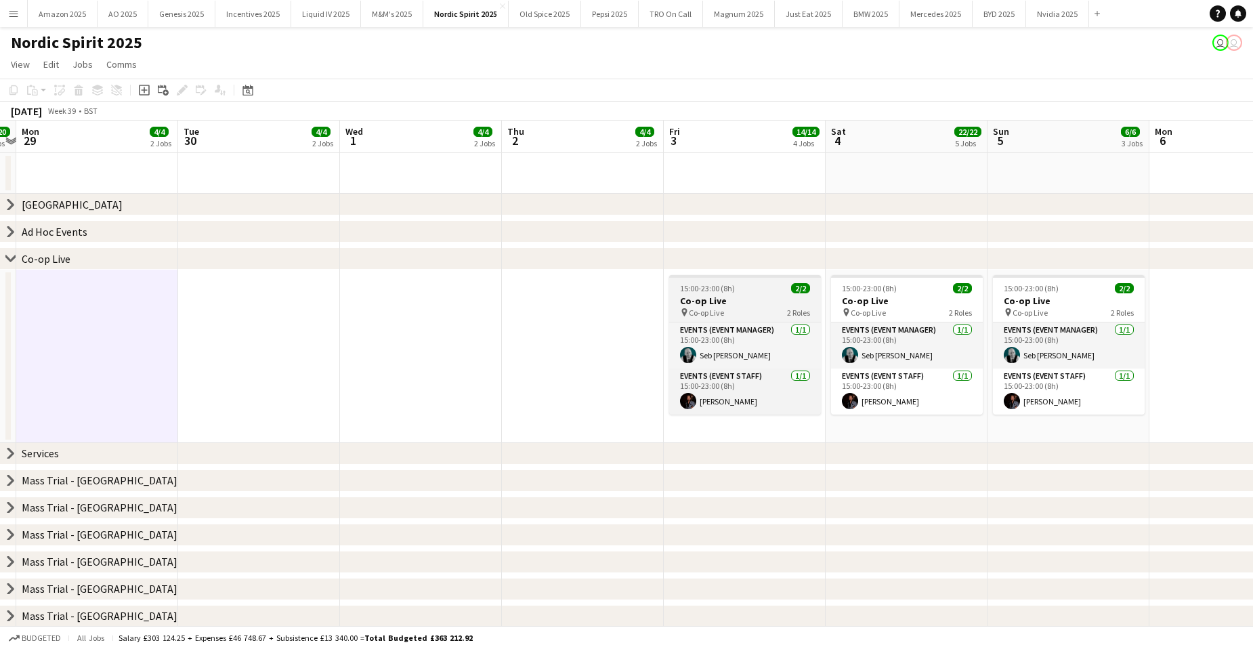
click at [775, 288] on div "15:00-23:00 (8h) 2/2" at bounding box center [745, 288] width 152 height 10
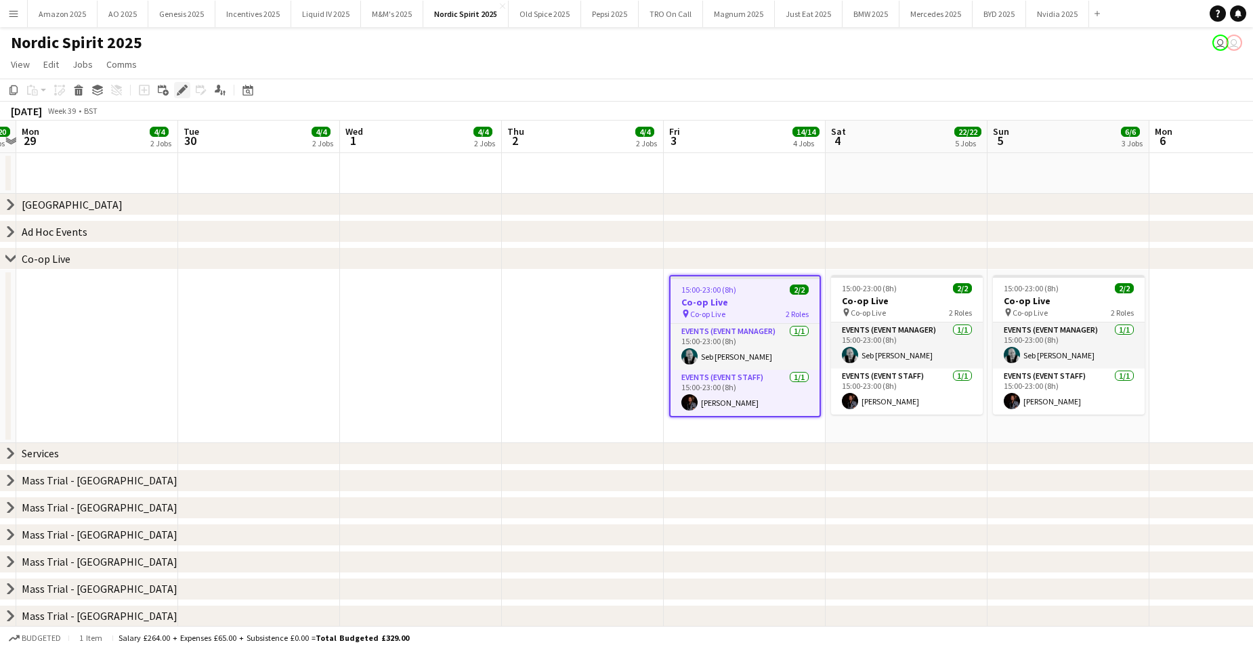
click at [177, 85] on icon "Edit" at bounding box center [182, 90] width 11 height 11
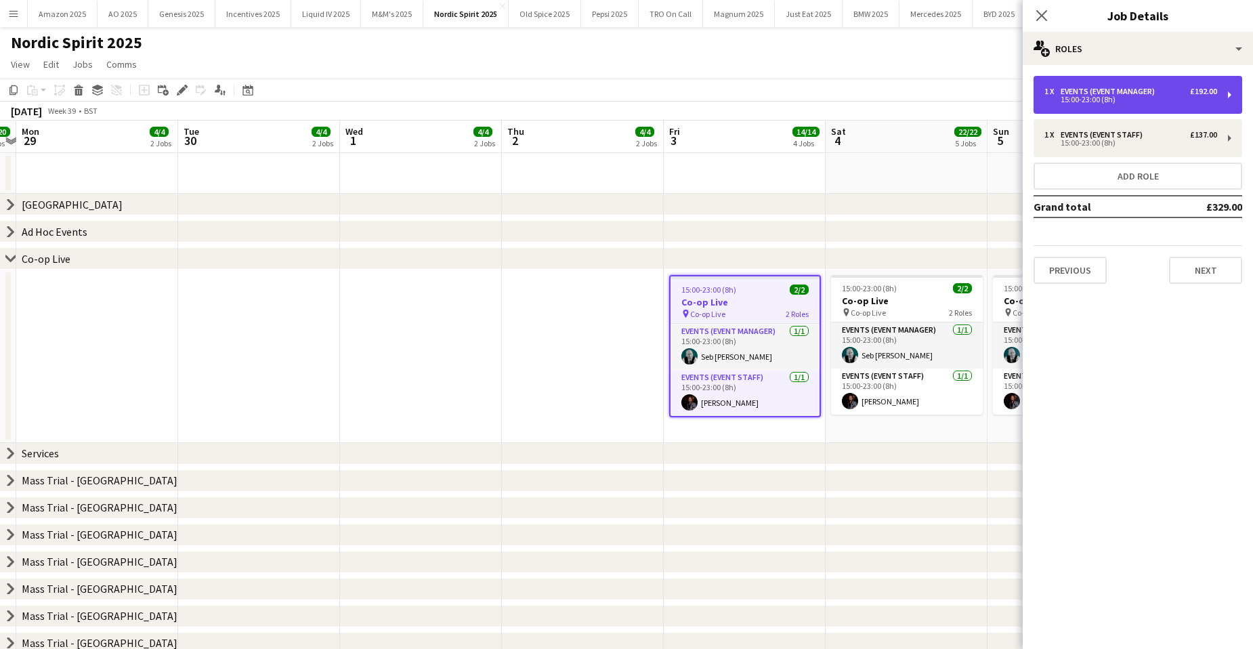
click at [1116, 95] on div "Events (Event Manager)" at bounding box center [1110, 91] width 100 height 9
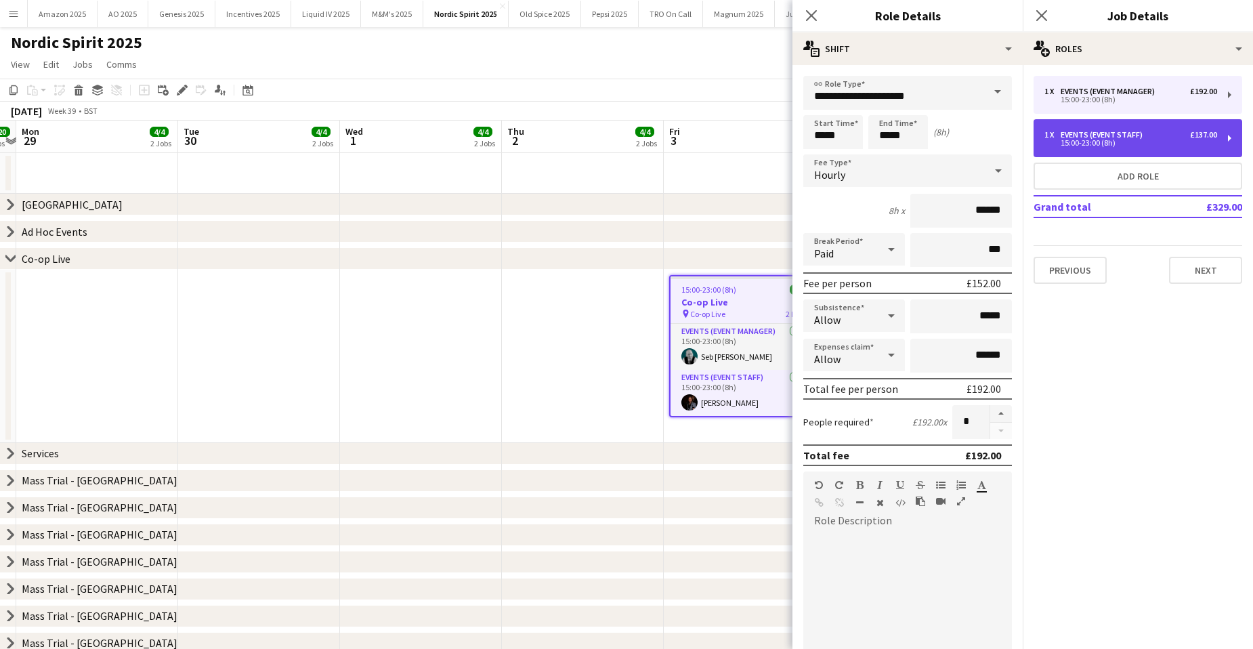
click at [1121, 140] on div "15:00-23:00 (8h)" at bounding box center [1130, 142] width 173 height 7
type input "**********"
type input "******"
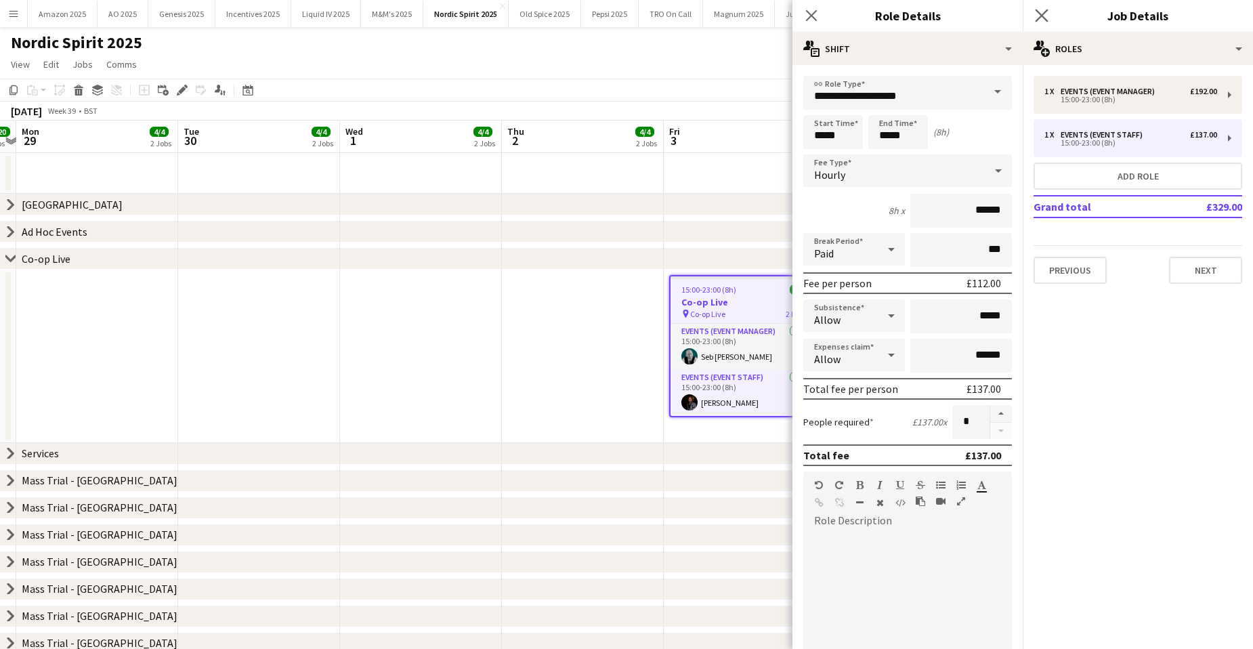
click at [1046, 23] on app-icon "Close pop-in" at bounding box center [1042, 16] width 20 height 20
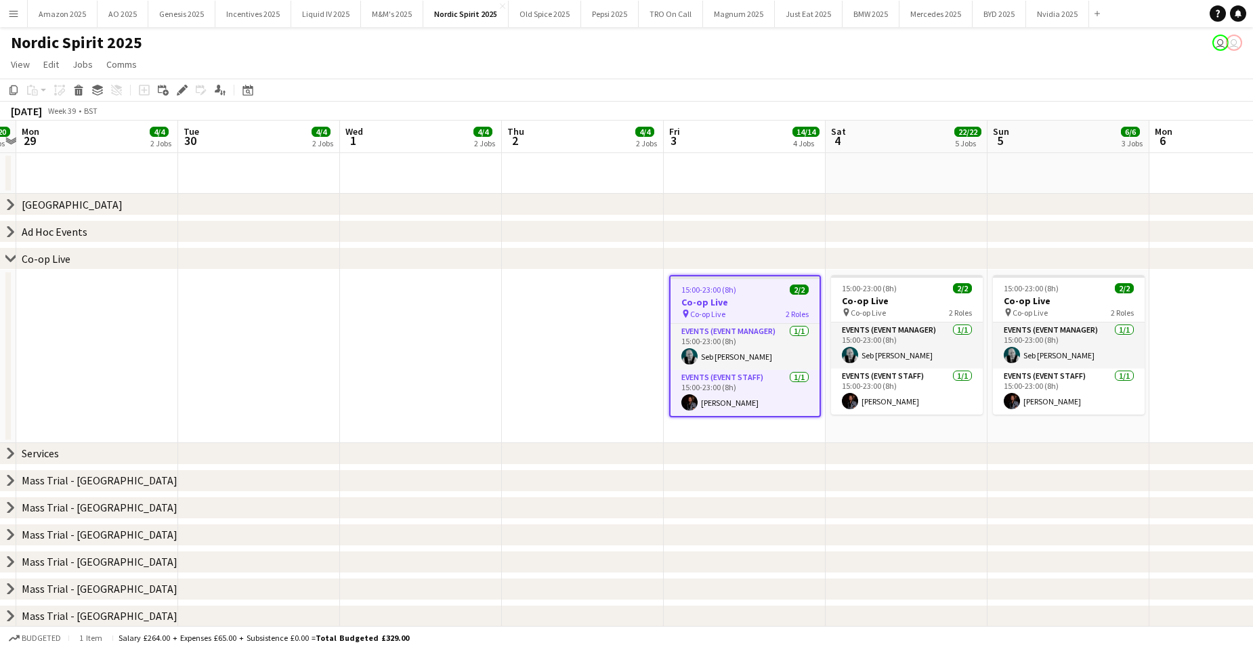
click at [13, 257] on icon at bounding box center [10, 257] width 10 height 5
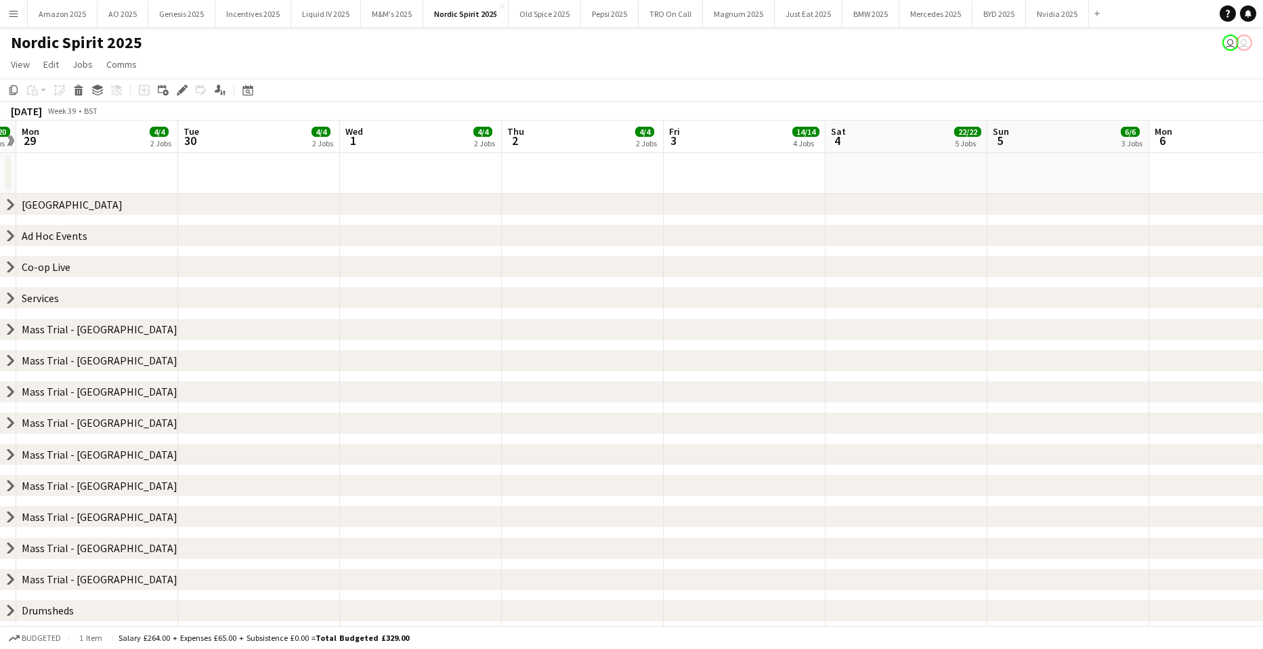
click at [7, 610] on icon "chevron-right" at bounding box center [10, 610] width 11 height 11
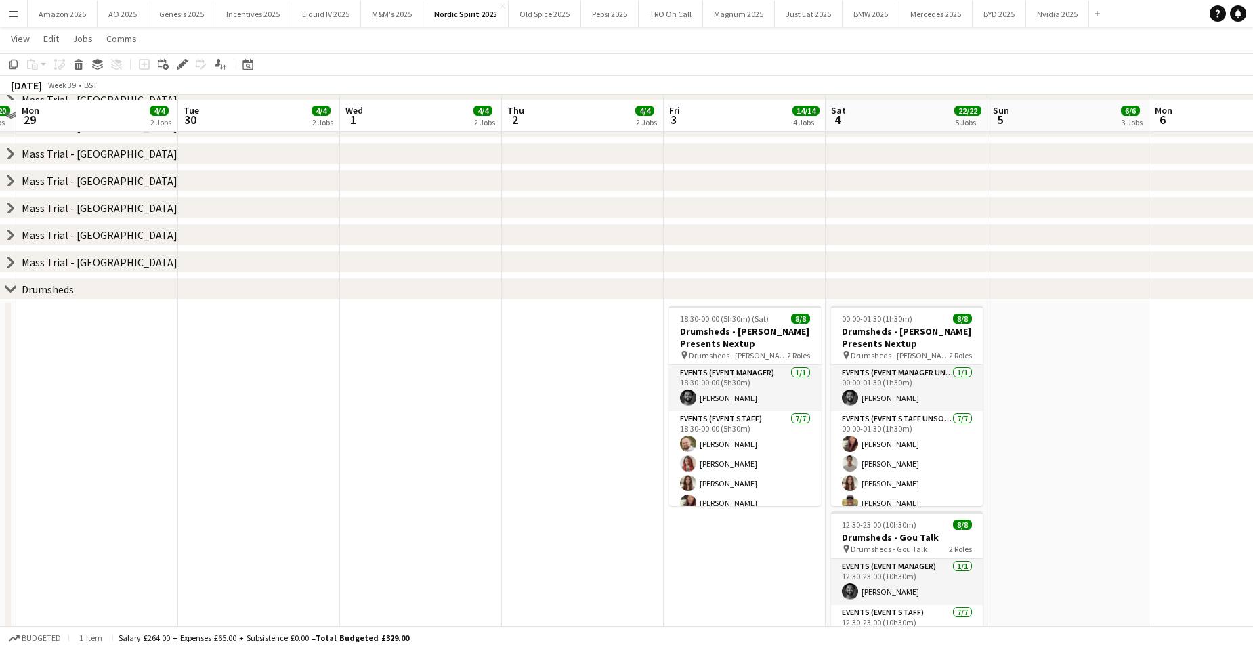
scroll to position [271, 0]
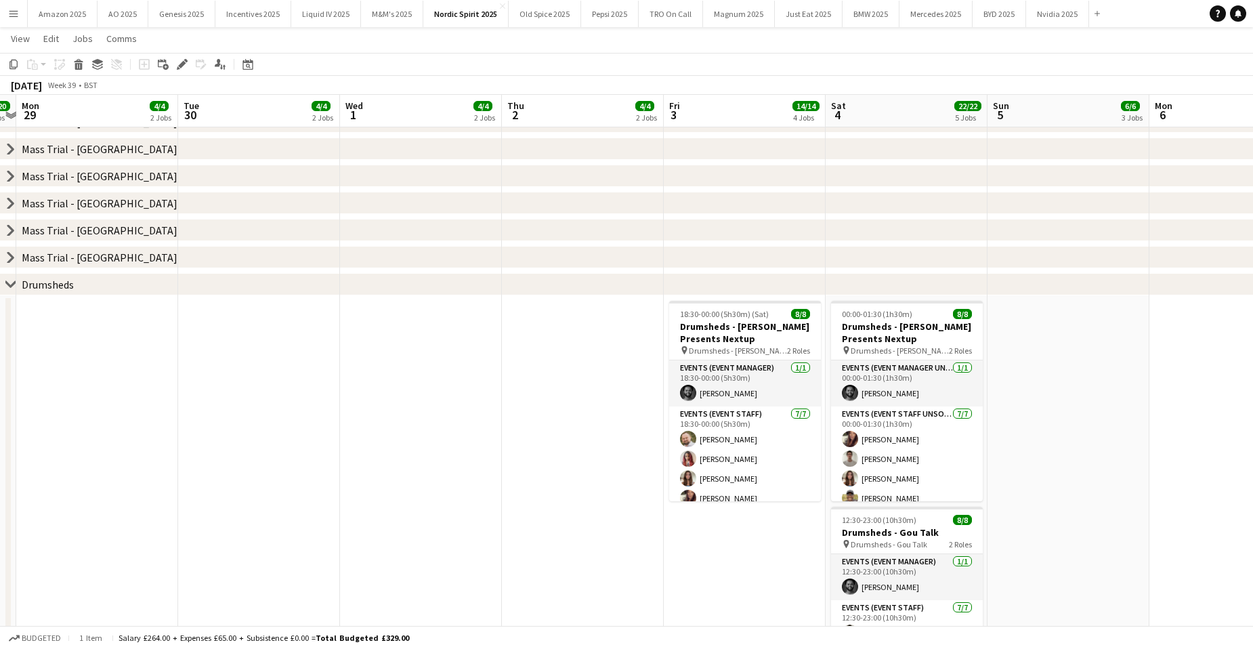
click at [532, 397] on app-date-cell at bounding box center [583, 514] width 162 height 439
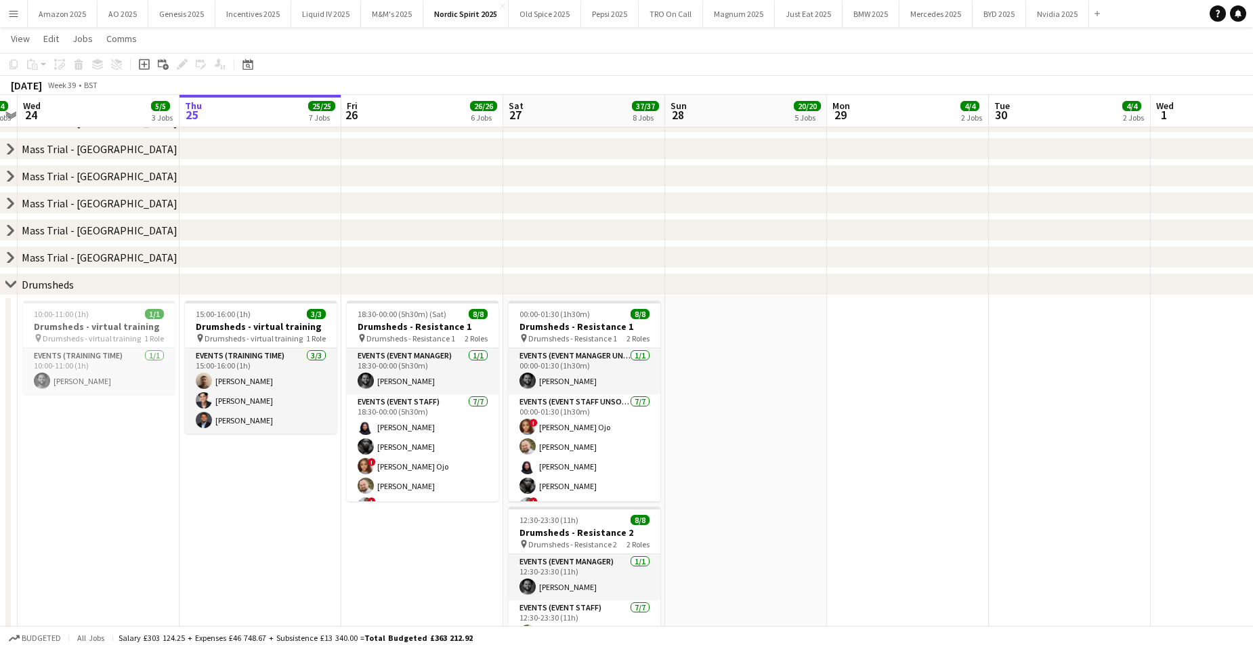
scroll to position [0, 387]
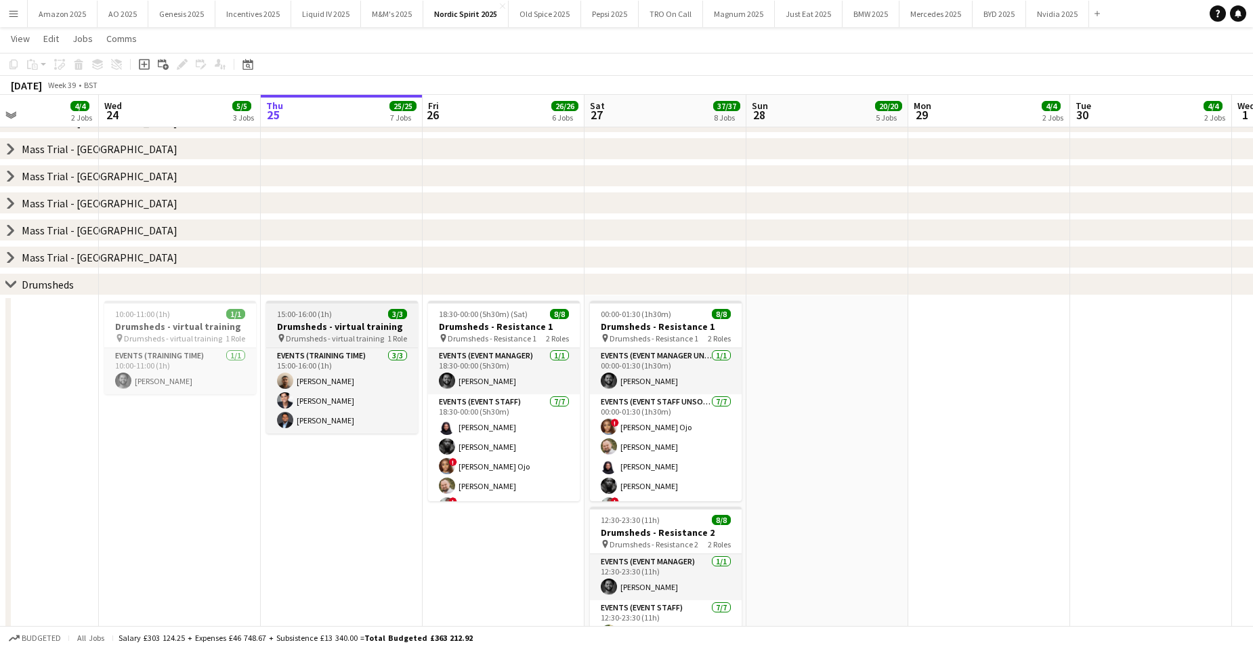
click at [381, 326] on h3 "Drumsheds - virtual training" at bounding box center [342, 326] width 152 height 12
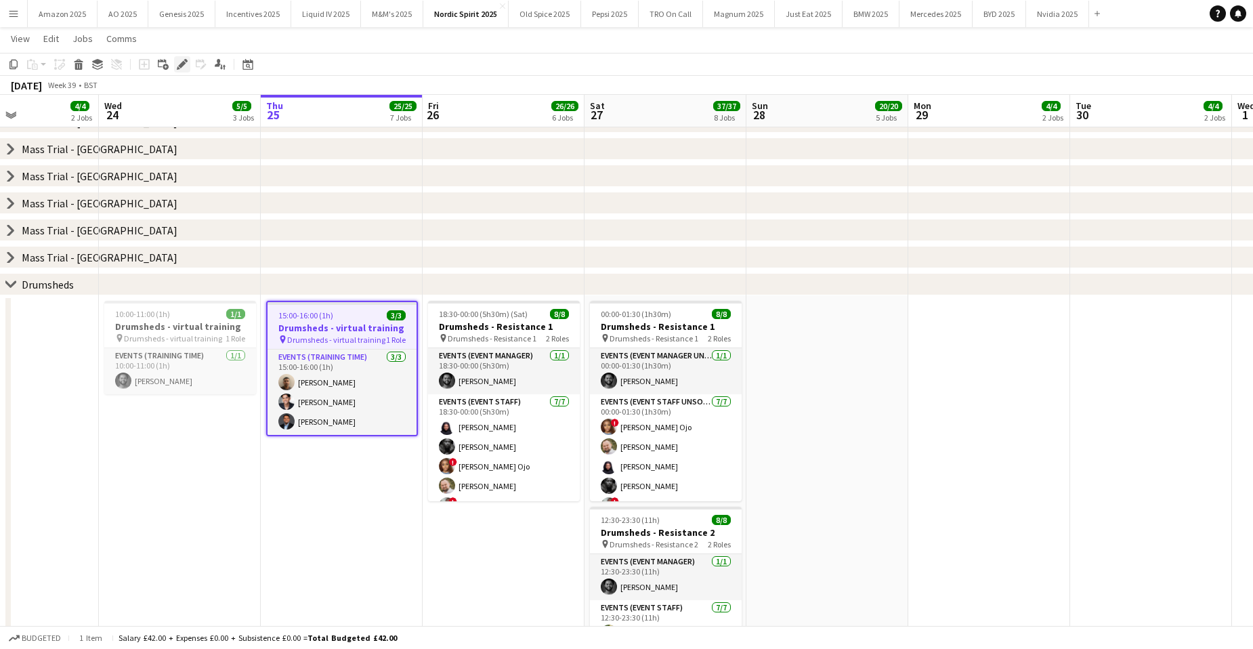
click at [180, 70] on div "Edit" at bounding box center [182, 64] width 16 height 16
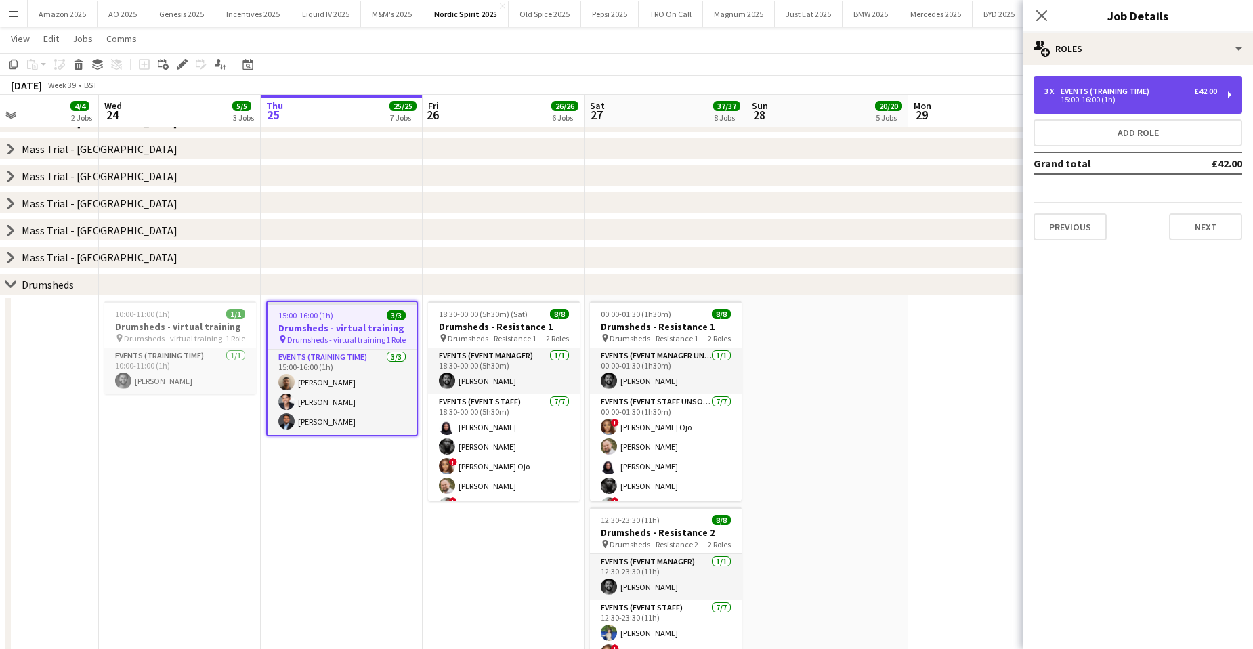
click at [1102, 98] on div "15:00-16:00 (1h)" at bounding box center [1130, 99] width 173 height 7
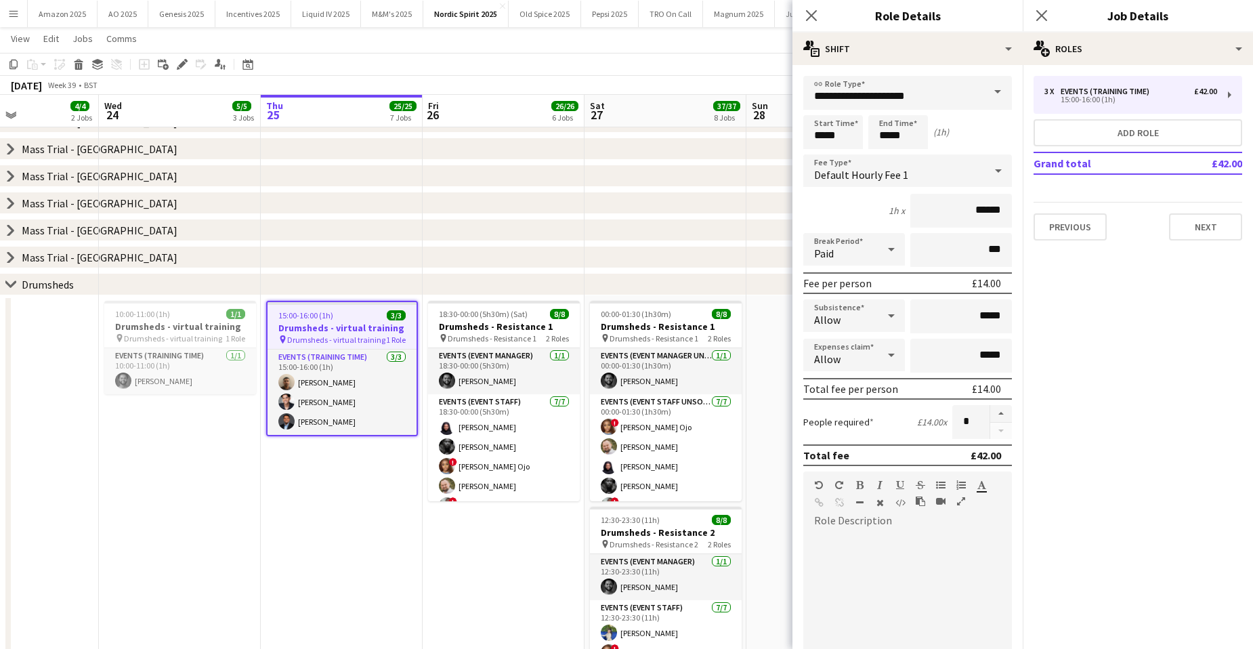
click at [445, 555] on app-date-cell "18:30-00:00 (5h30m) (Sat) 8/8 Drumsheds - Resistance 1 pin Drumsheds - Resistan…" at bounding box center [504, 514] width 162 height 439
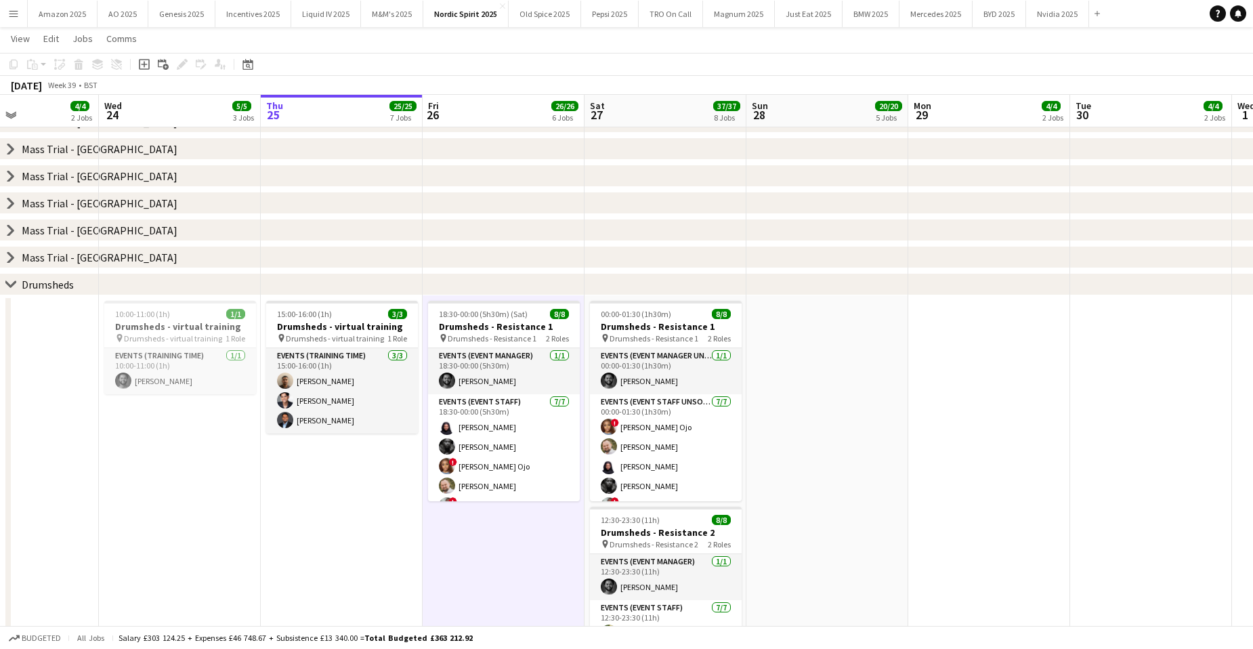
drag, startPoint x: 501, startPoint y: 381, endPoint x: 511, endPoint y: 312, distance: 69.8
click at [502, 374] on app-card-role "Events (Event Manager) 1/1 18:30-00:00 (5h30m) Brima Fullah" at bounding box center [504, 371] width 152 height 46
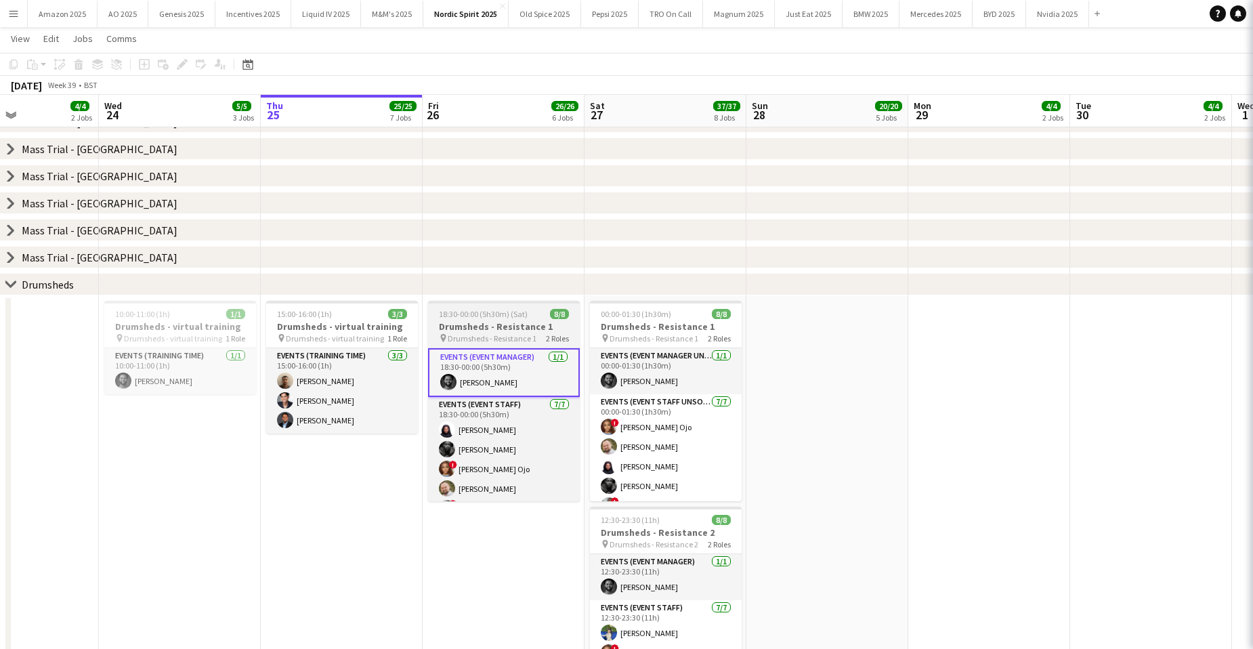
scroll to position [0, 385]
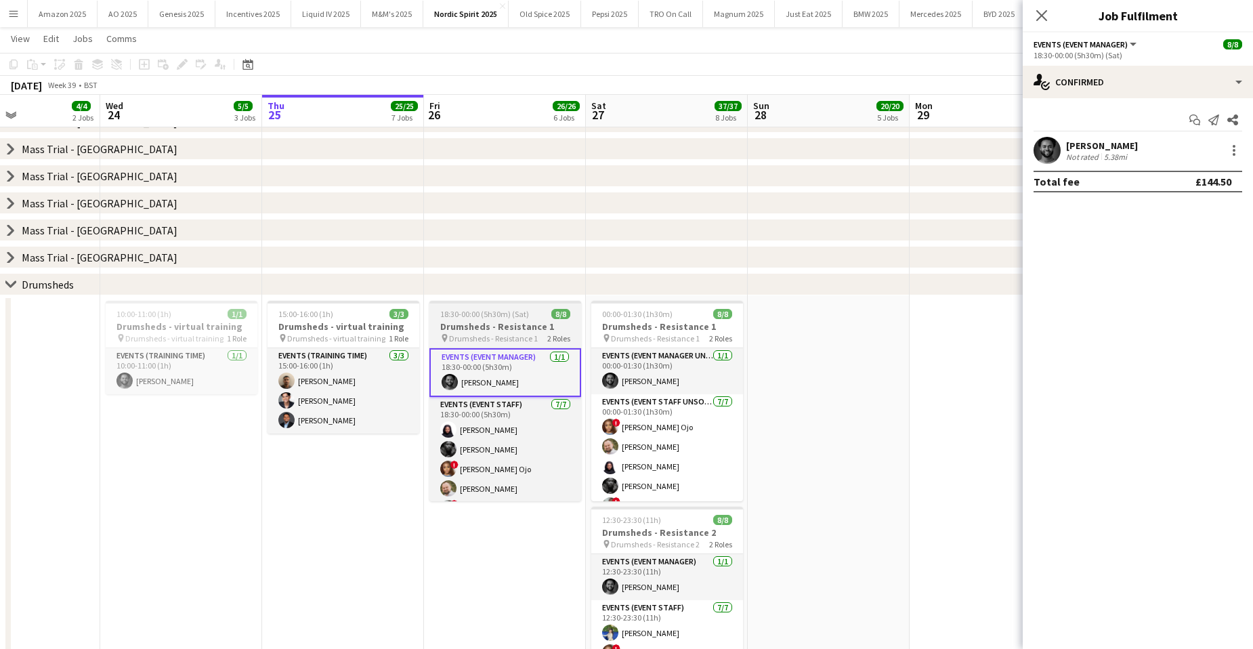
click at [509, 334] on span "Drumsheds - Resistance 1" at bounding box center [493, 338] width 89 height 10
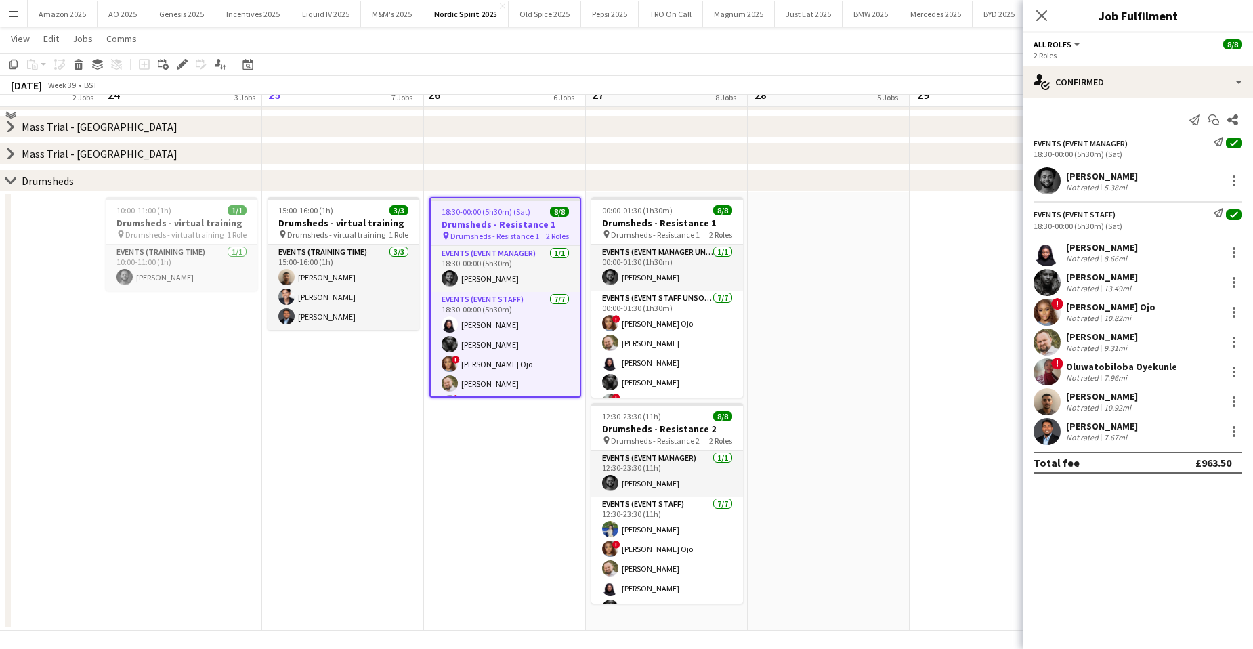
scroll to position [379, 0]
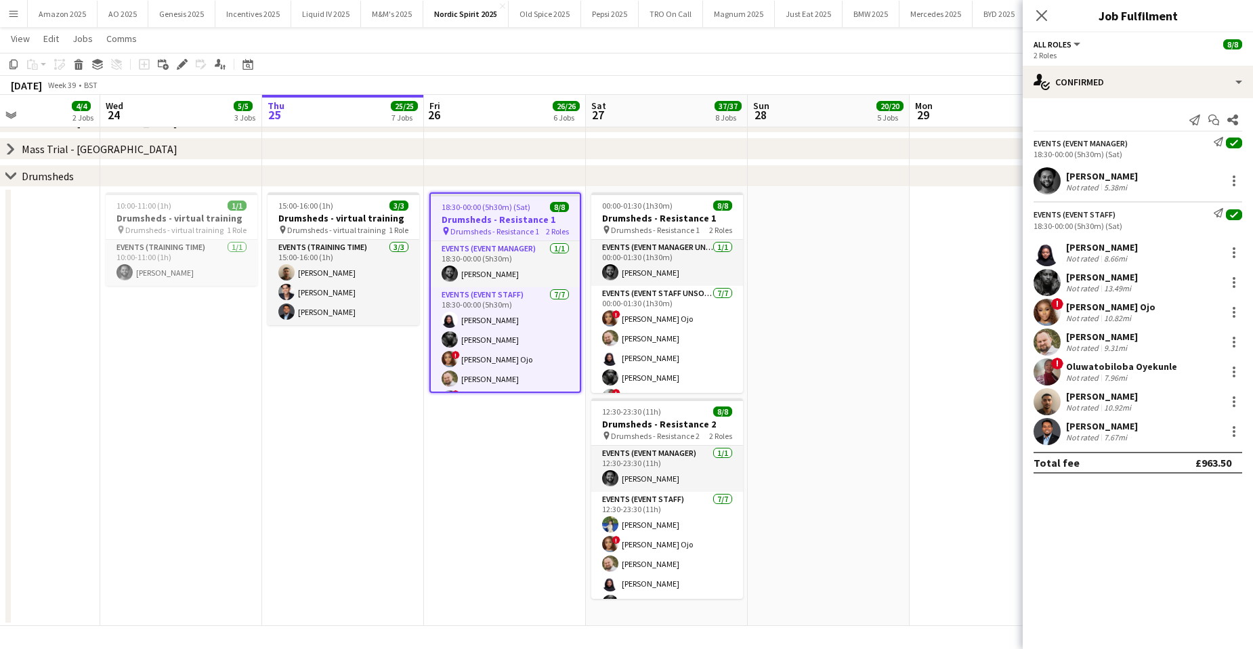
click at [894, 385] on app-date-cell at bounding box center [829, 406] width 162 height 439
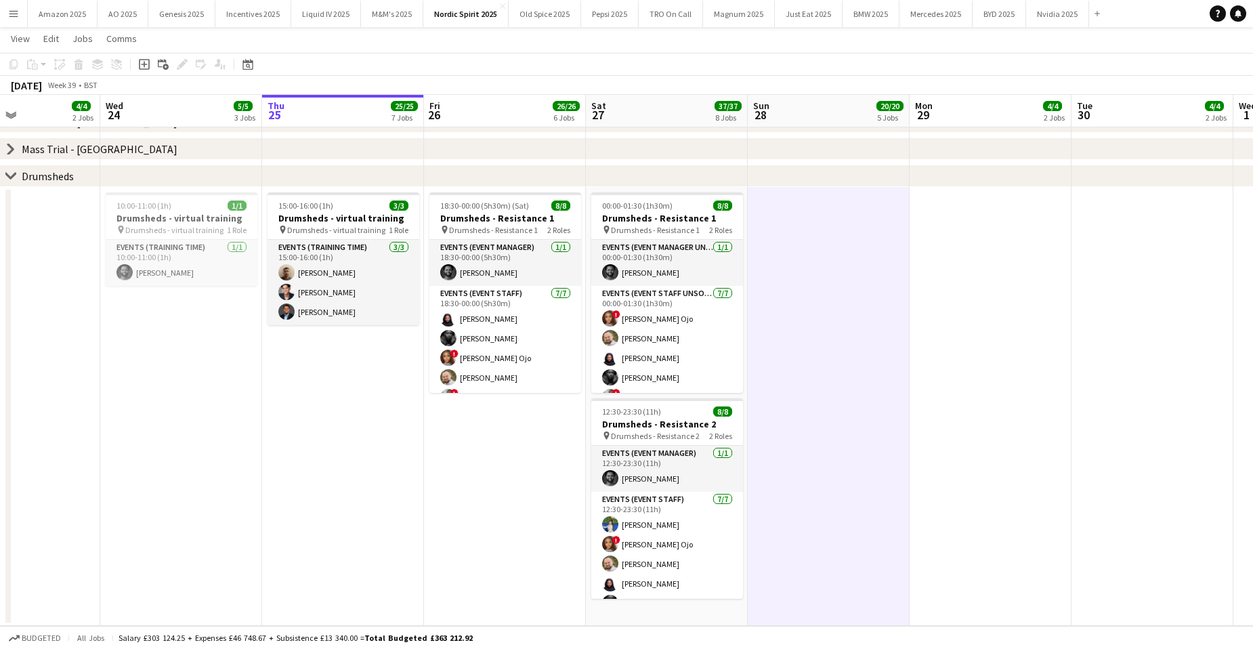
click at [1232, 406] on app-date-cell at bounding box center [1152, 406] width 162 height 439
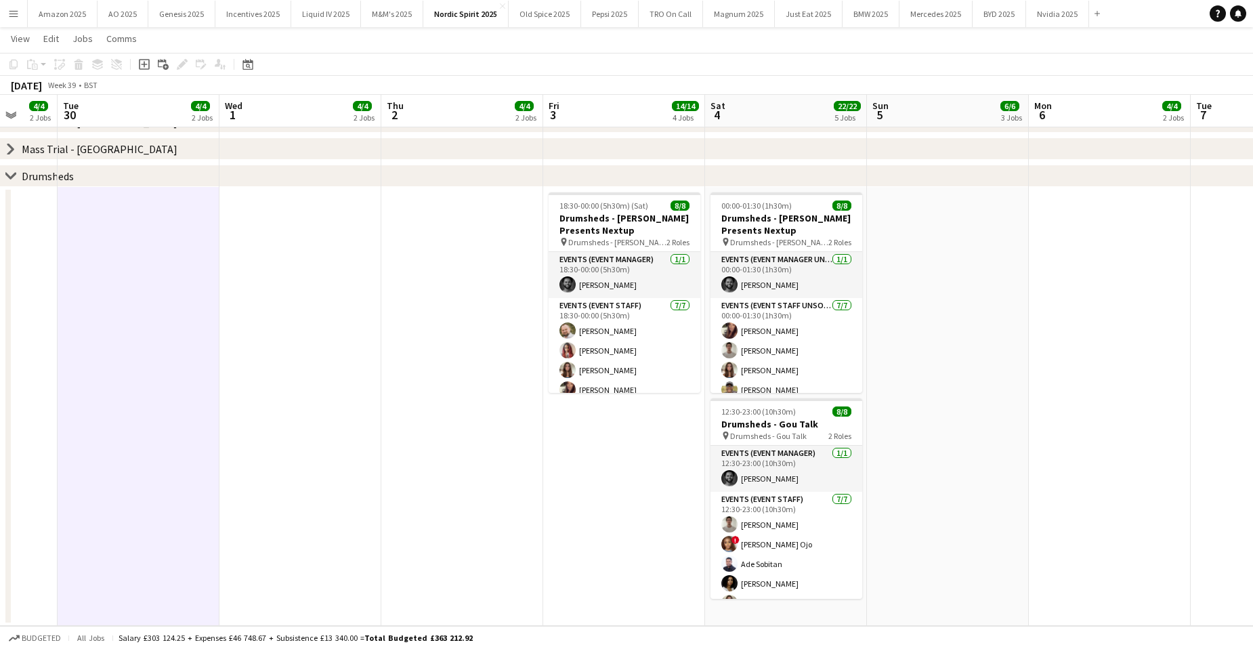
scroll to position [0, 443]
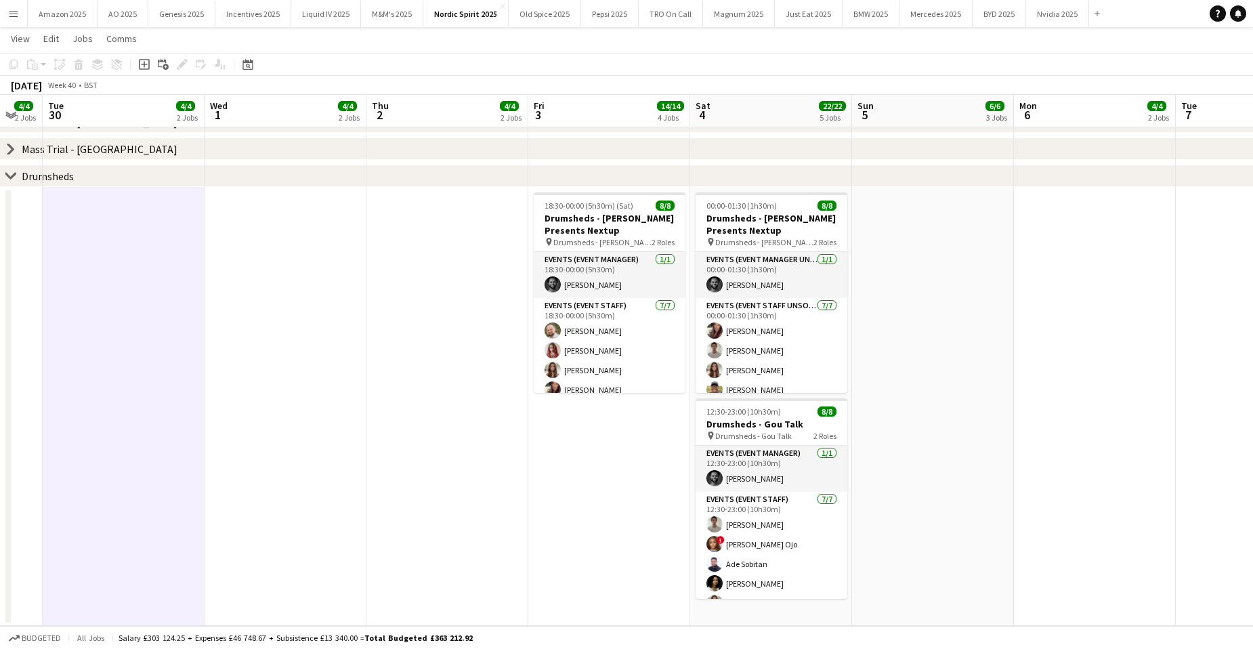
click at [6, 174] on icon at bounding box center [10, 175] width 10 height 5
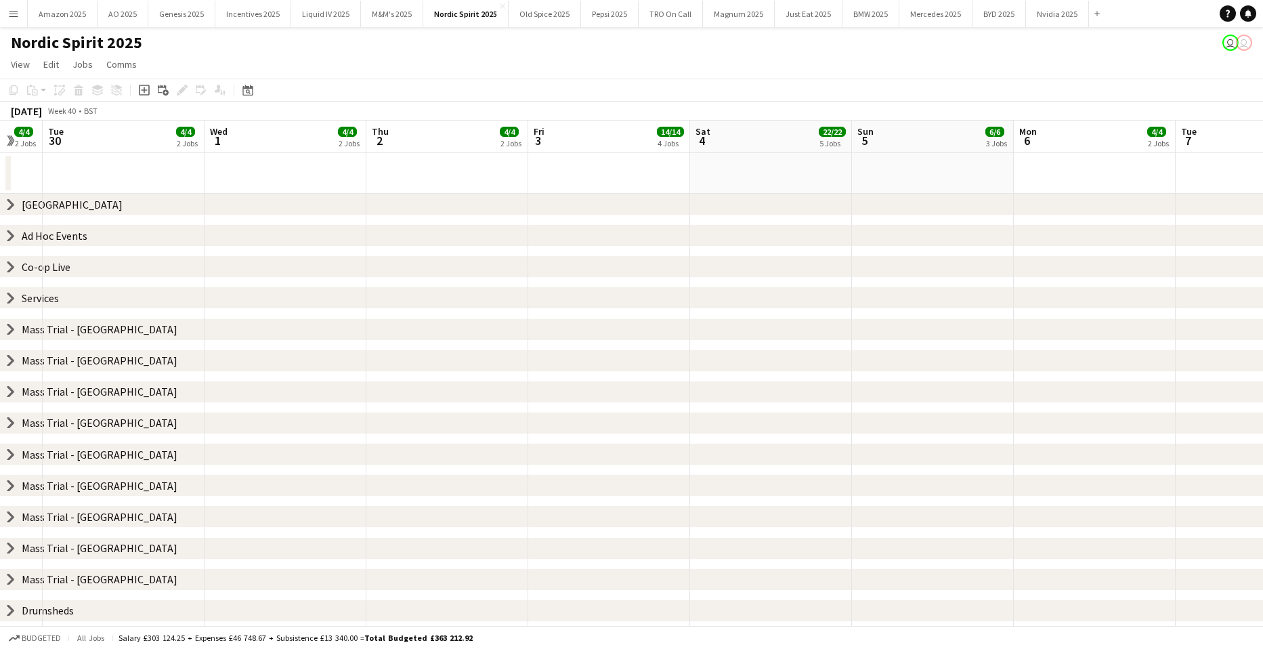
click at [8, 300] on icon "chevron-right" at bounding box center [10, 298] width 11 height 11
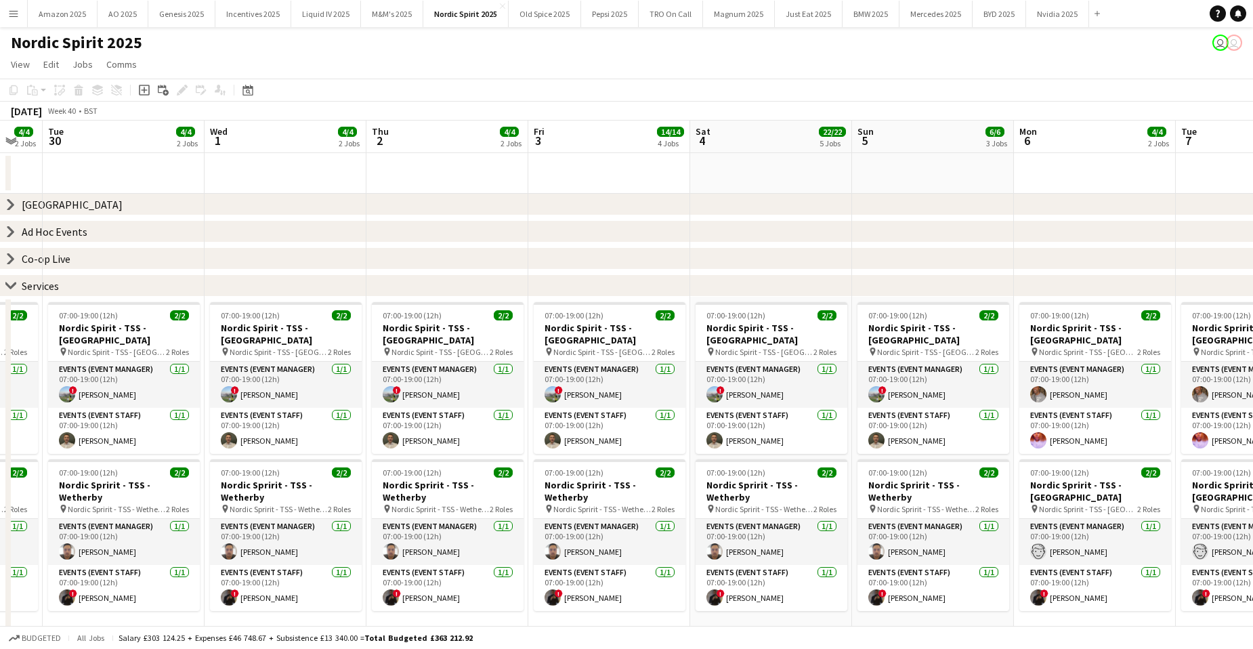
click at [292, 174] on app-date-cell at bounding box center [285, 173] width 162 height 41
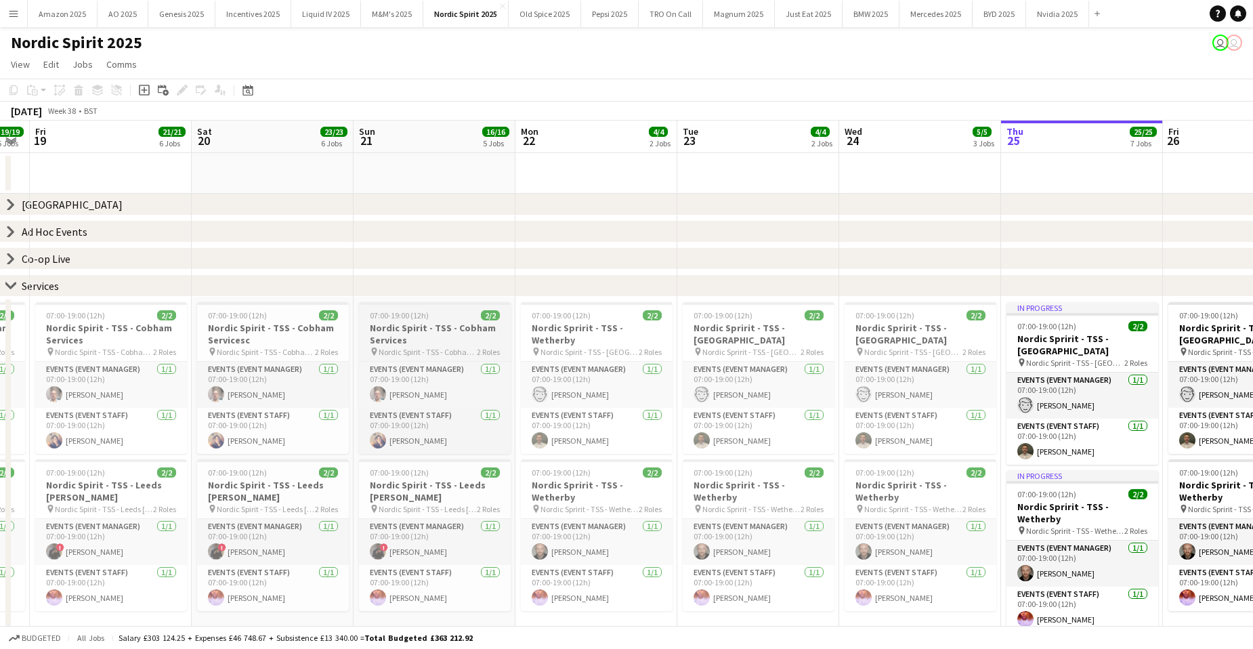
scroll to position [0, 274]
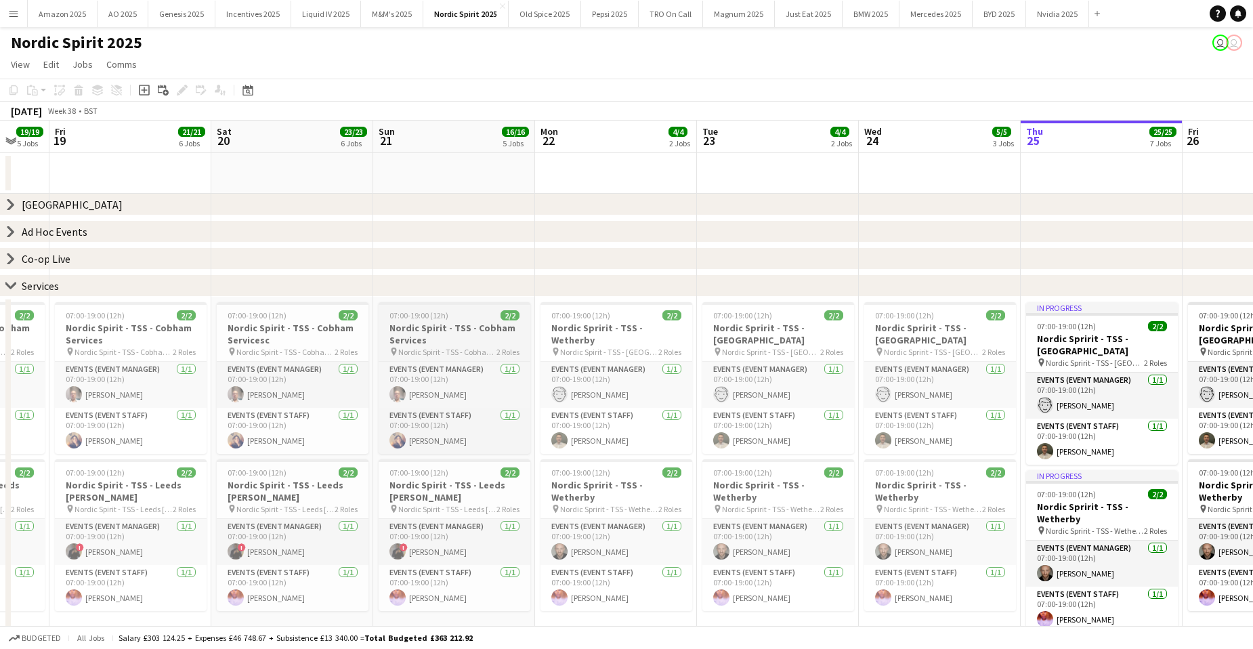
click at [452, 332] on h3 "Nordic Spirit - TSS - Cobham Services" at bounding box center [455, 334] width 152 height 24
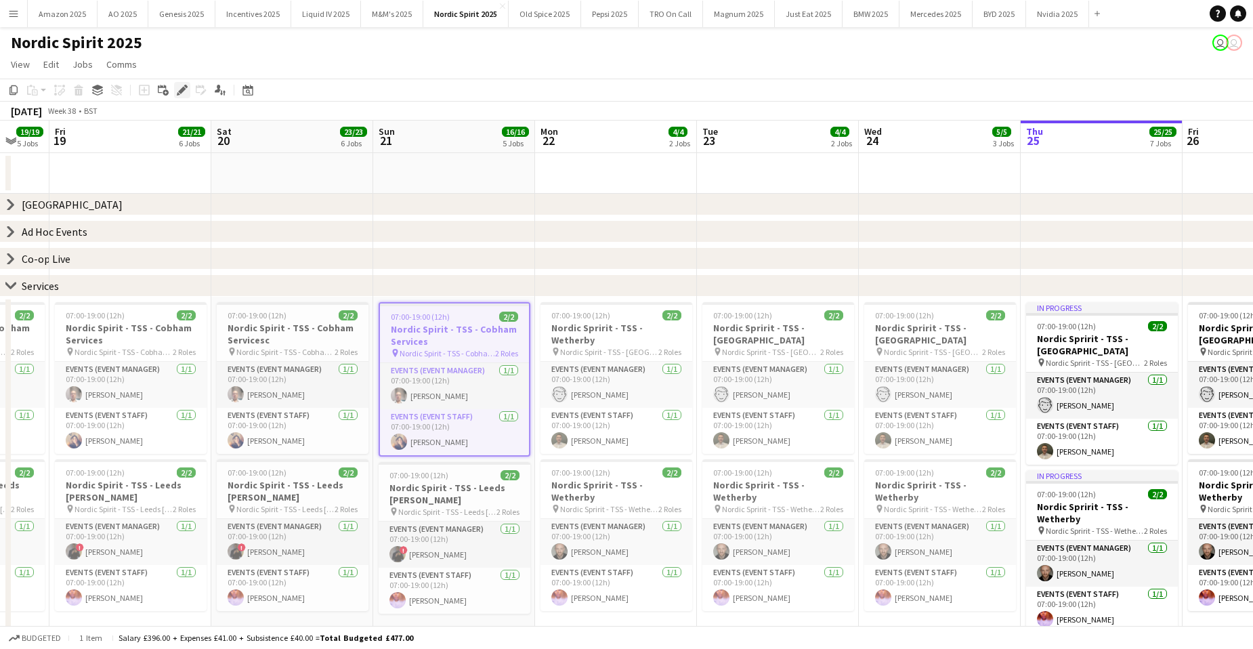
click at [177, 93] on icon "Edit" at bounding box center [182, 90] width 11 height 11
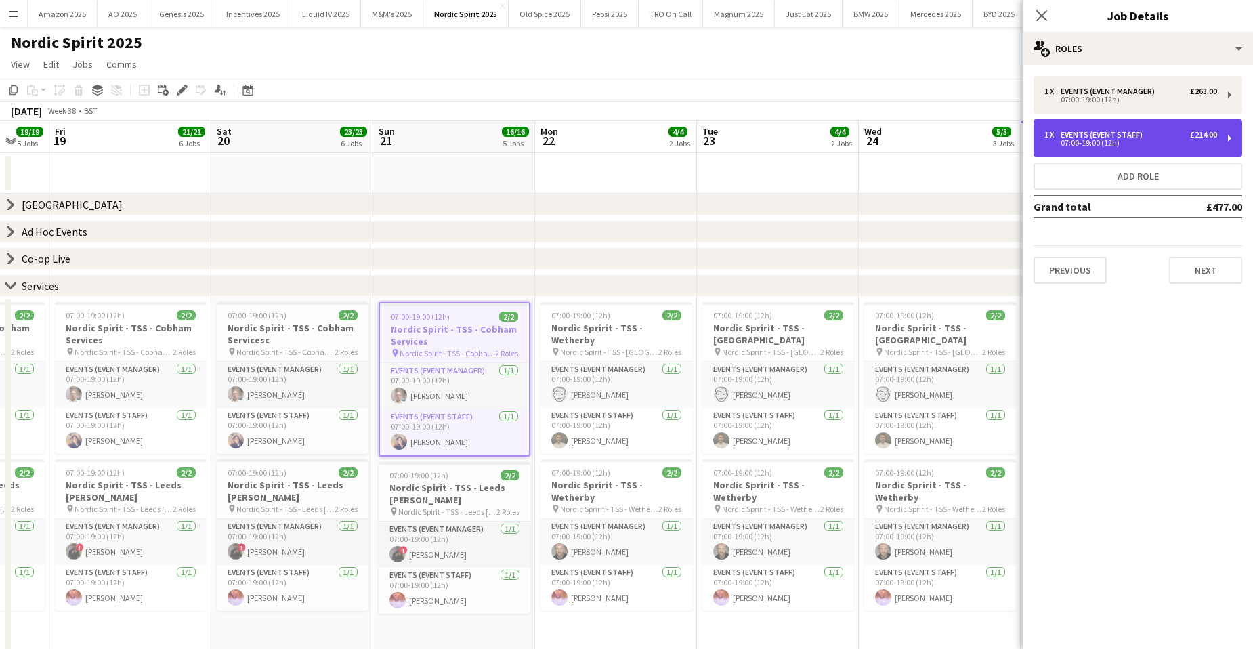
click at [1130, 125] on div "1 x Events (Event Staff) £214.00 07:00-19:00 (12h)" at bounding box center [1137, 138] width 209 height 38
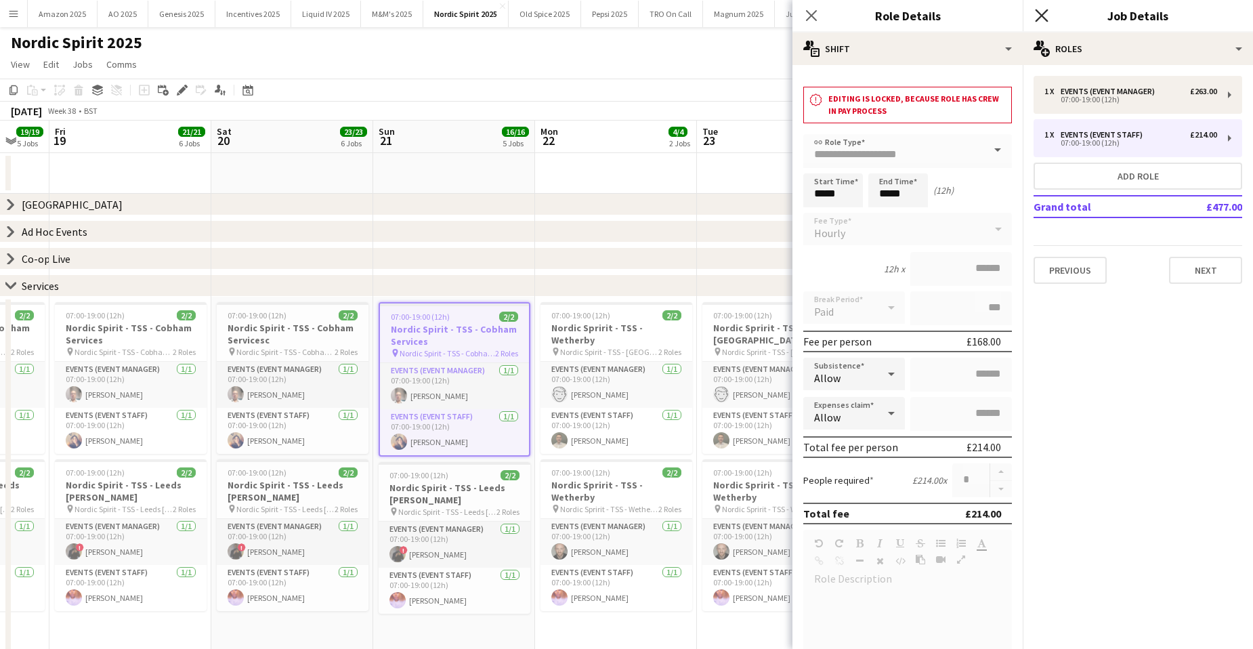
click at [1038, 14] on icon "Close pop-in" at bounding box center [1041, 15] width 13 height 13
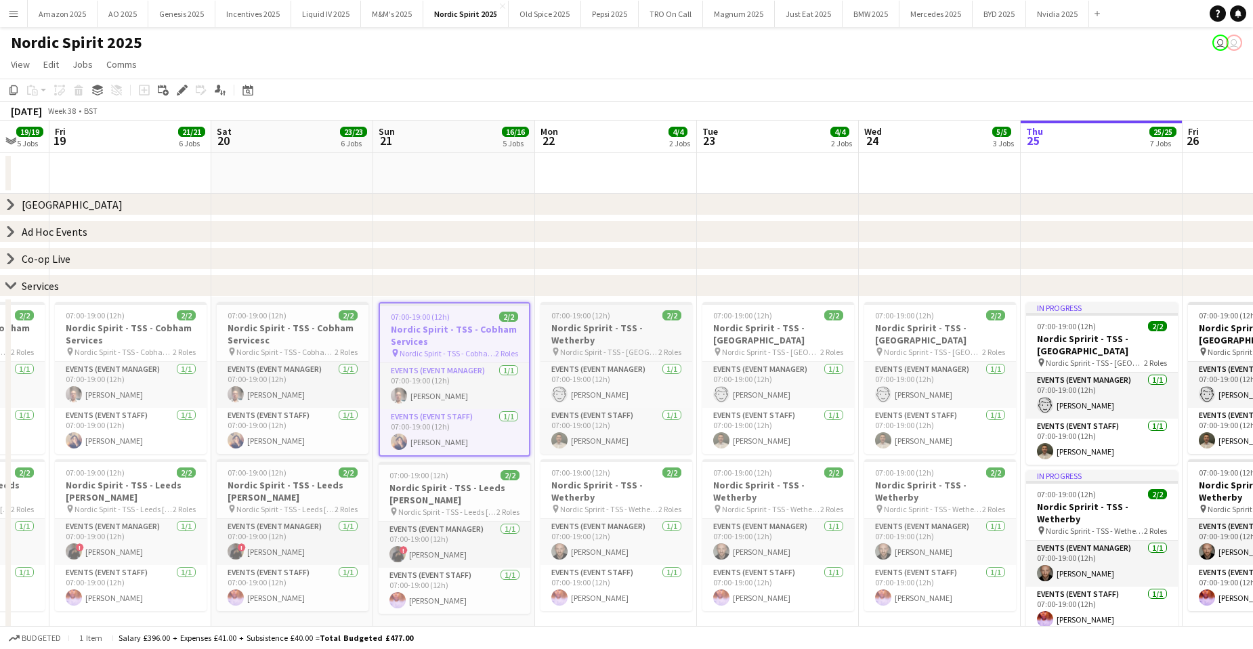
click at [637, 347] on span "Nordic Spirit - TSS - [GEOGRAPHIC_DATA]" at bounding box center [609, 352] width 98 height 10
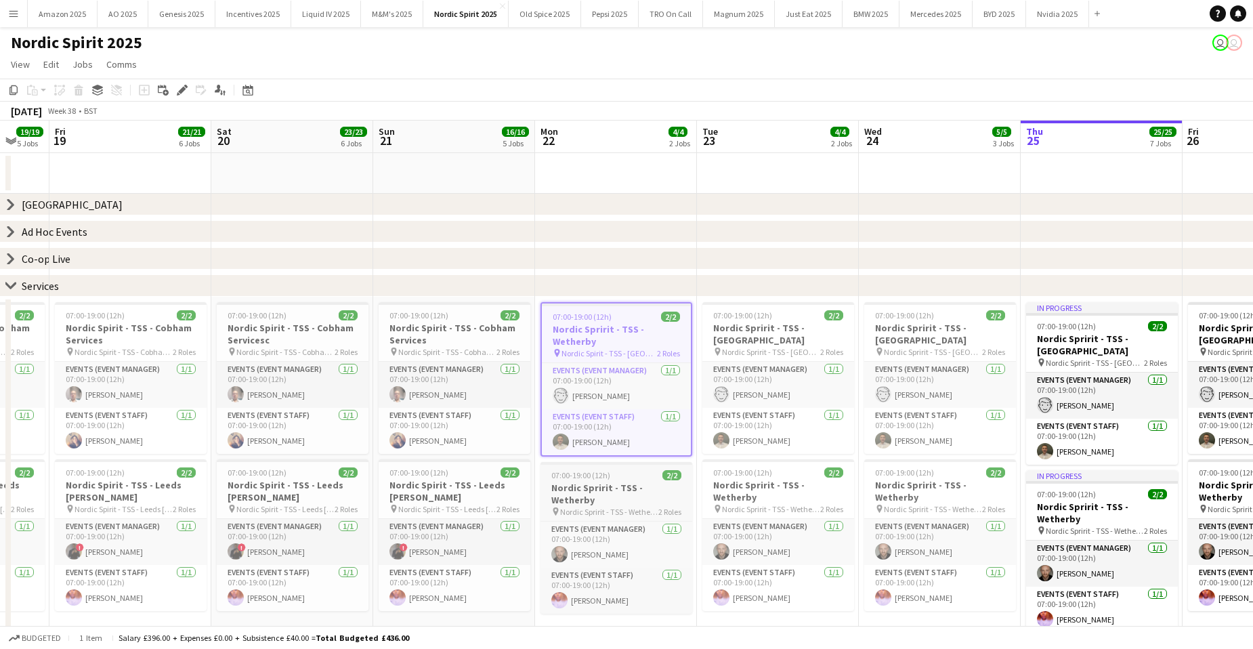
click at [617, 470] on div "07:00-19:00 (12h) 2/2" at bounding box center [616, 475] width 152 height 10
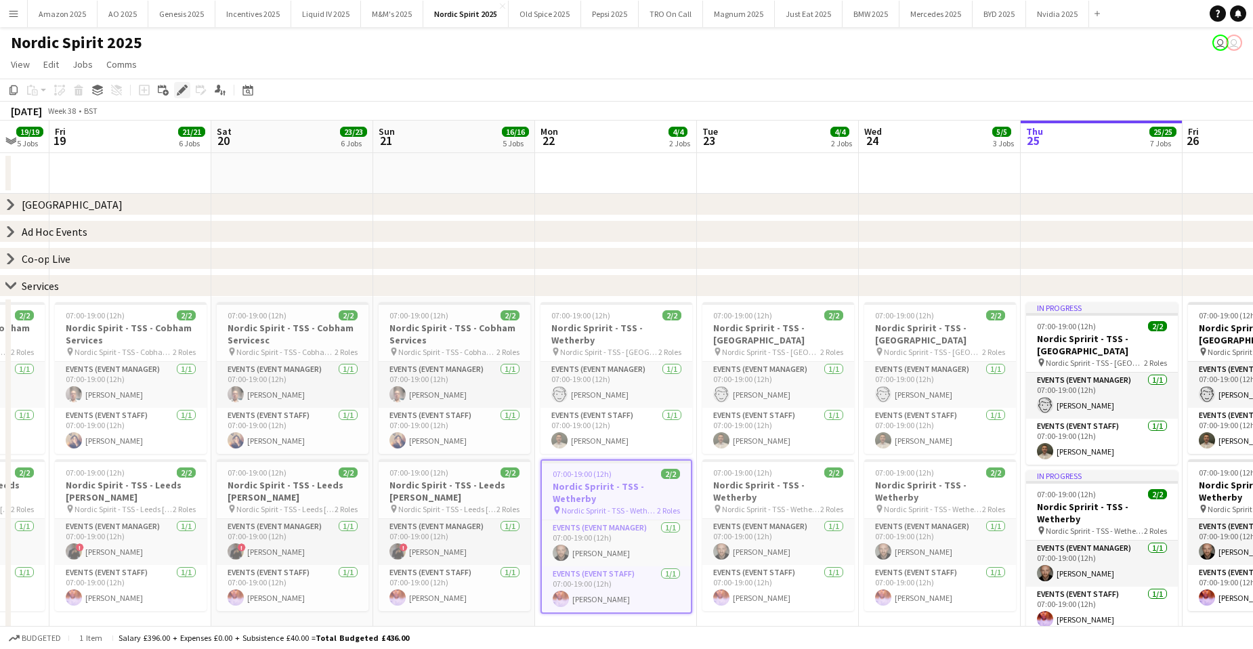
click at [181, 90] on icon at bounding box center [181, 90] width 7 height 7
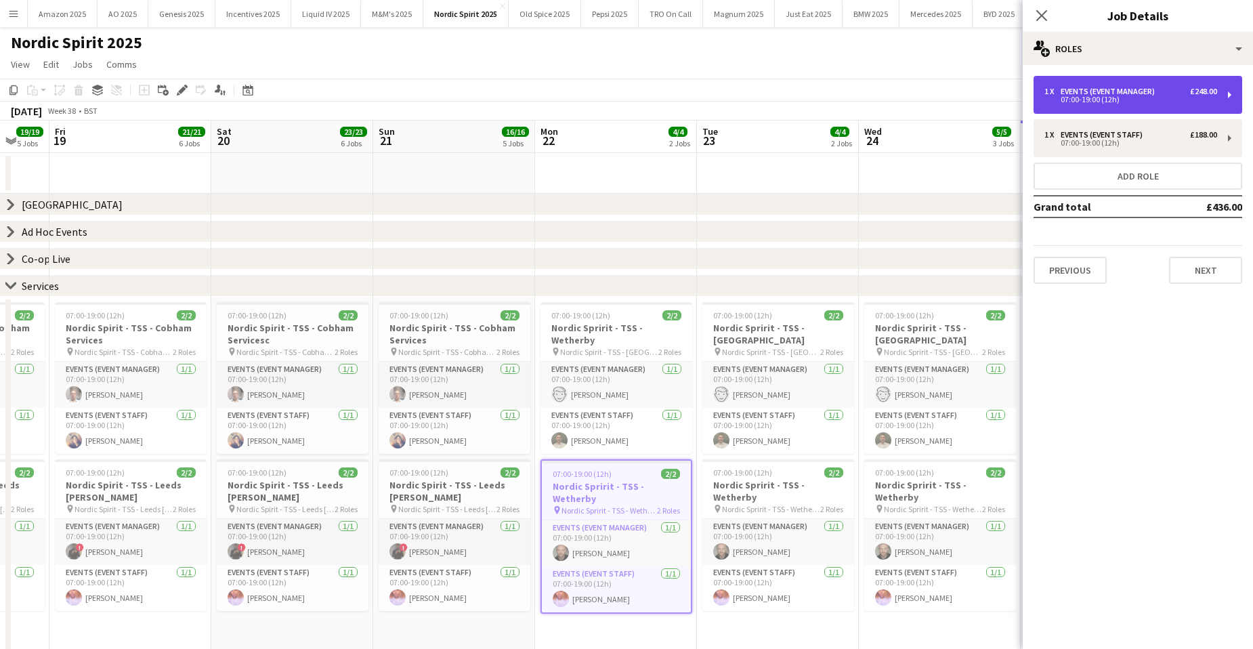
click at [1076, 99] on div "07:00-19:00 (12h)" at bounding box center [1130, 99] width 173 height 7
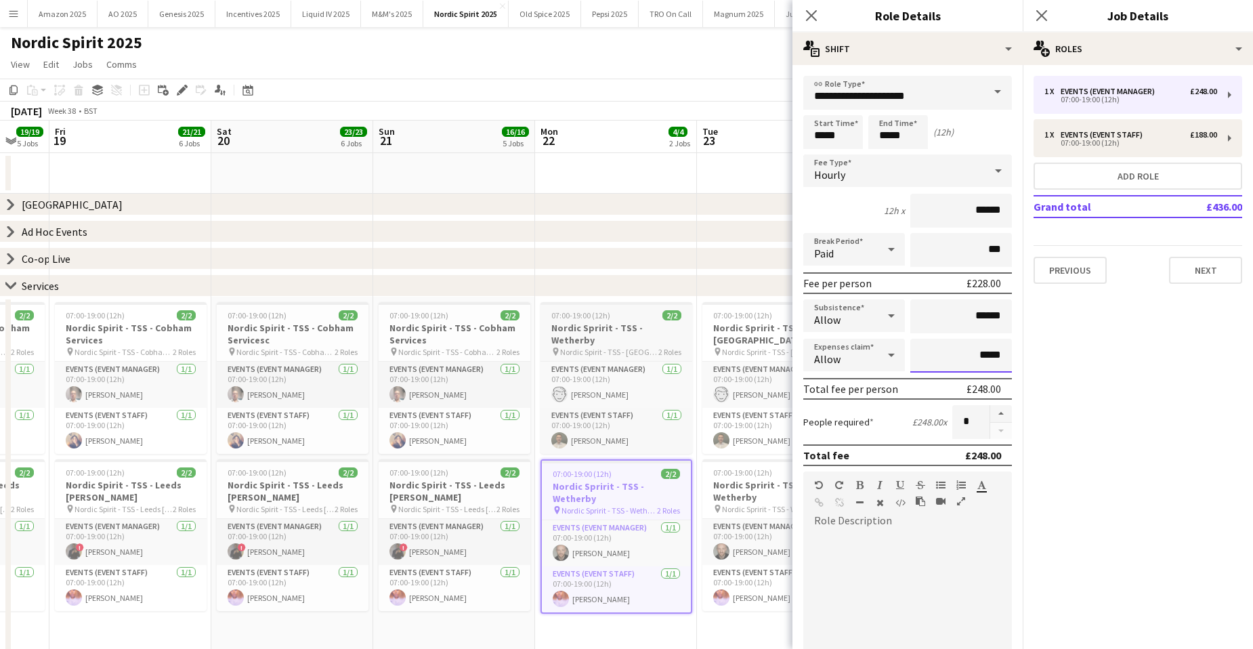
drag, startPoint x: 995, startPoint y: 355, endPoint x: 637, endPoint y: 338, distance: 358.6
click at [615, 338] on body "Menu Boards Boards Boards All jobs Status Workforce Workforce My Workforce Recr…" at bounding box center [626, 475] width 1253 height 950
type input "******"
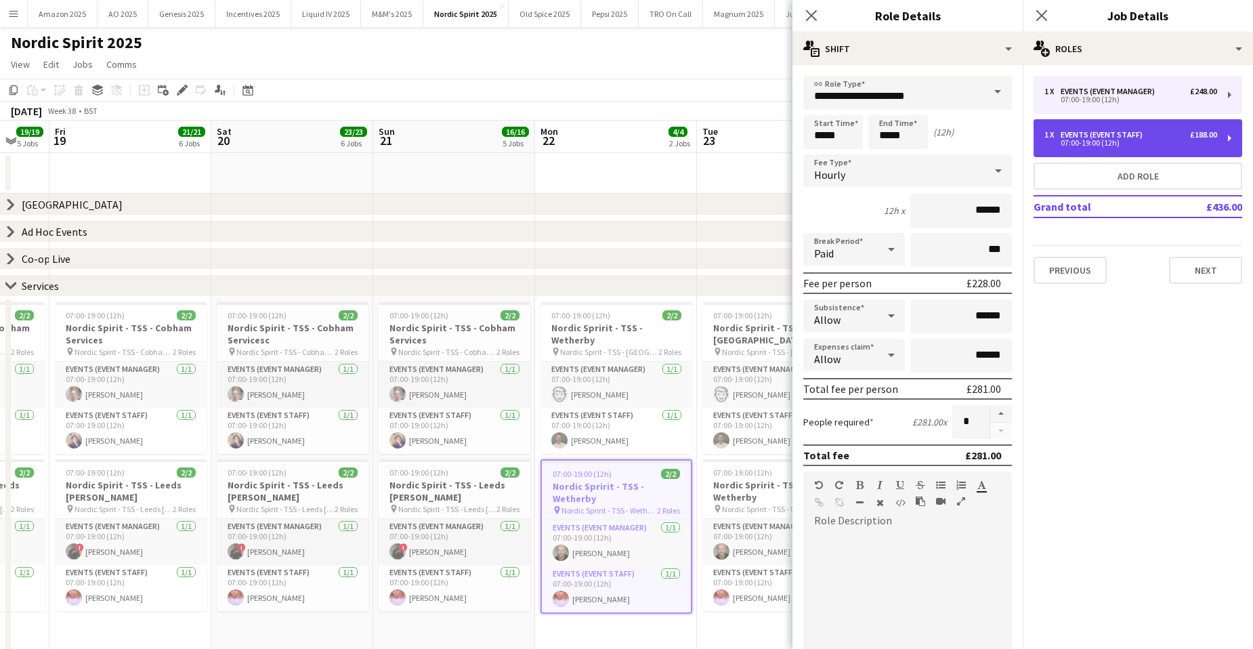
click at [1130, 135] on div "Events (Event Staff)" at bounding box center [1103, 134] width 87 height 9
type input "**********"
type input "******"
type input "*****"
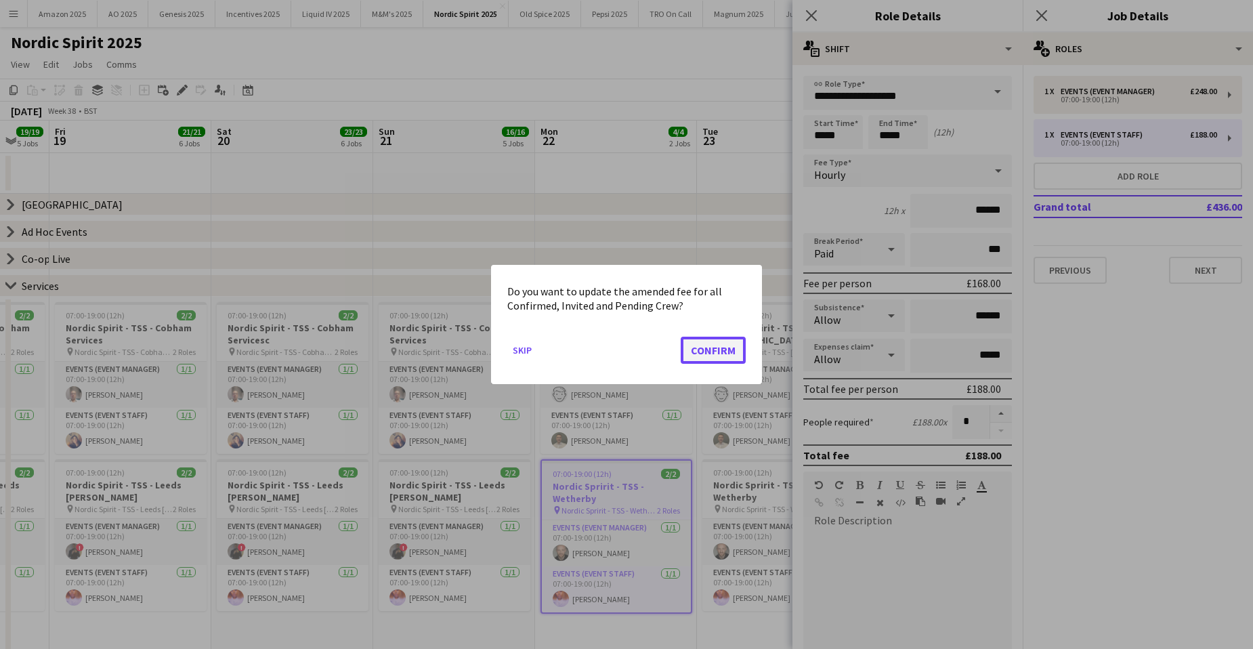
click at [681, 354] on button "Confirm" at bounding box center [713, 350] width 65 height 27
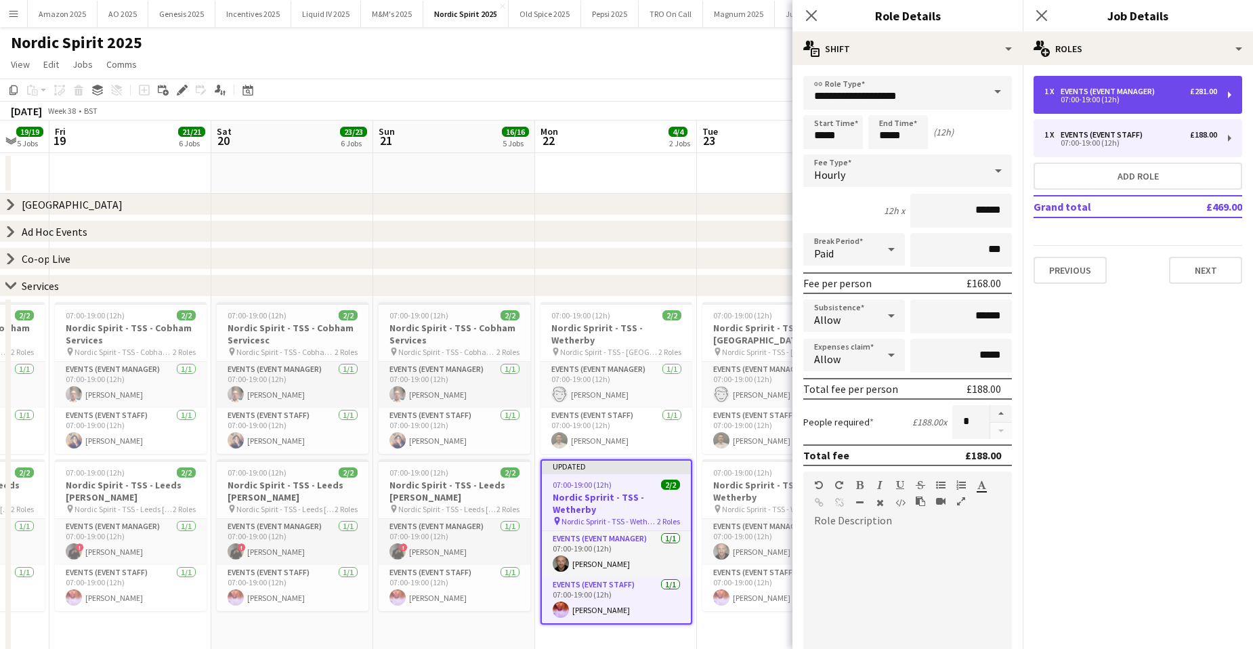
click at [1139, 100] on div "07:00-19:00 (12h)" at bounding box center [1130, 99] width 173 height 7
type input "**********"
type input "******"
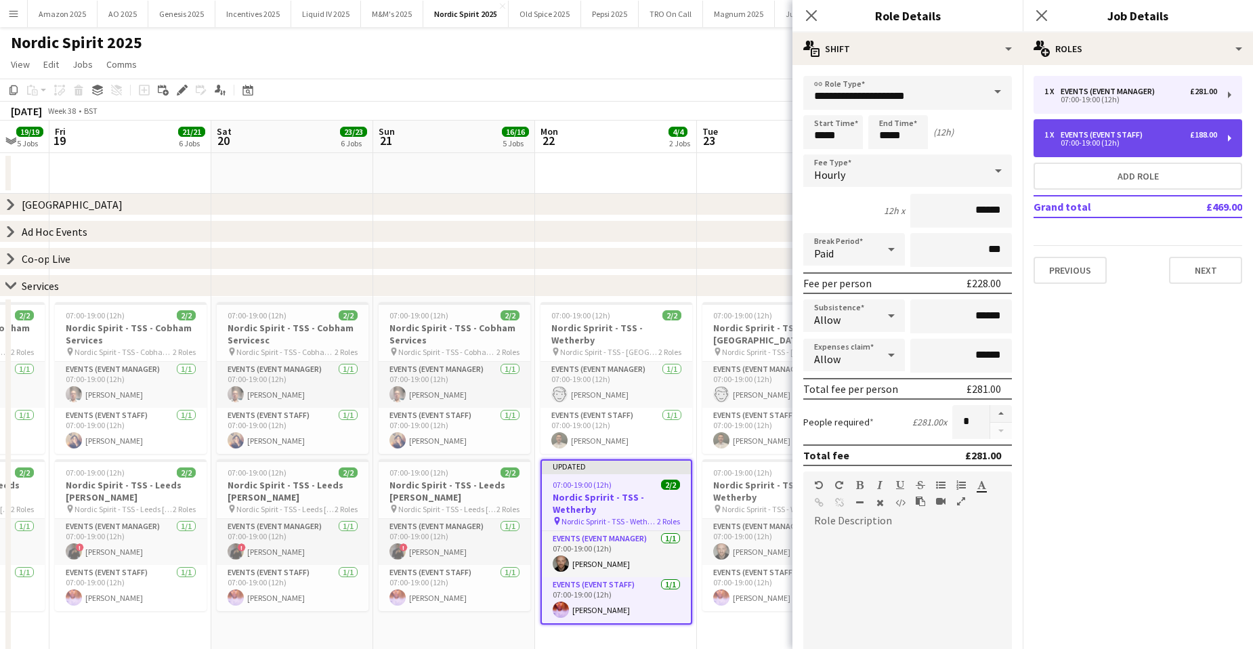
click at [1069, 149] on div "1 x Events (Event Staff) £188.00 07:00-19:00 (12h)" at bounding box center [1137, 138] width 209 height 38
type input "**********"
type input "******"
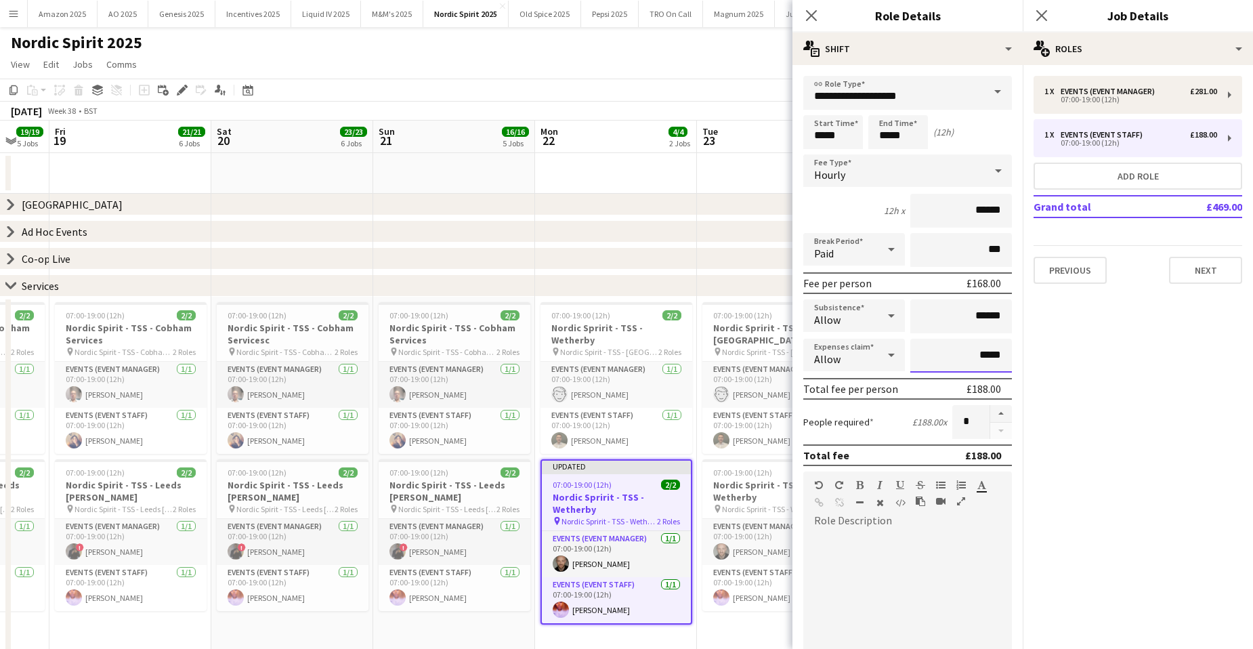
drag, startPoint x: 994, startPoint y: 356, endPoint x: 913, endPoint y: 362, distance: 81.5
click at [913, 362] on input "*****" at bounding box center [961, 356] width 102 height 34
type input "******"
click at [1049, 15] on div "Close pop-in" at bounding box center [1041, 15] width 38 height 31
click at [1043, 14] on icon at bounding box center [1041, 15] width 13 height 13
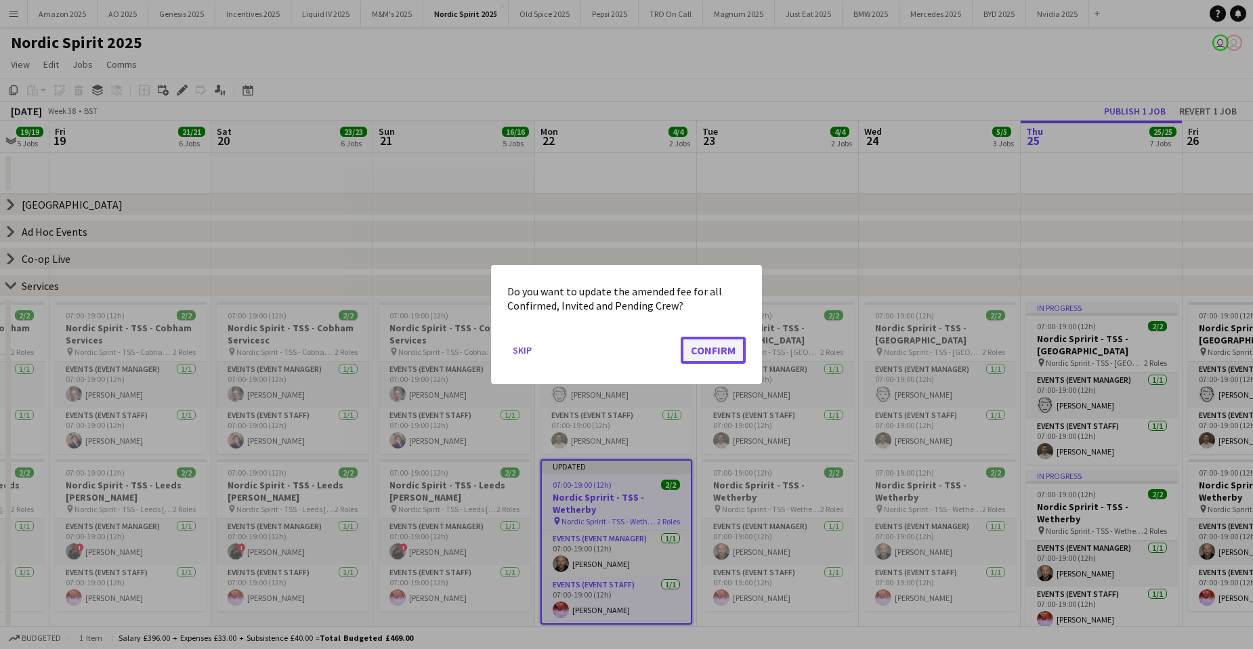
click at [718, 352] on button "Confirm" at bounding box center [713, 350] width 65 height 27
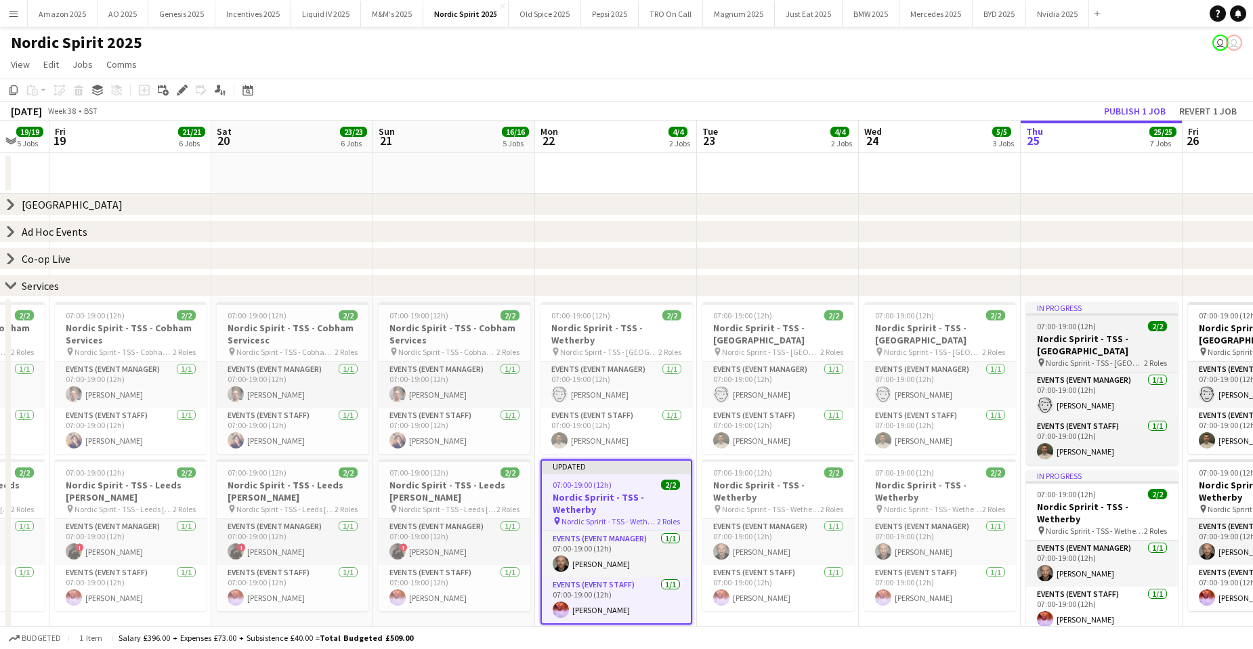
click at [1079, 323] on span "07:00-19:00 (12h)" at bounding box center [1066, 326] width 59 height 10
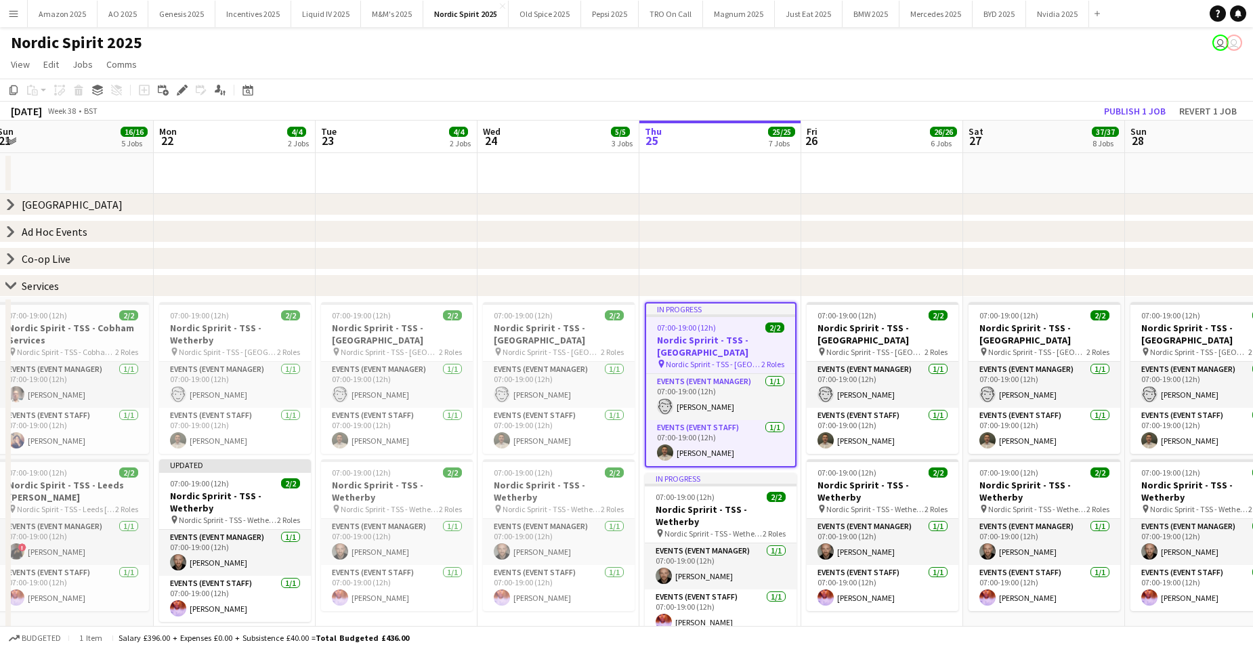
scroll to position [0, 438]
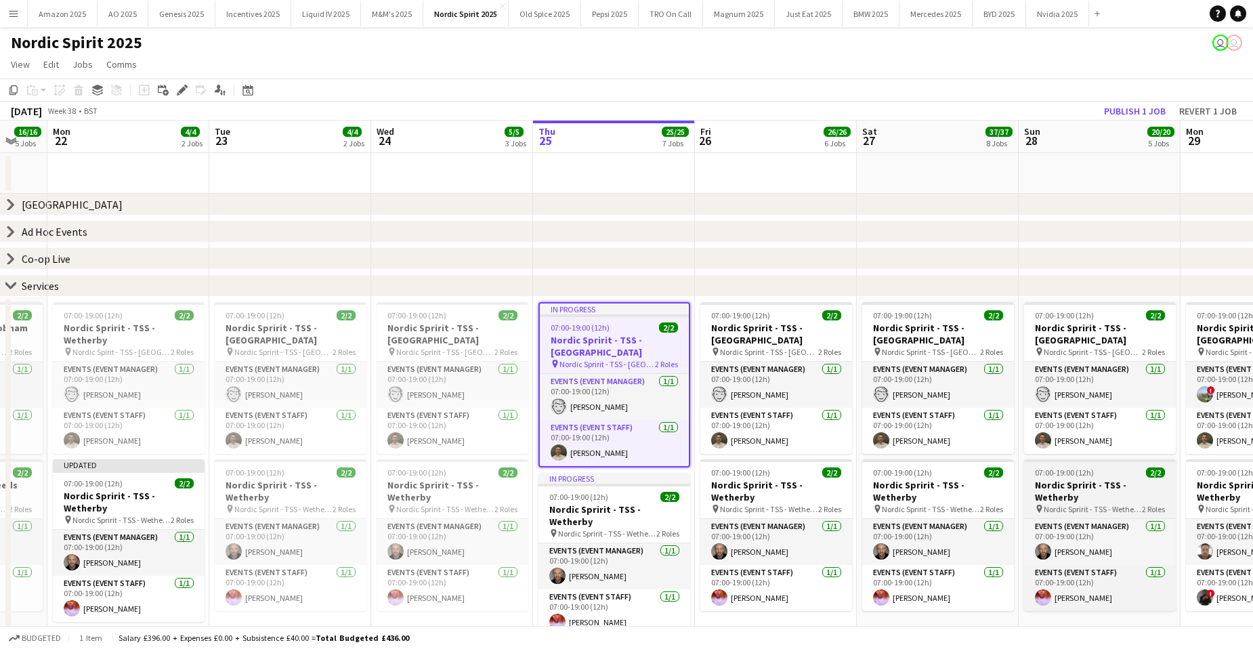
click at [1073, 469] on span "07:00-19:00 (12h)" at bounding box center [1064, 472] width 59 height 10
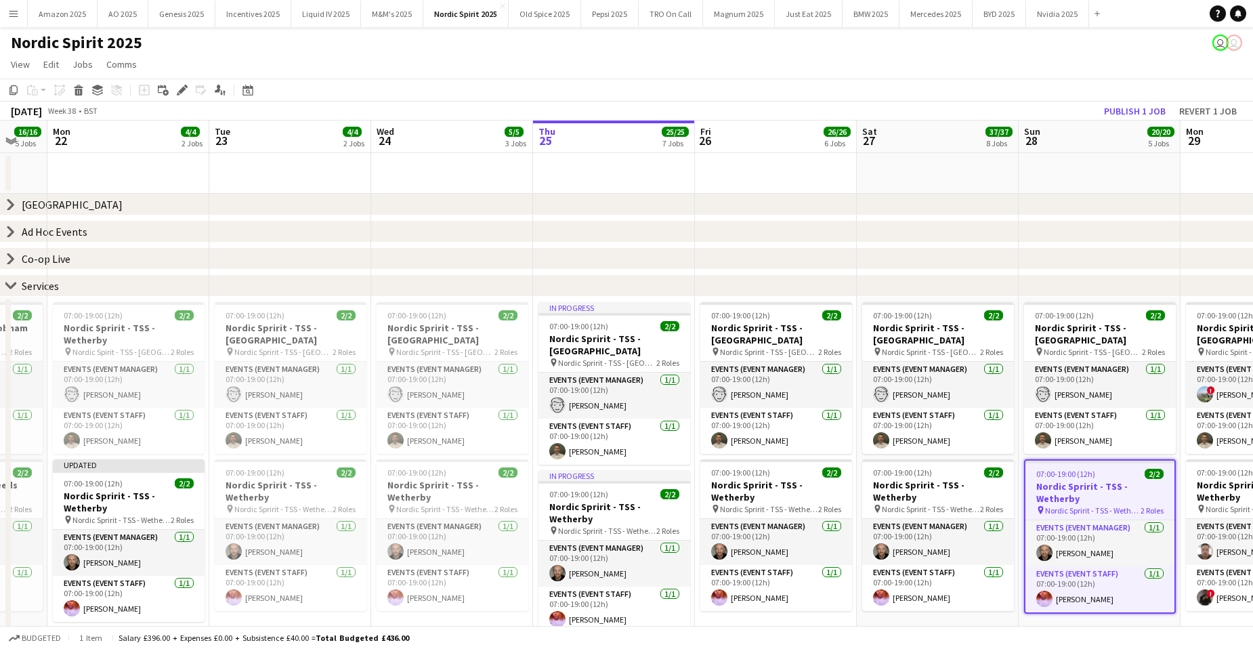
drag, startPoint x: 183, startPoint y: 91, endPoint x: 260, endPoint y: 104, distance: 78.4
click at [182, 91] on icon at bounding box center [181, 90] width 7 height 7
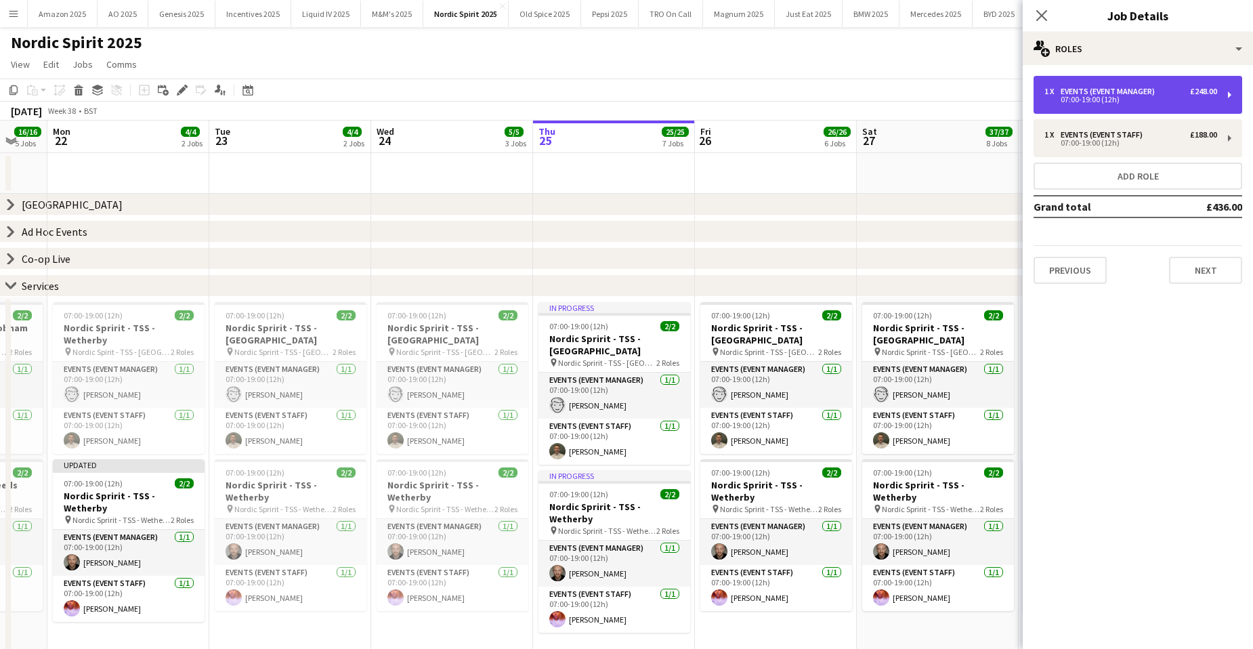
click at [1184, 96] on div "07:00-19:00 (12h)" at bounding box center [1130, 99] width 173 height 7
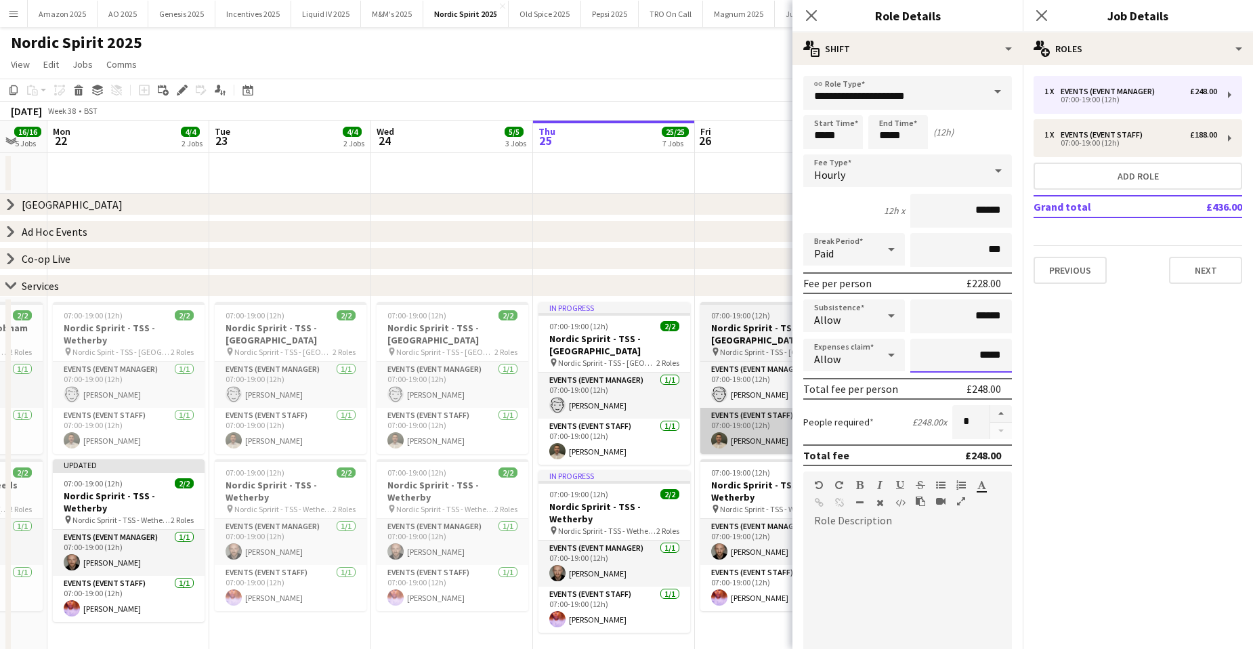
drag, startPoint x: 995, startPoint y: 362, endPoint x: 714, endPoint y: 409, distance: 285.6
click at [723, 408] on body "Menu Boards Boards Boards All jobs Status Workforce Workforce My Workforce Recr…" at bounding box center [626, 475] width 1253 height 950
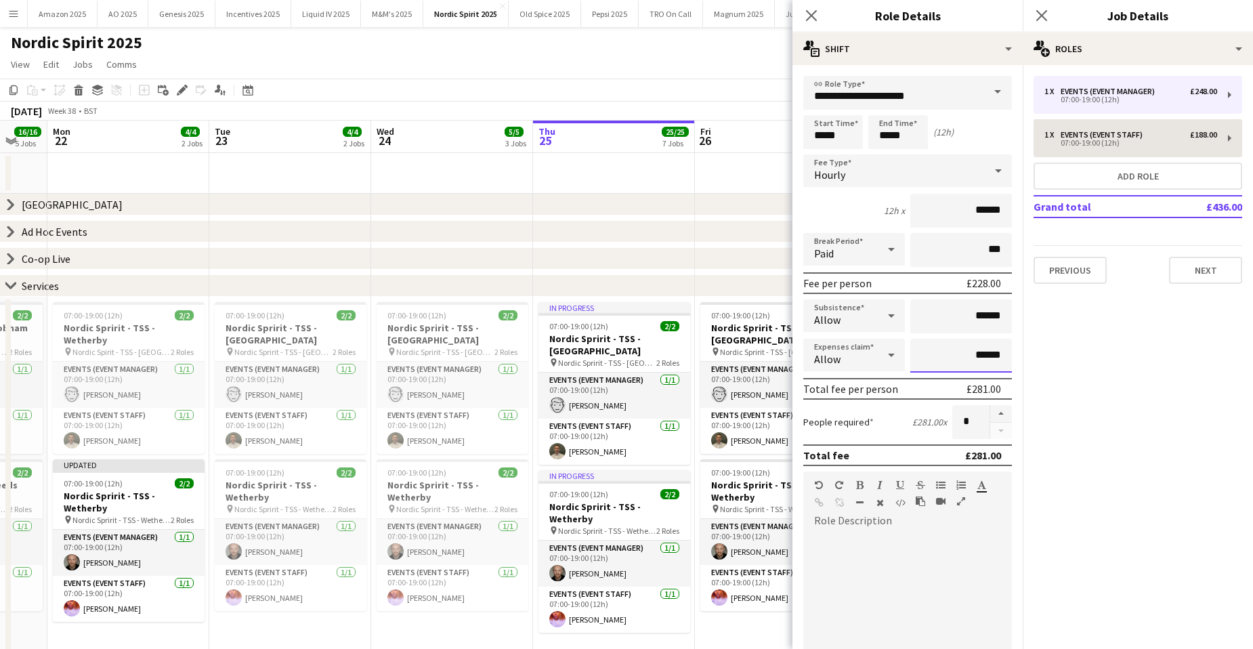
type input "******"
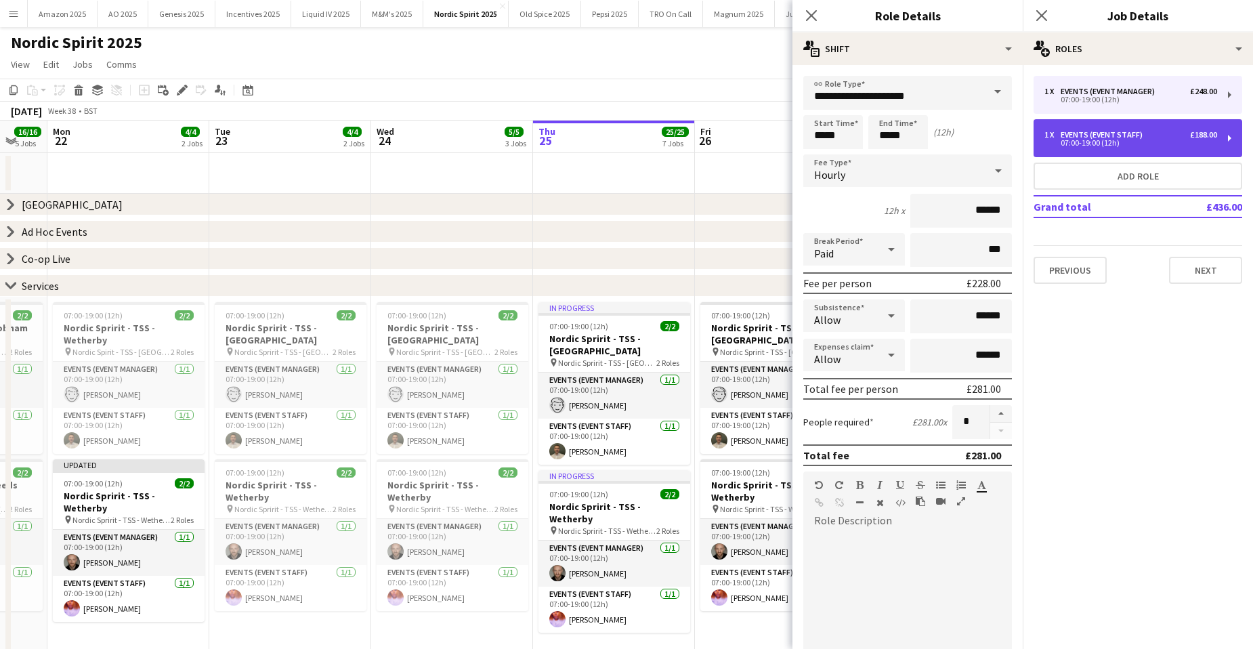
click at [1180, 131] on div "1 x Events (Event Staff) £188.00" at bounding box center [1130, 134] width 173 height 9
type input "**********"
type input "******"
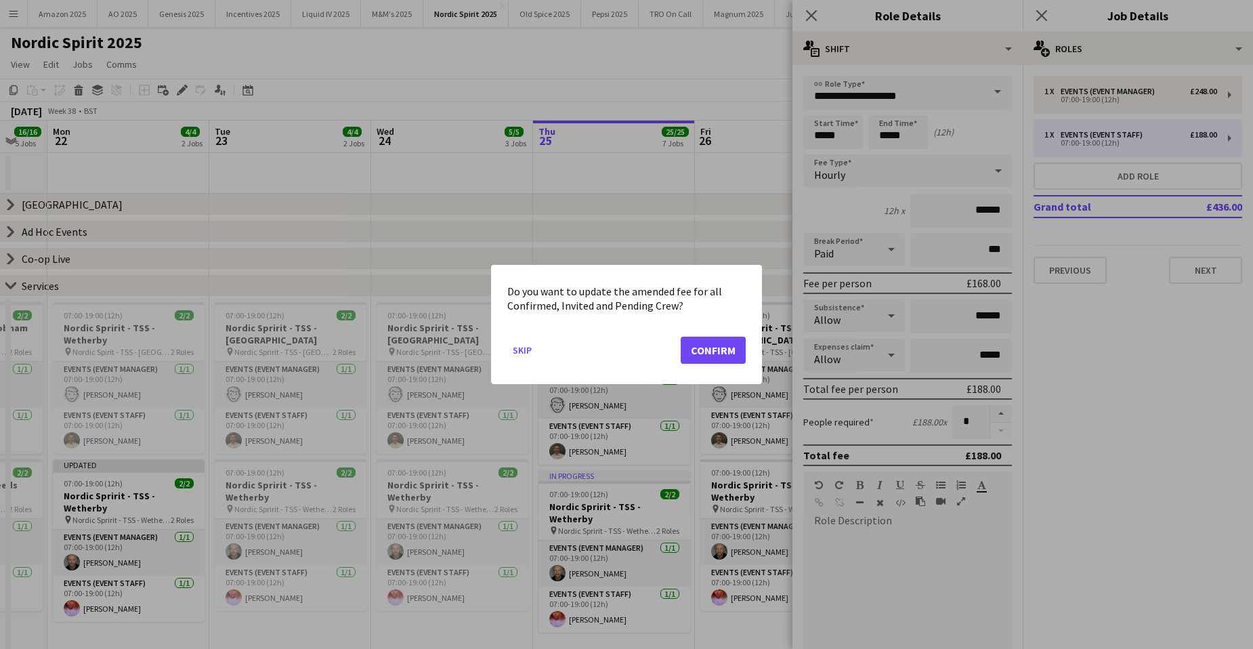
click at [753, 360] on div "Do you want to update the amended fee for all Confirmed, Invited and Pending Cr…" at bounding box center [626, 324] width 271 height 119
click at [746, 356] on div "Do you want to update the amended fee for all Confirmed, Invited and Pending Cr…" at bounding box center [626, 324] width 271 height 119
click at [731, 353] on button "Confirm" at bounding box center [713, 350] width 65 height 27
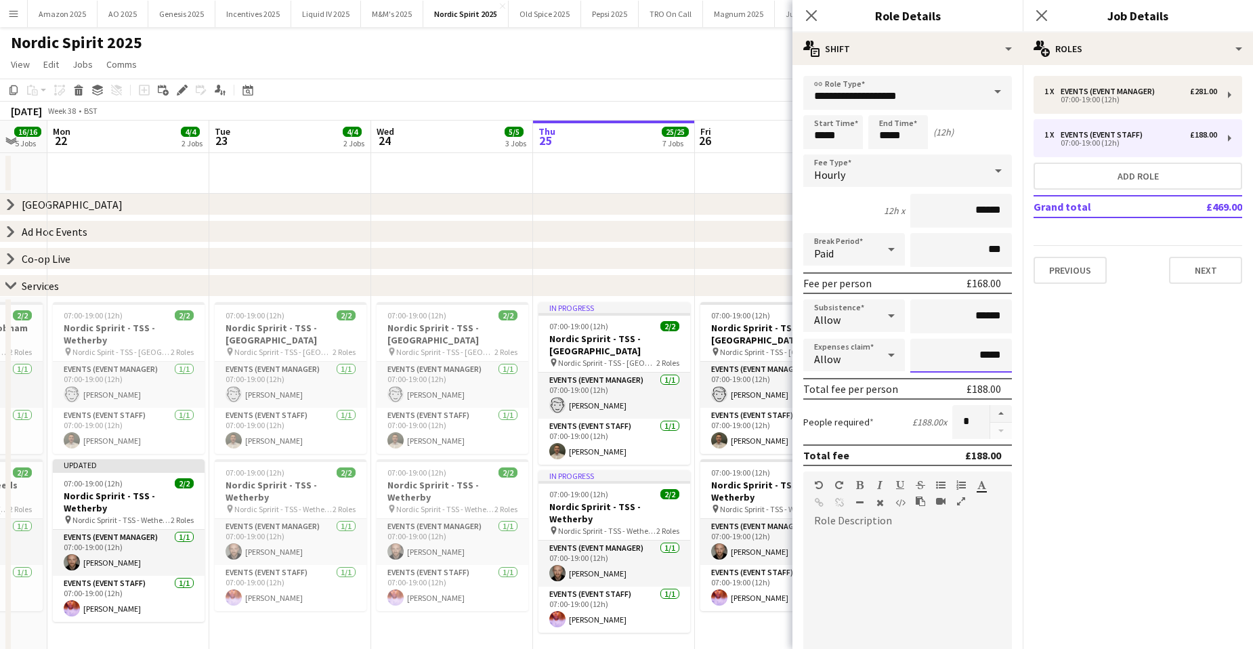
drag, startPoint x: 968, startPoint y: 355, endPoint x: 867, endPoint y: 359, distance: 101.0
click at [868, 355] on div "Expenses claim Allow *****" at bounding box center [907, 356] width 209 height 34
type input "******"
click at [1040, 12] on icon "Close pop-in" at bounding box center [1041, 15] width 13 height 13
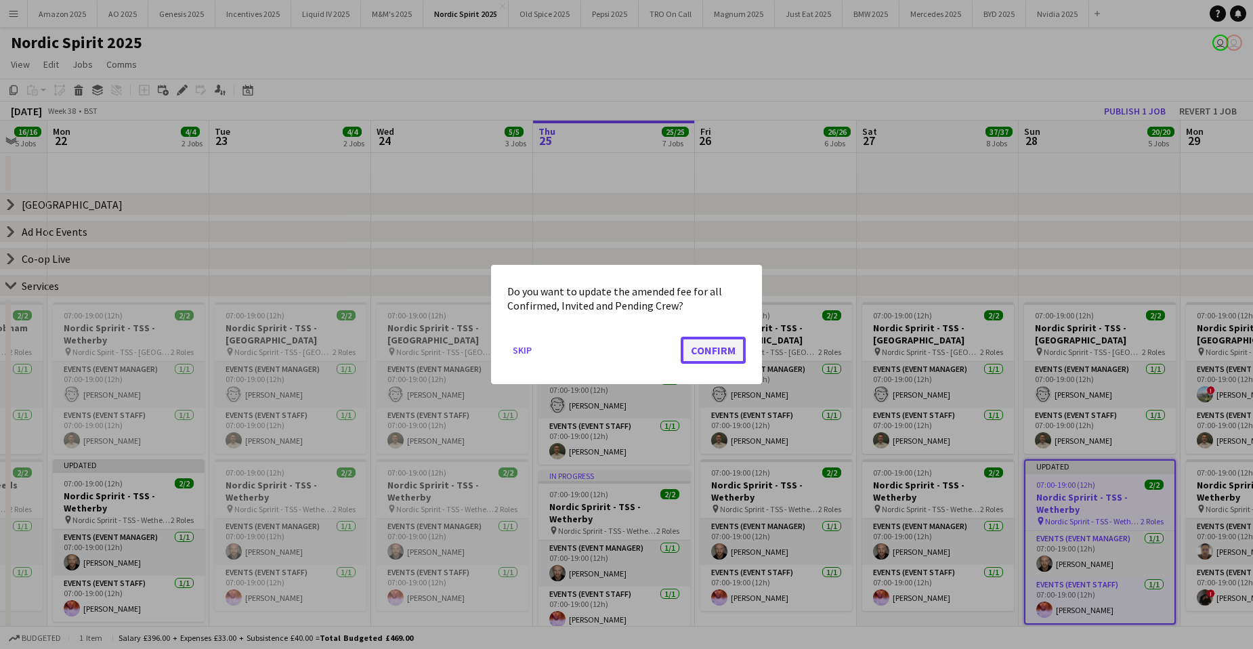
click at [703, 351] on button "Confirm" at bounding box center [713, 350] width 65 height 27
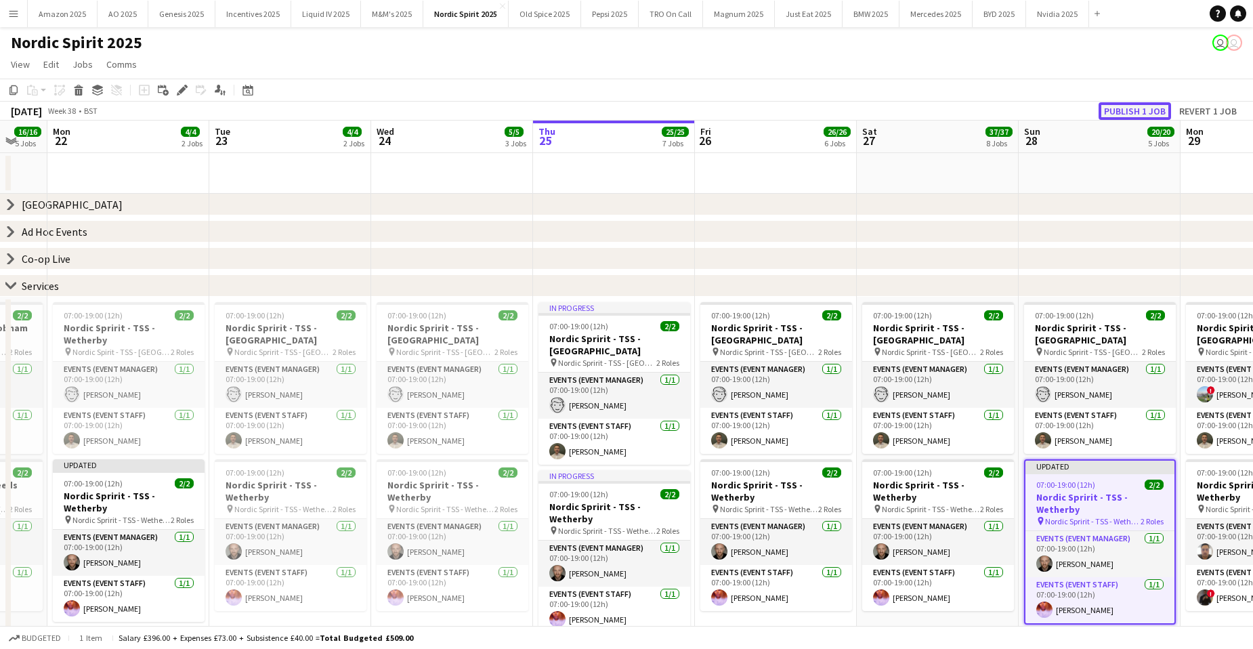
click at [1131, 104] on button "Publish 1 job" at bounding box center [1134, 111] width 72 height 18
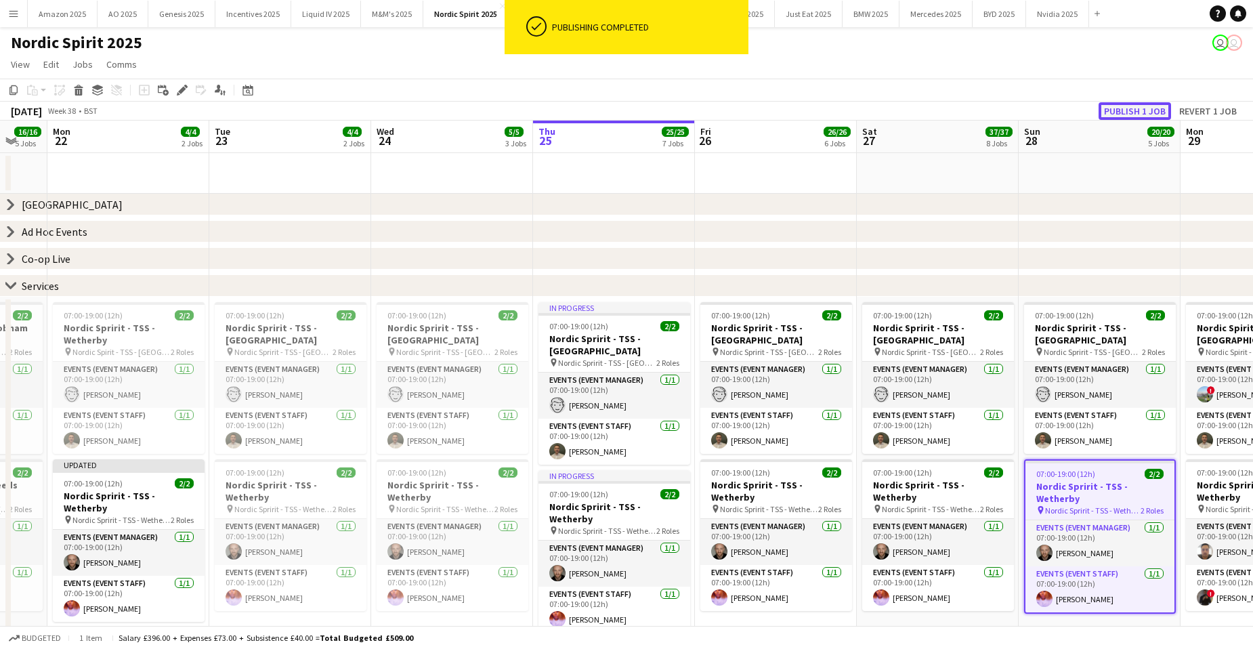
click at [1114, 108] on button "Publish 1 job" at bounding box center [1134, 111] width 72 height 18
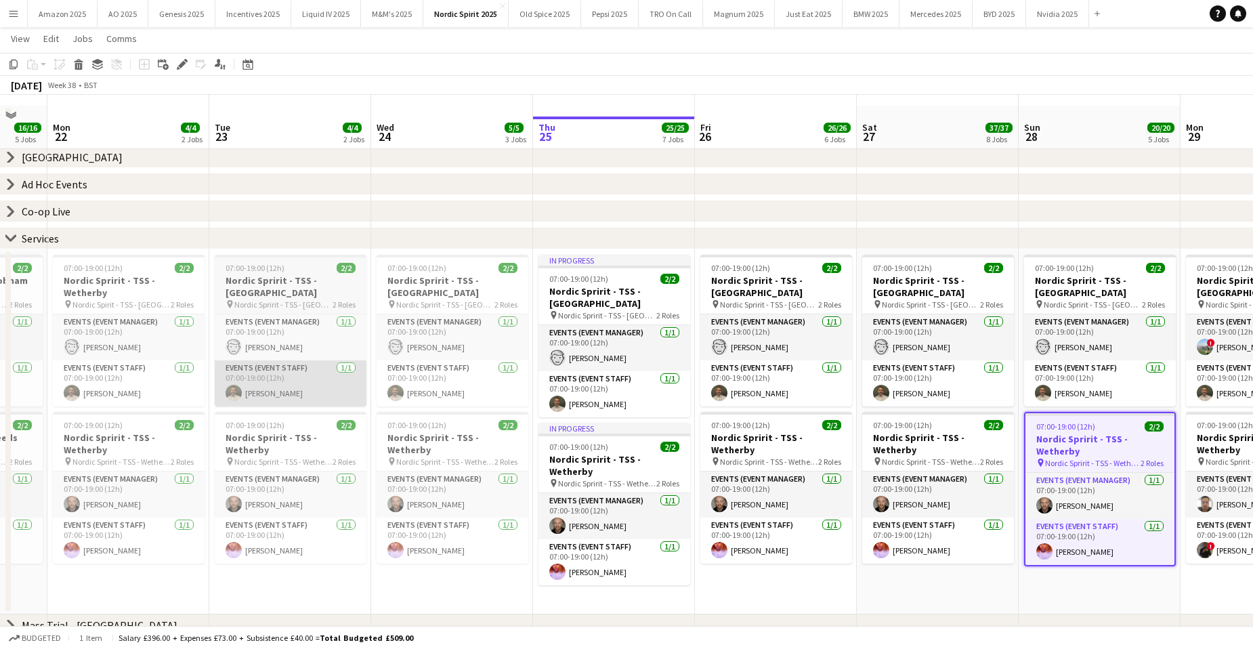
scroll to position [68, 0]
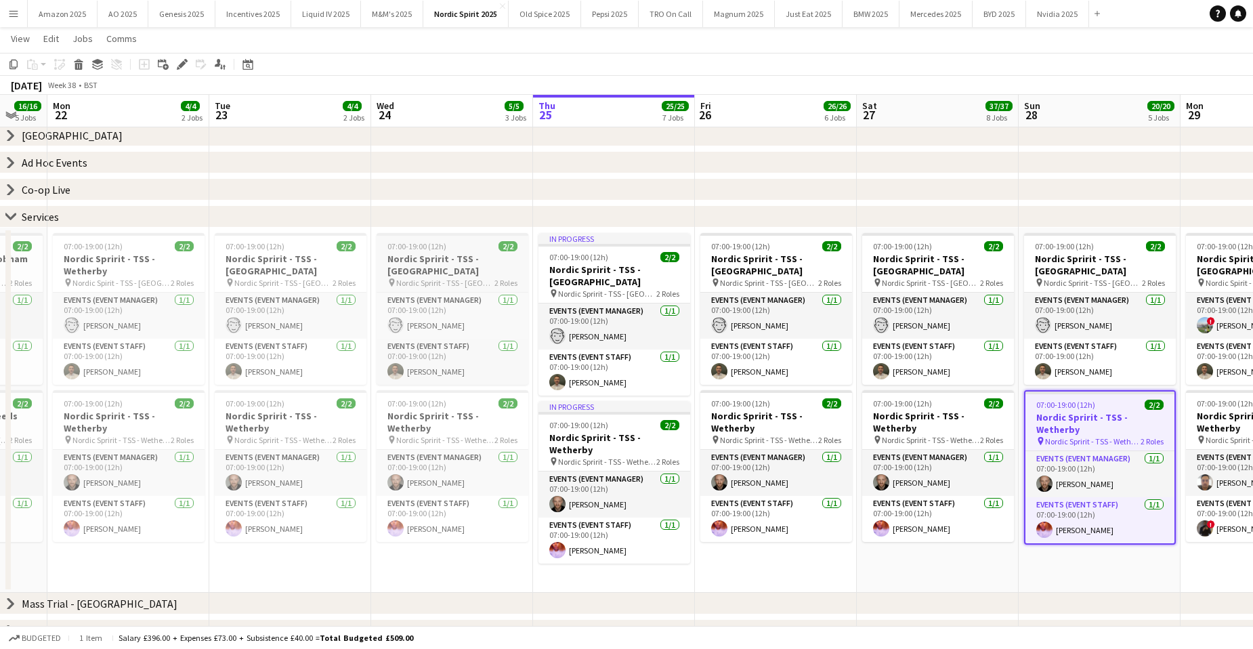
click at [434, 261] on h3 "Nordic Spririt - TSS - [GEOGRAPHIC_DATA]" at bounding box center [452, 265] width 152 height 24
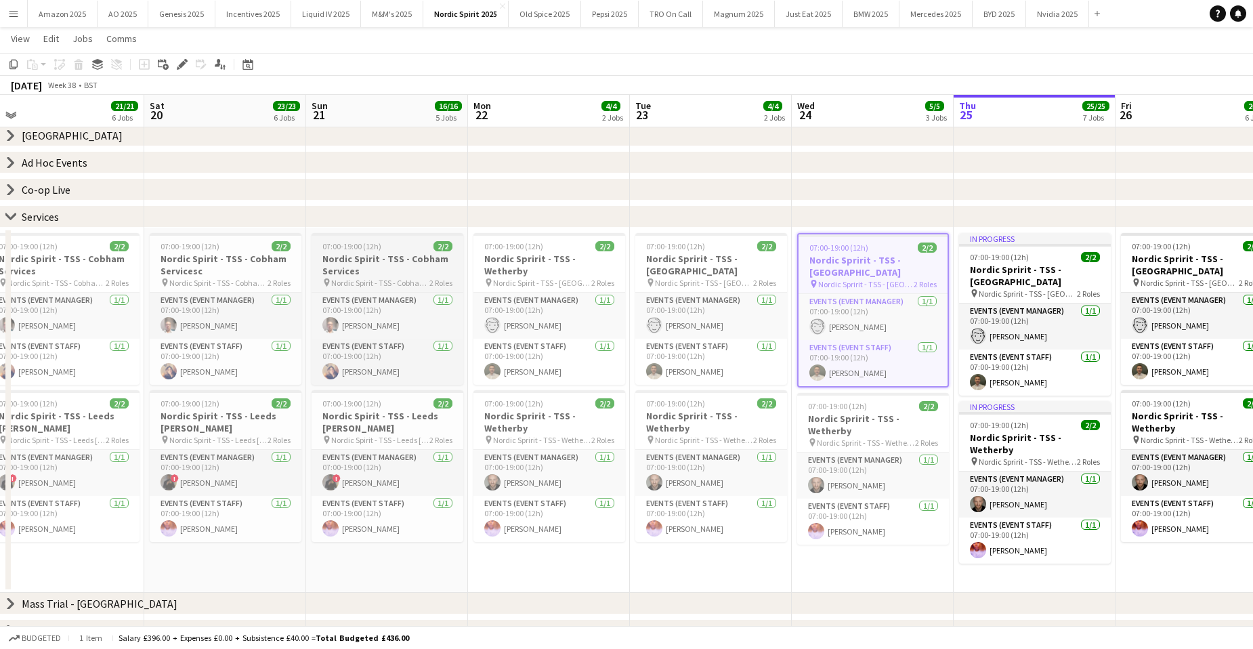
scroll to position [0, 274]
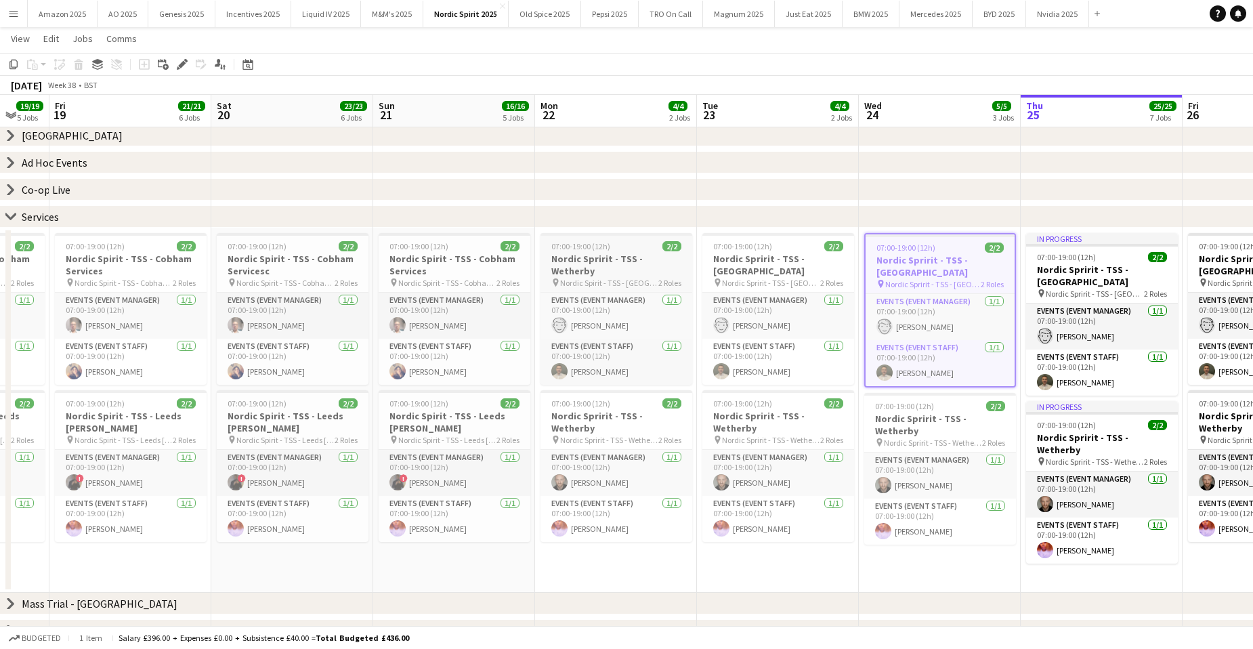
click at [622, 251] on app-job-card "07:00-19:00 (12h) 2/2 Nordic Spririt - TSS - Wetherby pin Nordic Spirit - TSS -…" at bounding box center [616, 309] width 152 height 152
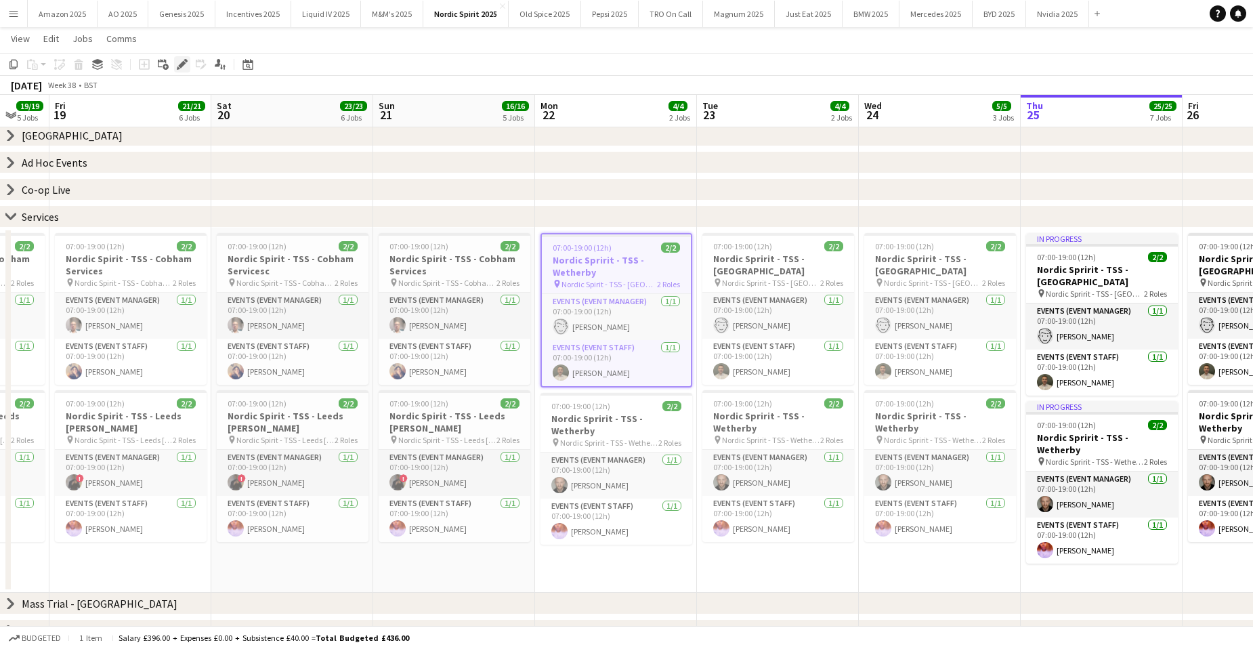
click at [182, 63] on icon at bounding box center [181, 64] width 7 height 7
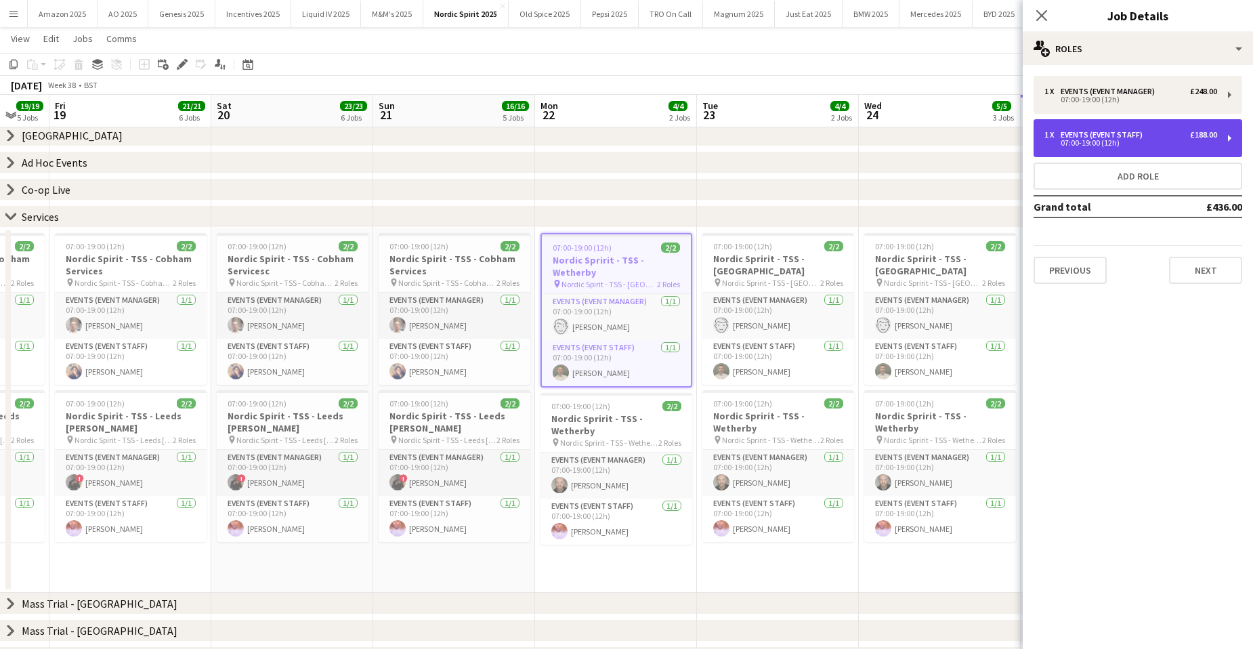
click at [1164, 120] on div "1 x Events (Event Staff) £188.00 07:00-19:00 (12h)" at bounding box center [1137, 138] width 209 height 38
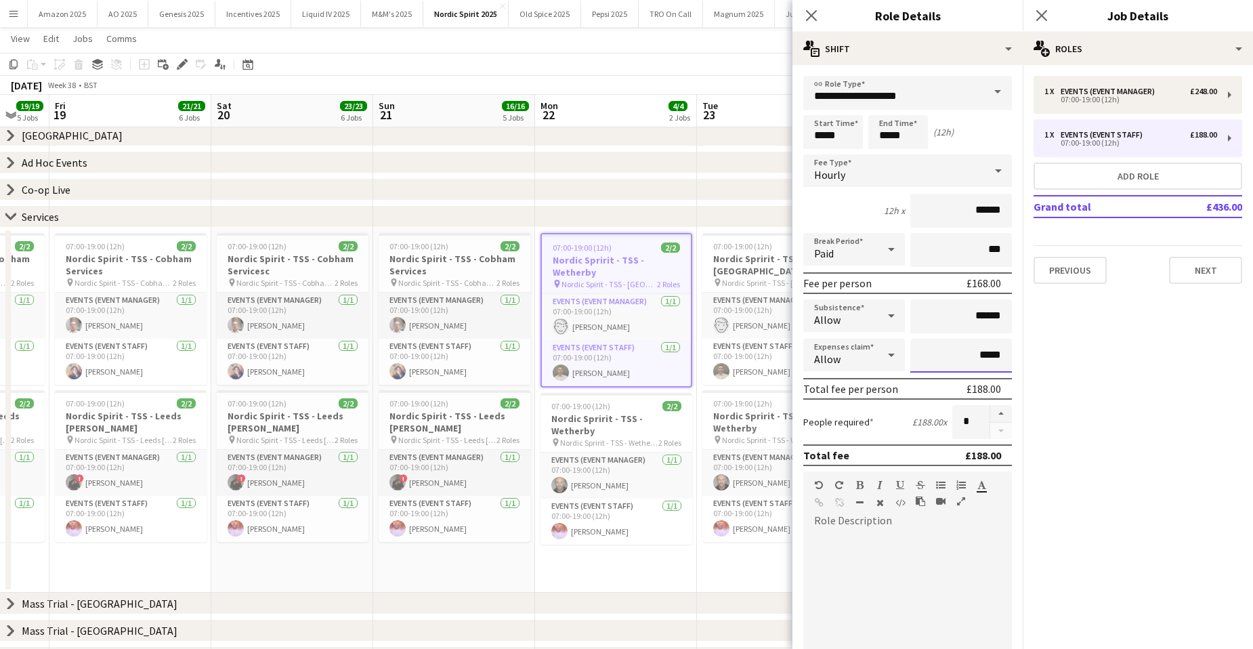
drag, startPoint x: 995, startPoint y: 365, endPoint x: 857, endPoint y: 351, distance: 138.1
click at [869, 351] on div "Expenses claim Allow *****" at bounding box center [907, 356] width 209 height 34
type input "******"
click at [1037, 11] on icon at bounding box center [1041, 15] width 13 height 13
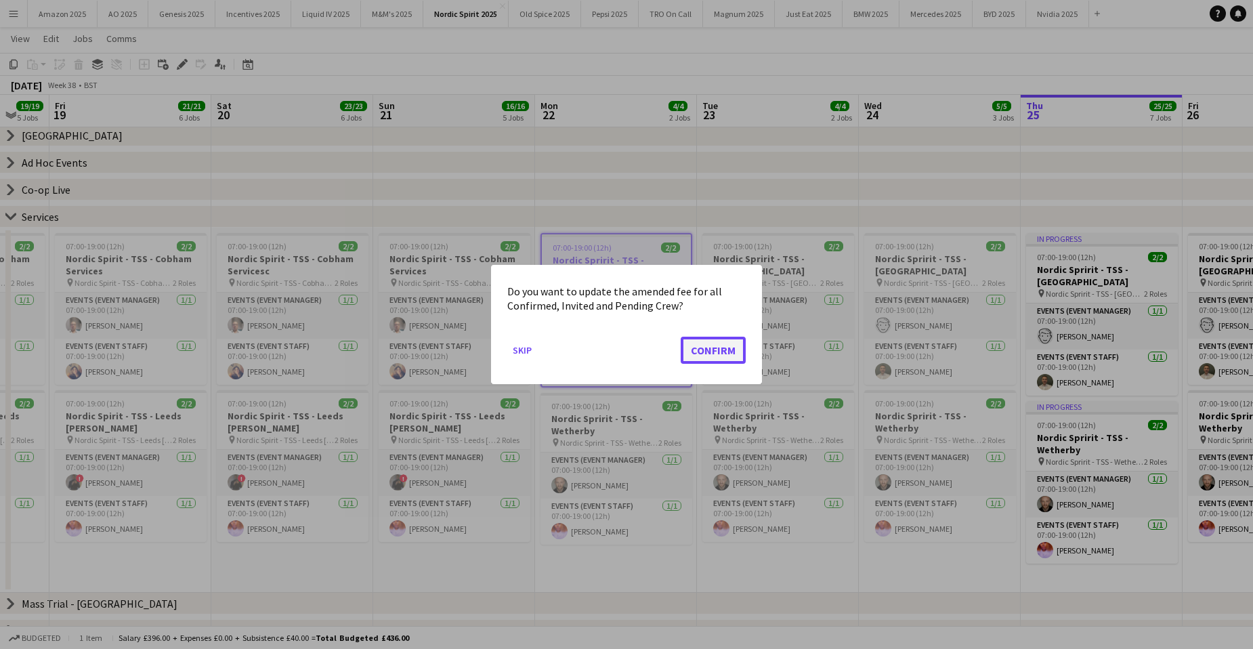
click at [710, 349] on button "Confirm" at bounding box center [713, 350] width 65 height 27
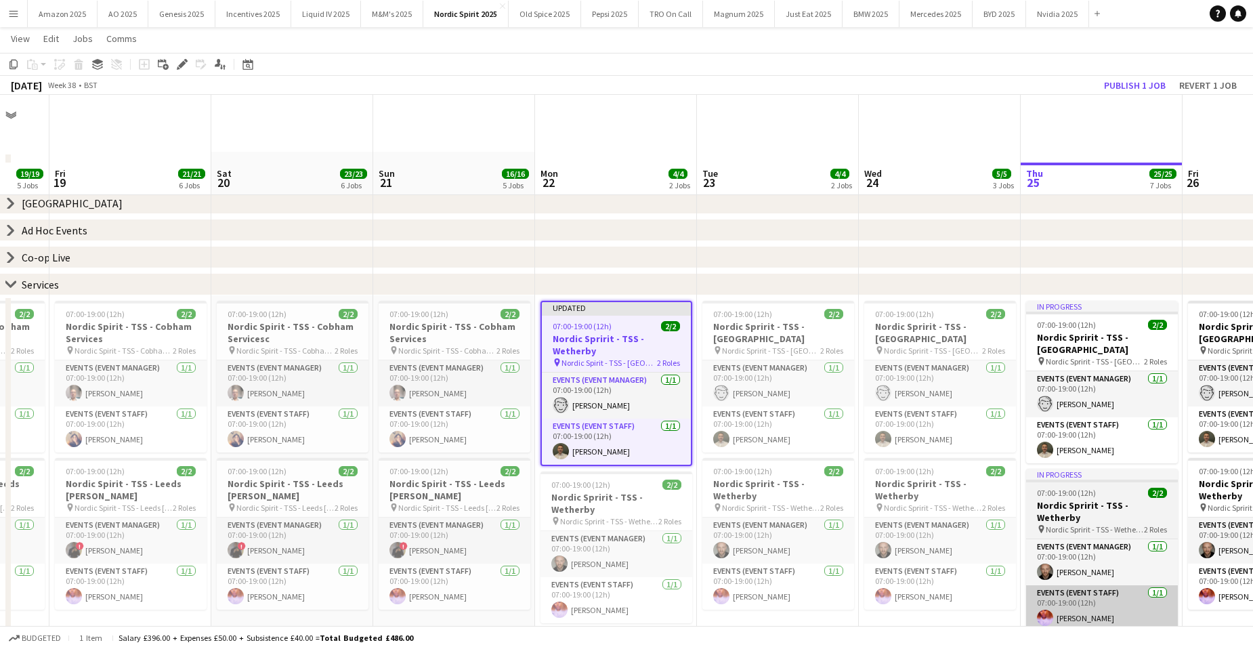
scroll to position [68, 0]
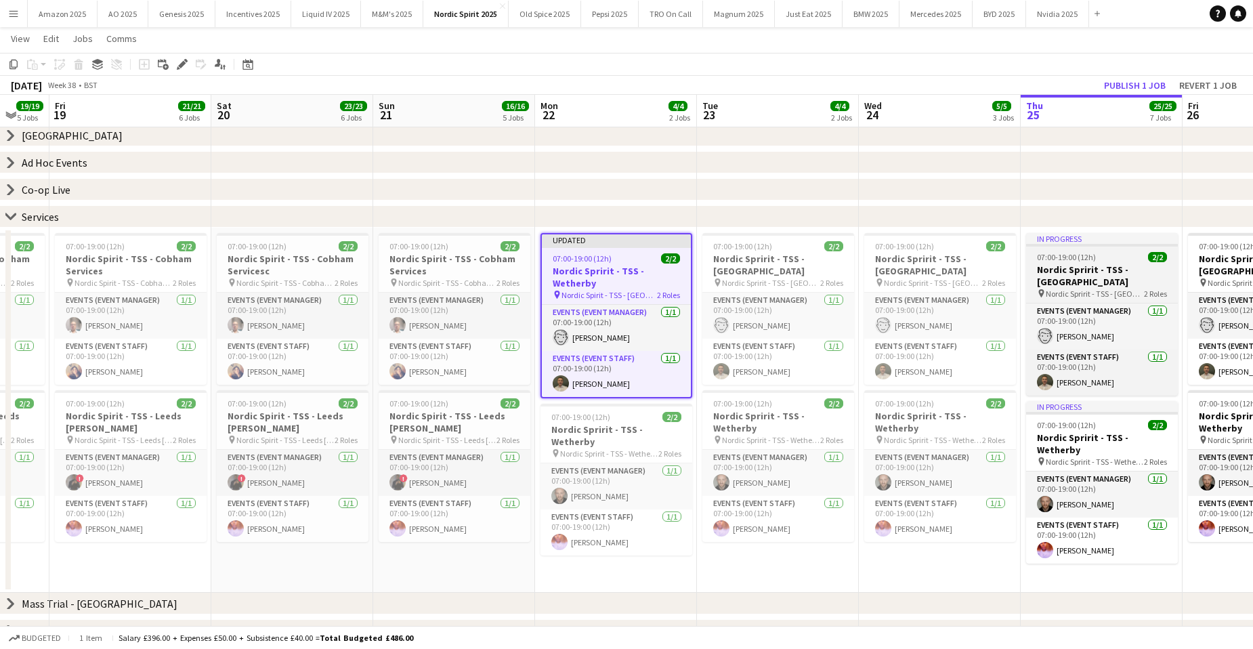
click at [1058, 259] on span "07:00-19:00 (12h)" at bounding box center [1066, 257] width 59 height 10
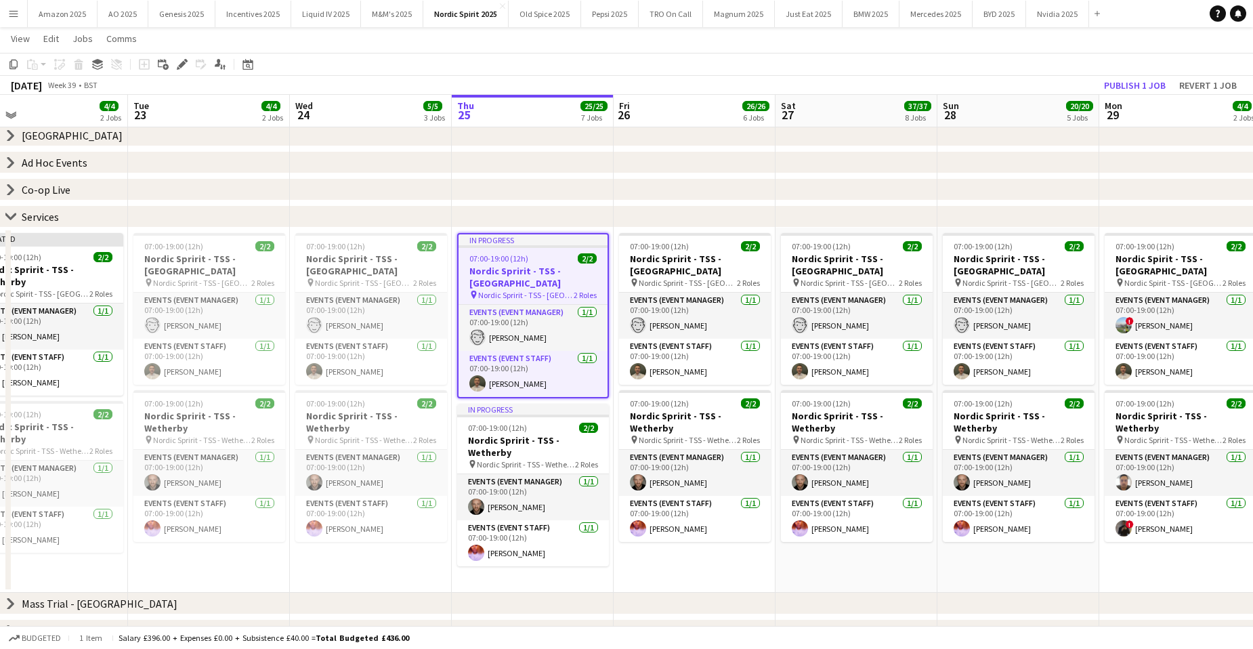
scroll to position [0, 574]
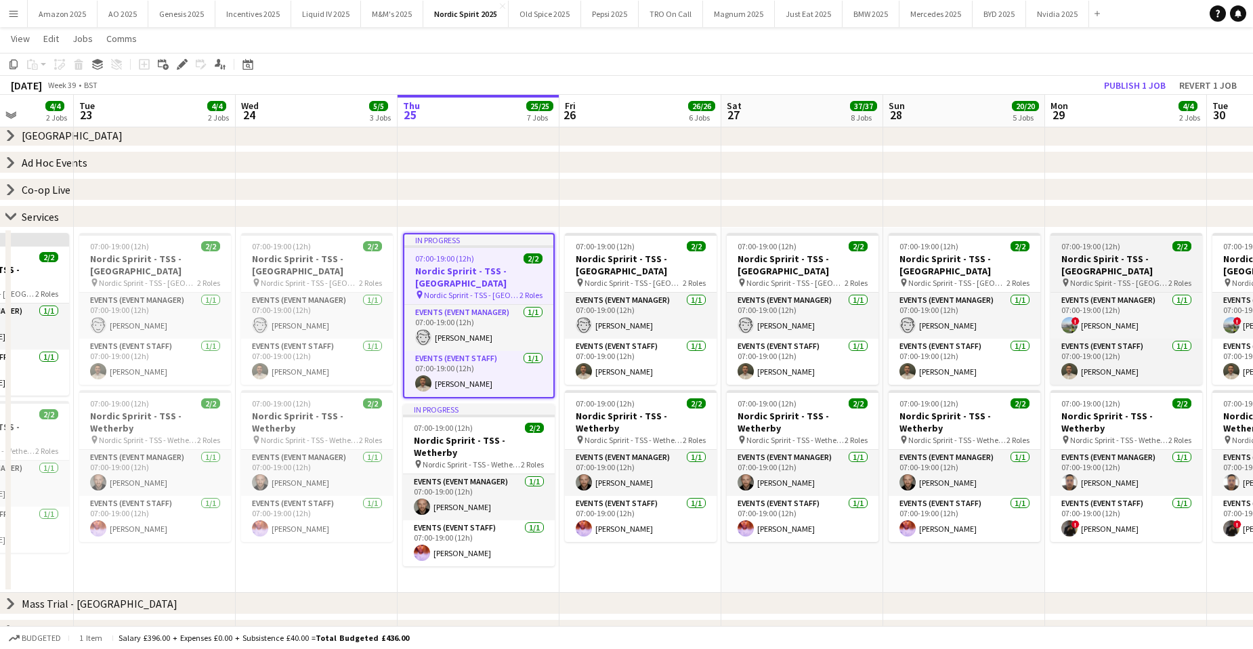
click at [1129, 257] on h3 "Nordic Spirit - TSS - [GEOGRAPHIC_DATA]" at bounding box center [1126, 265] width 152 height 24
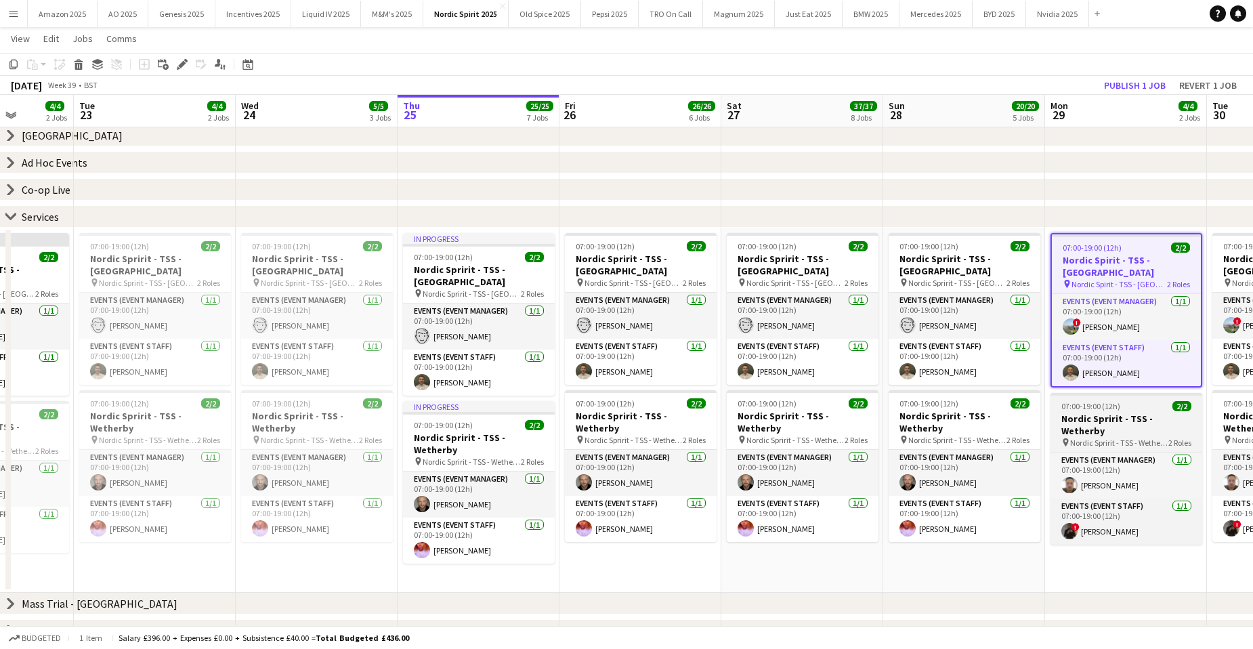
click at [1119, 420] on h3 "Nordic Spririt - TSS - Wetherby" at bounding box center [1126, 424] width 152 height 24
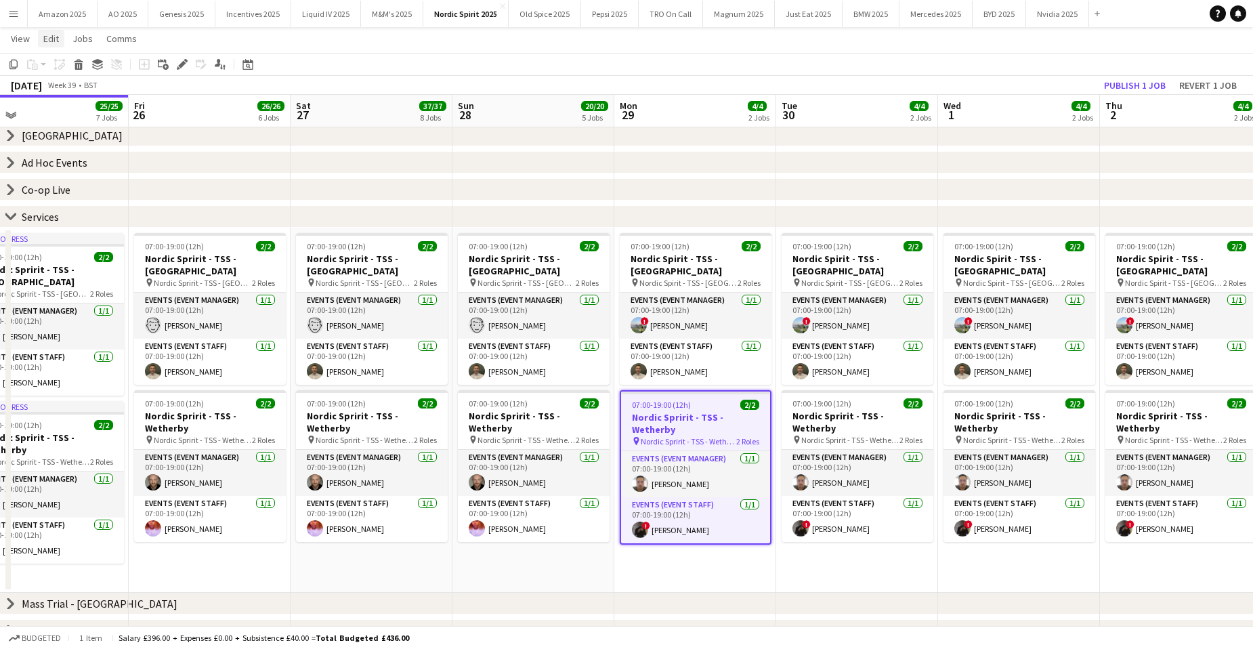
scroll to position [0, 548]
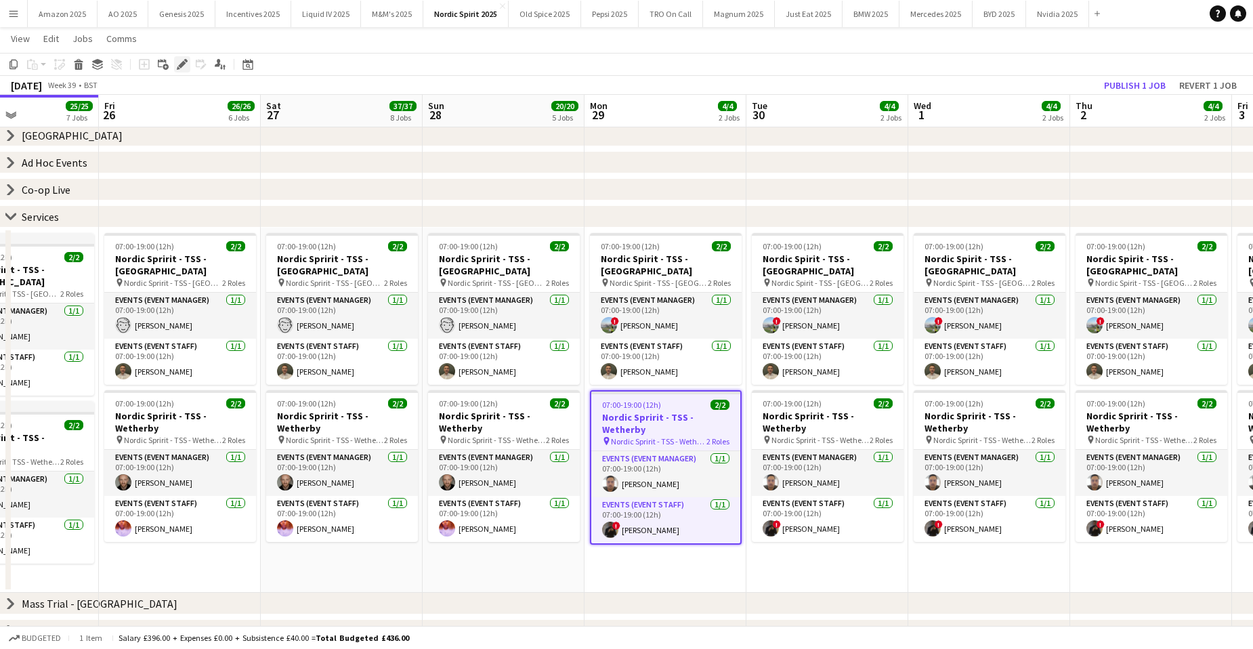
click at [184, 62] on icon at bounding box center [181, 64] width 7 height 7
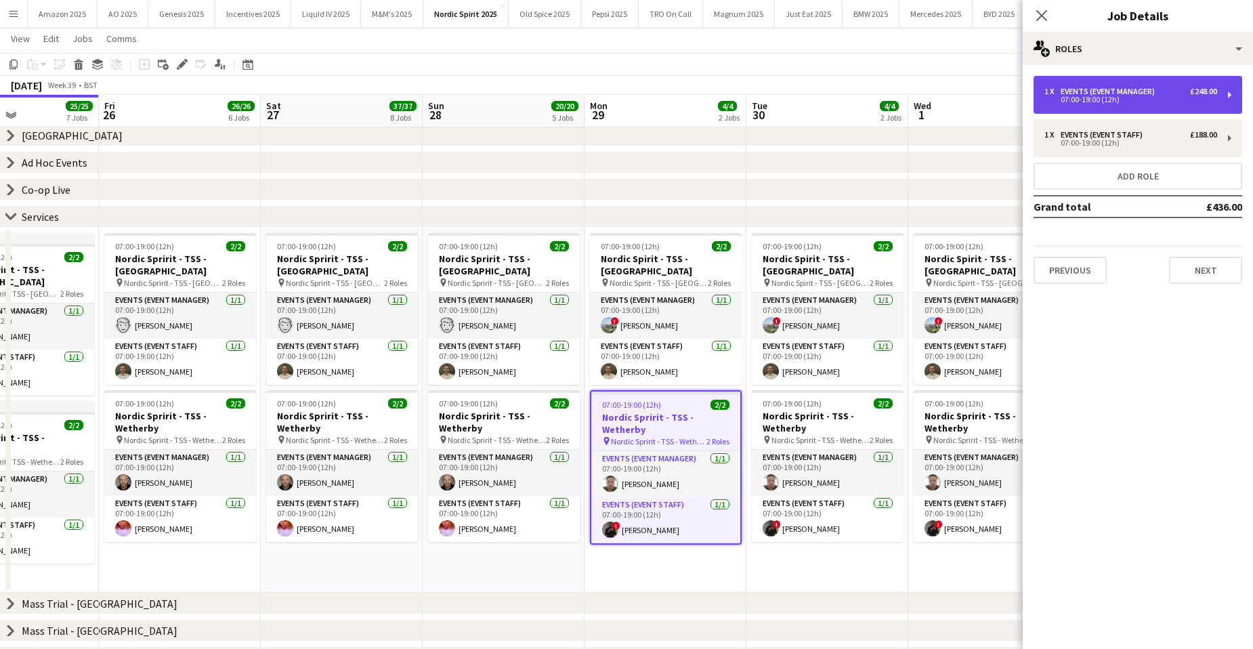
click at [1204, 85] on div "1 x Events (Event Manager) £248.00 07:00-19:00 (12h)" at bounding box center [1137, 95] width 209 height 38
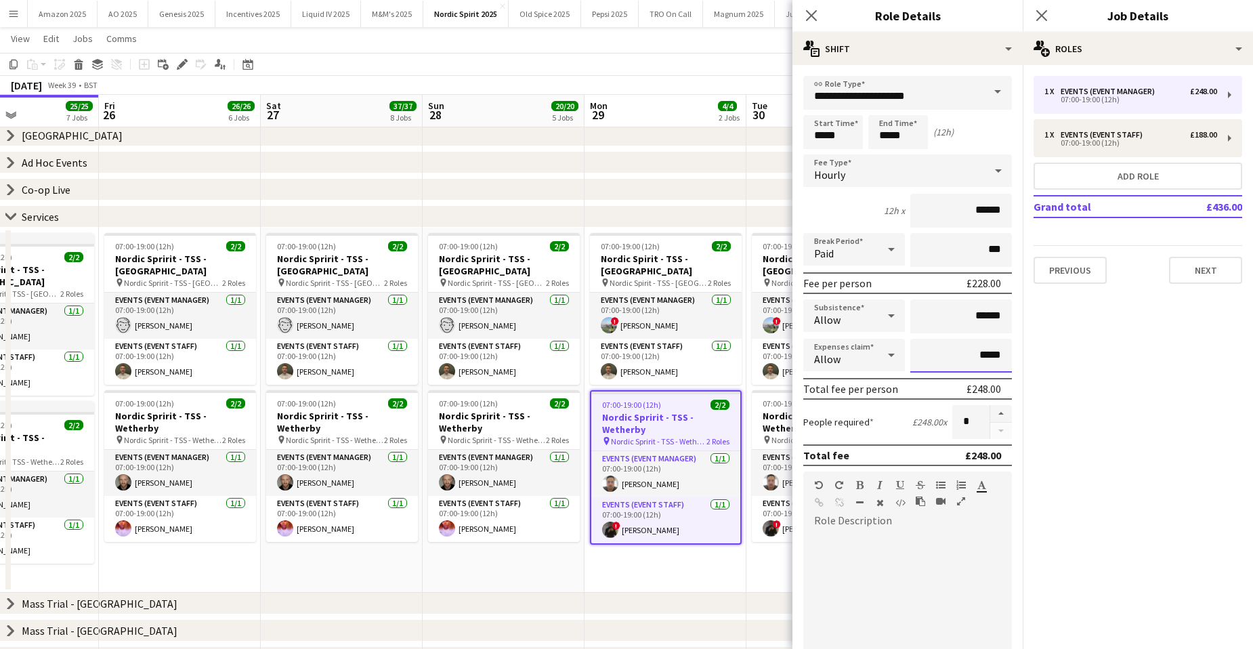
drag, startPoint x: 993, startPoint y: 357, endPoint x: 951, endPoint y: 356, distance: 42.0
click at [951, 356] on input "*****" at bounding box center [961, 356] width 102 height 34
type input "******"
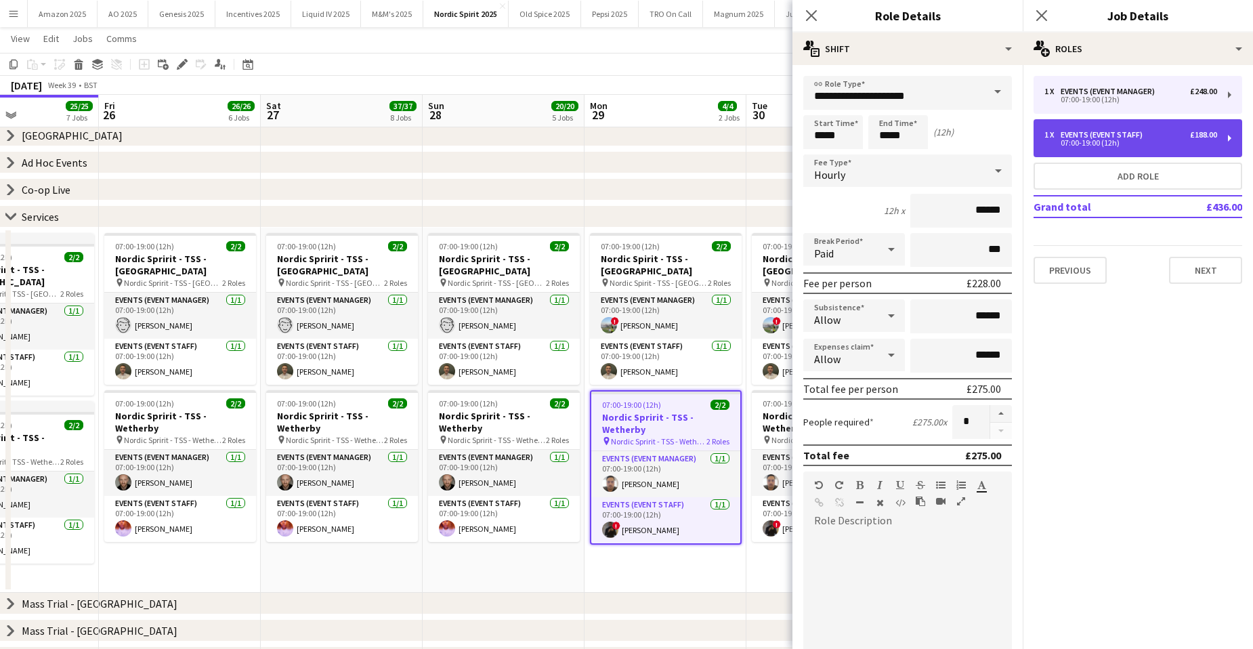
click at [1103, 135] on div "Events (Event Staff)" at bounding box center [1103, 134] width 87 height 9
type input "**********"
type input "******"
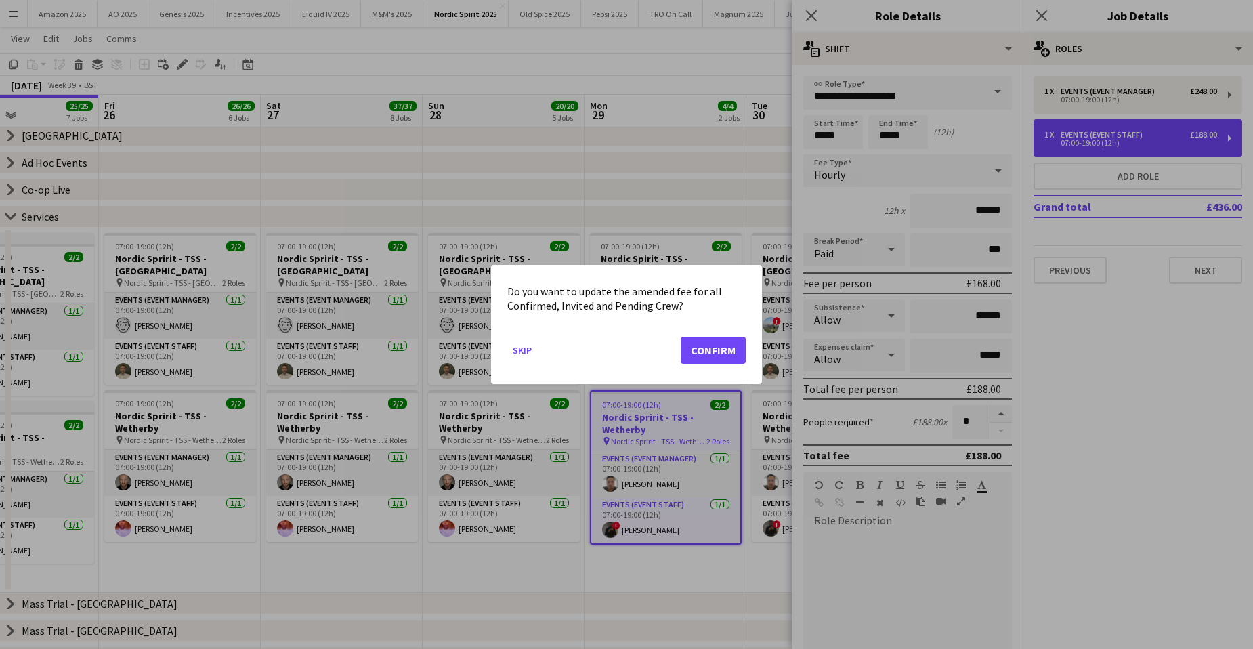
scroll to position [0, 0]
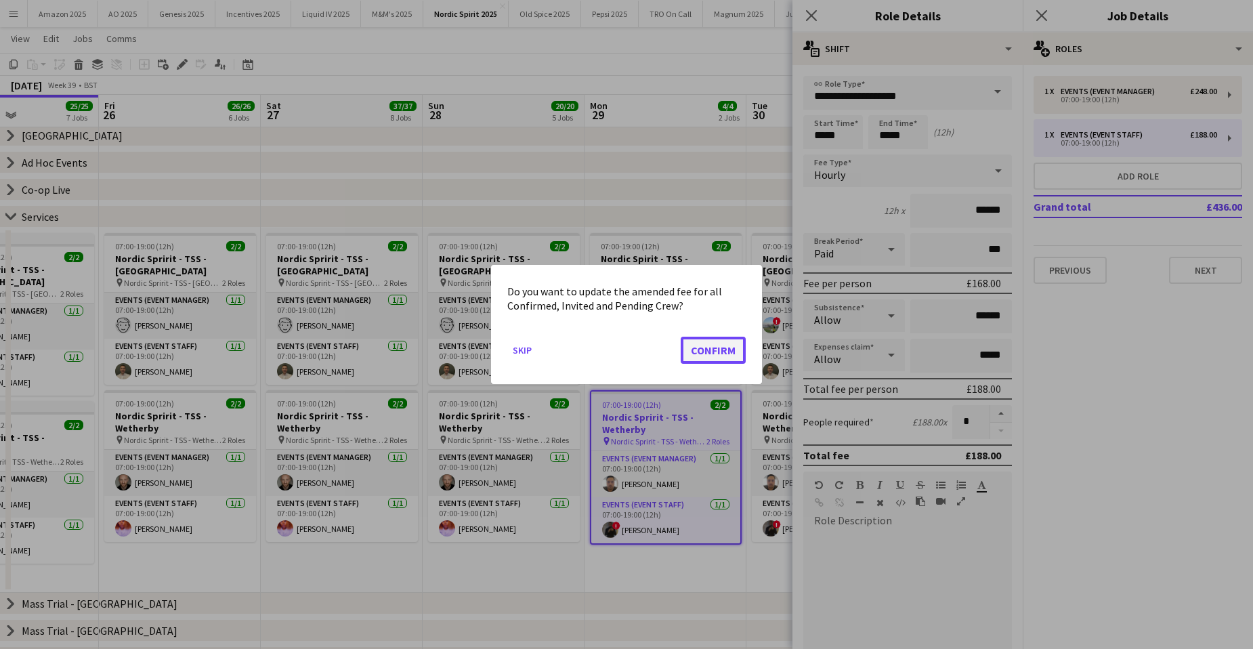
click at [717, 353] on button "Confirm" at bounding box center [713, 350] width 65 height 27
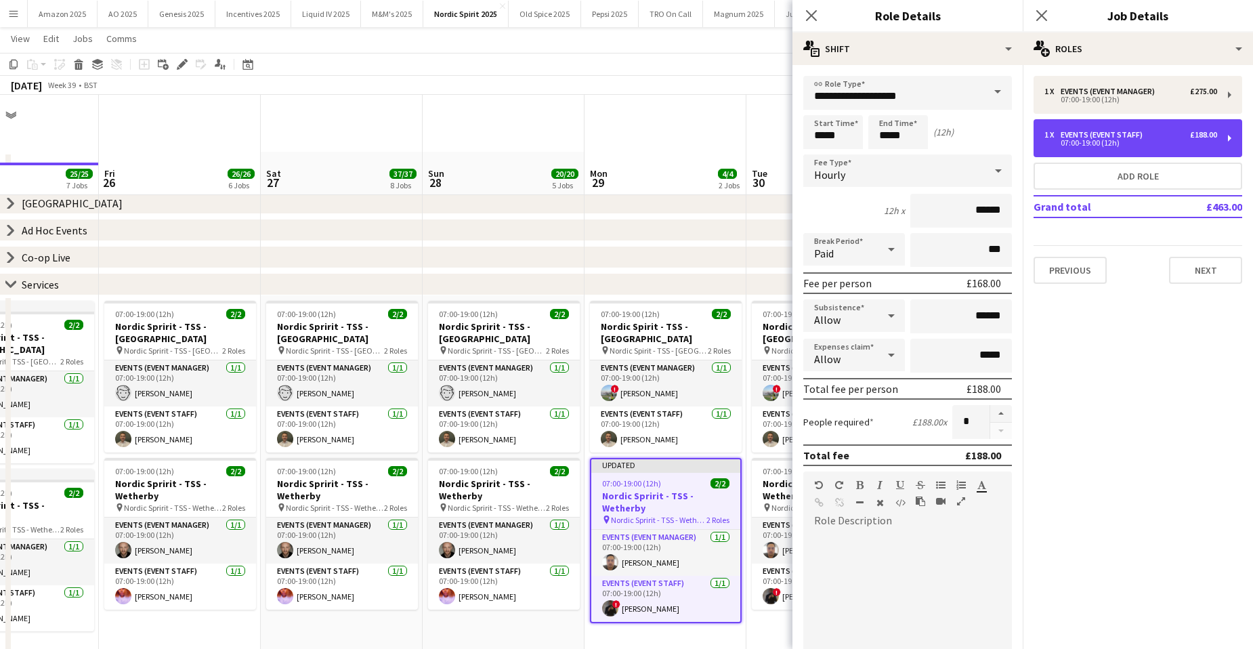
scroll to position [68, 0]
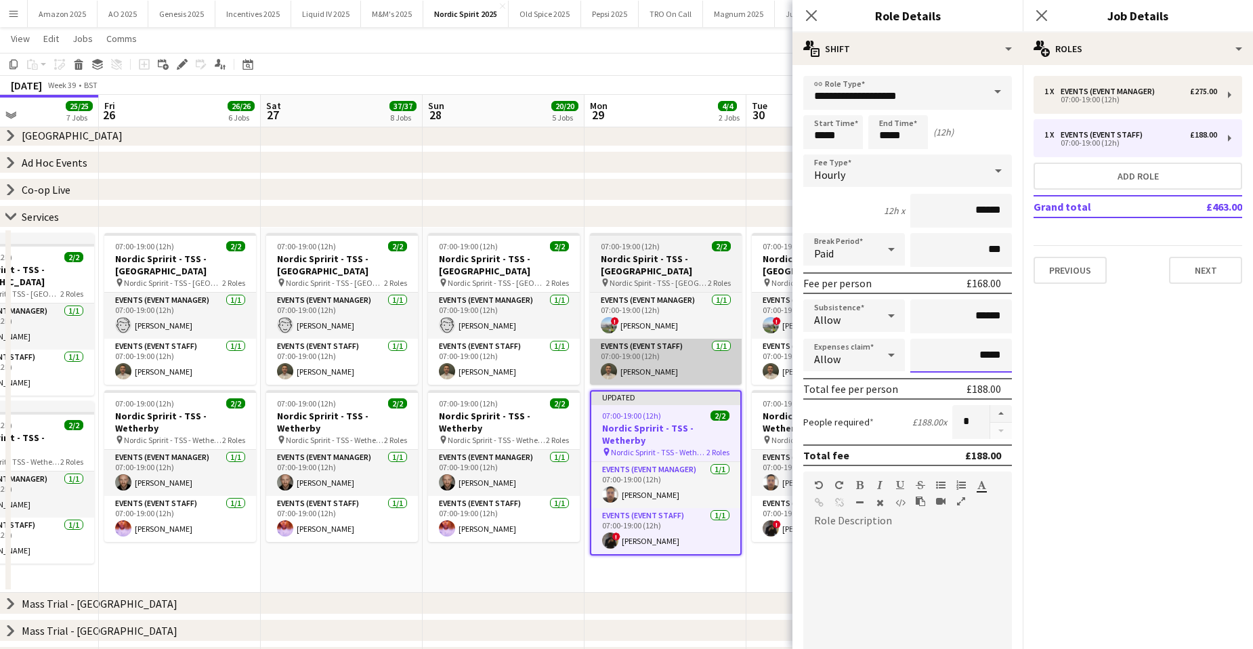
drag, startPoint x: 997, startPoint y: 356, endPoint x: 715, endPoint y: 364, distance: 281.8
click at [743, 355] on body "Menu Boards Boards Boards All jobs Status Workforce Workforce My Workforce Recr…" at bounding box center [626, 406] width 1253 height 949
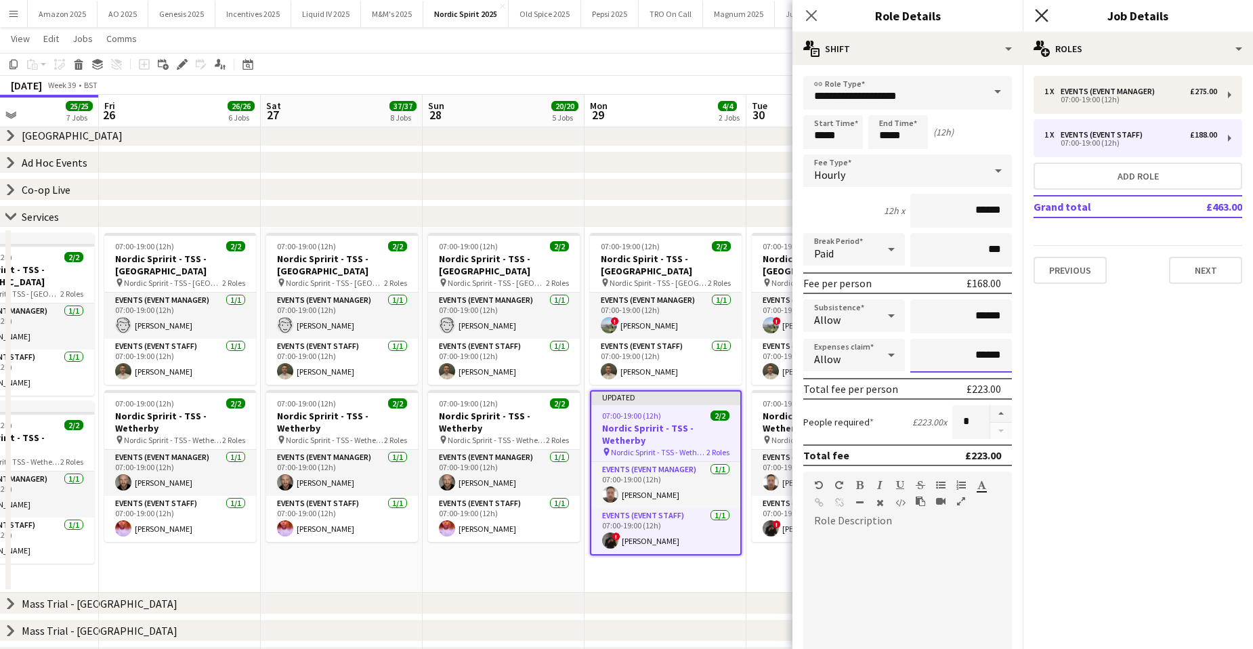
type input "******"
click at [1046, 17] on icon "Close pop-in" at bounding box center [1041, 15] width 13 height 13
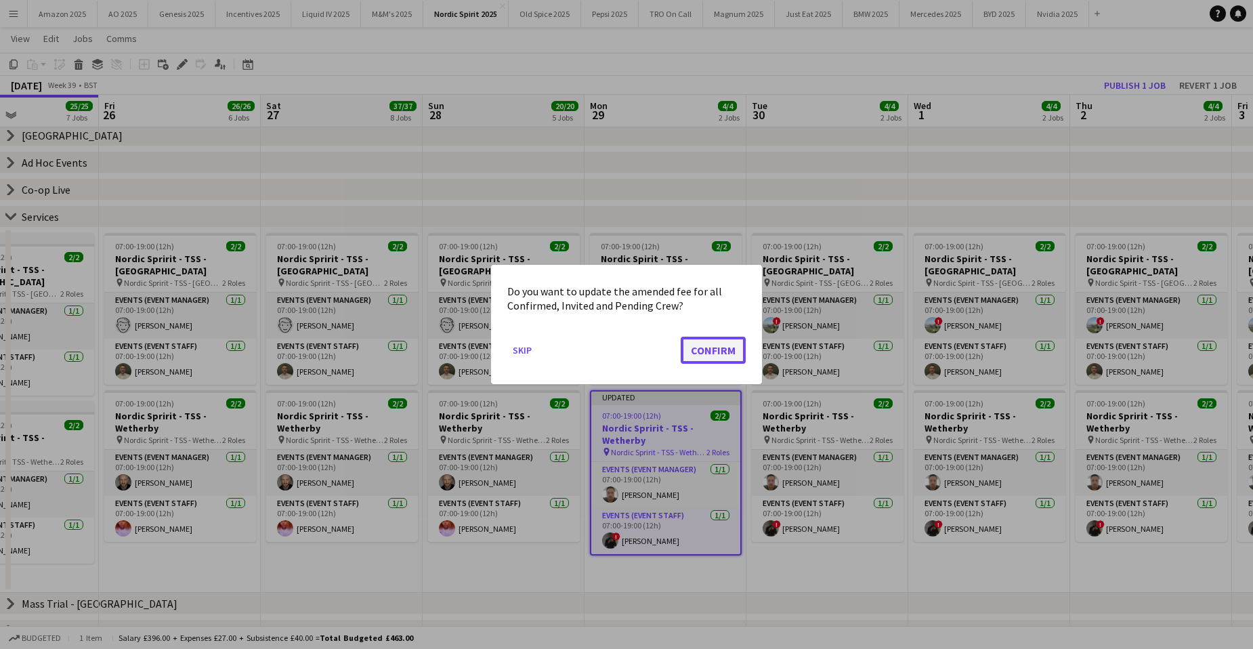
click at [707, 349] on button "Confirm" at bounding box center [713, 350] width 65 height 27
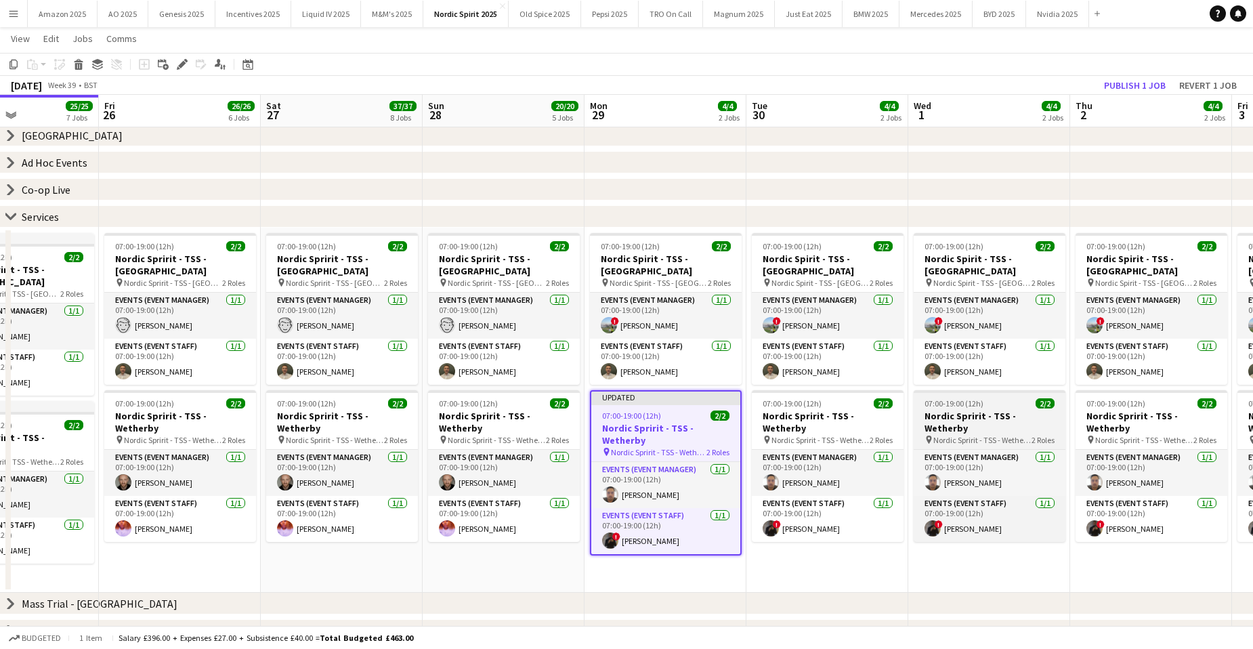
scroll to position [68, 0]
click at [934, 542] on app-date-cell "07:00-19:00 (12h) 2/2 Nordic Spirit - TSS - [GEOGRAPHIC_DATA] pin Nordic Spirit…" at bounding box center [989, 410] width 162 height 365
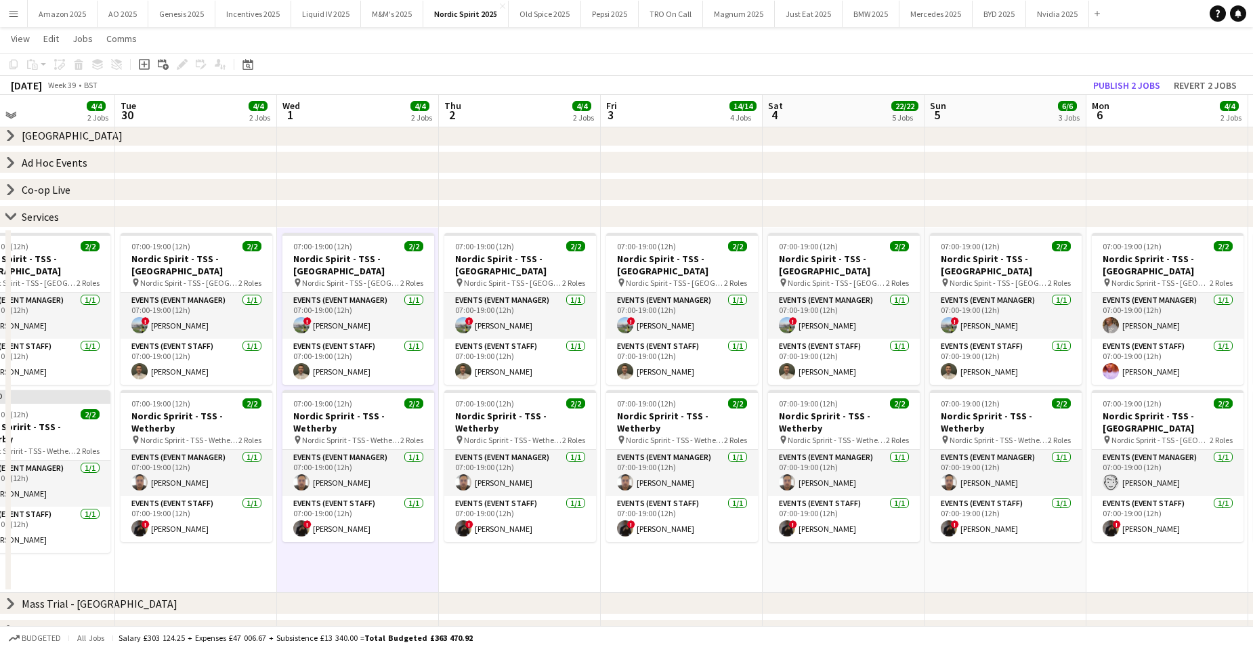
scroll to position [0, 498]
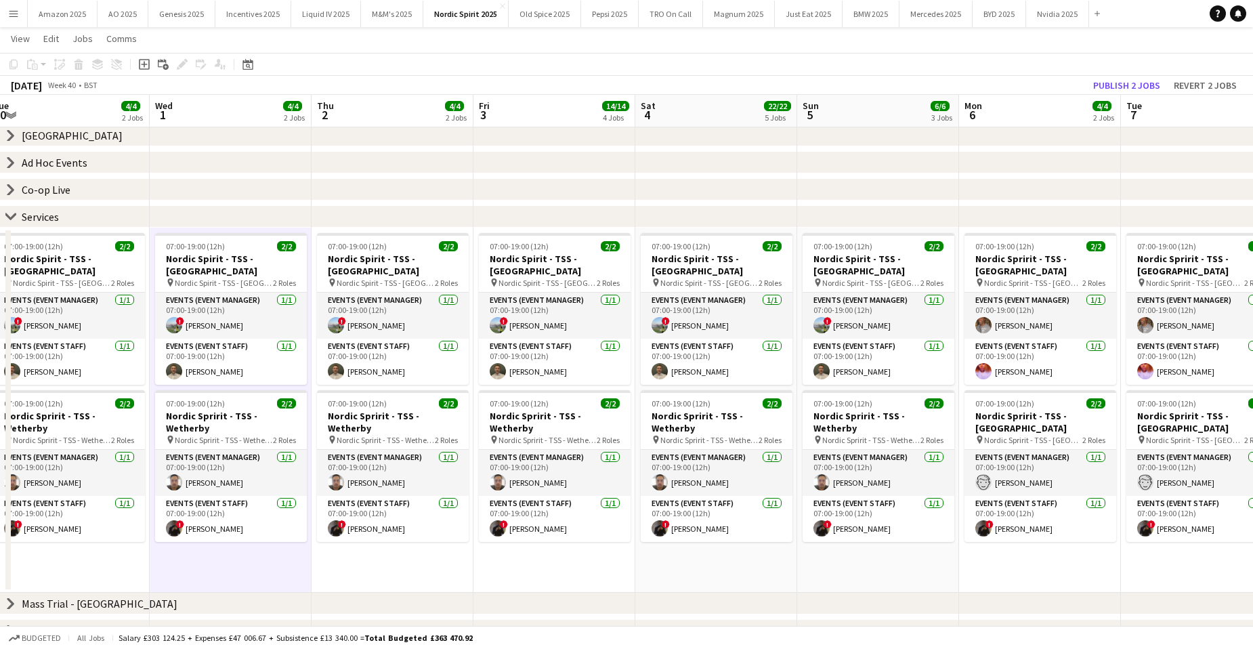
drag, startPoint x: 897, startPoint y: 410, endPoint x: 271, endPoint y: 110, distance: 694.5
click at [893, 407] on app-calendar-viewport "Sat 27 37/37 8 Jobs Sun 28 20/20 5 Jobs Mon 29 4/4 2 Jobs Tue 30 4/4 2 Jobs Wed…" at bounding box center [626, 421] width 1253 height 873
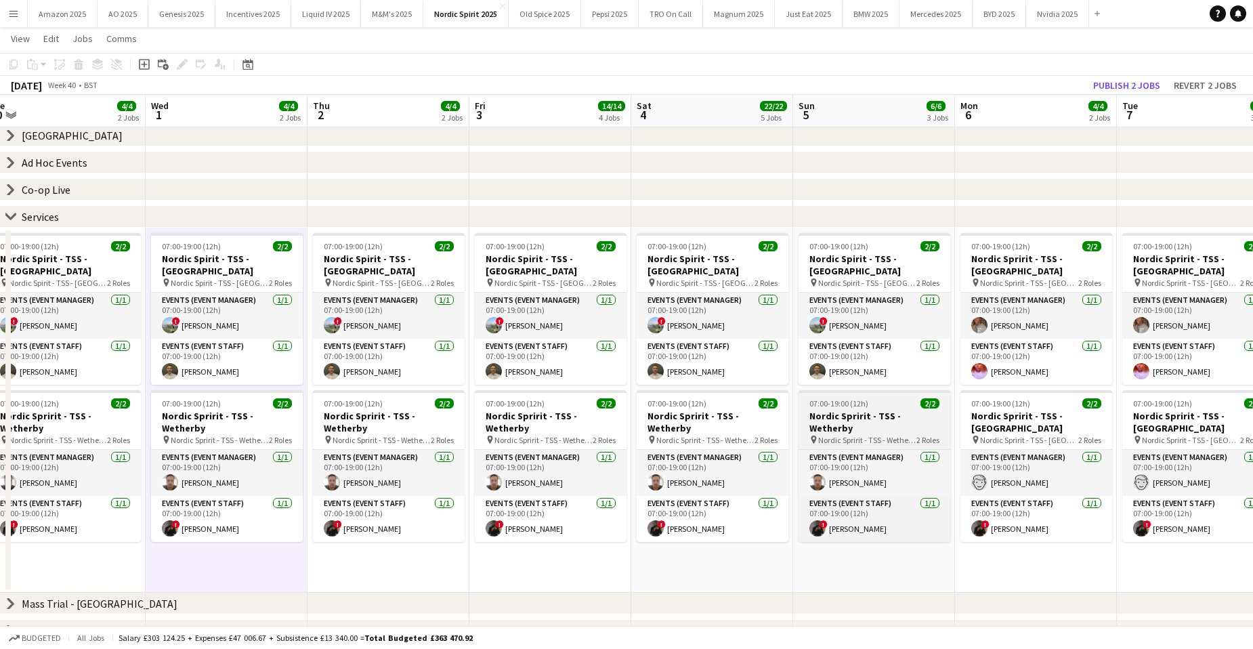
click at [876, 406] on div "07:00-19:00 (12h) 2/2" at bounding box center [874, 403] width 152 height 10
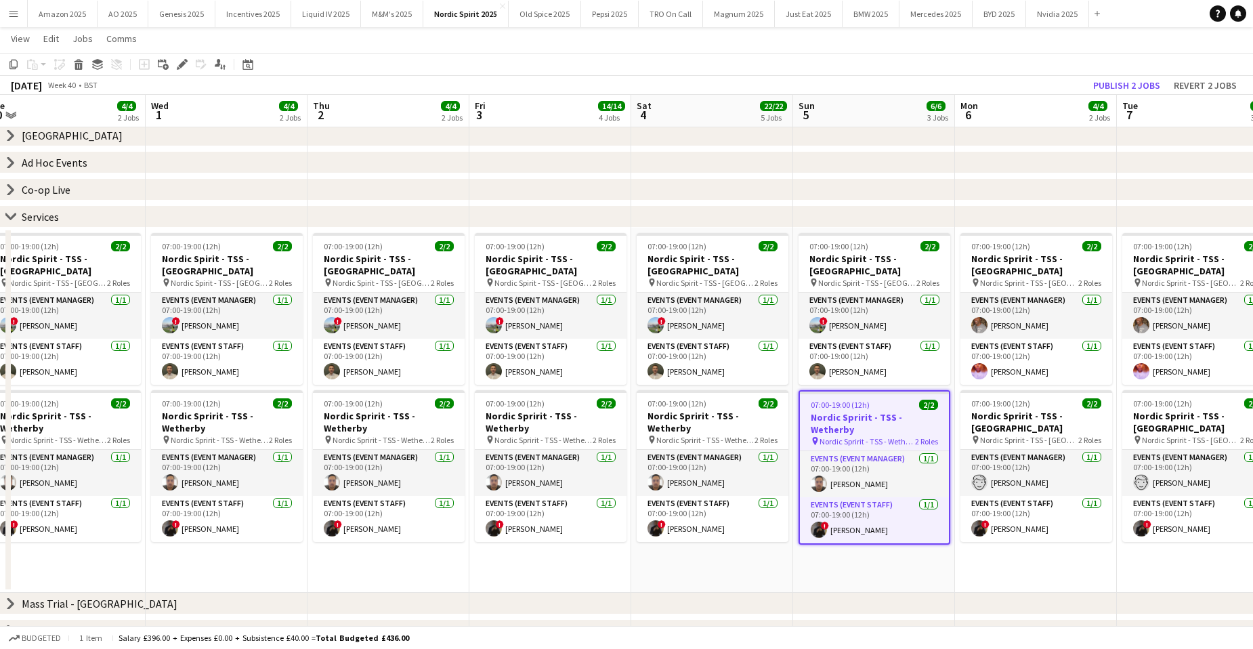
click at [177, 63] on icon "Edit" at bounding box center [182, 64] width 11 height 11
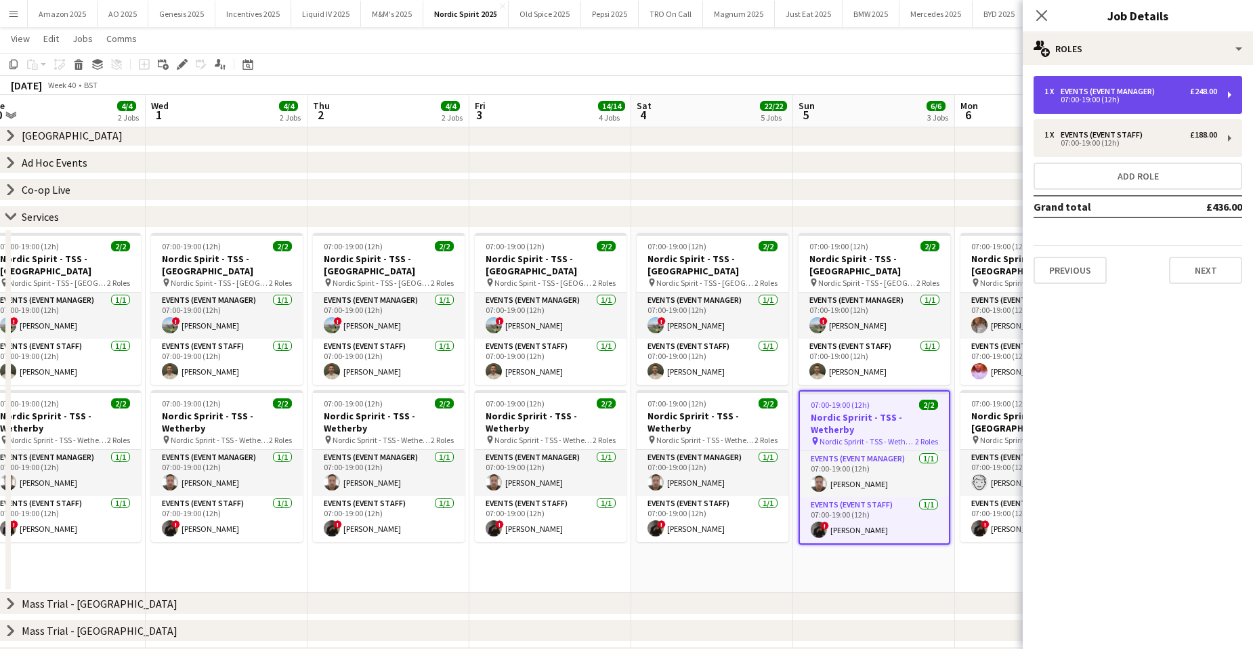
click at [1136, 93] on div "Events (Event Manager)" at bounding box center [1110, 91] width 100 height 9
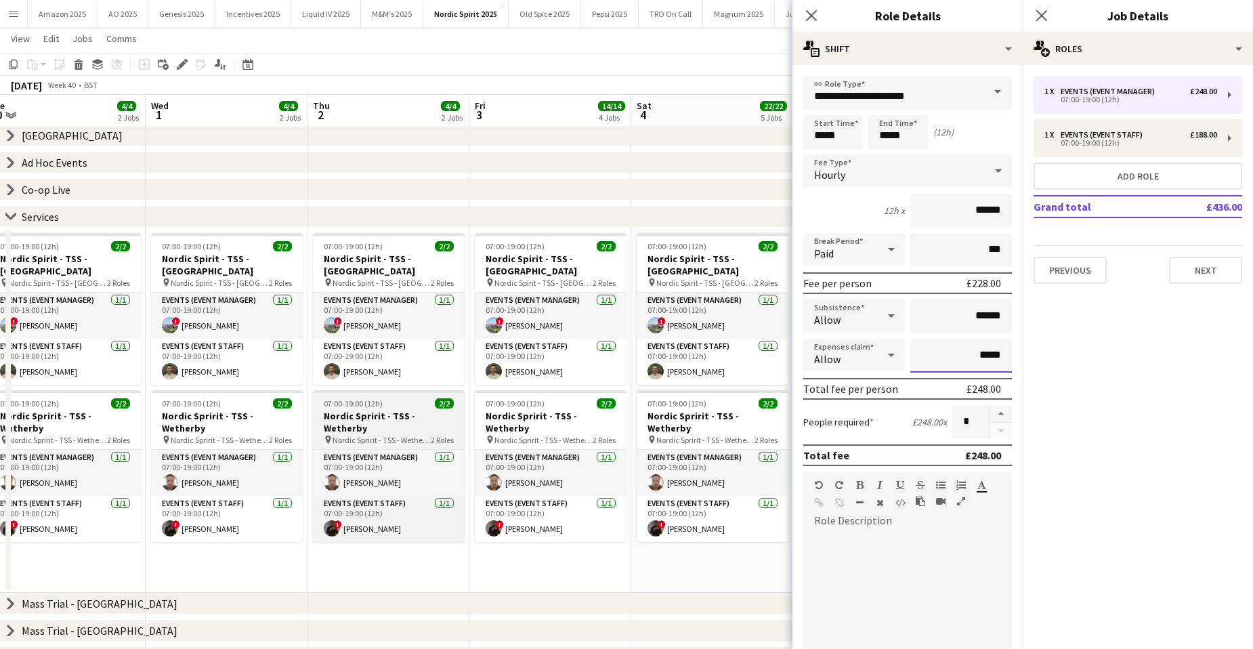
drag, startPoint x: 999, startPoint y: 359, endPoint x: 425, endPoint y: 418, distance: 577.2
click at [523, 405] on body "Menu Boards Boards Boards All jobs Status Workforce Workforce My Workforce Recr…" at bounding box center [626, 406] width 1253 height 949
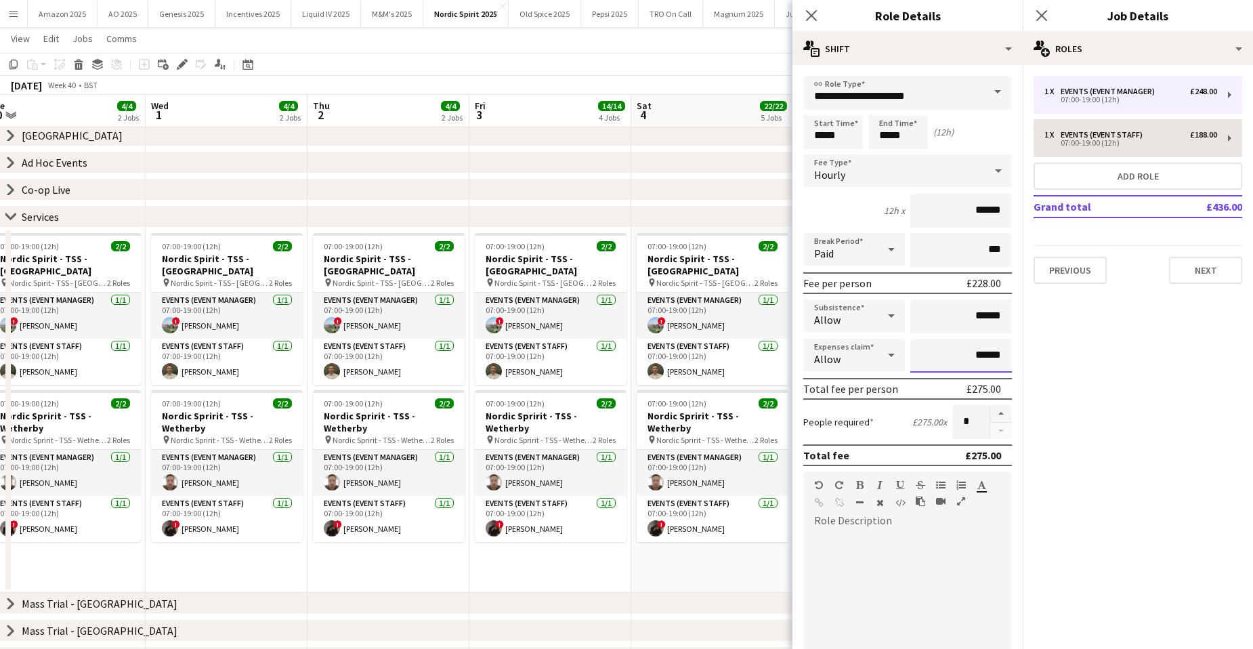
type input "******"
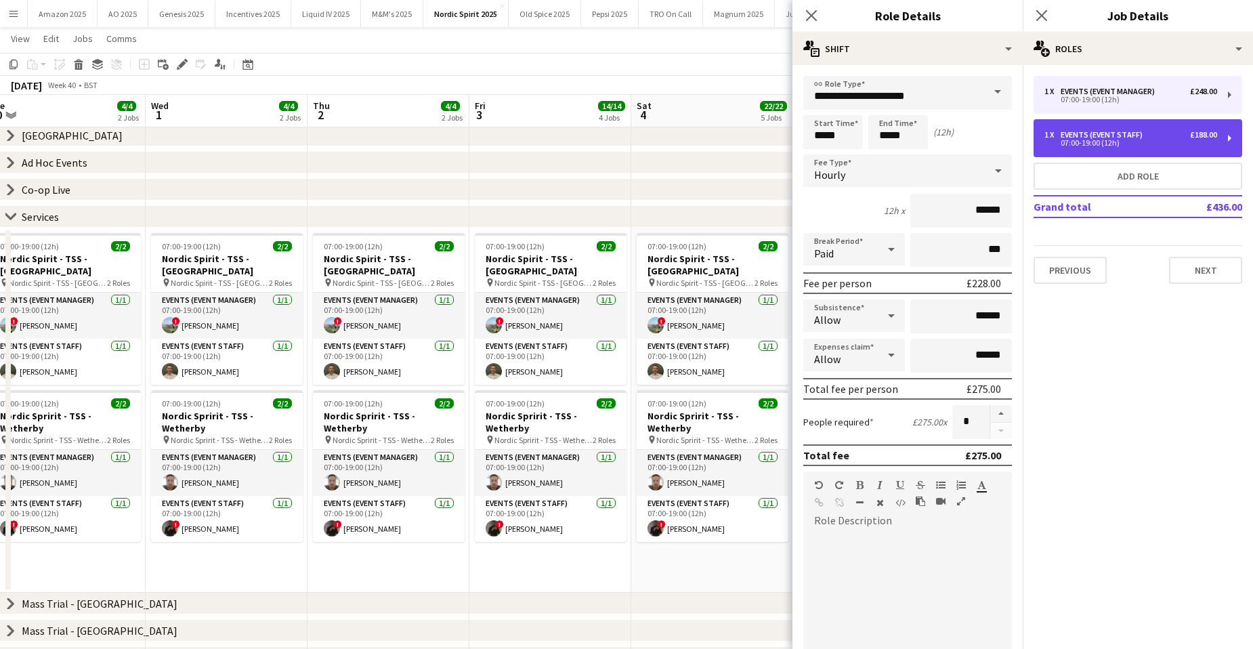
click at [1094, 146] on div "07:00-19:00 (12h)" at bounding box center [1130, 142] width 173 height 7
type input "**********"
type input "******"
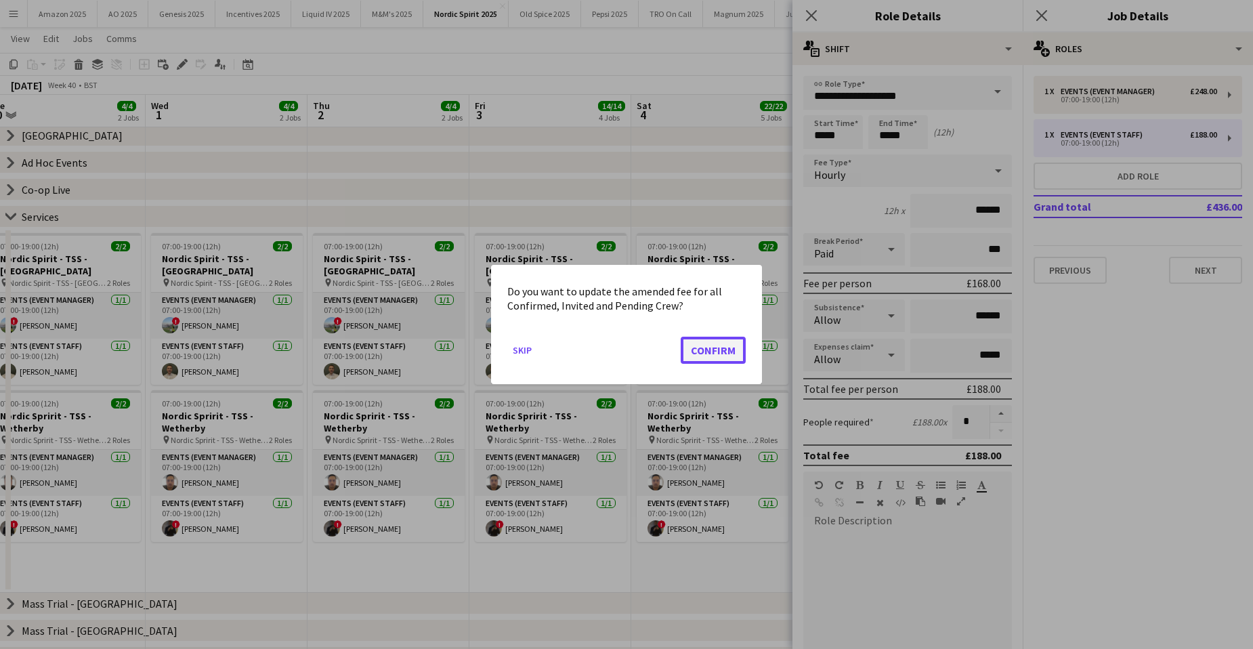
click at [727, 359] on button "Confirm" at bounding box center [713, 350] width 65 height 27
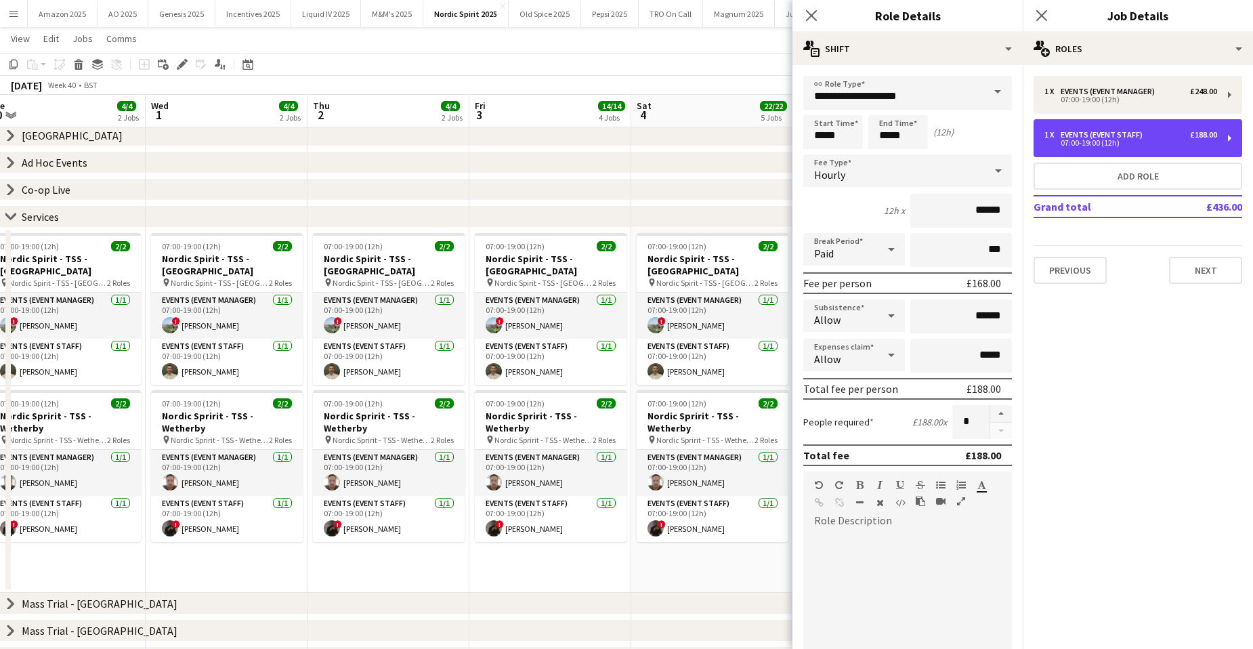
scroll to position [68, 0]
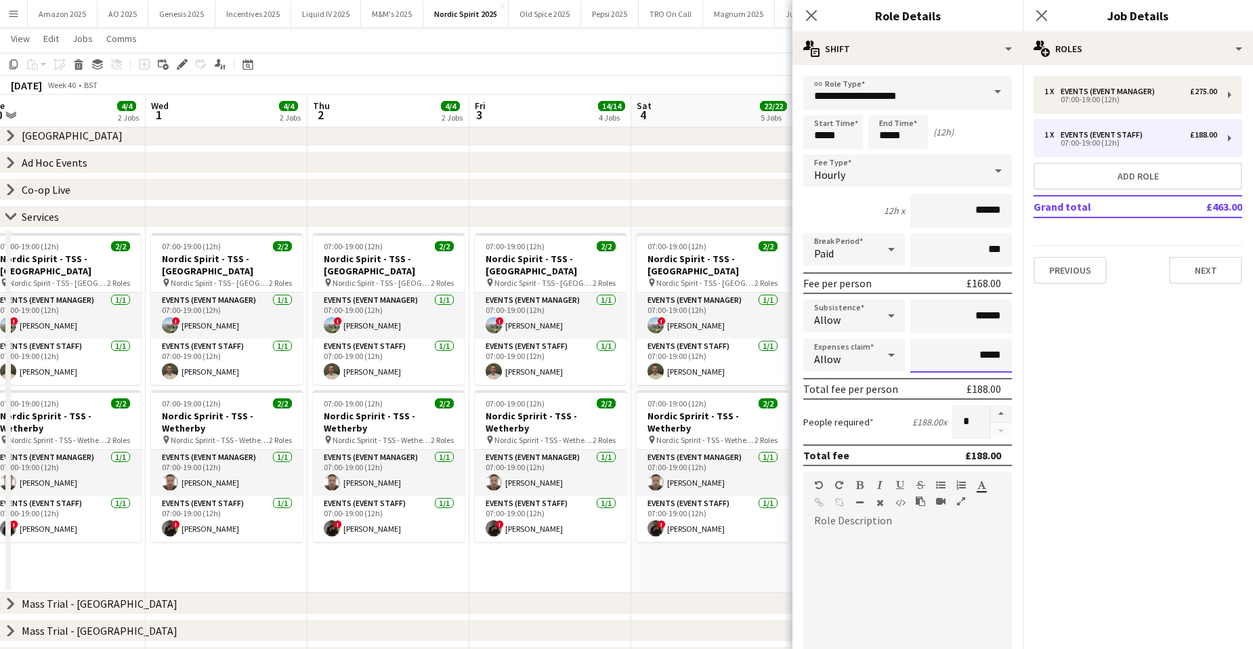
drag, startPoint x: 995, startPoint y: 360, endPoint x: 804, endPoint y: 358, distance: 191.0
click at [810, 364] on div "Expenses claim Allow *****" at bounding box center [907, 356] width 209 height 34
type input "**"
type input "******"
click at [1037, 18] on icon "Close pop-in" at bounding box center [1041, 15] width 13 height 13
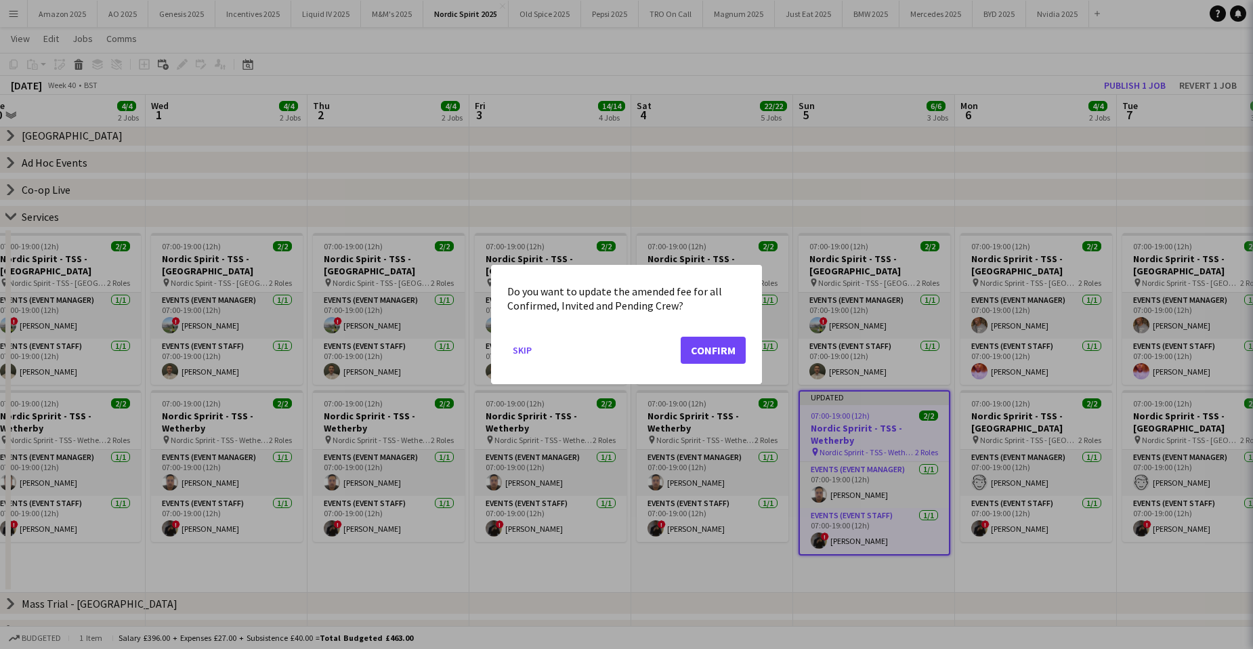
scroll to position [0, 0]
click at [717, 343] on button "Confirm" at bounding box center [713, 350] width 65 height 27
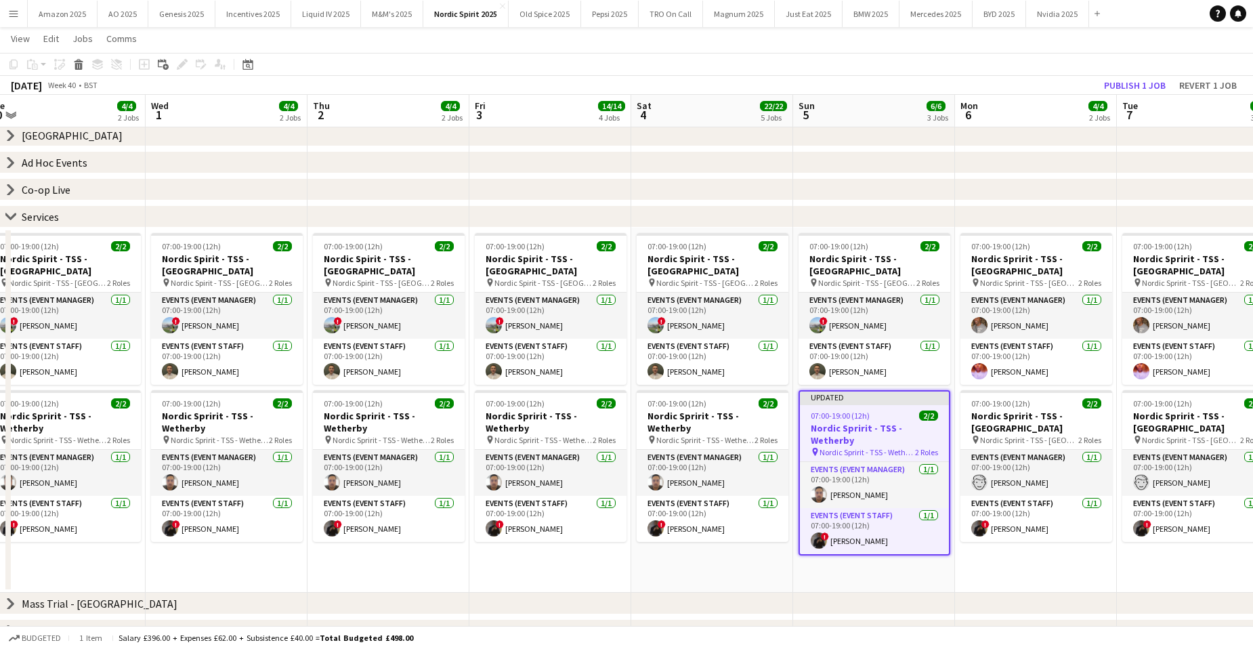
click at [598, 564] on app-date-cell "07:00-19:00 (12h) 2/2 Nordic Spirit - TSS - [GEOGRAPHIC_DATA] pin Nordic Spirit…" at bounding box center [550, 410] width 162 height 365
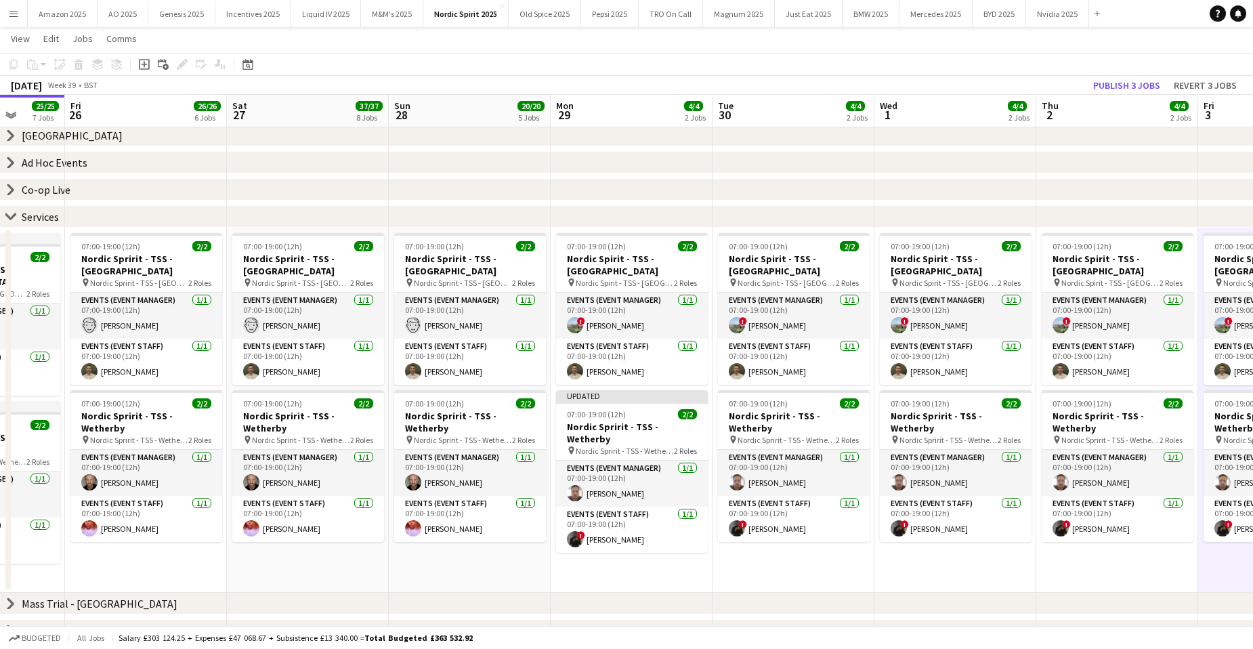
scroll to position [0, 418]
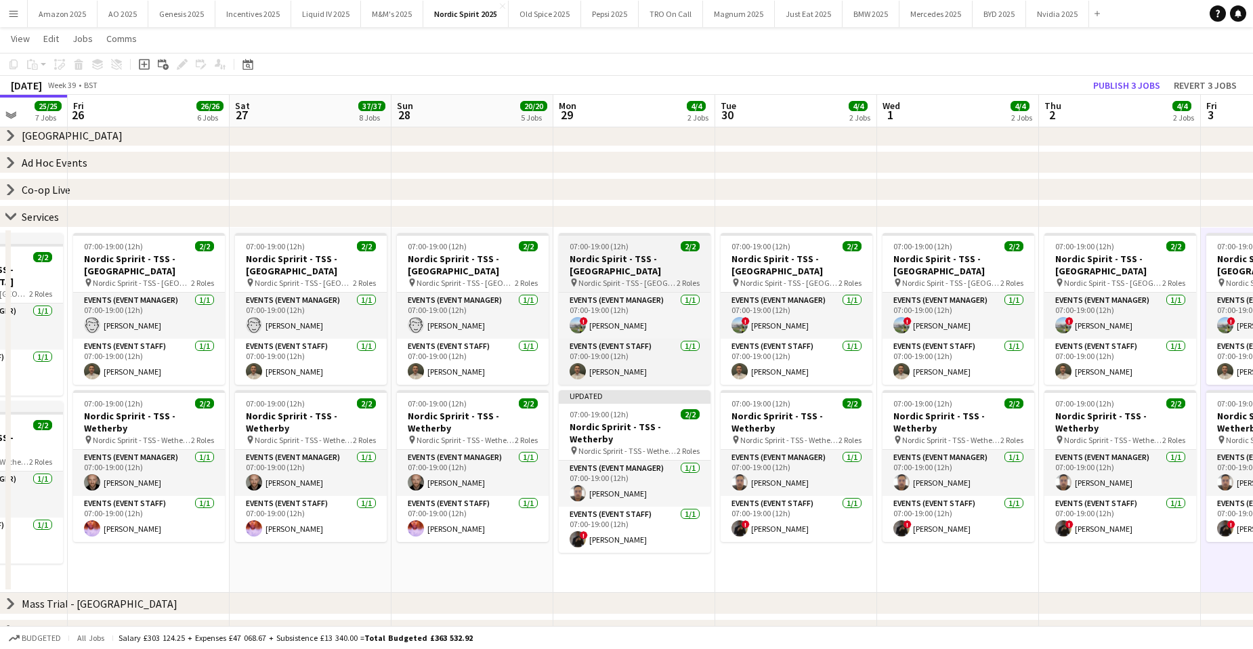
click at [605, 264] on h3 "Nordic Spirit - TSS - [GEOGRAPHIC_DATA]" at bounding box center [635, 265] width 152 height 24
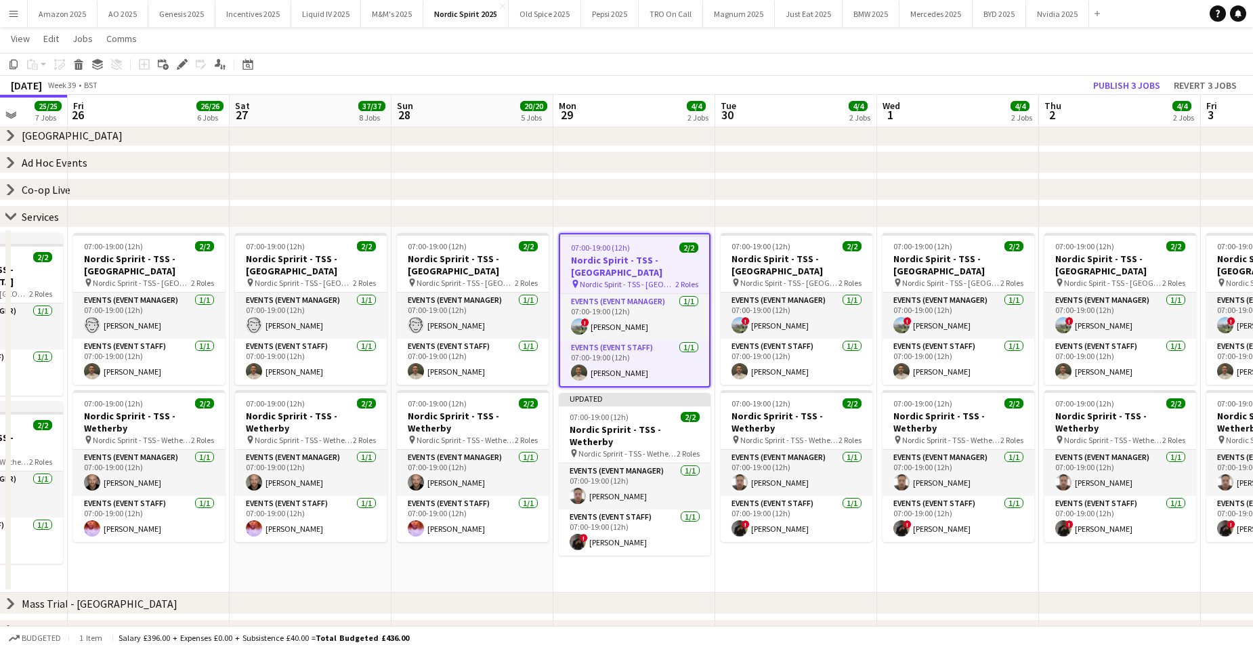
drag, startPoint x: 179, startPoint y: 67, endPoint x: 221, endPoint y: 80, distance: 43.9
click at [179, 67] on icon "Edit" at bounding box center [182, 64] width 11 height 11
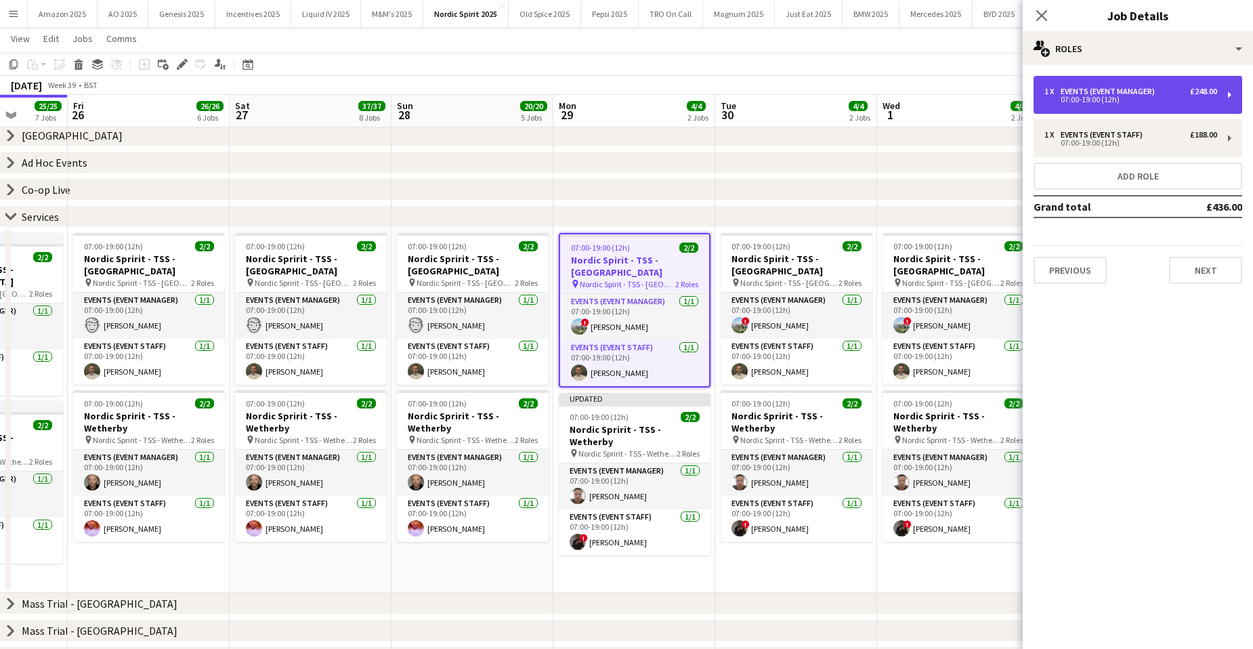
drag, startPoint x: 1157, startPoint y: 95, endPoint x: 1152, endPoint y: 105, distance: 11.2
click at [1157, 94] on div "Events (Event Manager)" at bounding box center [1110, 91] width 100 height 9
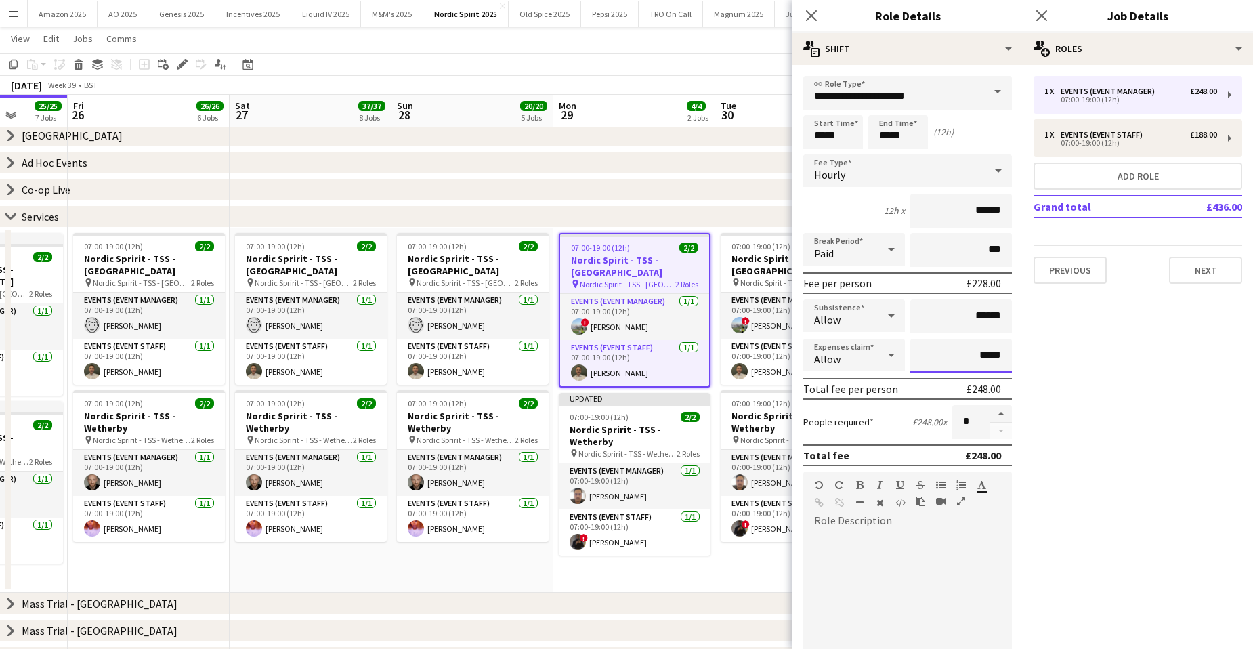
drag, startPoint x: 999, startPoint y: 355, endPoint x: 811, endPoint y: 363, distance: 188.4
click at [816, 363] on div "Expenses claim Allow *****" at bounding box center [907, 356] width 209 height 34
type input "******"
click at [688, 567] on app-date-cell "07:00-19:00 (12h) 2/2 Nordic Spirit - TSS - Beaconsfield pin Nordic Spirit - TS…" at bounding box center [634, 410] width 162 height 365
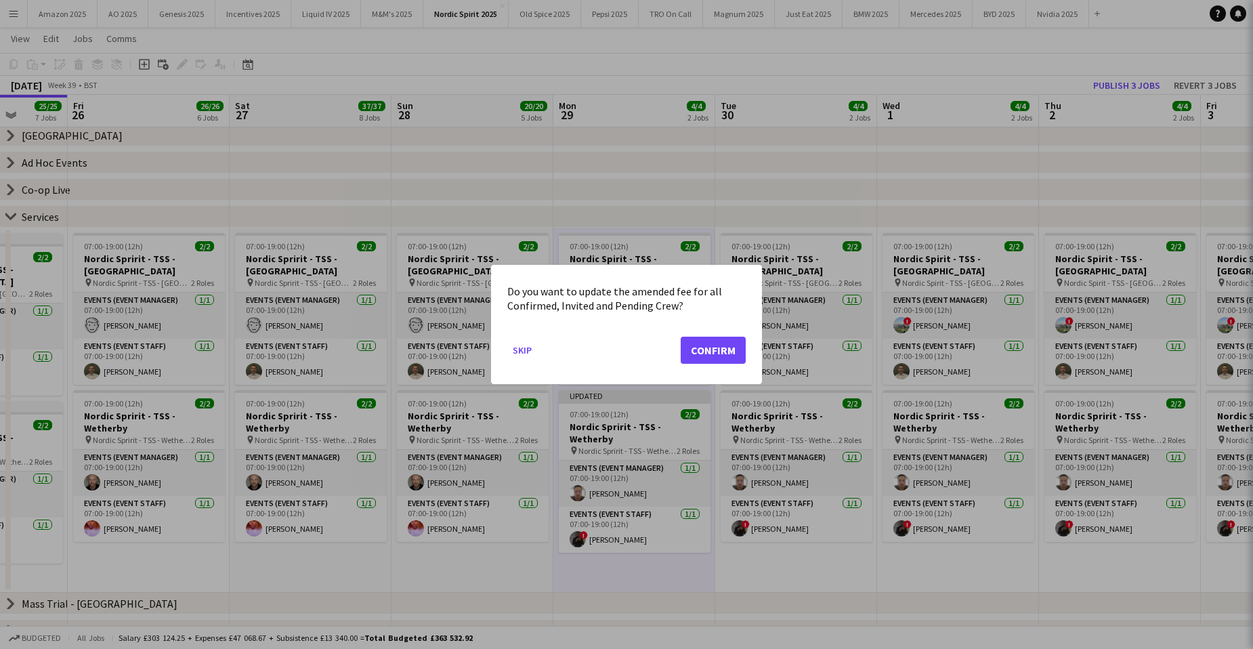
scroll to position [0, 0]
drag, startPoint x: 732, startPoint y: 327, endPoint x: 729, endPoint y: 339, distance: 12.0
click at [731, 332] on mat-dialog-actions "Skip Confirm" at bounding box center [626, 355] width 238 height 58
click at [729, 341] on button "Confirm" at bounding box center [713, 350] width 65 height 27
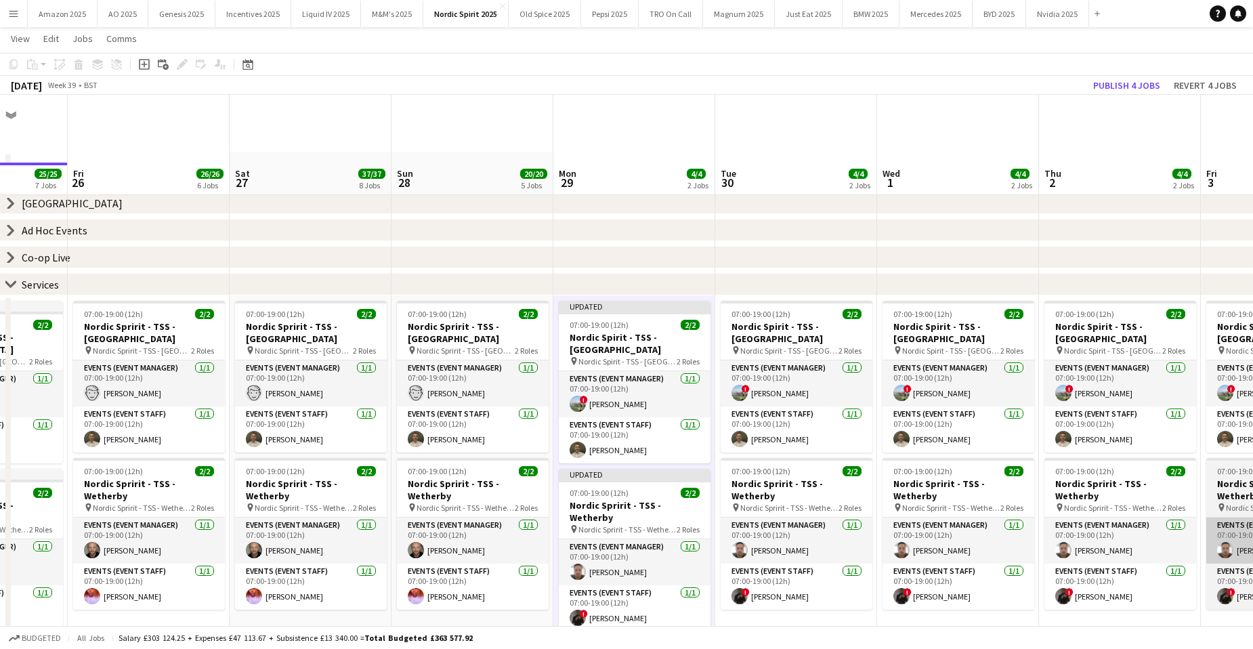
scroll to position [68, 0]
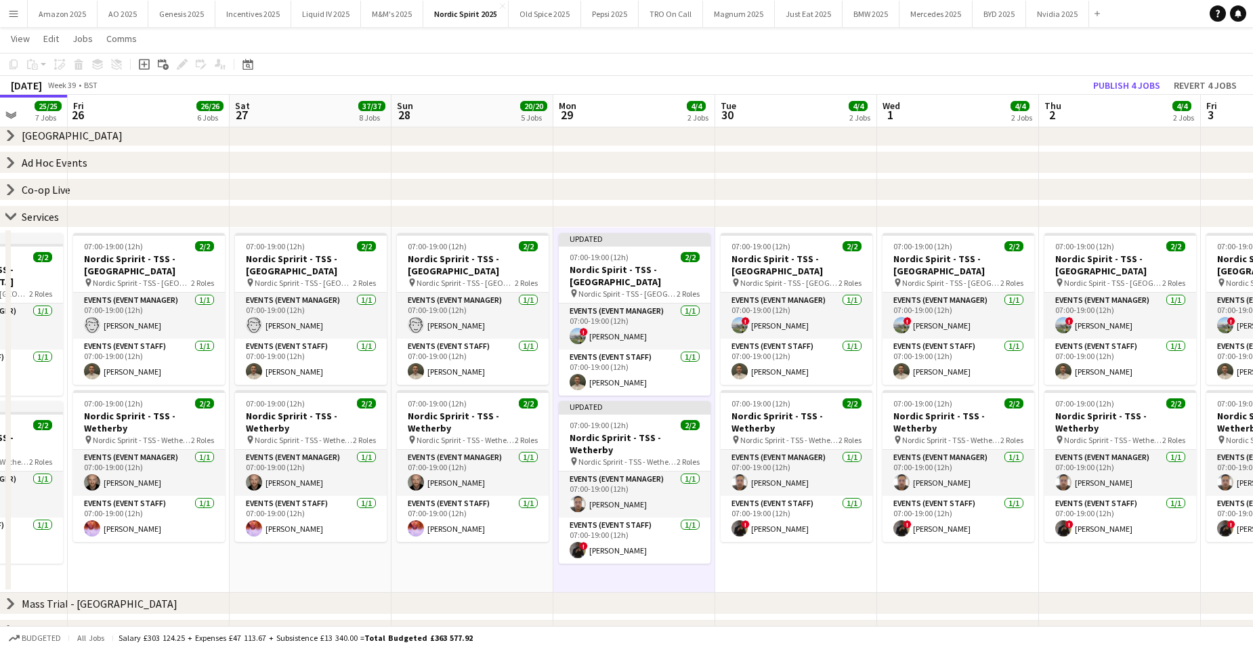
click at [966, 568] on app-date-cell "07:00-19:00 (12h) 2/2 Nordic Spirit - TSS - [GEOGRAPHIC_DATA] pin Nordic Spirit…" at bounding box center [958, 410] width 162 height 365
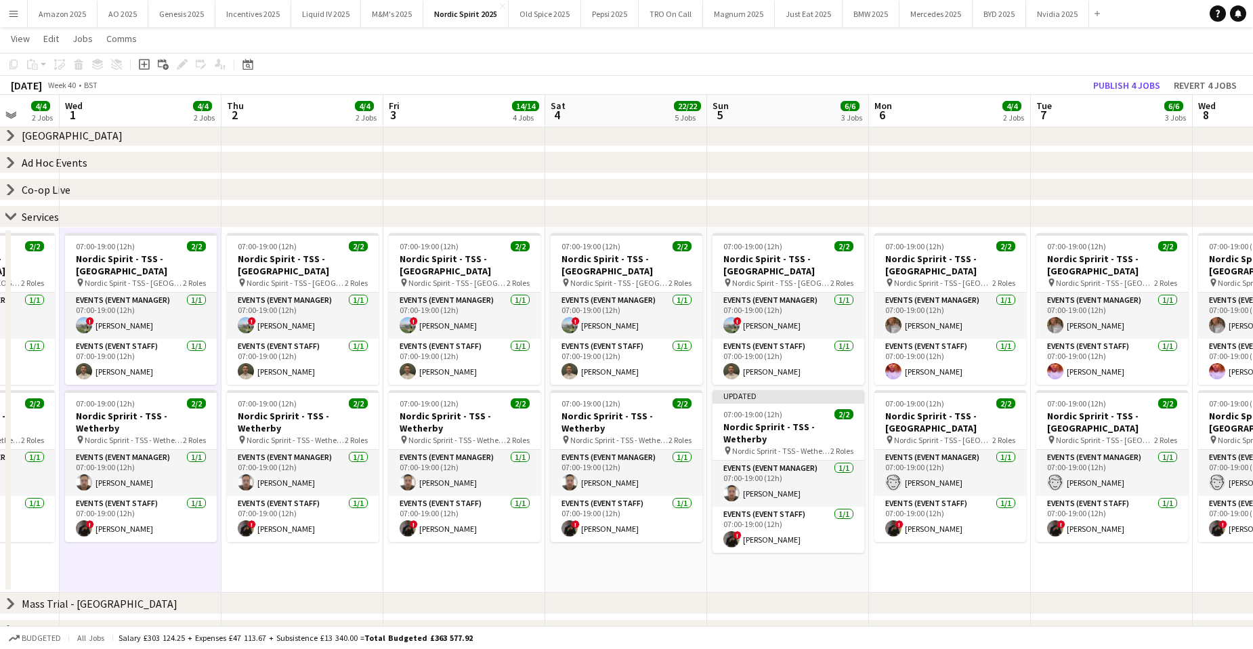
scroll to position [0, 448]
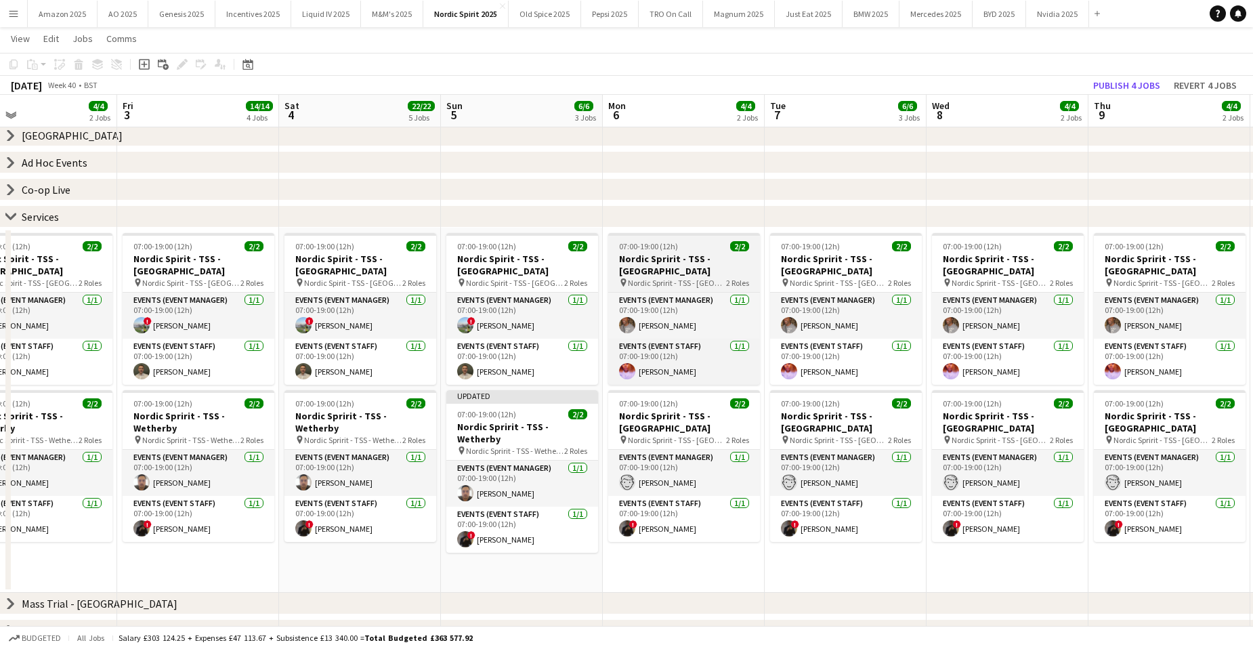
drag, startPoint x: 684, startPoint y: 253, endPoint x: 673, endPoint y: 246, distance: 12.8
click at [685, 253] on h3 "Nordic Spririt - TSS - [GEOGRAPHIC_DATA]" at bounding box center [684, 265] width 152 height 24
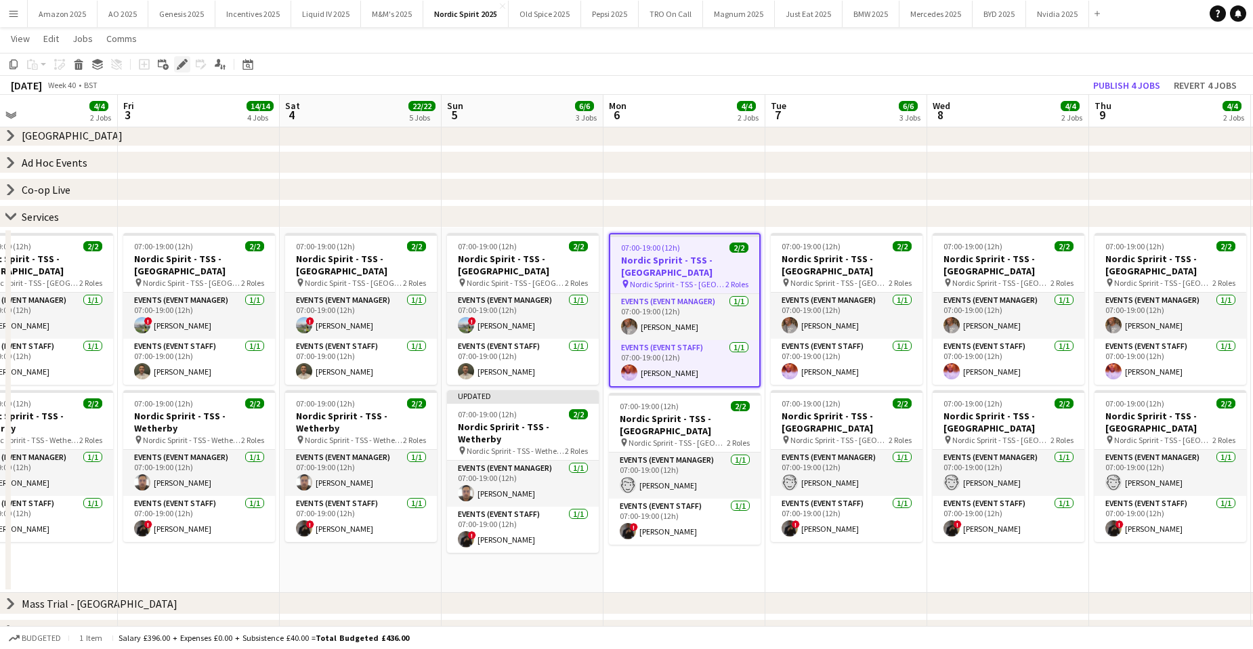
click at [184, 62] on icon at bounding box center [181, 64] width 7 height 7
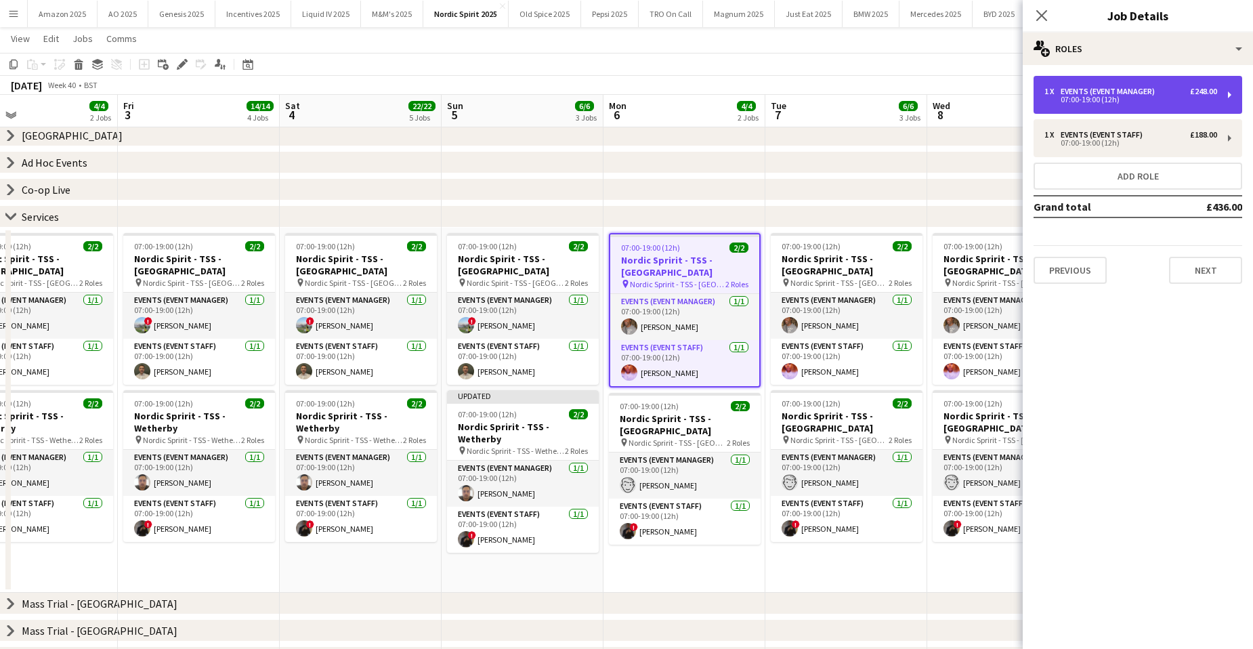
click at [1100, 96] on div "07:00-19:00 (12h)" at bounding box center [1130, 99] width 173 height 7
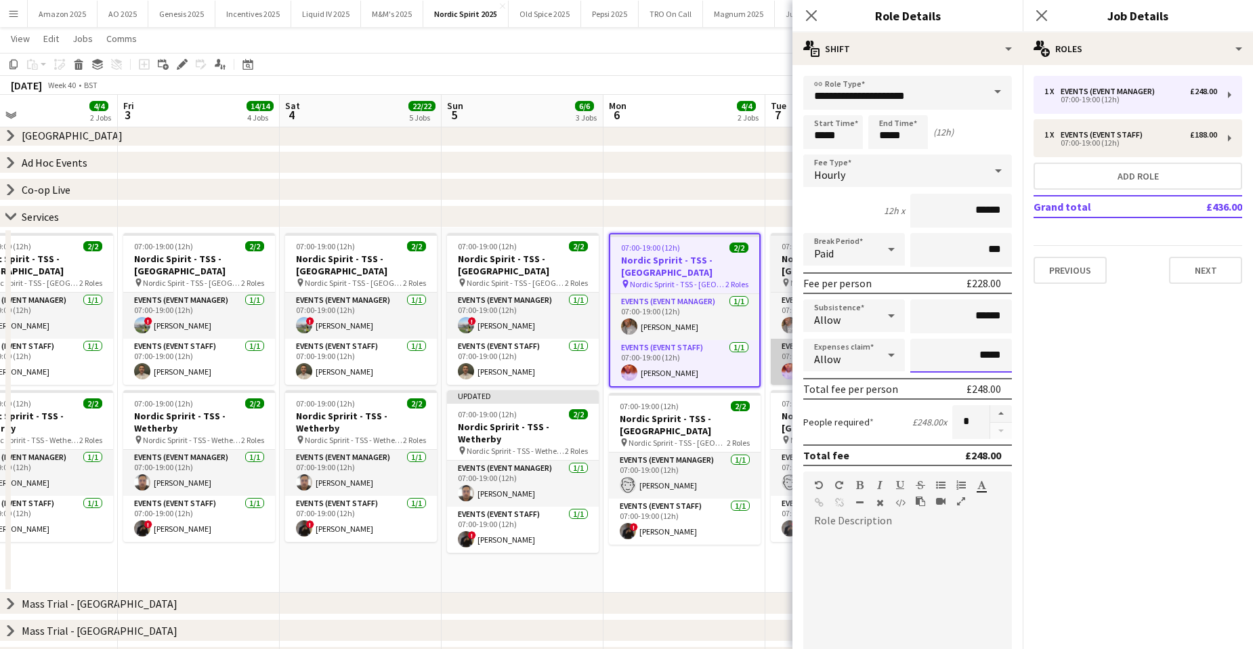
drag, startPoint x: 993, startPoint y: 355, endPoint x: 779, endPoint y: 348, distance: 214.1
click at [785, 351] on body "Menu Boards Boards Boards All jobs Status Workforce Workforce My Workforce Recr…" at bounding box center [626, 406] width 1253 height 949
type input "******"
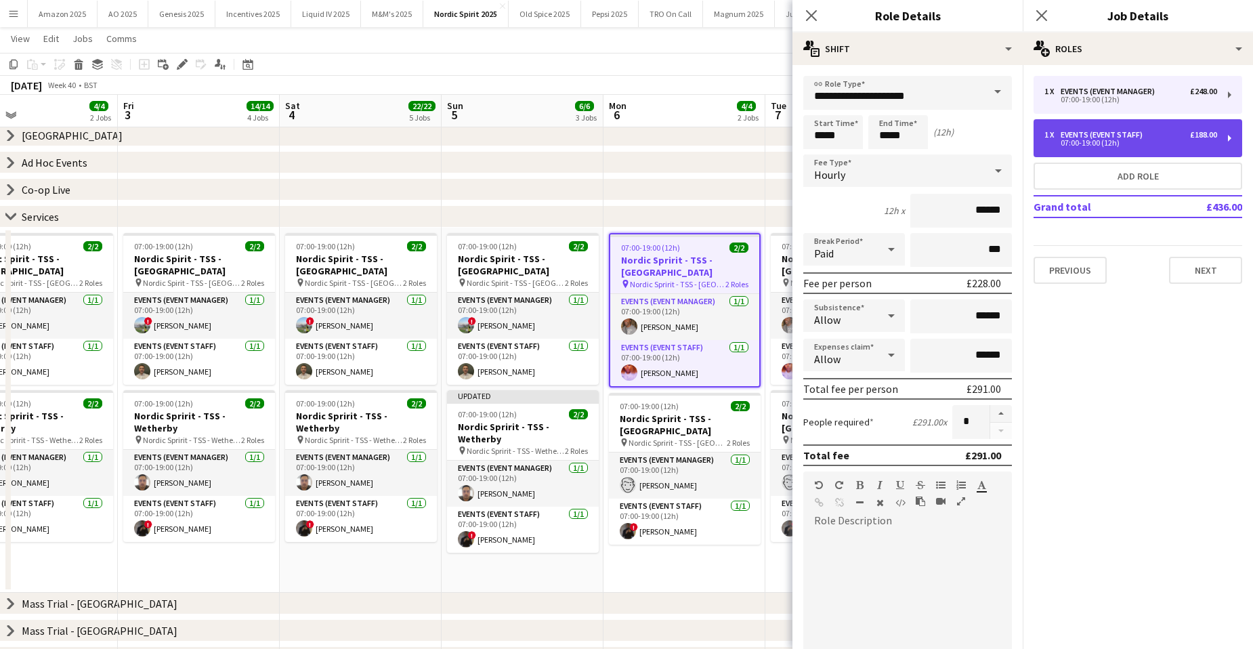
click at [1121, 137] on div "Events (Event Staff)" at bounding box center [1103, 134] width 87 height 9
type input "**********"
type input "******"
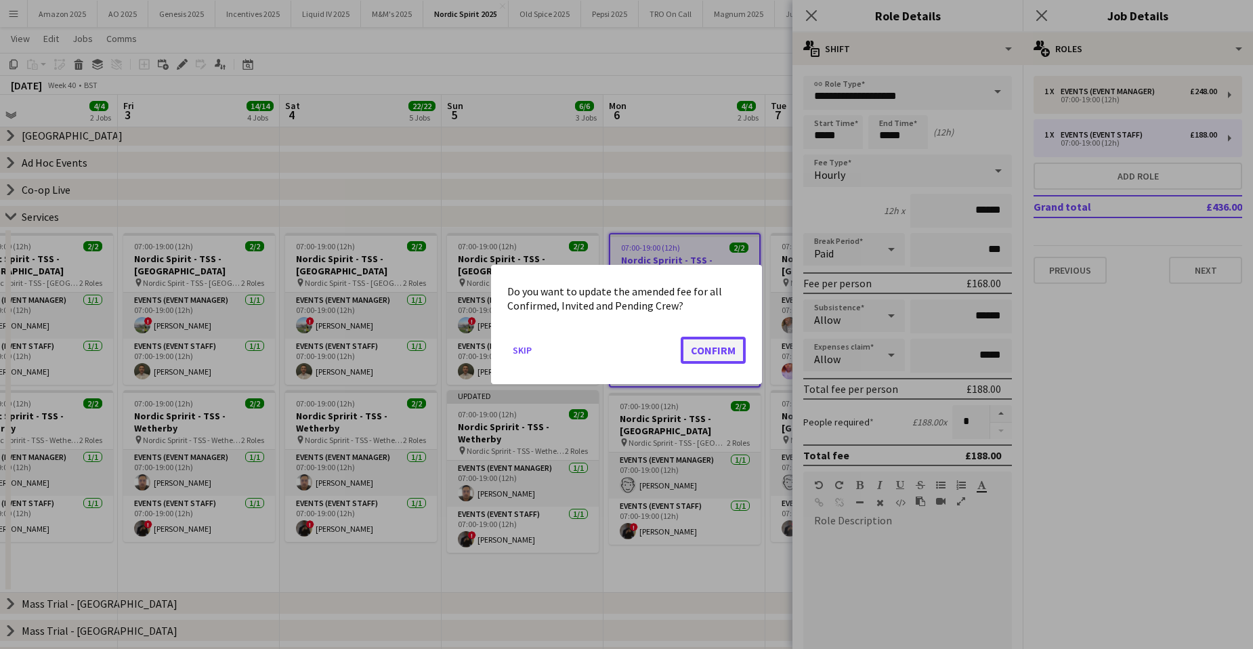
click at [714, 358] on button "Confirm" at bounding box center [713, 350] width 65 height 27
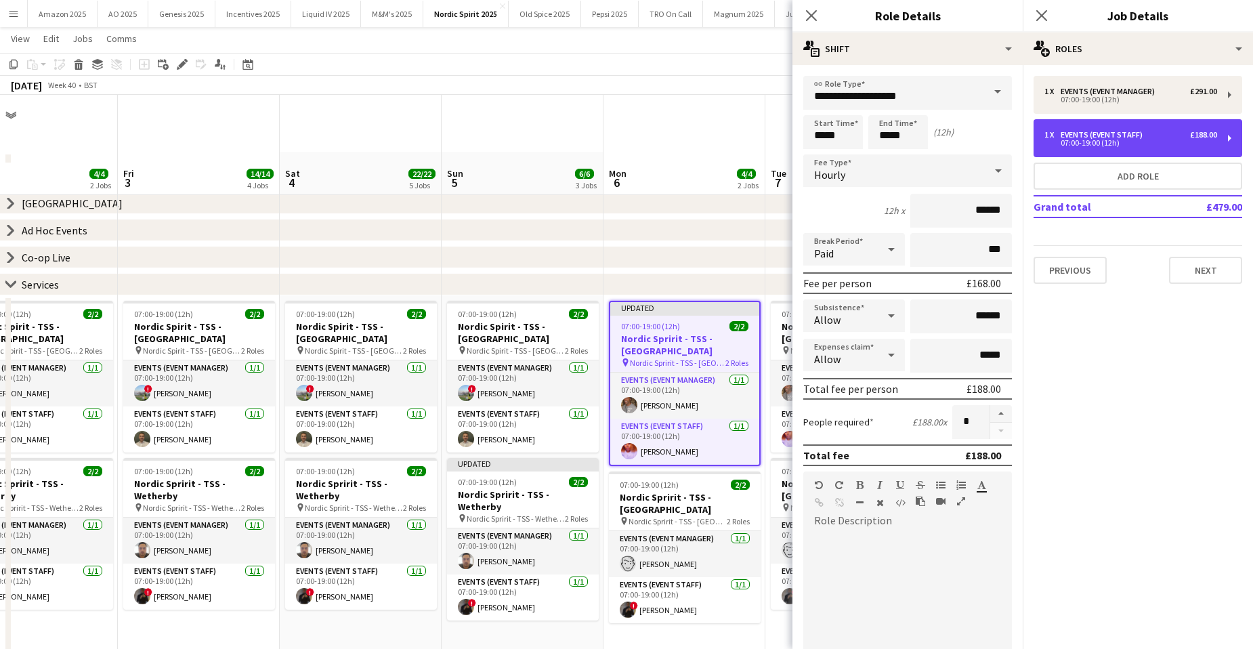
scroll to position [68, 0]
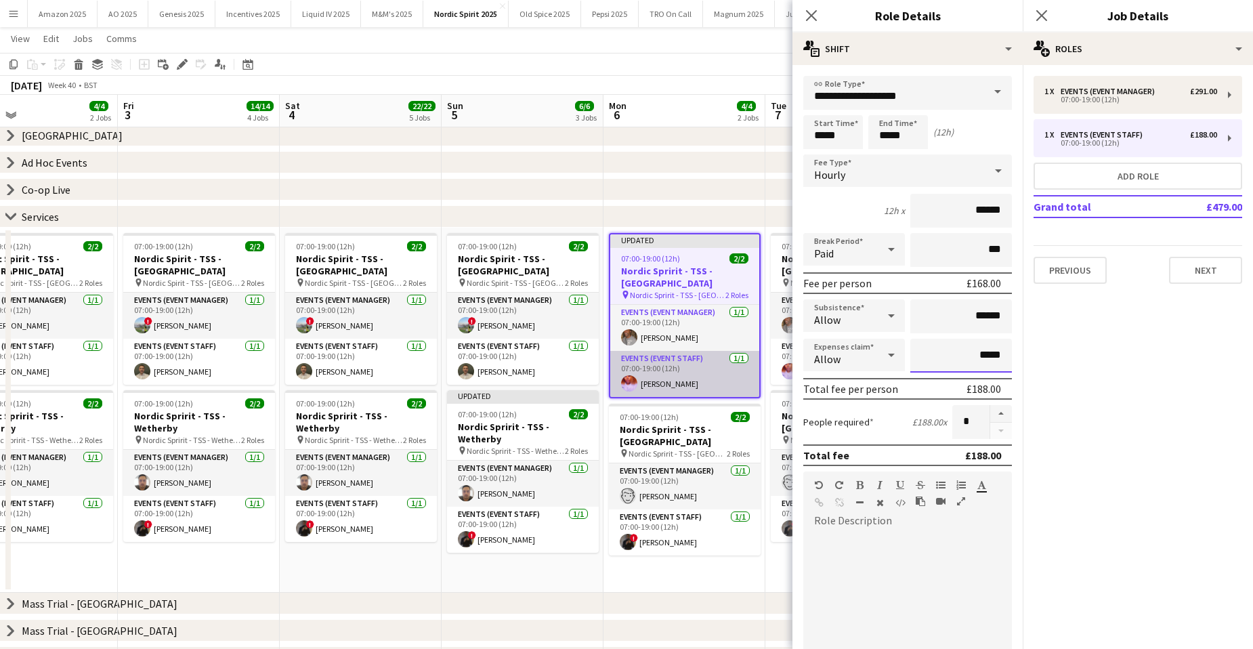
drag, startPoint x: 964, startPoint y: 355, endPoint x: 715, endPoint y: 355, distance: 248.5
click at [658, 343] on body "Menu Boards Boards Boards All jobs Status Workforce Workforce My Workforce Recr…" at bounding box center [626, 406] width 1253 height 949
type input "*******"
click at [1046, 13] on icon "Close pop-in" at bounding box center [1041, 15] width 13 height 13
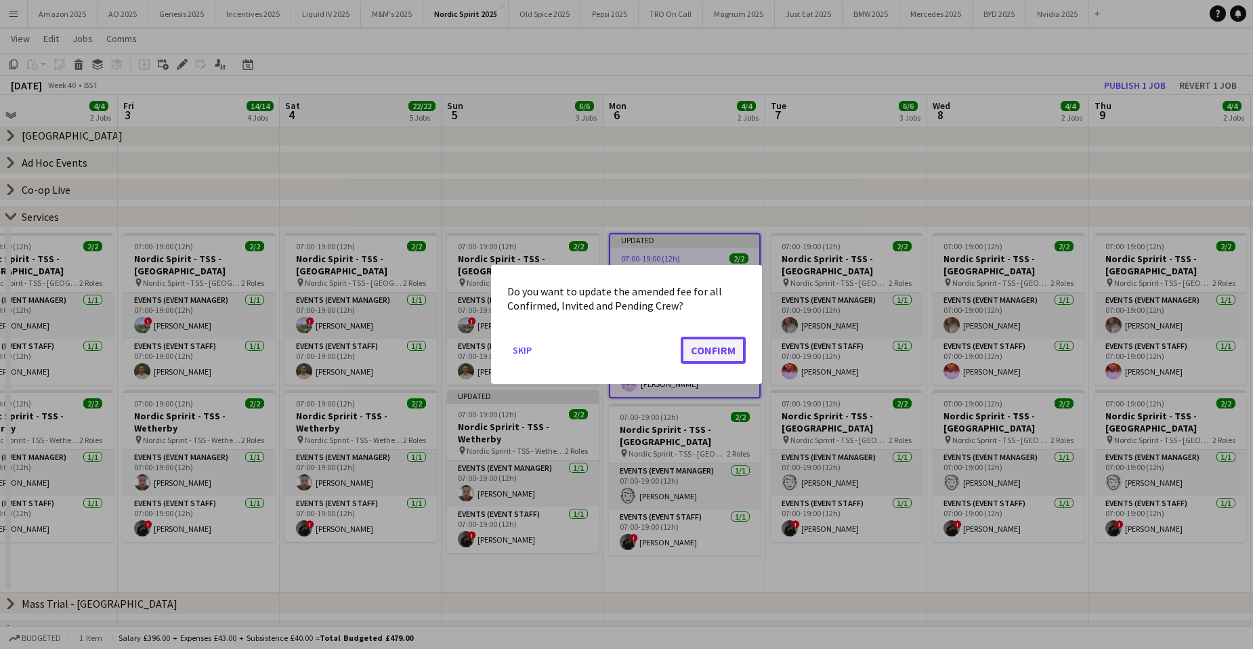
drag, startPoint x: 707, startPoint y: 345, endPoint x: 745, endPoint y: 381, distance: 52.7
click at [707, 344] on button "Confirm" at bounding box center [713, 350] width 65 height 27
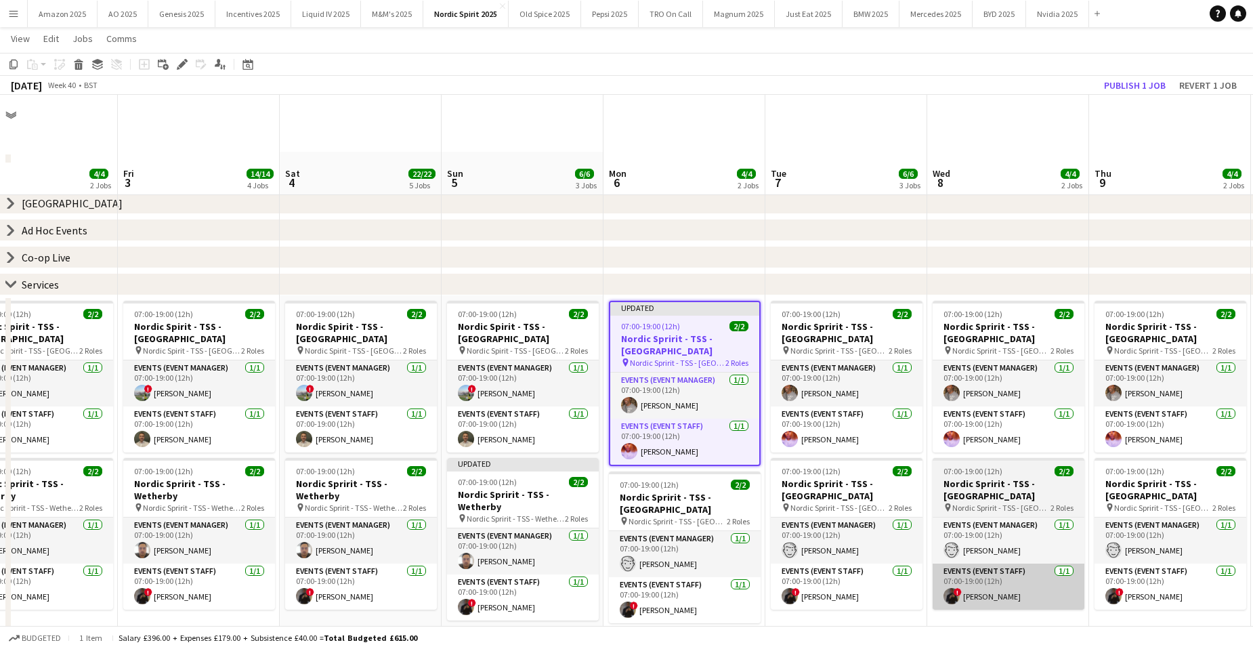
scroll to position [68, 0]
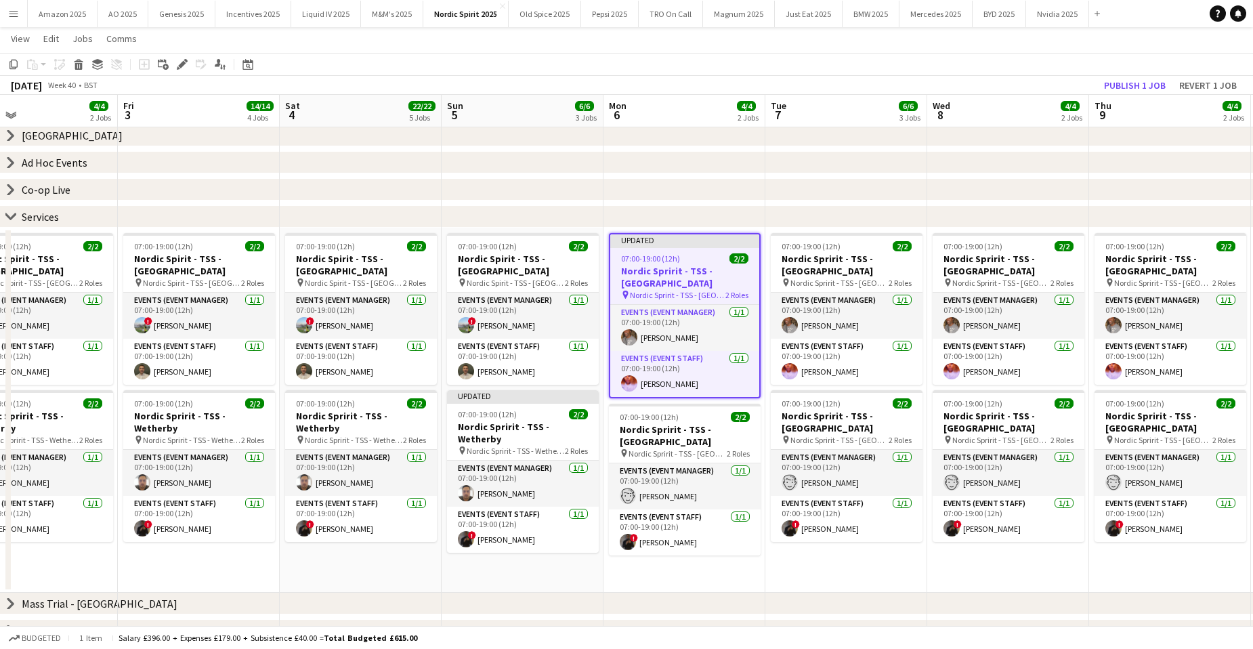
click at [1062, 551] on app-date-cell "07:00-19:00 (12h) 2/2 Nordic Spririt - TSS - Cherwell Valley pin Nordic Spririt…" at bounding box center [1008, 410] width 162 height 365
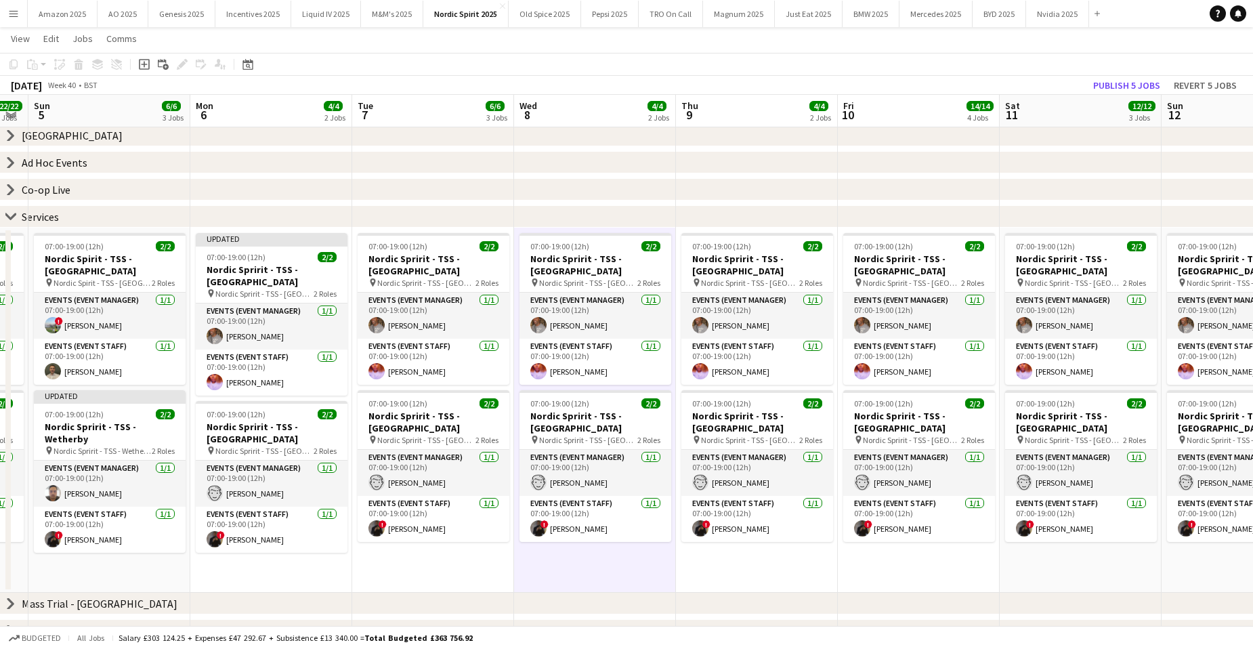
scroll to position [0, 507]
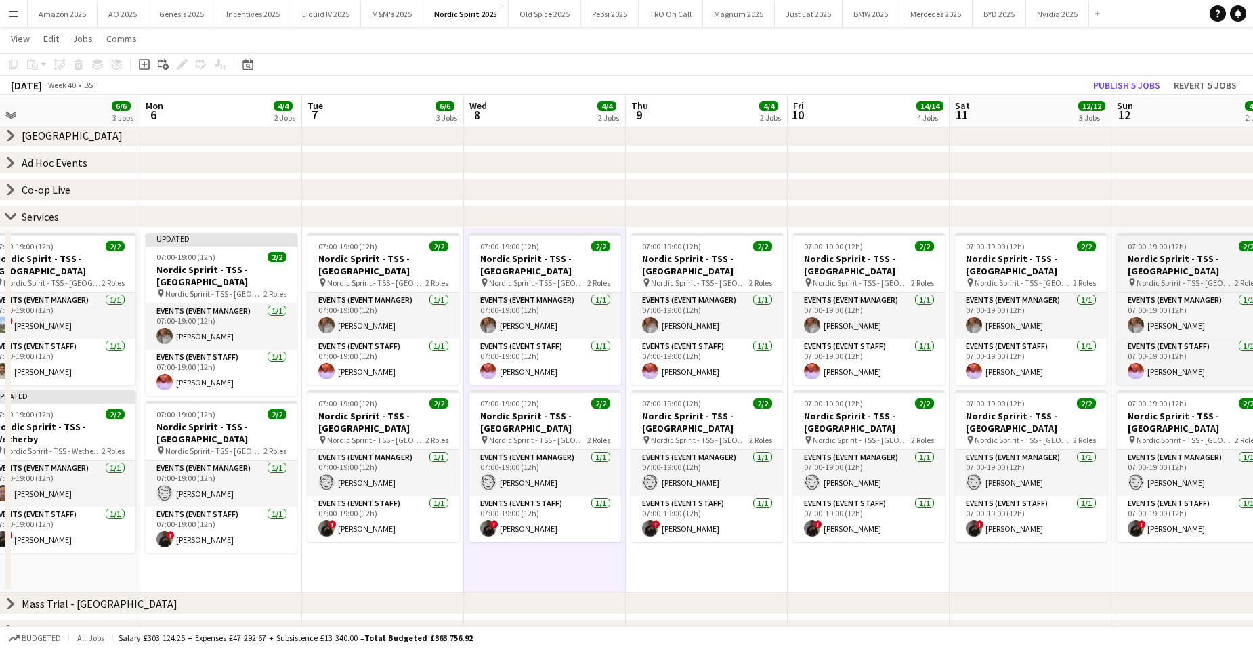
drag, startPoint x: 1156, startPoint y: 266, endPoint x: 1134, endPoint y: 238, distance: 35.6
click at [1156, 265] on h3 "Nordic Spririt - TSS - [GEOGRAPHIC_DATA]" at bounding box center [1193, 265] width 152 height 24
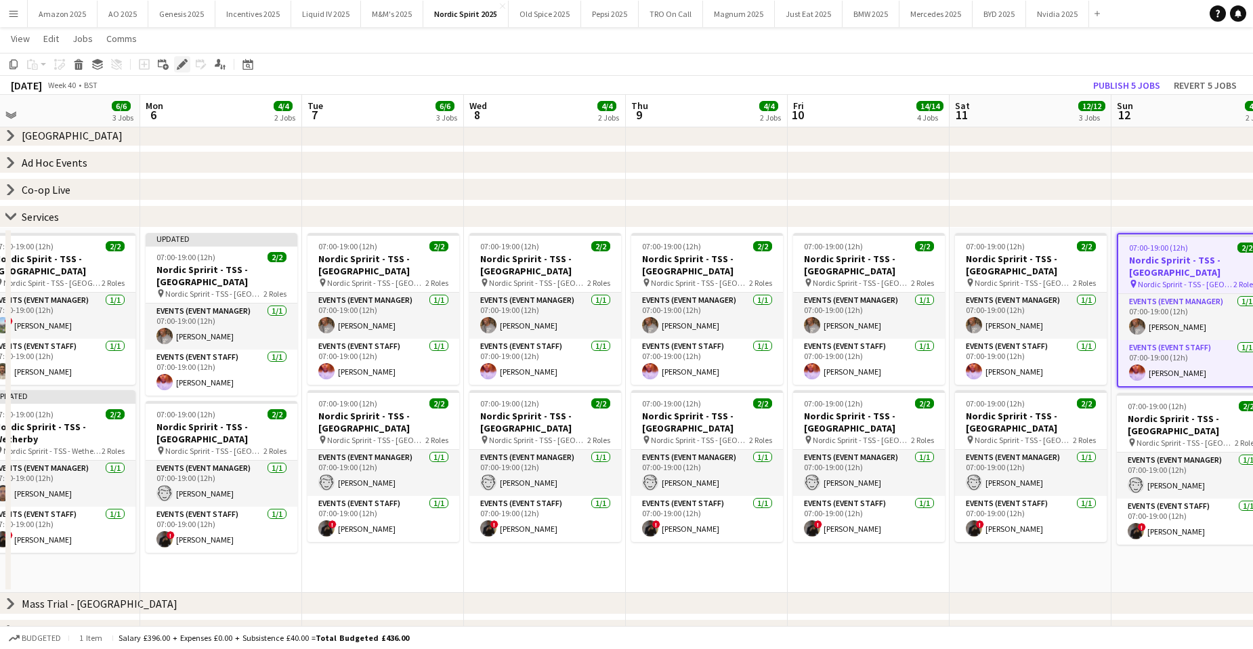
click at [187, 62] on icon "Edit" at bounding box center [182, 64] width 11 height 11
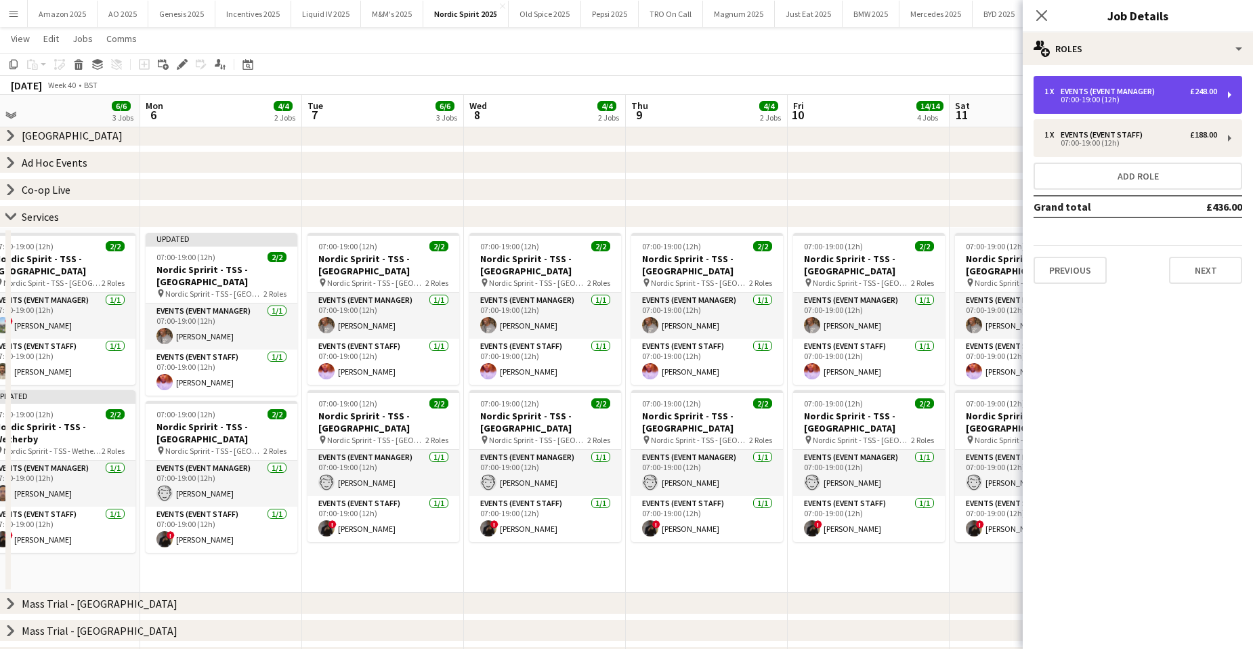
click at [1152, 94] on div "Events (Event Manager)" at bounding box center [1110, 91] width 100 height 9
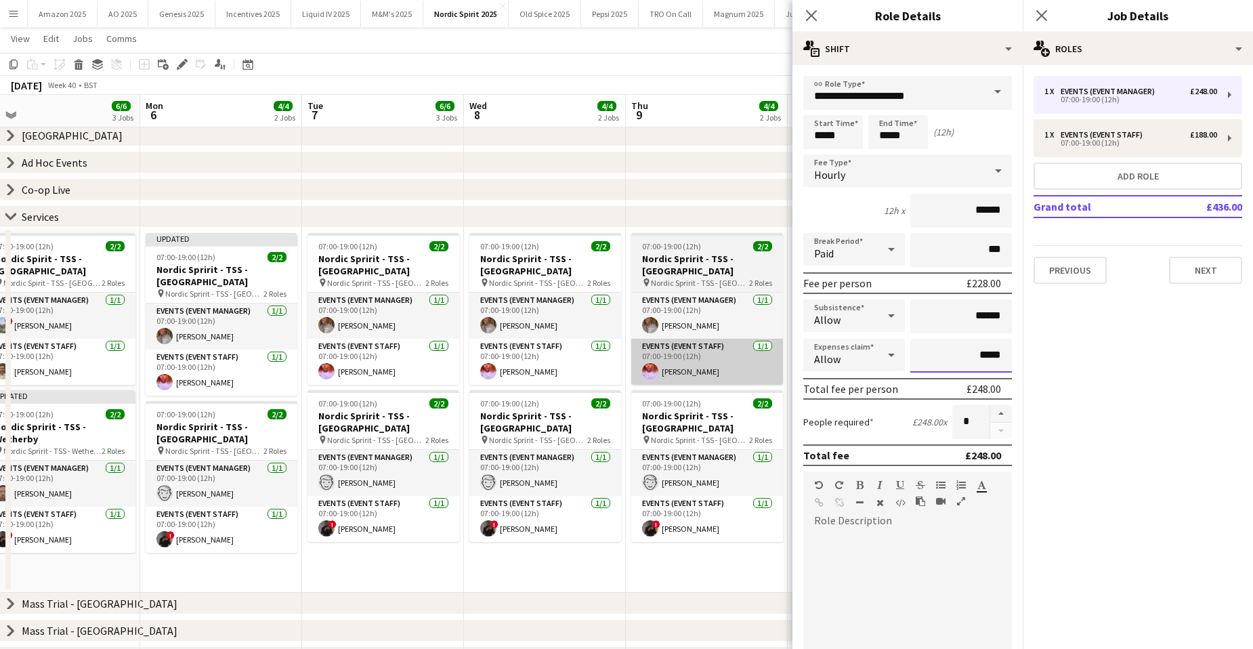
drag, startPoint x: 1000, startPoint y: 361, endPoint x: 740, endPoint y: 366, distance: 260.1
click at [743, 364] on body "Menu Boards Boards Boards All jobs Status Workforce Workforce My Workforce Recr…" at bounding box center [626, 406] width 1253 height 949
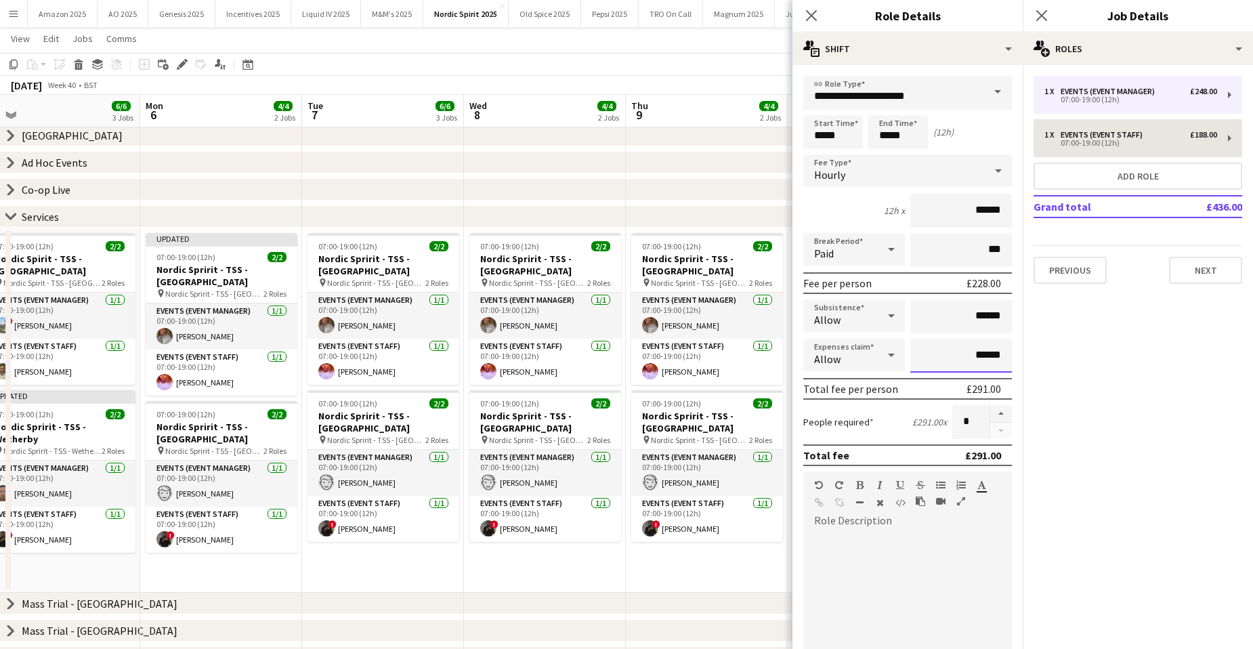
type input "******"
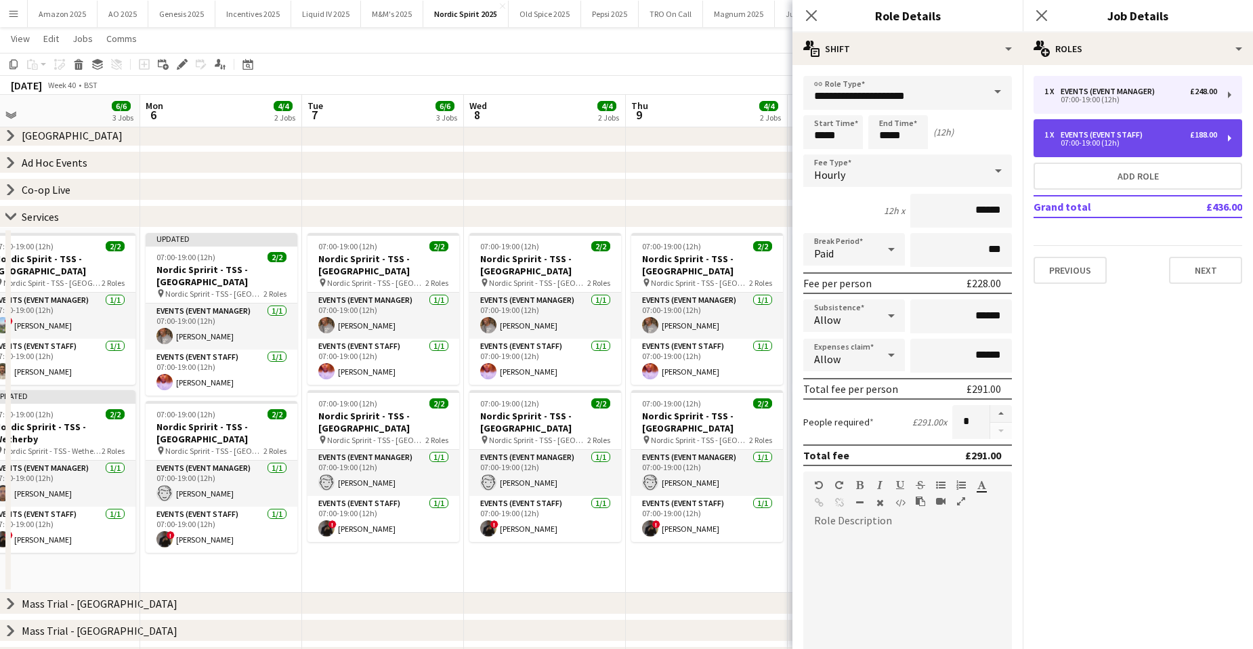
click at [1123, 135] on div "Events (Event Staff)" at bounding box center [1103, 134] width 87 height 9
type input "**********"
type input "******"
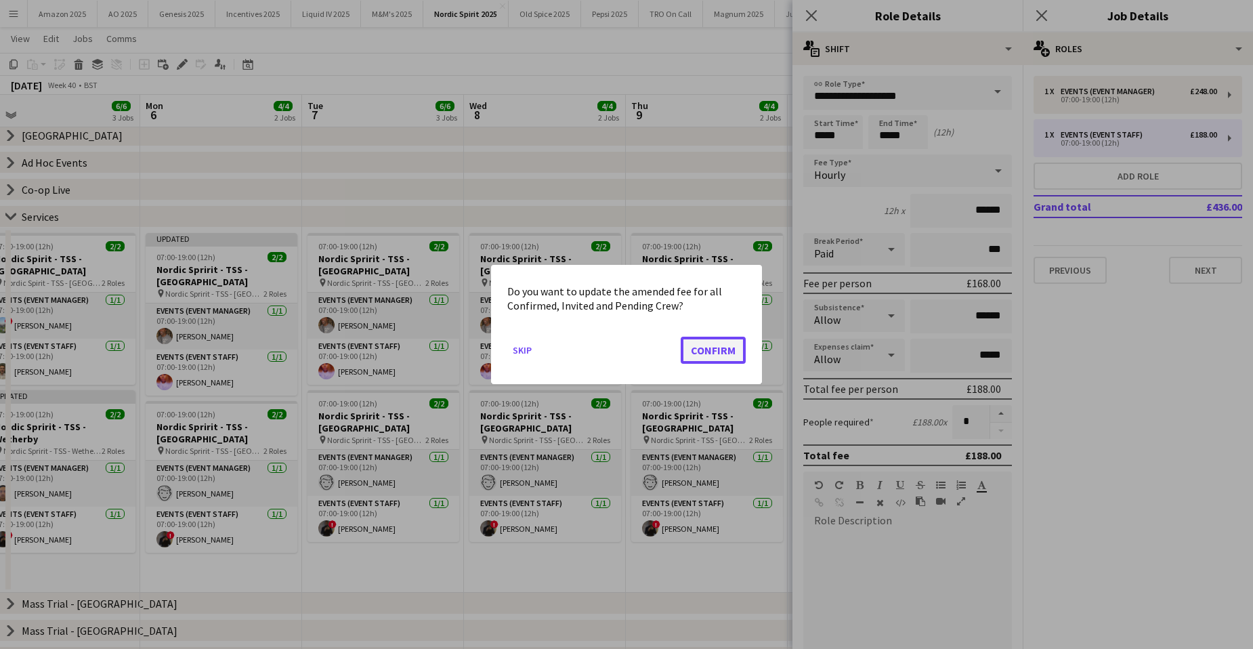
click at [718, 359] on button "Confirm" at bounding box center [713, 350] width 65 height 27
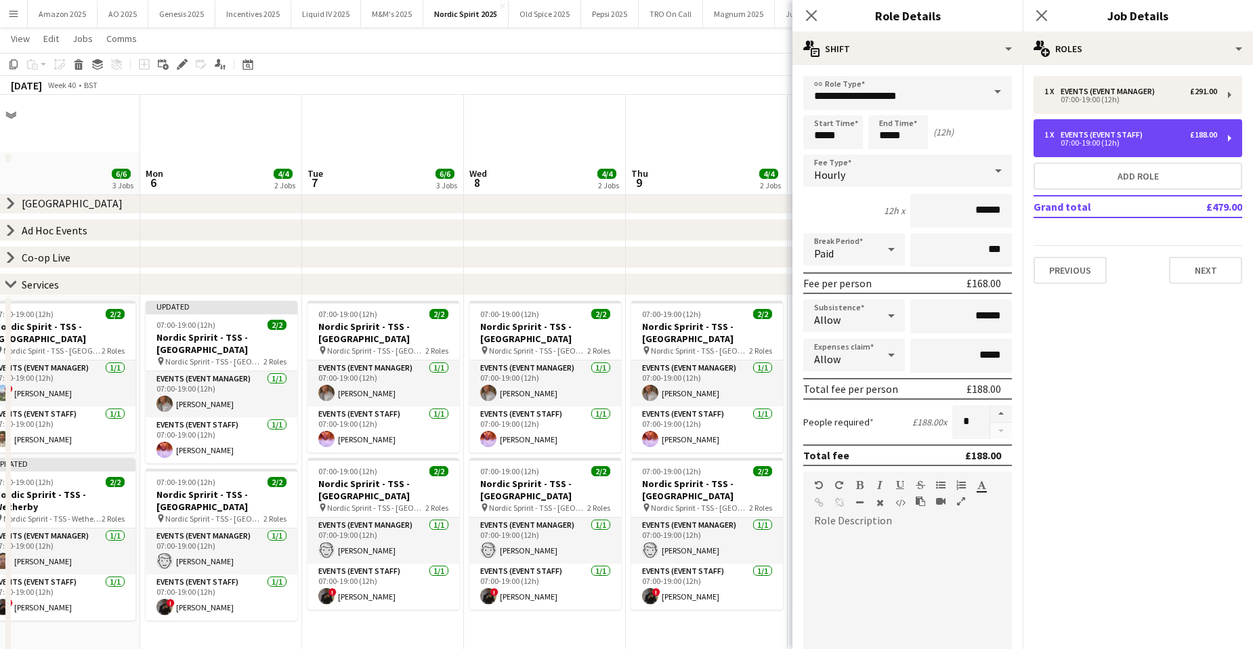
scroll to position [68, 0]
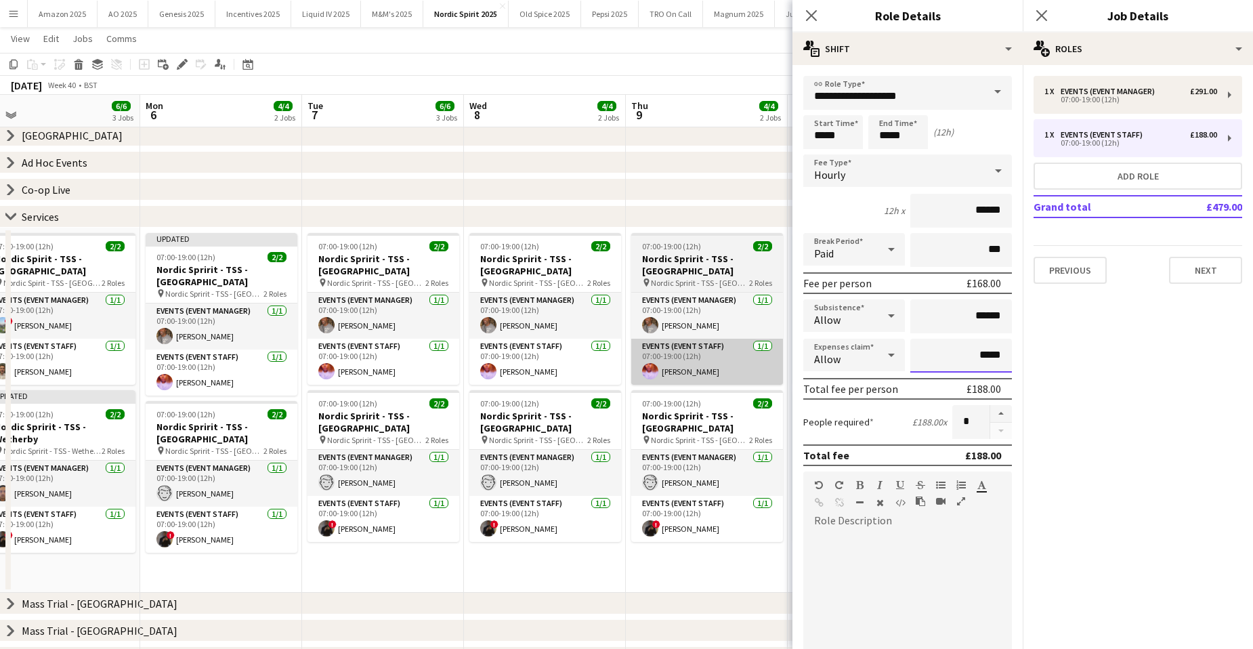
drag, startPoint x: 996, startPoint y: 358, endPoint x: 752, endPoint y: 345, distance: 244.1
click at [756, 346] on body "Menu Boards Boards Boards All jobs Status Workforce Workforce My Workforce Recr…" at bounding box center [626, 406] width 1253 height 949
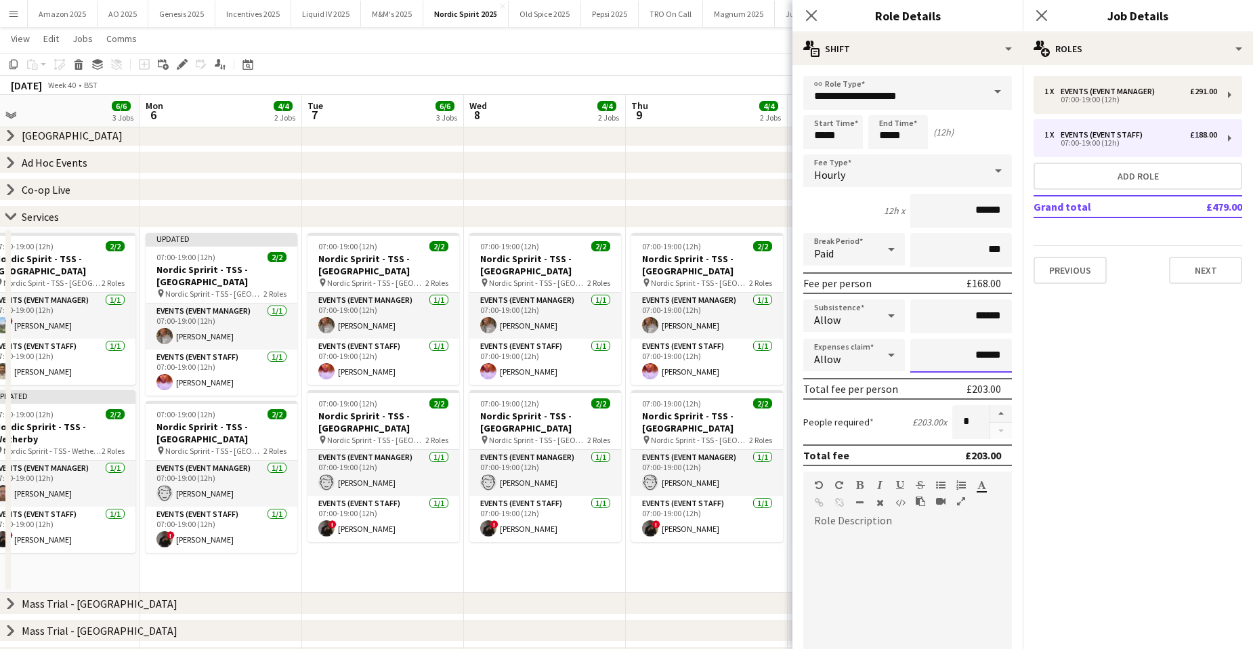
type input "******"
click at [1050, 24] on div "Close pop-in" at bounding box center [1041, 15] width 38 height 31
click at [1046, 18] on icon "Close pop-in" at bounding box center [1041, 15] width 13 height 13
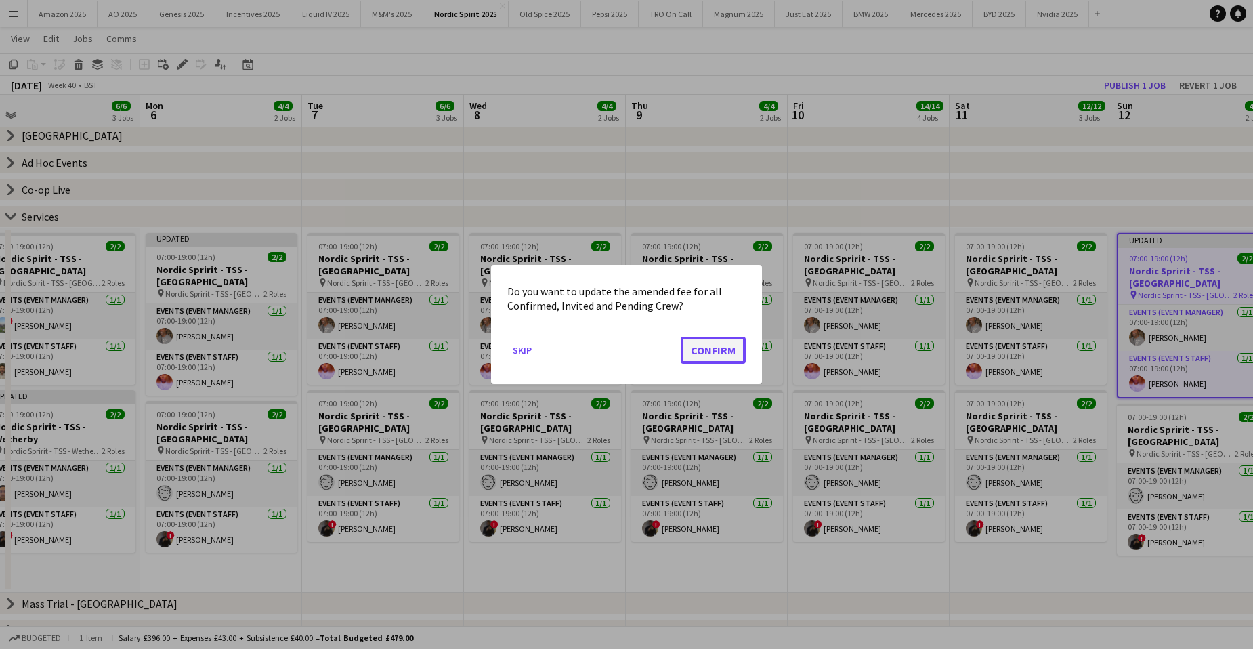
click at [725, 349] on button "Confirm" at bounding box center [713, 350] width 65 height 27
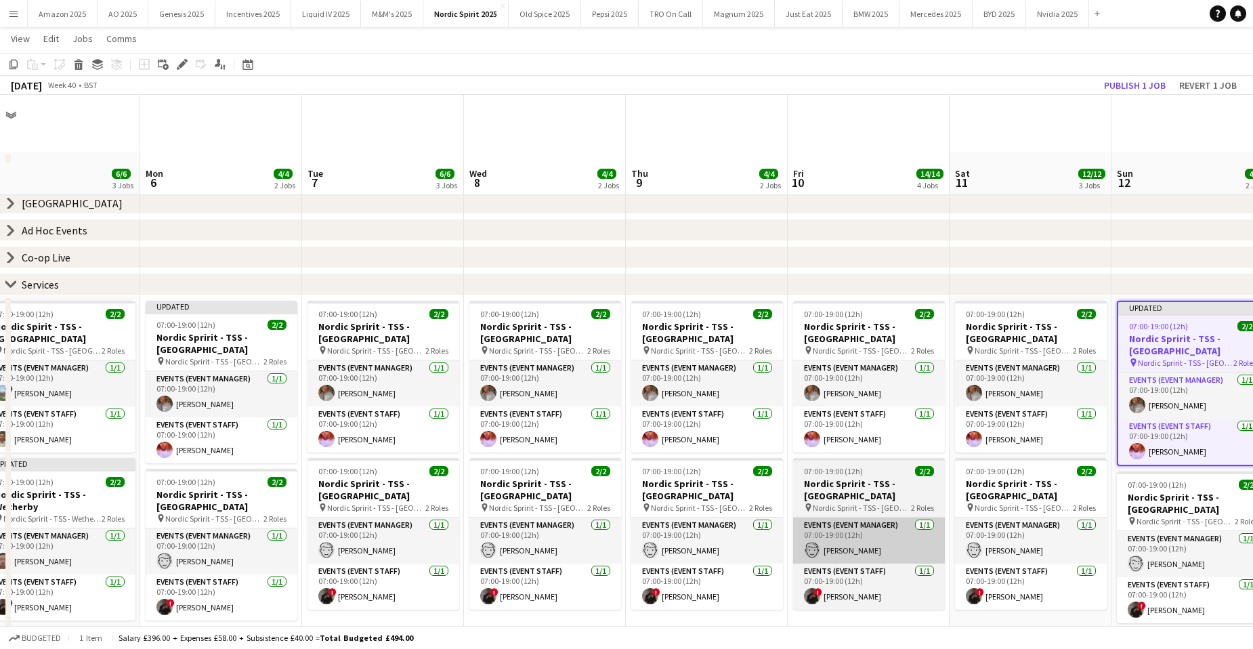
scroll to position [68, 0]
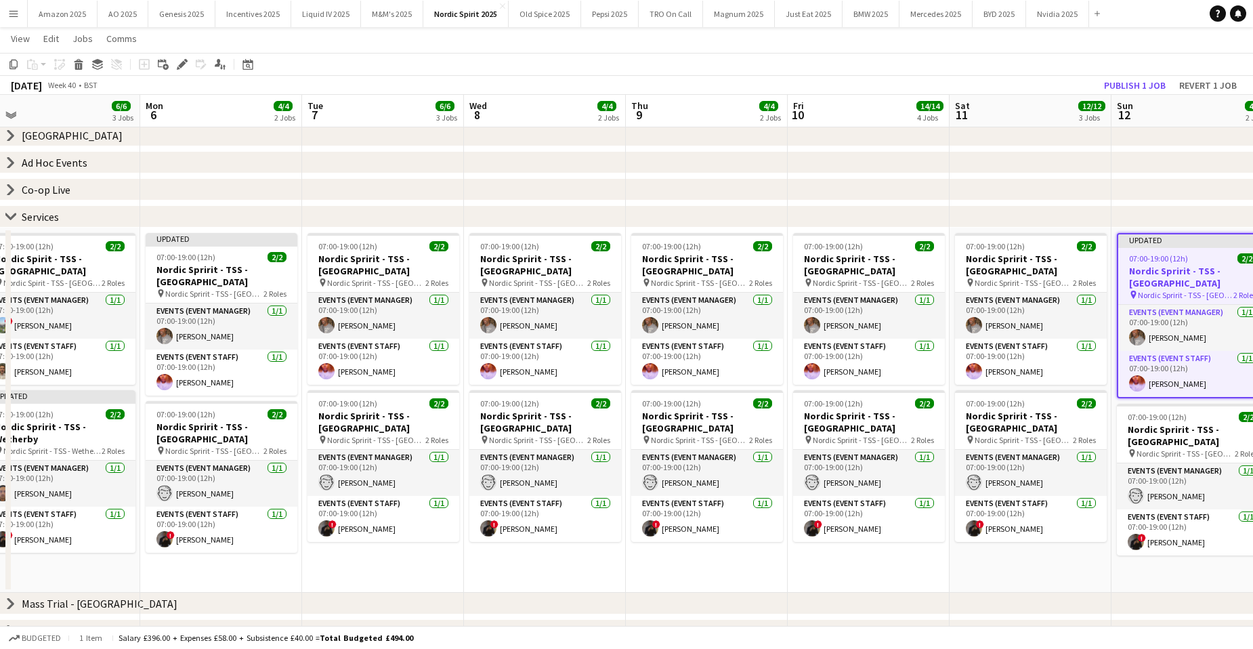
click at [983, 546] on app-date-cell "07:00-19:00 (12h) 2/2 Nordic Spririt - TSS - Cherwell Valley pin Nordic Spririt…" at bounding box center [1030, 410] width 162 height 365
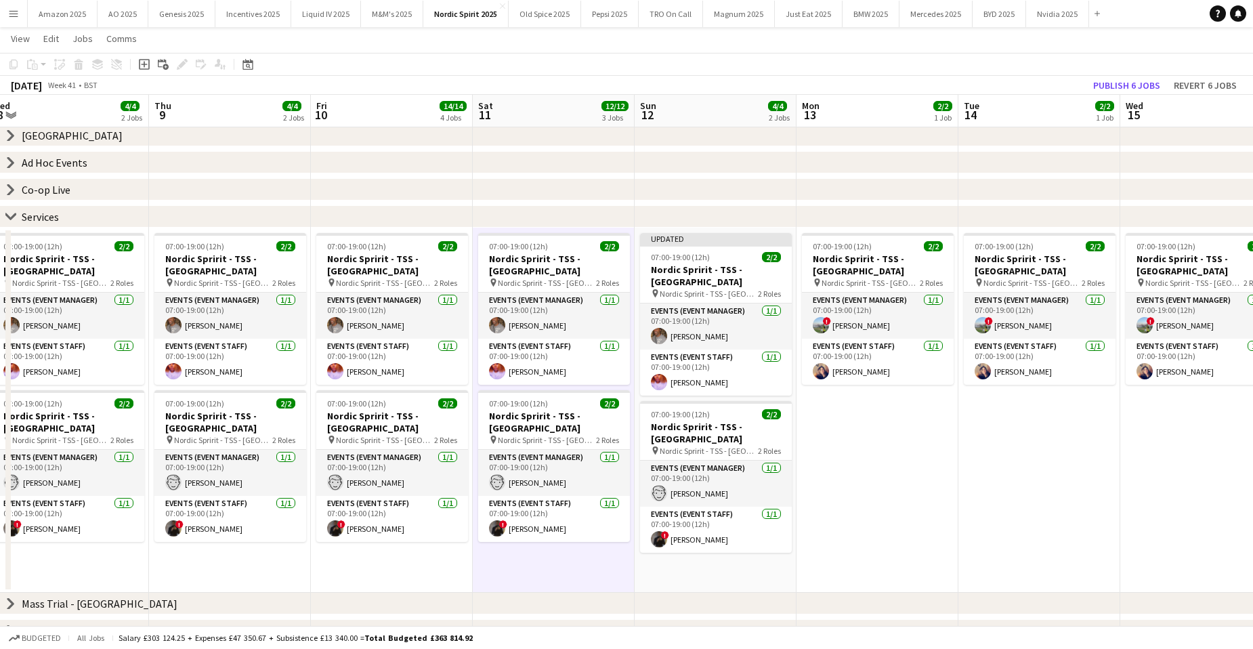
scroll to position [0, 536]
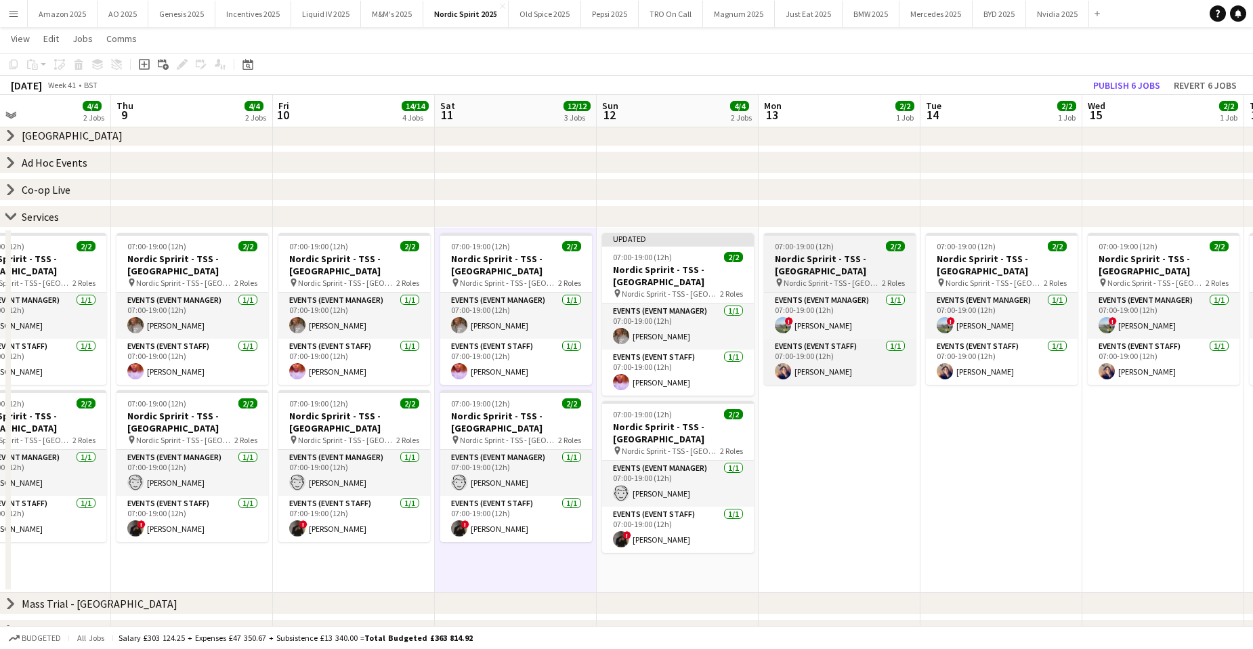
click at [802, 248] on span "07:00-19:00 (12h)" at bounding box center [804, 246] width 59 height 10
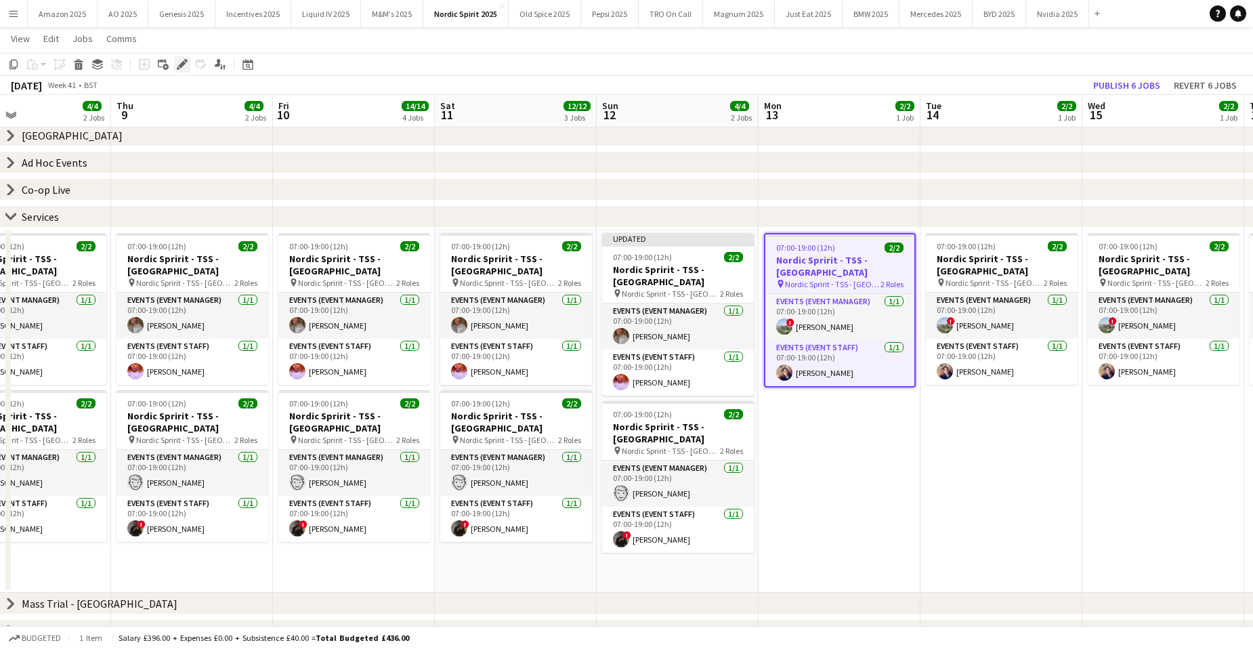
click at [184, 62] on icon at bounding box center [181, 64] width 7 height 7
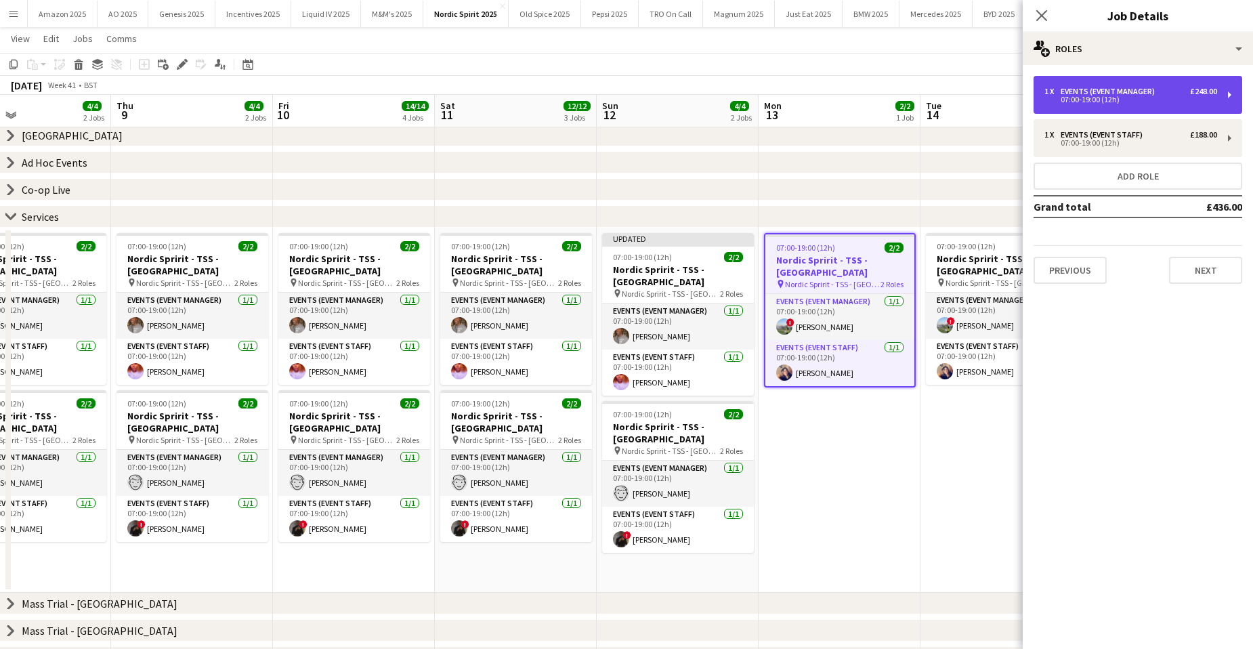
click at [1064, 97] on div "07:00-19:00 (12h)" at bounding box center [1130, 99] width 173 height 7
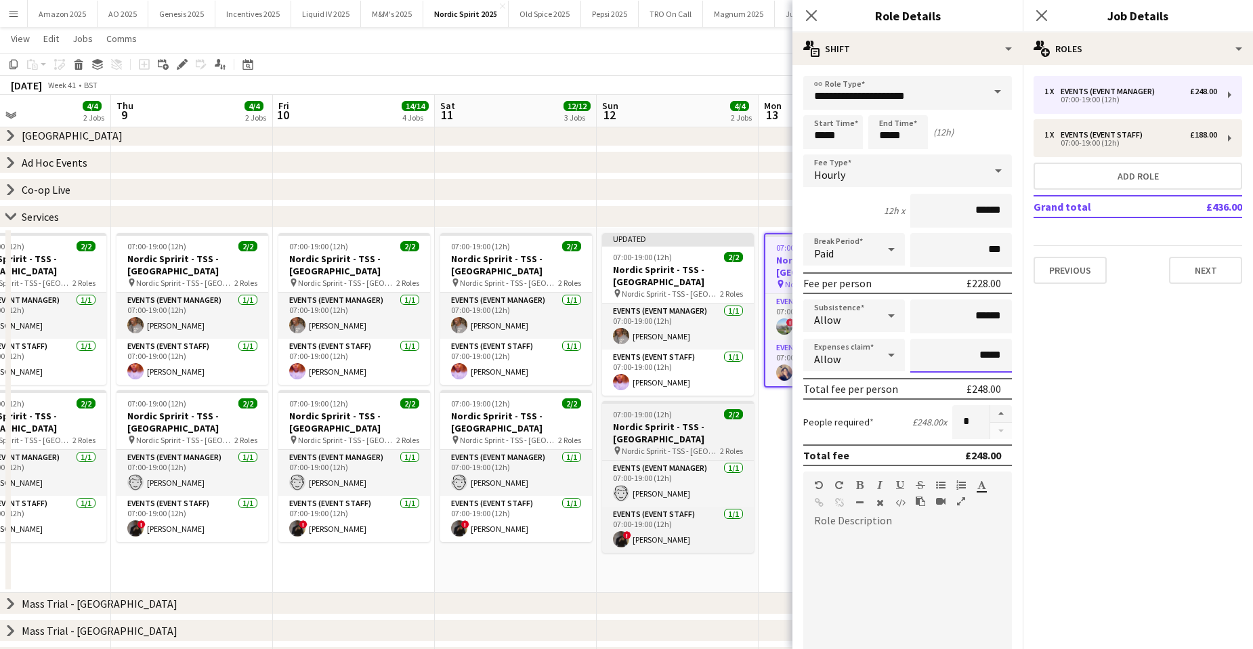
drag, startPoint x: 990, startPoint y: 356, endPoint x: 697, endPoint y: 421, distance: 299.5
click at [704, 422] on body "Menu Boards Boards Boards All jobs Status Workforce Workforce My Workforce Recr…" at bounding box center [626, 406] width 1253 height 949
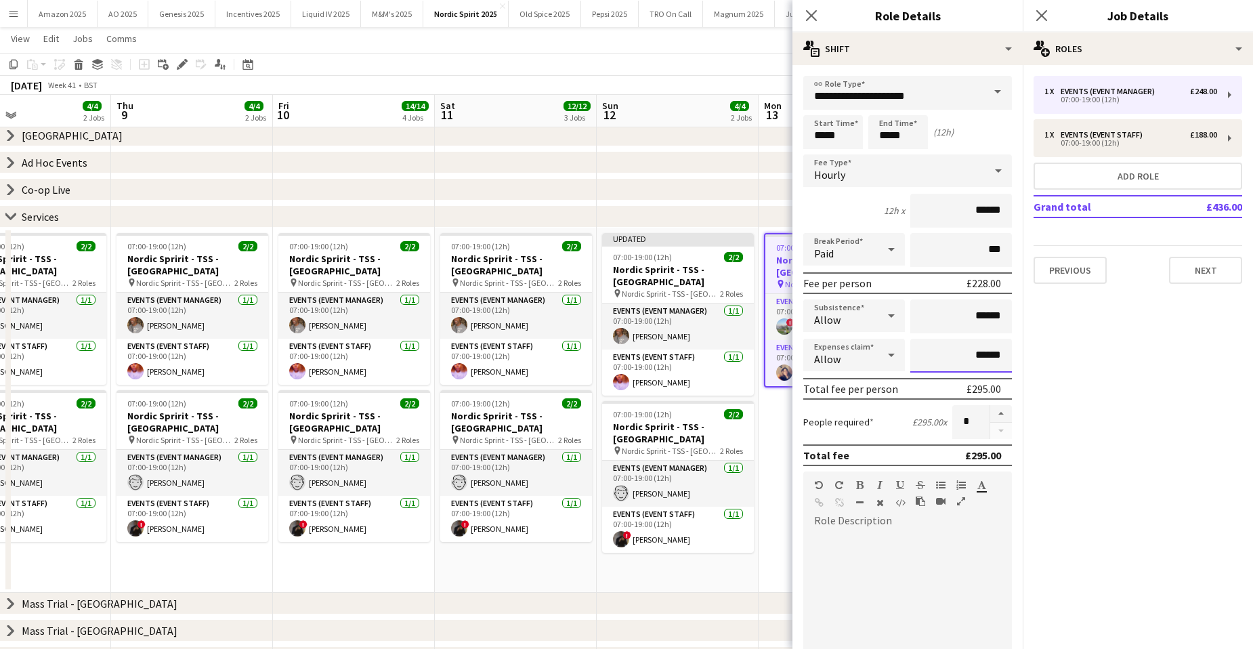
type input "******"
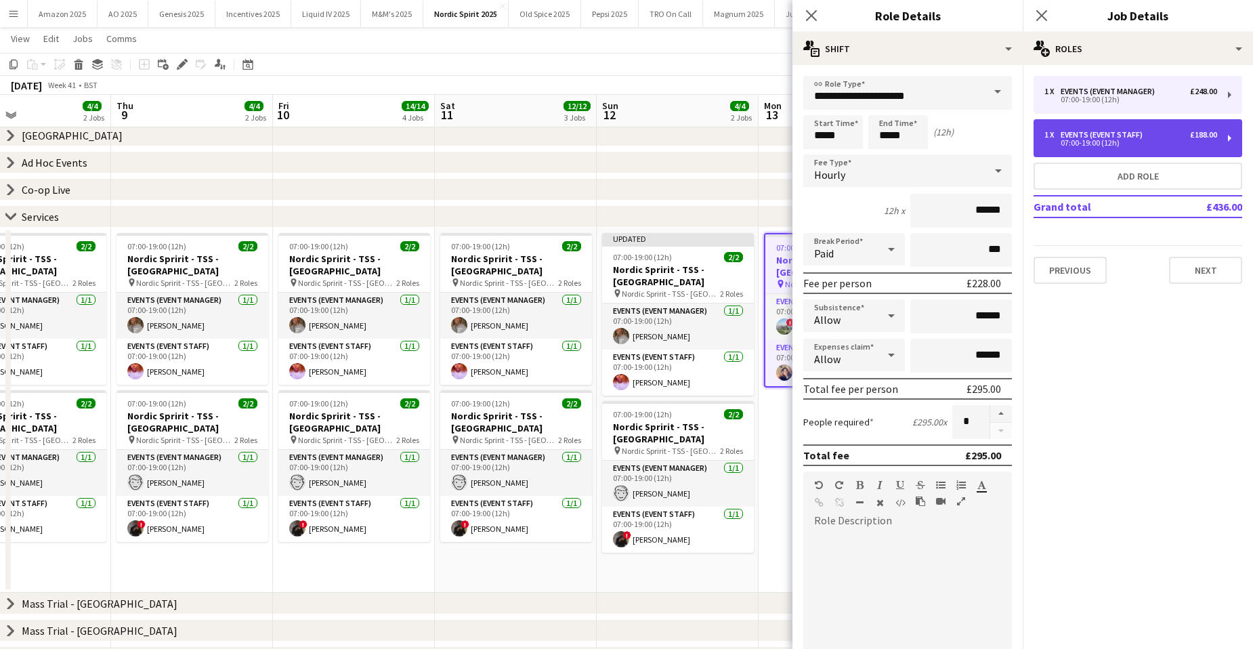
click at [1111, 145] on div "07:00-19:00 (12h)" at bounding box center [1130, 142] width 173 height 7
type input "**********"
type input "******"
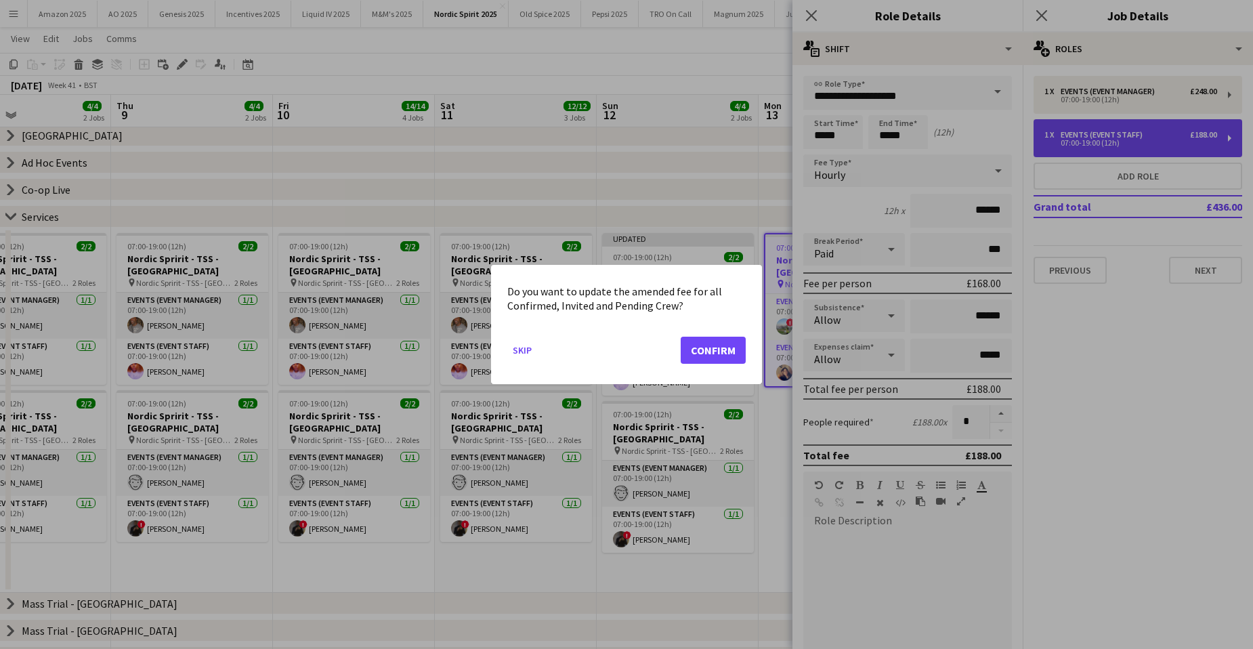
scroll to position [0, 0]
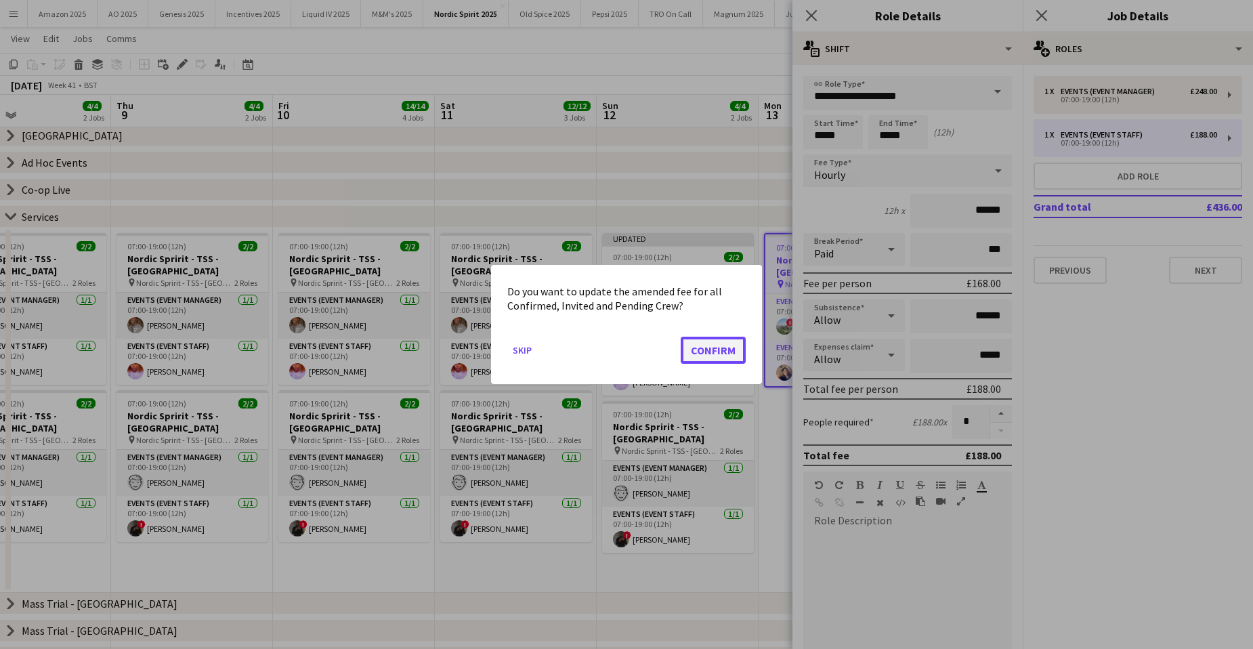
click at [716, 342] on button "Confirm" at bounding box center [713, 350] width 65 height 27
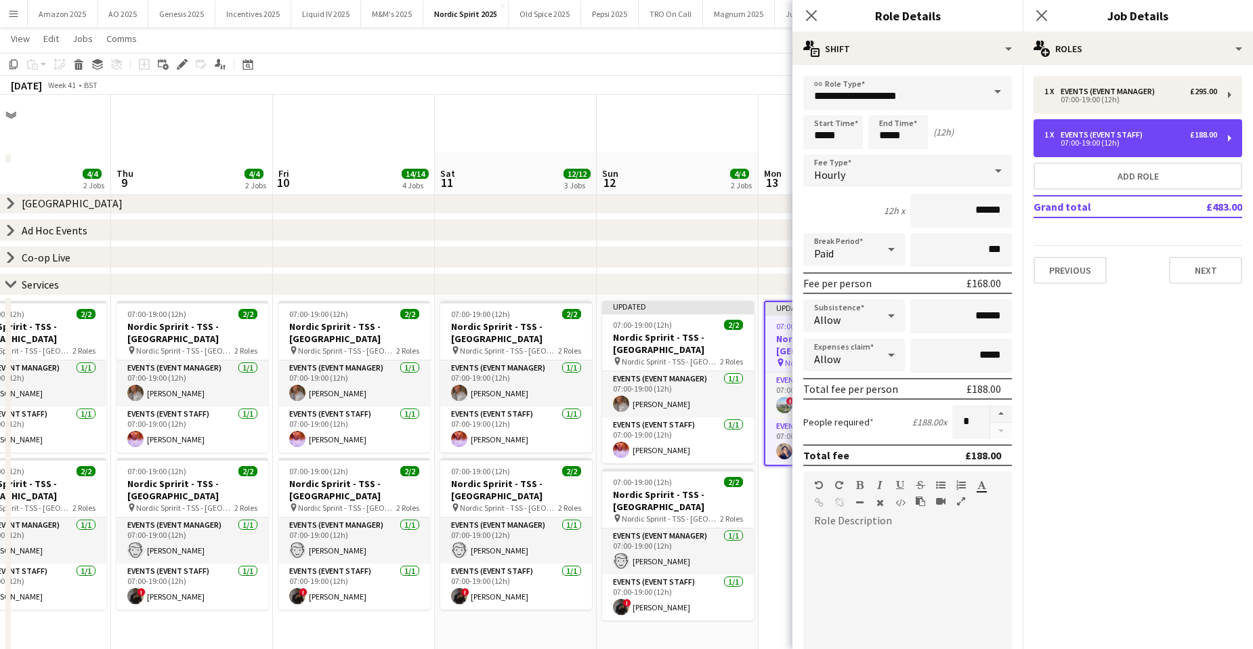
scroll to position [68, 0]
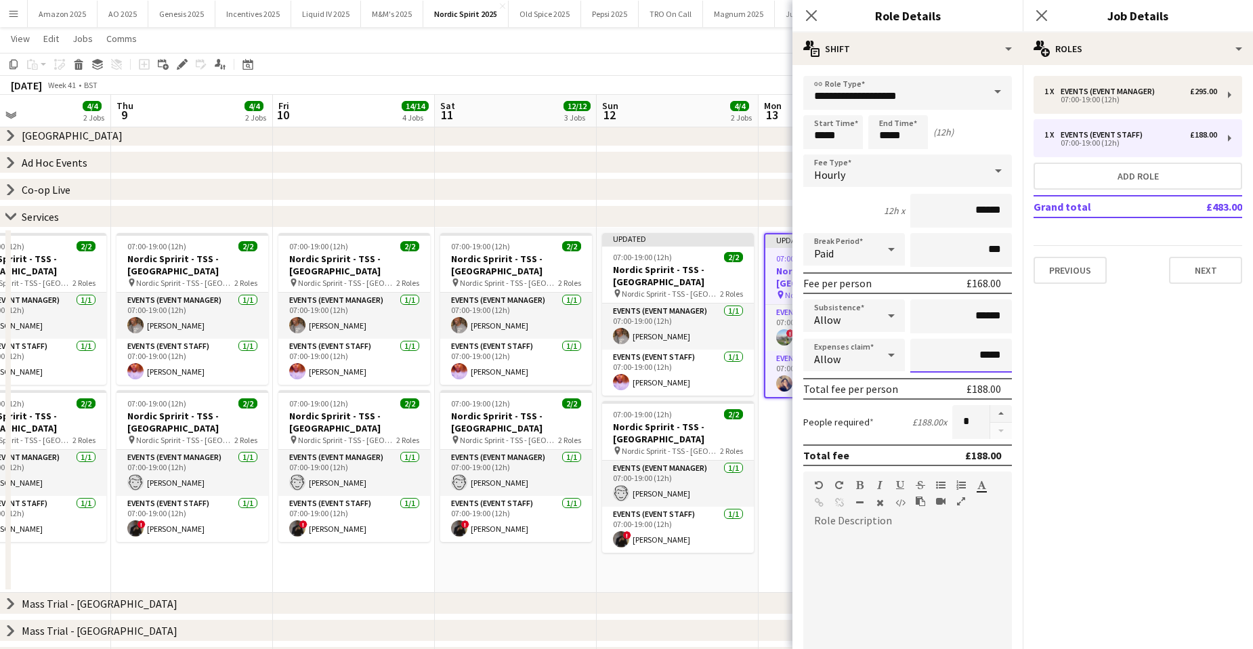
drag, startPoint x: 993, startPoint y: 353, endPoint x: 878, endPoint y: 357, distance: 115.2
click at [878, 356] on div "Expenses claim Allow *****" at bounding box center [907, 356] width 209 height 34
type input "******"
click at [1048, 18] on icon "Close pop-in" at bounding box center [1041, 15] width 13 height 13
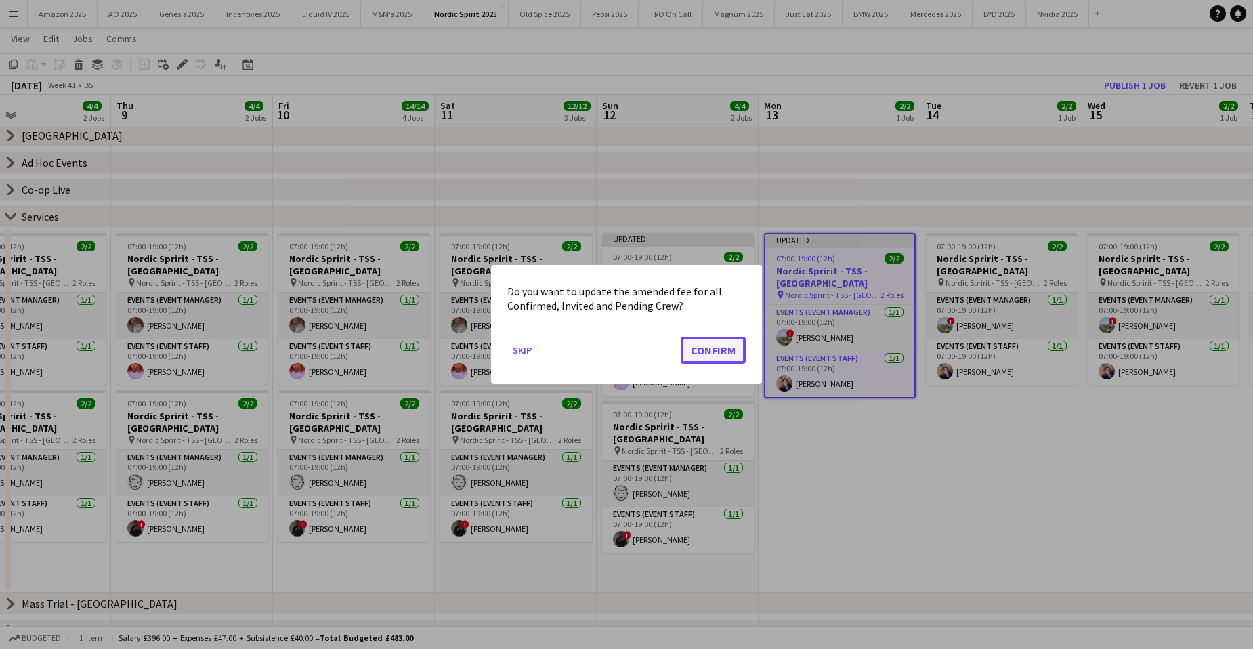
click at [731, 354] on button "Confirm" at bounding box center [713, 350] width 65 height 27
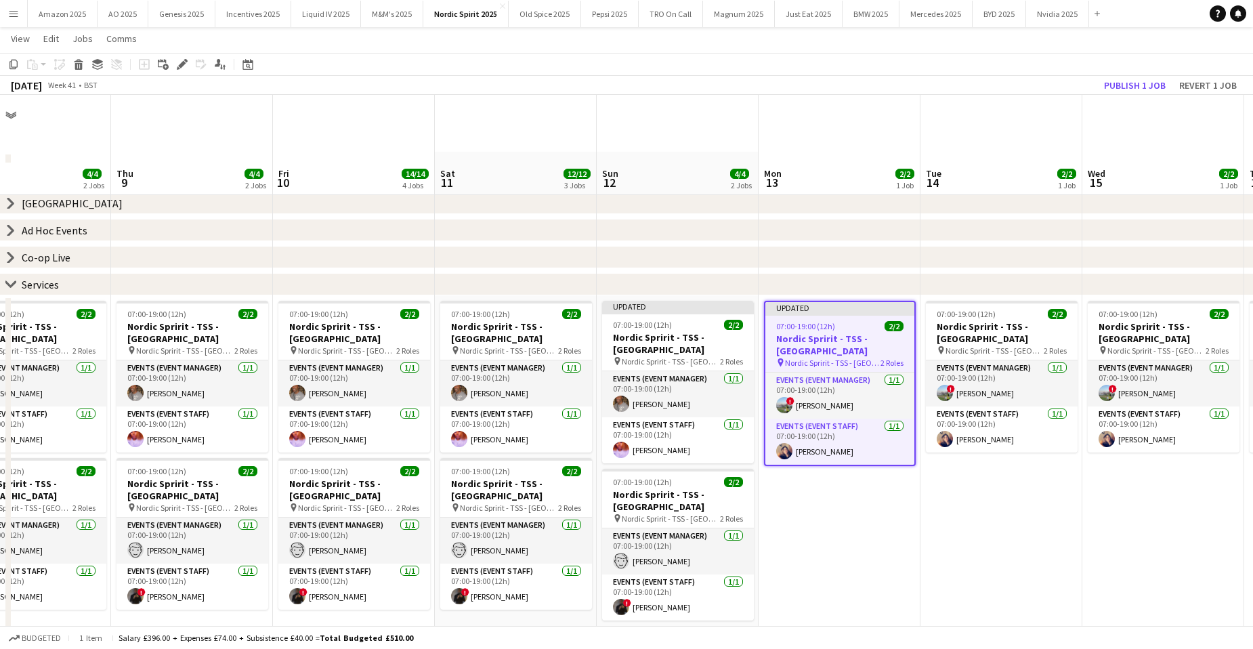
scroll to position [68, 0]
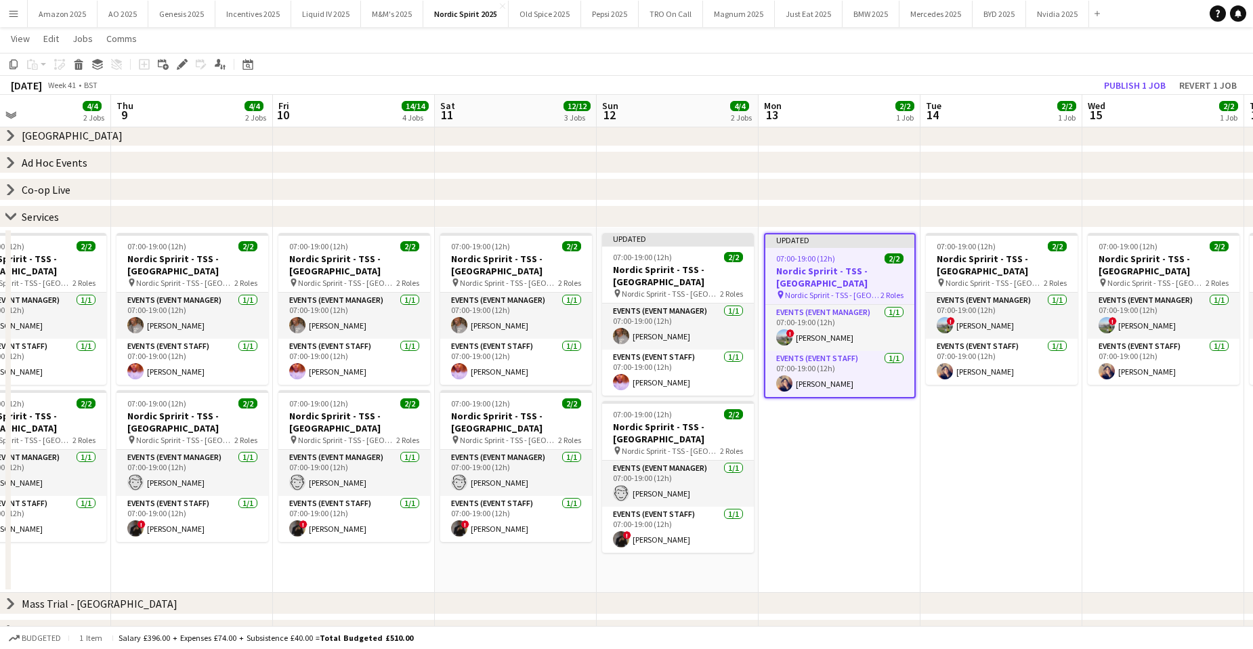
click at [961, 467] on app-date-cell "07:00-19:00 (12h) 2/2 Nordic Spririt - TSS - Cherwell Valley pin Nordic Spririt…" at bounding box center [1001, 410] width 162 height 365
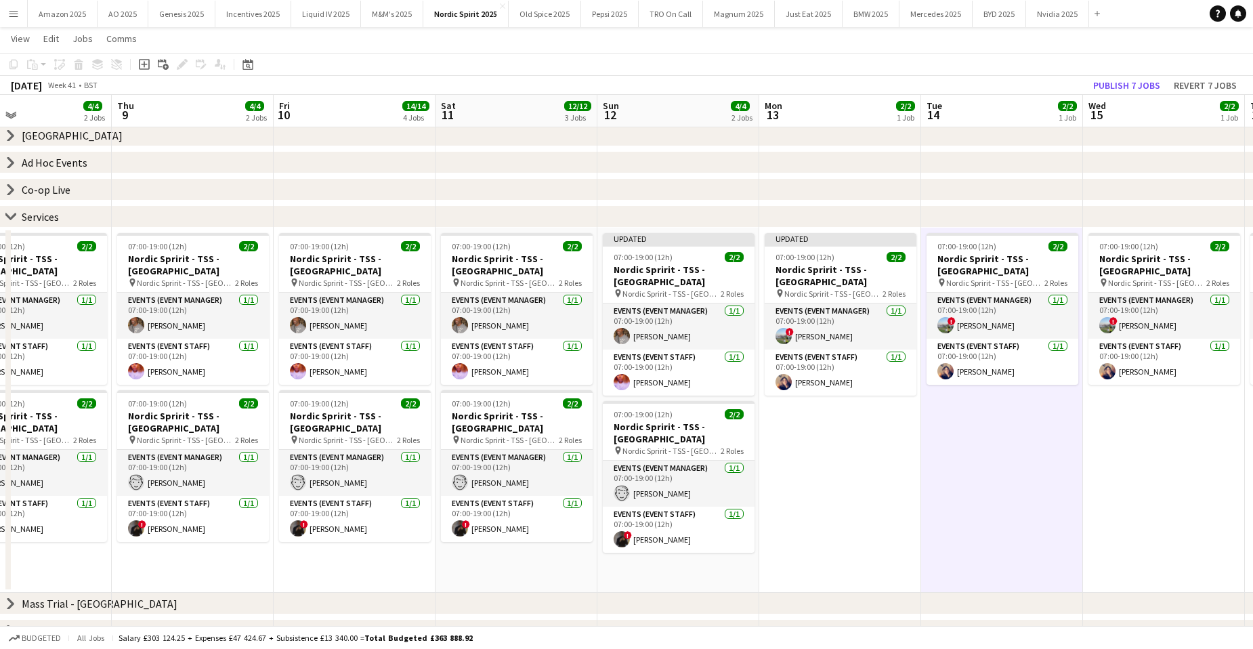
click at [1093, 500] on app-date-cell "07:00-19:00 (12h) 2/2 Nordic Spririt - TSS - Cherwell Valley pin Nordic Spririt…" at bounding box center [1164, 410] width 162 height 365
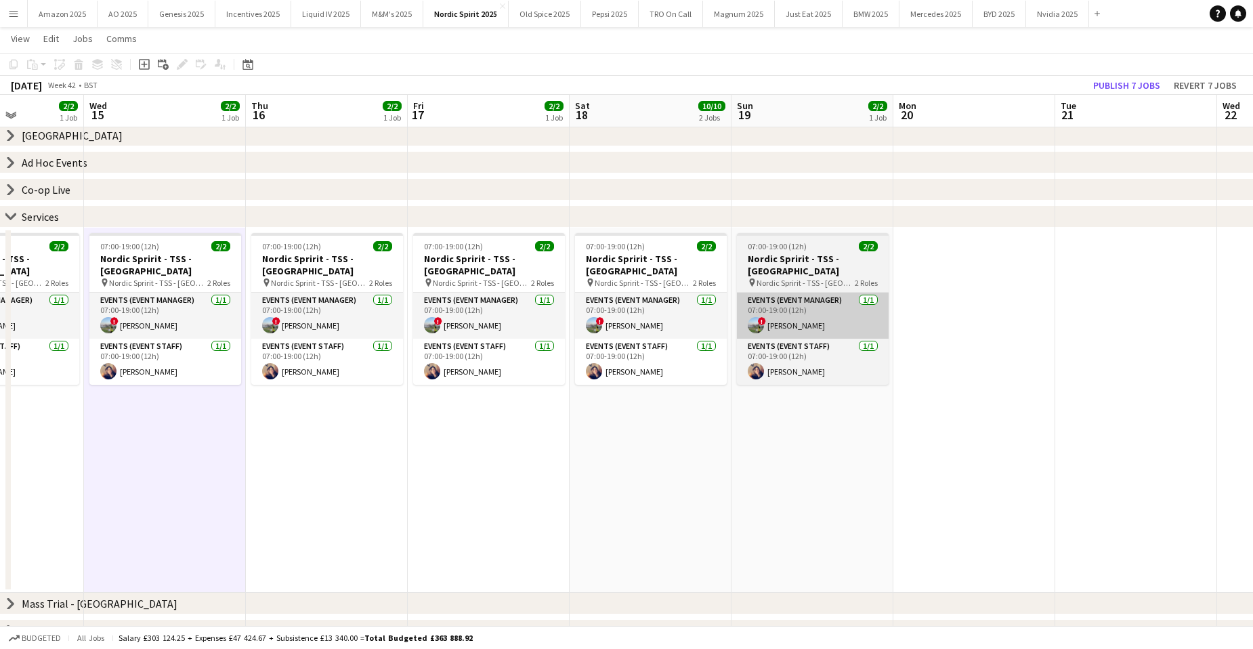
scroll to position [0, 567]
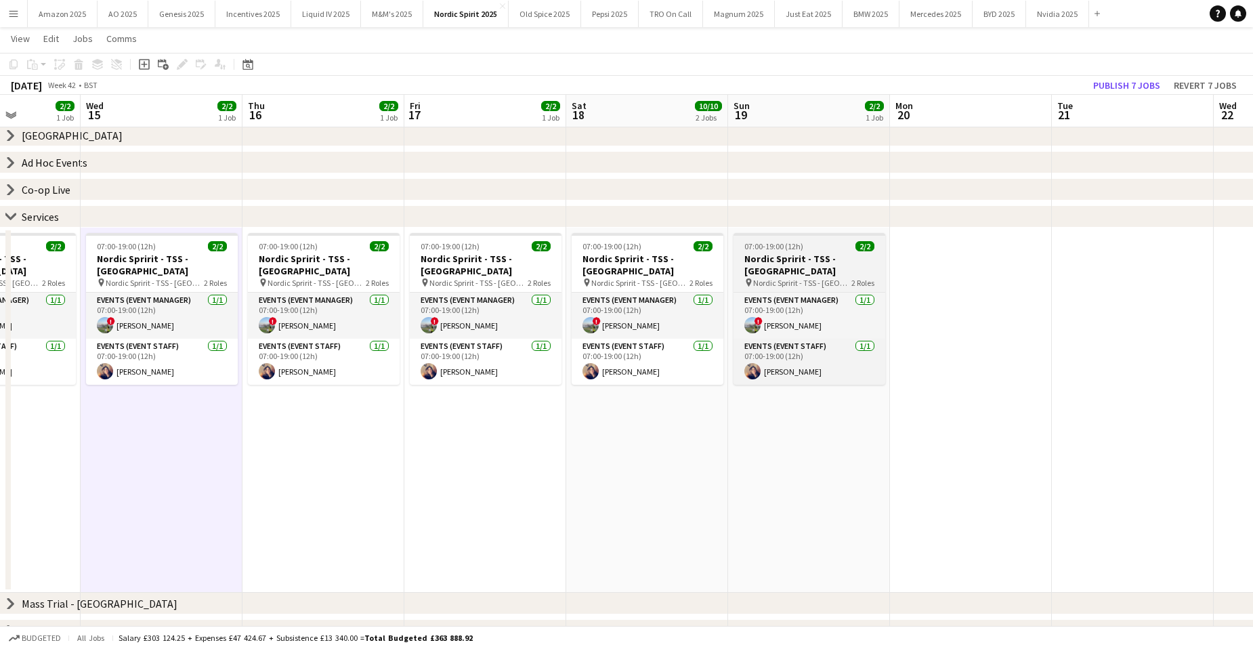
click at [796, 241] on app-job-card "07:00-19:00 (12h) 2/2 Nordic Spririt - TSS - Cherwell Valley pin Nordic Spririt…" at bounding box center [809, 309] width 152 height 152
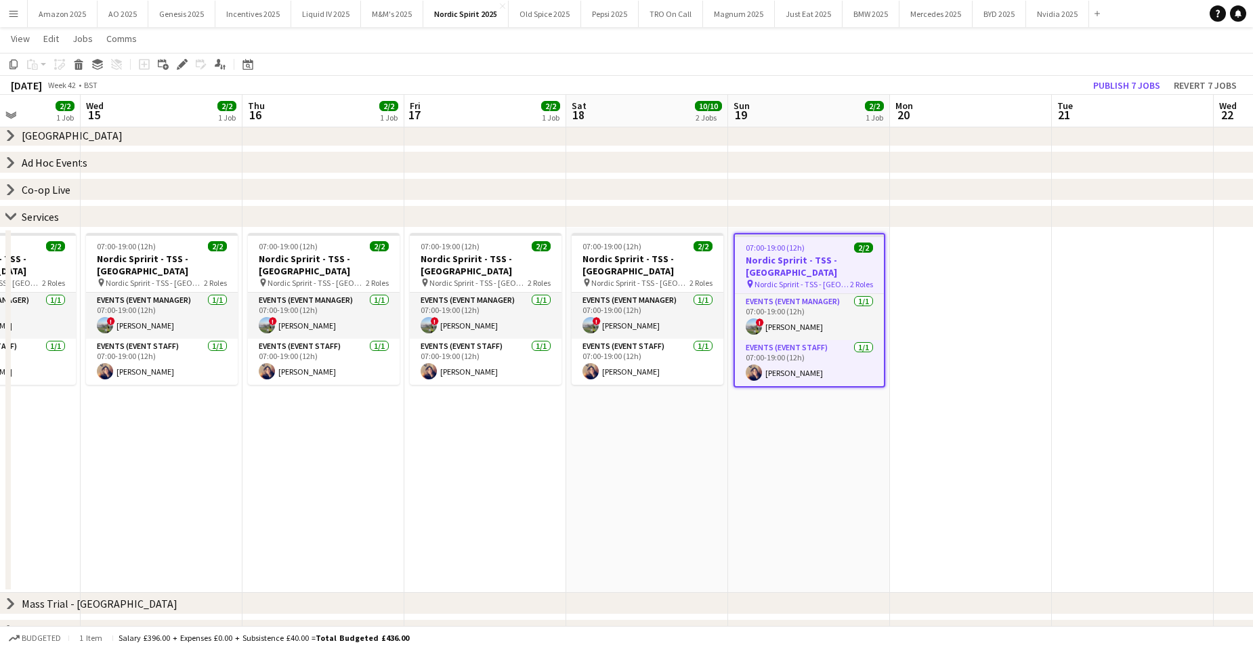
click at [186, 66] on icon "Edit" at bounding box center [182, 64] width 11 height 11
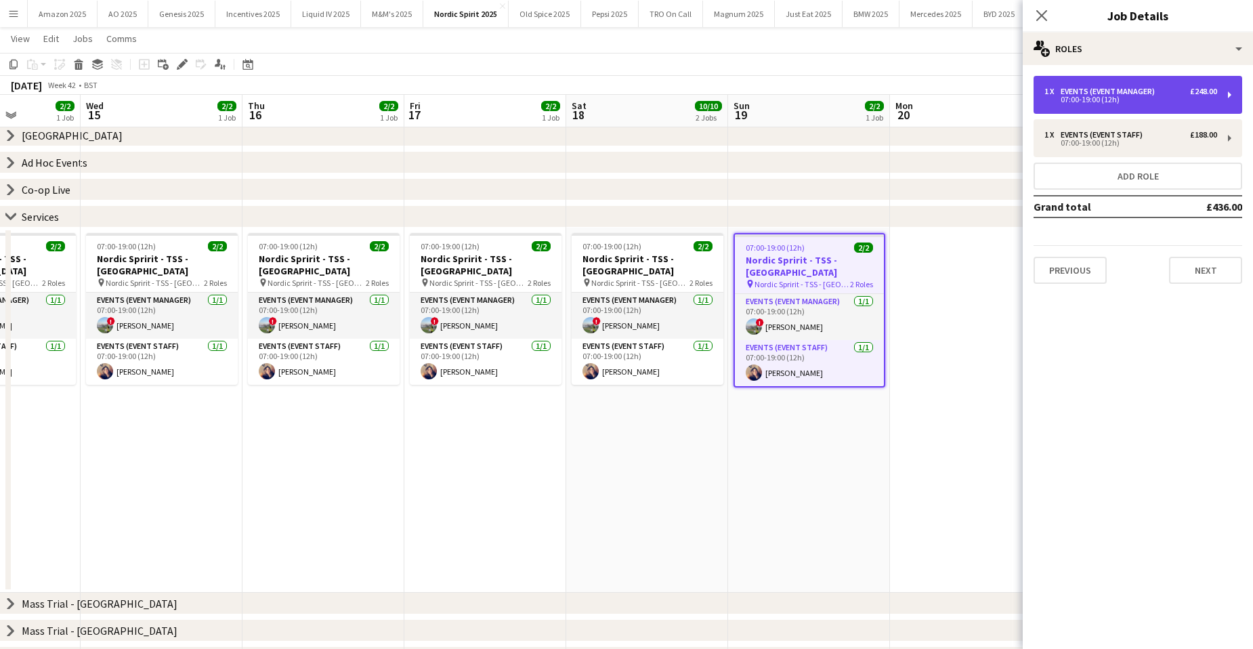
click at [1094, 96] on div "07:00-19:00 (12h)" at bounding box center [1130, 99] width 173 height 7
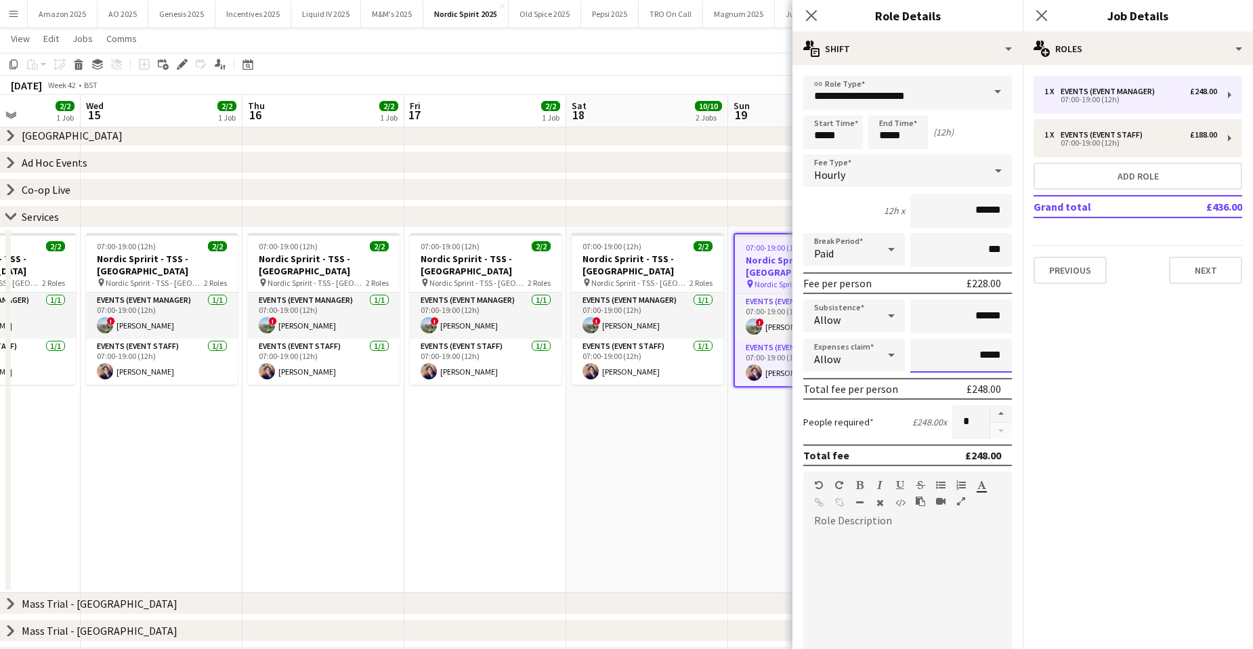
drag, startPoint x: 997, startPoint y: 357, endPoint x: 895, endPoint y: 366, distance: 102.6
click at [901, 364] on div "Expenses claim Allow *****" at bounding box center [907, 356] width 209 height 34
type input "******"
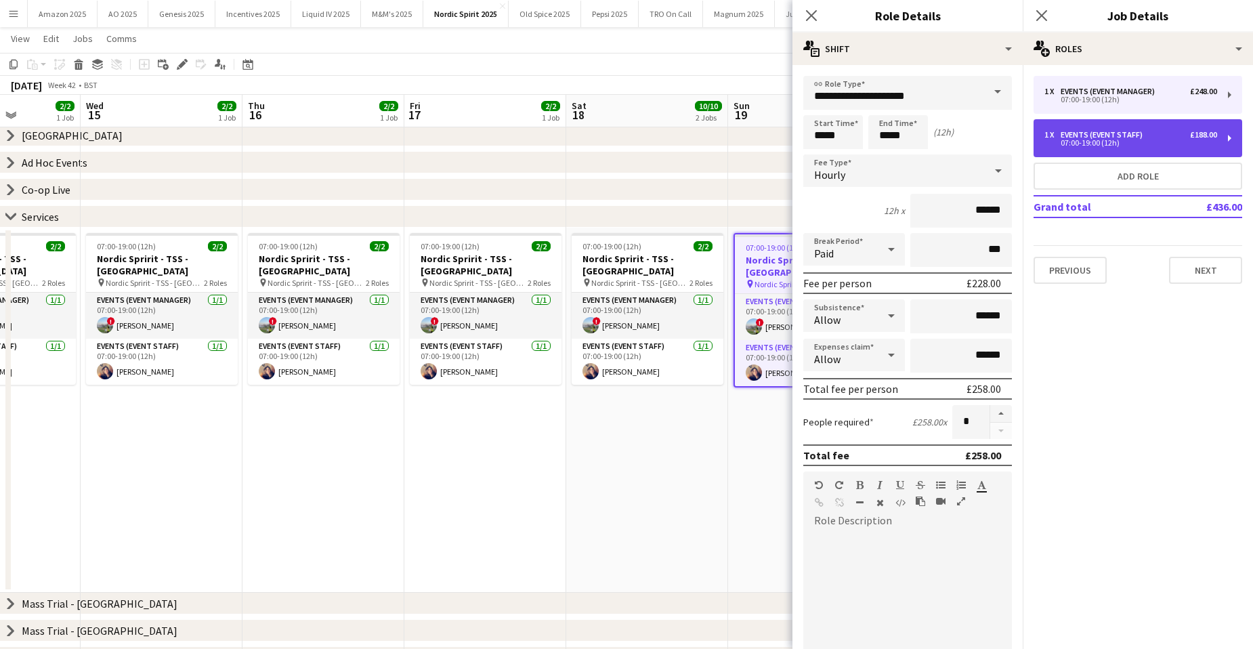
click at [1178, 148] on div "1 x Events (Event Staff) £188.00 07:00-19:00 (12h)" at bounding box center [1137, 138] width 209 height 38
type input "**********"
type input "******"
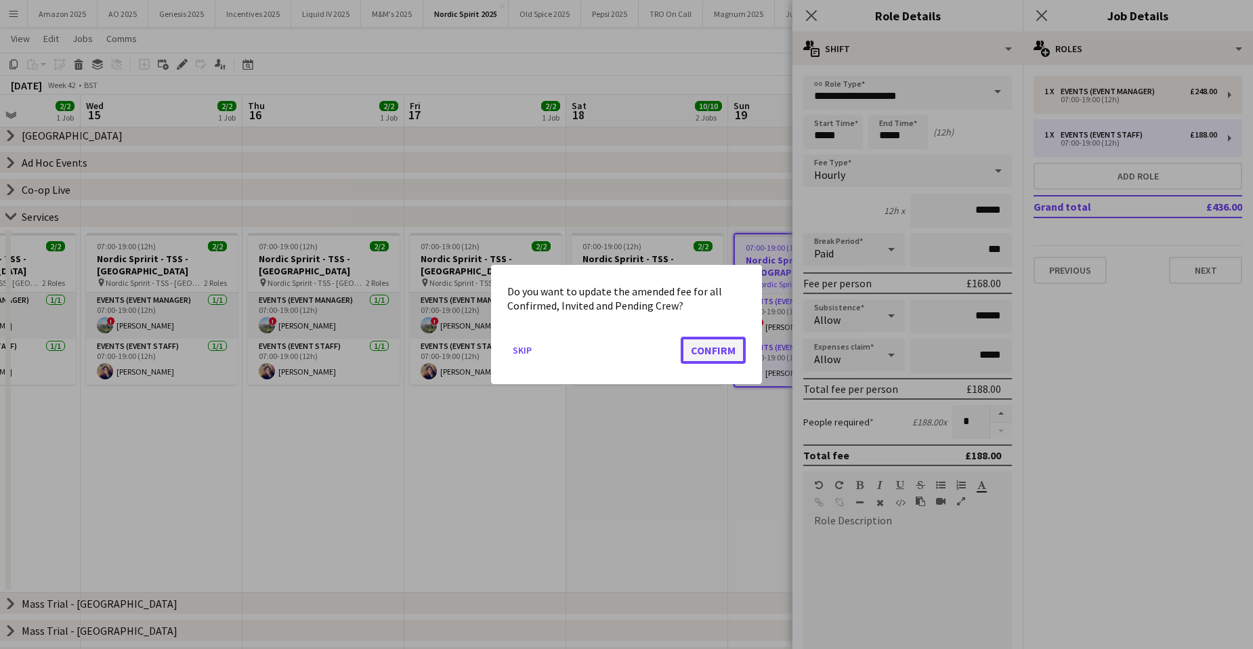
click at [707, 351] on button "Confirm" at bounding box center [713, 350] width 65 height 27
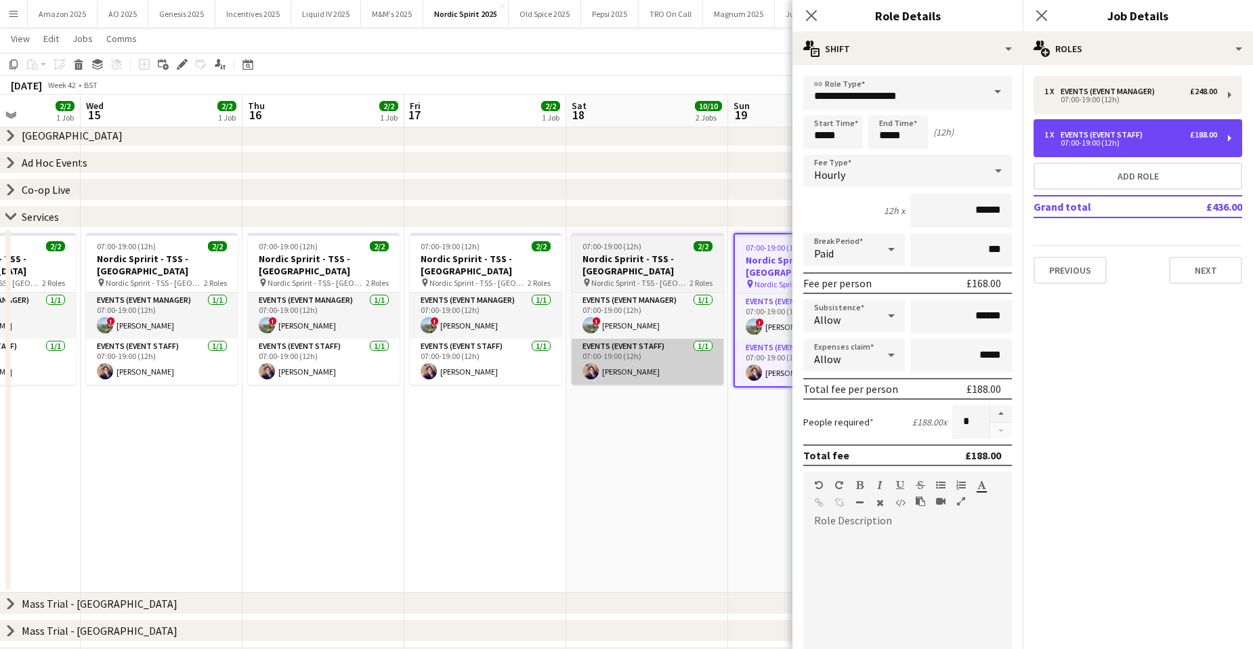
scroll to position [68, 0]
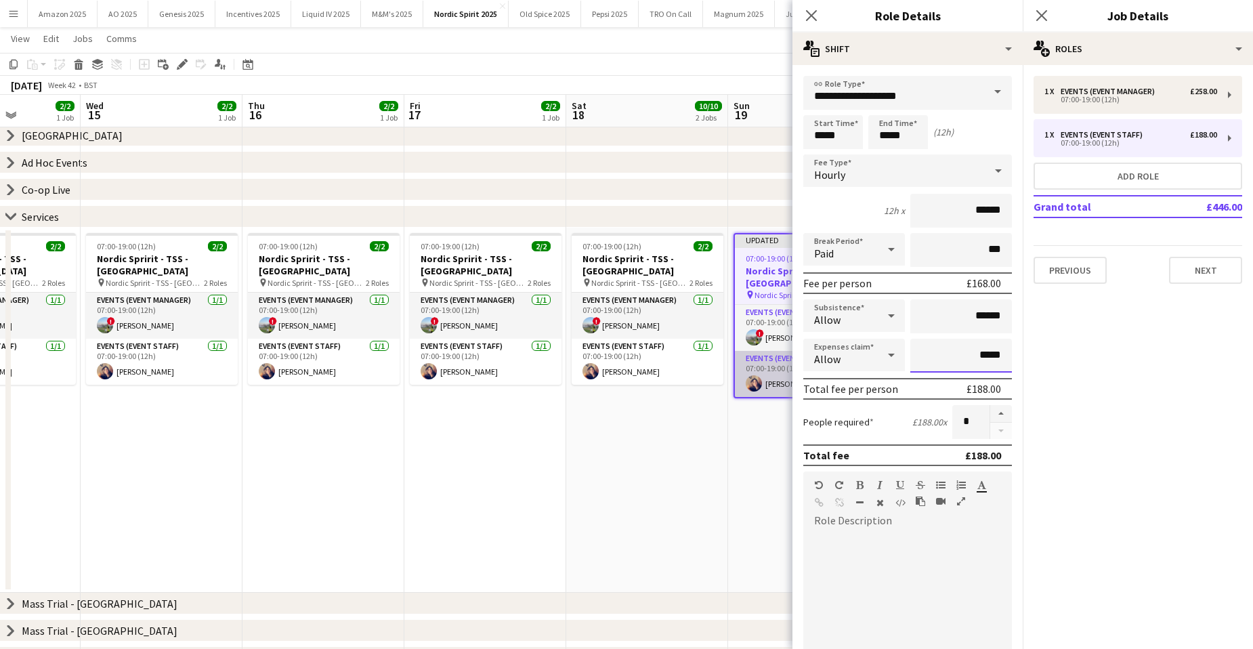
drag, startPoint x: 997, startPoint y: 353, endPoint x: 783, endPoint y: 368, distance: 214.5
click at [790, 366] on body "Menu Boards Boards Boards All jobs Status Workforce Workforce My Workforce Recr…" at bounding box center [626, 406] width 1253 height 949
type input "******"
click at [763, 456] on app-date-cell "Updated 07:00-19:00 (12h) 2/2 Nordic Spririt - TSS - Cherwell Valley pin Nordic…" at bounding box center [809, 410] width 162 height 365
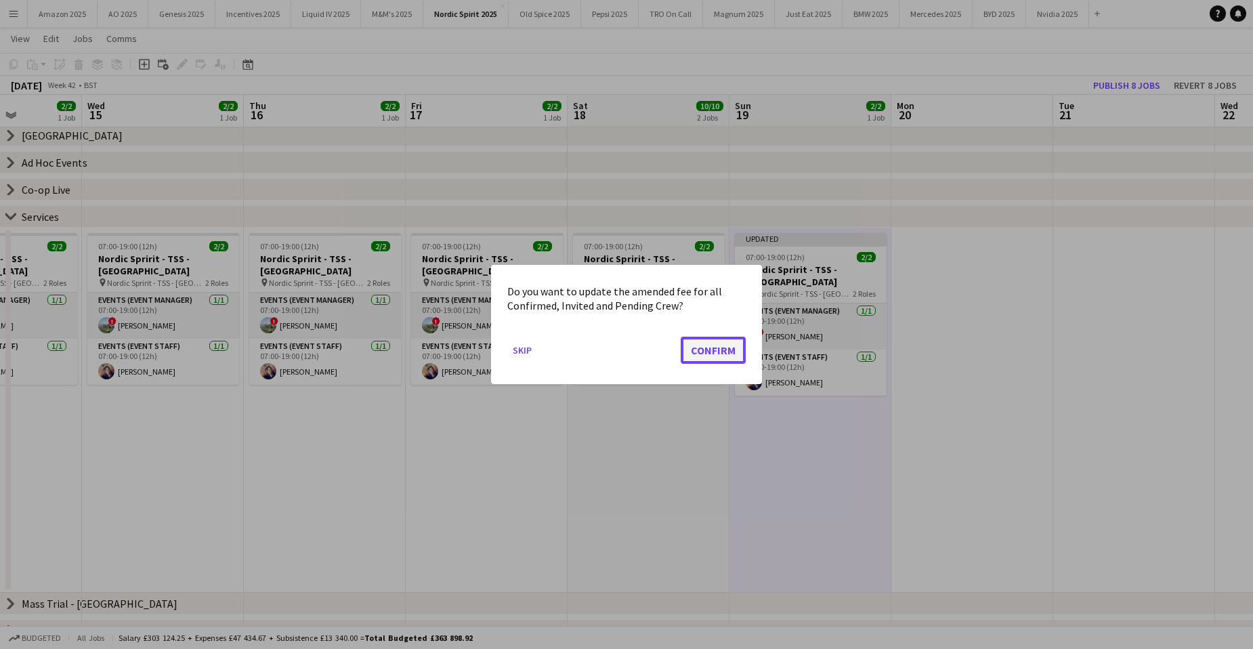
click at [725, 348] on button "Confirm" at bounding box center [713, 350] width 65 height 27
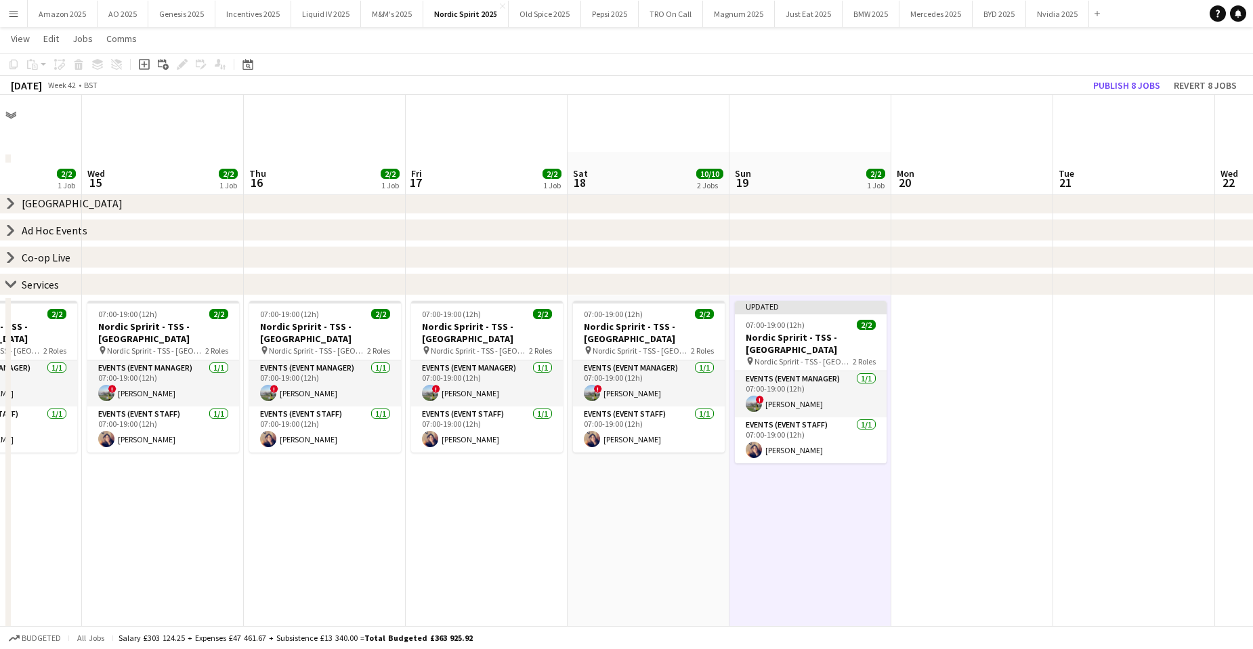
scroll to position [68, 0]
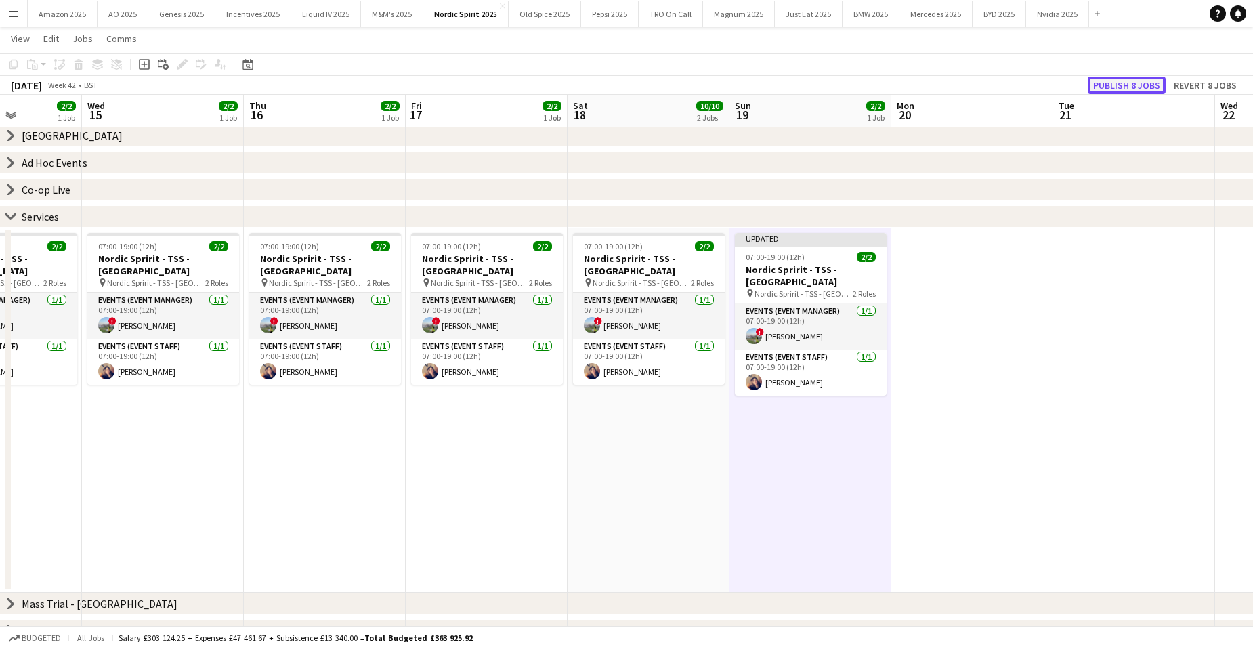
click at [1111, 87] on button "Publish 8 jobs" at bounding box center [1126, 86] width 78 height 18
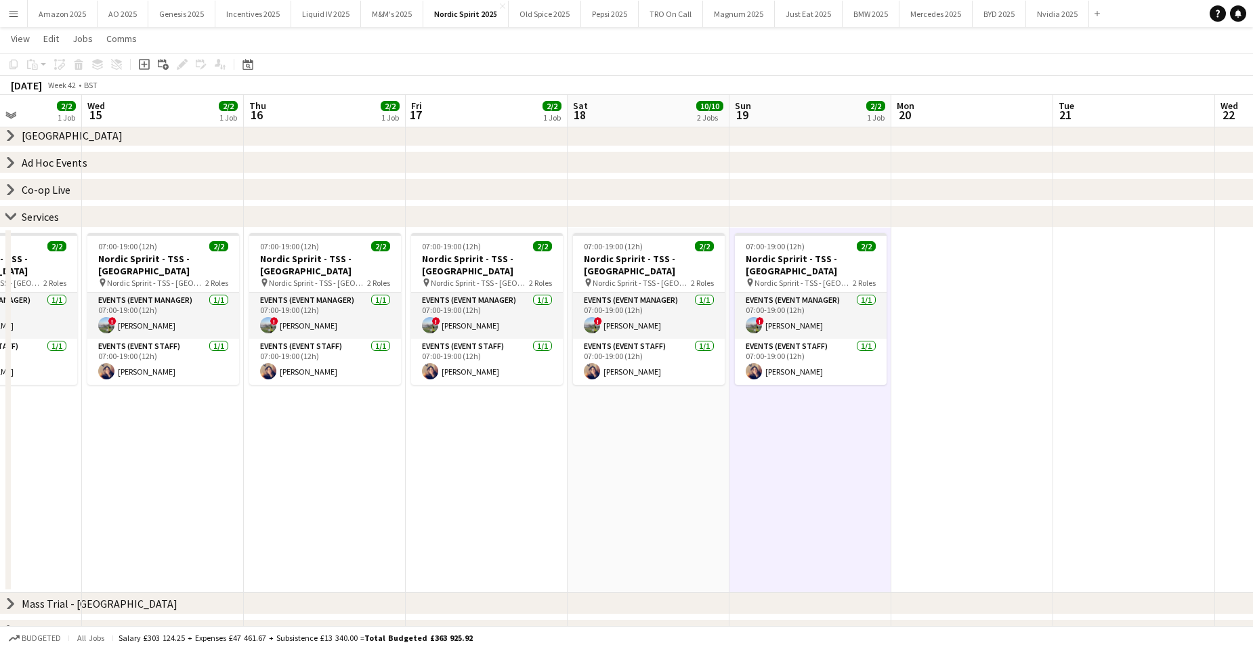
click at [24, 17] on button "Menu" at bounding box center [13, 13] width 27 height 27
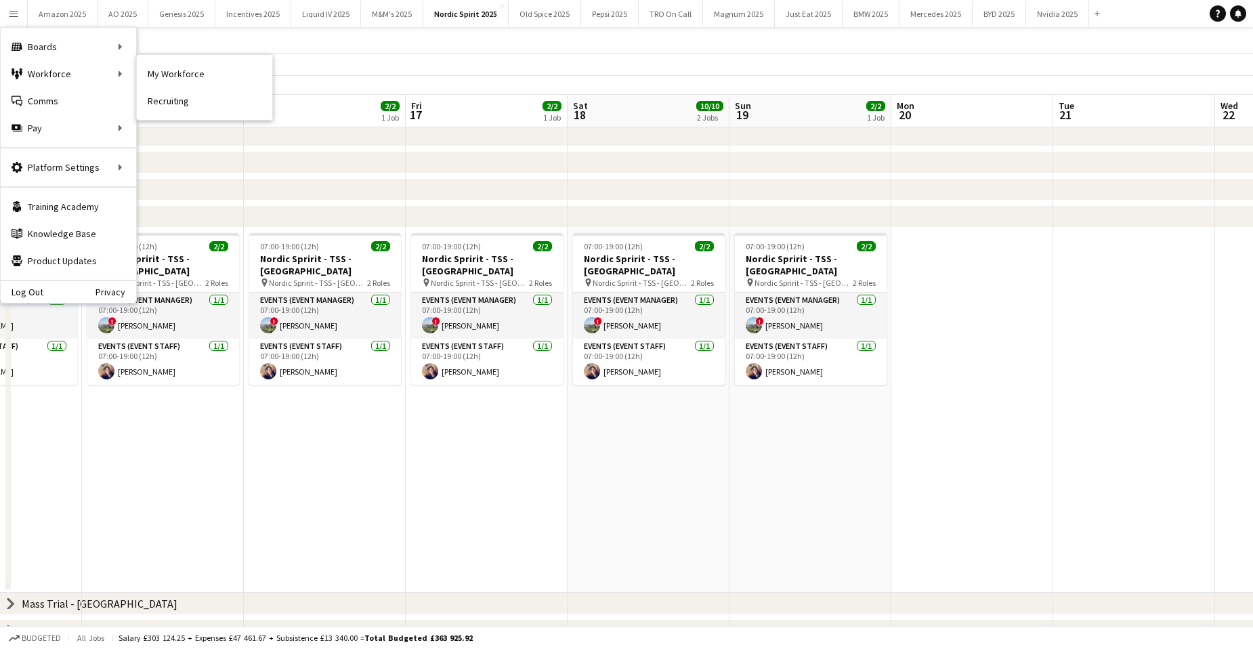
drag, startPoint x: 192, startPoint y: 74, endPoint x: 542, endPoint y: 211, distance: 375.9
click at [192, 74] on link "My Workforce" at bounding box center [204, 73] width 135 height 27
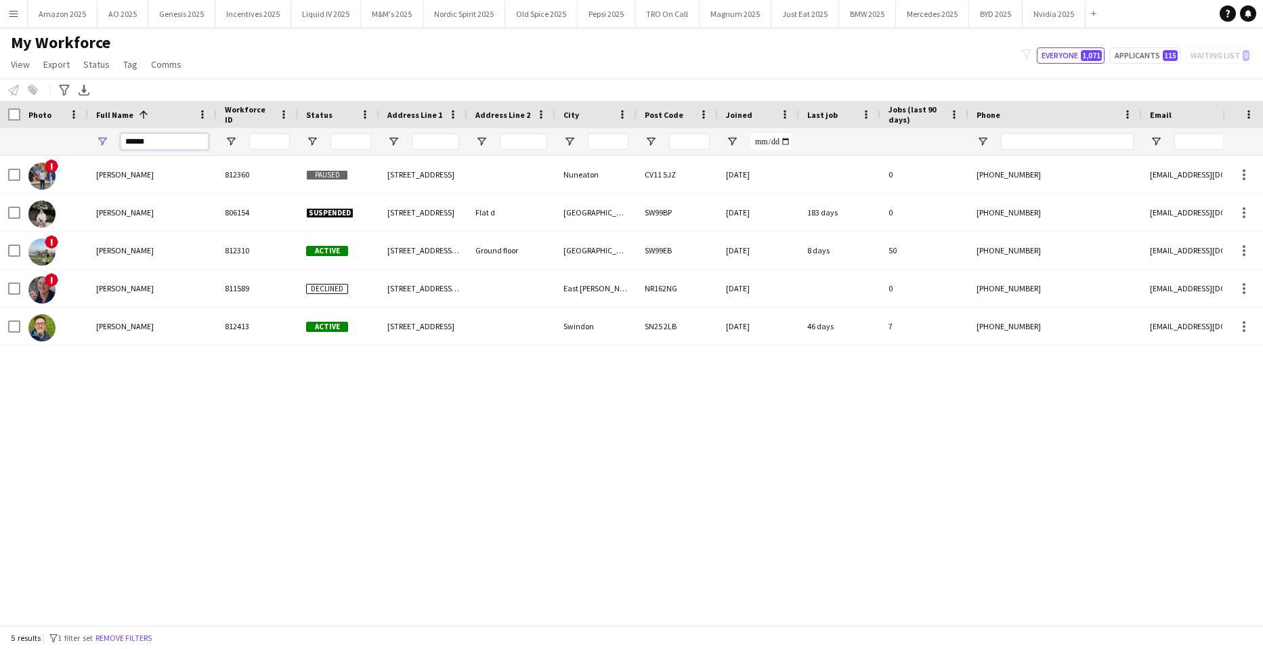
drag, startPoint x: 100, startPoint y: 148, endPoint x: -35, endPoint y: 167, distance: 135.4
click at [0, 167] on html "Menu Boards Boards Boards All jobs Status Workforce Workforce My Workforce Recr…" at bounding box center [631, 324] width 1263 height 649
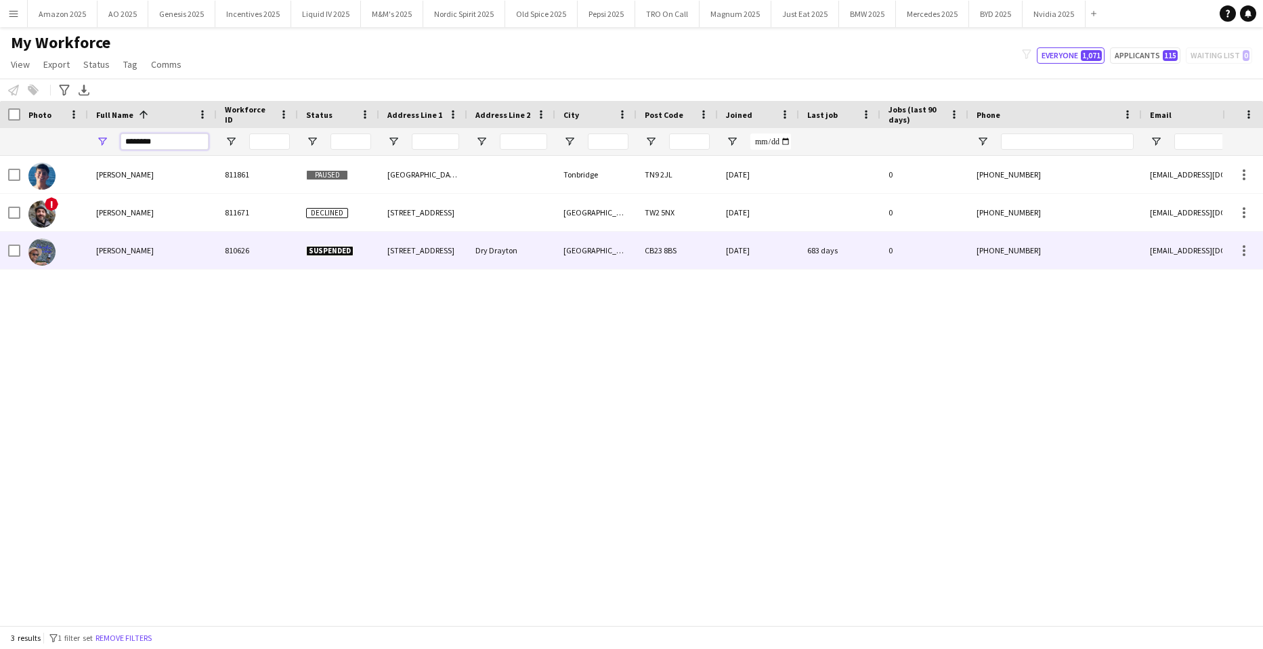
type input "********"
click at [132, 257] on div "George Pink" at bounding box center [152, 250] width 129 height 37
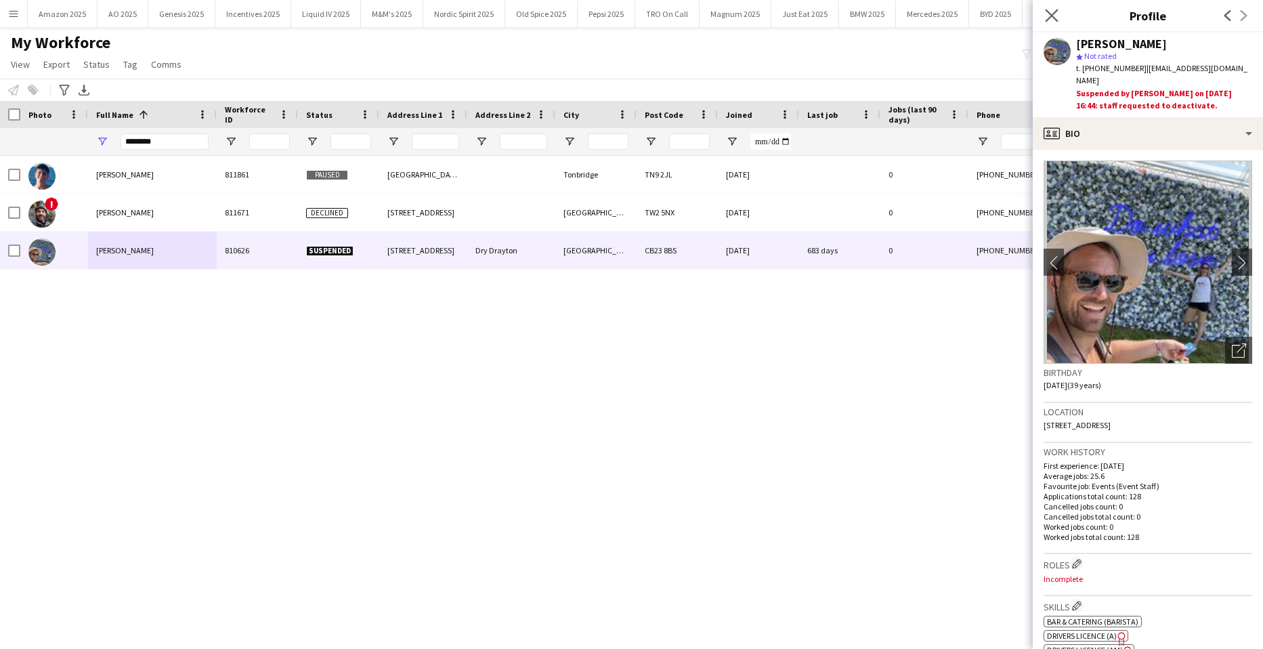
click at [1054, 7] on app-icon "Close pop-in" at bounding box center [1052, 16] width 20 height 20
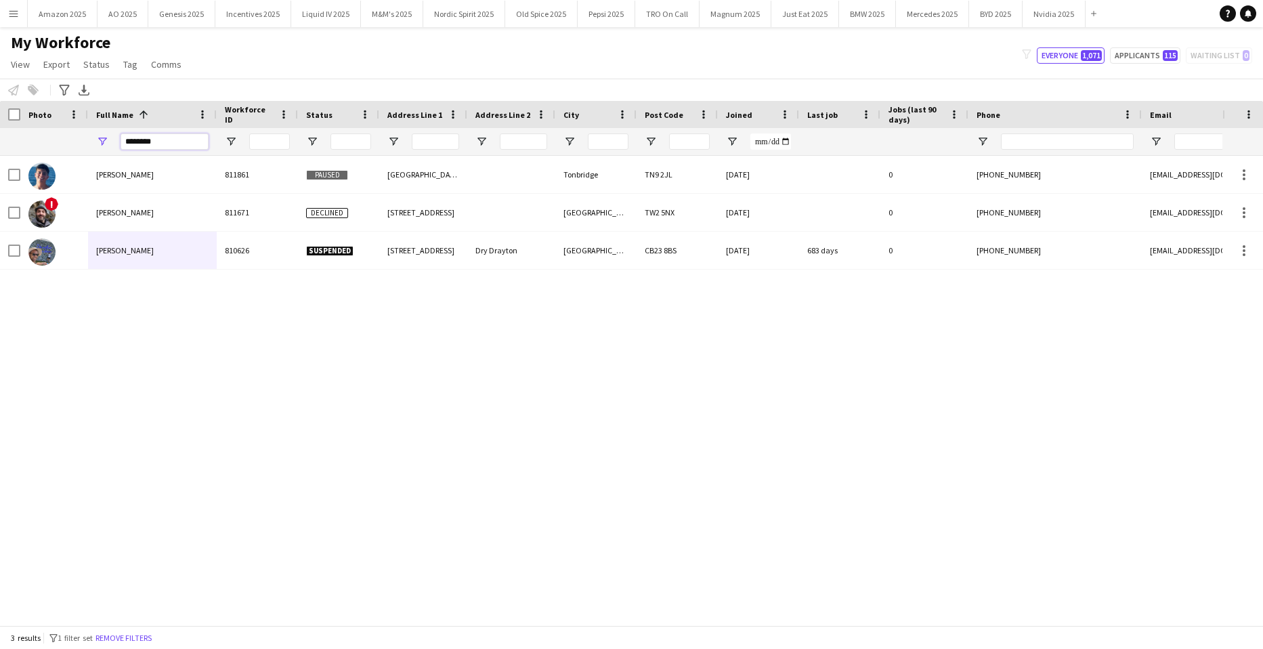
drag, startPoint x: 155, startPoint y: 148, endPoint x: -35, endPoint y: 126, distance: 190.9
click at [0, 126] on html "Menu Boards Boards Boards All jobs Status Workforce Workforce My Workforce Recr…" at bounding box center [631, 324] width 1263 height 649
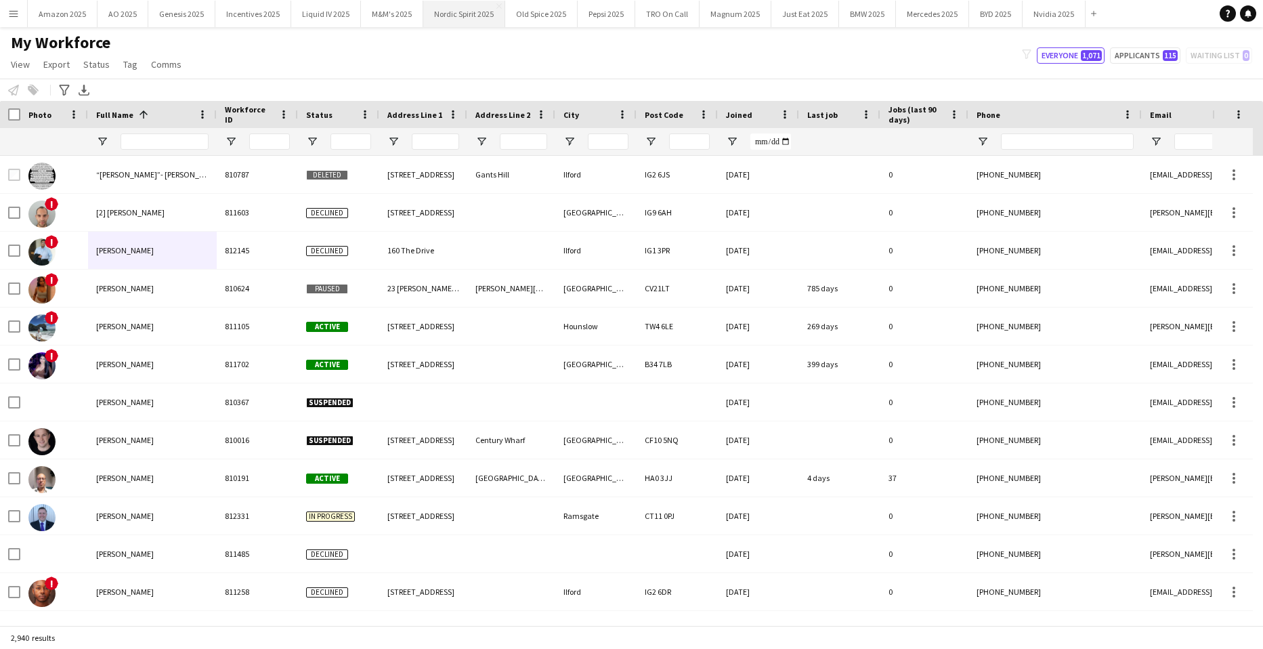
click at [483, 16] on button "Nordic Spirit 2025 Close" at bounding box center [464, 14] width 82 height 26
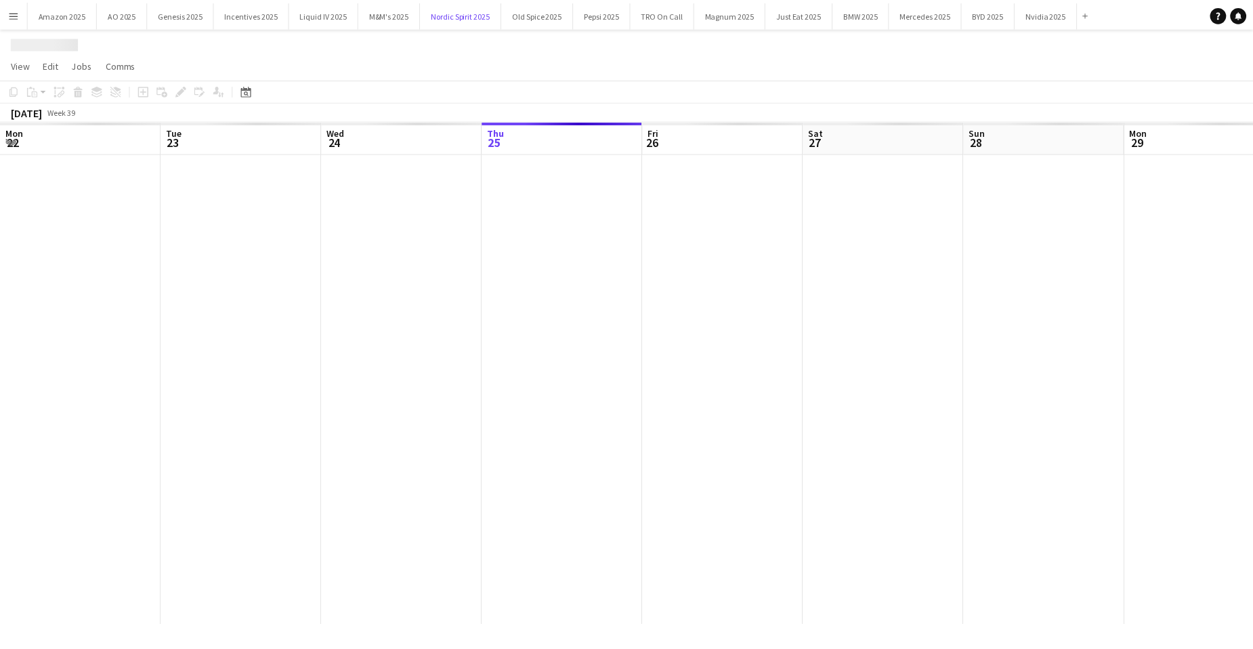
scroll to position [0, 324]
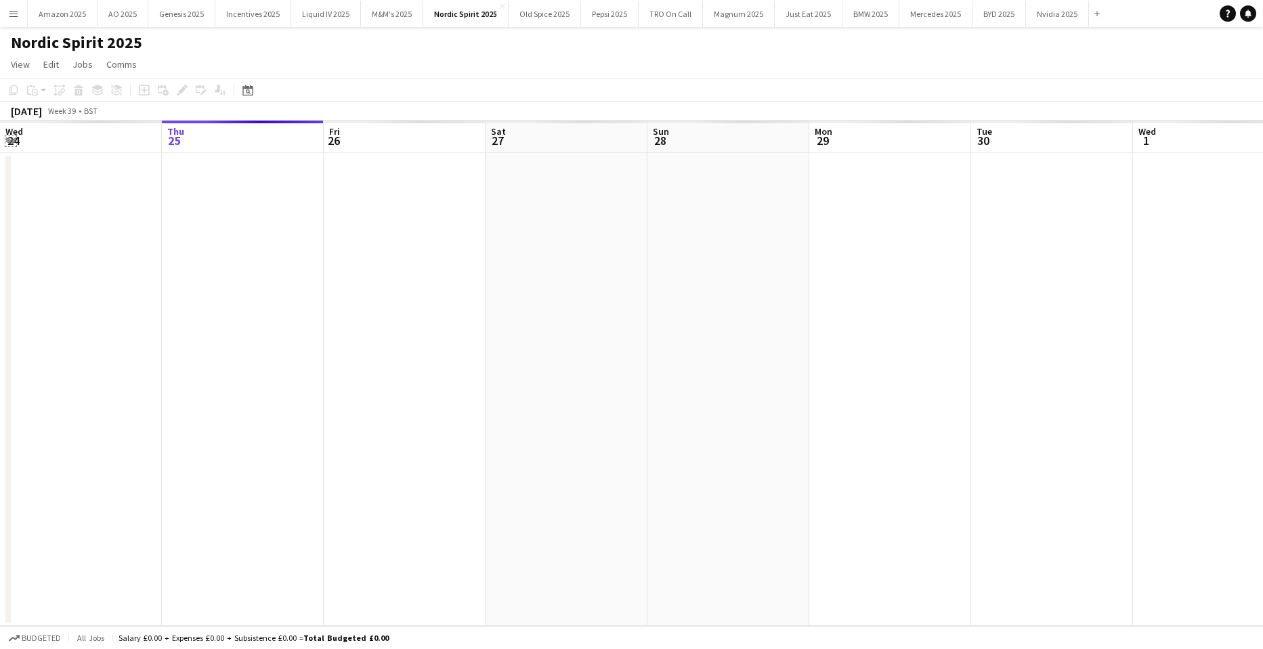
click at [7, 140] on app-icon "Expand/collapse" at bounding box center [10, 139] width 11 height 13
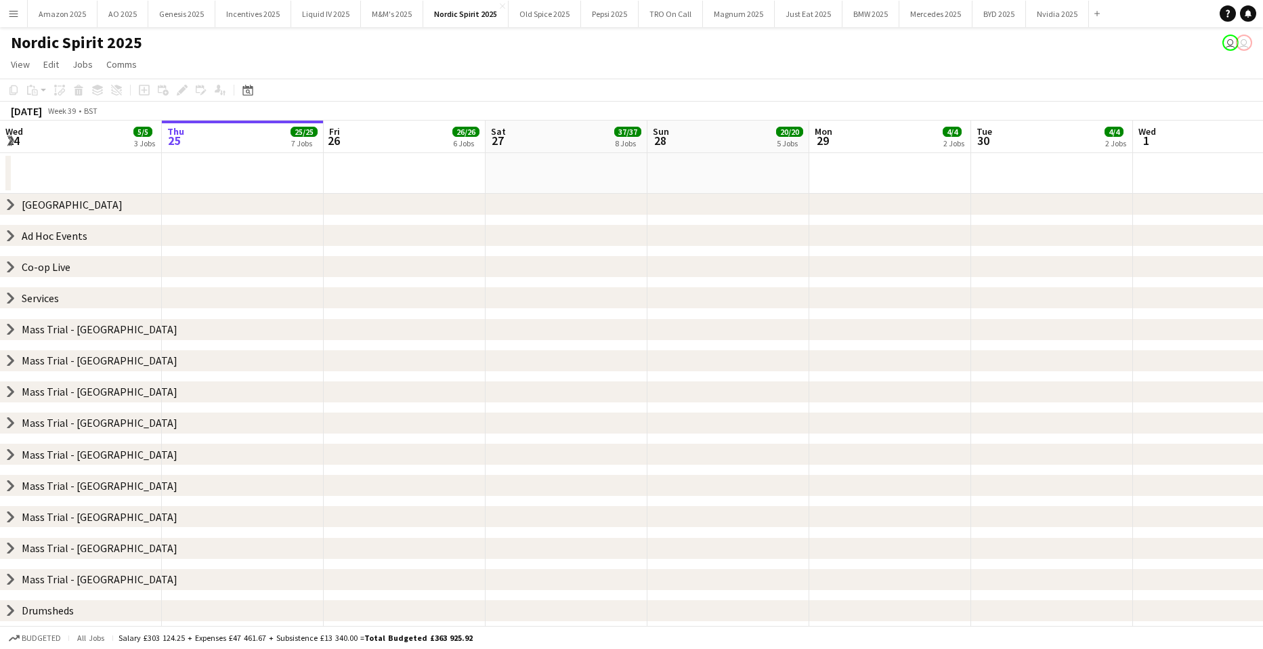
click at [13, 300] on icon "chevron-right" at bounding box center [10, 298] width 11 height 11
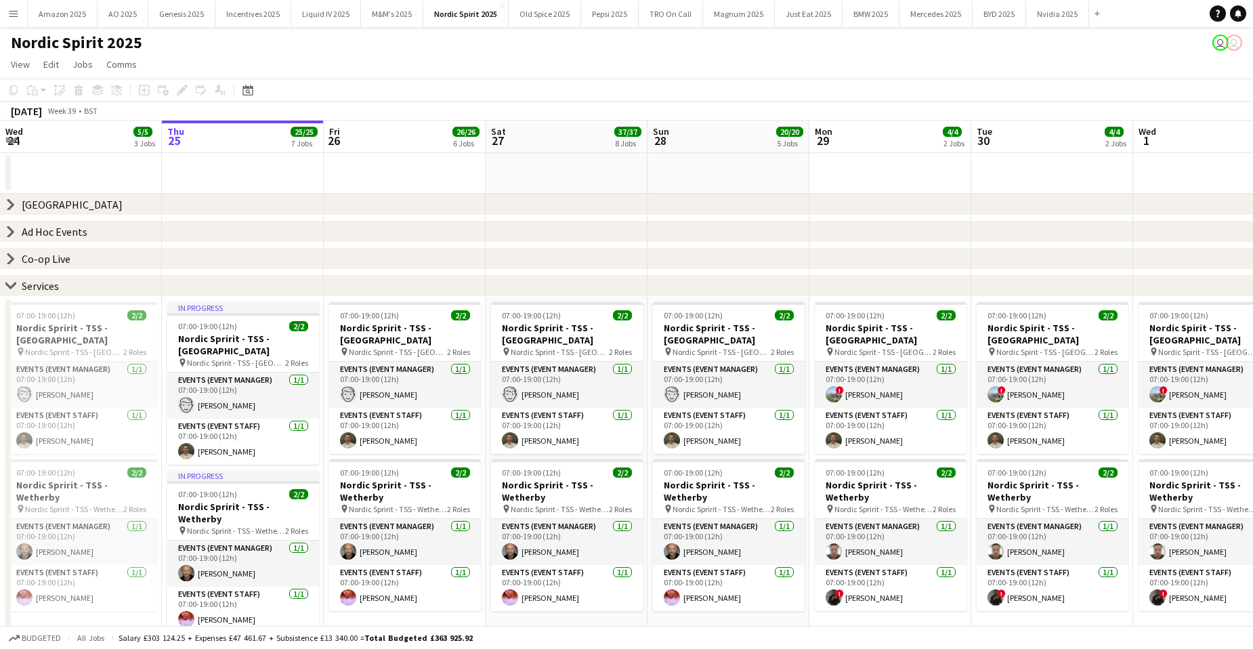
click at [211, 285] on div "chevron-right Services" at bounding box center [626, 286] width 1253 height 22
click at [83, 290] on div "chevron-right Services" at bounding box center [626, 286] width 1253 height 22
click at [90, 595] on app-card-role "Events (Event Staff) 1/1 07:00-19:00 (12h) Adenike Akinbinu" at bounding box center [81, 588] width 152 height 46
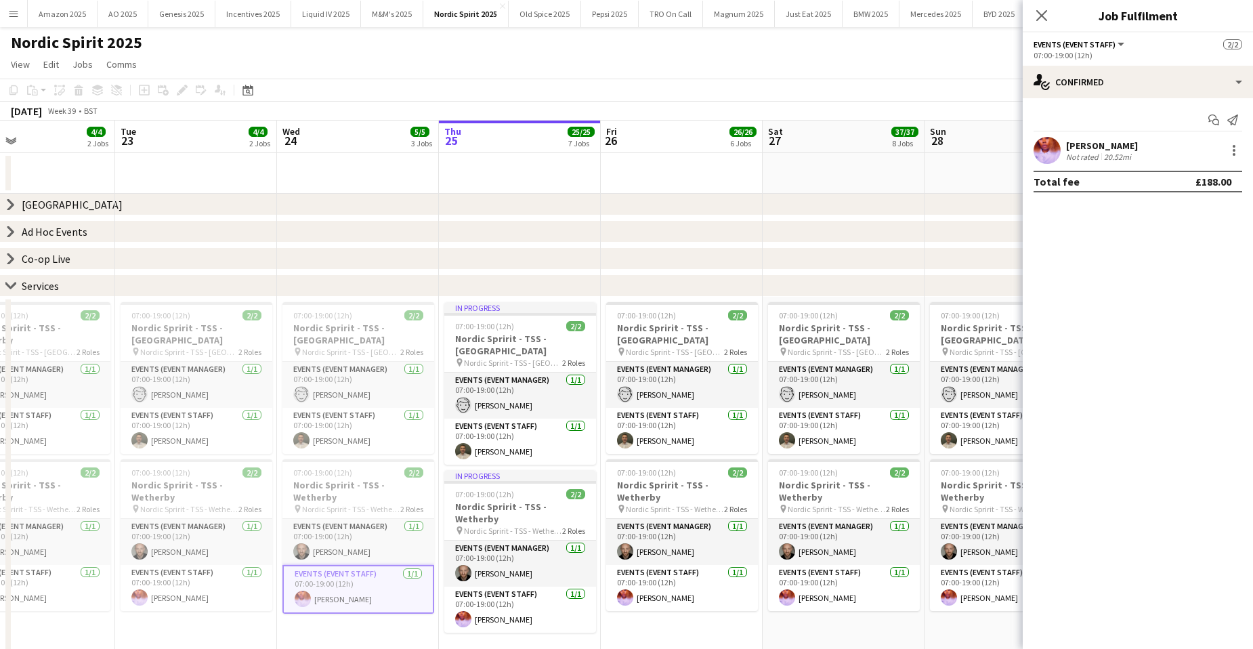
scroll to position [0, 322]
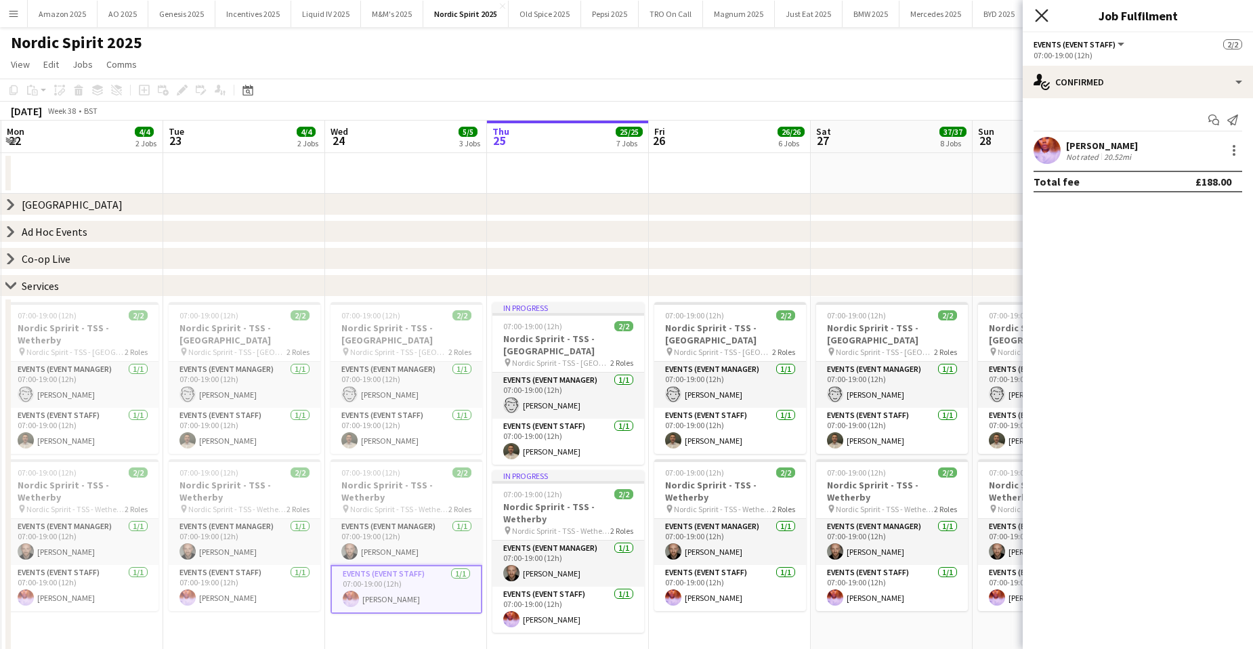
click at [1036, 9] on icon "Close pop-in" at bounding box center [1041, 15] width 13 height 13
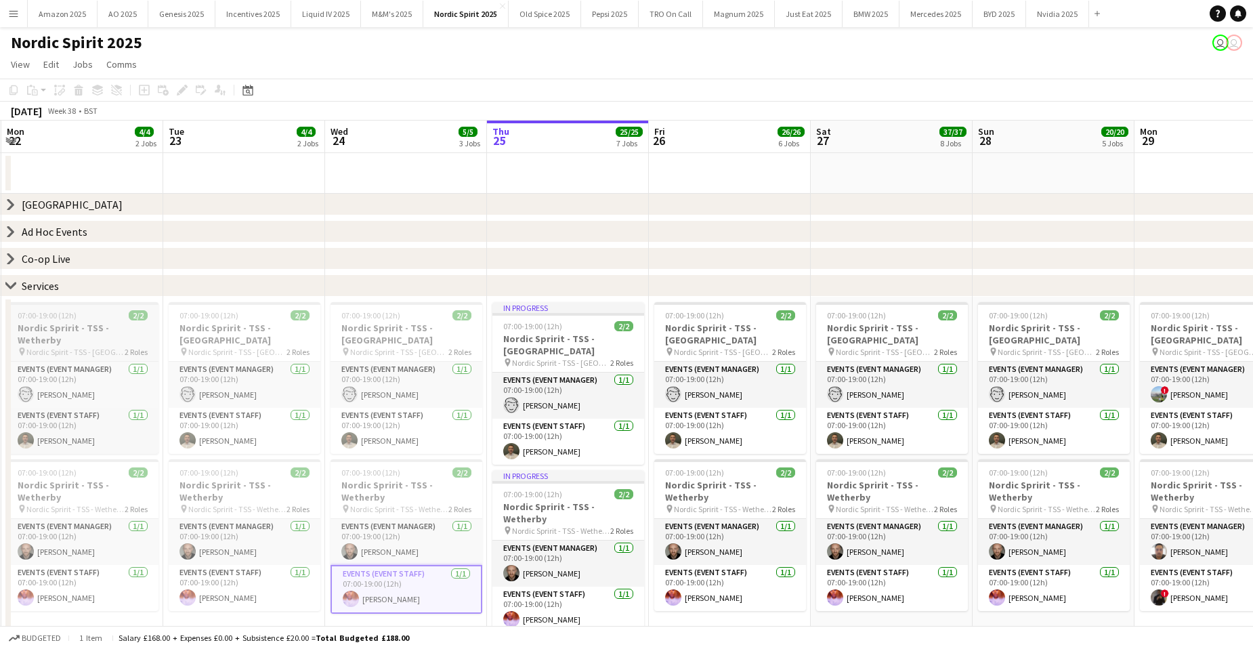
click at [67, 317] on span "07:00-19:00 (12h)" at bounding box center [47, 315] width 59 height 10
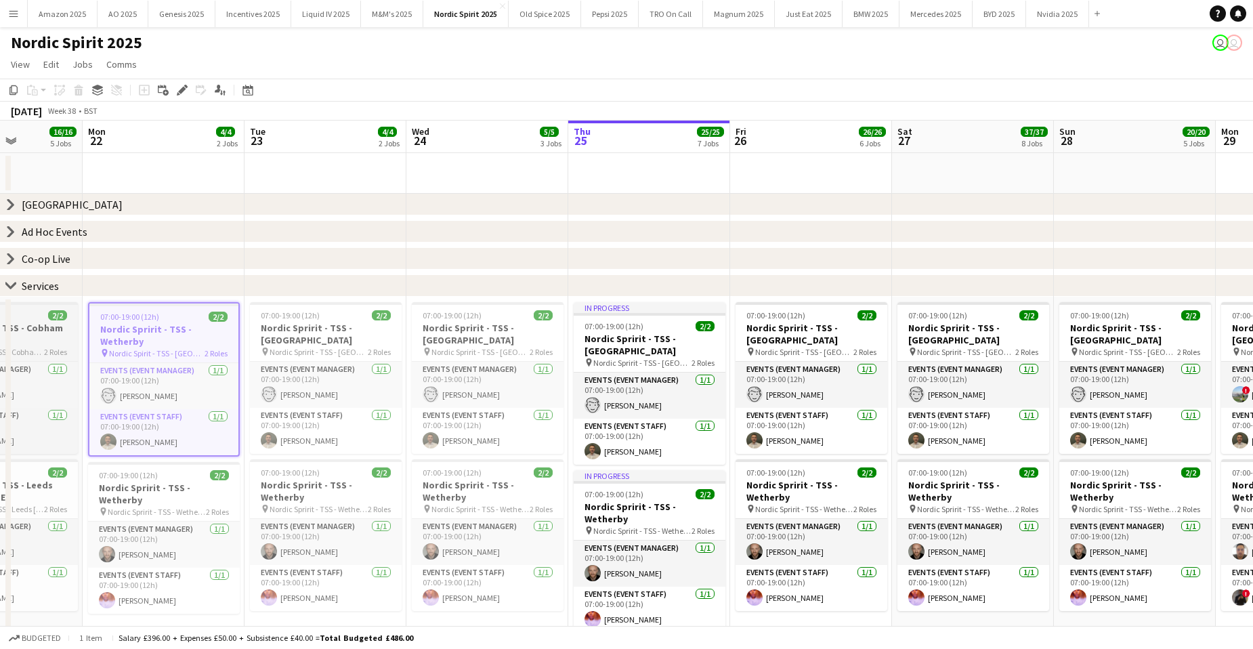
scroll to position [0, 429]
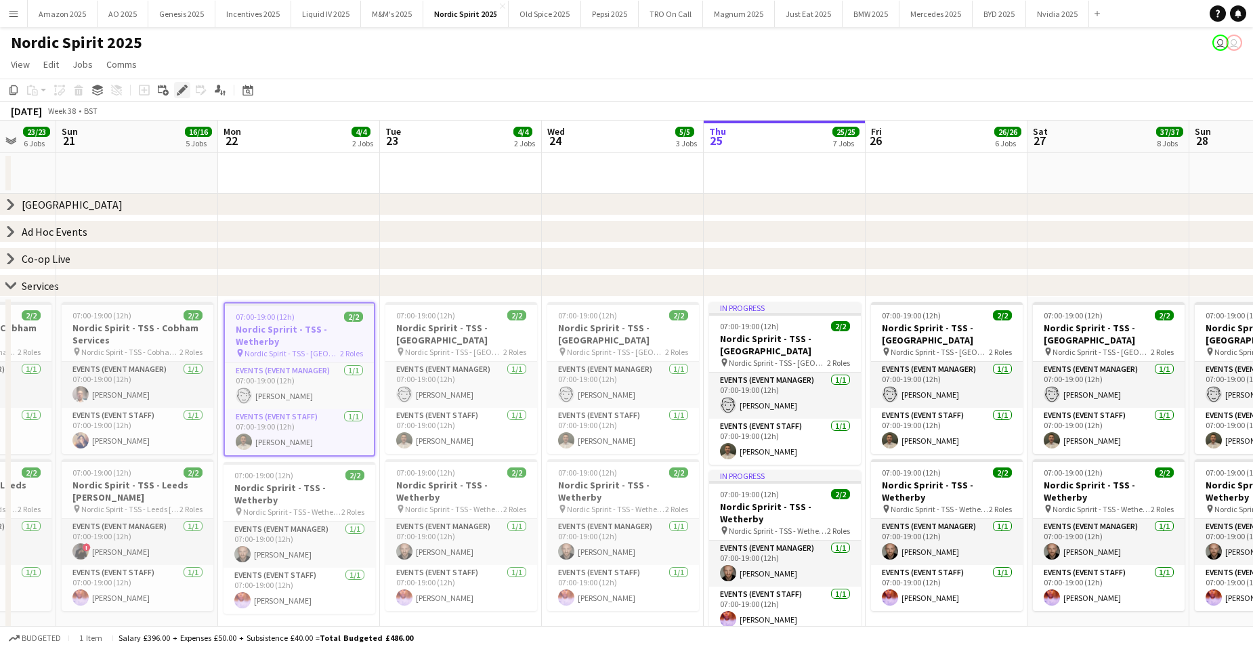
click at [182, 91] on icon at bounding box center [181, 90] width 7 height 7
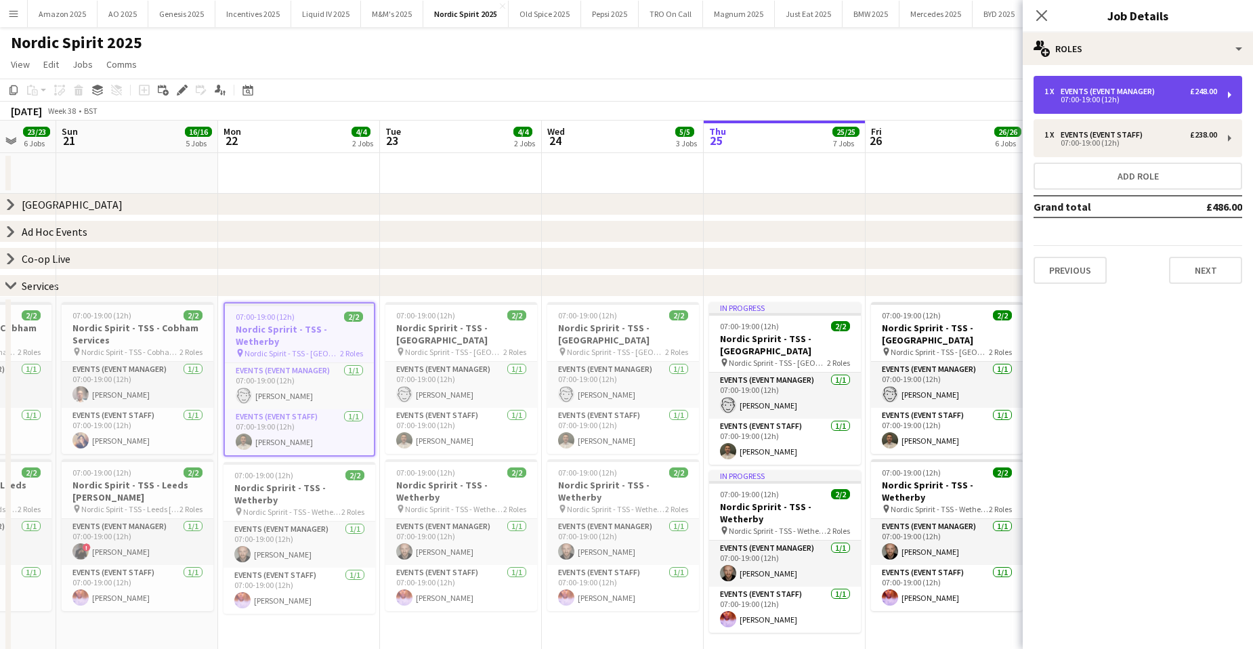
click at [1108, 88] on div "Events (Event Manager)" at bounding box center [1110, 91] width 100 height 9
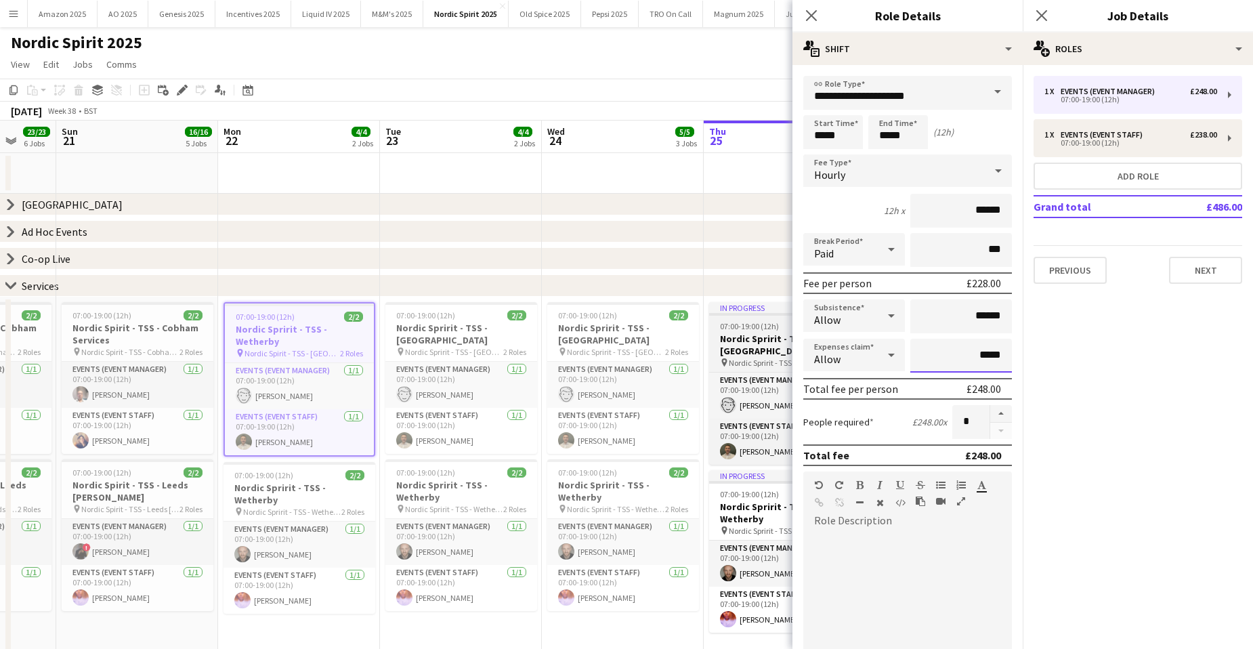
drag, startPoint x: 998, startPoint y: 356, endPoint x: 716, endPoint y: 367, distance: 281.9
click at [723, 364] on body "Menu Boards Boards Boards All jobs Status Workforce Workforce My Workforce Recr…" at bounding box center [626, 475] width 1253 height 950
type input "**"
type input "******"
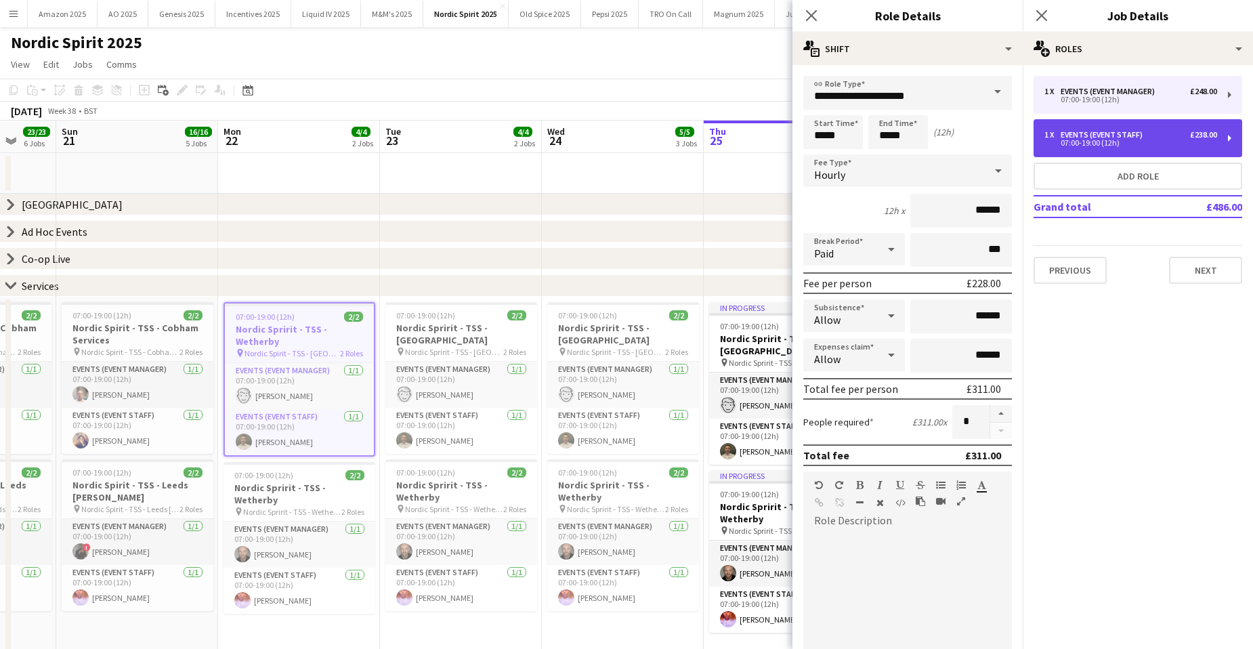
drag, startPoint x: 1039, startPoint y: 148, endPoint x: 1064, endPoint y: 142, distance: 25.0
click at [1064, 142] on div "1 x Events (Event Staff) £238.00 07:00-19:00 (12h)" at bounding box center [1137, 138] width 209 height 38
type input "**********"
type input "******"
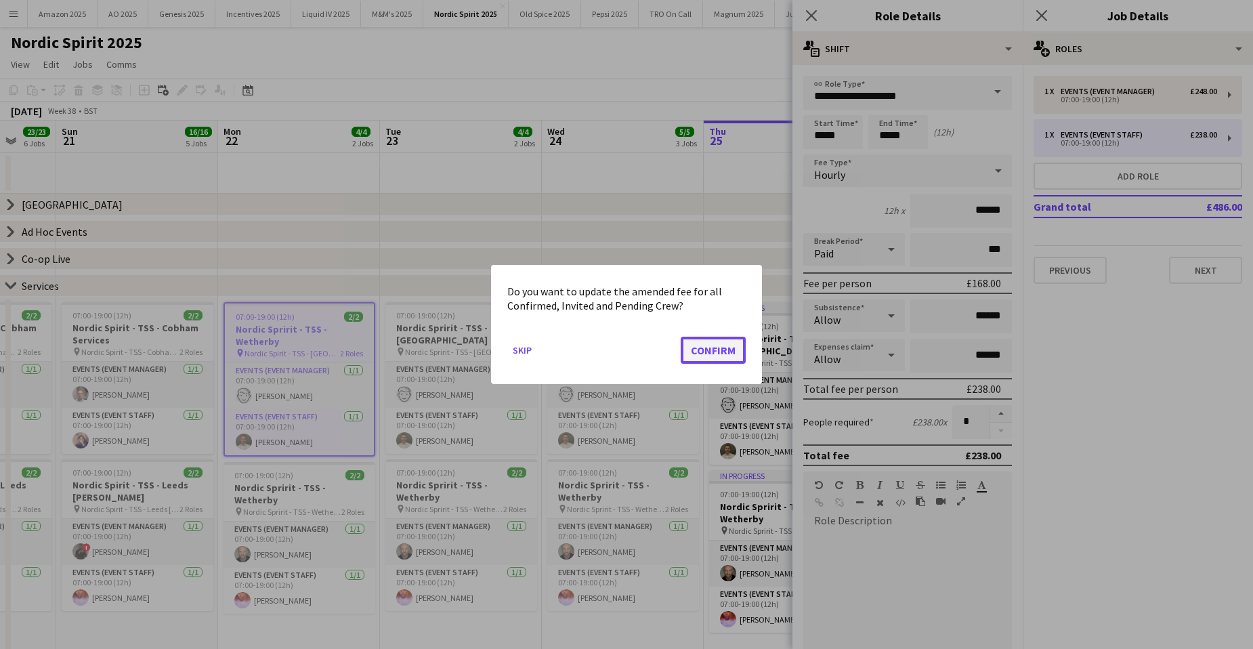
click at [716, 347] on button "Confirm" at bounding box center [713, 350] width 65 height 27
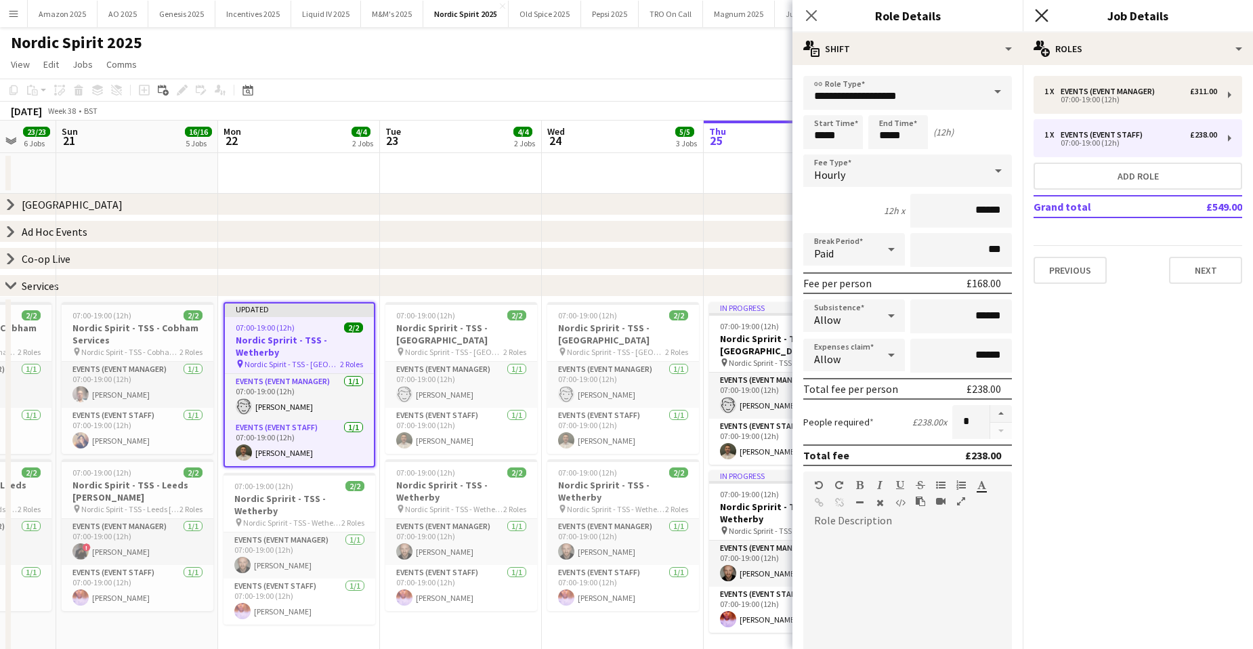
click at [1040, 17] on icon at bounding box center [1041, 15] width 13 height 13
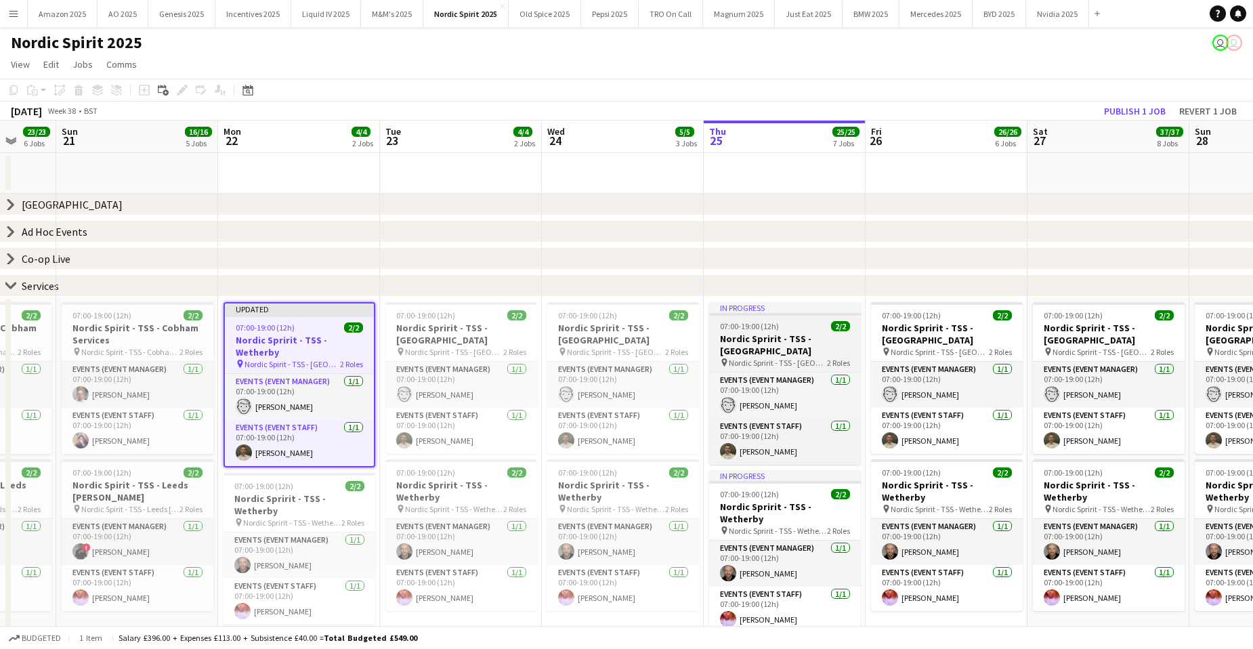
click at [783, 349] on h3 "Nordic Spririt - TSS - [GEOGRAPHIC_DATA]" at bounding box center [785, 344] width 152 height 24
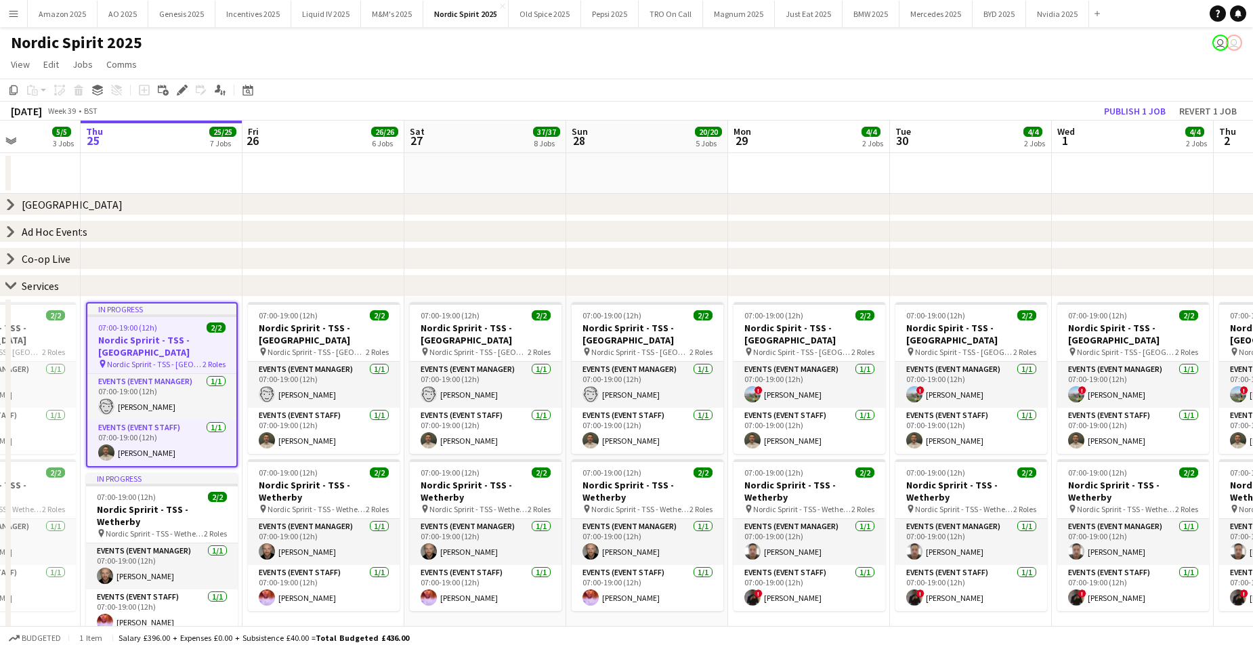
scroll to position [0, 432]
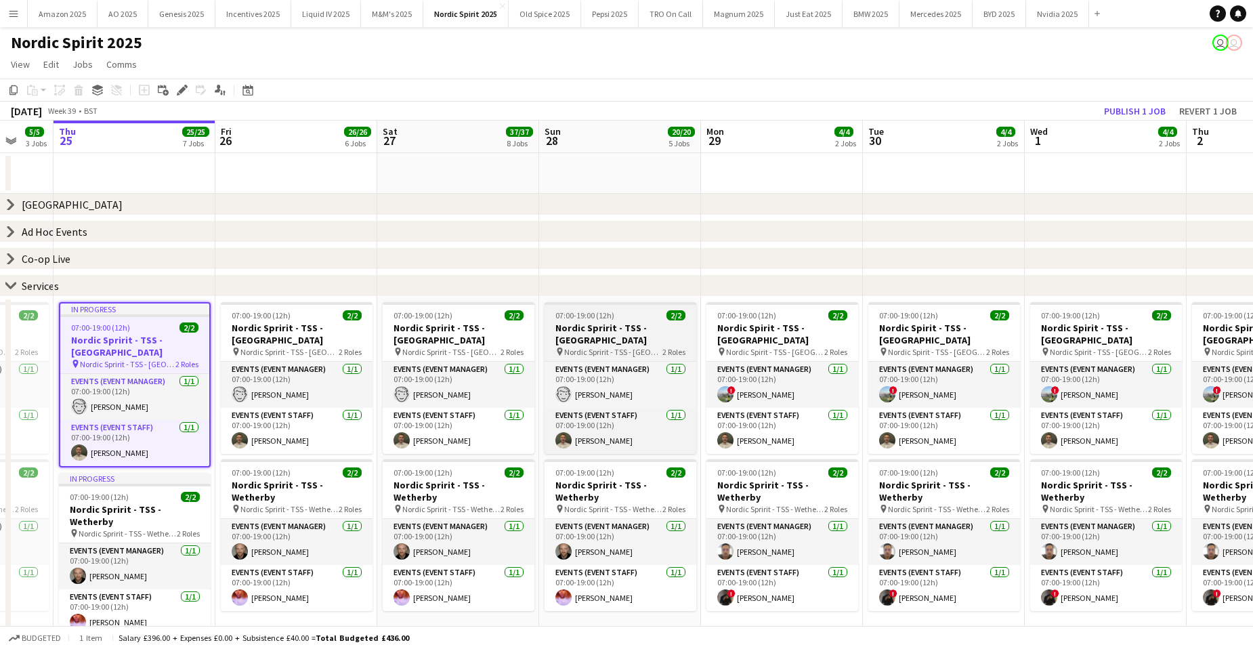
click at [556, 329] on h3 "Nordic Spririt - TSS - [GEOGRAPHIC_DATA]" at bounding box center [620, 334] width 152 height 24
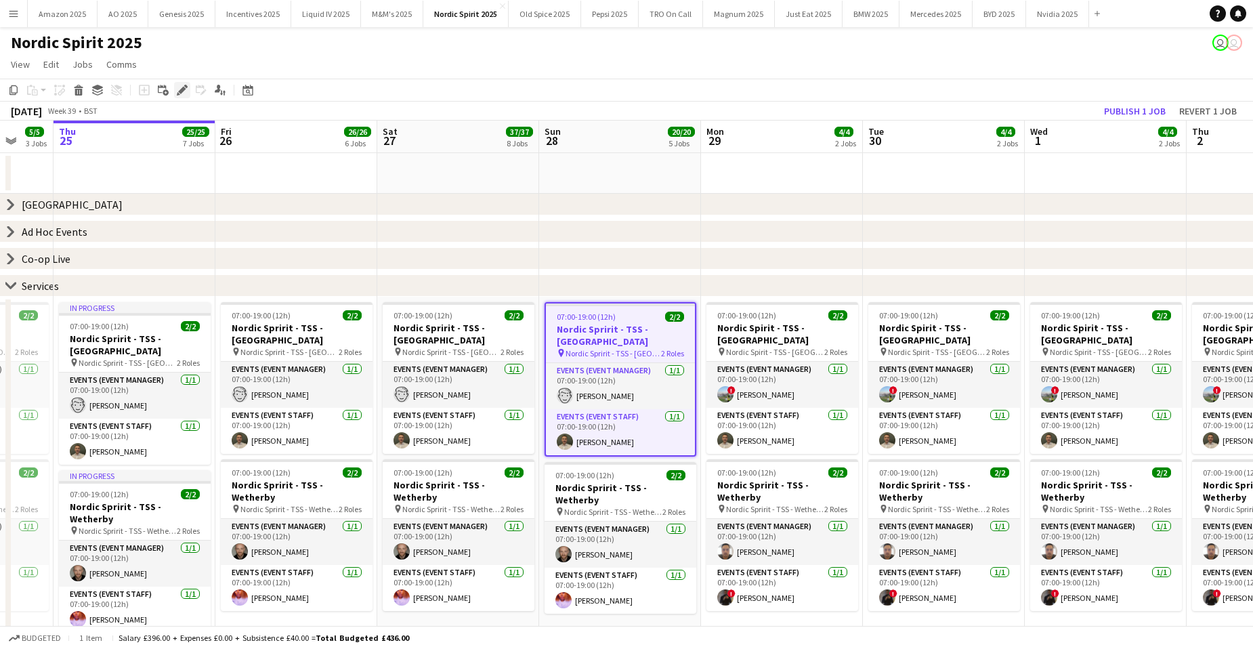
click at [179, 91] on icon at bounding box center [181, 90] width 7 height 7
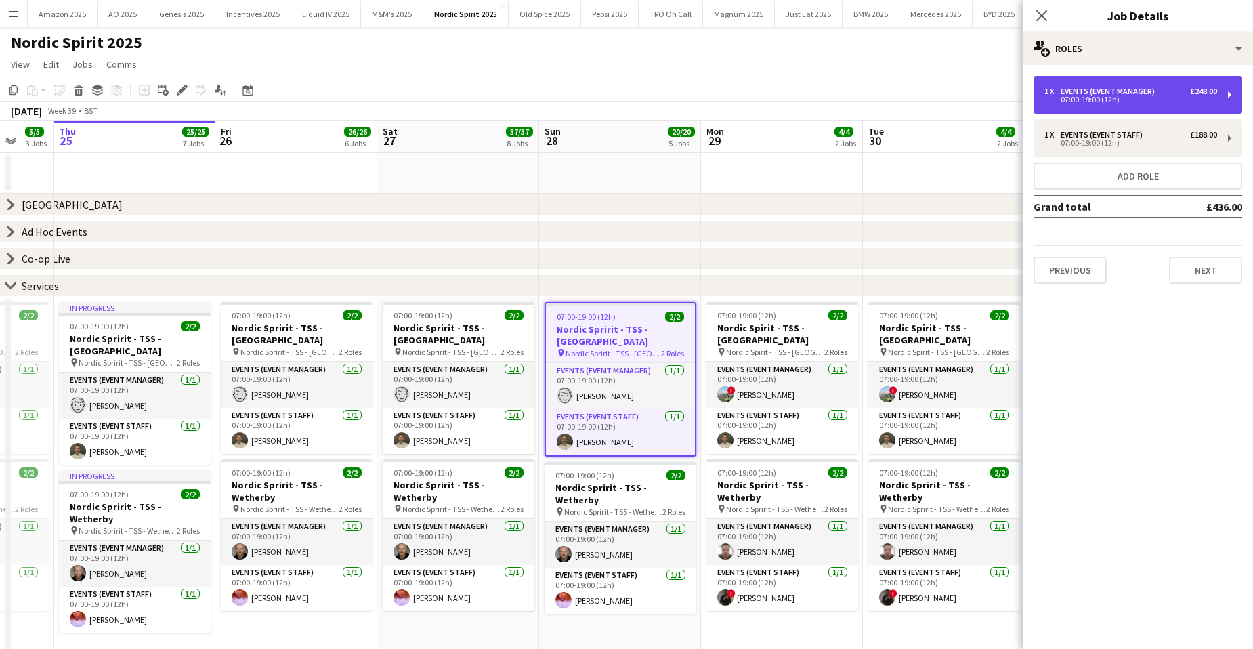
click at [1148, 95] on div "Events (Event Manager)" at bounding box center [1110, 91] width 100 height 9
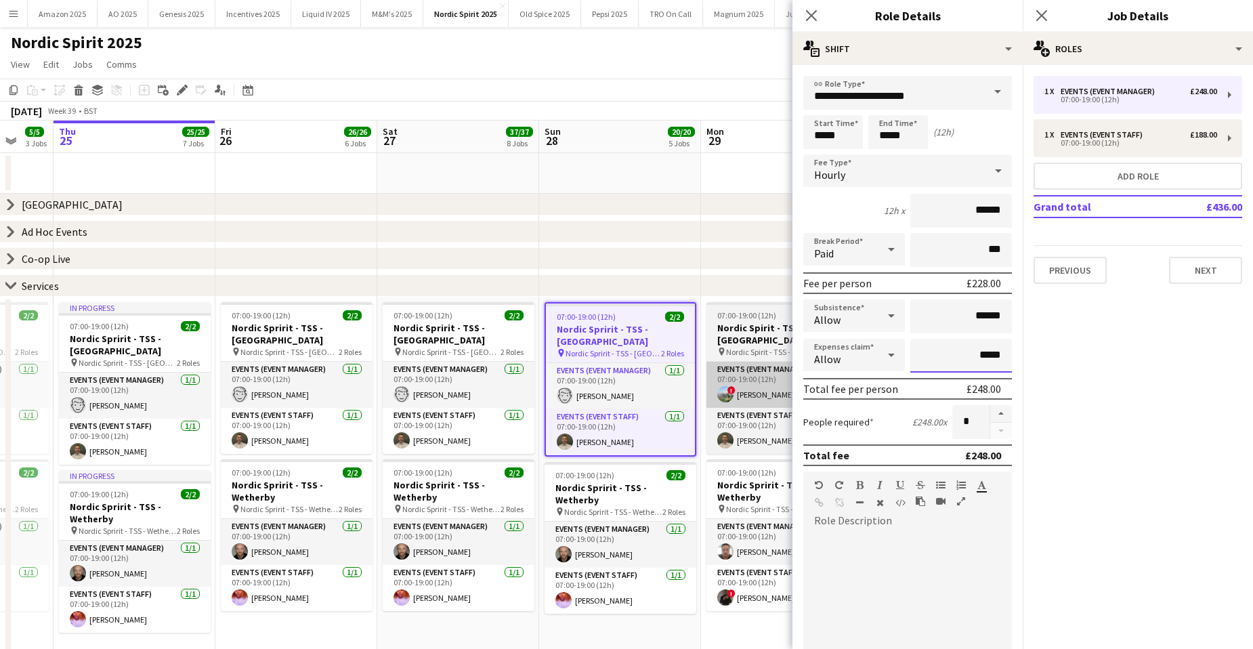
drag, startPoint x: 996, startPoint y: 361, endPoint x: 727, endPoint y: 393, distance: 270.7
click at [700, 396] on body "Menu Boards Boards Boards All jobs Status Workforce Workforce My Workforce Recr…" at bounding box center [626, 475] width 1253 height 950
type input "**"
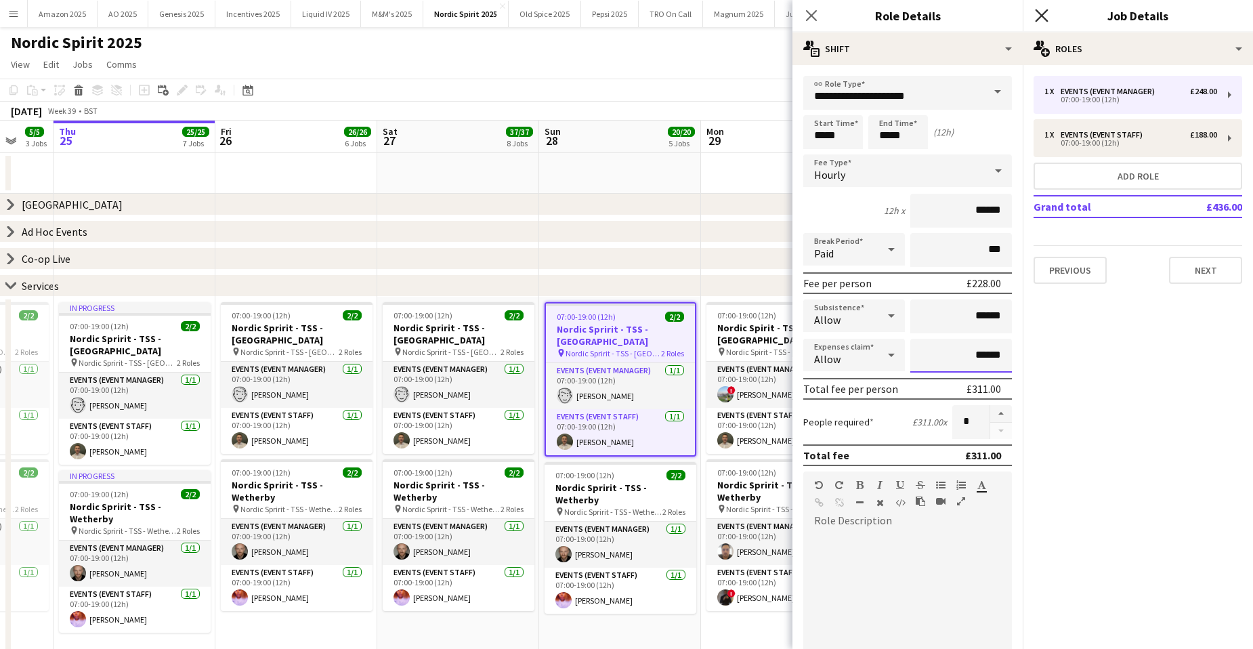
type input "******"
click at [1037, 13] on icon "Close pop-in" at bounding box center [1041, 15] width 13 height 13
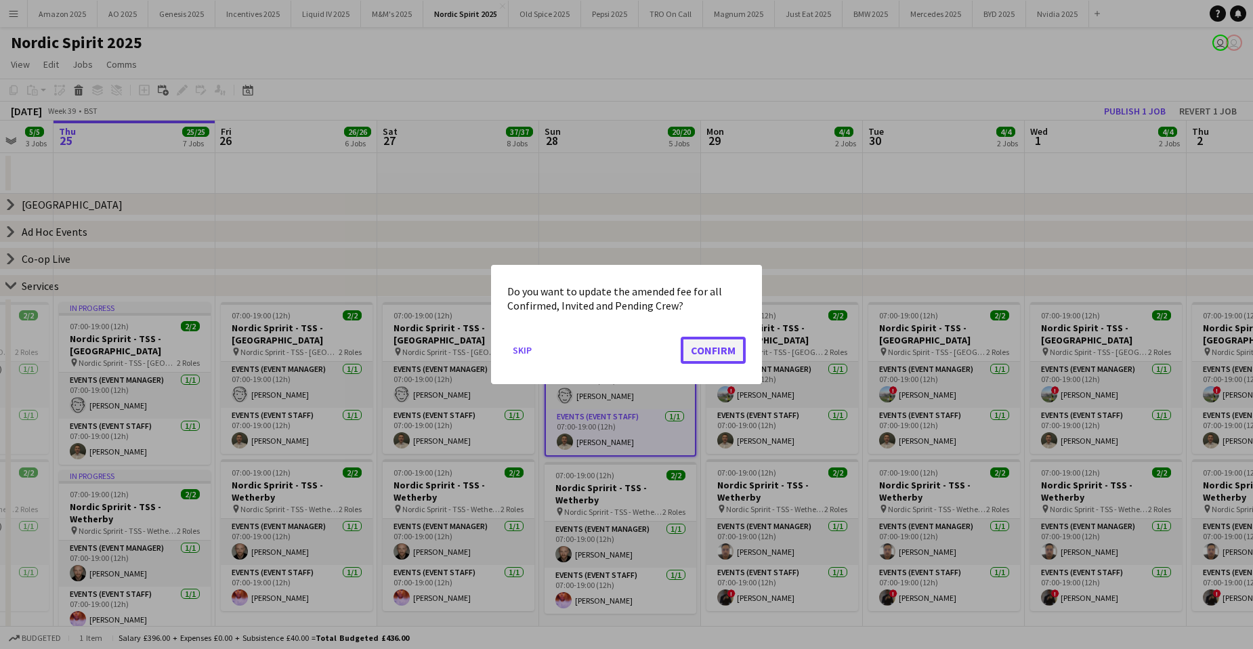
click at [723, 341] on button "Confirm" at bounding box center [713, 350] width 65 height 27
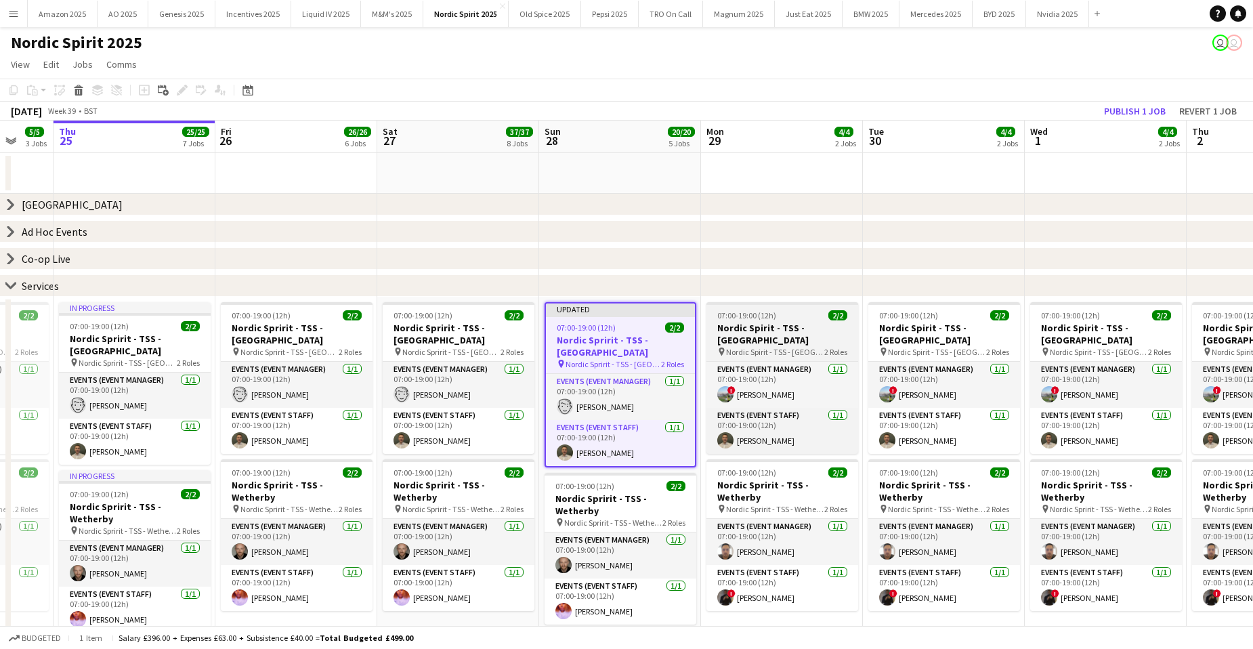
click at [760, 336] on h3 "Nordic Spirit - TSS - [GEOGRAPHIC_DATA]" at bounding box center [782, 334] width 152 height 24
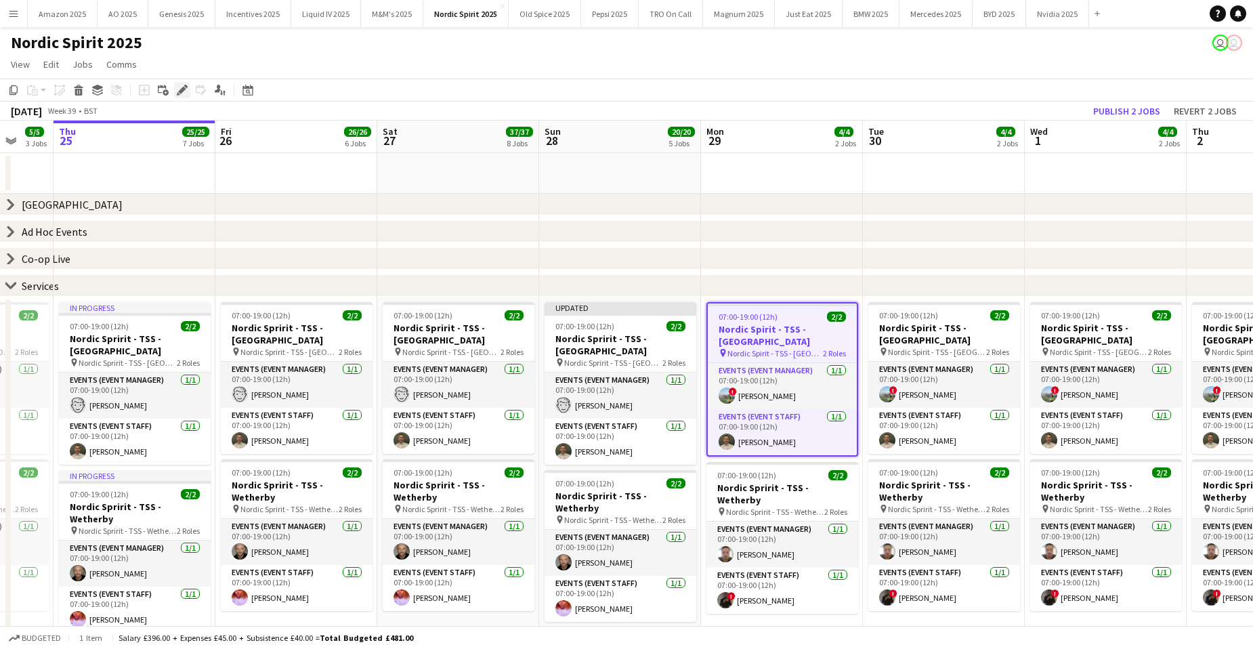
click at [184, 95] on icon "Edit" at bounding box center [182, 90] width 11 height 11
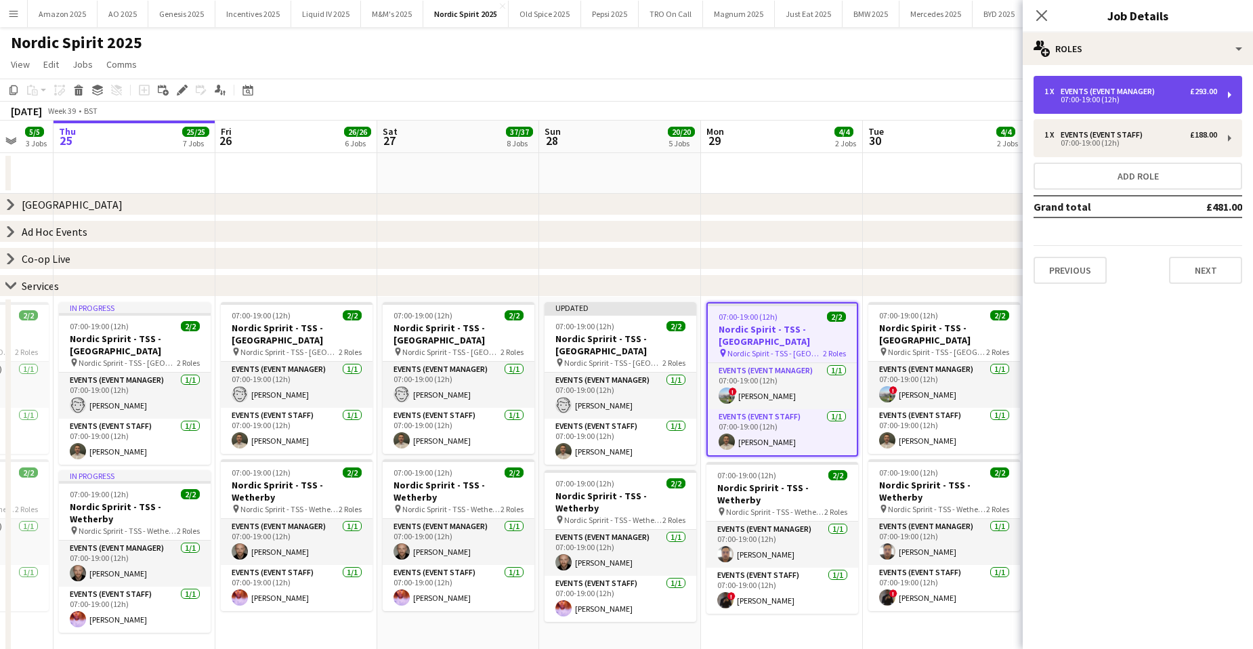
click at [1159, 94] on div "Events (Event Manager)" at bounding box center [1110, 91] width 100 height 9
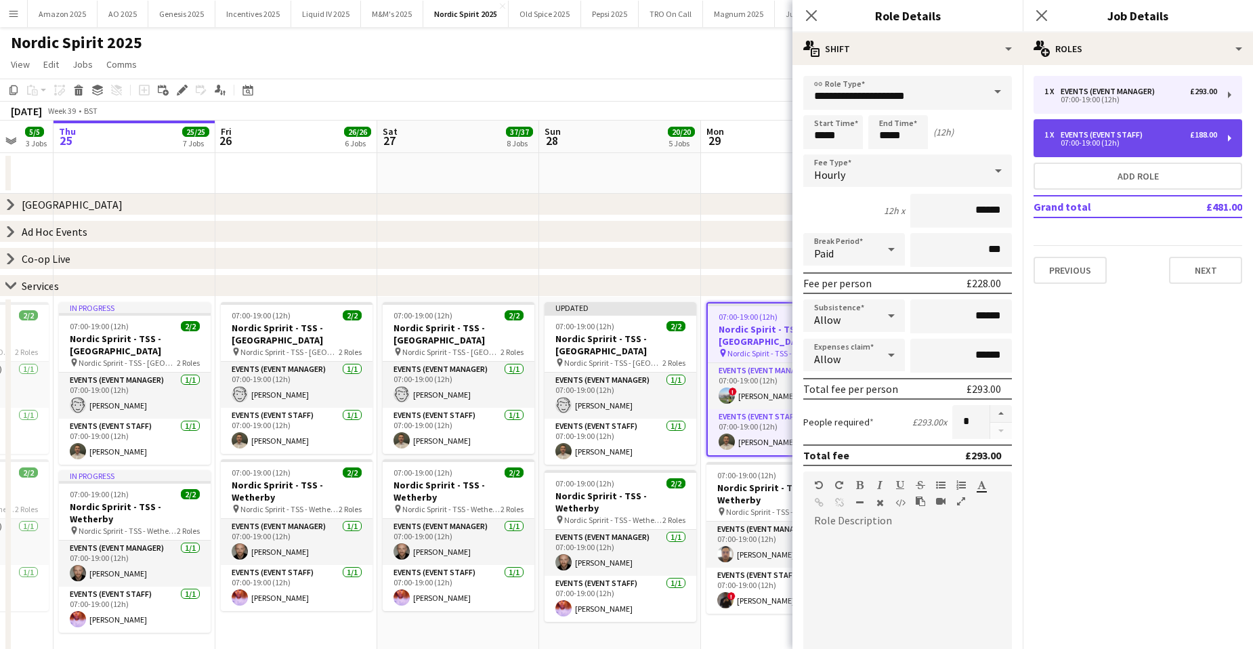
click at [1123, 142] on div "07:00-19:00 (12h)" at bounding box center [1130, 142] width 173 height 7
type input "**********"
type input "******"
type input "*****"
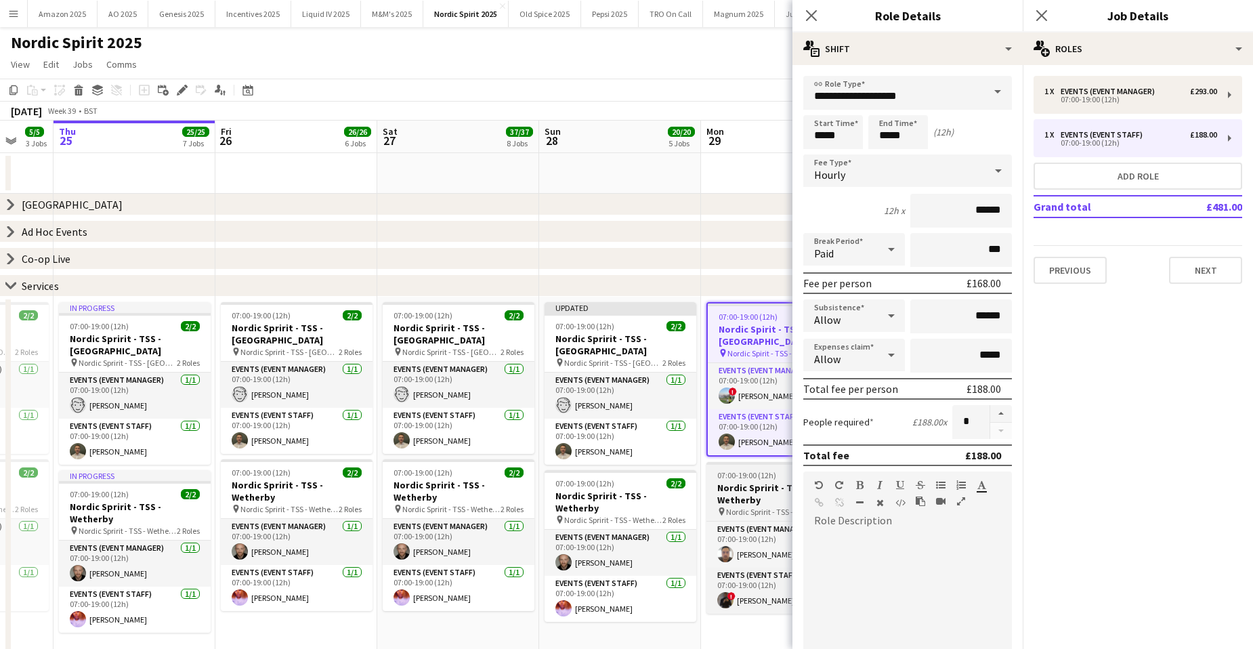
click at [764, 481] on h3 "Nordic Spririt - TSS - Wetherby" at bounding box center [782, 493] width 152 height 24
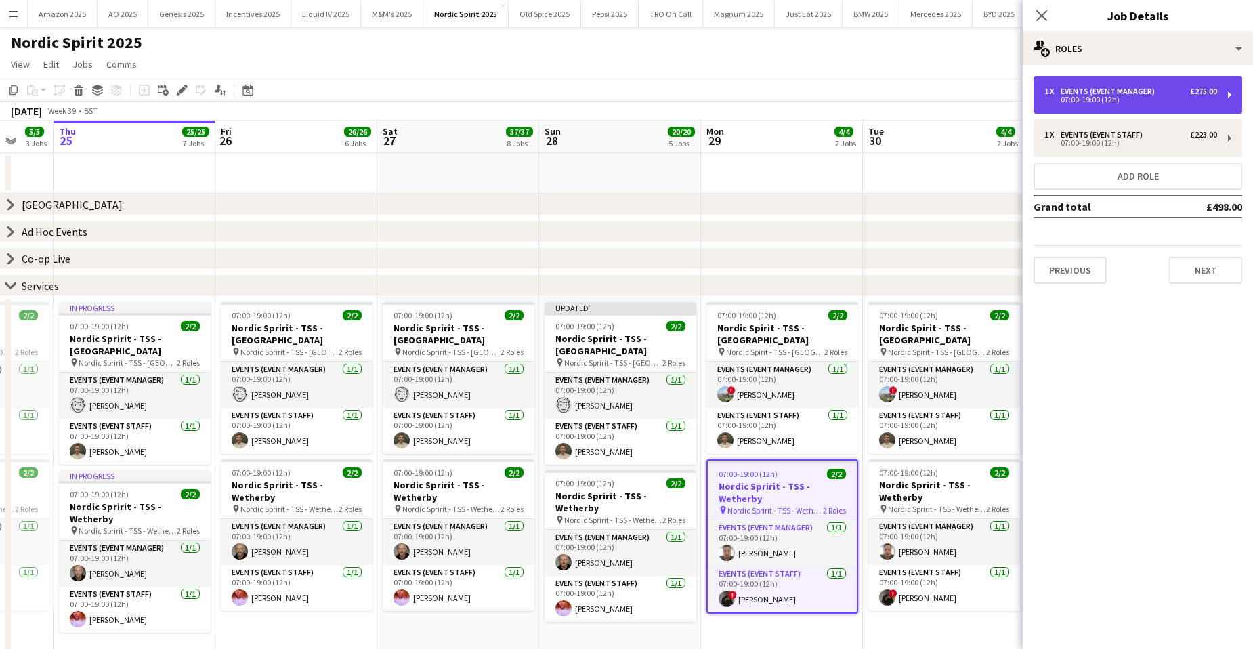
click at [1117, 97] on div "07:00-19:00 (12h)" at bounding box center [1130, 99] width 173 height 7
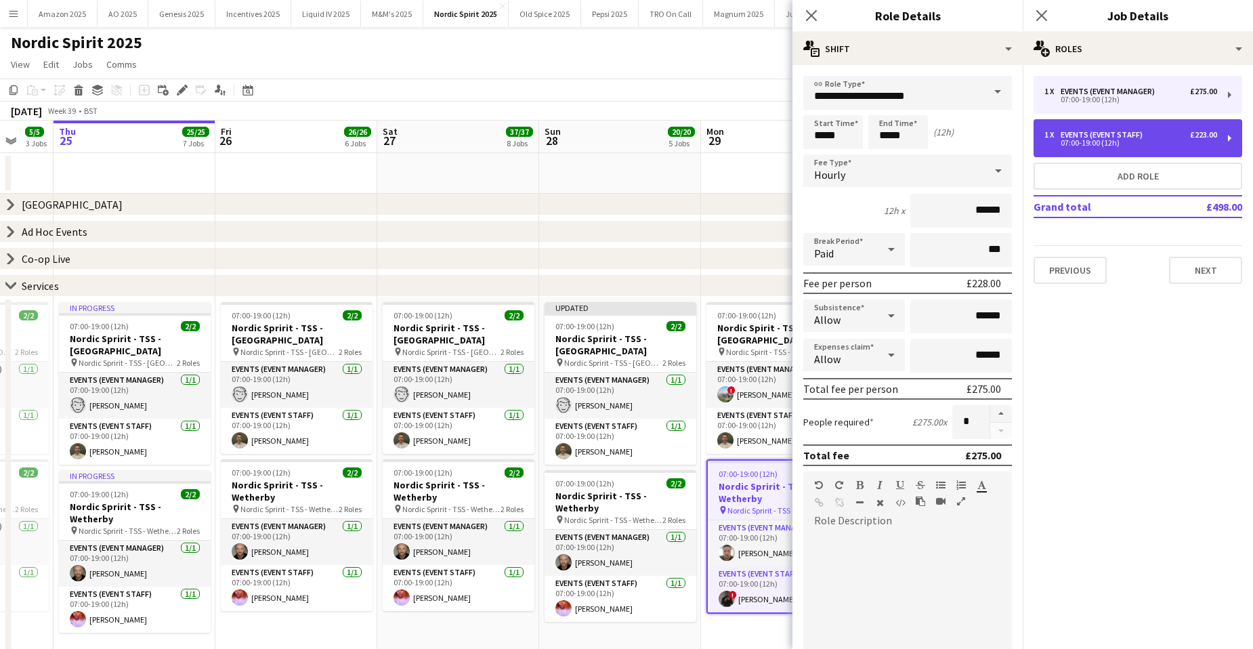
click at [1115, 143] on div "07:00-19:00 (12h)" at bounding box center [1130, 142] width 173 height 7
type input "**********"
type input "******"
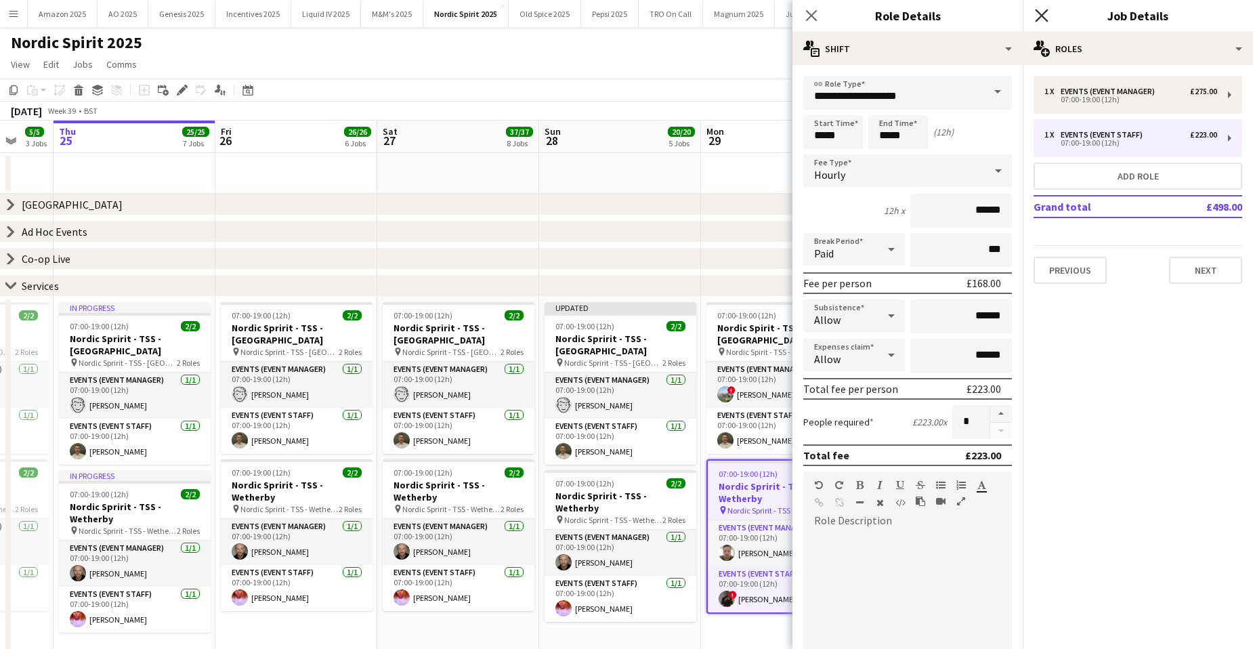
click at [1041, 14] on icon "Close pop-in" at bounding box center [1041, 15] width 13 height 13
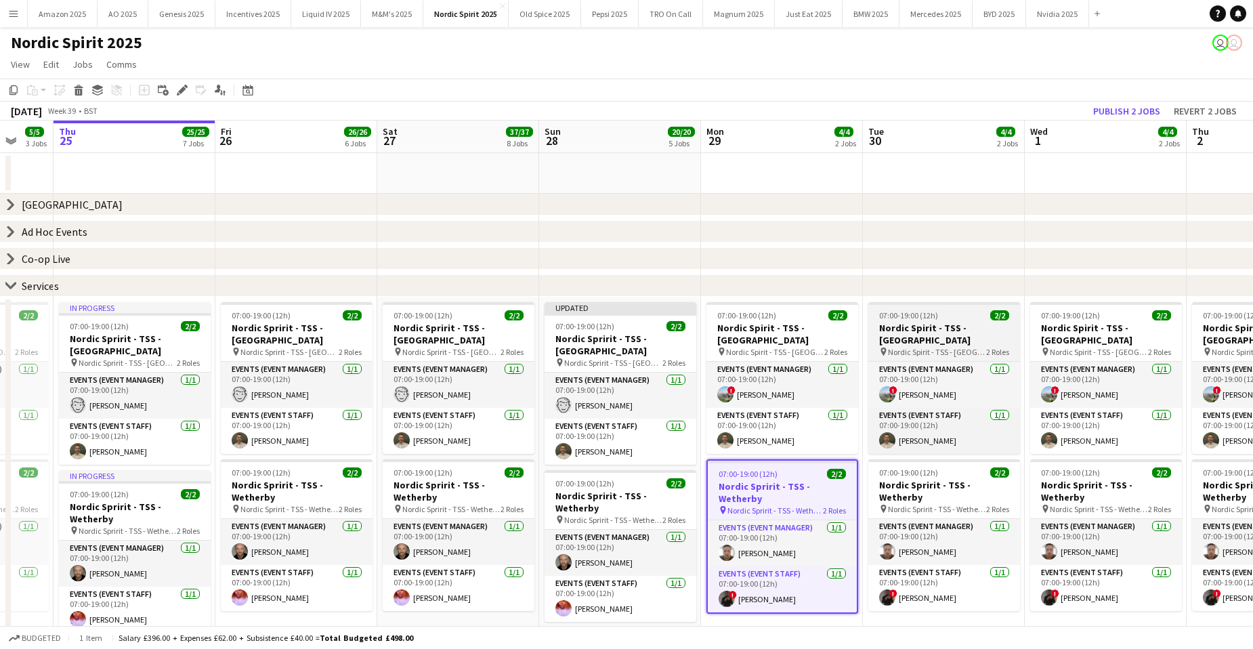
click at [971, 326] on h3 "Nordic Spirit - TSS - [GEOGRAPHIC_DATA]" at bounding box center [944, 334] width 152 height 24
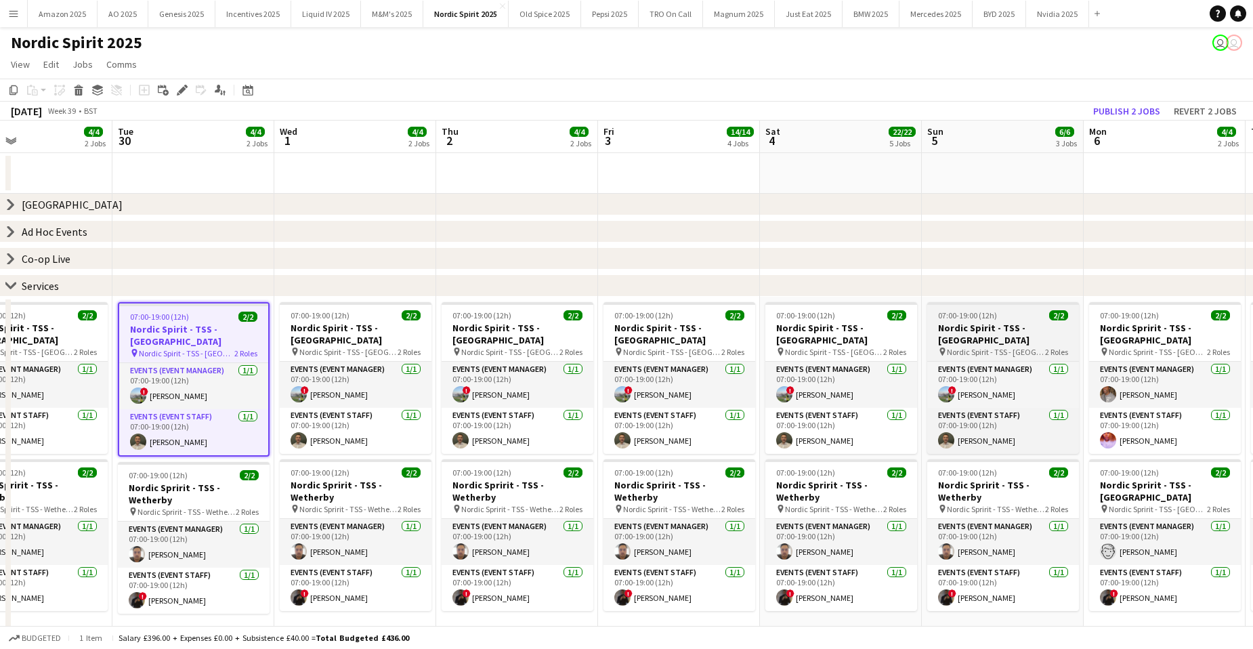
scroll to position [0, 544]
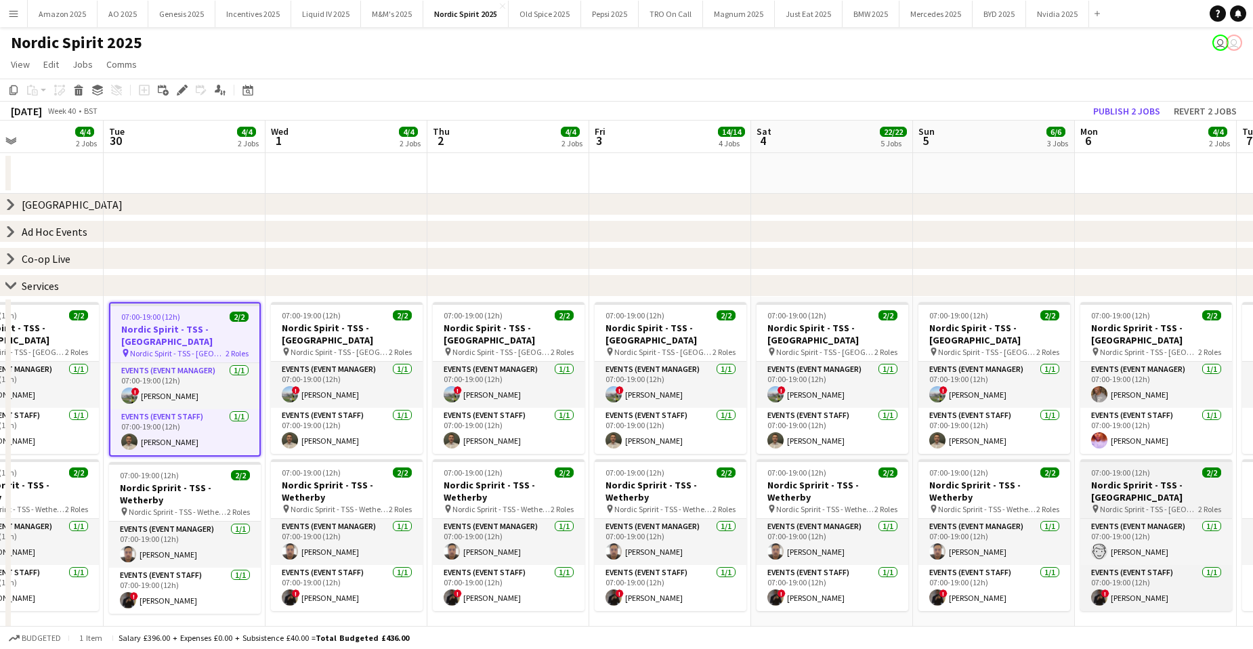
click at [1139, 483] on h3 "Nordic Spririt - TSS - [GEOGRAPHIC_DATA]" at bounding box center [1156, 491] width 152 height 24
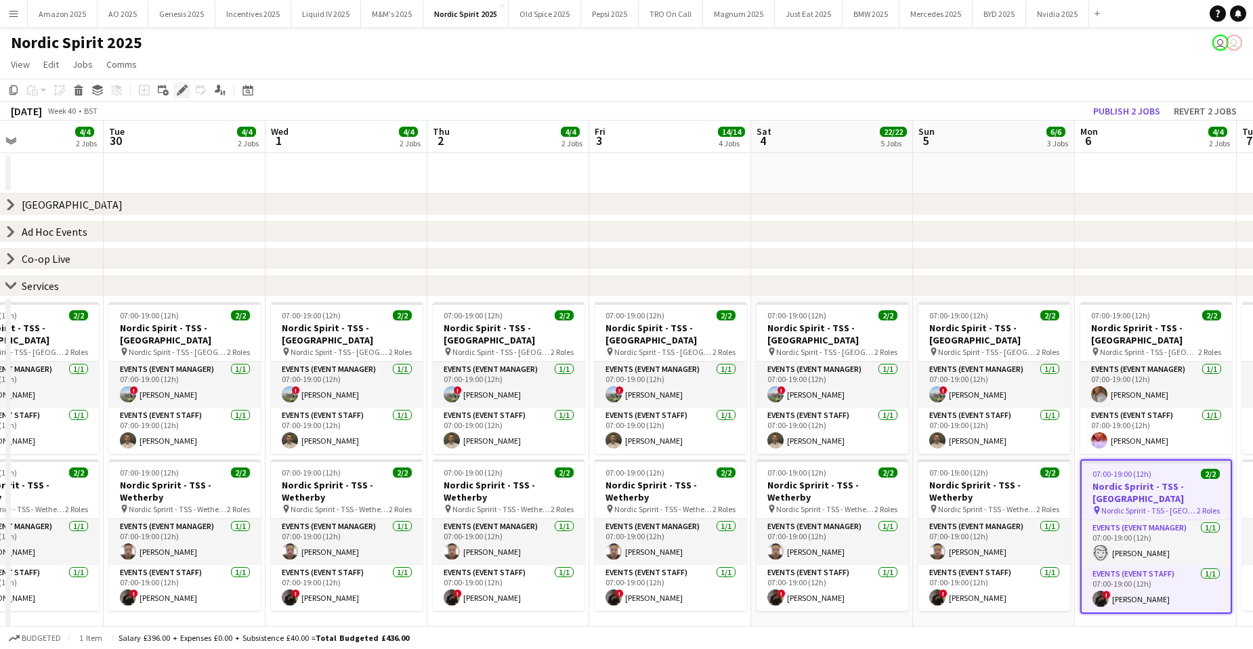
click at [182, 93] on icon "Edit" at bounding box center [182, 90] width 11 height 11
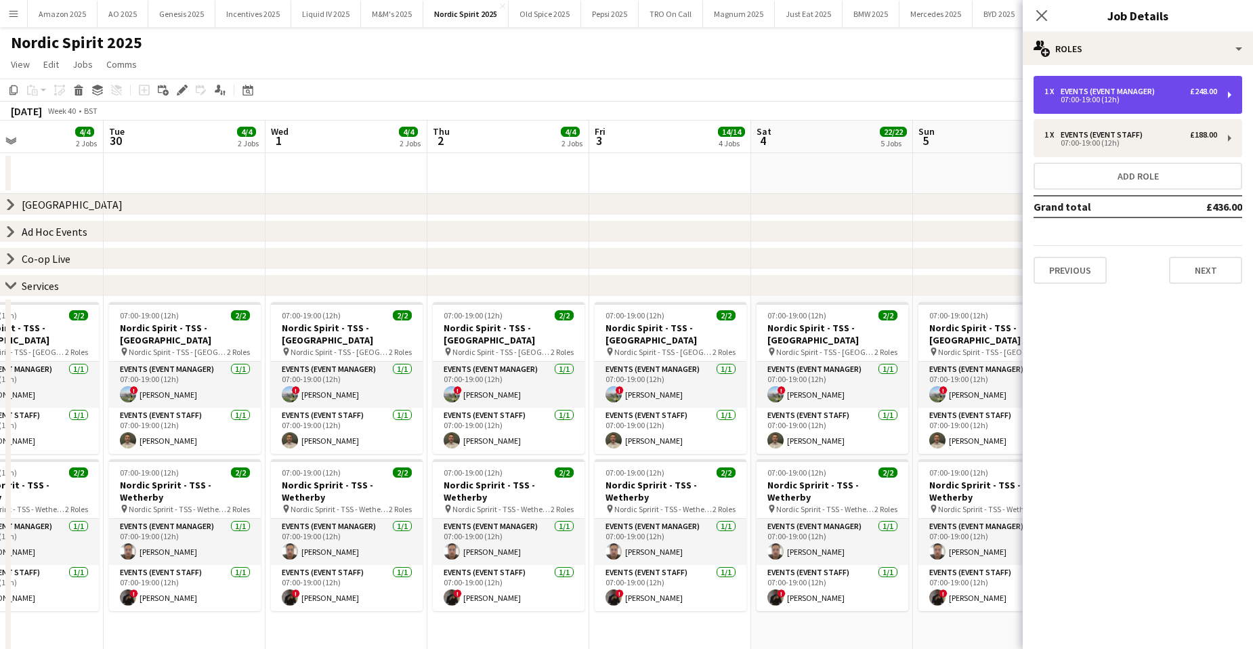
click at [1058, 91] on div "1 x" at bounding box center [1052, 91] width 16 height 9
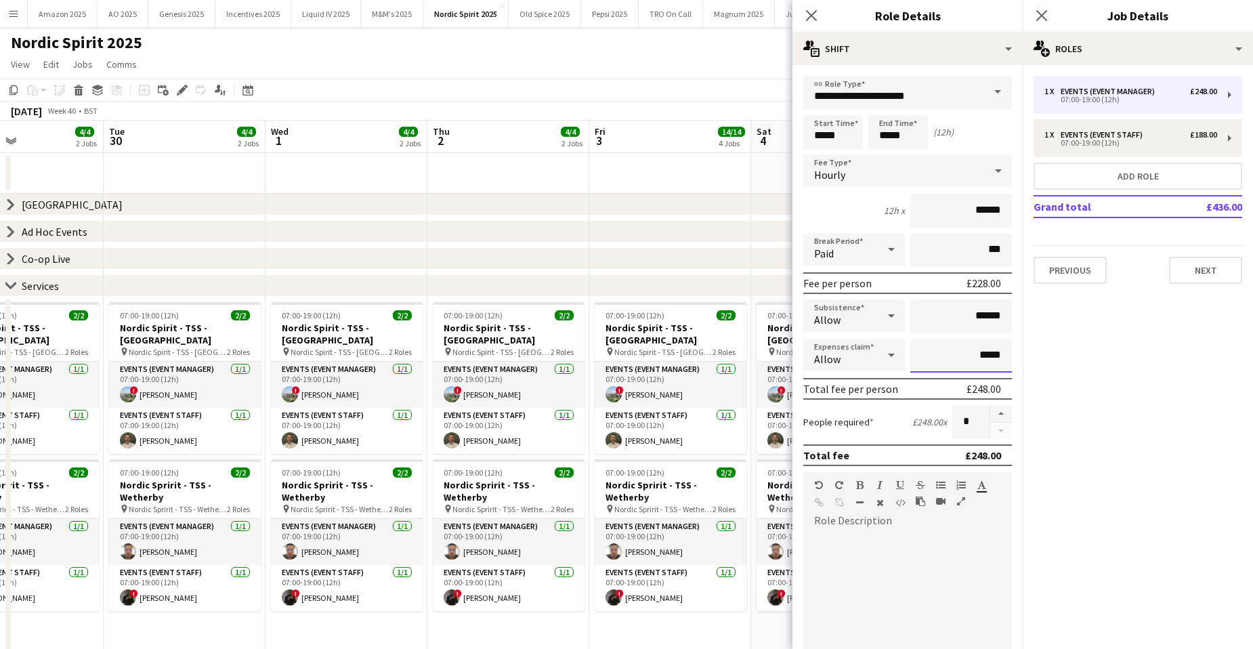
drag, startPoint x: 993, startPoint y: 351, endPoint x: 795, endPoint y: 369, distance: 198.5
click at [809, 366] on div "Expenses claim Allow *****" at bounding box center [907, 356] width 209 height 34
type input "******"
click at [1039, 16] on icon "Close pop-in" at bounding box center [1041, 15] width 13 height 13
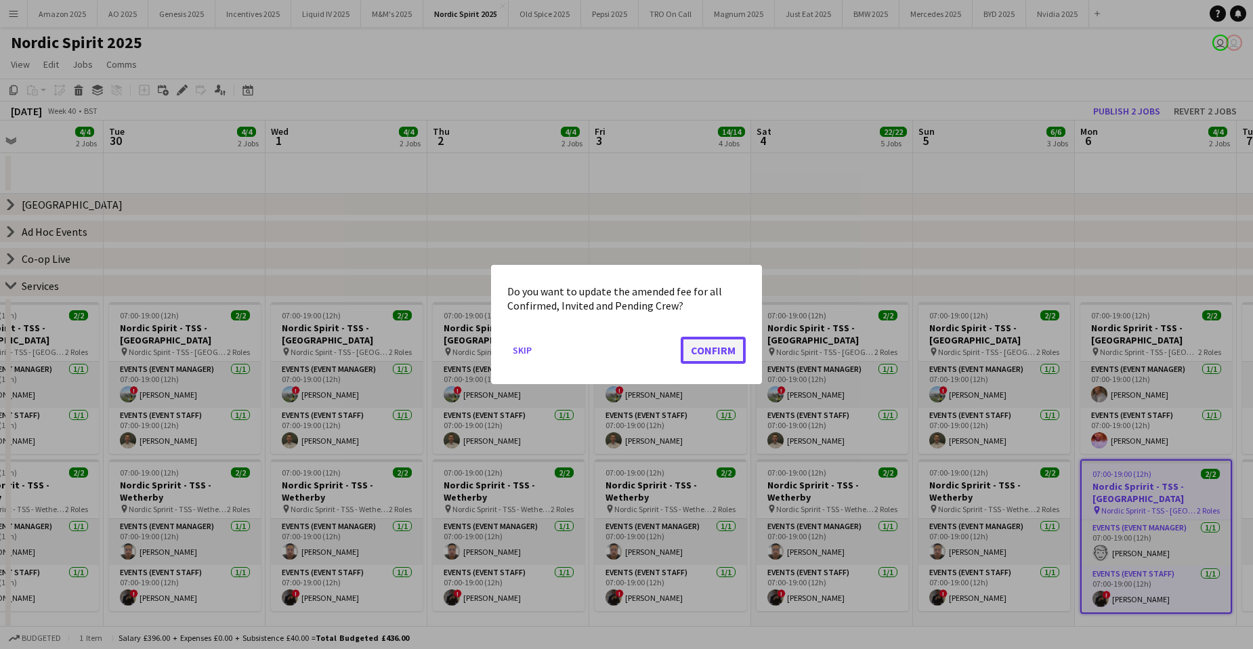
click at [726, 342] on button "Confirm" at bounding box center [713, 350] width 65 height 27
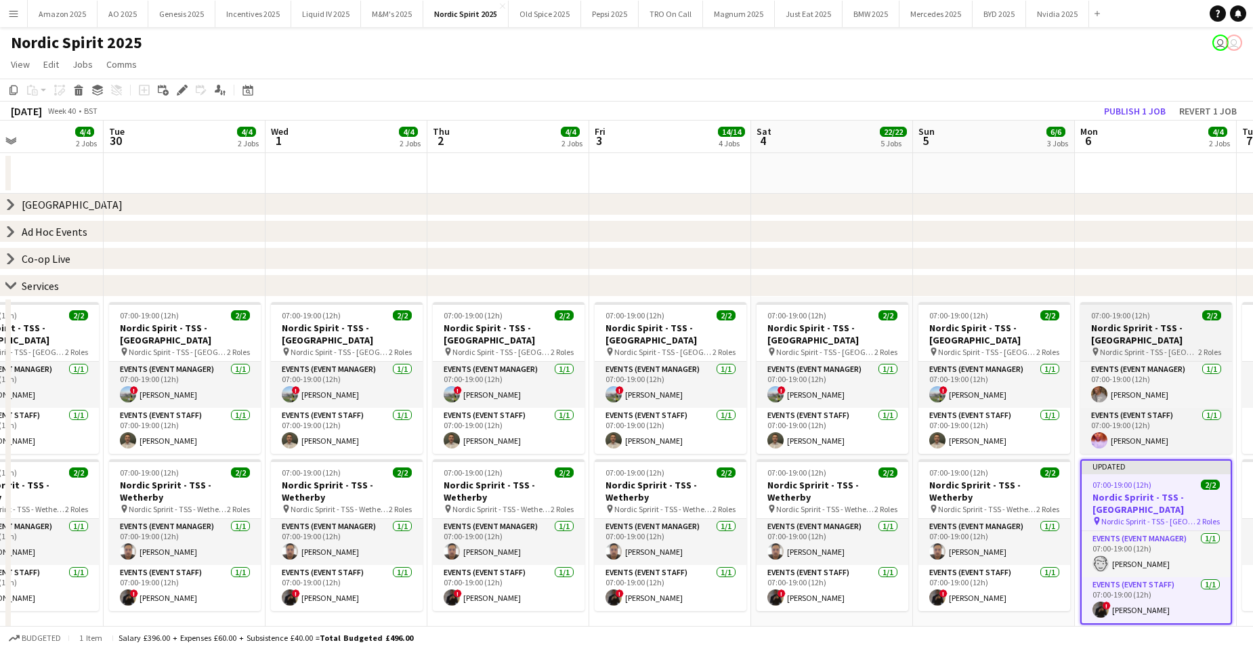
click at [1156, 322] on h3 "Nordic Spririt - TSS - [GEOGRAPHIC_DATA]" at bounding box center [1156, 334] width 152 height 24
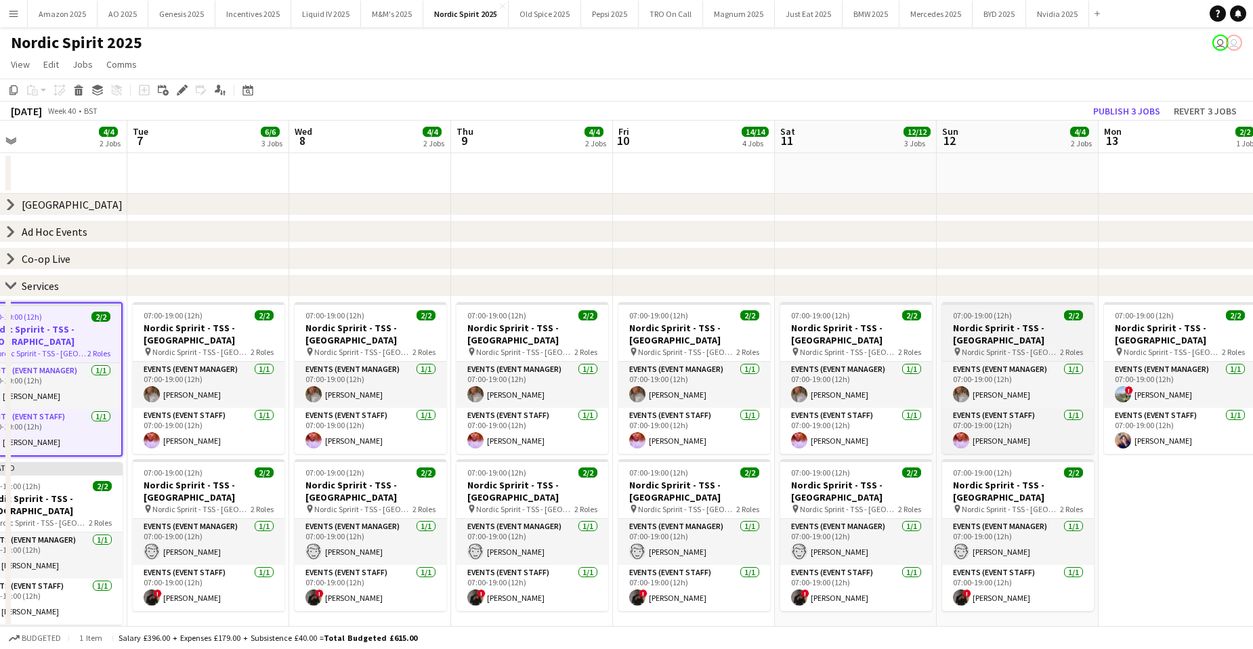
scroll to position [0, 521]
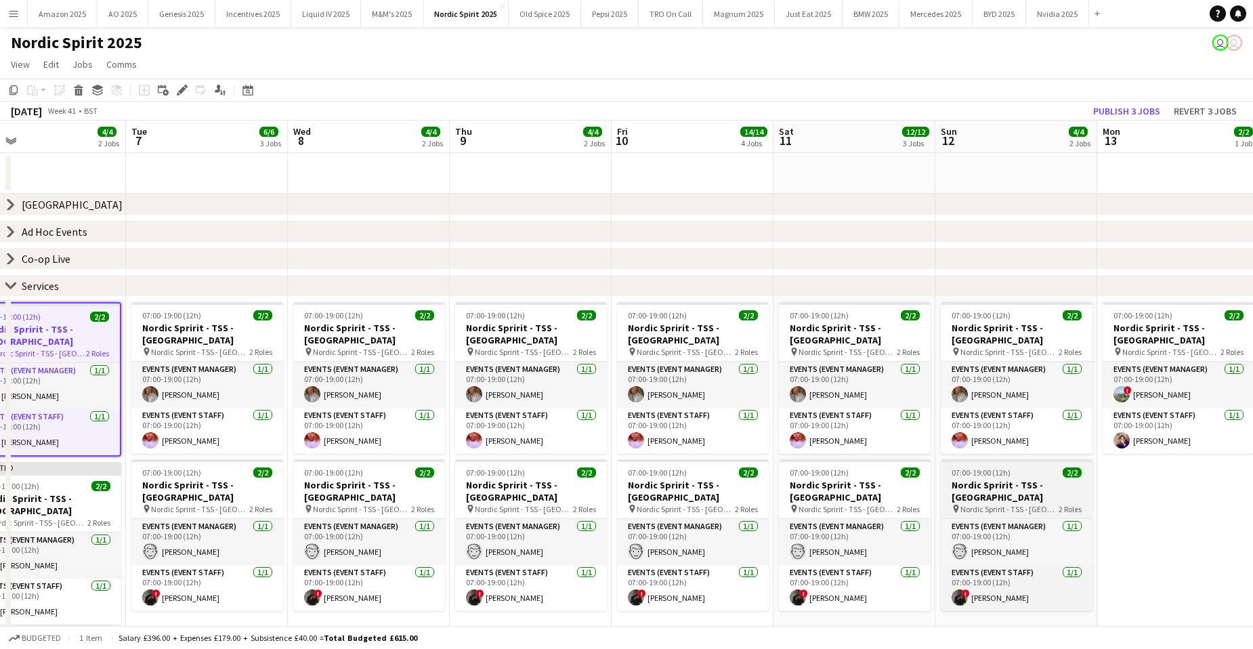
click at [1025, 473] on div "07:00-19:00 (12h) 2/2" at bounding box center [1017, 472] width 152 height 10
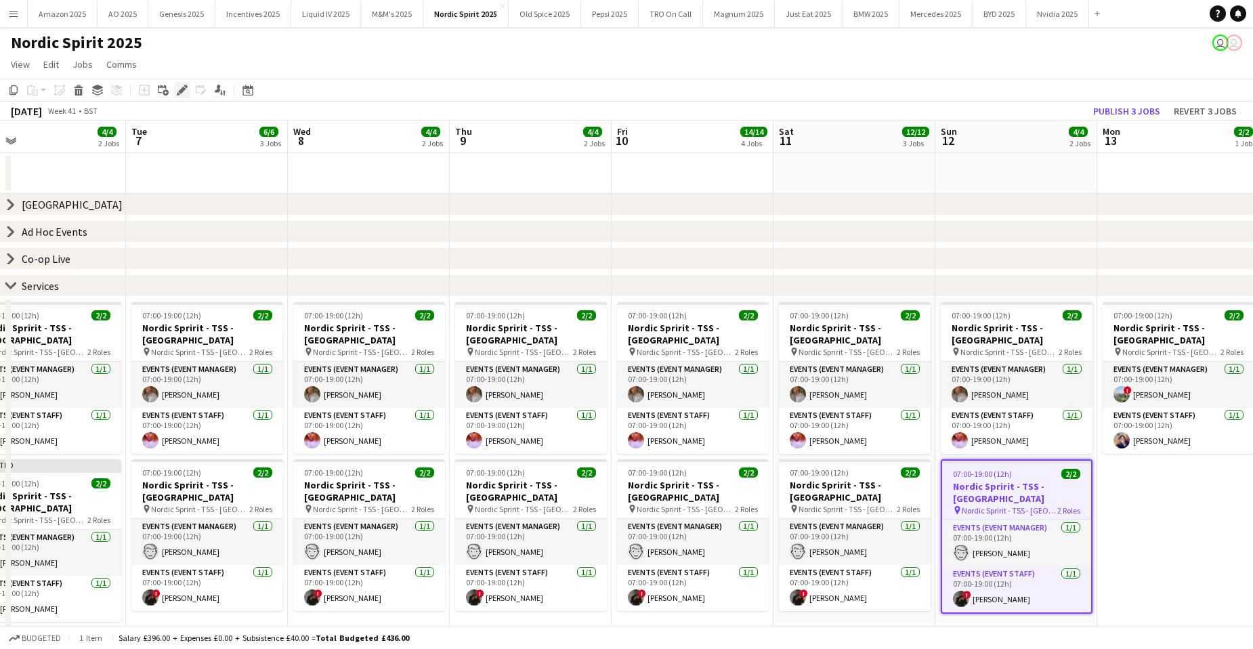
click at [183, 89] on icon at bounding box center [181, 90] width 7 height 7
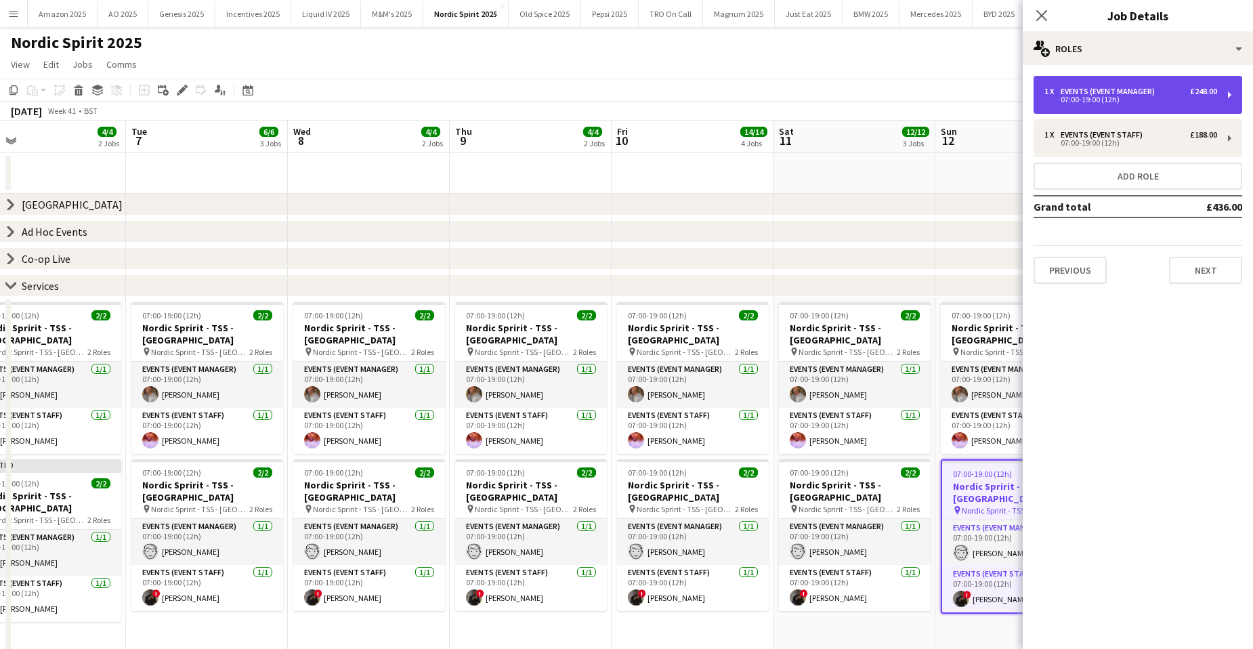
click at [1144, 92] on div "Events (Event Manager)" at bounding box center [1110, 91] width 100 height 9
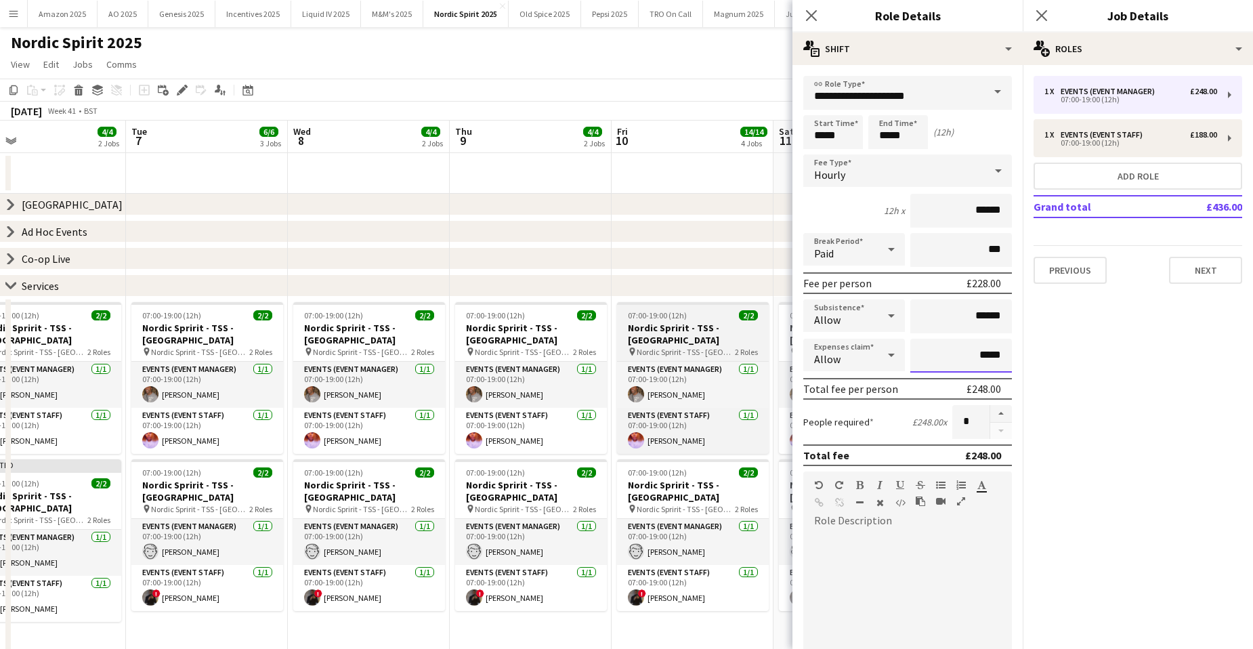
drag, startPoint x: 991, startPoint y: 351, endPoint x: 712, endPoint y: 354, distance: 278.3
click at [700, 366] on body "Menu Boards Boards Boards All jobs Status Workforce Workforce My Workforce Recr…" at bounding box center [626, 475] width 1253 height 950
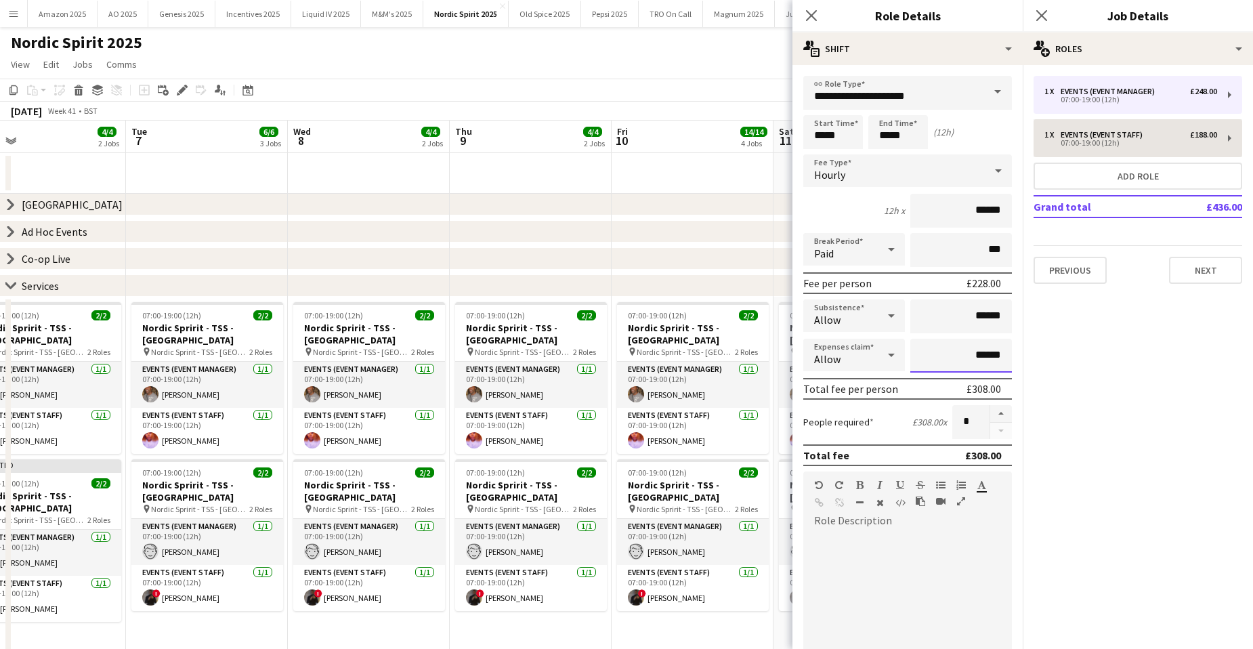
type input "******"
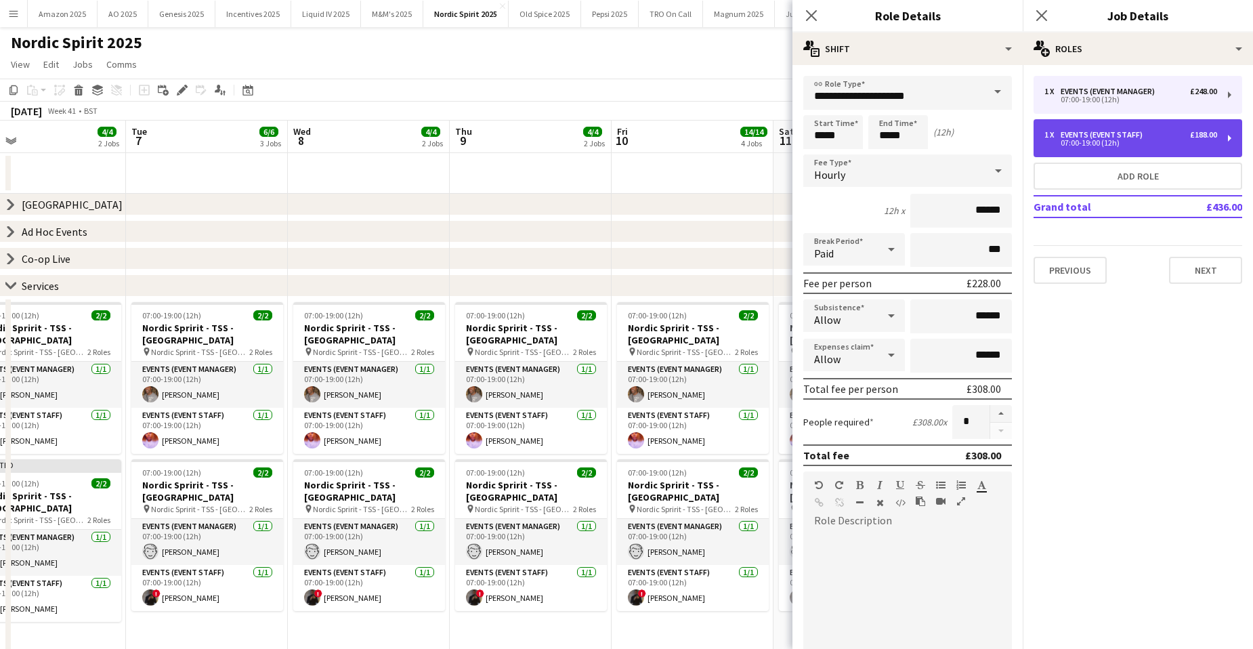
click at [1134, 146] on div "07:00-19:00 (12h)" at bounding box center [1130, 142] width 173 height 7
type input "**********"
type input "******"
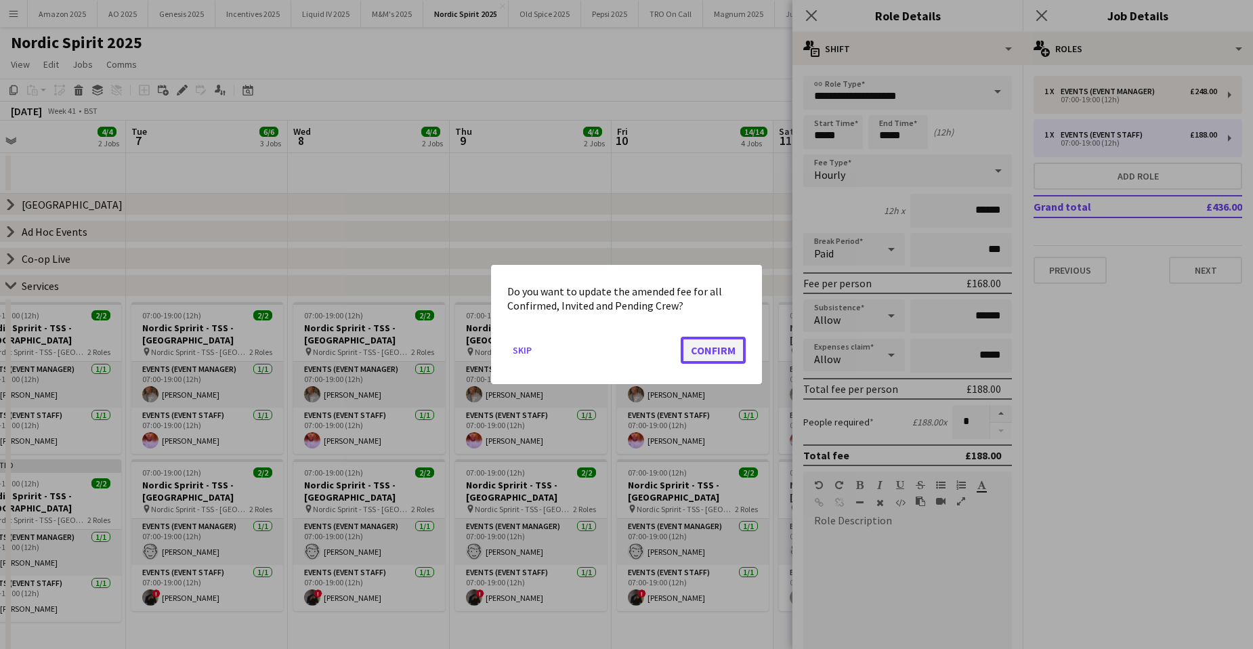
click at [731, 353] on button "Confirm" at bounding box center [713, 350] width 65 height 27
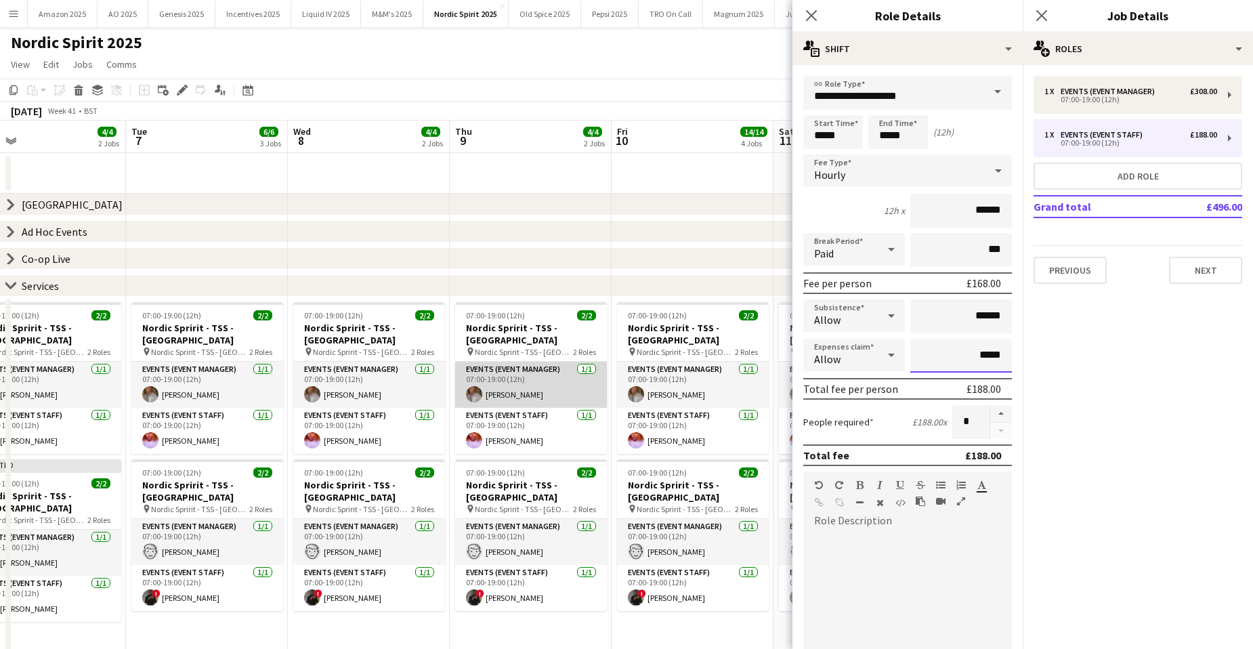
drag, startPoint x: 991, startPoint y: 355, endPoint x: 473, endPoint y: 385, distance: 518.2
click at [480, 387] on body "Menu Boards Boards Boards All jobs Status Workforce Workforce My Workforce Recr…" at bounding box center [626, 475] width 1253 height 950
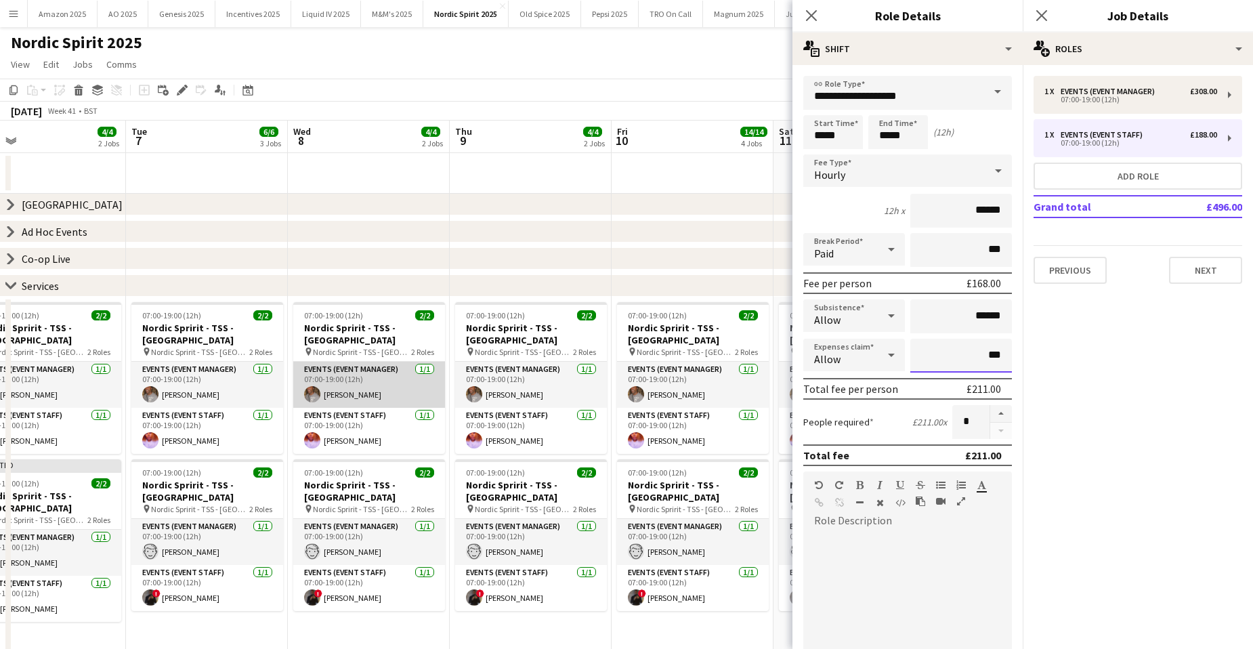
type input "**"
type input "*******"
click at [1044, 18] on icon at bounding box center [1041, 15] width 13 height 13
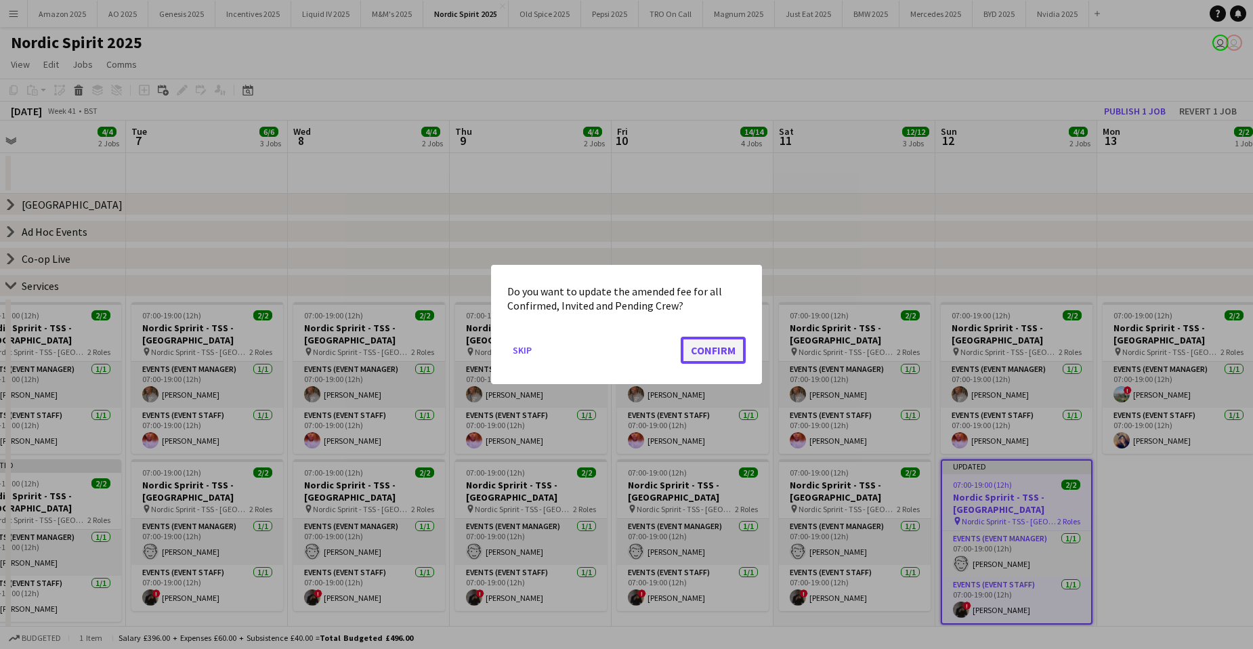
click at [709, 351] on button "Confirm" at bounding box center [713, 350] width 65 height 27
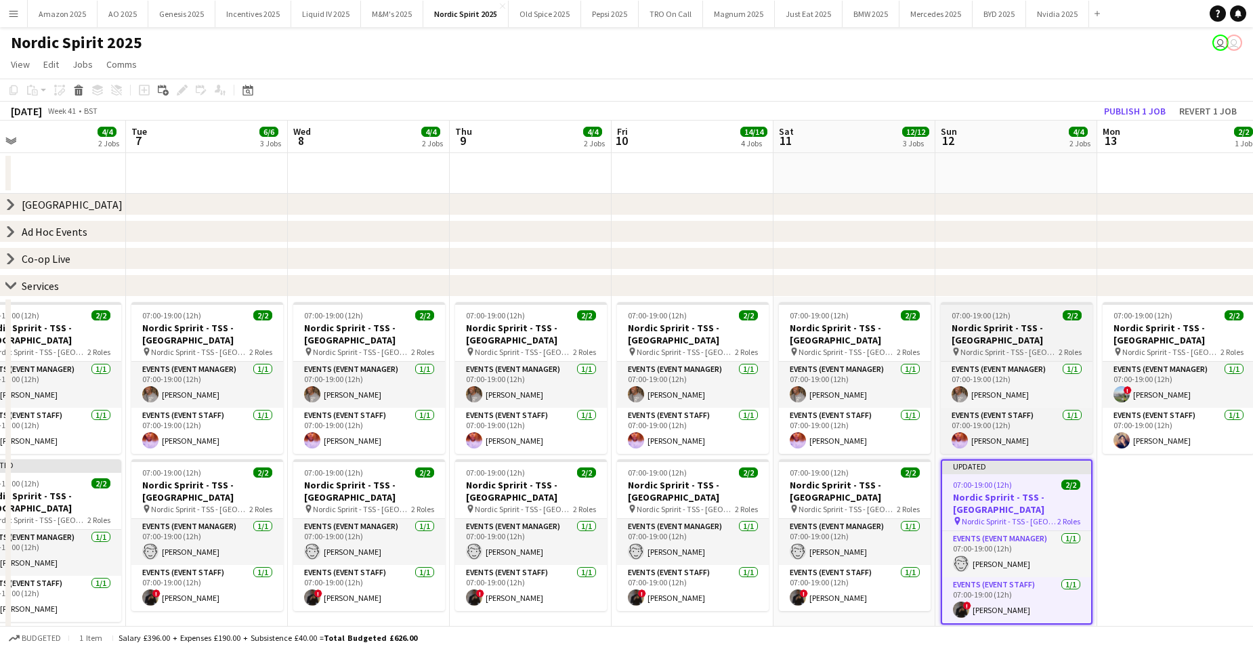
click at [978, 334] on h3 "Nordic Spririt - TSS - [GEOGRAPHIC_DATA]" at bounding box center [1017, 334] width 152 height 24
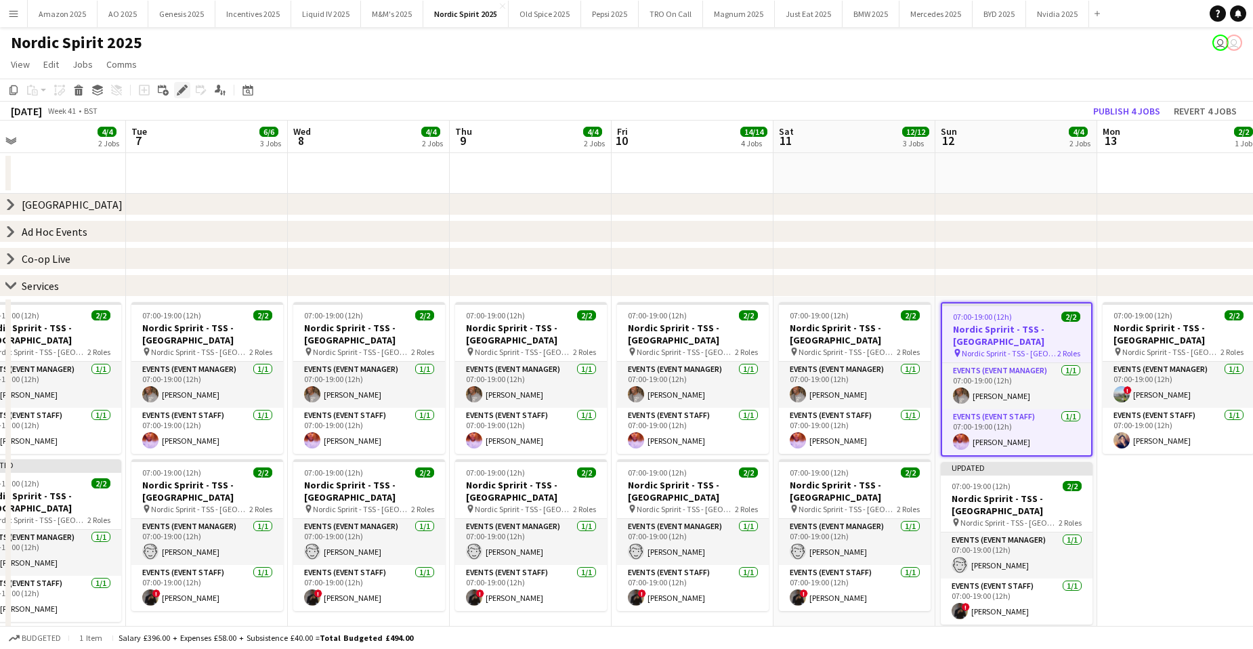
click at [177, 91] on icon "Edit" at bounding box center [182, 90] width 11 height 11
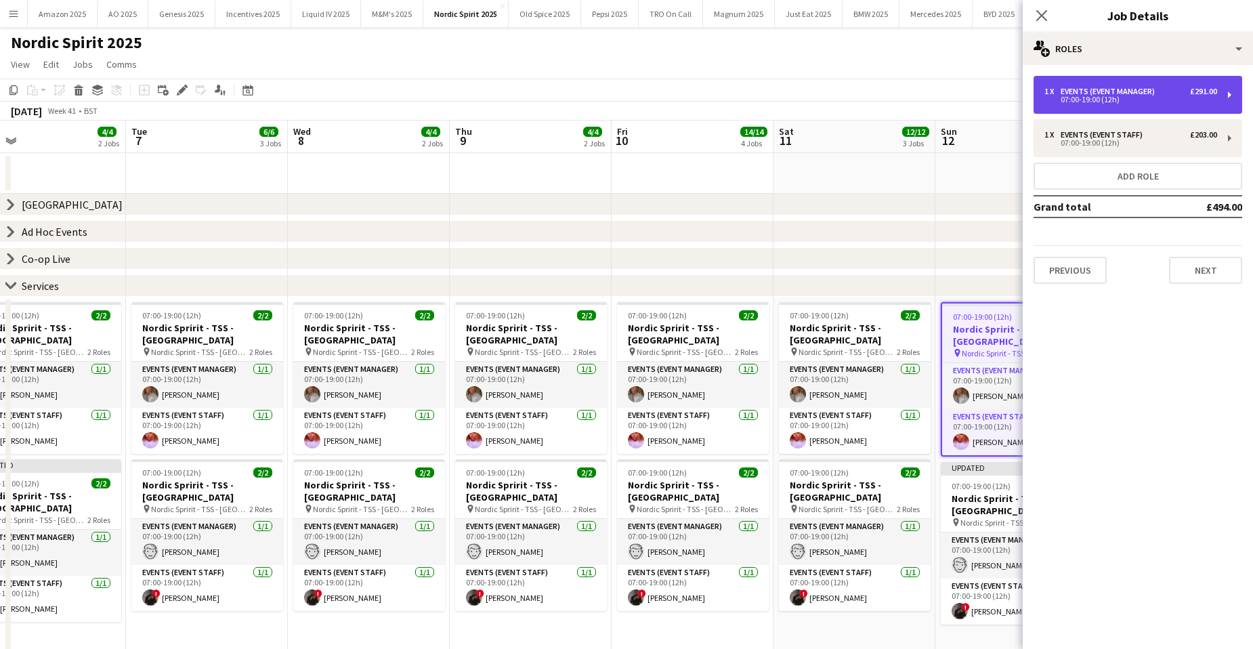
click at [1139, 91] on div "Events (Event Manager)" at bounding box center [1110, 91] width 100 height 9
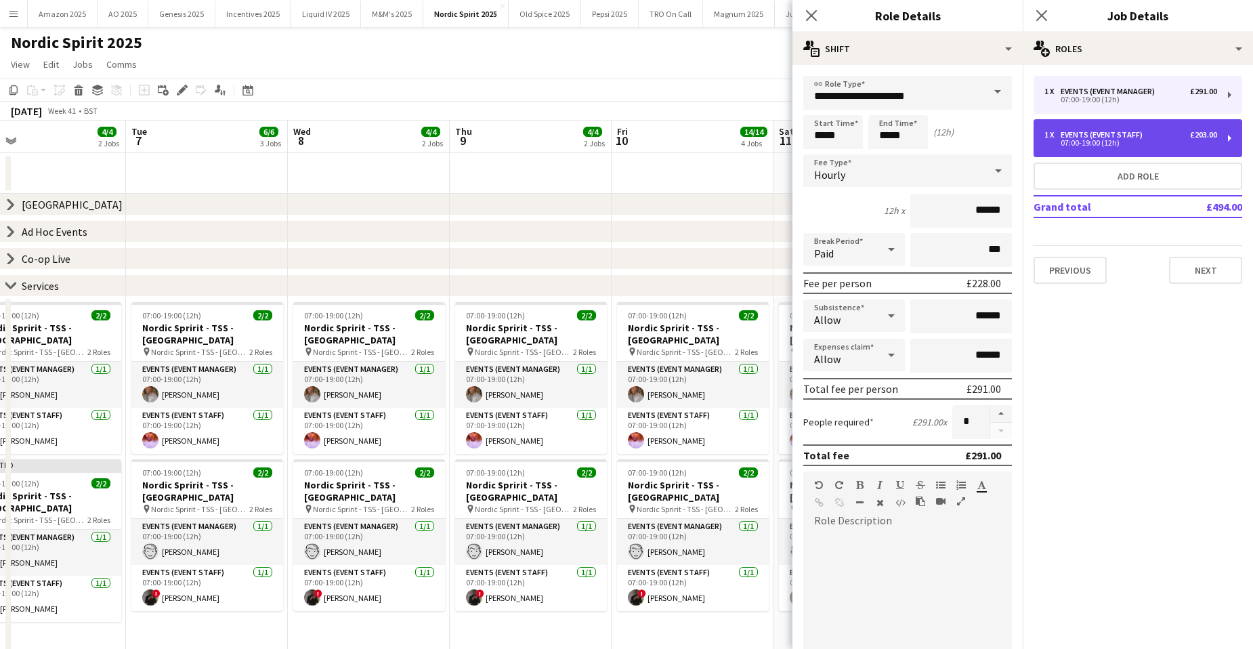
click at [1127, 140] on div "07:00-19:00 (12h)" at bounding box center [1130, 142] width 173 height 7
type input "**********"
type input "******"
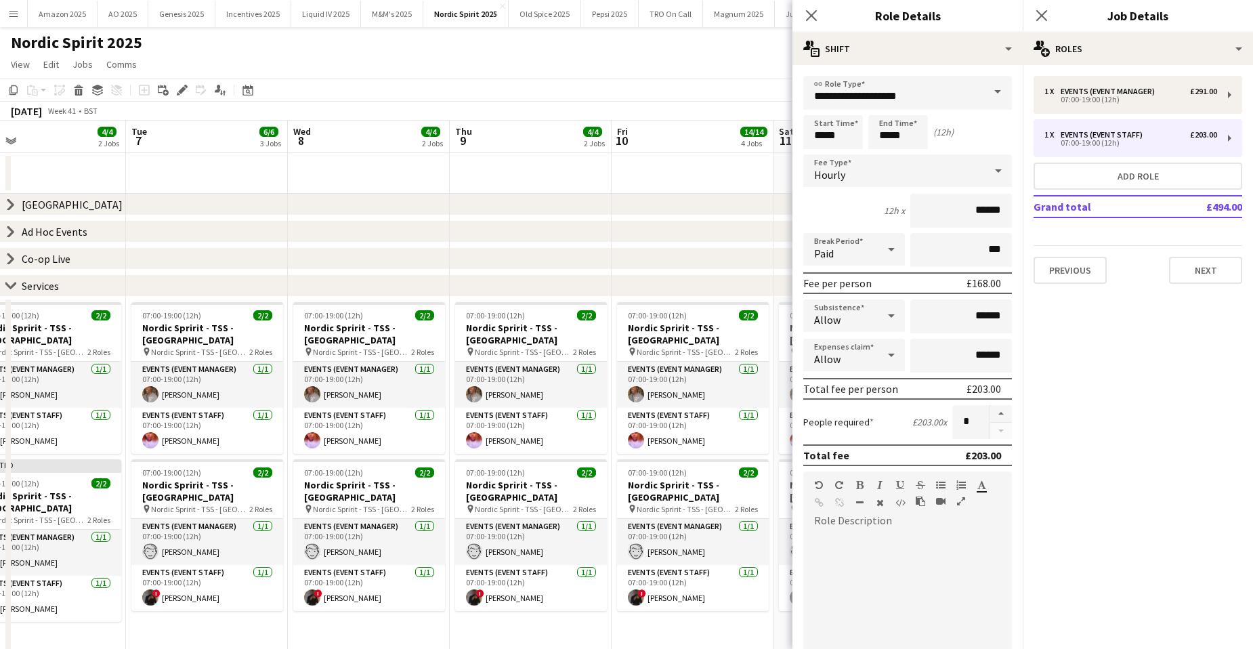
click at [641, 59] on app-page-menu "View Day view expanded Day view collapsed Month view Date picker Jump to today …" at bounding box center [626, 66] width 1253 height 26
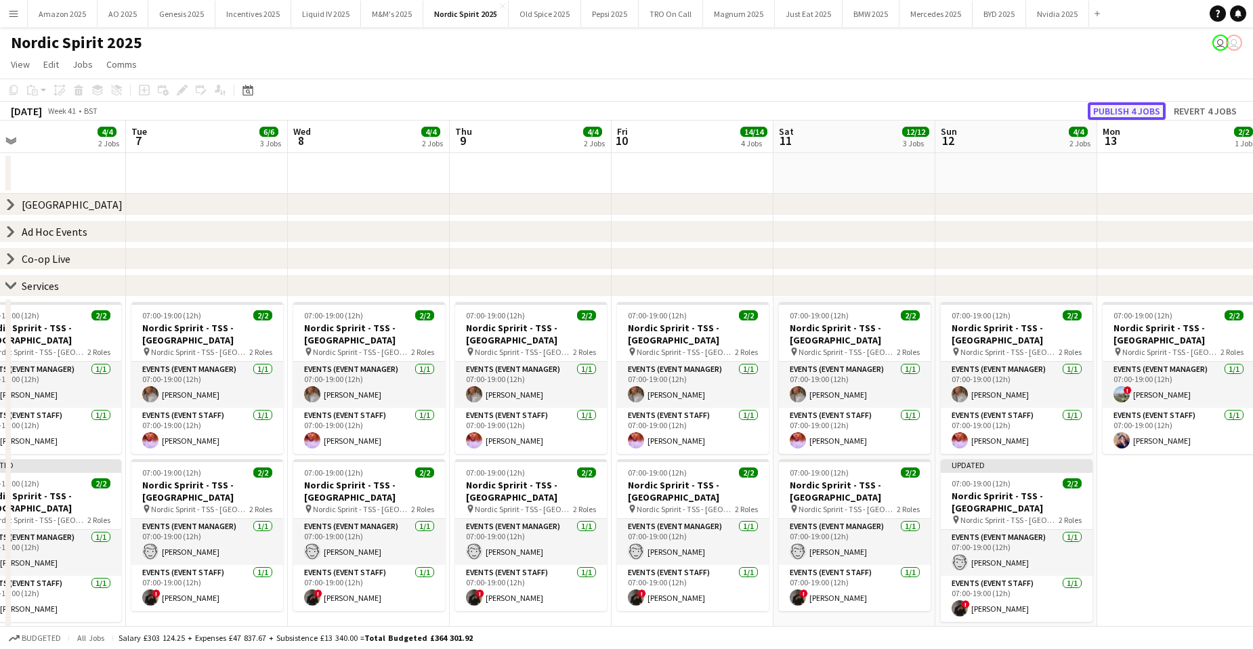
click at [1130, 116] on button "Publish 4 jobs" at bounding box center [1126, 111] width 78 height 18
